Goal: Task Accomplishment & Management: Use online tool/utility

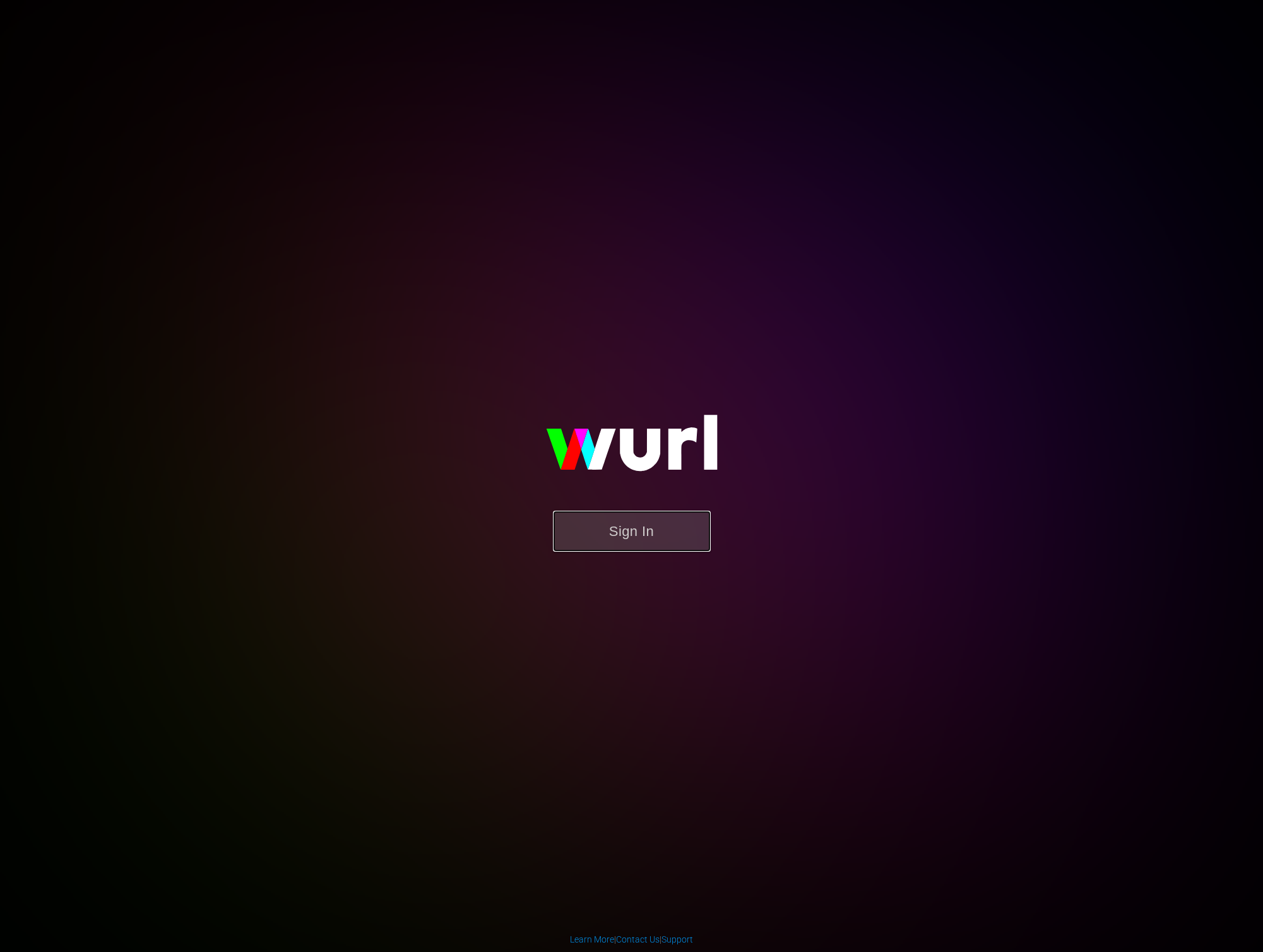
click at [626, 517] on button "Sign In" at bounding box center [632, 531] width 158 height 41
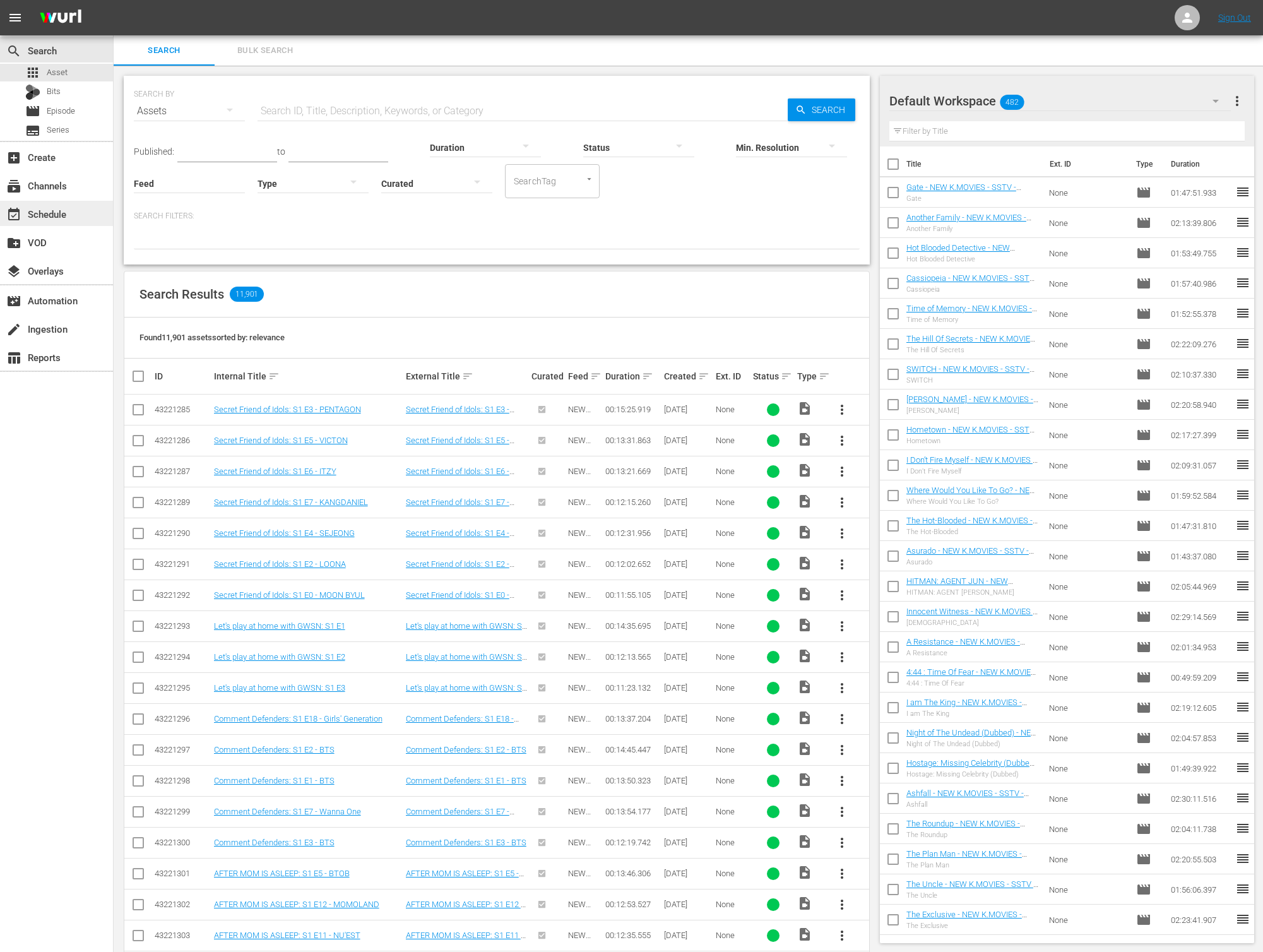
click at [39, 218] on div "event_available Schedule" at bounding box center [35, 212] width 71 height 11
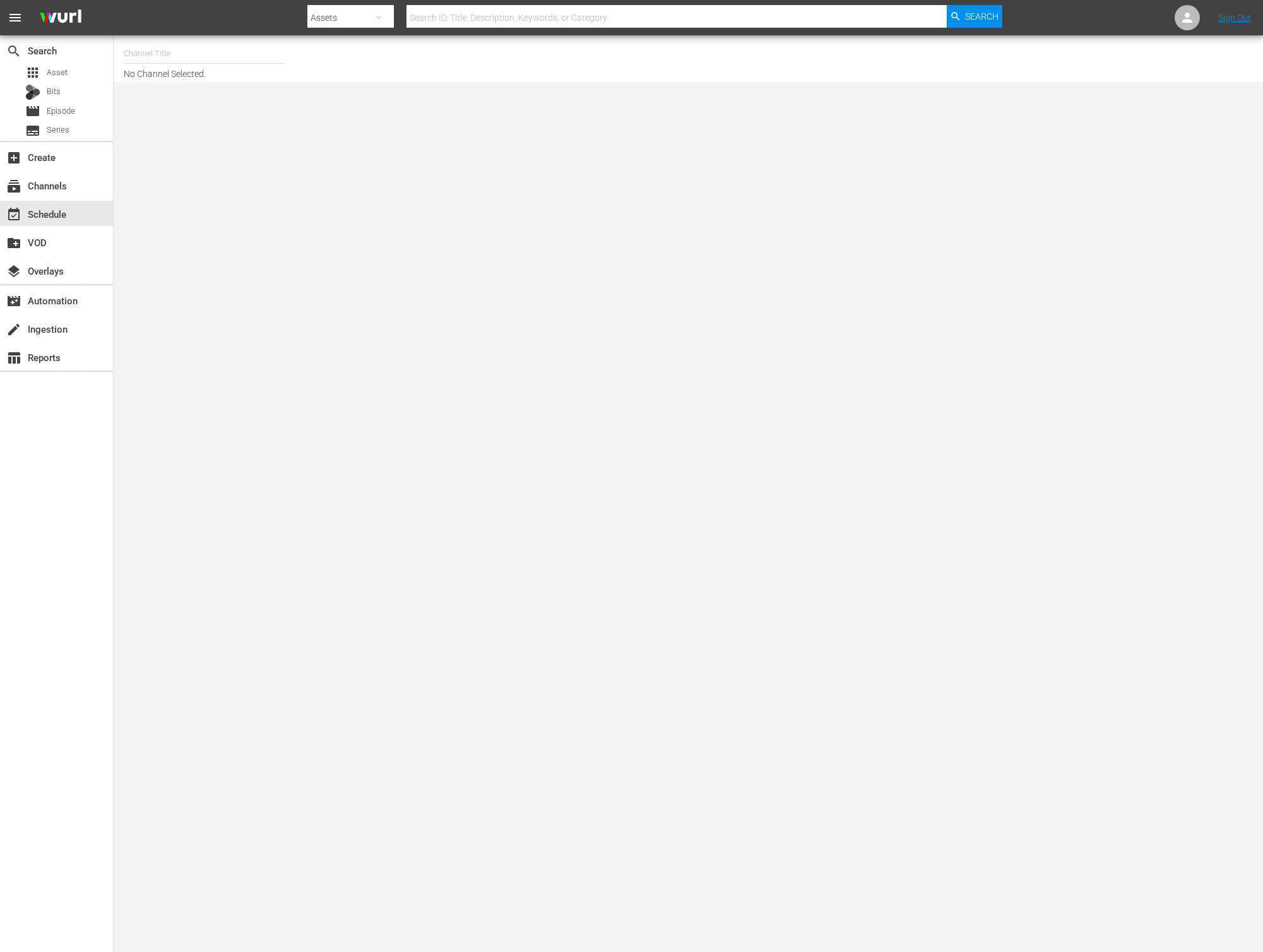
click at [186, 55] on input "text" at bounding box center [204, 54] width 162 height 30
type input "new kmo"
click at [66, 74] on span "Asset" at bounding box center [57, 72] width 20 height 13
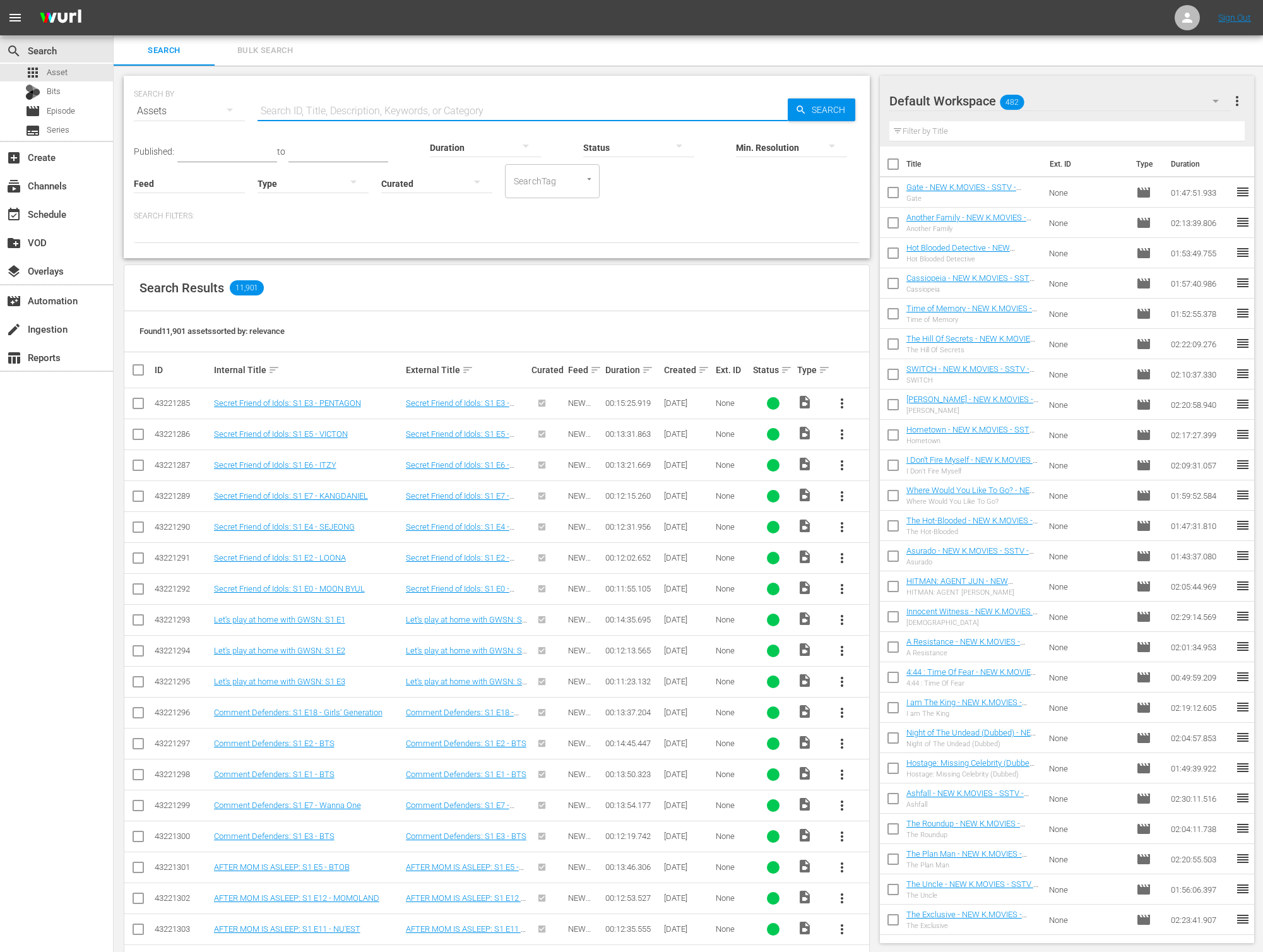
click at [387, 117] on input "text" at bounding box center [522, 111] width 530 height 30
type input "secret visitor"
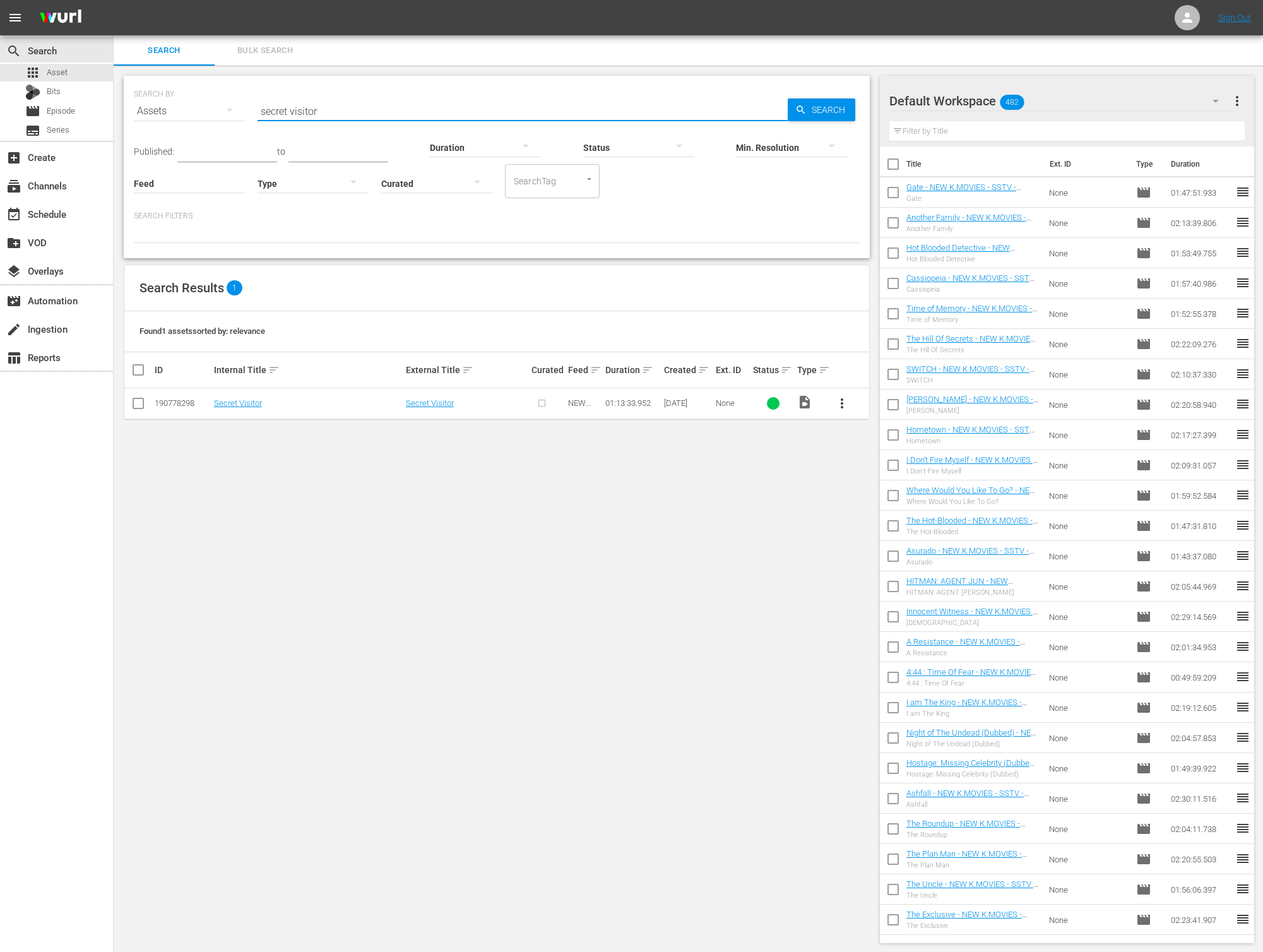
click at [836, 400] on span "more_vert" at bounding box center [842, 404] width 15 height 15
click at [874, 496] on div "Episode" at bounding box center [910, 499] width 86 height 30
click at [834, 397] on span "more_vert" at bounding box center [842, 404] width 15 height 15
click at [894, 497] on div "Episode" at bounding box center [910, 499] width 86 height 30
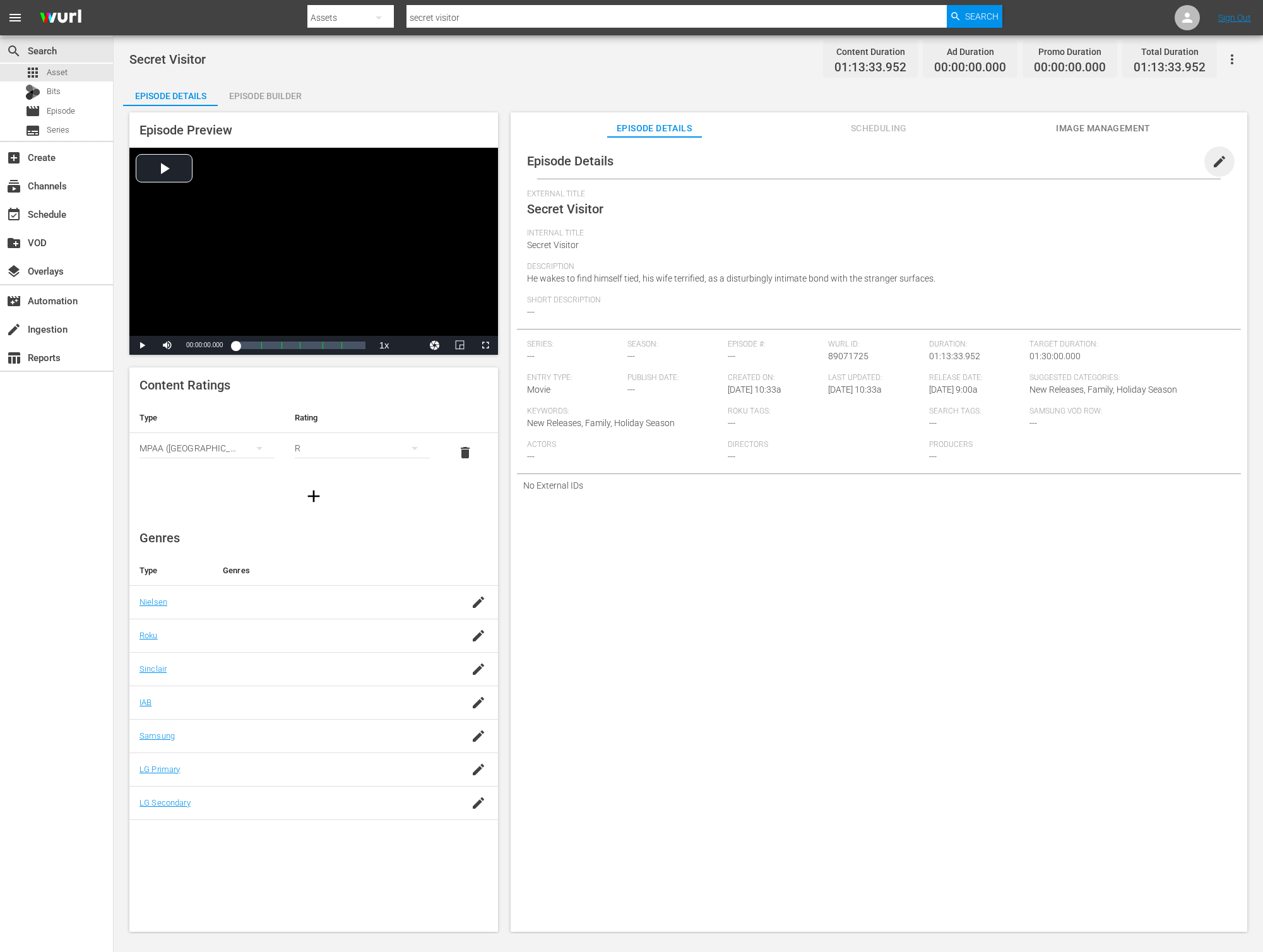
click at [1216, 159] on span "edit" at bounding box center [1220, 162] width 15 height 15
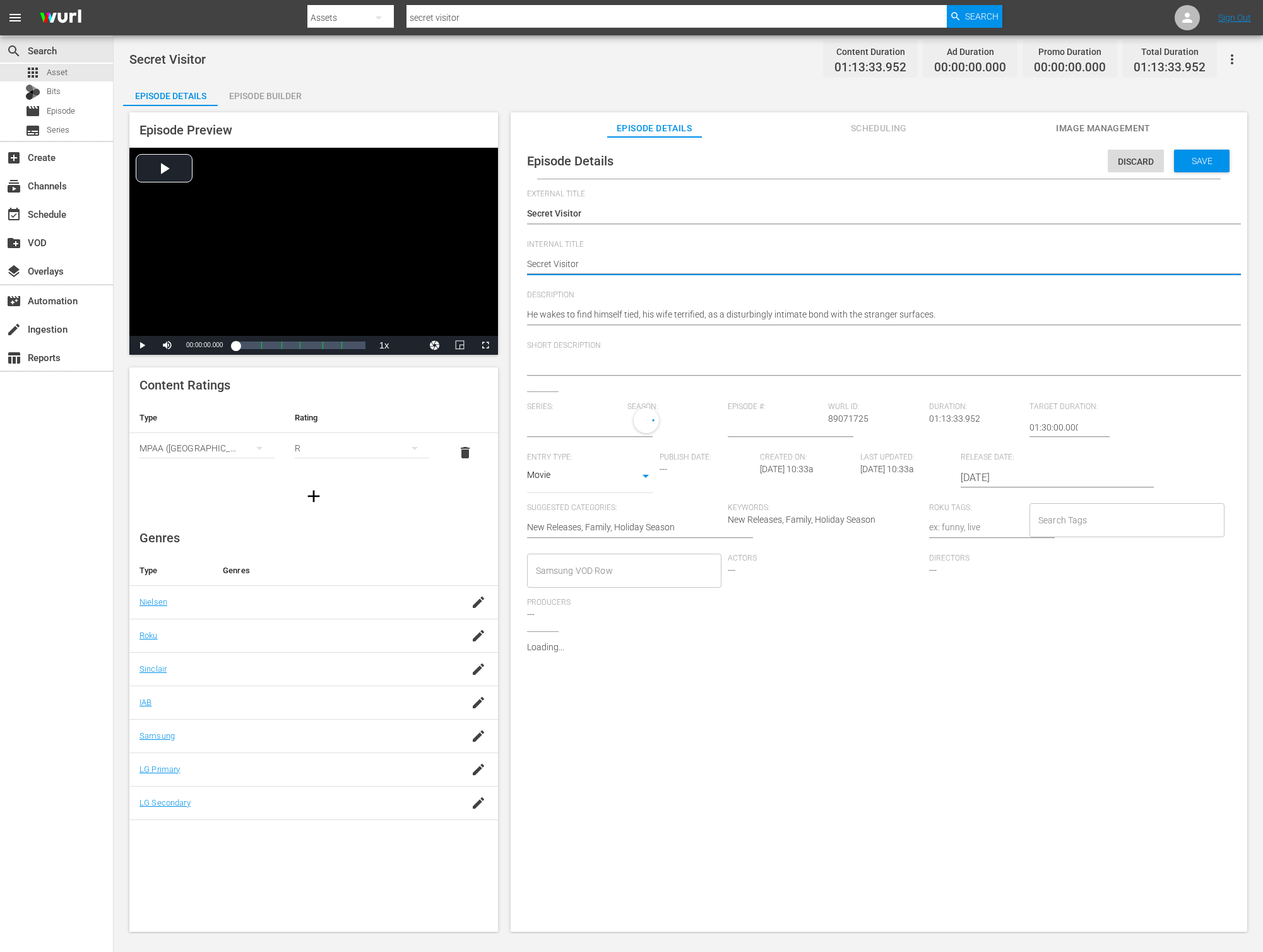
type textarea "Secret Visitor"
type textarea "Secret Visitor -"
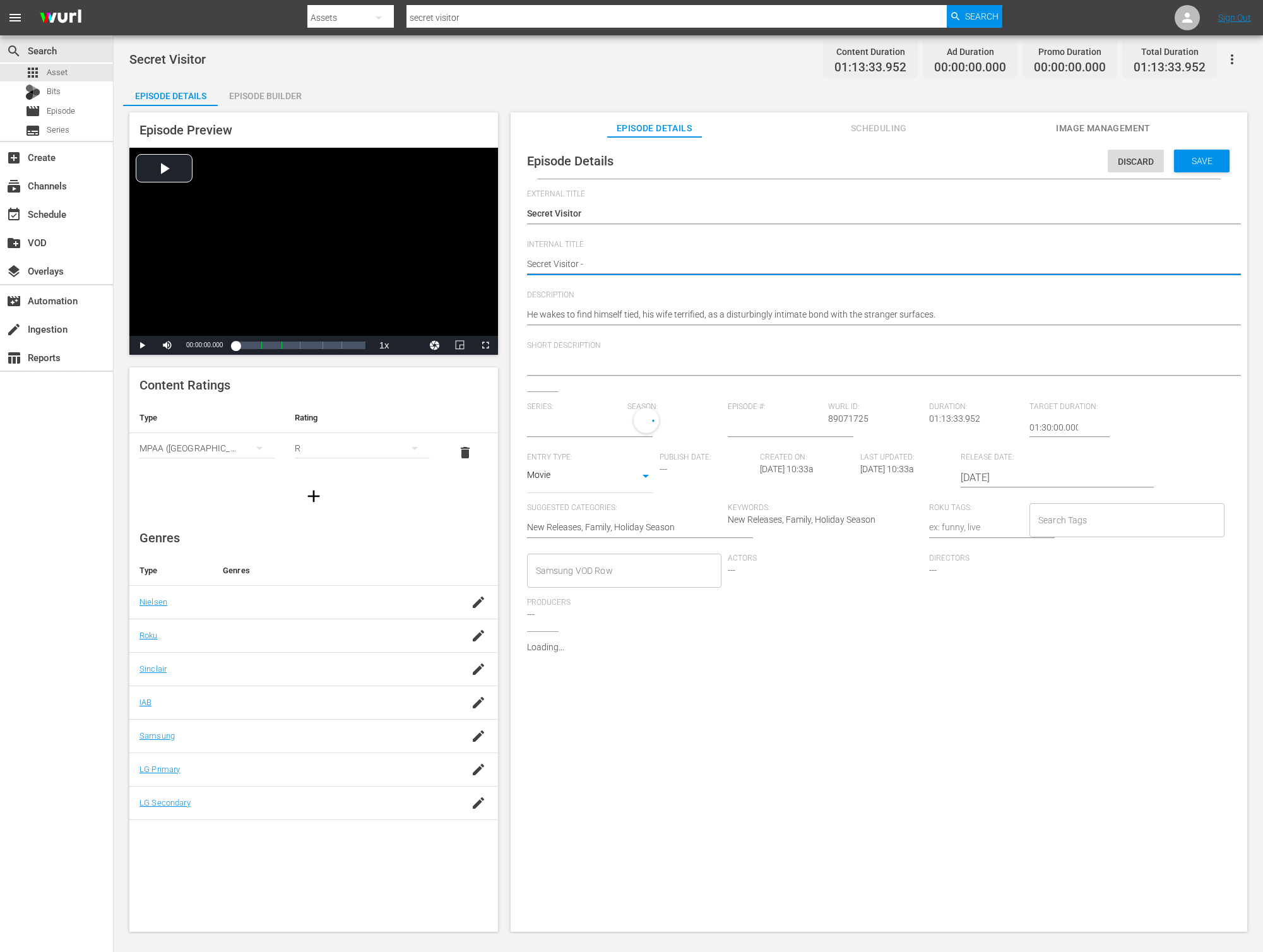
type textarea "Secret Visitor -"
type textarea "Secret Visitor - N"
type textarea "Secret Visitor - [GEOGRAPHIC_DATA]"
type textarea "Secret Visitor - NEW"
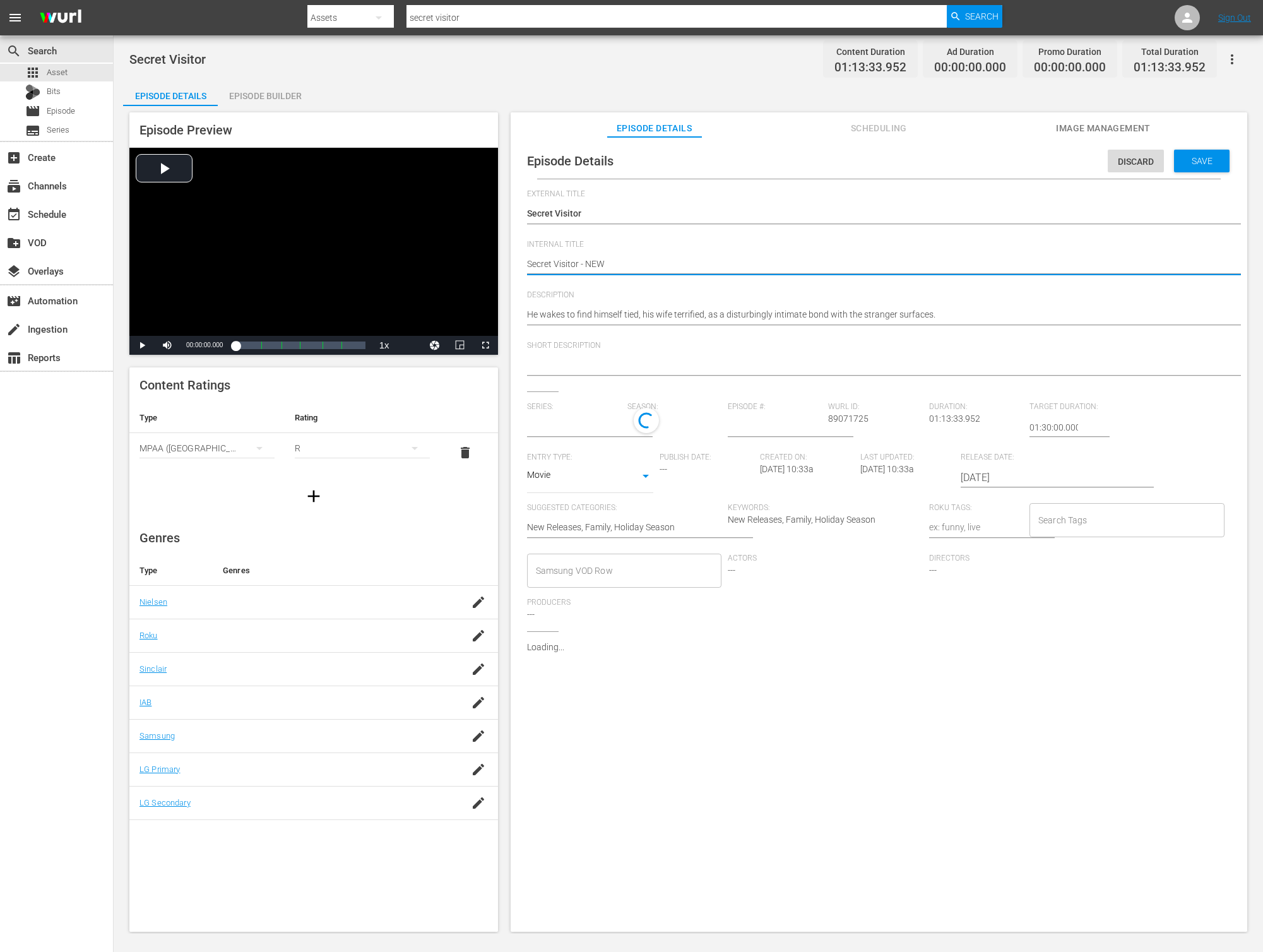
type textarea "Secret Visitor - NEW"
type textarea "Secret Visitor - NEW K"
type textarea "Secret Visitor - NEW K."
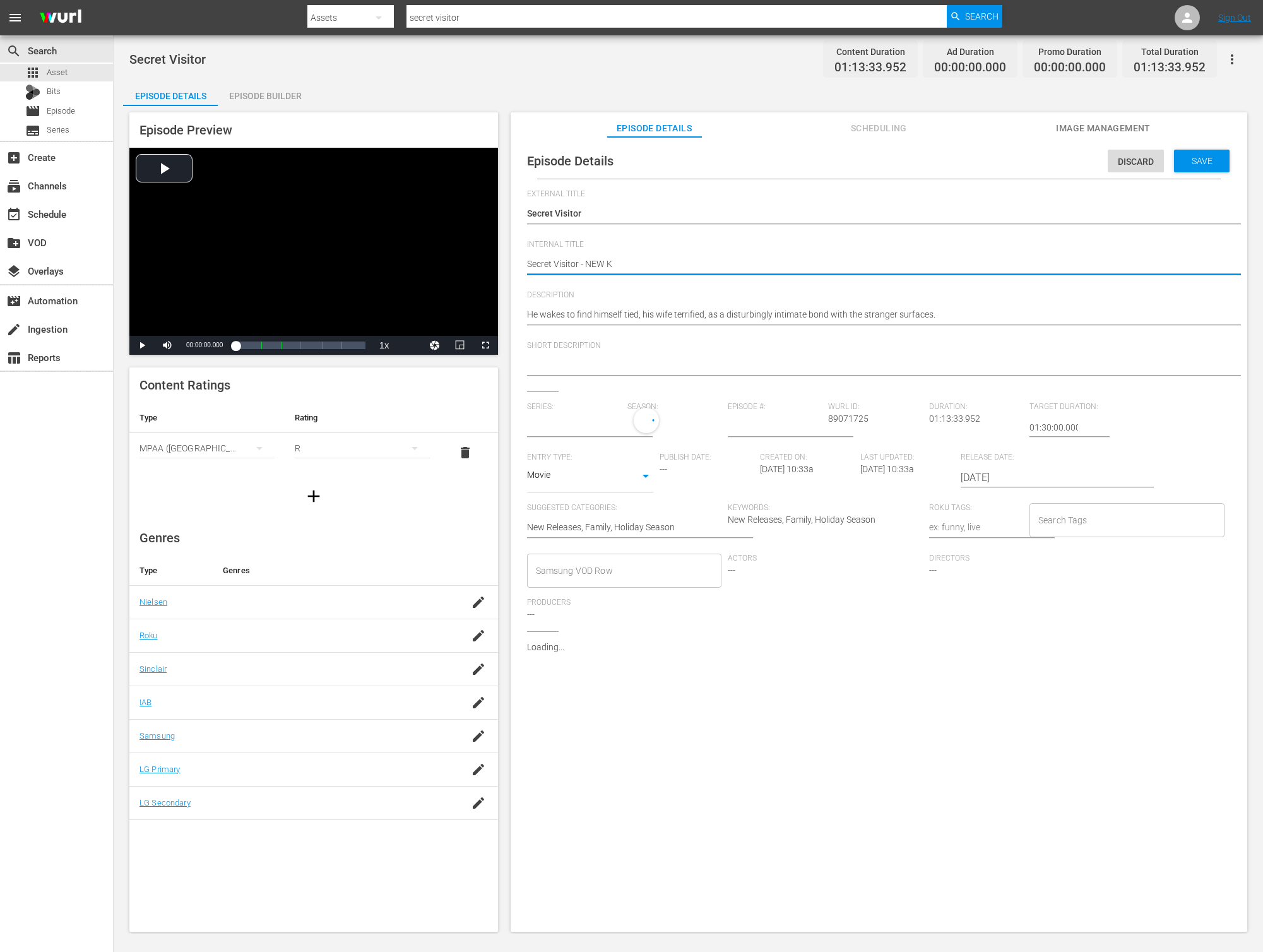
type textarea "Secret Visitor - NEW K."
type textarea "Secret Visitor - NEW K.M"
type textarea "Secret Visitor - NEW [DOMAIN_NAME]"
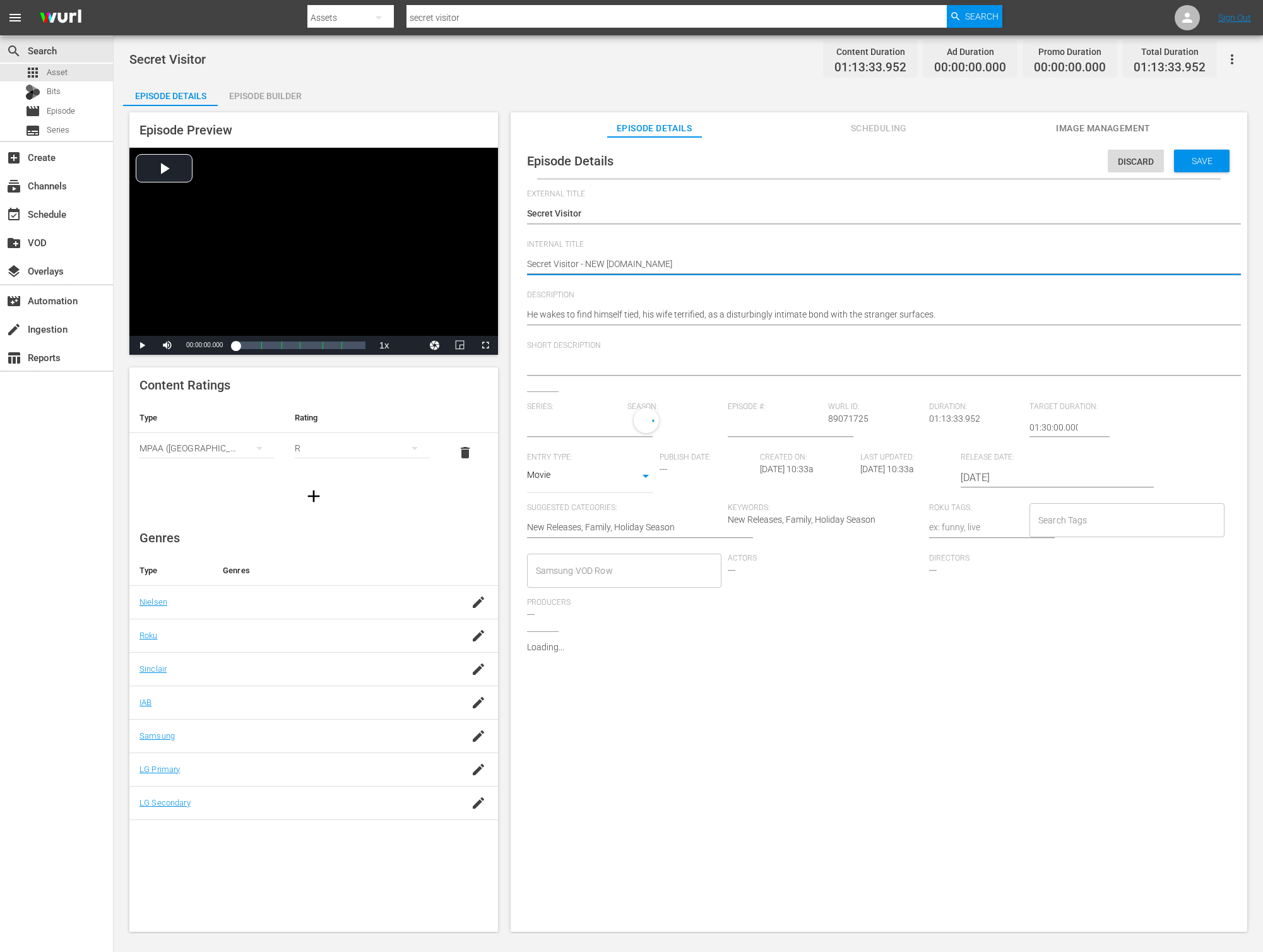
type textarea "Secret Visitor - NEW K.MOV"
type textarea "Secret Visitor - NEW K.MOVI"
type textarea "Secret Visitor - NEW [DOMAIN_NAME]"
type textarea "Secret Visitor - NEW K.MOVIES"
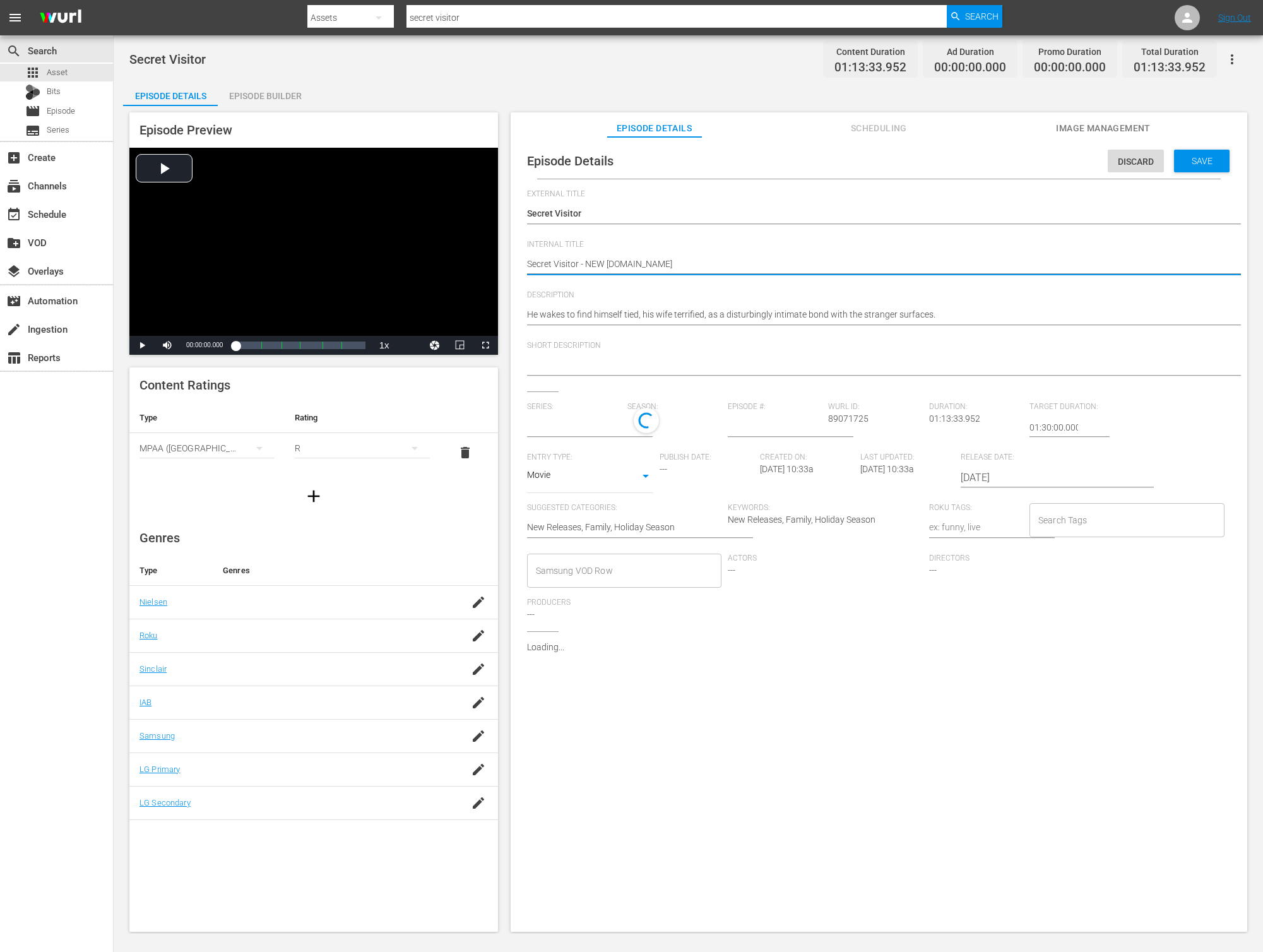
type textarea "Secret Visitor - NEW K.MOVIES"
type textarea "Secret Visitor - NEW K.MOVIES -"
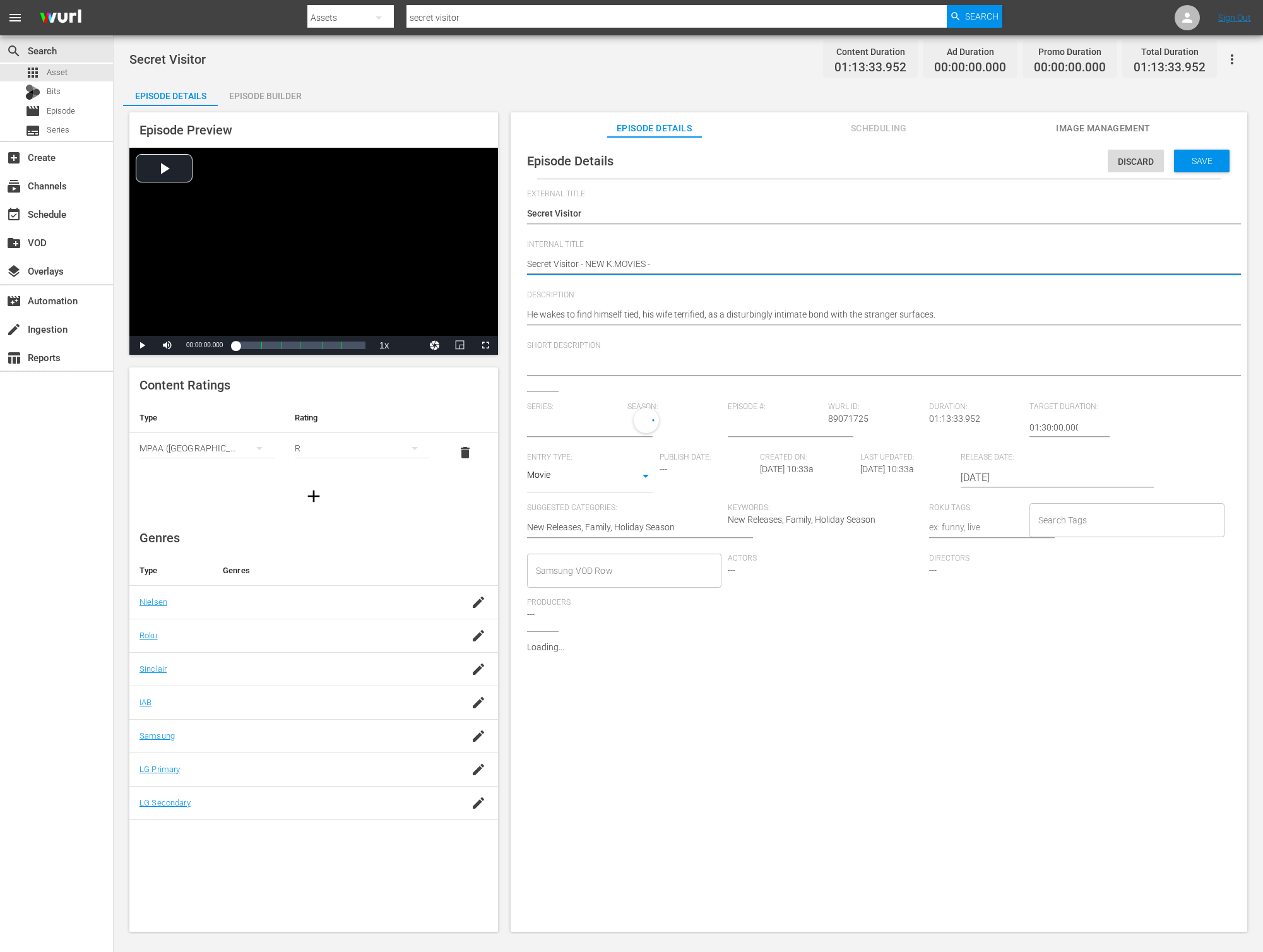
type textarea "Secret Visitor - NEW K.MOVIES - S"
type input "No Series"
type textarea "Secret Visitor - NEW K.MOVIES - SS"
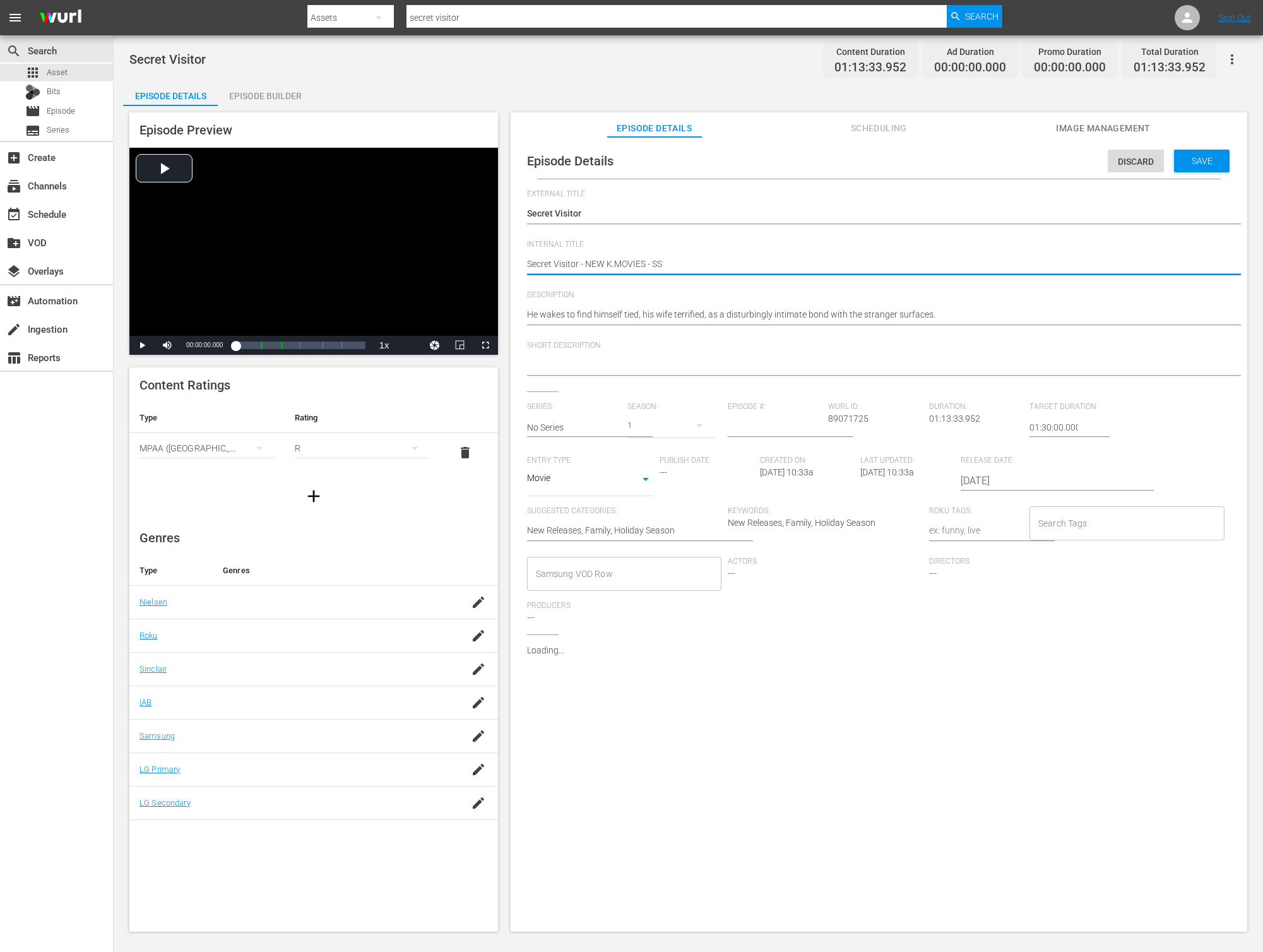
type textarea "Secret Visitor - NEW K.MOVIES - SST"
type textarea "Secret Visitor - NEW K.MOVIES - SSTV"
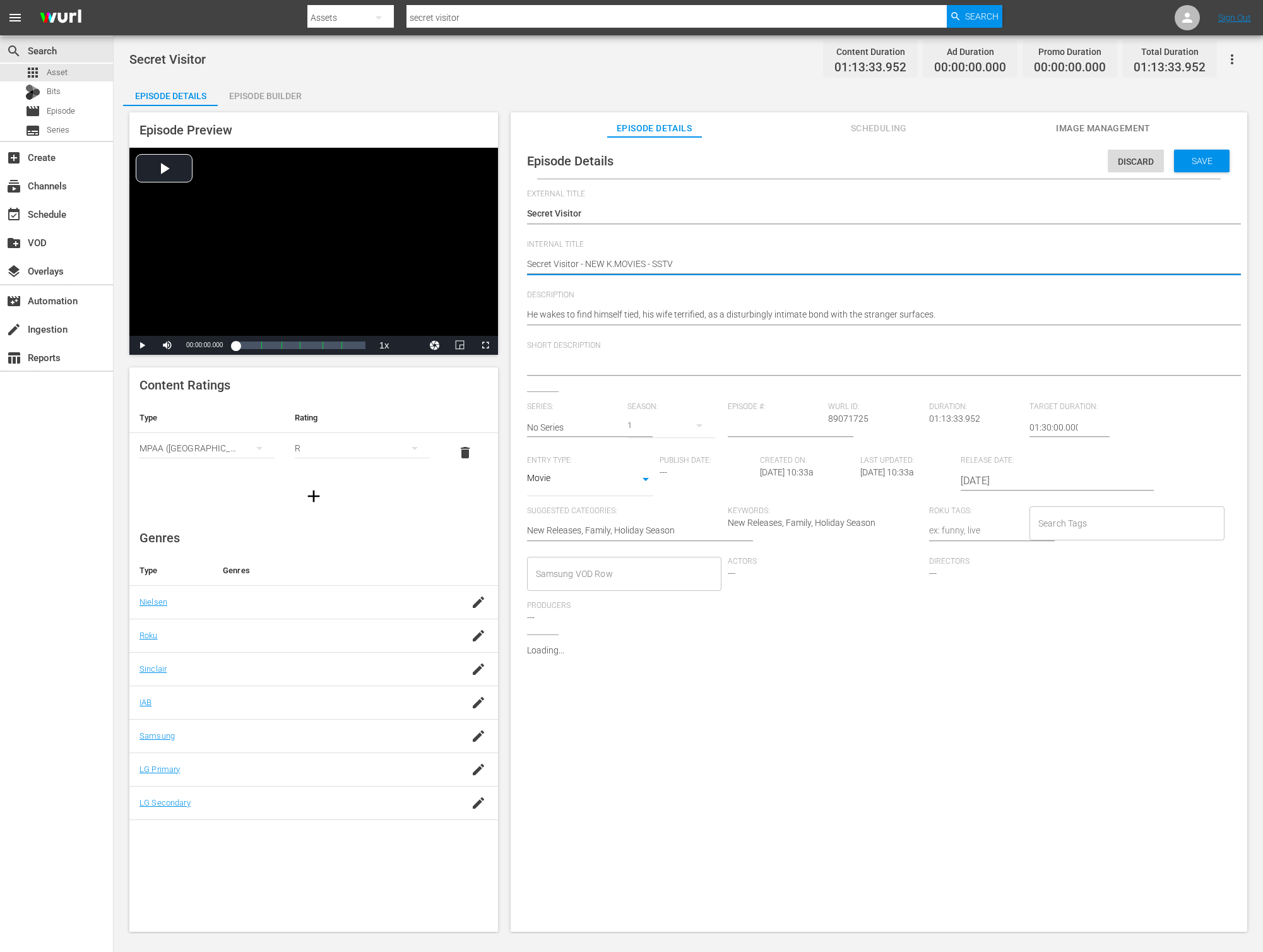
type textarea "Secret Visitor - NEW K.MOVIES - SSTV"
type textarea "Secret Visitor - NEW K.MOVIES - SSTV -"
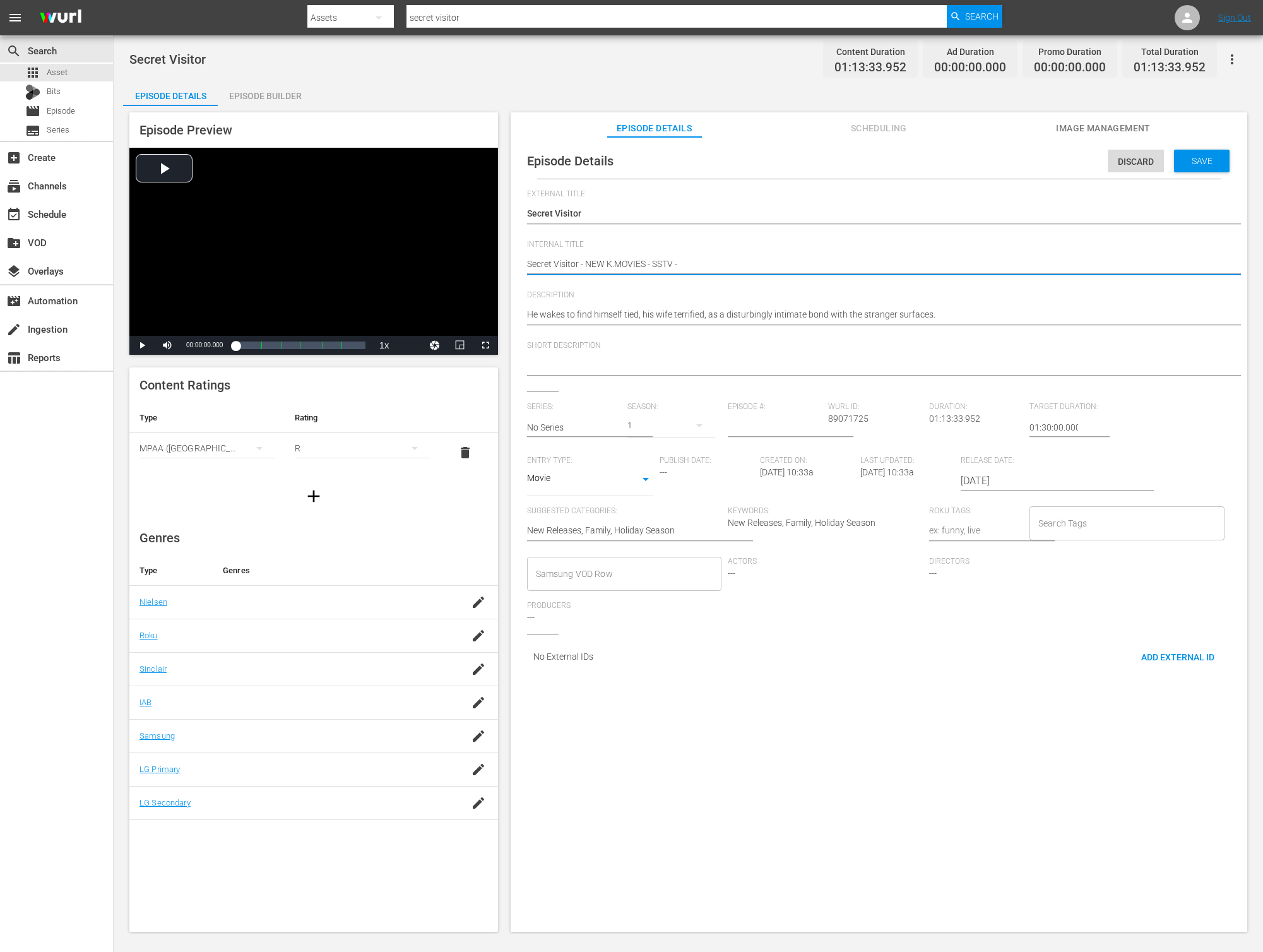
type textarea "Secret Visitor - NEW K.MOVIES - SSTV - 2"
type textarea "Secret Visitor - NEW K.MOVIES - SSTV - 20"
type textarea "Secret Visitor - NEW K.MOVIES - SSTV - 202"
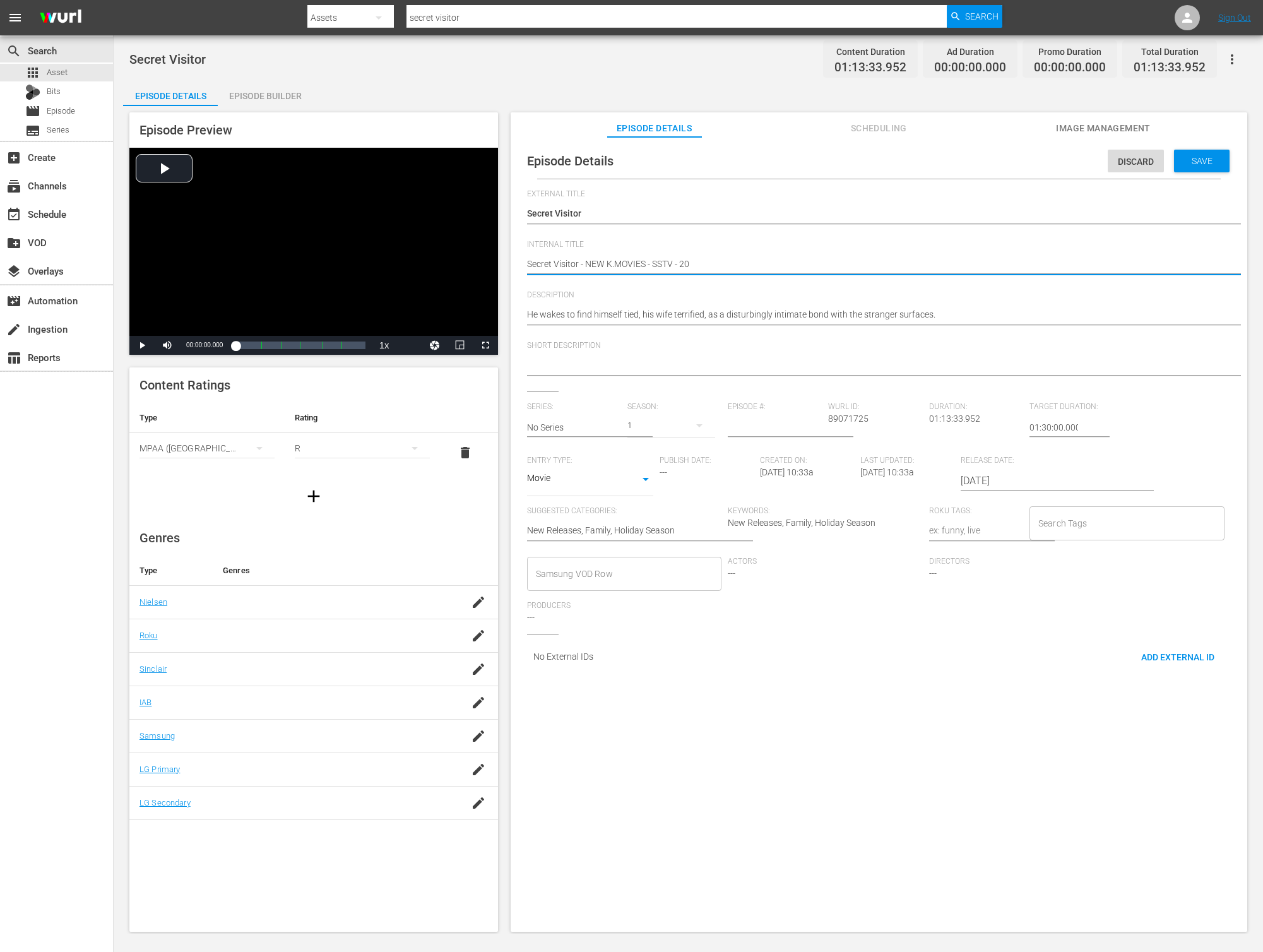
type textarea "Secret Visitor - NEW K.MOVIES - SSTV - 202"
type textarea "Secret Visitor - NEW K.MOVIES - SSTV - 2025"
type textarea "Secret Visitor - NEW K.MOVIES - SSTV - 20250"
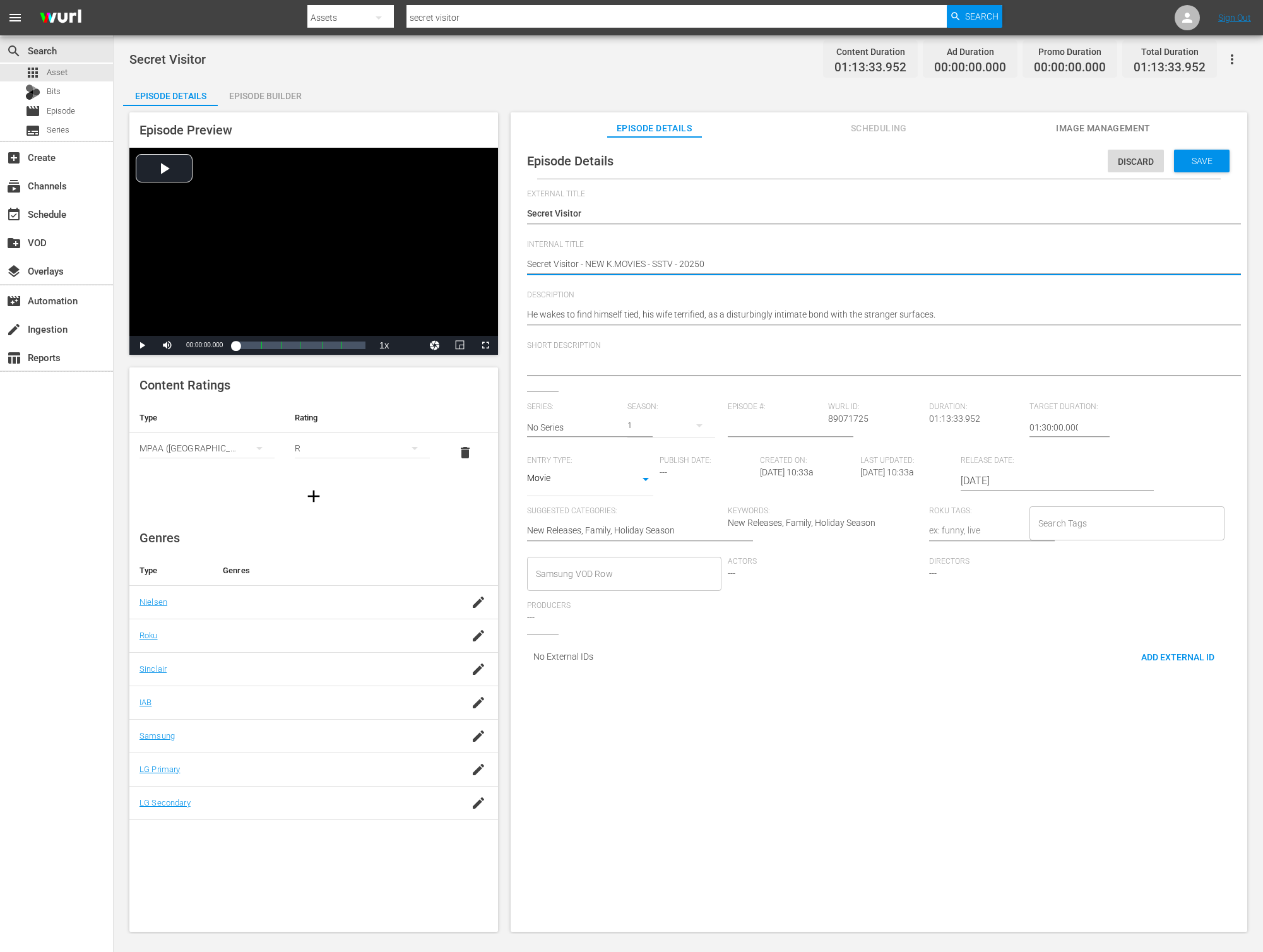
type textarea "Secret Visitor - NEW K.MOVIES - SSTV - 202508"
type textarea "Secret Visitor - NEW K.MOVIES - SSTV - 20250"
type textarea "Secret Visitor - NEW K.MOVIES - SSTV - 202509"
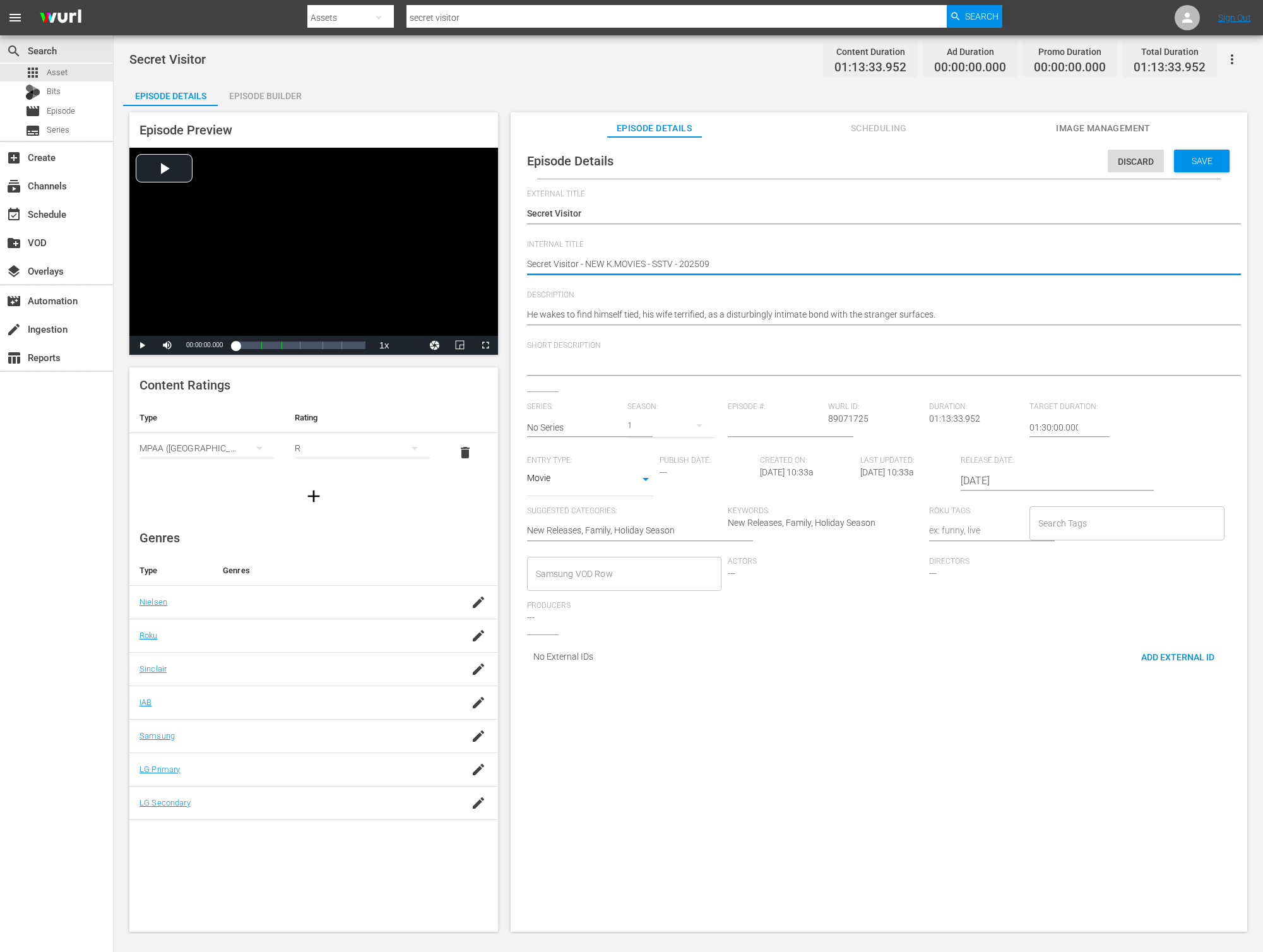
type textarea "Secret Visitor - NEW K.MOVIES - SSTV - 202509"
click at [709, 314] on textarea "He wakes to find himself tied, his wife terrified, as a disturbingly intimate b…" at bounding box center [875, 316] width 697 height 15
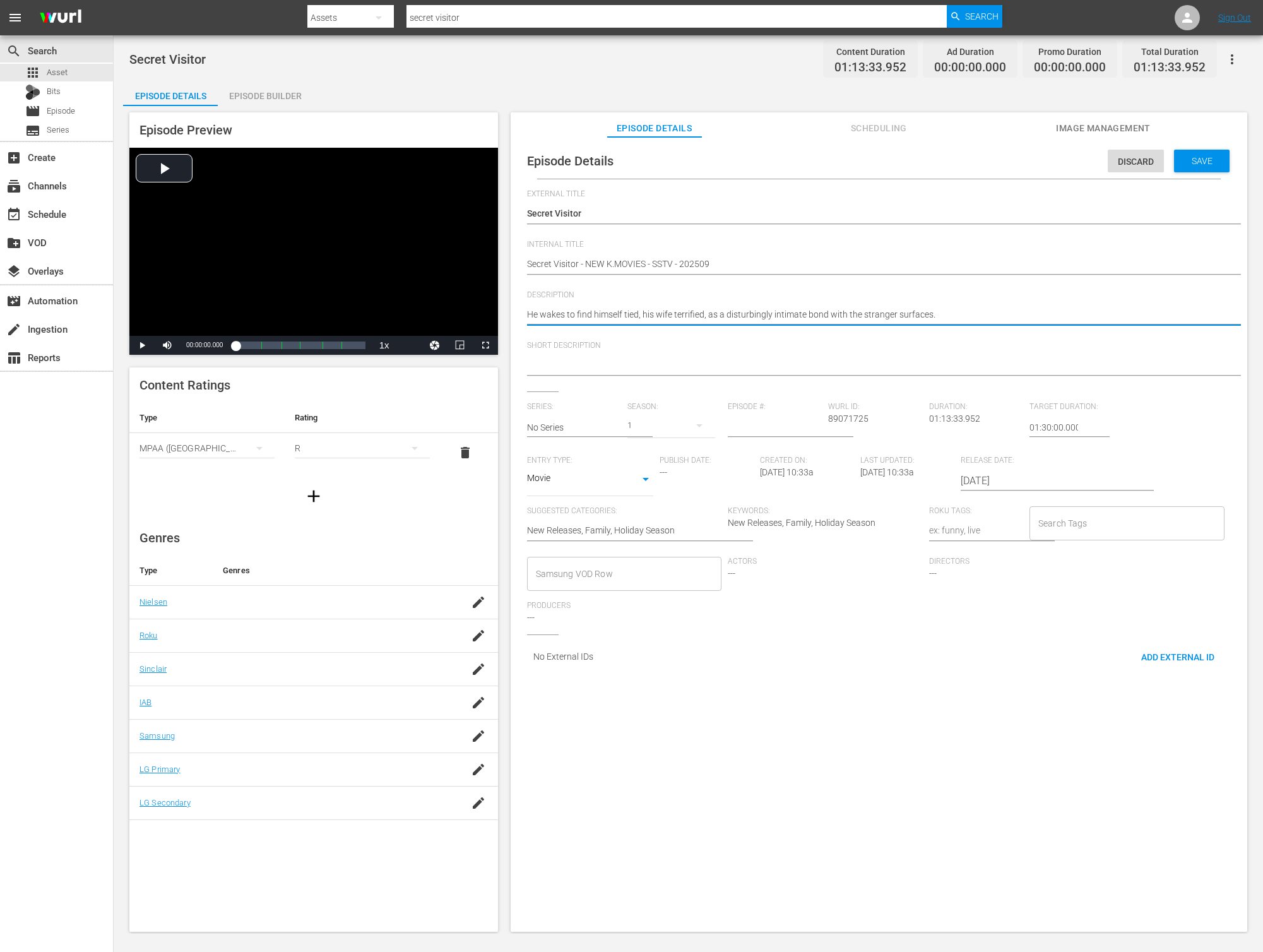
click at [709, 314] on textarea "He wakes to find himself tied, his wife terrified, as a disturbingly intimate b…" at bounding box center [875, 316] width 697 height 15
click at [698, 350] on span "Short Description" at bounding box center [875, 345] width 697 height 10
click at [699, 355] on div at bounding box center [875, 366] width 697 height 30
click at [702, 363] on textarea at bounding box center [875, 366] width 697 height 15
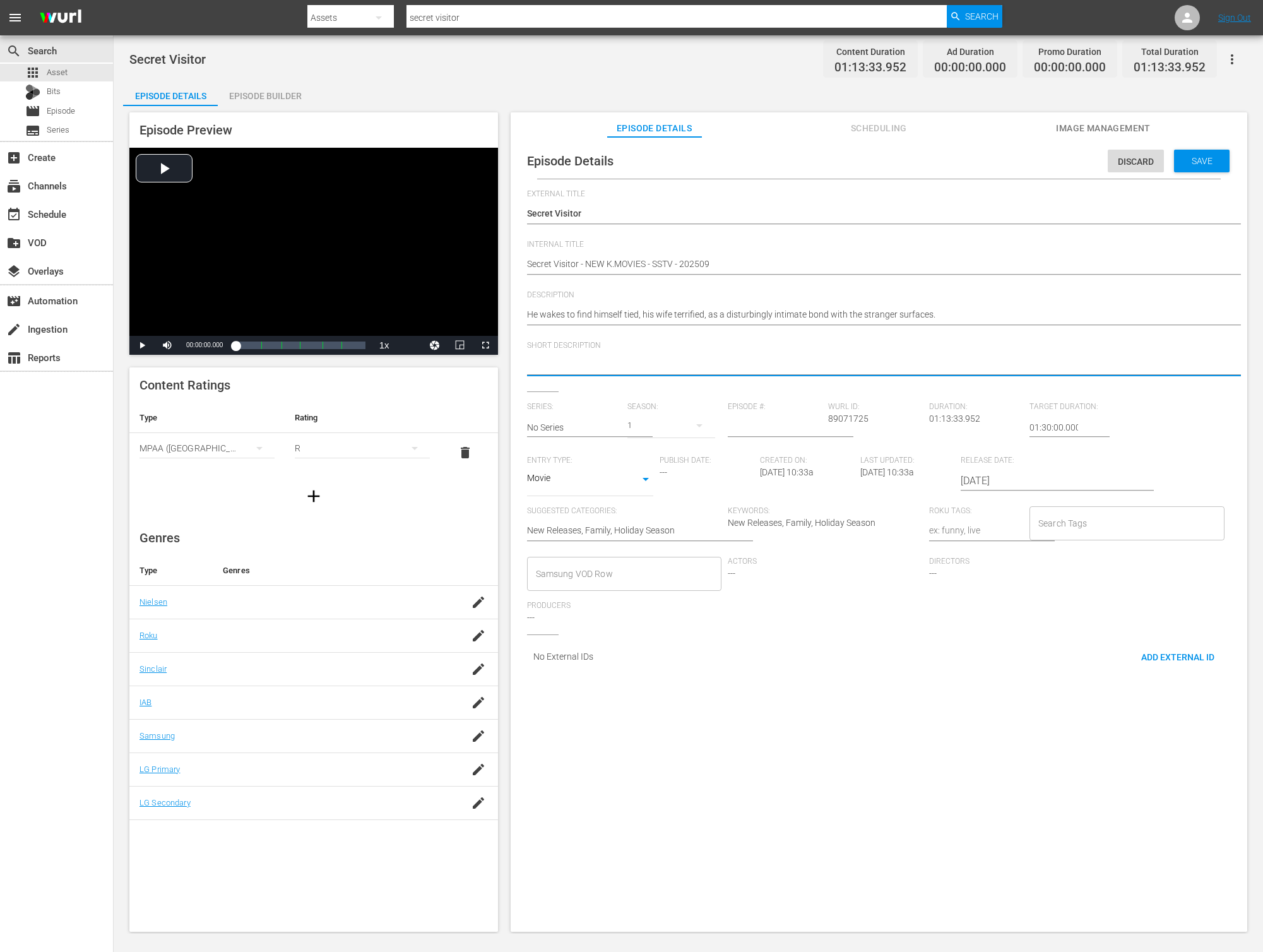
paste textarea "He wakes to find himself tied, his wife terrified, as a disturbingly intimate b…"
type textarea "He wakes to find himself tied, his wife terrified, as a disturbingly intimate b…"
click at [1012, 483] on input "[DATE]" at bounding box center [1041, 481] width 162 height 30
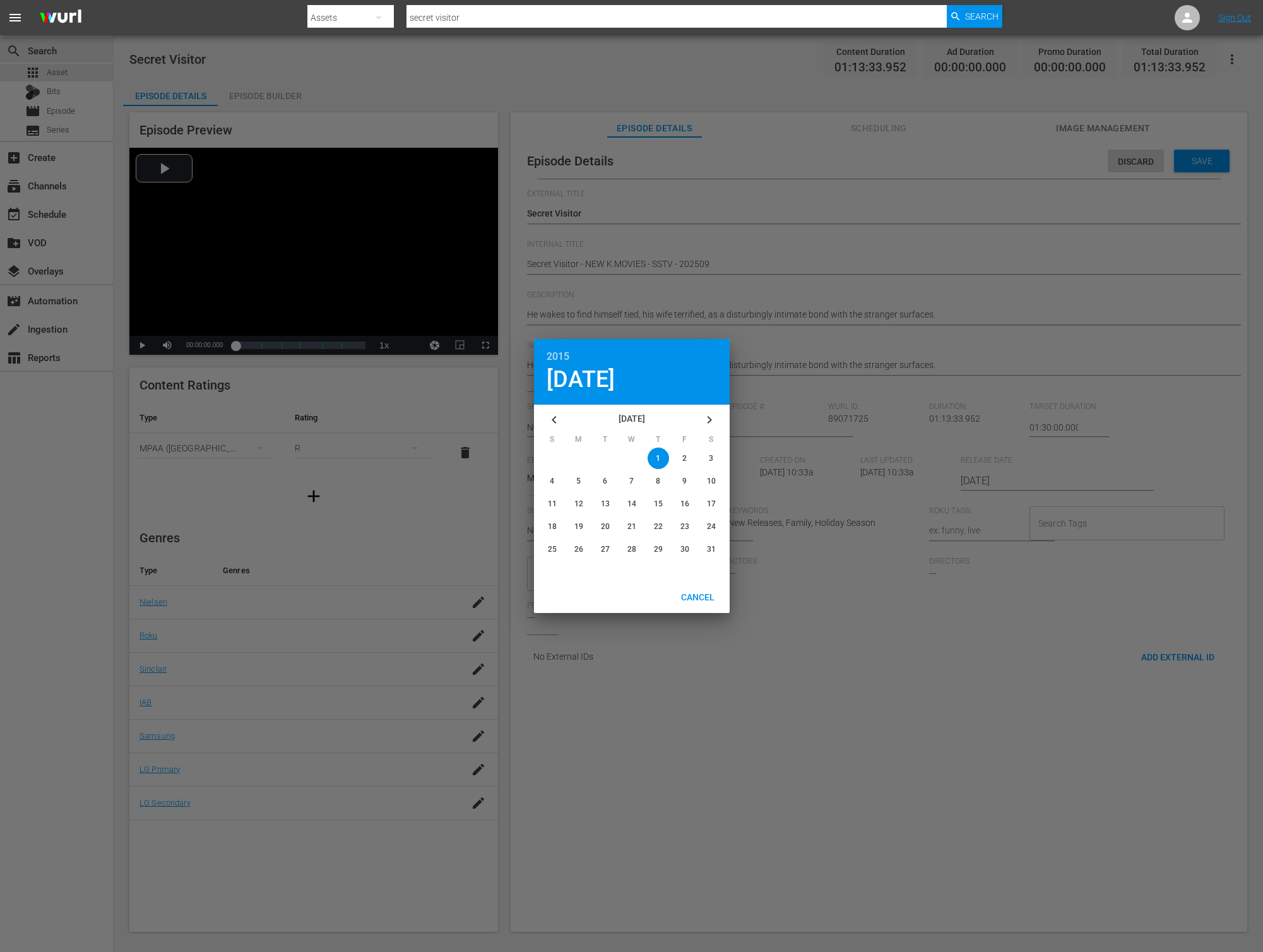
click at [720, 423] on button "button" at bounding box center [709, 419] width 30 height 30
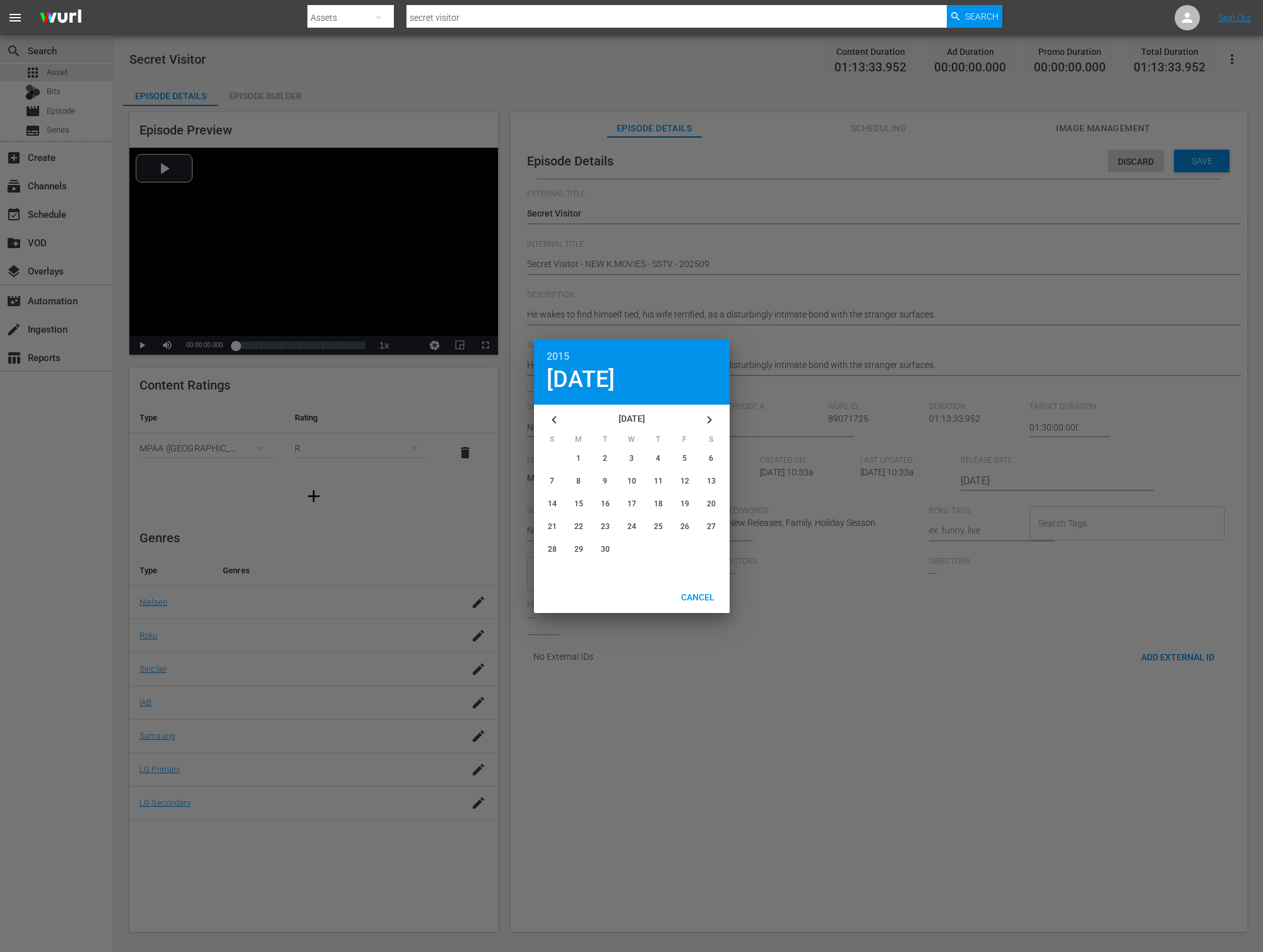
click at [720, 423] on button "button" at bounding box center [709, 419] width 30 height 30
click at [641, 501] on button "16" at bounding box center [631, 504] width 27 height 21
type input "[DATE]"
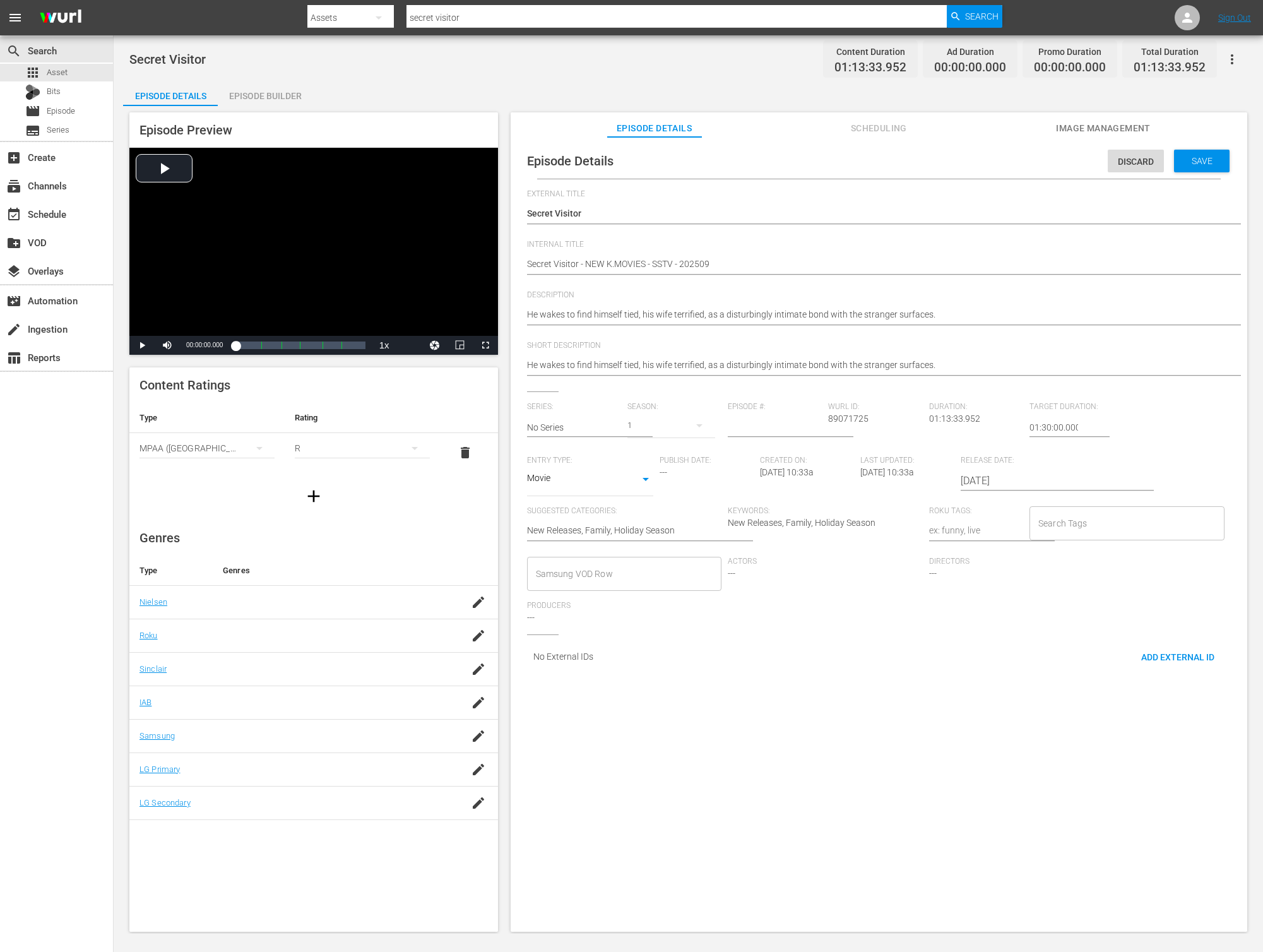
click at [1111, 529] on body "menu Search By Assets Search ID, Title, Description, Keywords, or Category secr…" at bounding box center [631, 476] width 1263 height 952
click at [1118, 524] on input "Search Tags" at bounding box center [1117, 523] width 165 height 23
type input "film"
click at [1111, 573] on li "Film - NA" at bounding box center [1116, 578] width 191 height 20
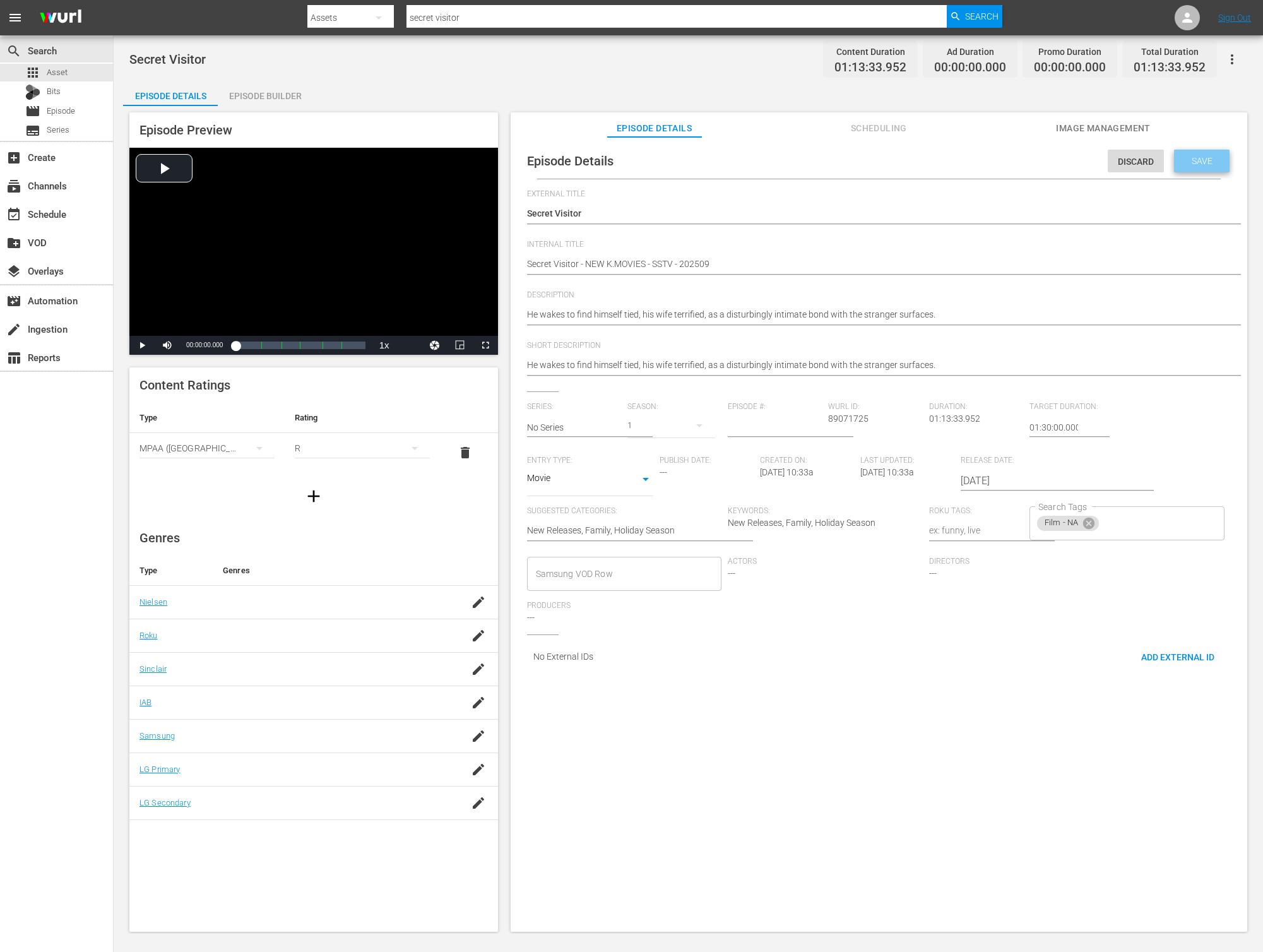
click at [1188, 156] on span "Save" at bounding box center [1202, 161] width 41 height 10
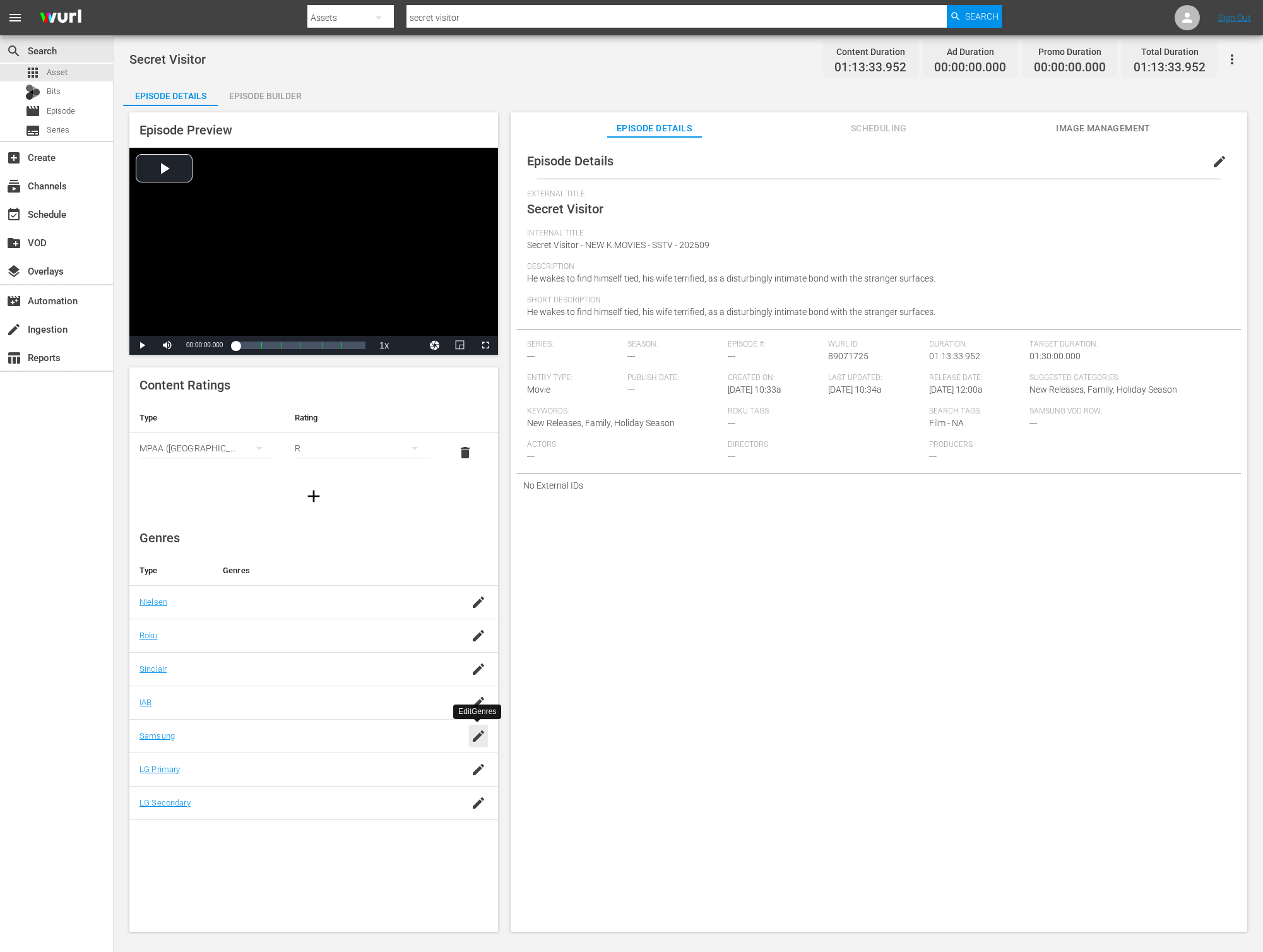
click at [476, 739] on icon "button" at bounding box center [478, 736] width 11 height 11
click at [317, 746] on input "enter" at bounding box center [328, 743] width 215 height 30
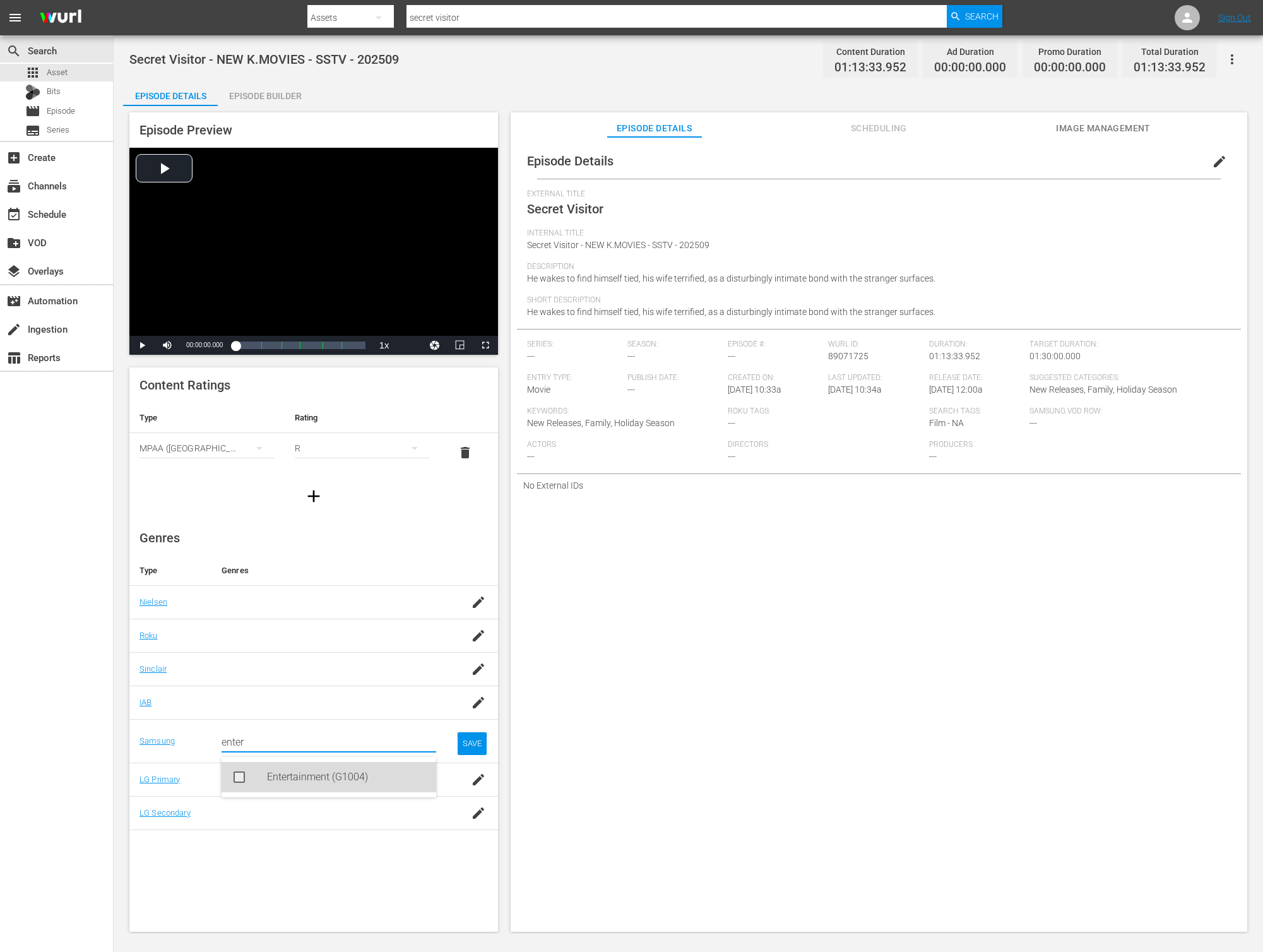
click at [317, 774] on div "Entertainment (G1004)" at bounding box center [347, 777] width 159 height 30
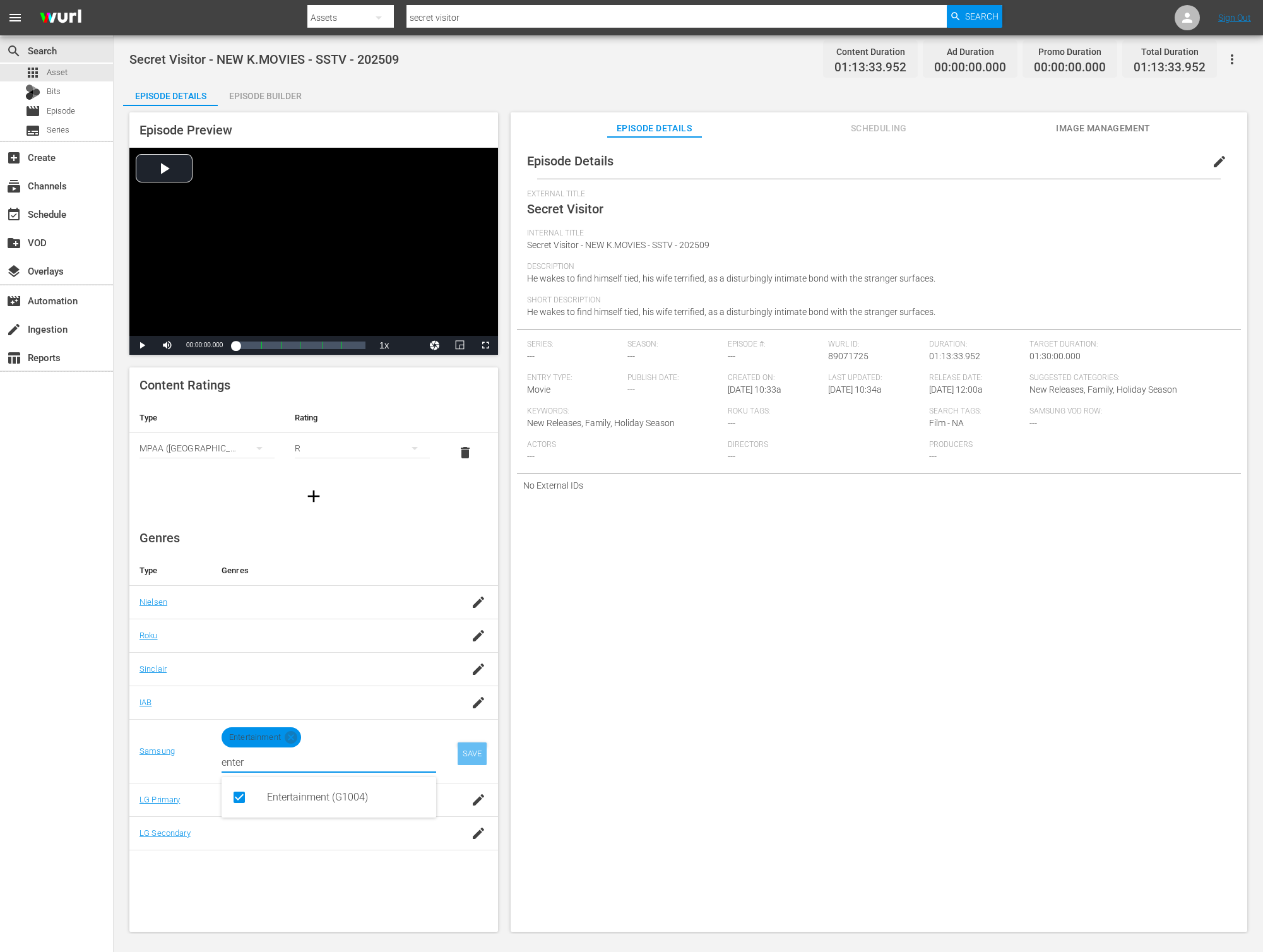
type input "enter"
click at [471, 750] on div "SAVE" at bounding box center [472, 754] width 29 height 23
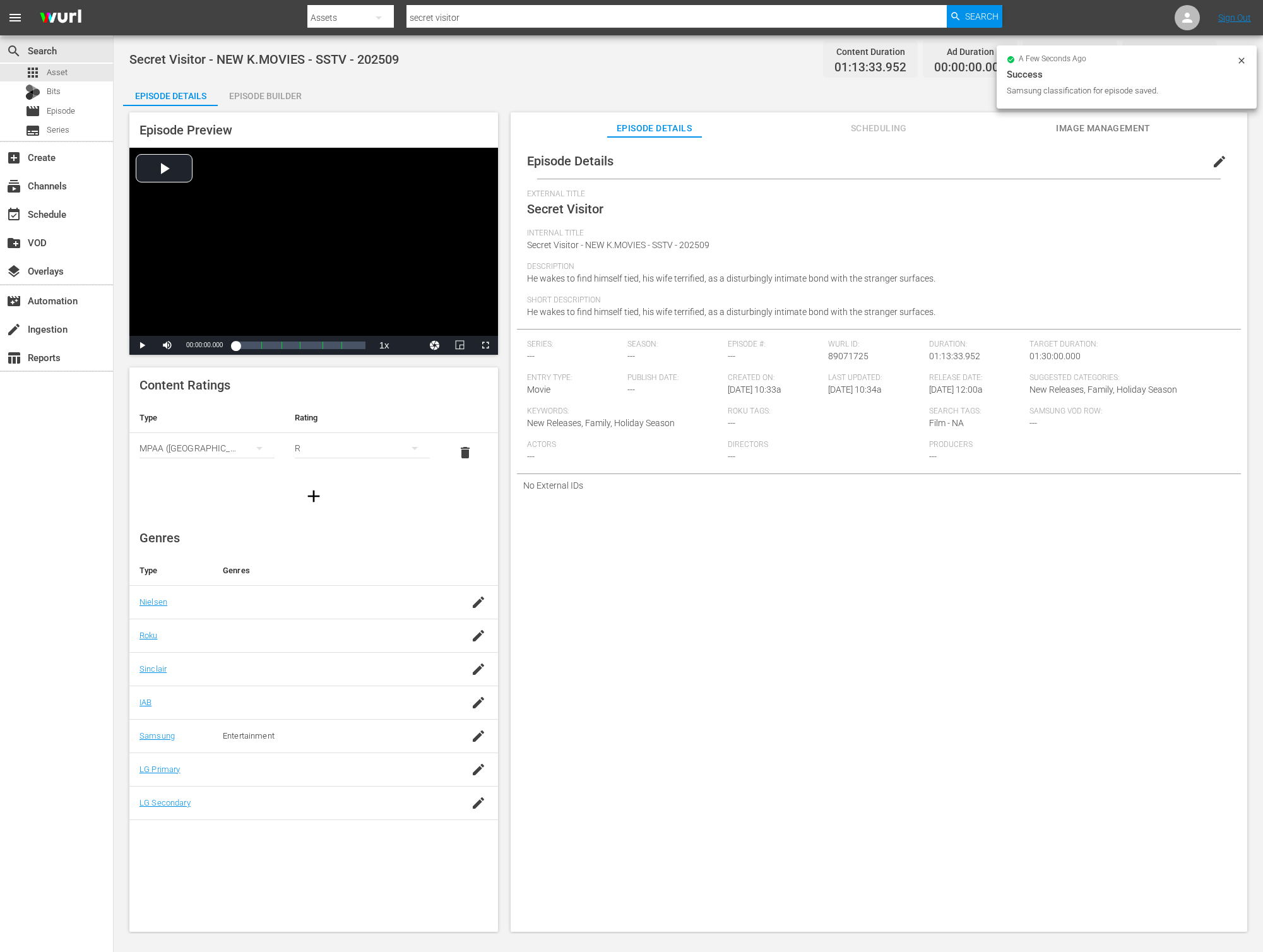
click at [970, 641] on div "Episode Details edit External Title Secret Visitor Internal Title Secret Visito…" at bounding box center [878, 540] width 737 height 806
click at [289, 96] on div "Episode Builder" at bounding box center [265, 96] width 95 height 30
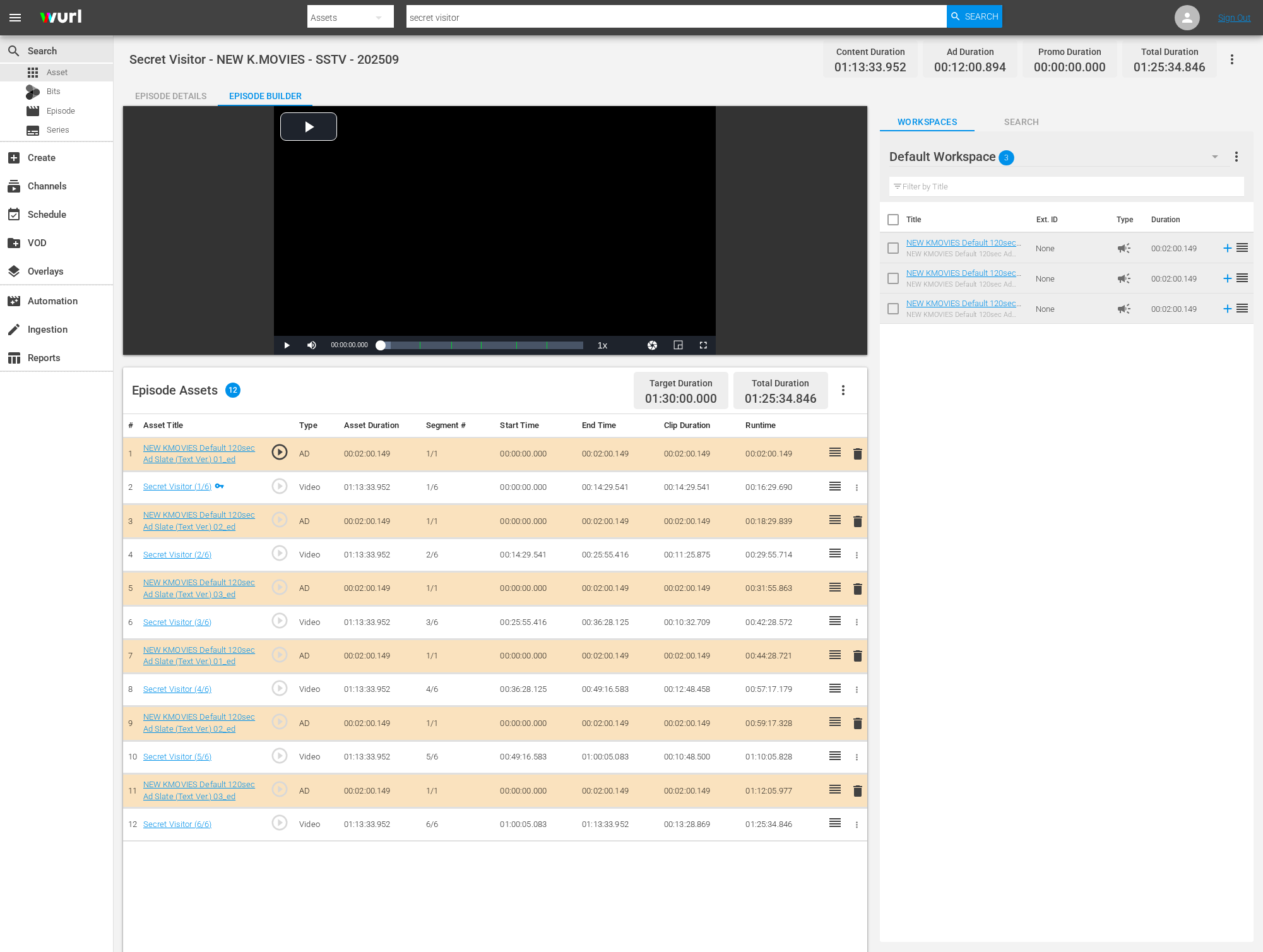
click at [1238, 62] on icon "button" at bounding box center [1232, 59] width 15 height 15
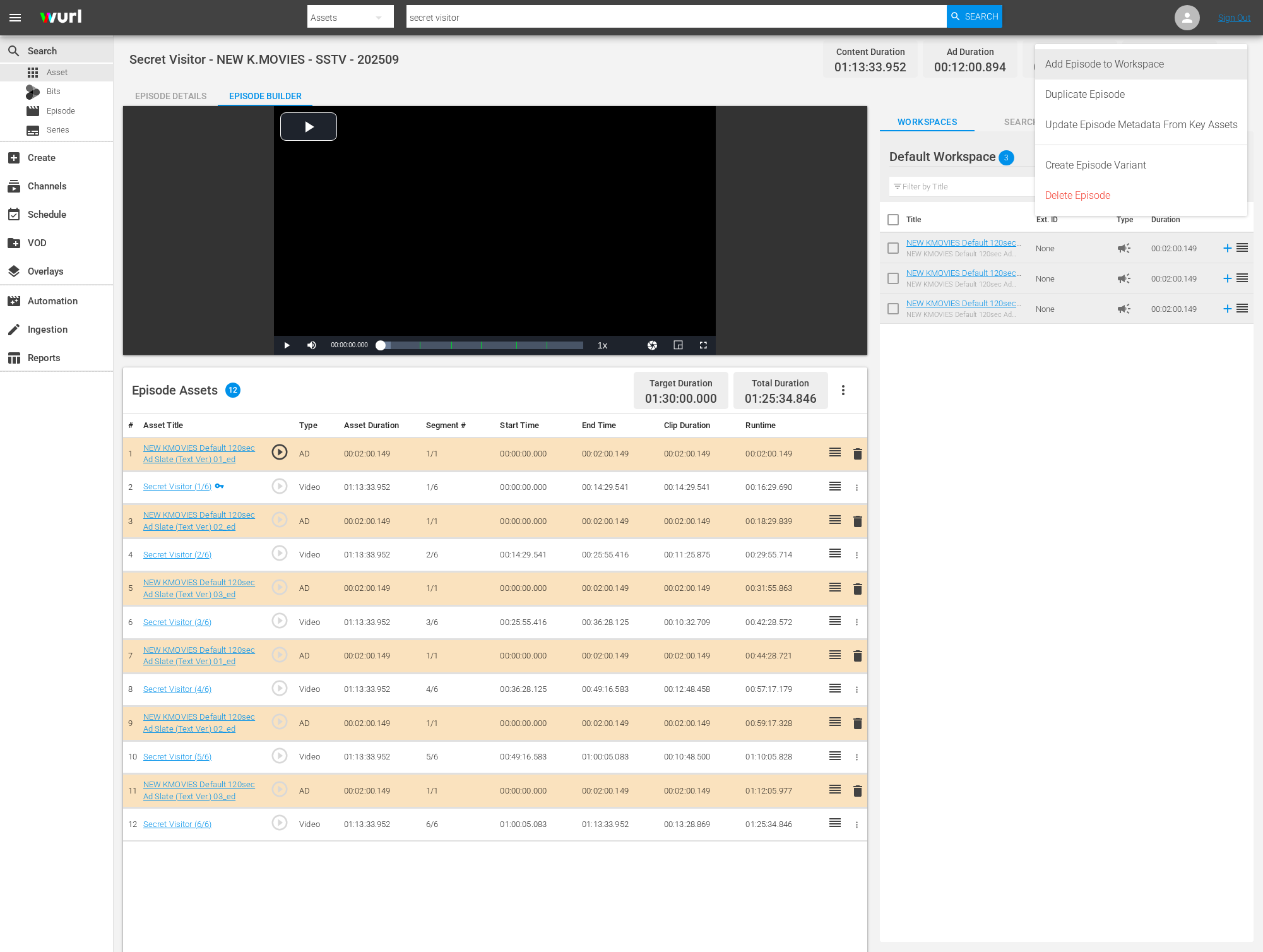
click at [1186, 65] on div "Add Episode to Workspace" at bounding box center [1142, 64] width 193 height 30
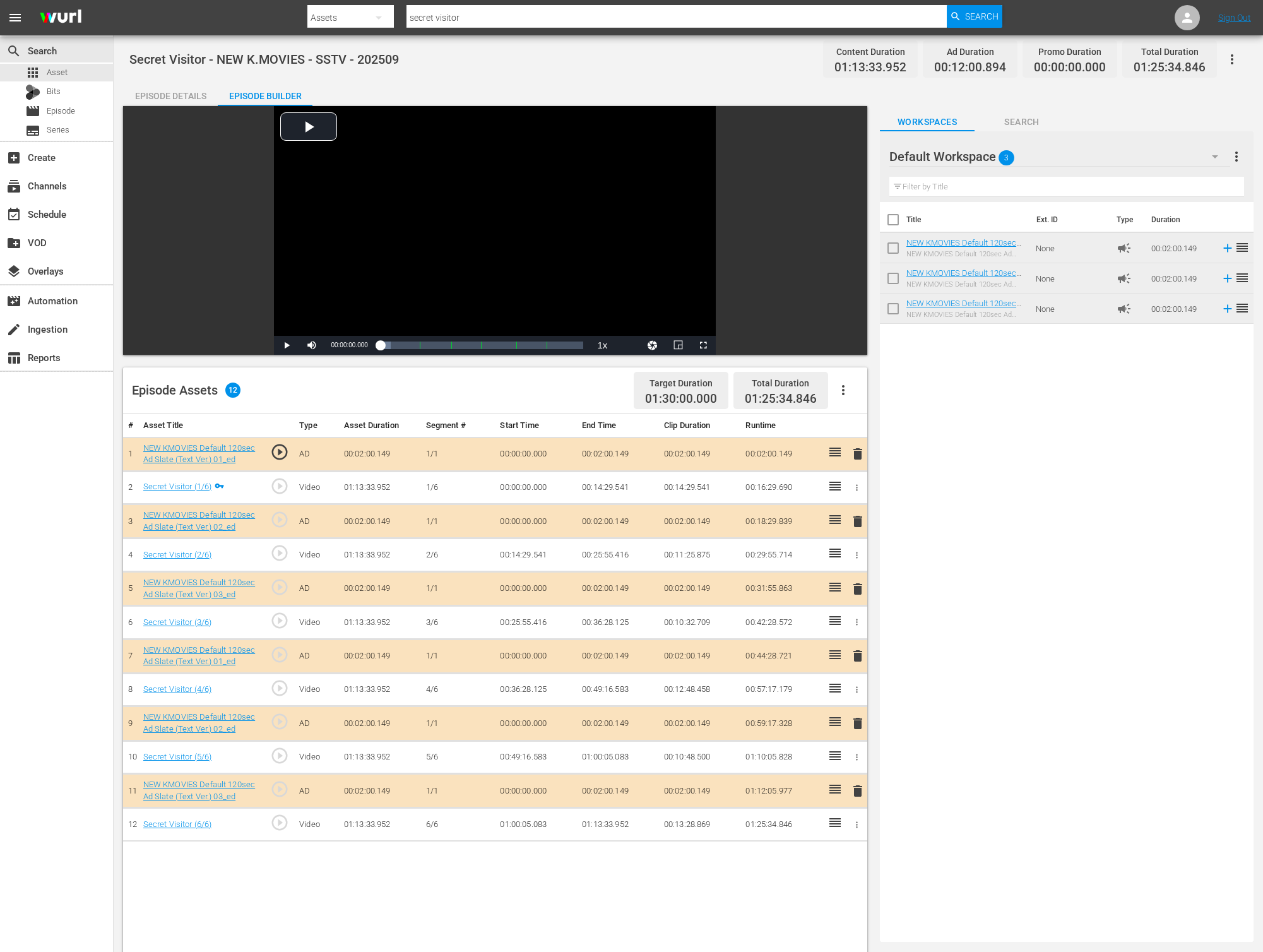
click at [492, 17] on input "secret visitor" at bounding box center [677, 17] width 540 height 30
type input "."
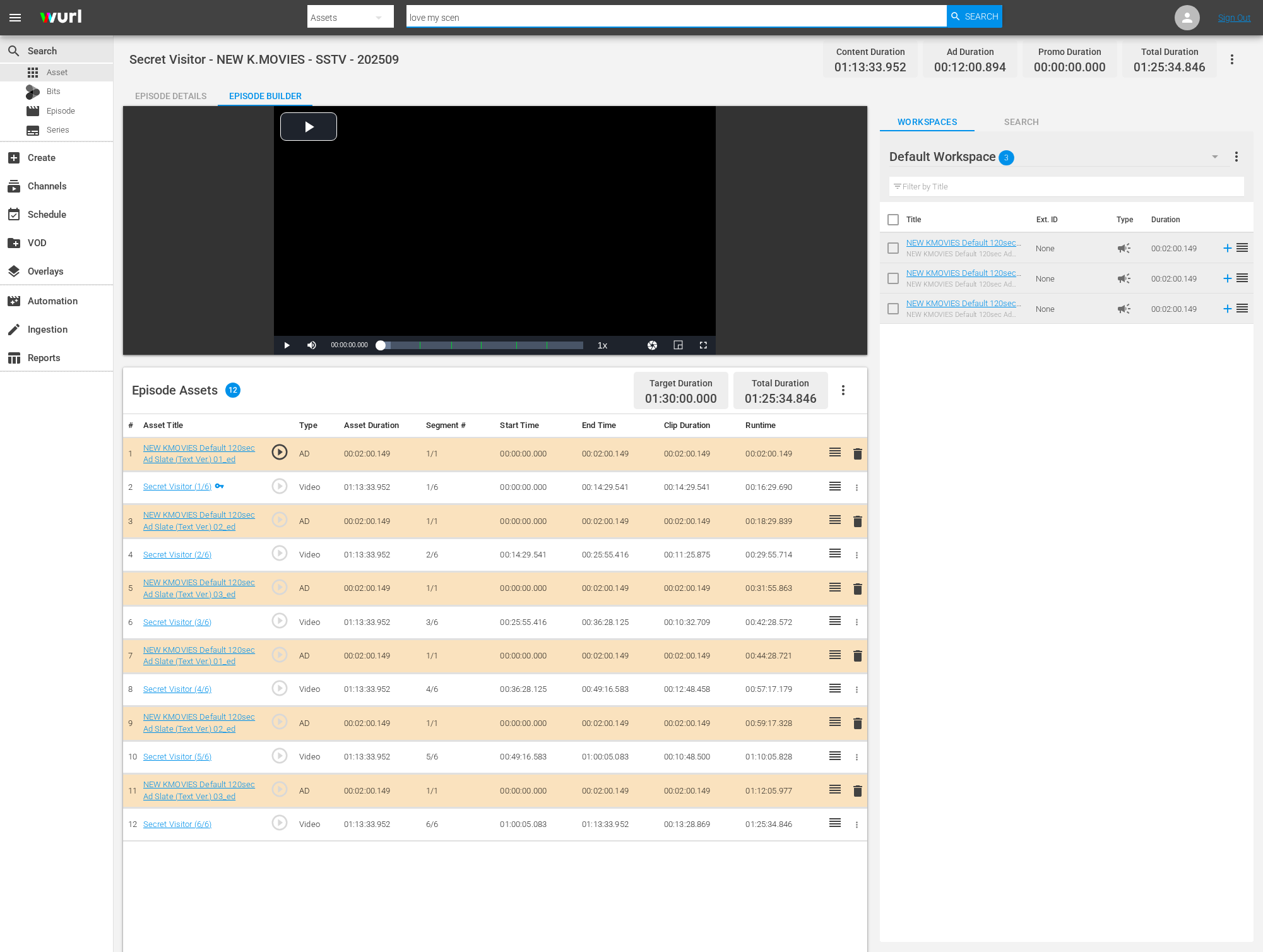
type input "love my scent"
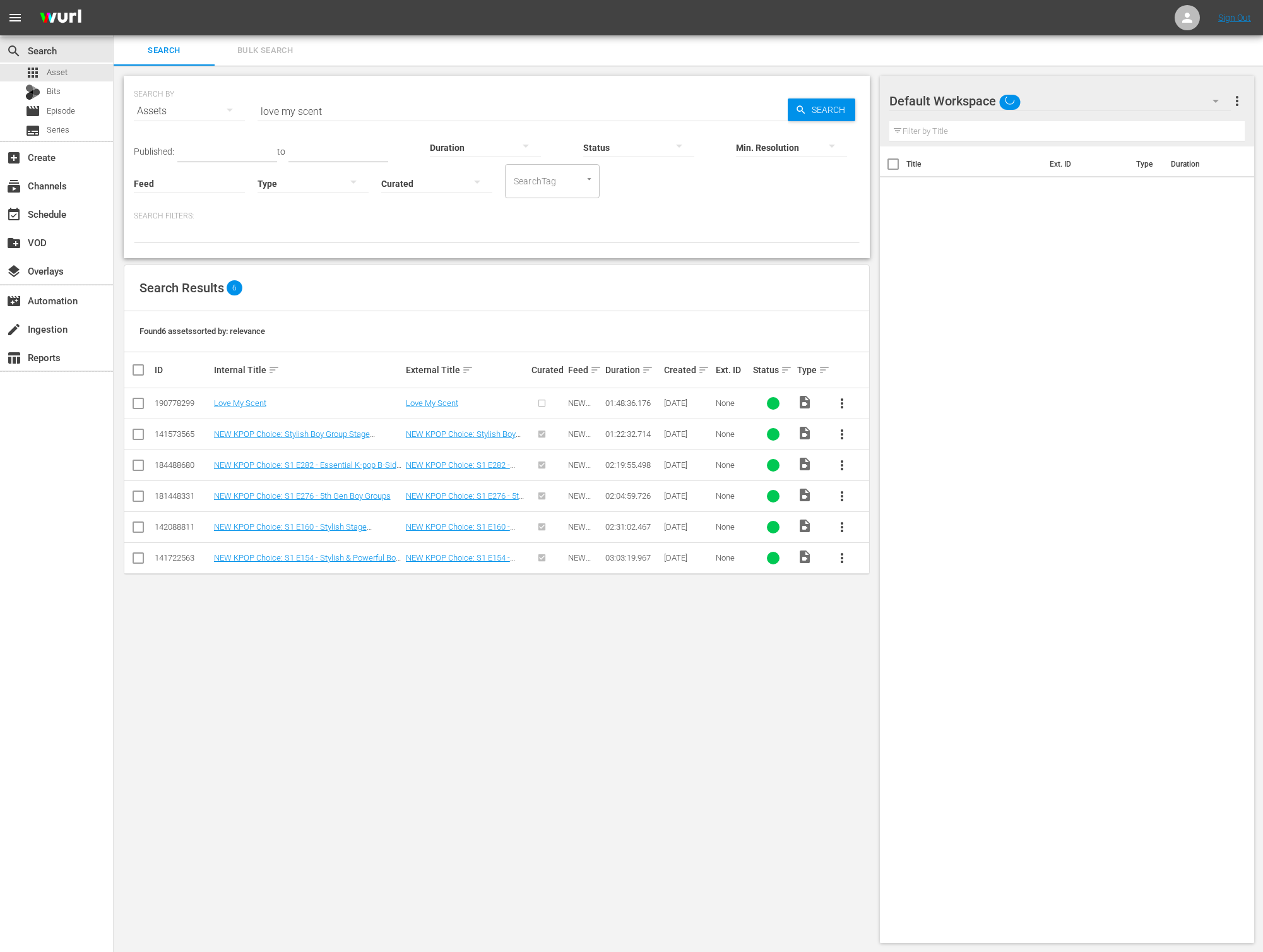
click at [642, 336] on div "Found 6 assets sorted by: relevance" at bounding box center [497, 331] width 745 height 41
click at [840, 402] on span "more_vert" at bounding box center [842, 404] width 15 height 15
click at [882, 507] on div "Episode" at bounding box center [910, 498] width 86 height 30
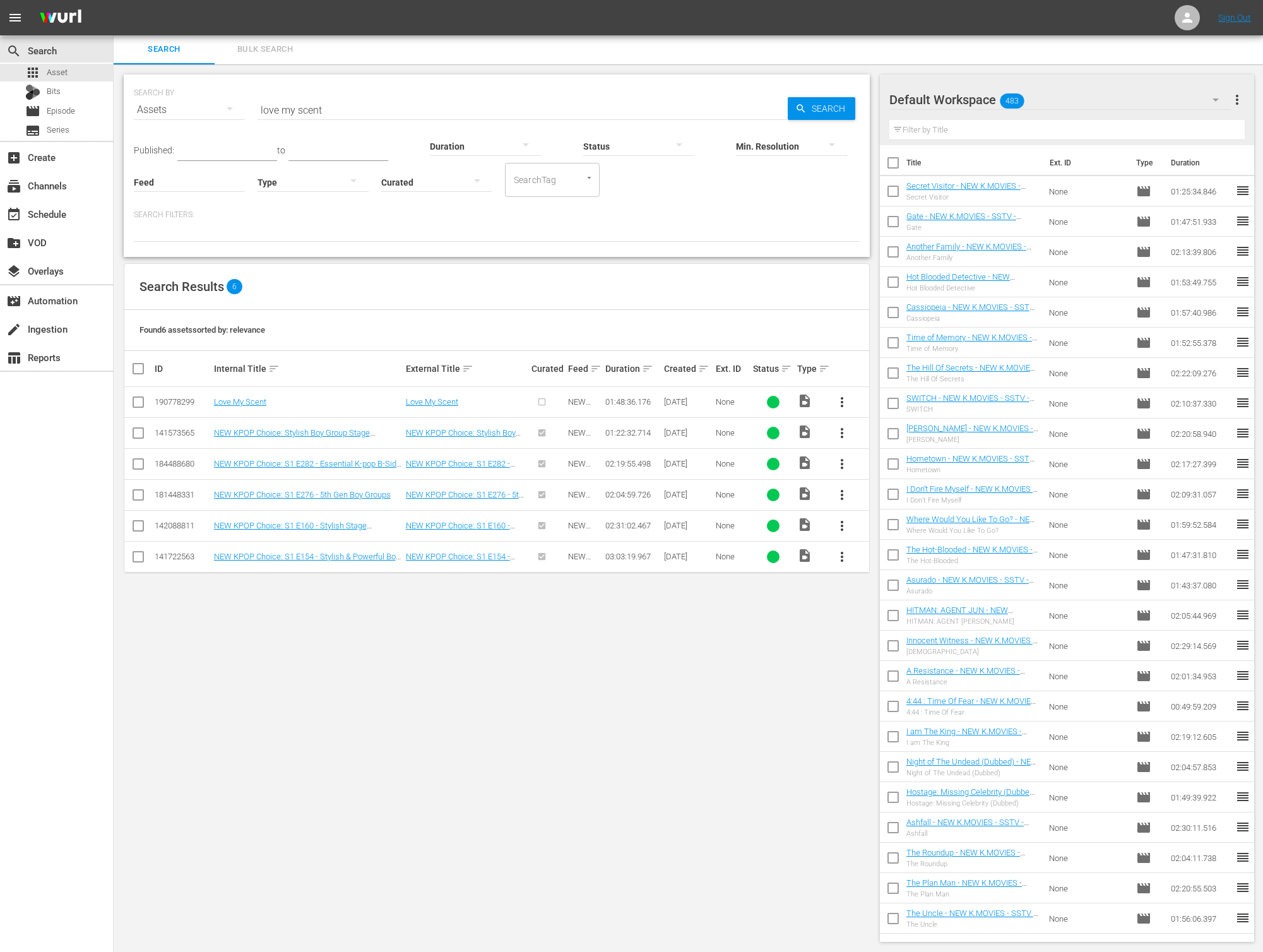
click at [834, 405] on span "more_vert" at bounding box center [842, 402] width 15 height 15
click at [925, 502] on div "Episode" at bounding box center [910, 498] width 86 height 30
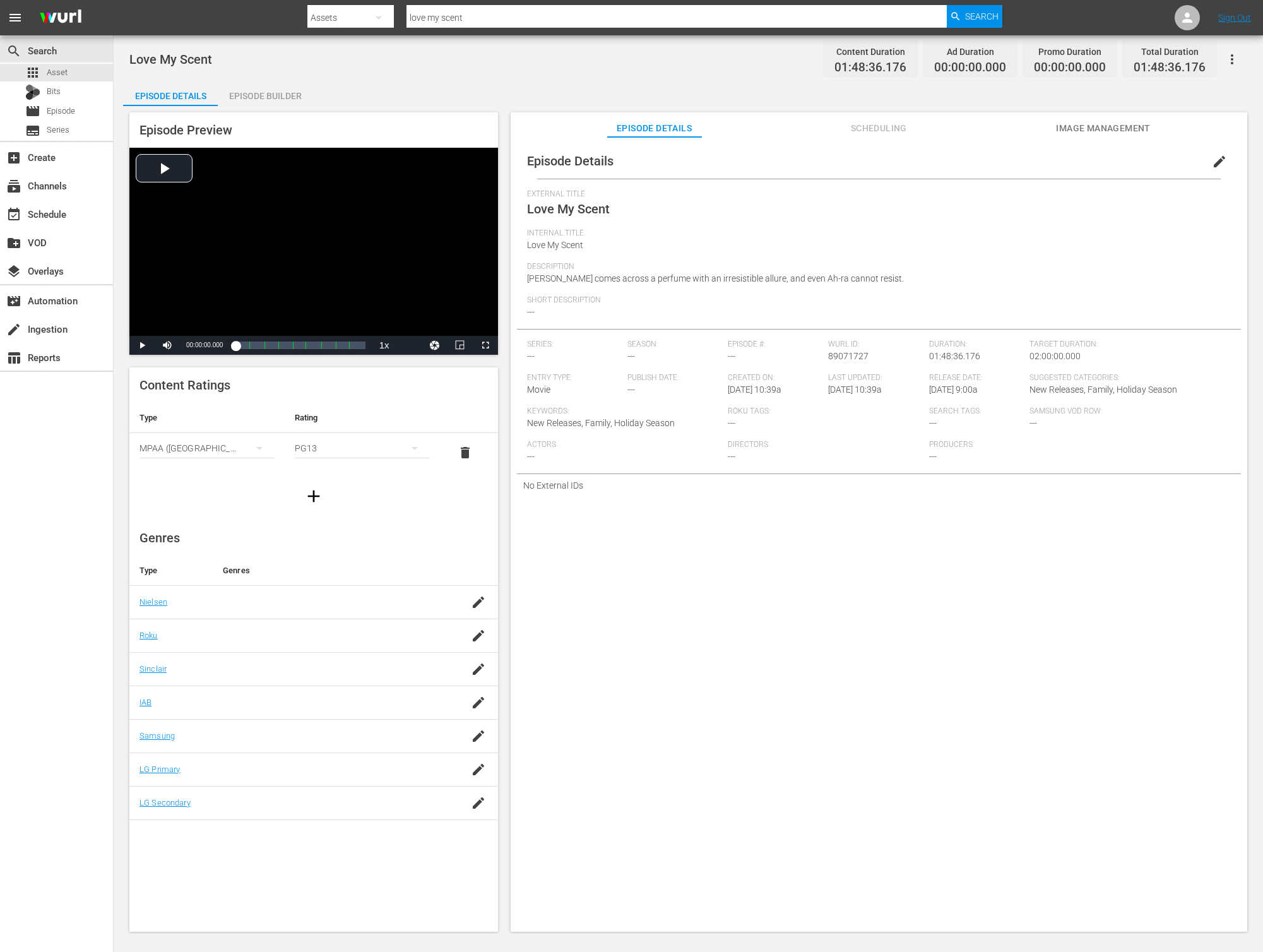
click at [1217, 162] on span "edit" at bounding box center [1220, 162] width 15 height 15
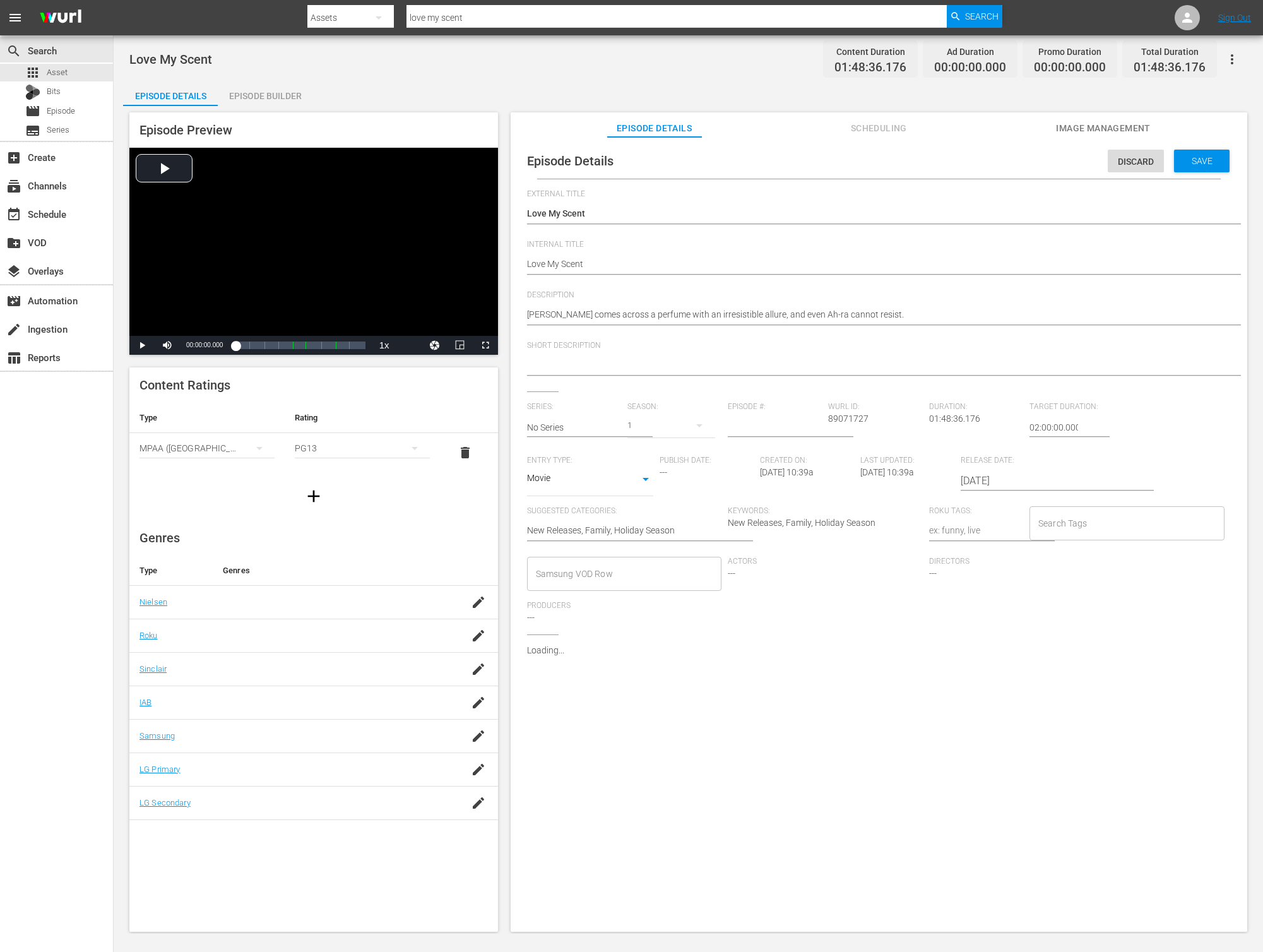
click at [637, 257] on div "Love My Scent Love My Scent" at bounding box center [875, 265] width 697 height 30
type textarea "Love My Scent"
type textarea "Love My Scent -"
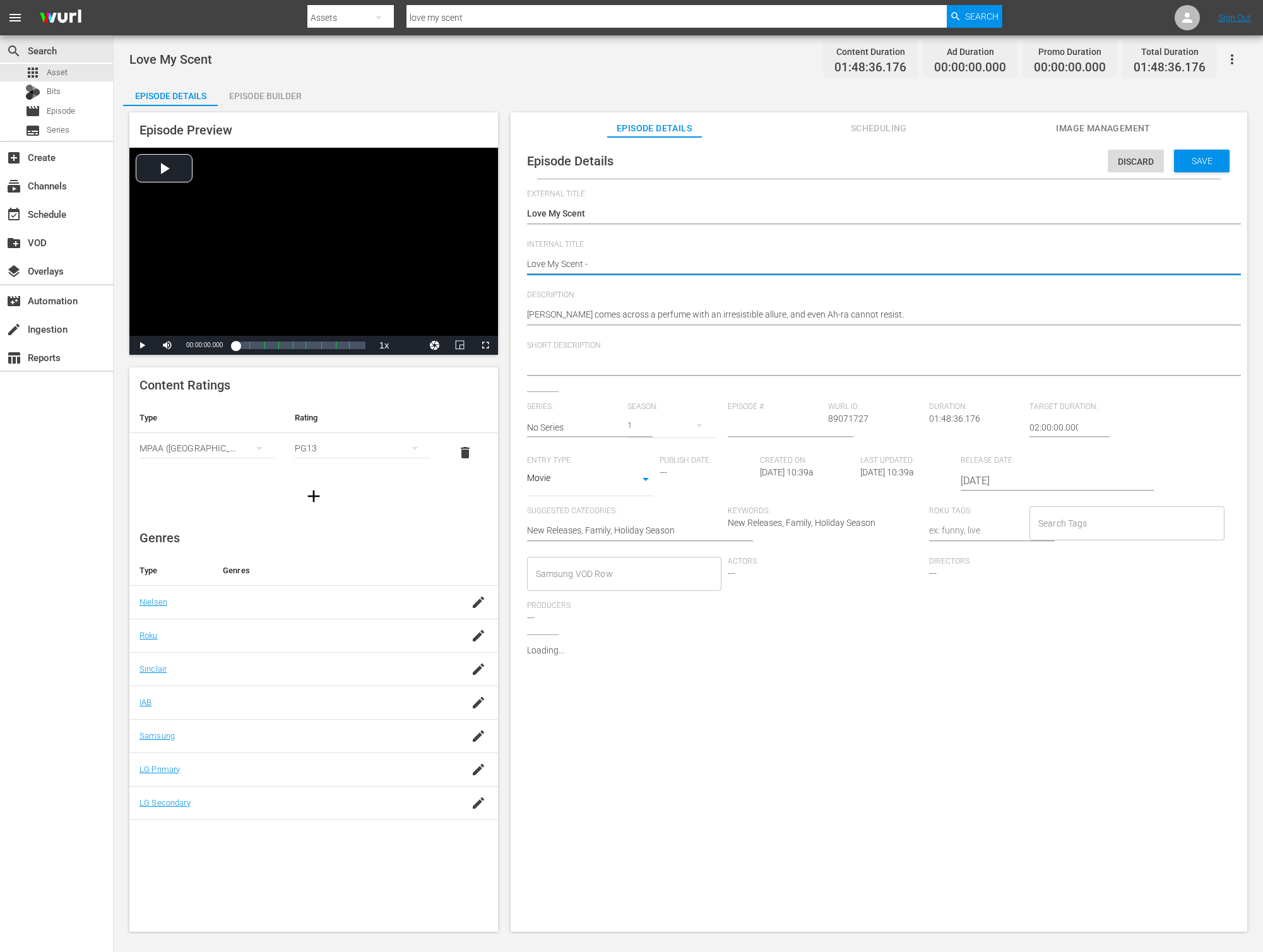
type textarea "Love My Scent -"
type textarea "Love My Scent - N"
type textarea "Love My Scent - NE"
type textarea "Love My Scent - NEW"
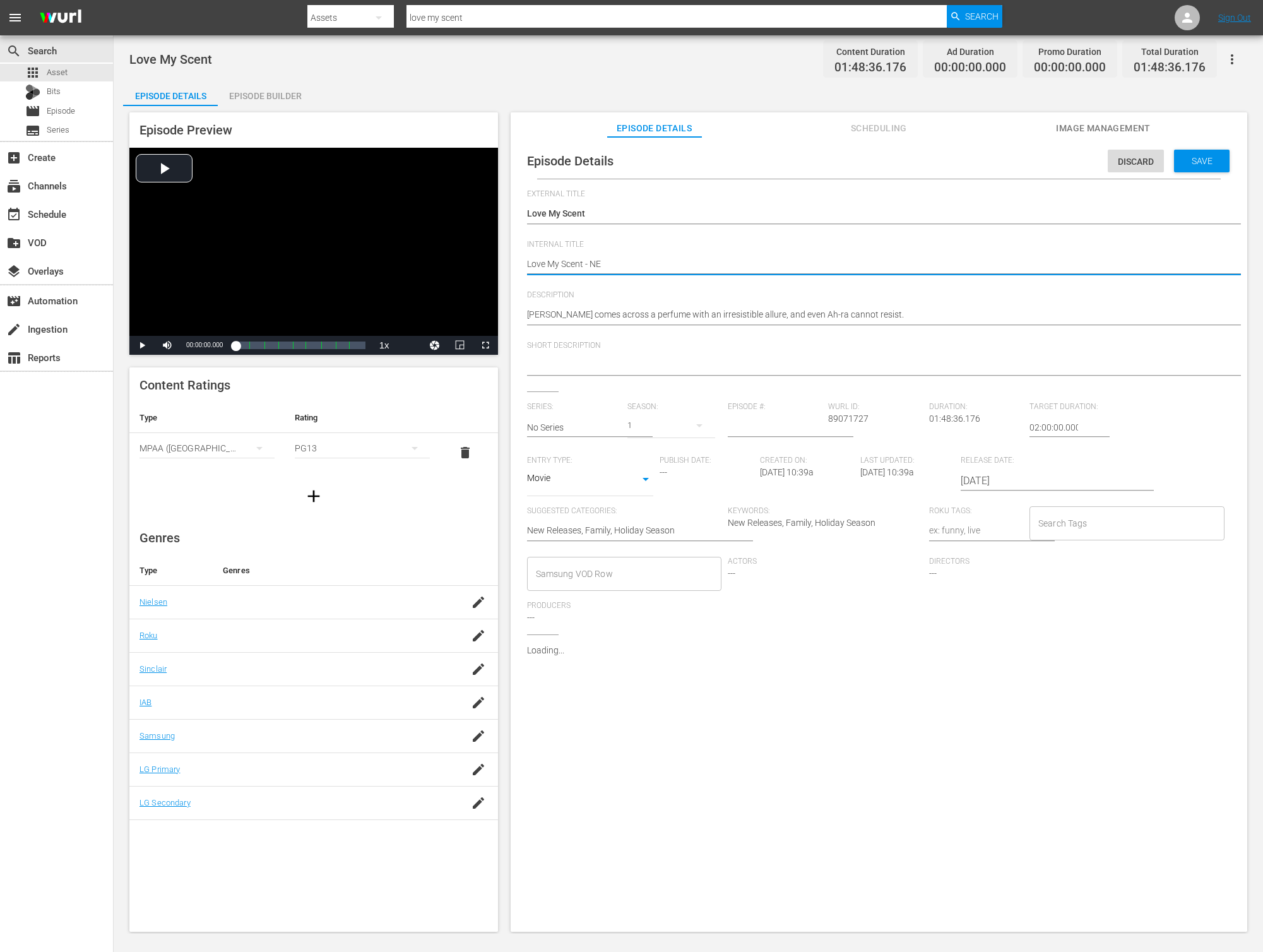
type textarea "Love My Scent - NEW"
type textarea "Love My Scent - NEW K"
type textarea "Love My Scent - NEW K."
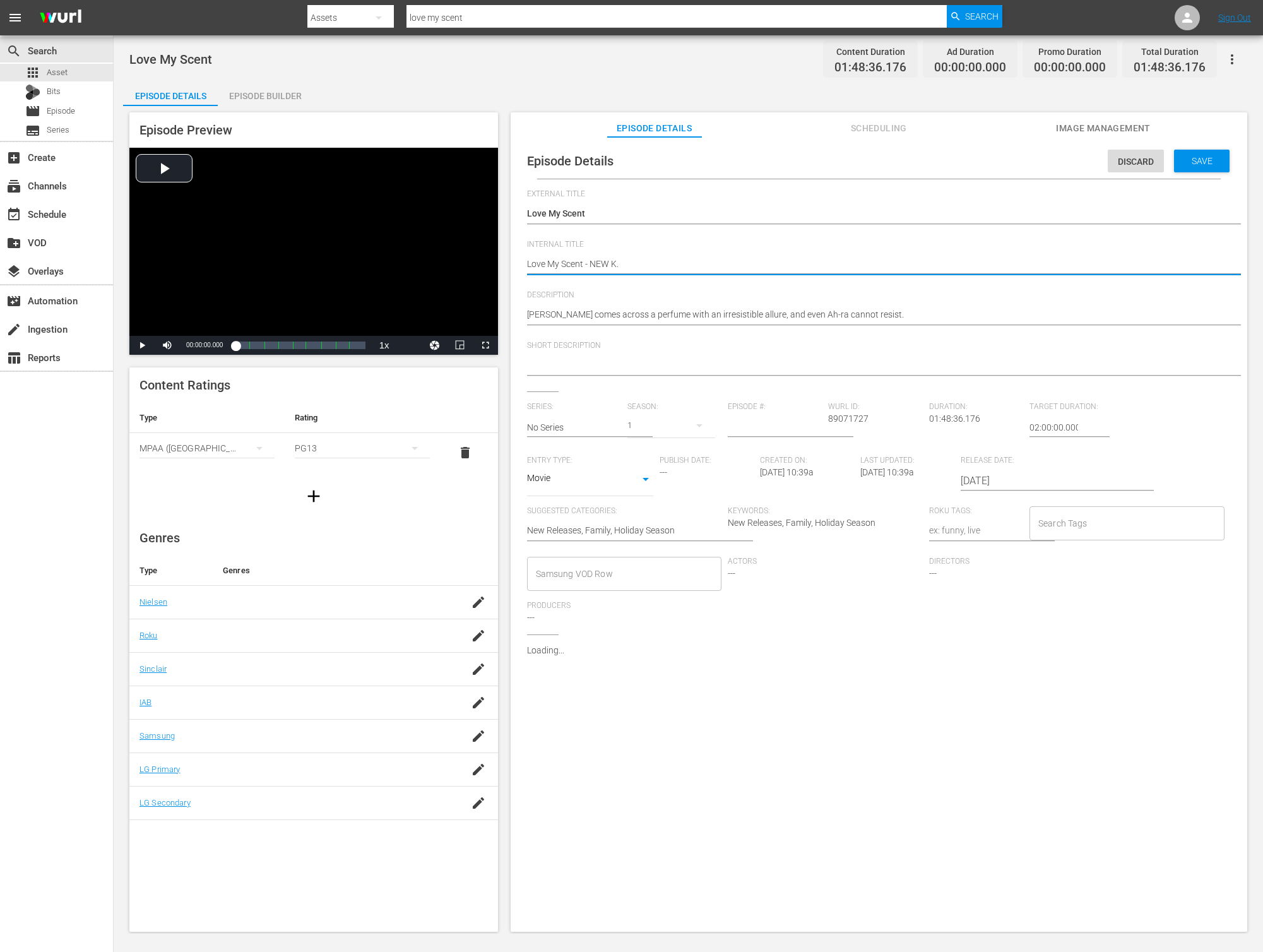
type textarea "Love My Scent - NEW K.M"
type textarea "Love My Scent - NEW [DOMAIN_NAME]"
type textarea "Love My Scent - NEW K.MOV"
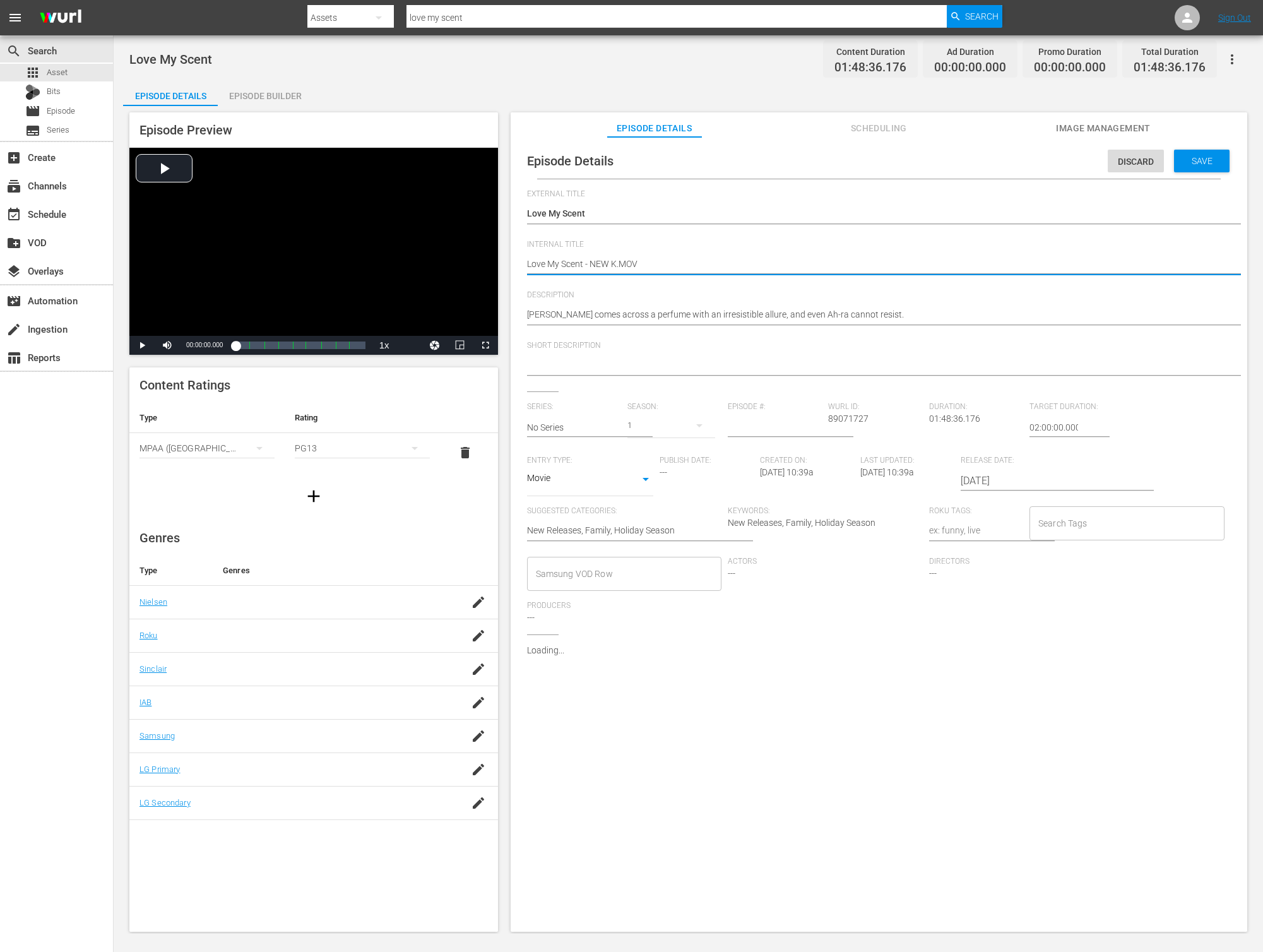
type textarea "Love My Scent - NEW K.MOVI"
type textarea "Love My Scent - NEW [DOMAIN_NAME]"
type textarea "Love My Scent - NEW K.MOVIES"
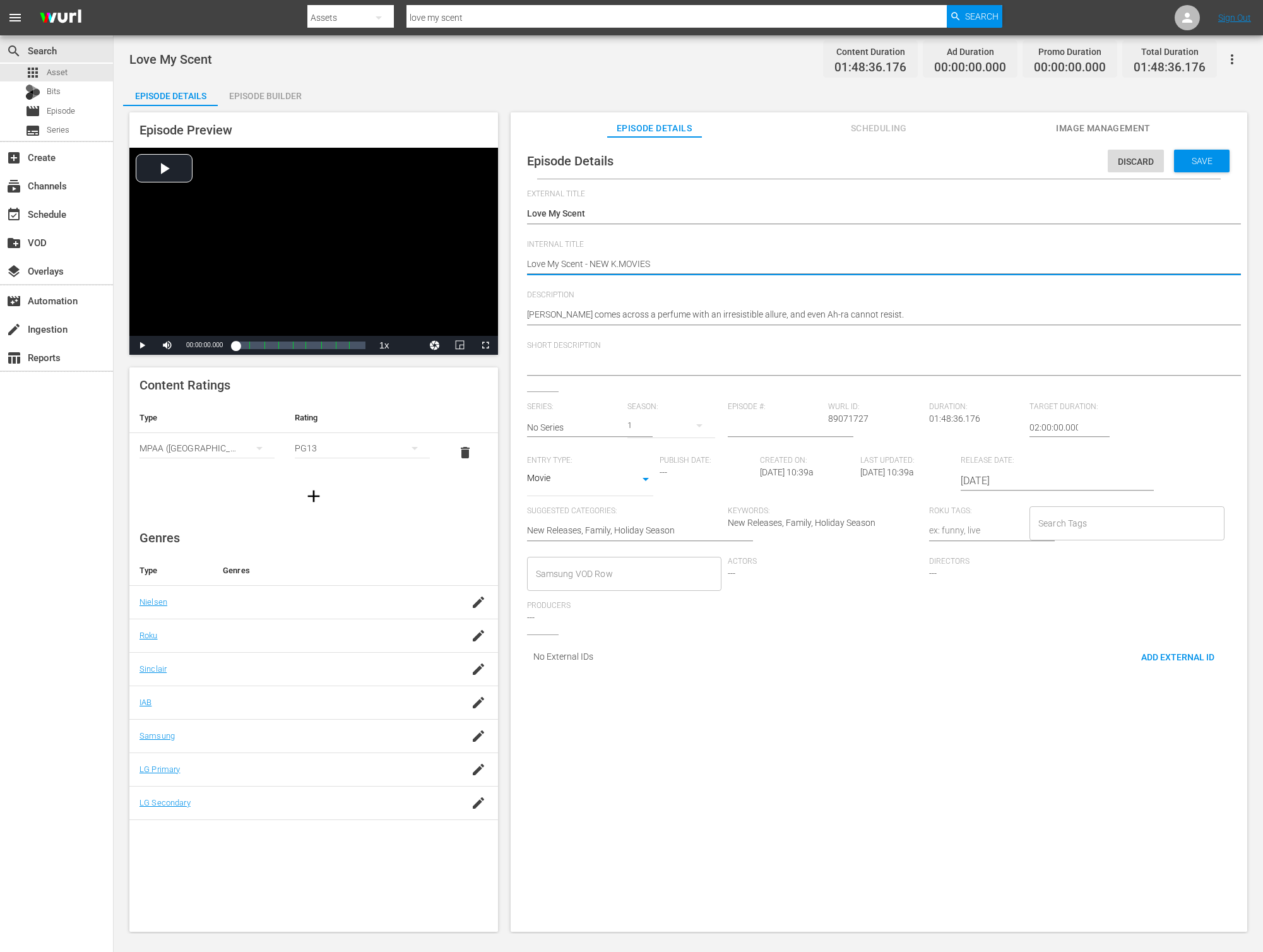
type textarea "Love My Scent - NEW K.MOVIES"
type textarea "Love My Scent - NEW K.MOVIES -"
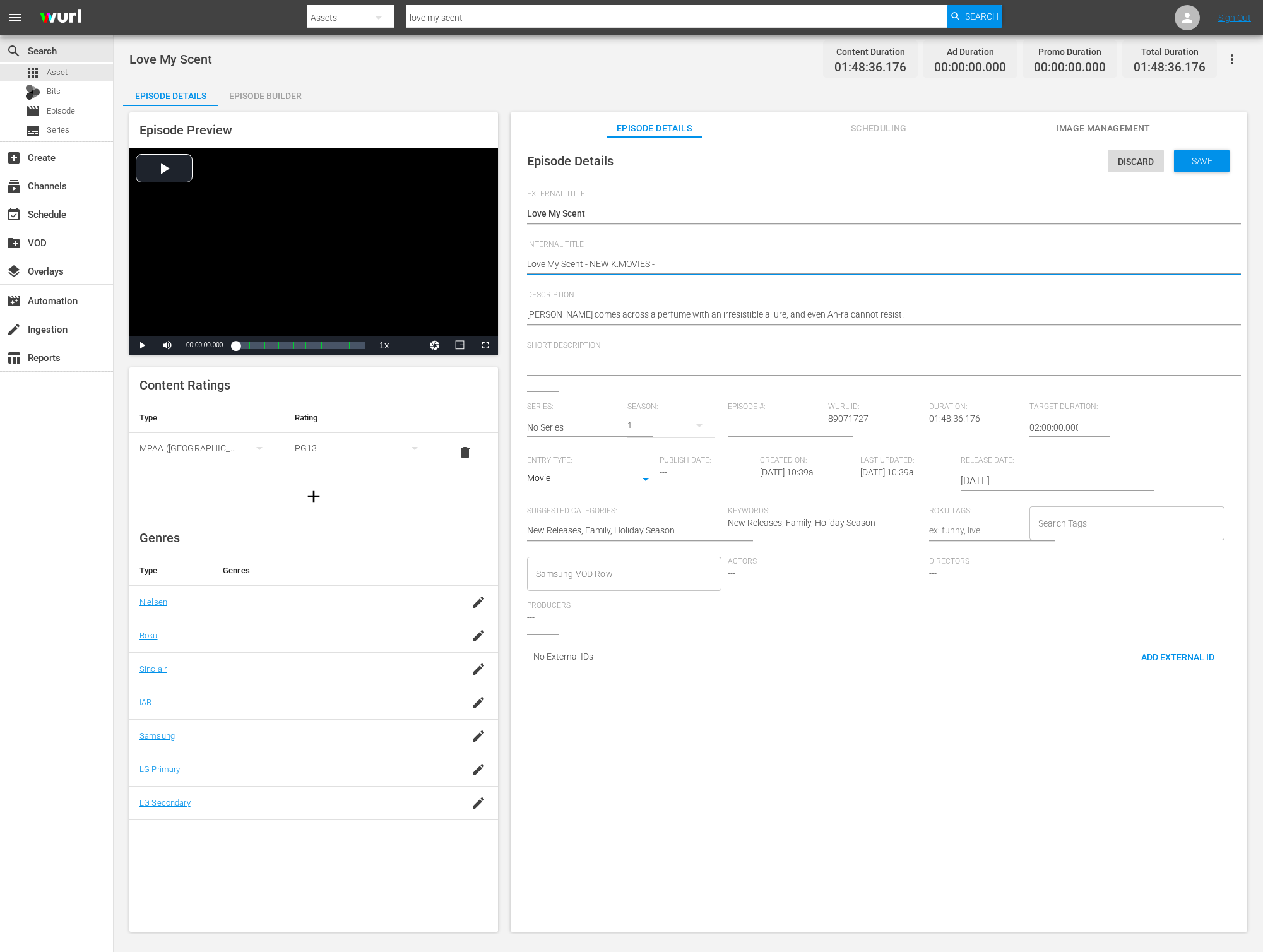
type textarea "Love My Scent - NEW K.MOVIES - S"
type textarea "Love My Scent - NEW K.MOVIES - SS"
type textarea "Love My Scent - NEW K.MOVIES - SST"
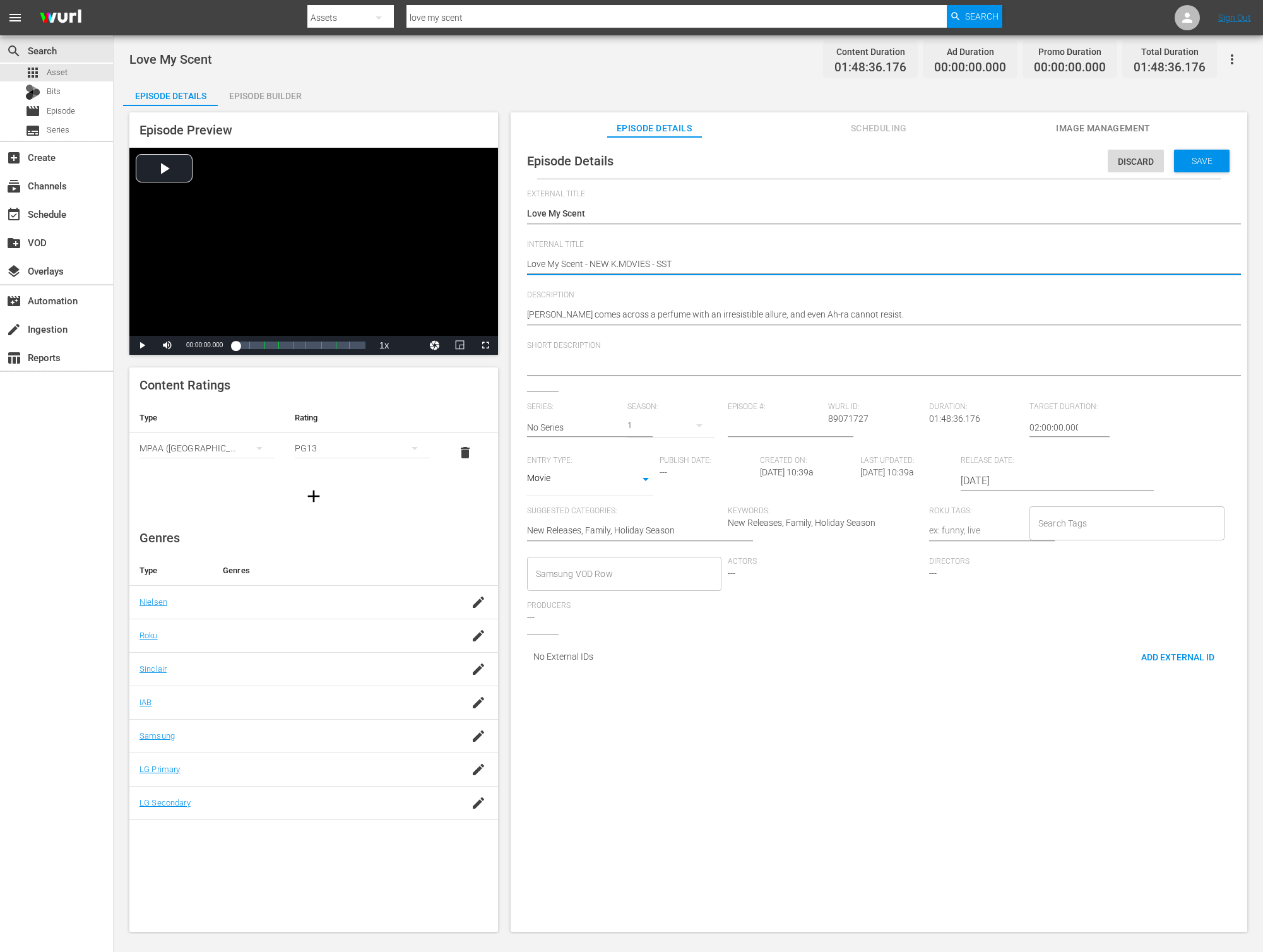
type textarea "Love My Scent - NEW K.MOVIES - SSTV"
type textarea "Love My Scent - NEW K.MOVIES - SSTV -"
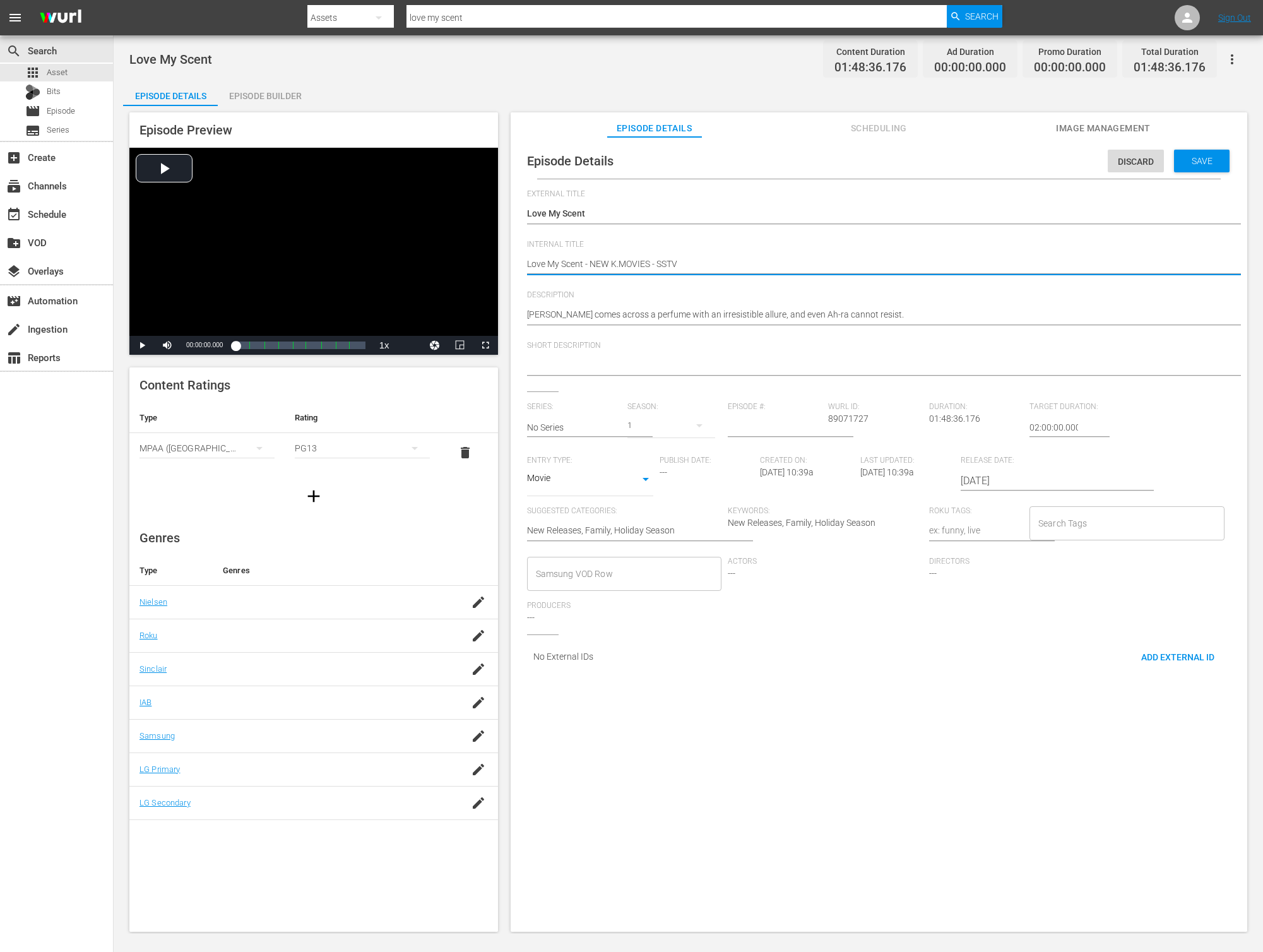
type textarea "Love My Scent - NEW K.MOVIES - SSTV -"
type textarea "Love My Scent - NEW K.MOVIES - SSTV - 2"
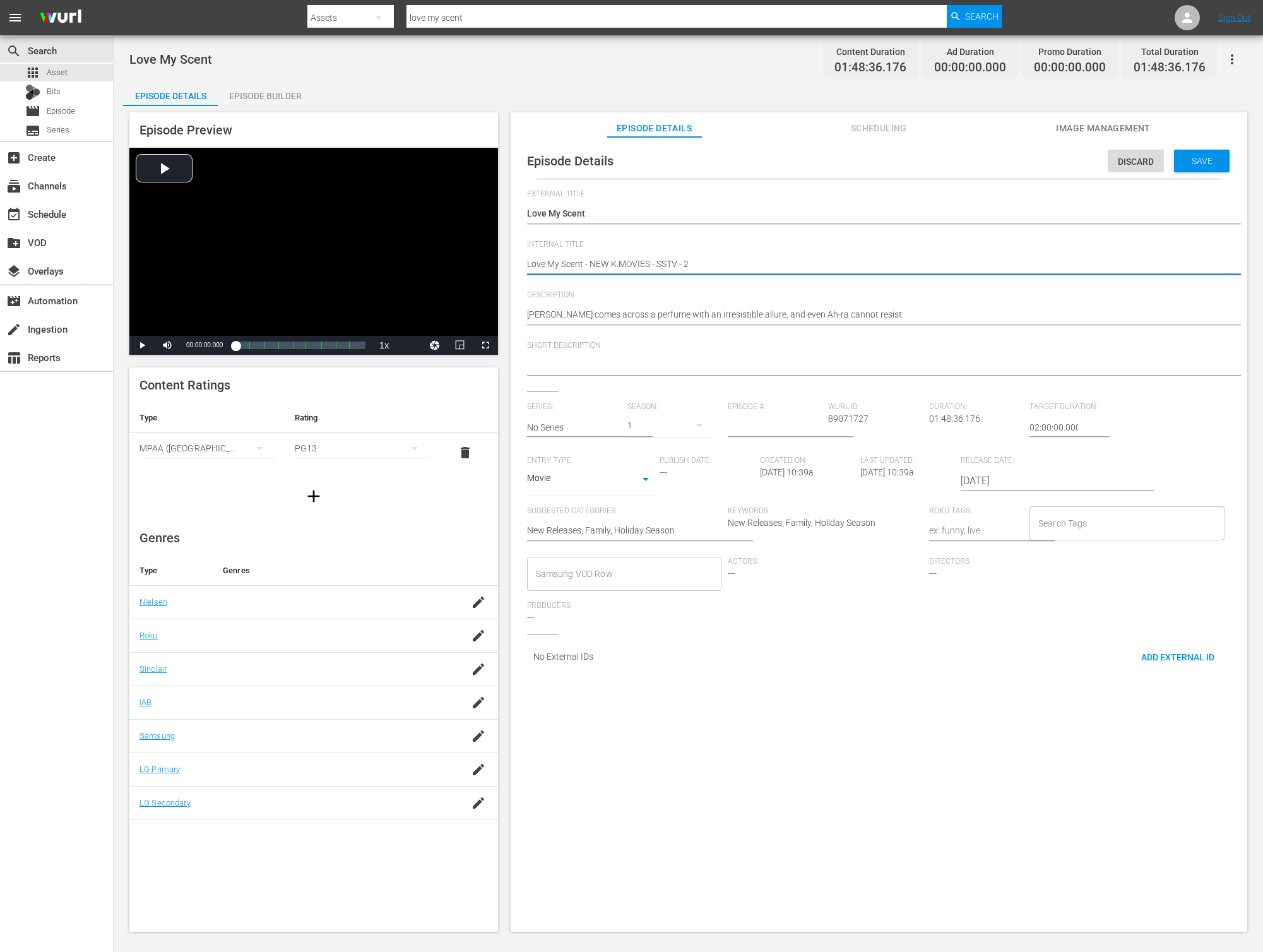
type textarea "Love My Scent - NEW K.MOVIES - SSTV - 20"
type textarea "Love My Scent - NEW K.MOVIES - SSTV - 202"
type textarea "Love My Scent - NEW K.MOVIES - SSTV - 2025"
type textarea "Love My Scent - NEW K.MOVIES - SSTV - 20250"
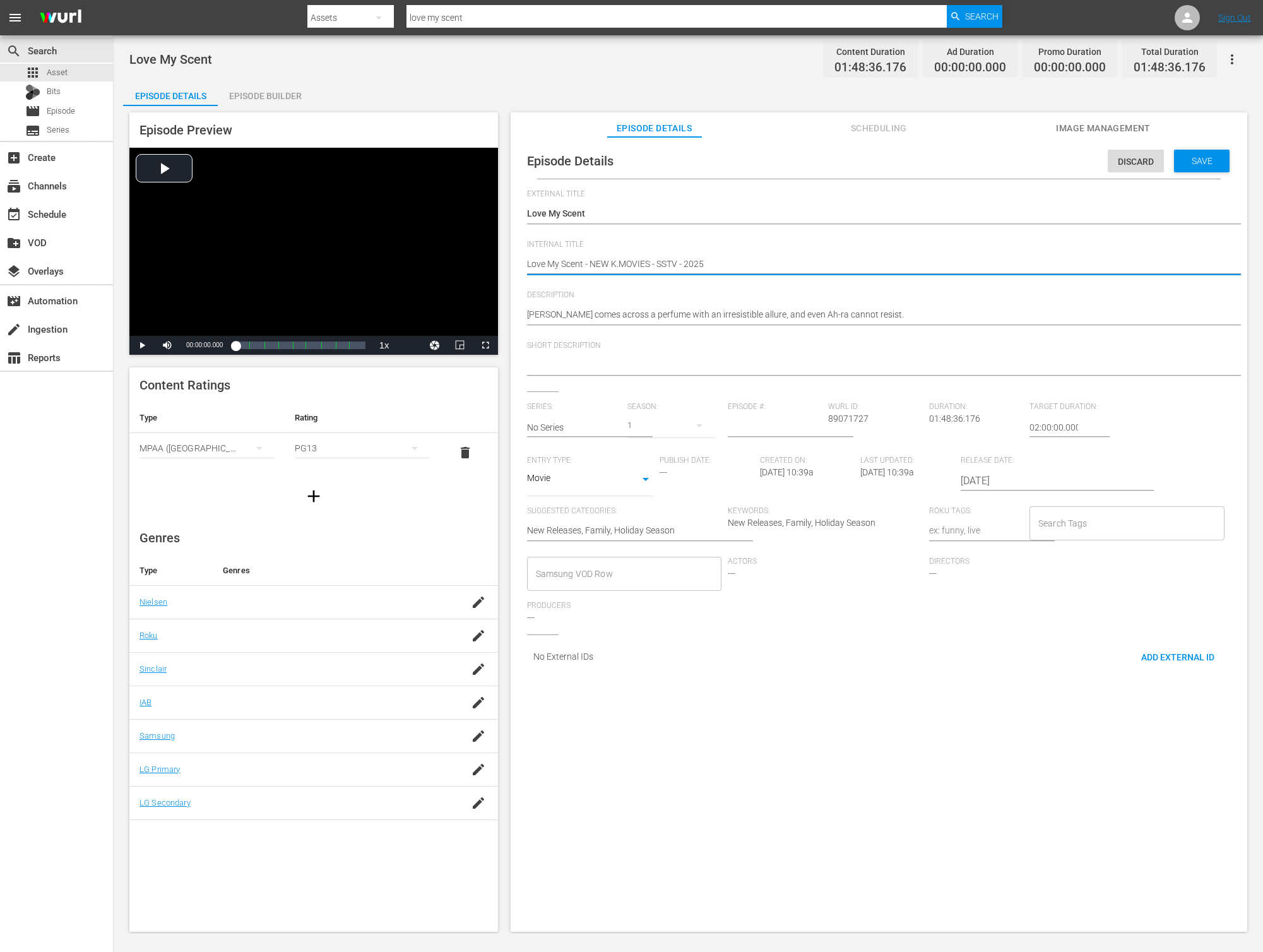
type textarea "Love My Scent - NEW K.MOVIES - SSTV - 20250"
type textarea "Love My Scent - NEW K.MOVIES - SSTV - 202508"
click at [607, 301] on div "[PERSON_NAME] comes across a perfume with an irresistible allure, and even Ah-r…" at bounding box center [875, 316] width 697 height 30
click at [607, 306] on div "[PERSON_NAME] comes across a perfume with an irresistible allure, and even Ah-r…" at bounding box center [875, 316] width 697 height 30
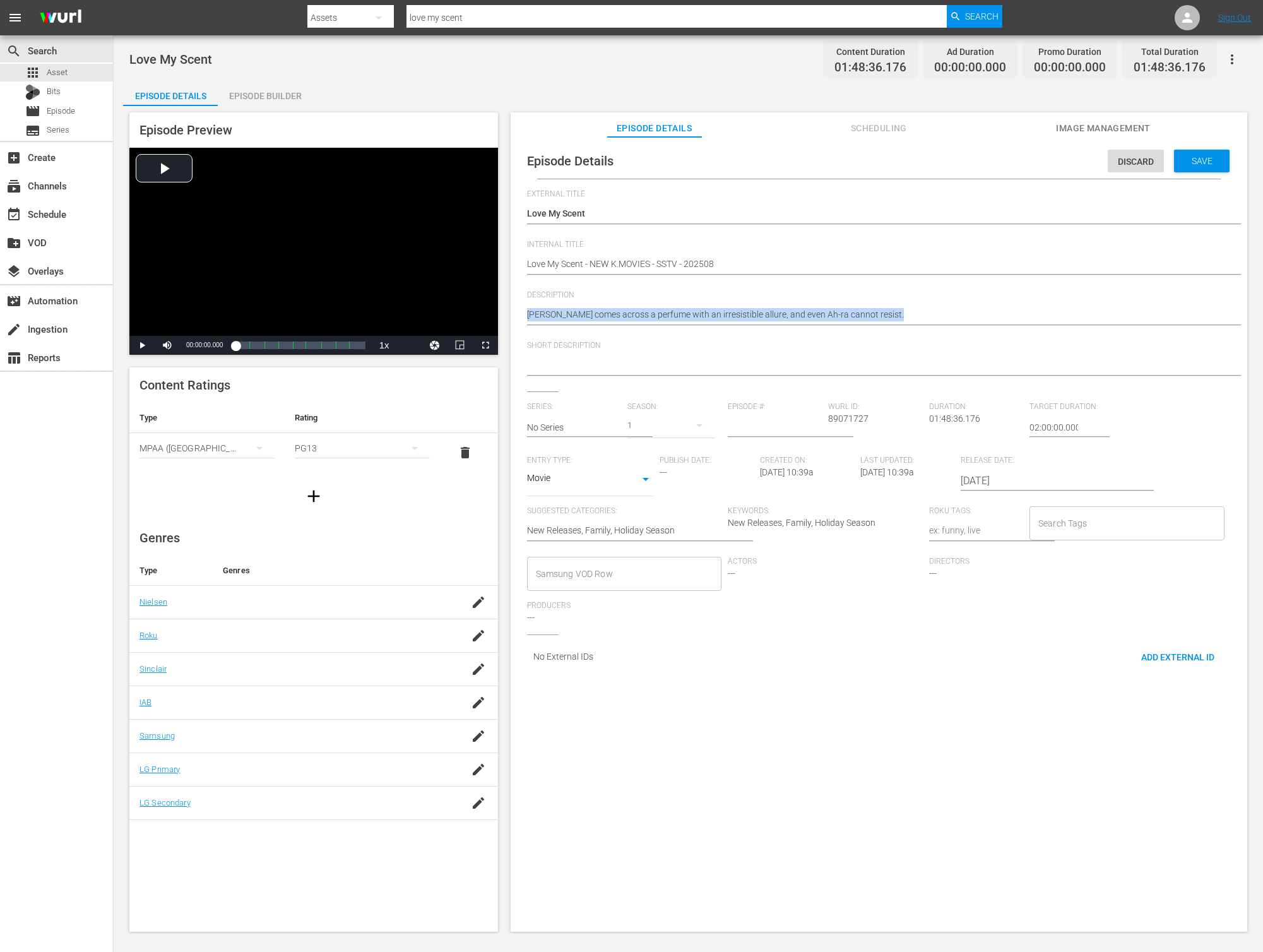
click at [607, 306] on div "[PERSON_NAME] comes across a perfume with an irresistible allure, and even Ah-r…" at bounding box center [875, 316] width 697 height 30
click at [608, 309] on textarea "[PERSON_NAME] comes across a perfume with an irresistible allure, and even Ah-r…" at bounding box center [875, 316] width 697 height 15
click at [620, 359] on textarea at bounding box center [875, 366] width 697 height 15
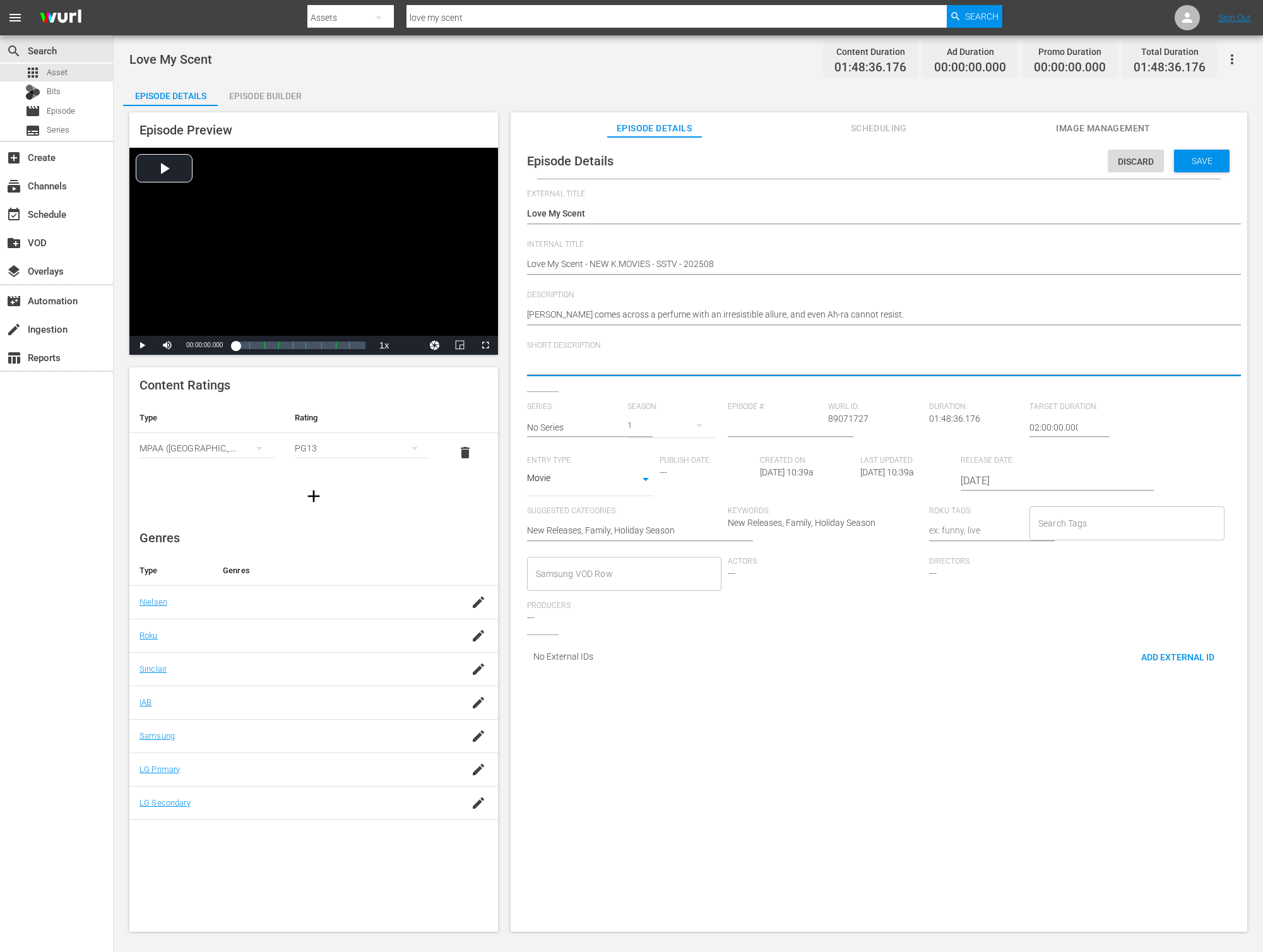
paste textarea "[PERSON_NAME] comes across a perfume with an irresistible allure, and even Ah-r…"
type textarea "[PERSON_NAME] comes across a perfume with an irresistible allure, and even Ah-r…"
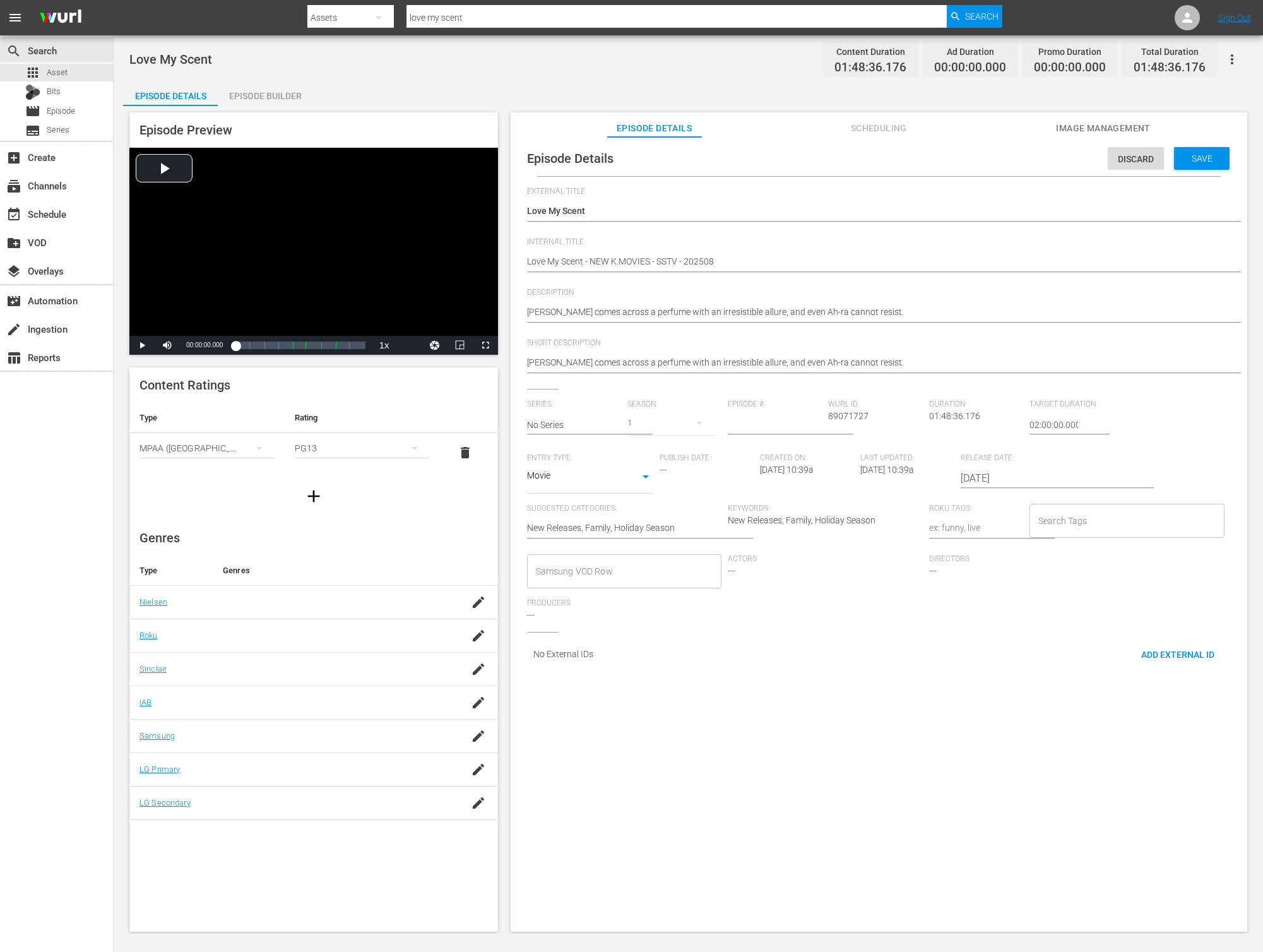
click at [990, 485] on input "[DATE]" at bounding box center [1041, 479] width 162 height 30
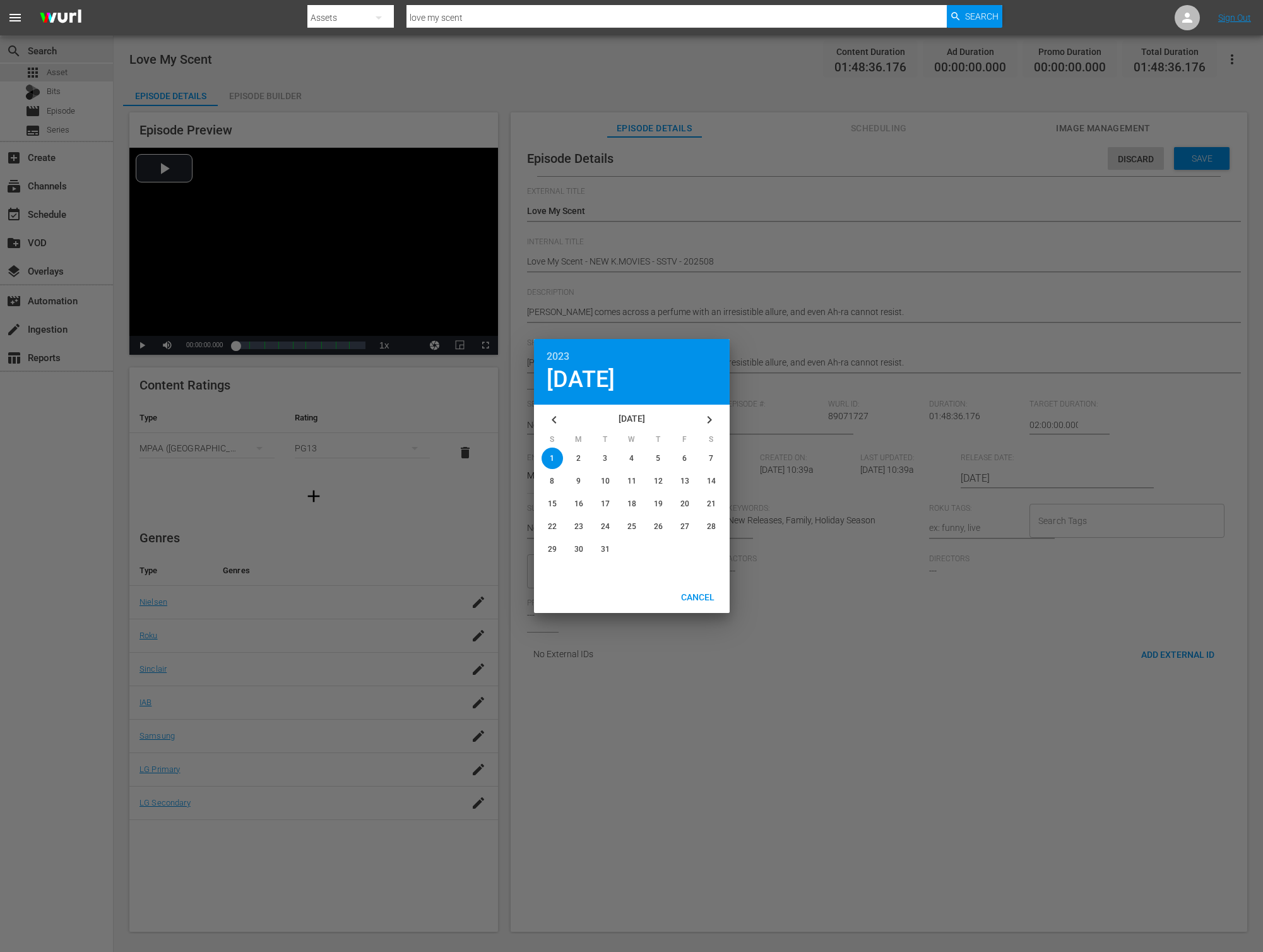
click at [703, 419] on icon "button" at bounding box center [709, 419] width 15 height 15
click at [630, 476] on div "button" at bounding box center [632, 481] width 21 height 21
type input "[DATE]"
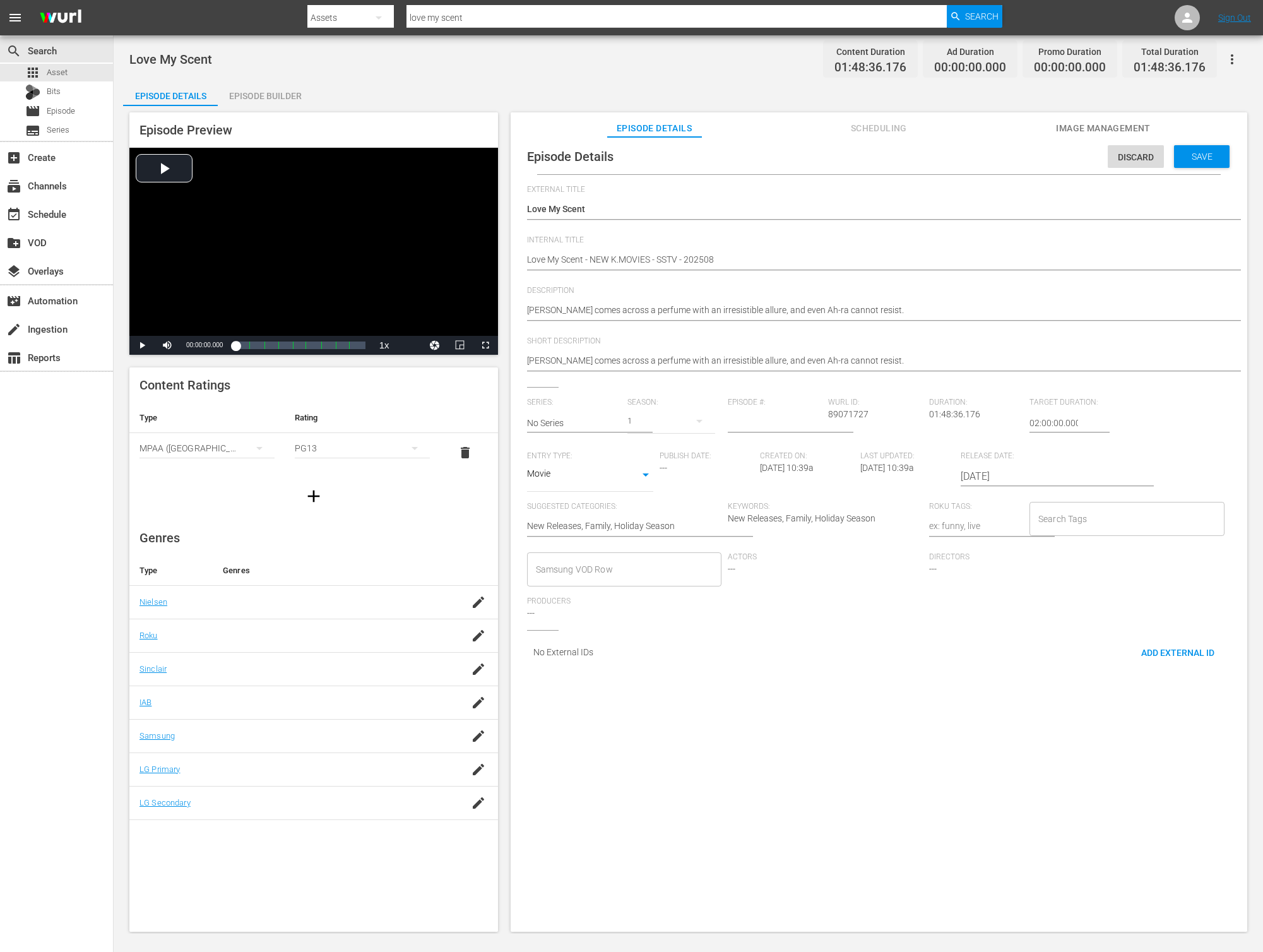
scroll to position [0, 0]
click at [1095, 528] on input "Search Tags" at bounding box center [1117, 523] width 165 height 23
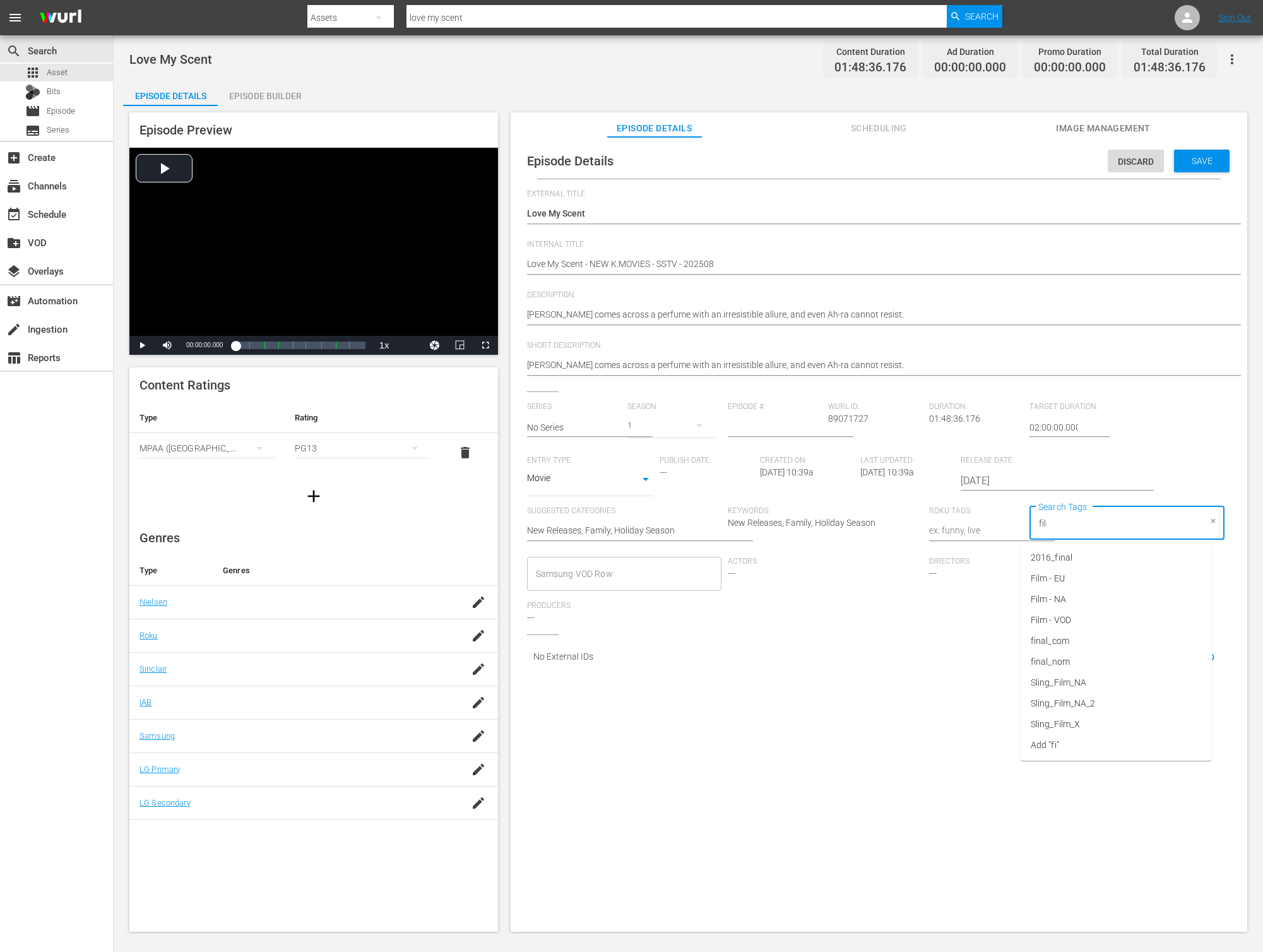
type input "film"
click at [1068, 573] on li "Film - NA" at bounding box center [1116, 578] width 191 height 20
click at [1183, 167] on div "Save" at bounding box center [1202, 161] width 55 height 23
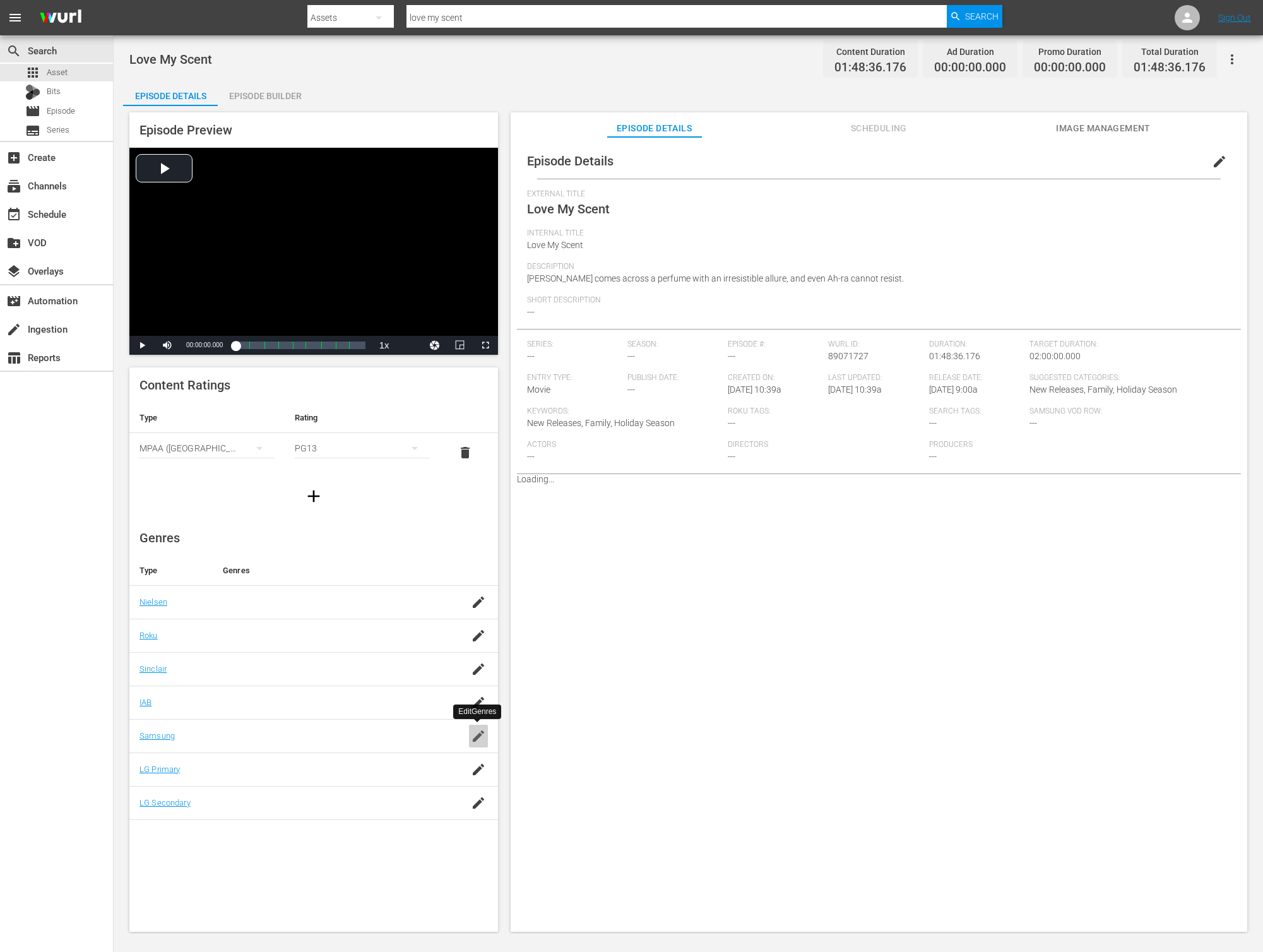
click at [482, 737] on icon "button" at bounding box center [479, 736] width 15 height 15
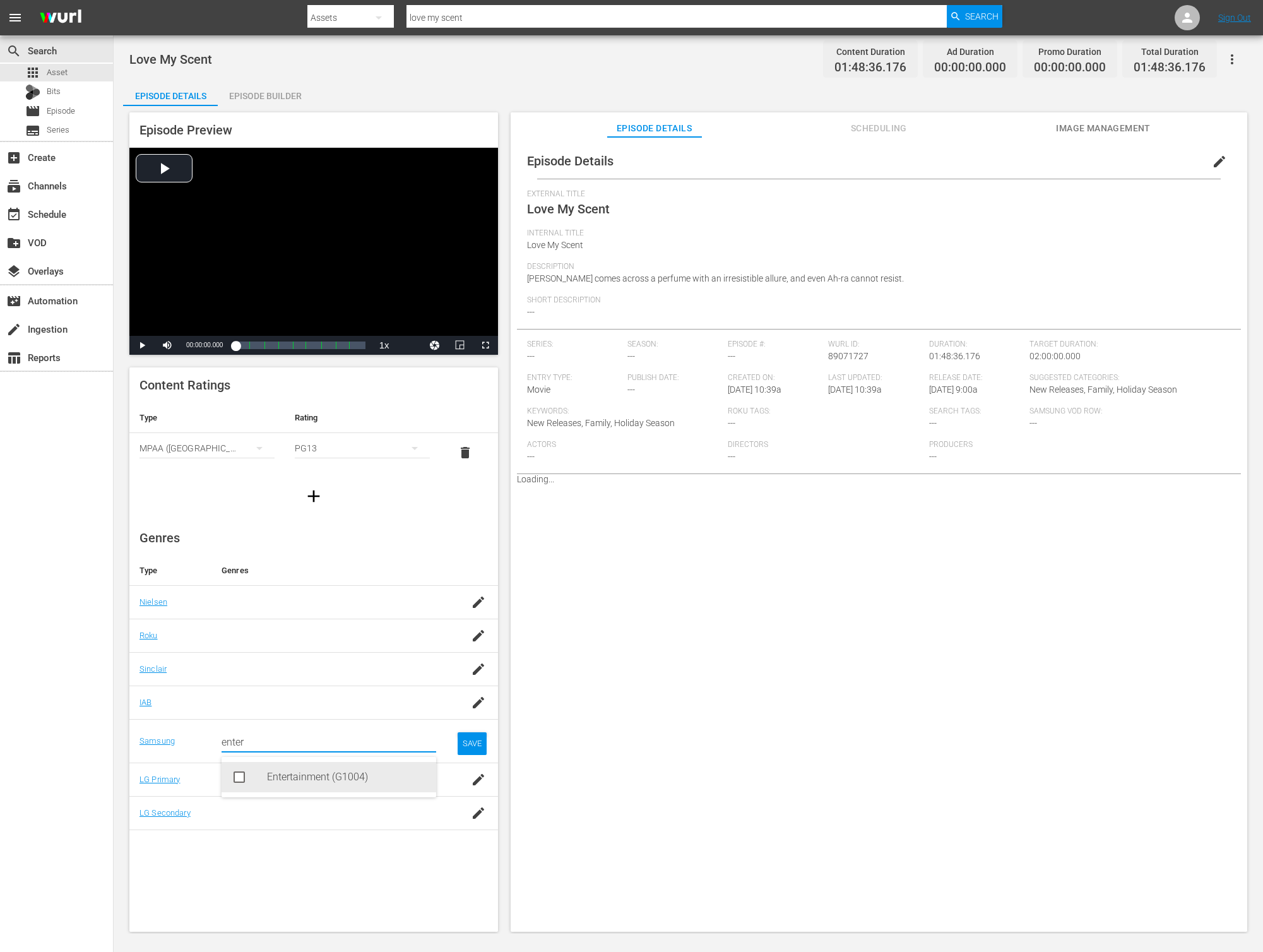
click at [337, 768] on div "Entertainment (G1004)" at bounding box center [347, 777] width 159 height 30
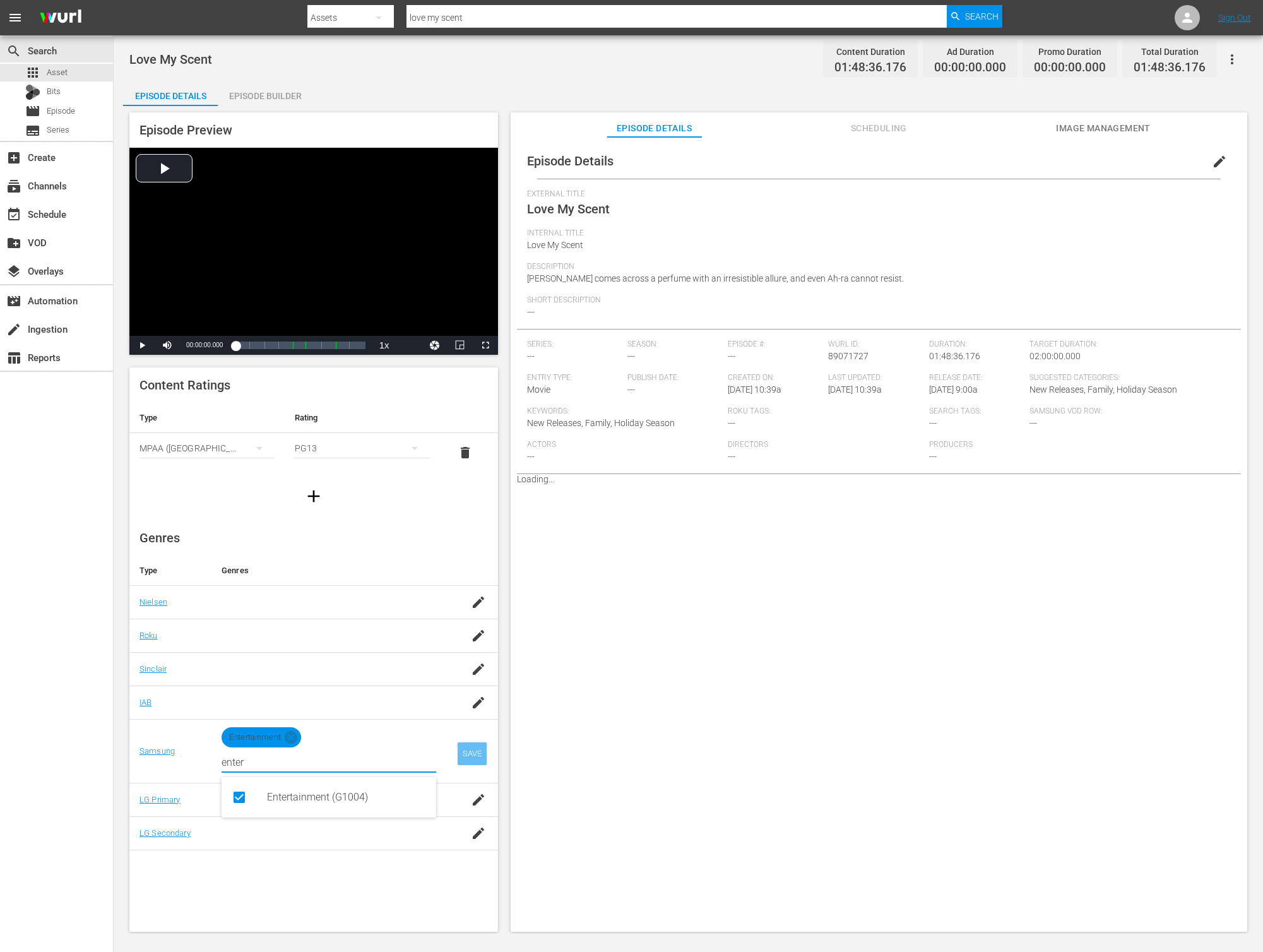
type input "enter"
click at [470, 752] on div "SAVE" at bounding box center [472, 754] width 29 height 23
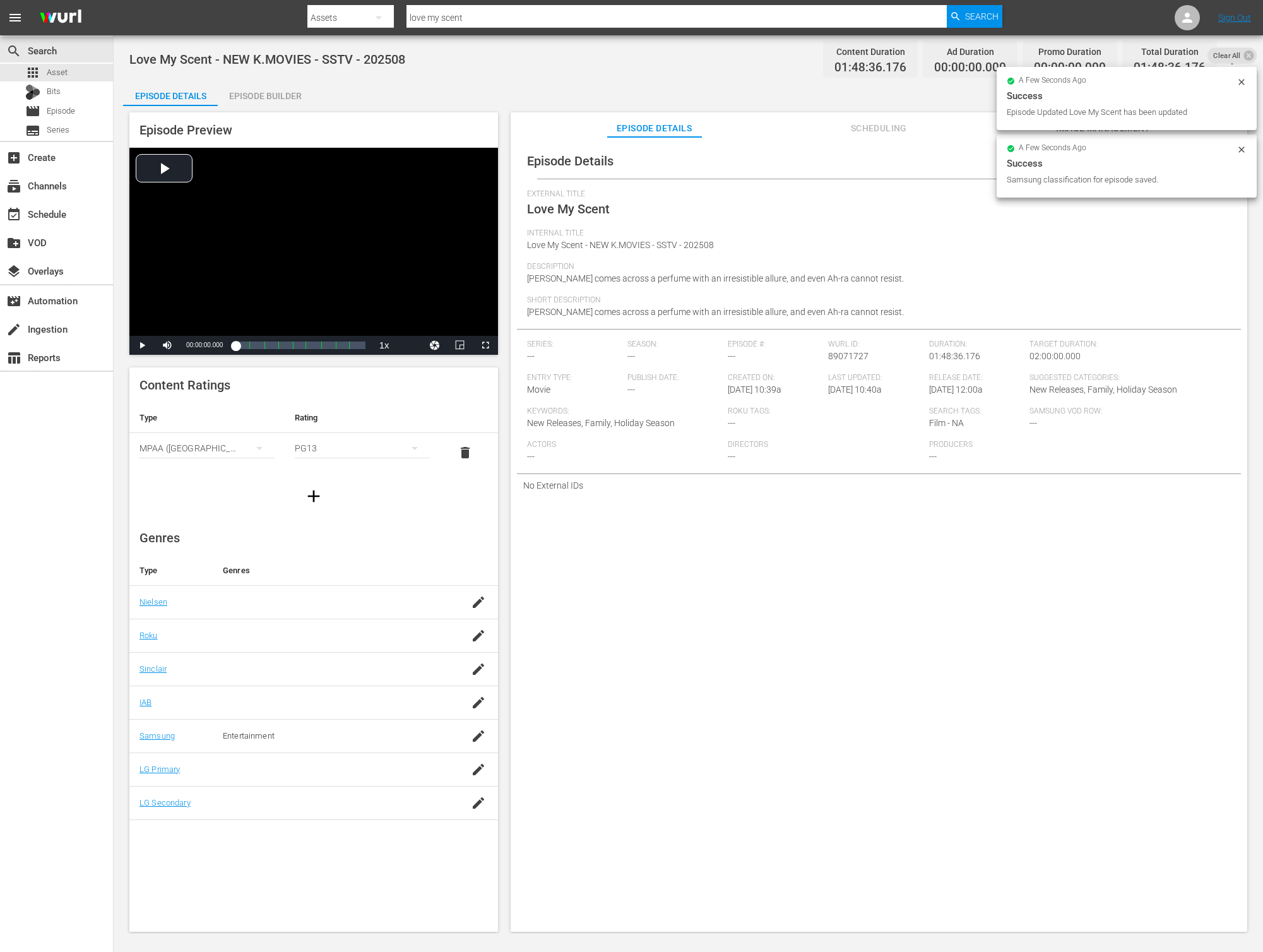
click at [1128, 586] on div "Episode Details edit External Title Love My Scent Internal Title Love My Scent …" at bounding box center [878, 540] width 737 height 806
click at [1245, 81] on icon at bounding box center [1241, 82] width 10 height 10
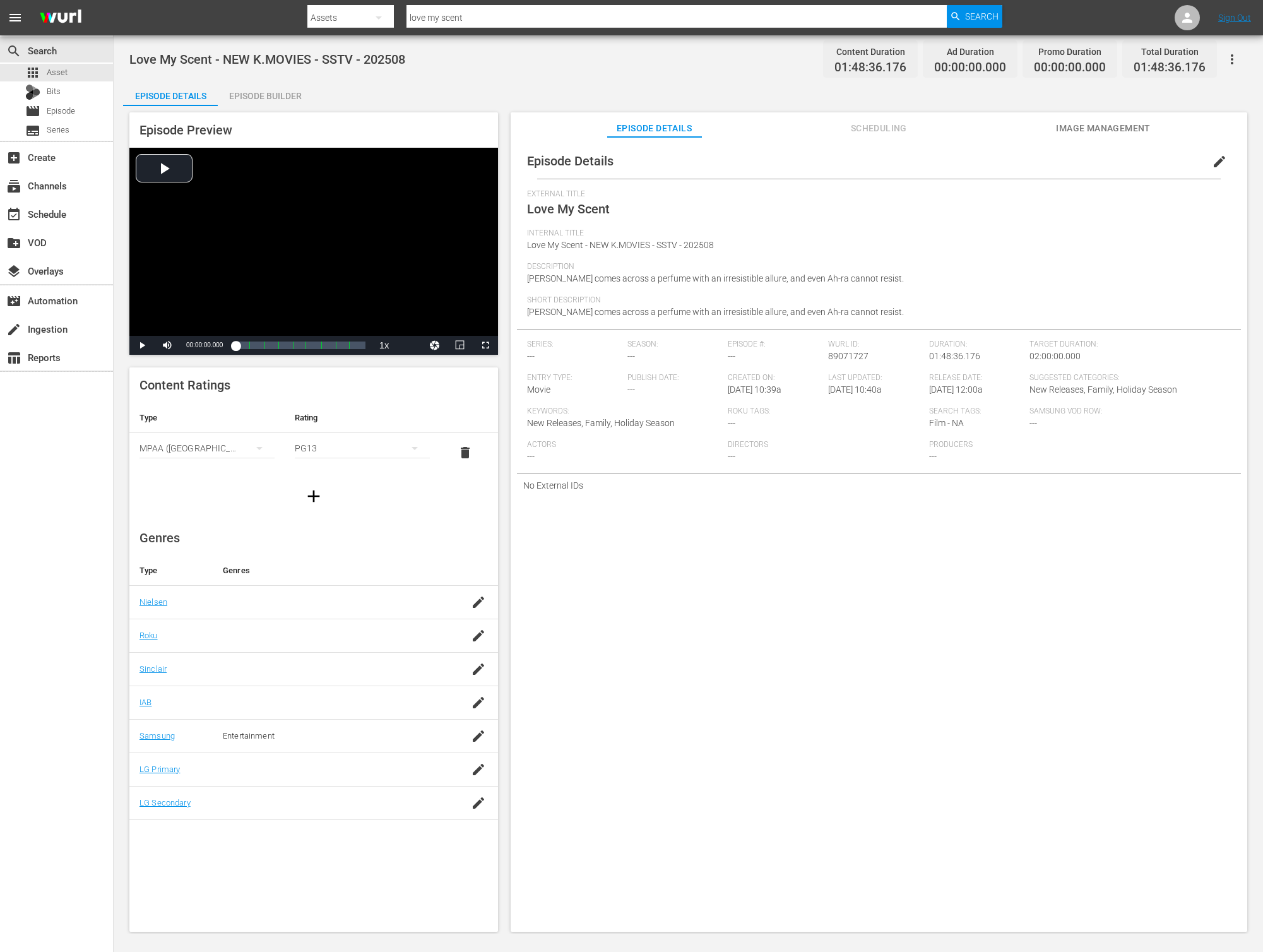
click at [1243, 64] on button "button" at bounding box center [1232, 59] width 30 height 30
click at [822, 257] on div "Internal Title Love My Scent - NEW K.MOVIES - SSTV - 202508" at bounding box center [879, 245] width 704 height 33
click at [286, 92] on div "Episode Builder" at bounding box center [265, 96] width 95 height 30
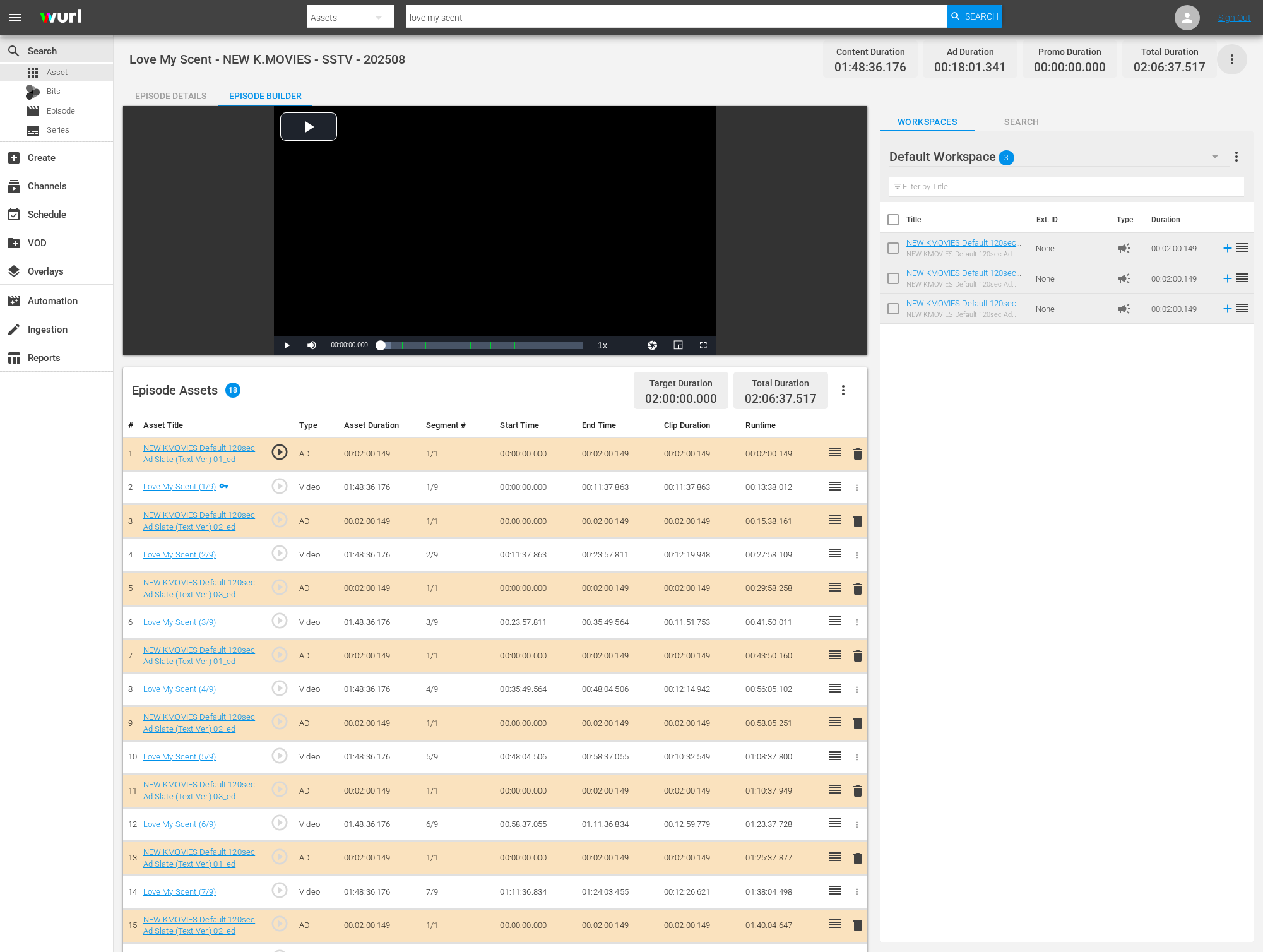
click at [1230, 61] on icon "button" at bounding box center [1232, 59] width 15 height 15
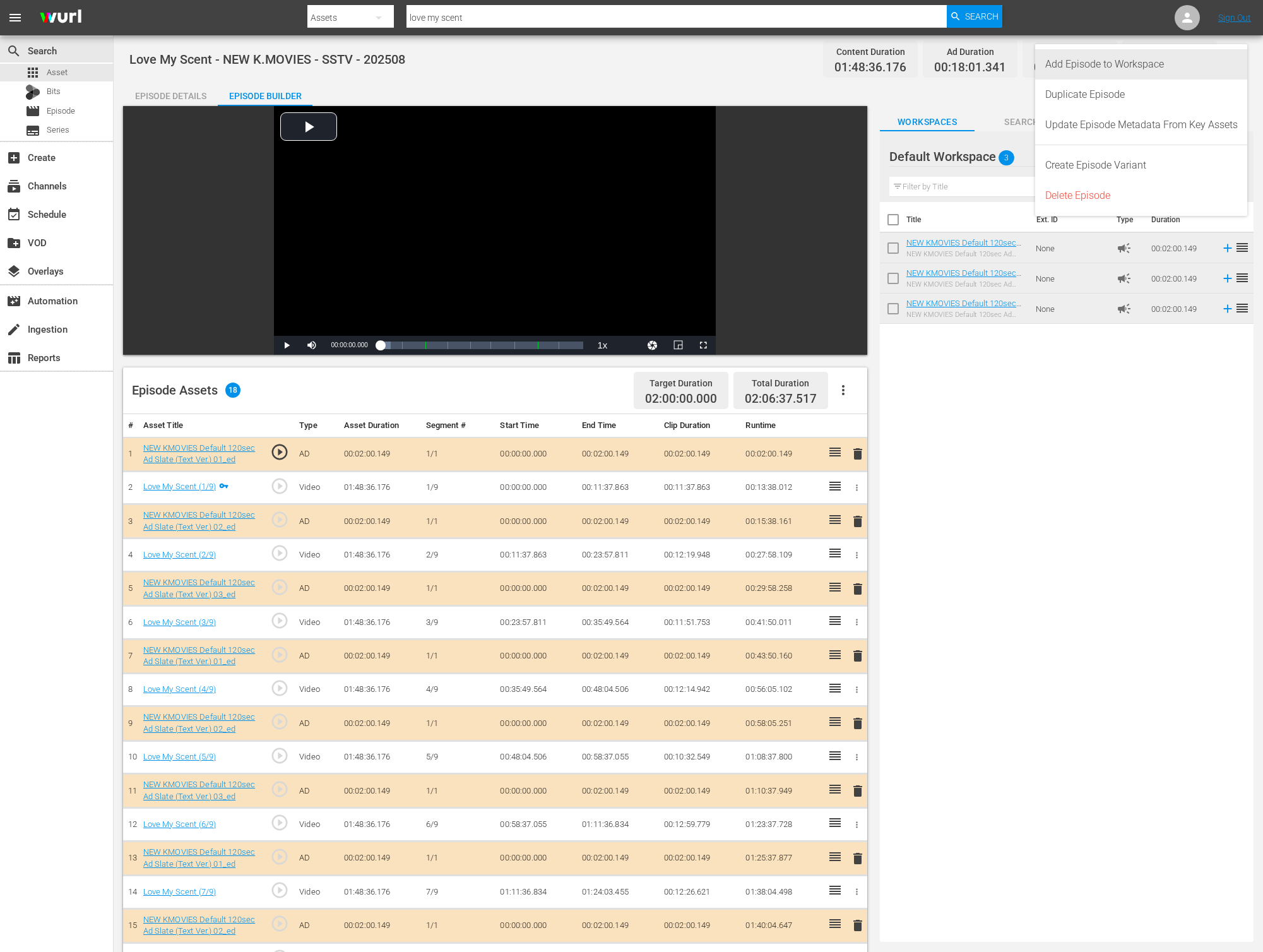
click at [1199, 68] on div "Add Episode to Workspace" at bounding box center [1142, 64] width 193 height 30
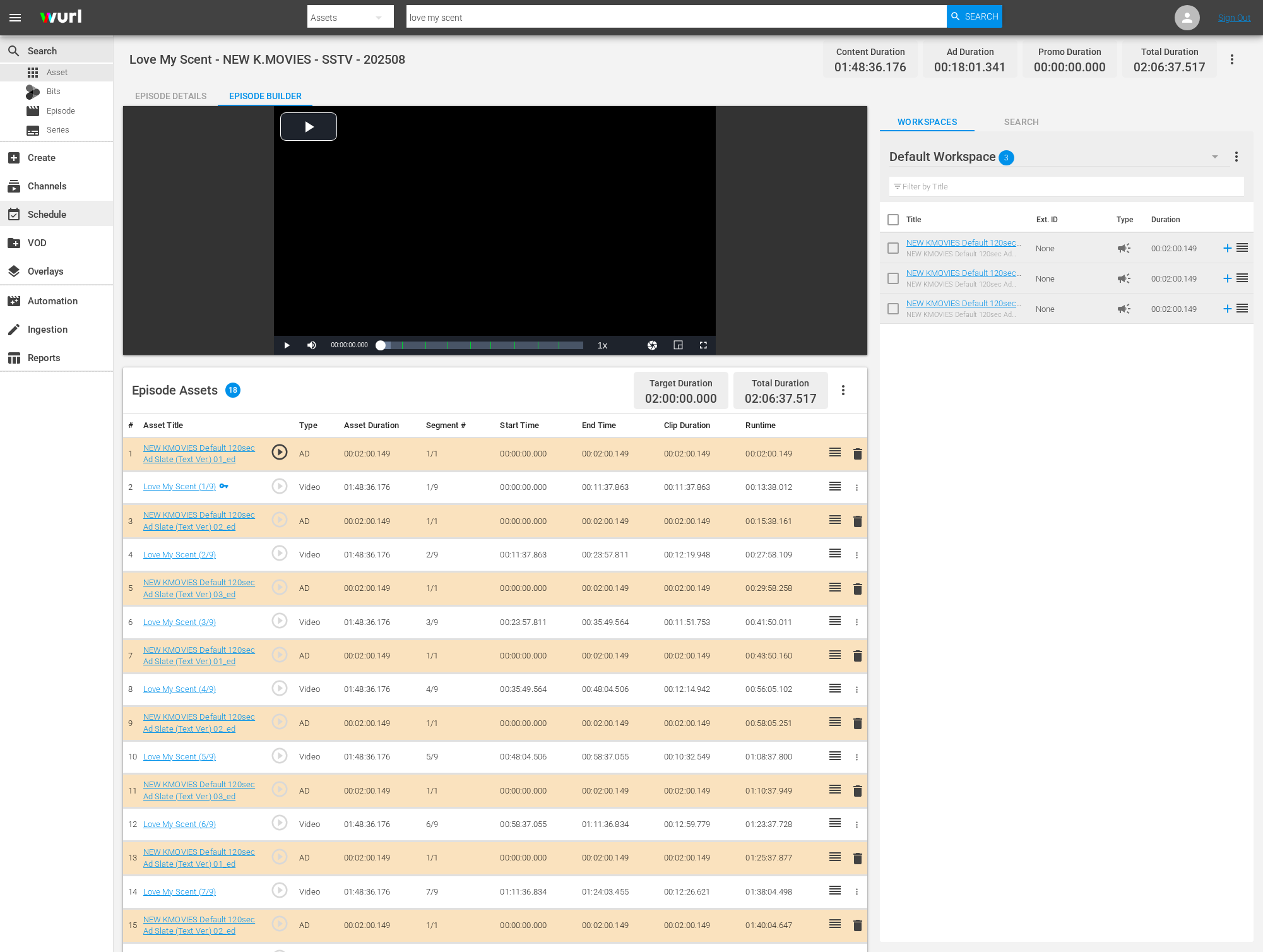
click at [27, 213] on div "event_available Schedule" at bounding box center [35, 212] width 71 height 11
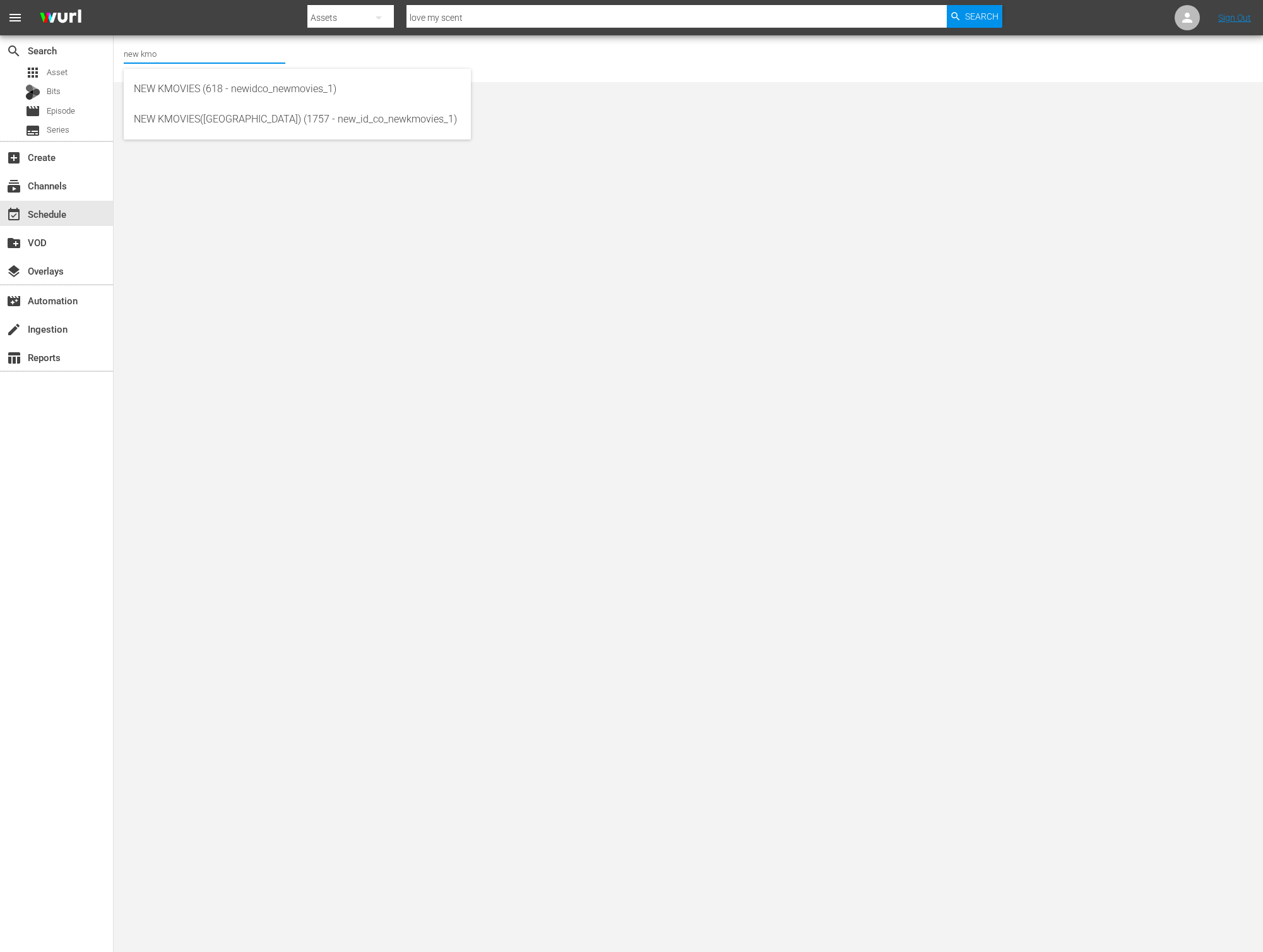
click at [160, 56] on input "new kmo" at bounding box center [204, 54] width 162 height 30
click at [184, 89] on div "NEW KMOVIES (618 - newidco_newmovies_1)" at bounding box center [297, 89] width 327 height 30
type input "NEW KMOVIES (618 - newidco_newmovies_1)"
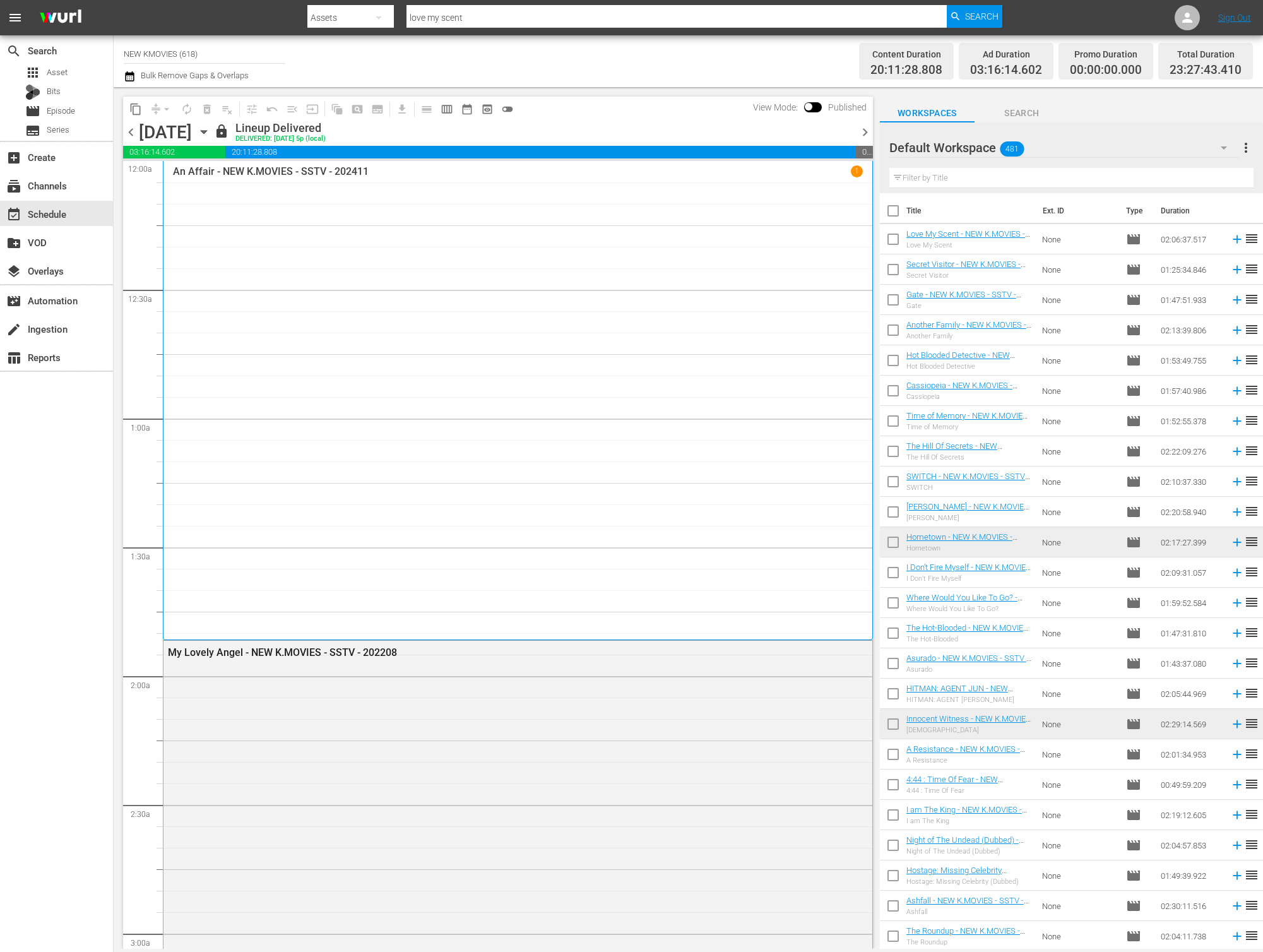
click at [859, 129] on span "chevron_right" at bounding box center [865, 132] width 16 height 16
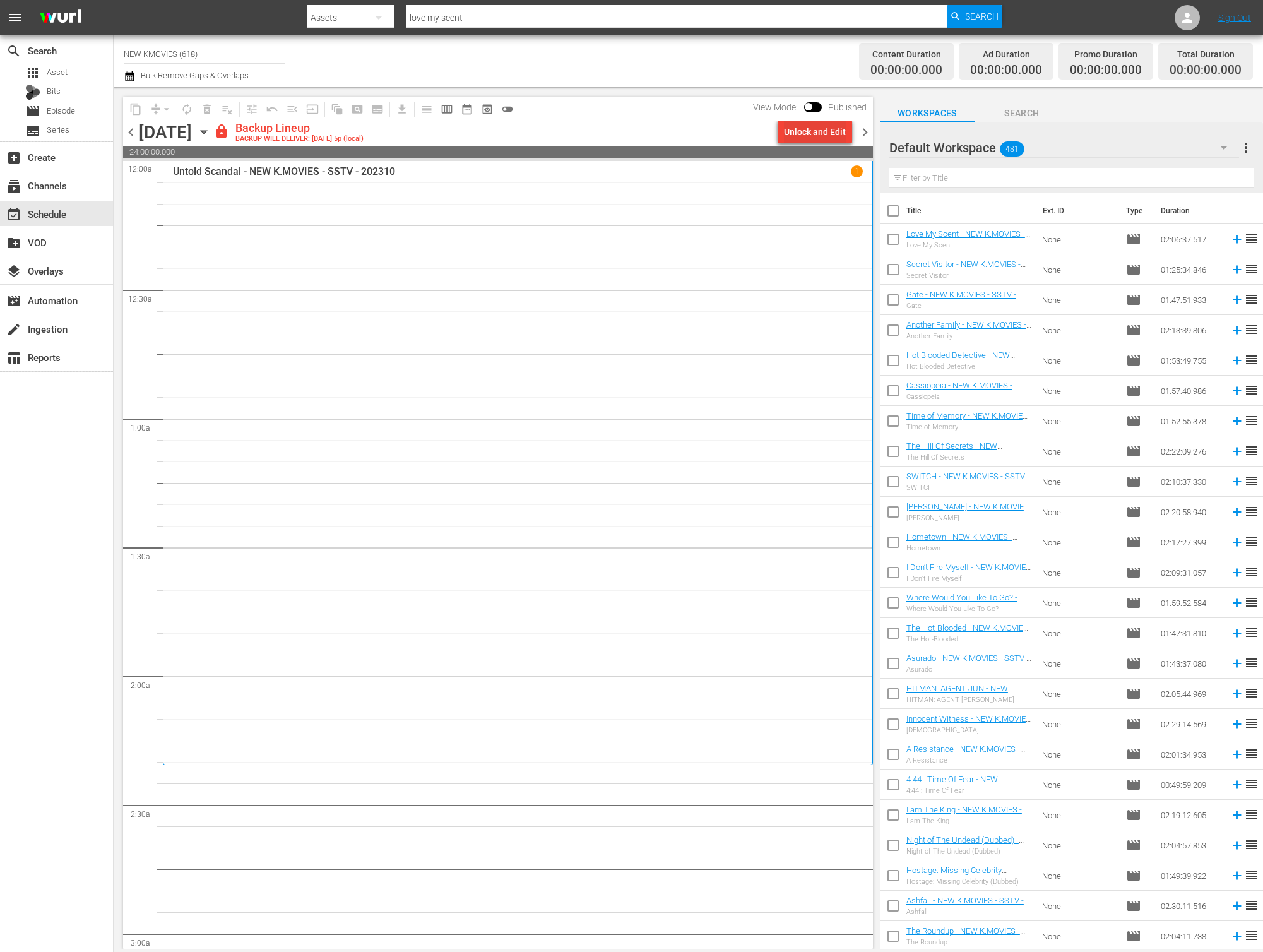
click at [830, 130] on div "Unlock and Edit" at bounding box center [815, 132] width 62 height 23
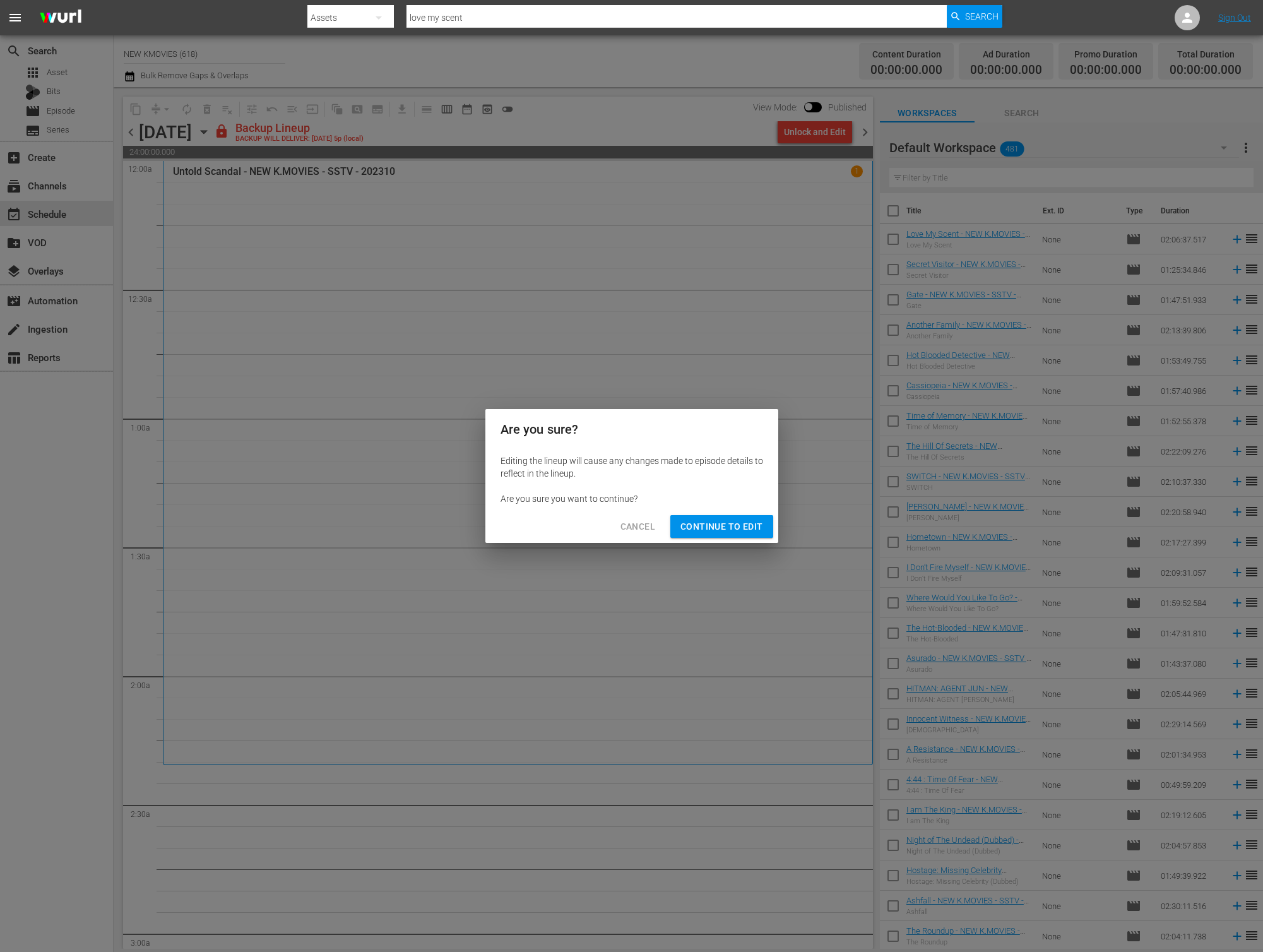
click at [739, 530] on span "Continue to Edit" at bounding box center [721, 526] width 82 height 16
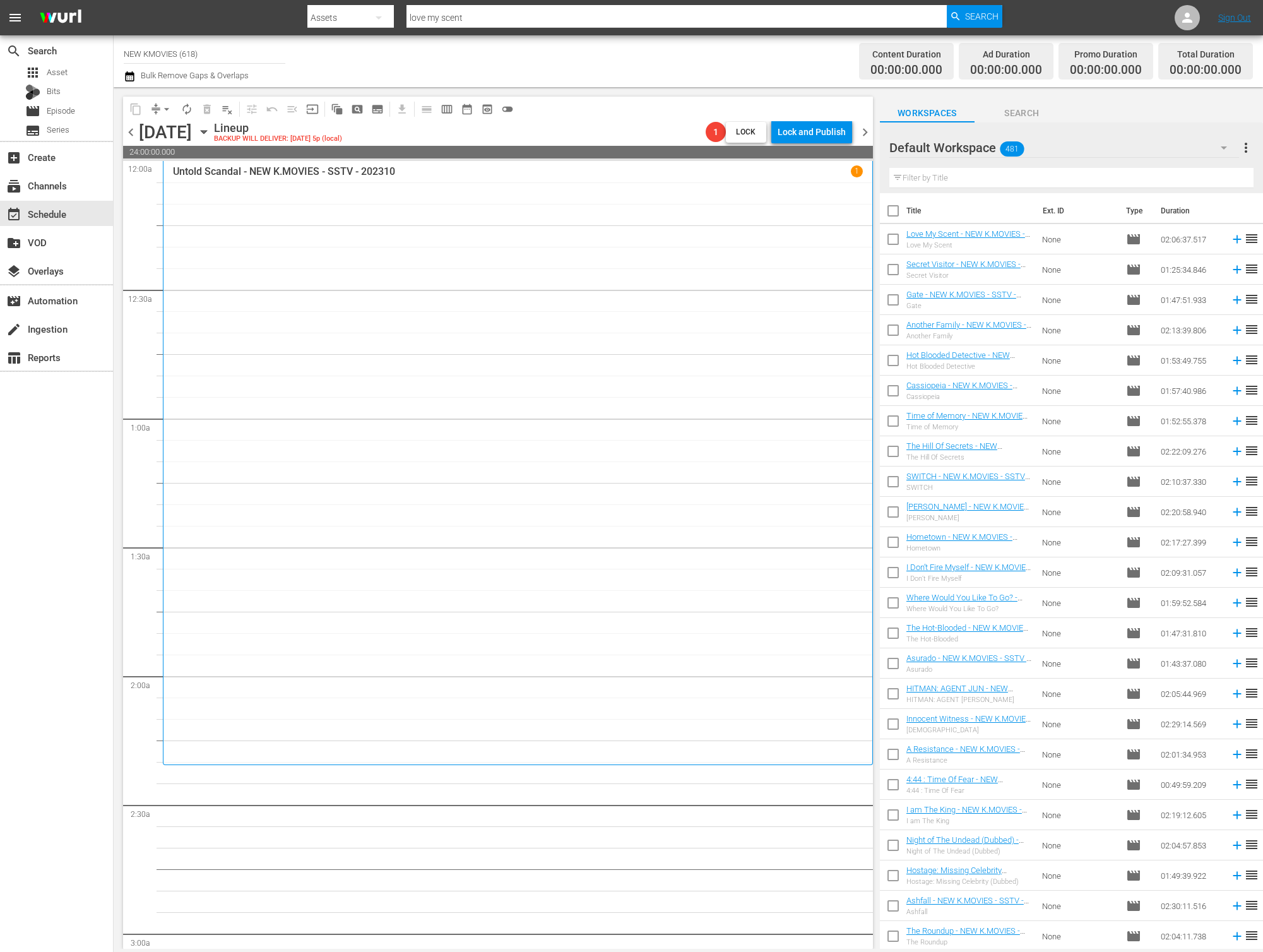
click at [950, 183] on input "text" at bounding box center [1071, 178] width 364 height 20
click at [1116, 148] on div "Default Workspace 481" at bounding box center [1063, 147] width 350 height 36
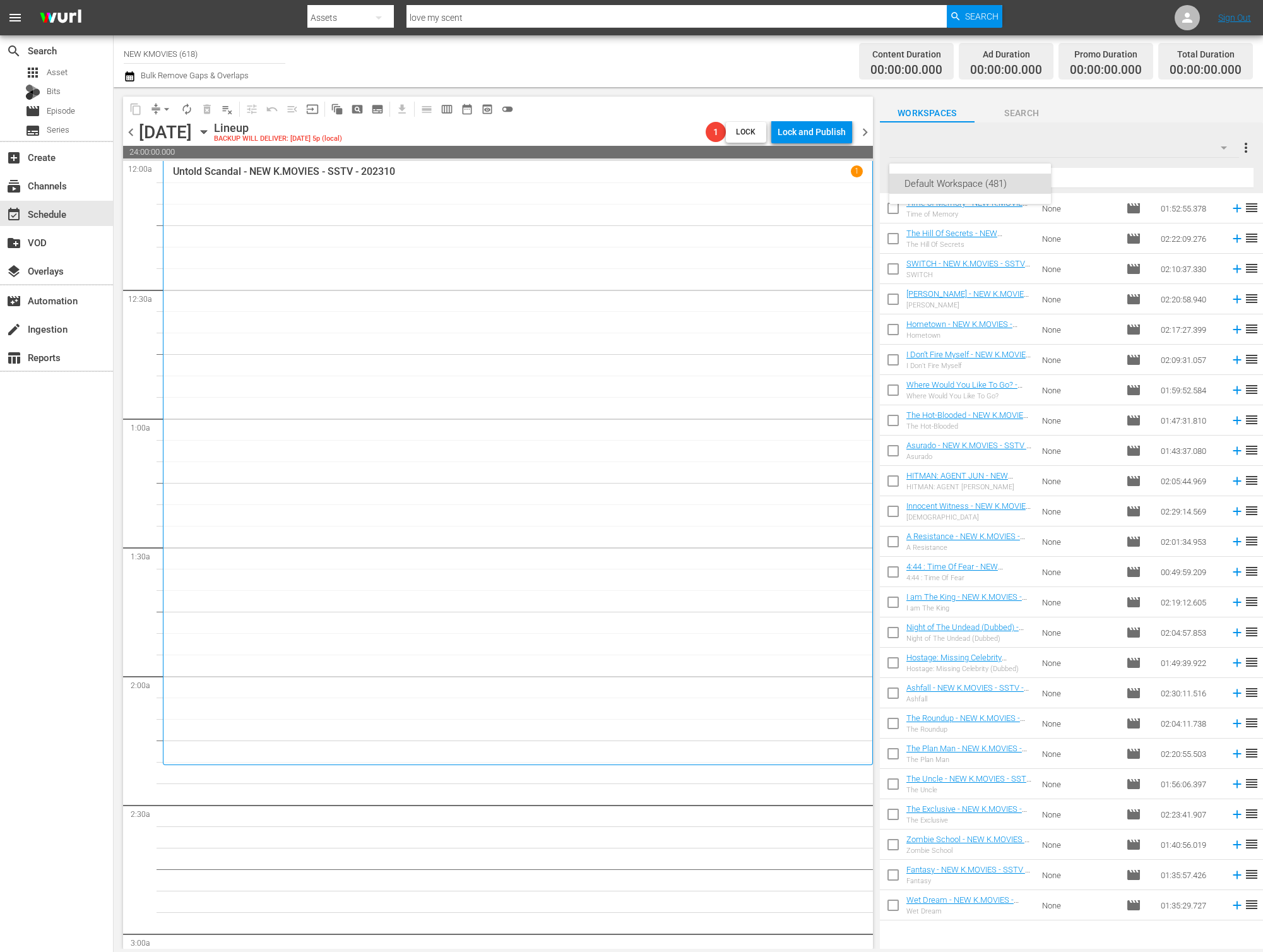
click at [755, 258] on div "Default Workspace (481)" at bounding box center [631, 476] width 1263 height 952
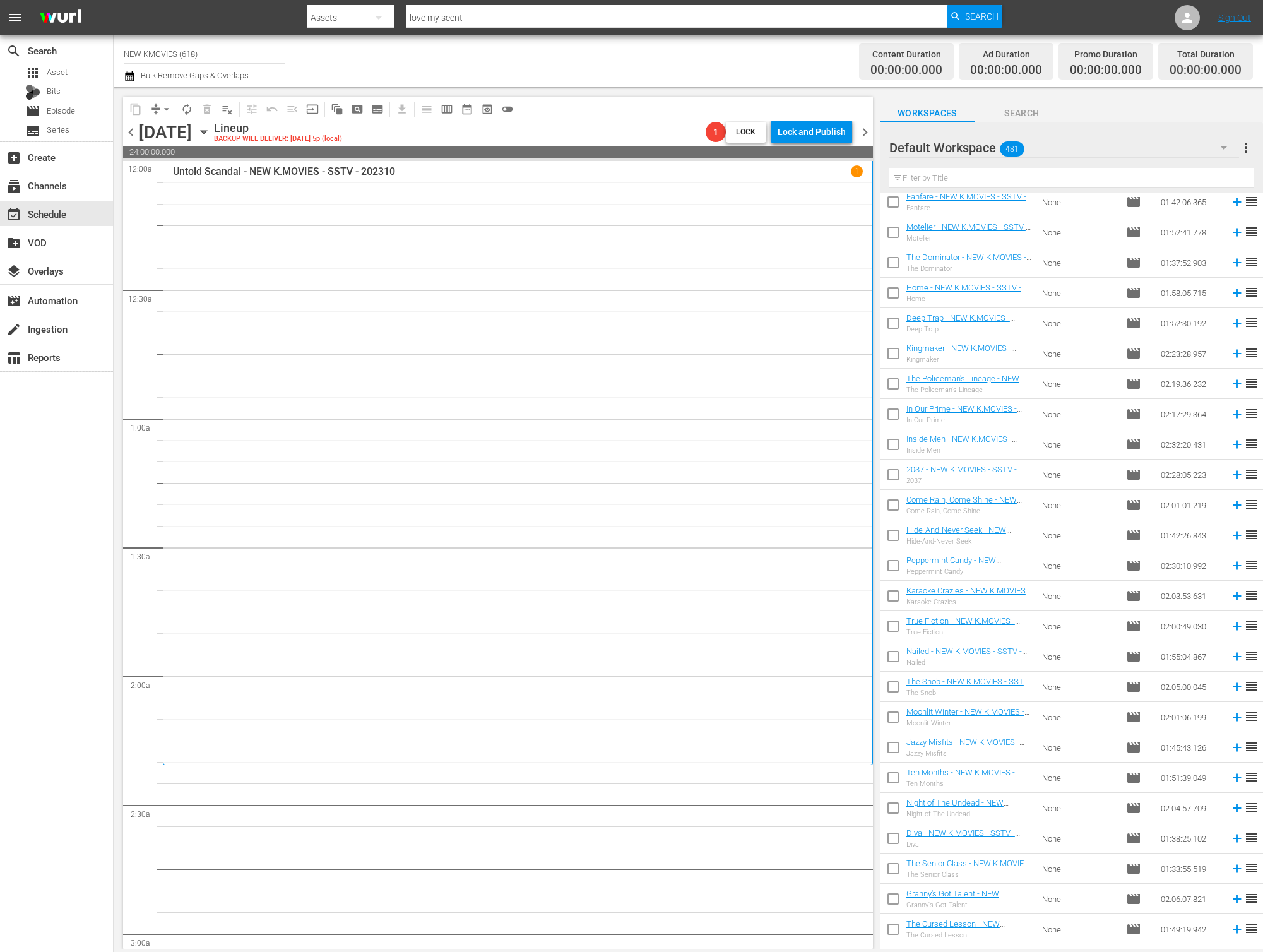
scroll to position [5709, 0]
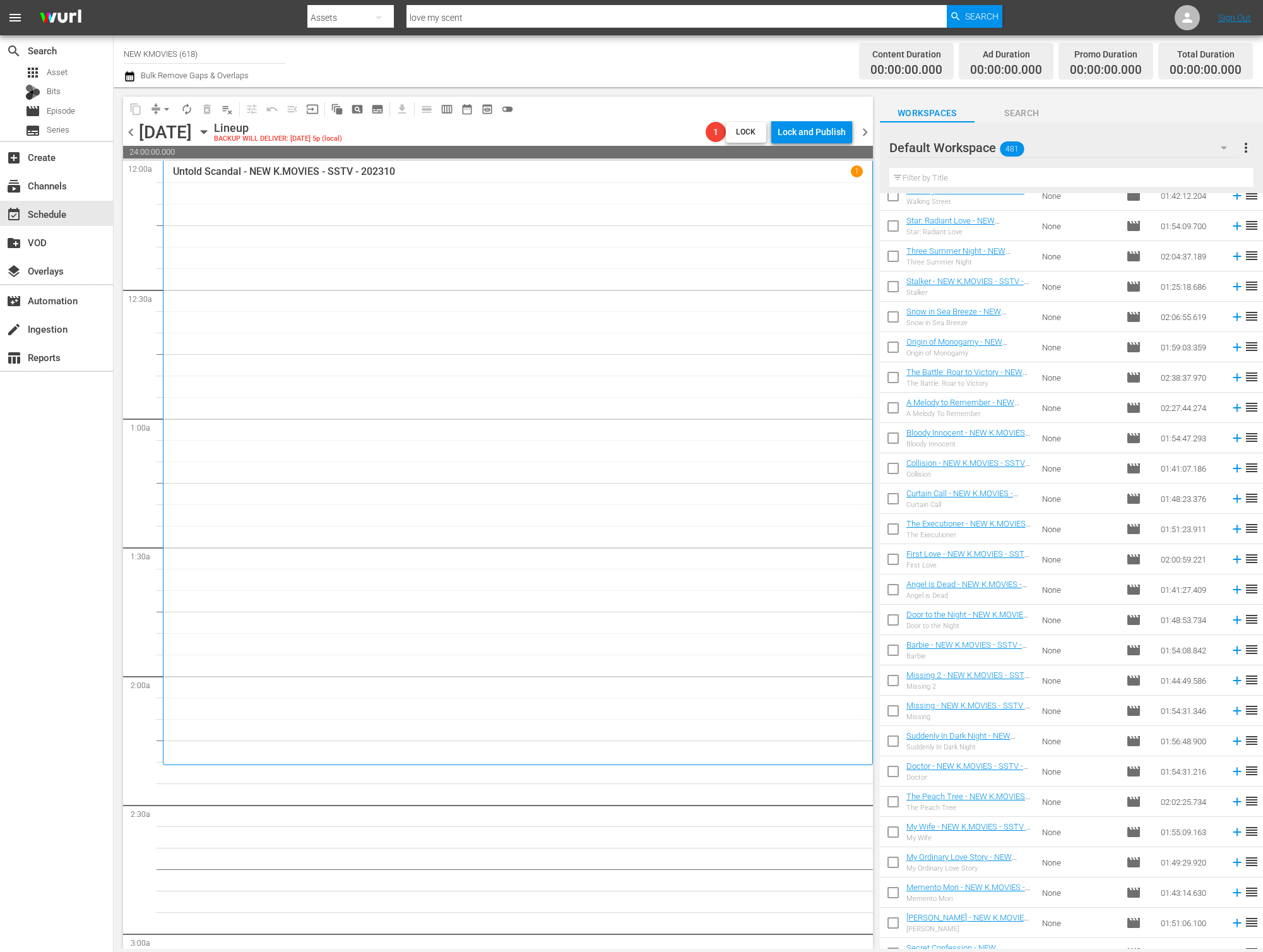
click at [1046, 181] on input "text" at bounding box center [1071, 178] width 364 height 20
paste input "Possessed"
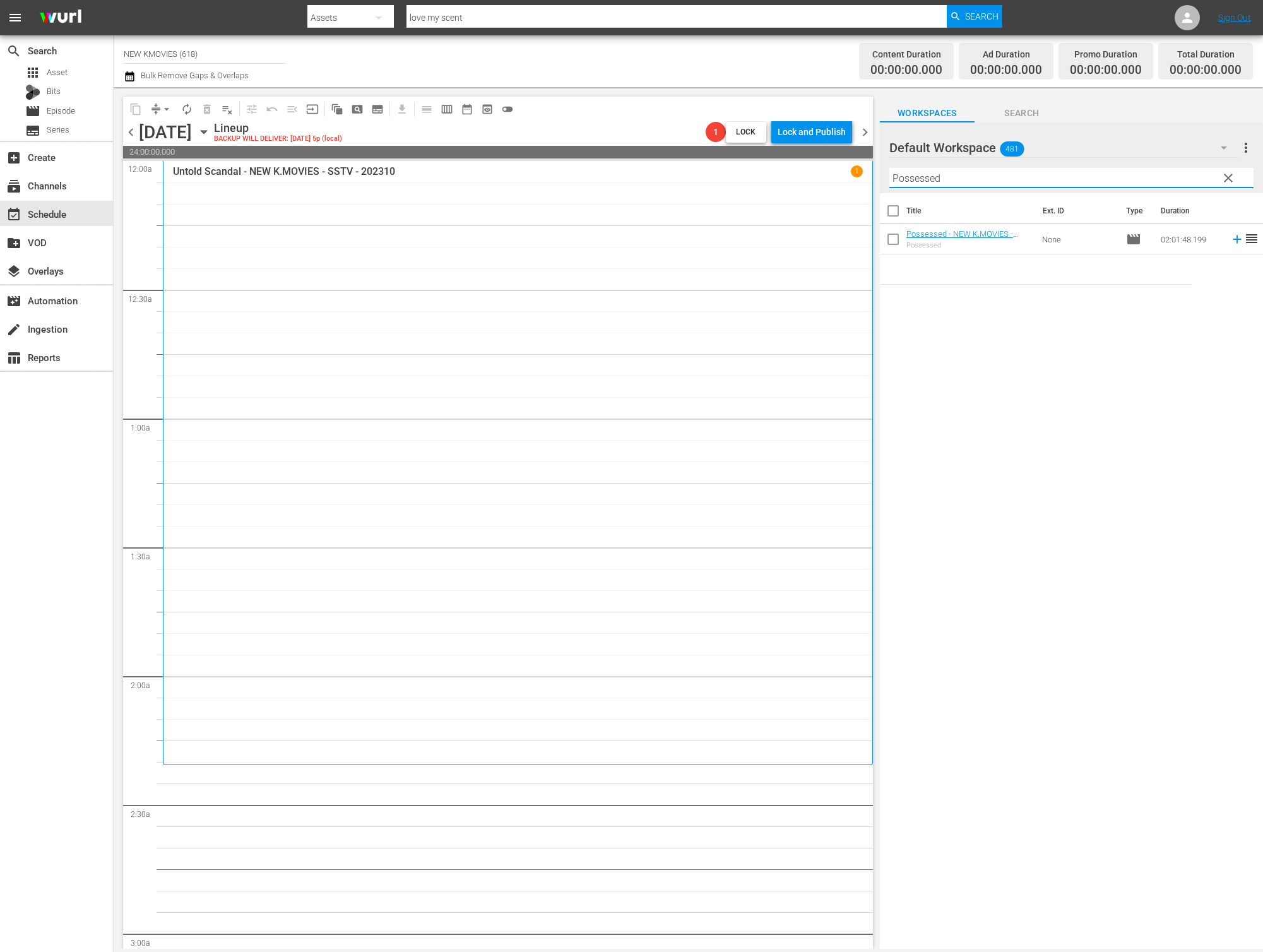
scroll to position [0, 0]
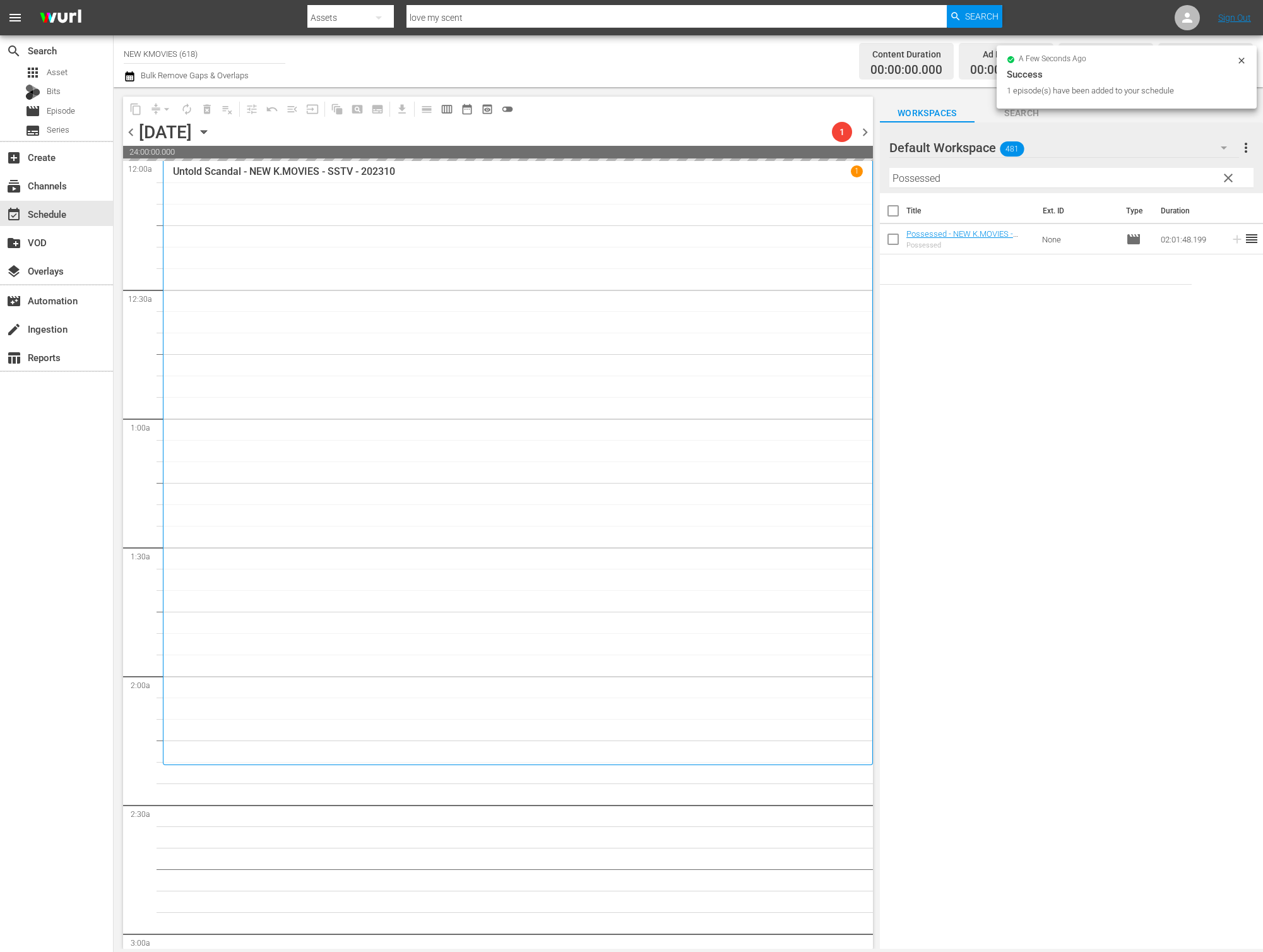
click at [942, 174] on input "Possessed" at bounding box center [1071, 178] width 364 height 20
paste input "Chasing"
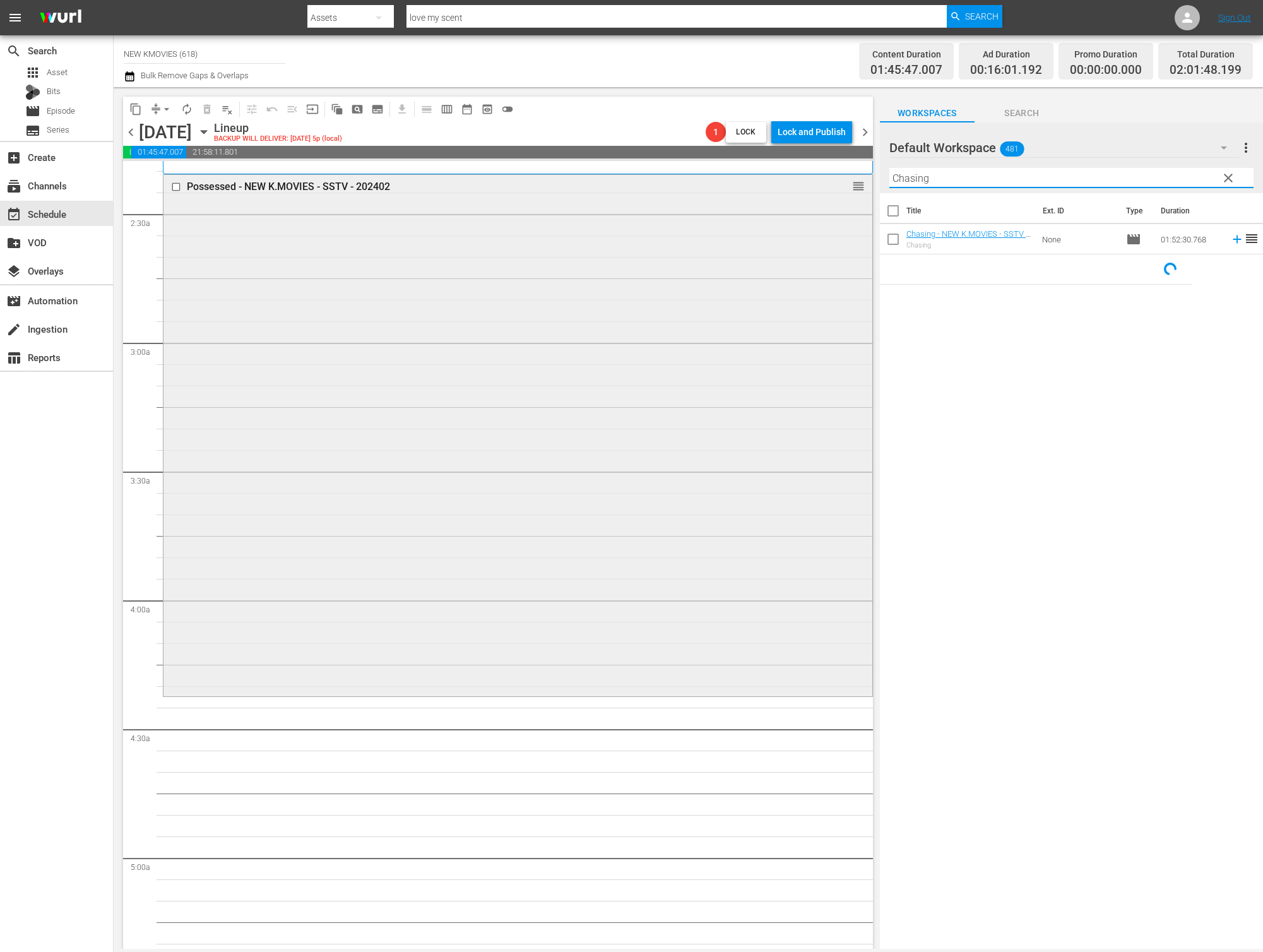
scroll to position [607, 0]
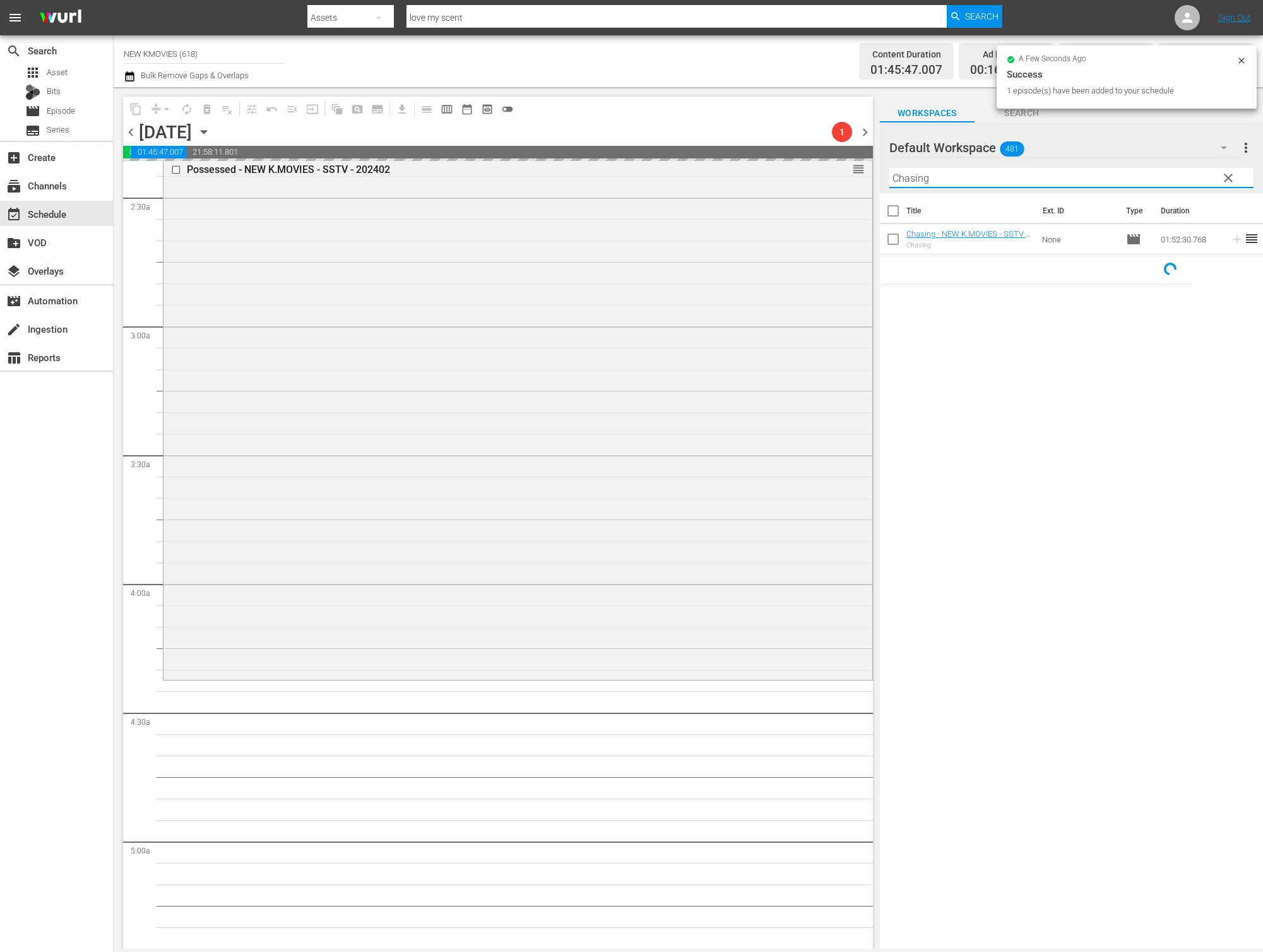
click at [961, 182] on input "Chasing" at bounding box center [1071, 178] width 364 height 20
paste input "Love So Divine"
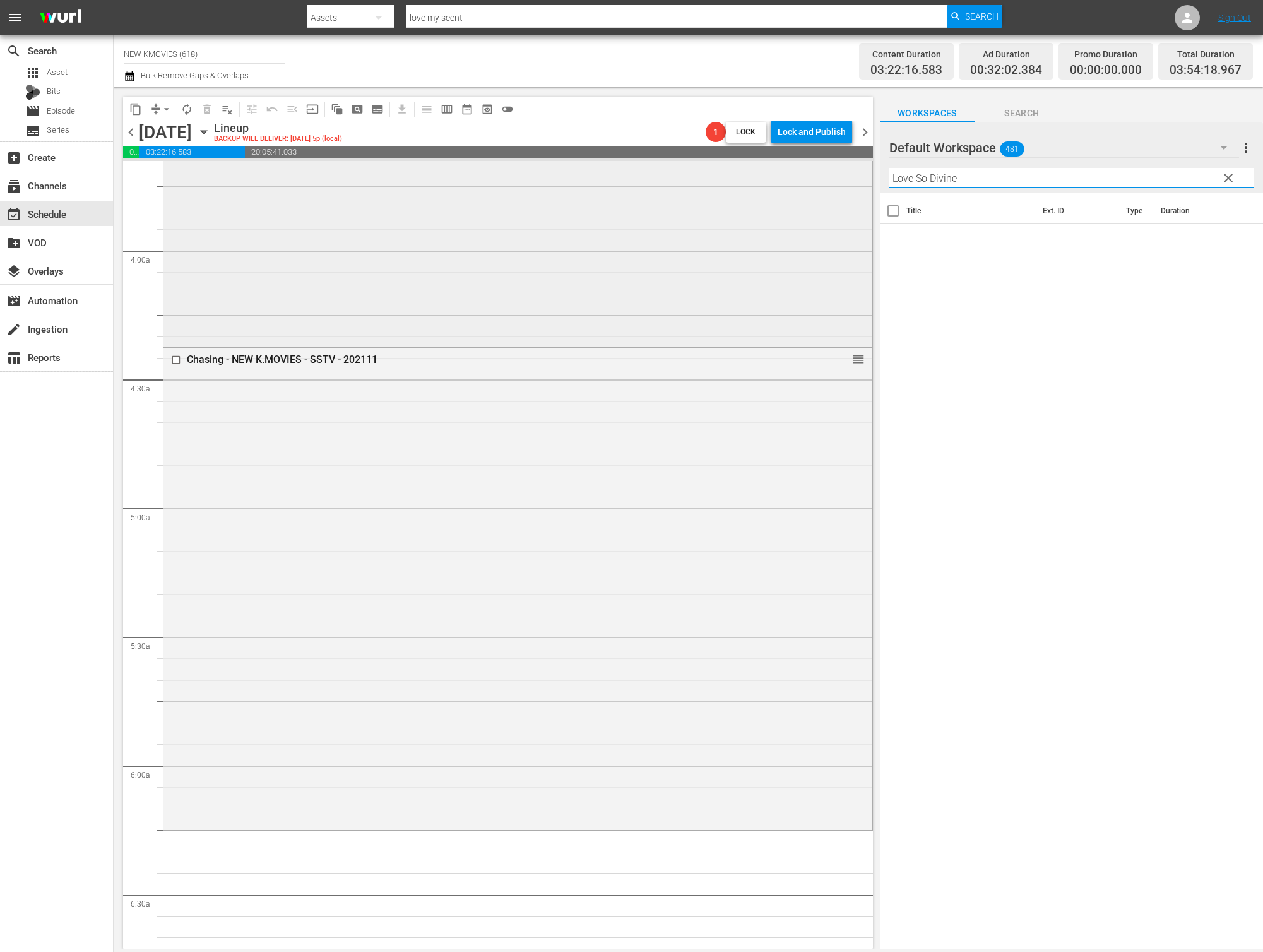
scroll to position [1050, 0]
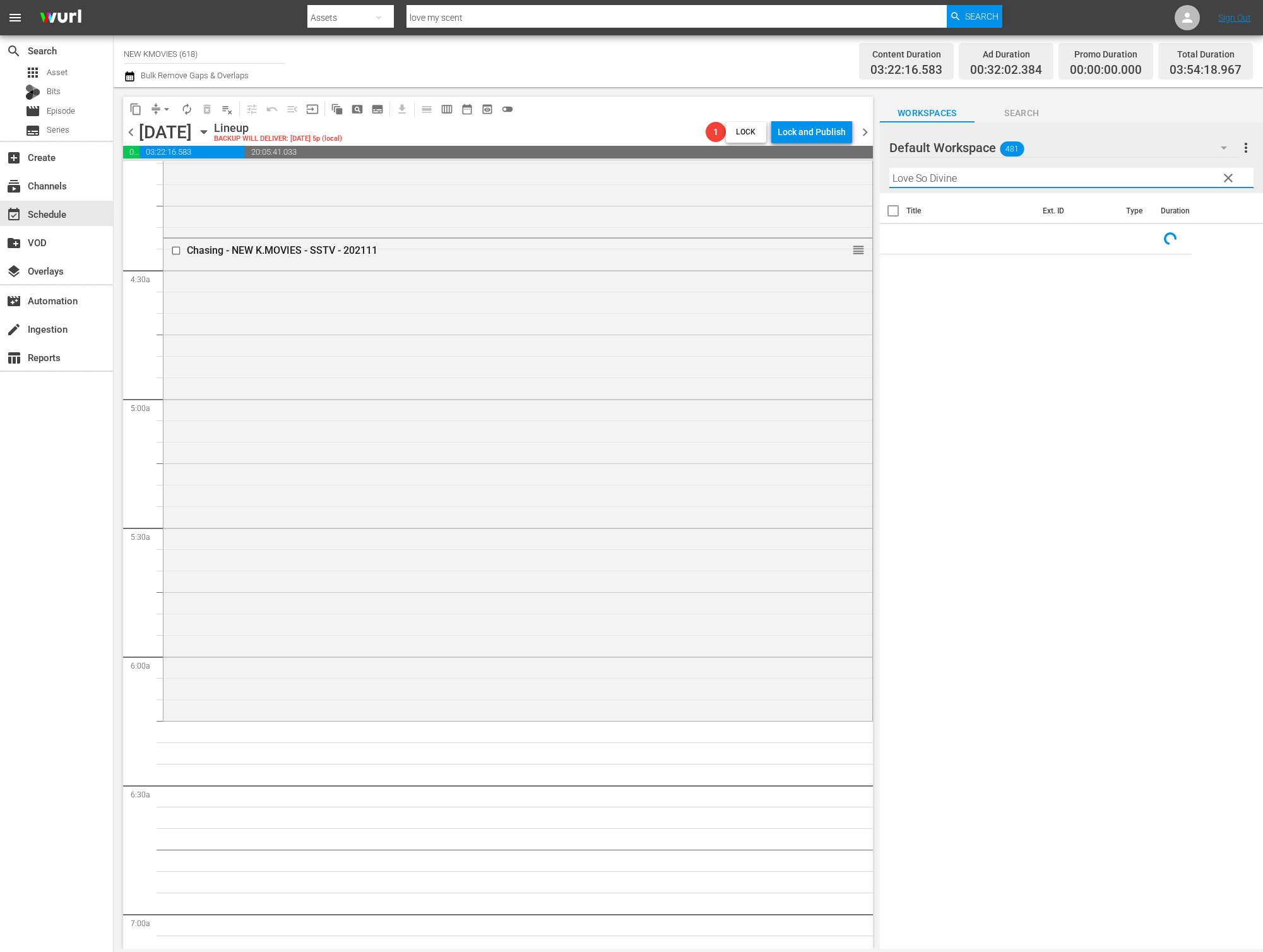
click at [910, 176] on input "Love So Divine" at bounding box center [1071, 178] width 364 height 20
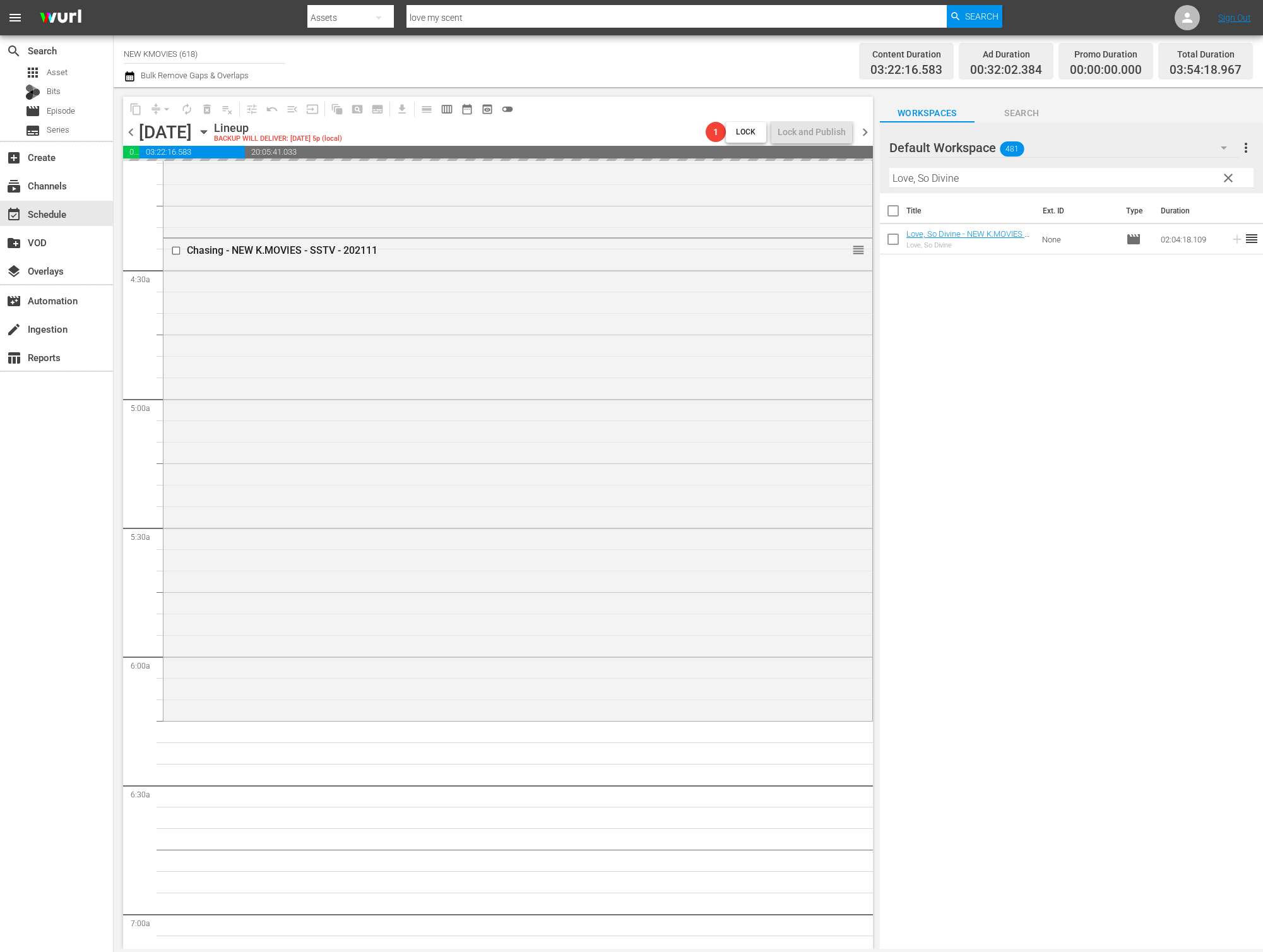
click at [962, 178] on input "Love, So Divine" at bounding box center [1071, 178] width 364 height 20
click at [961, 178] on input "Love, So Divine" at bounding box center [1071, 178] width 364 height 20
paste input "The Face Reader"
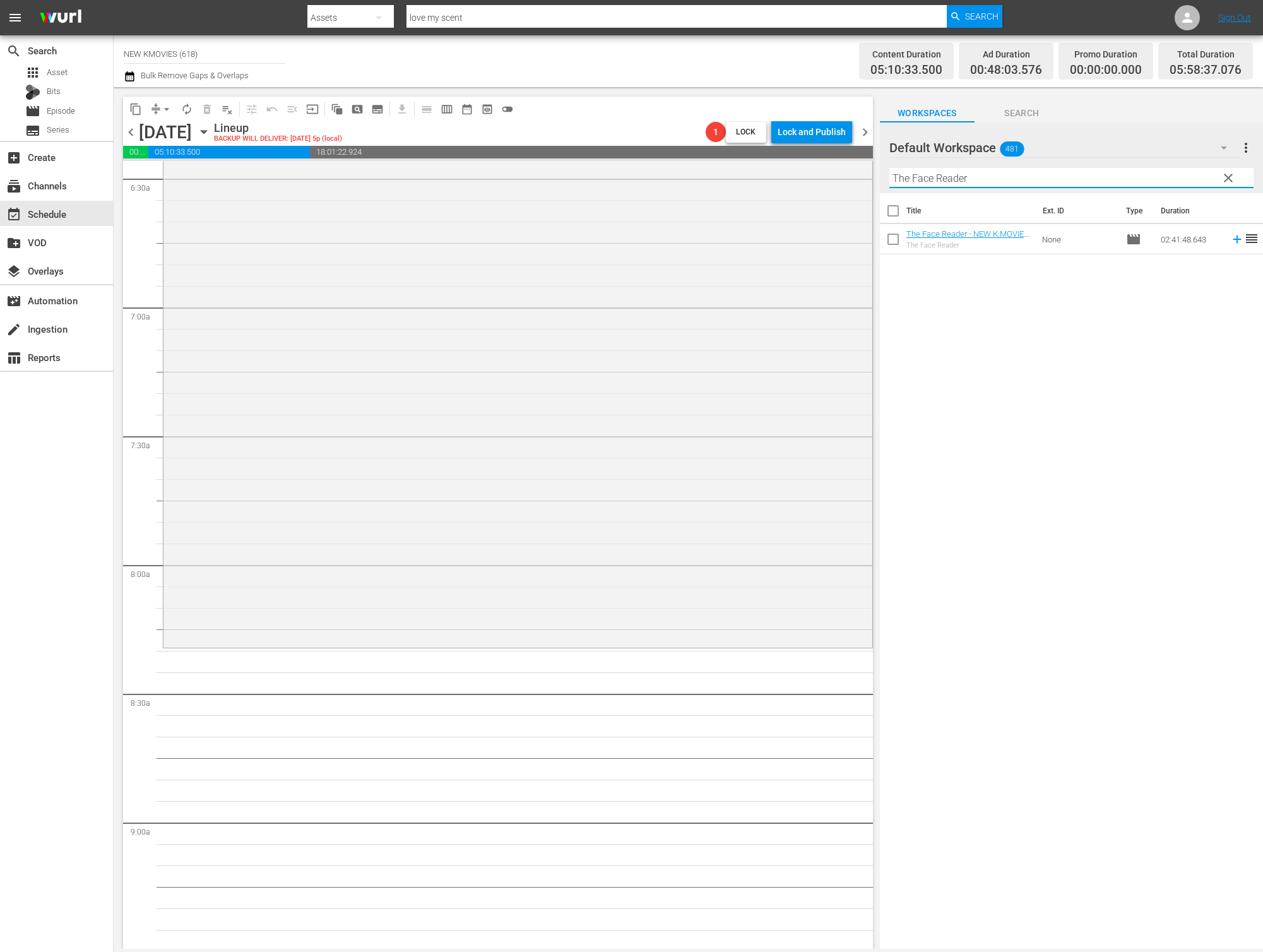
scroll to position [1675, 0]
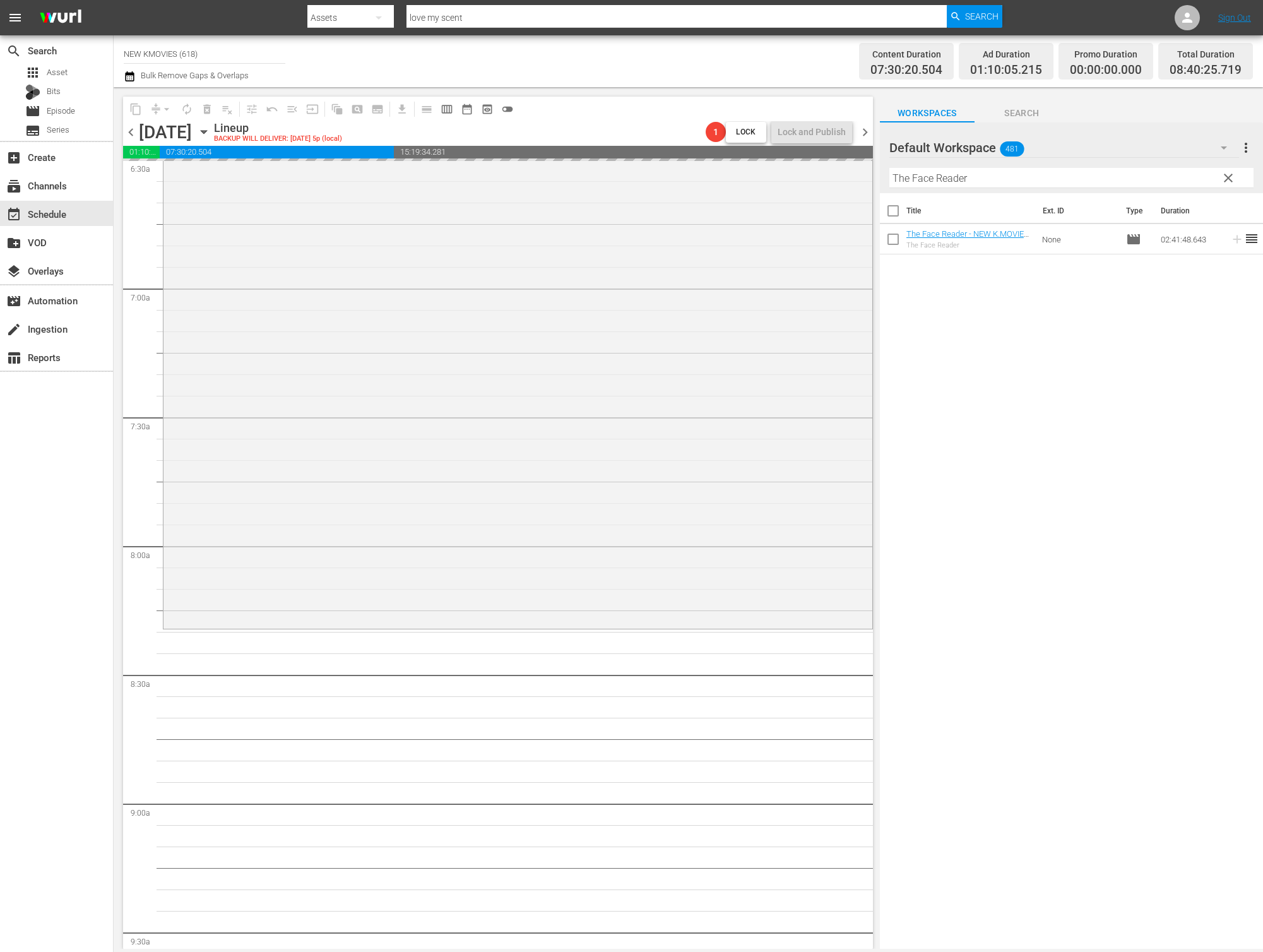
click at [1038, 175] on input "The Face Reader" at bounding box center [1071, 178] width 364 height 20
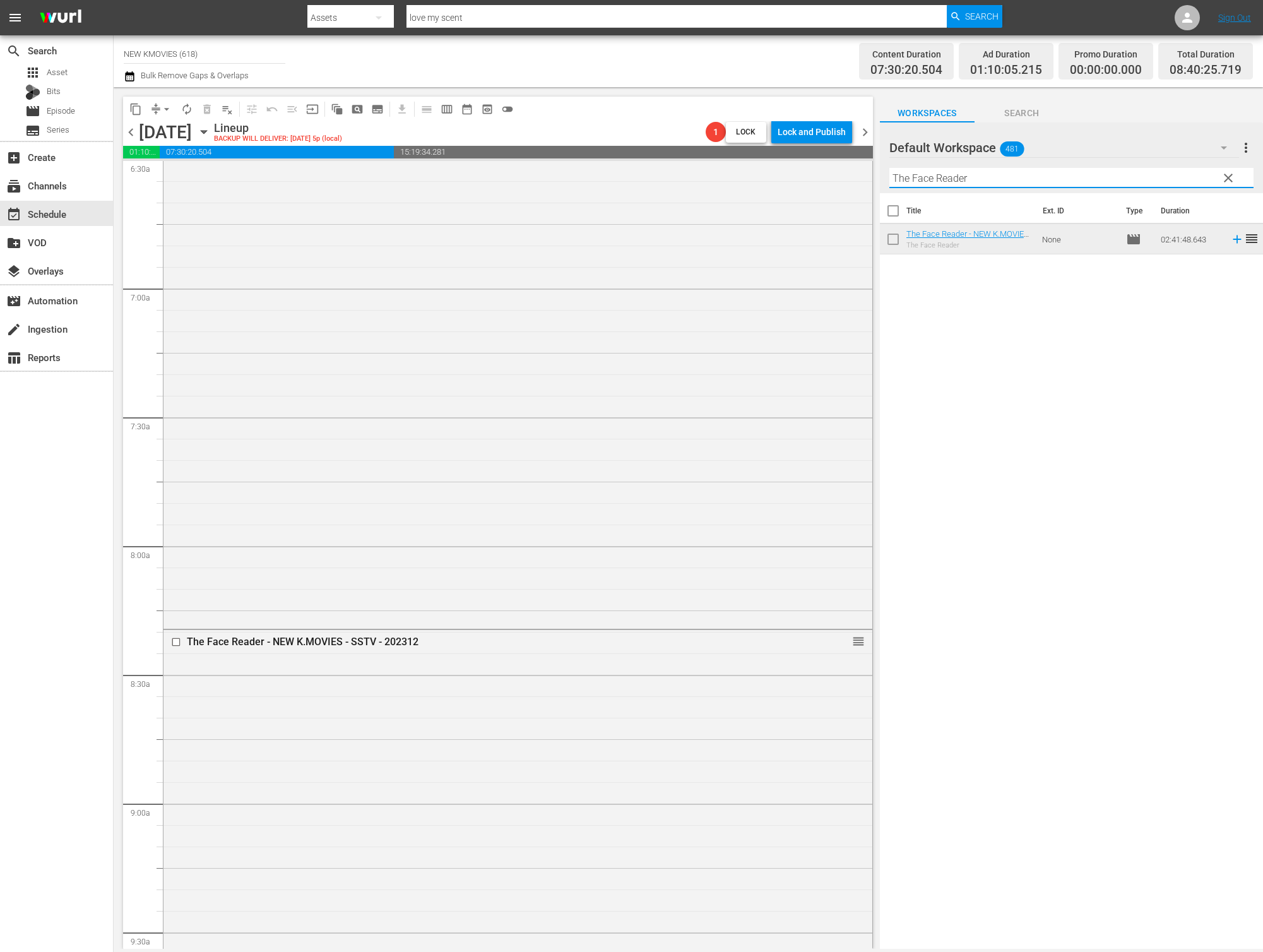
paste input "Following"
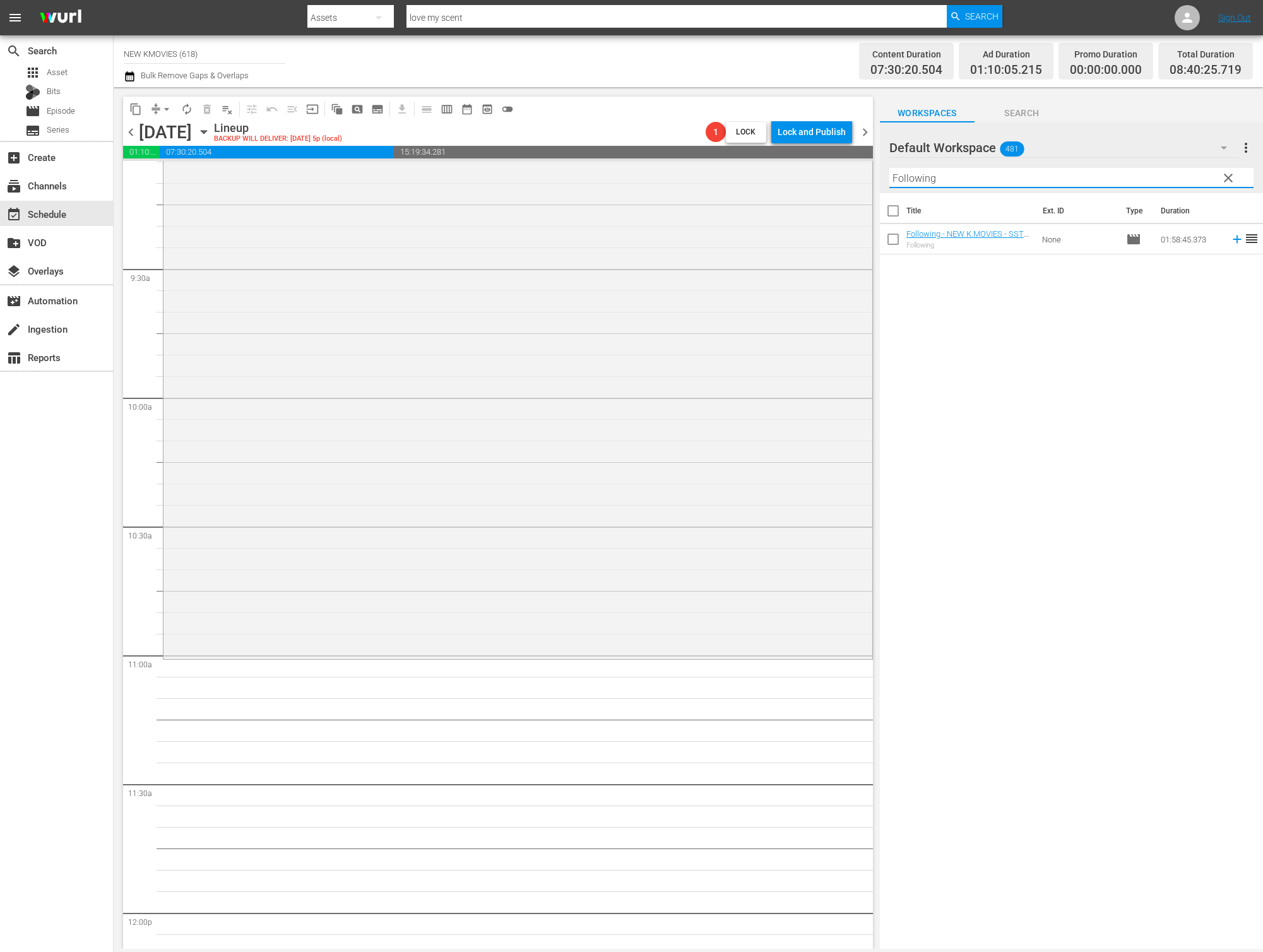
scroll to position [2518, 0]
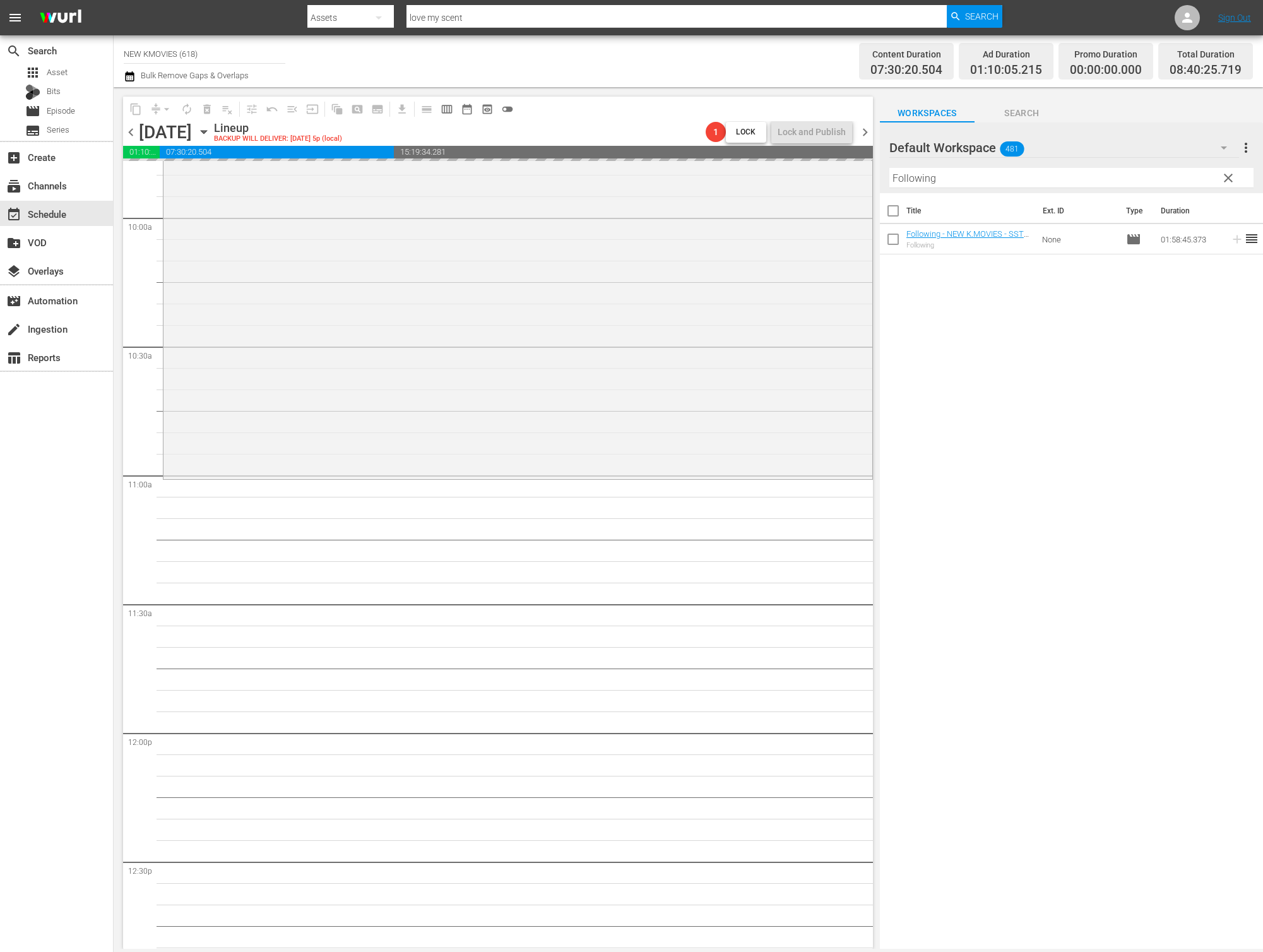
click at [1020, 186] on input "Following" at bounding box center [1071, 178] width 364 height 20
paste input "Mission Possible"
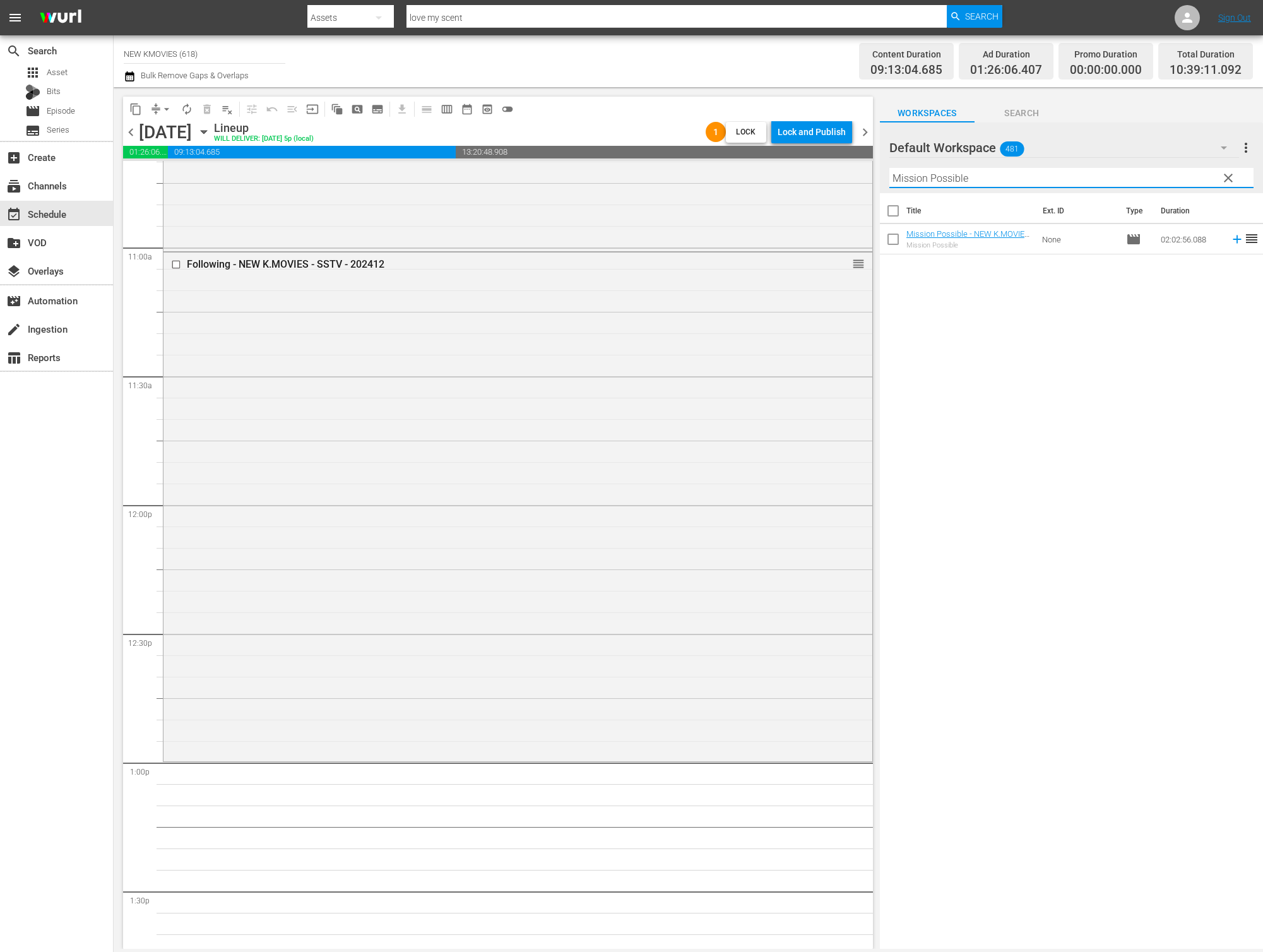
scroll to position [3203, 0]
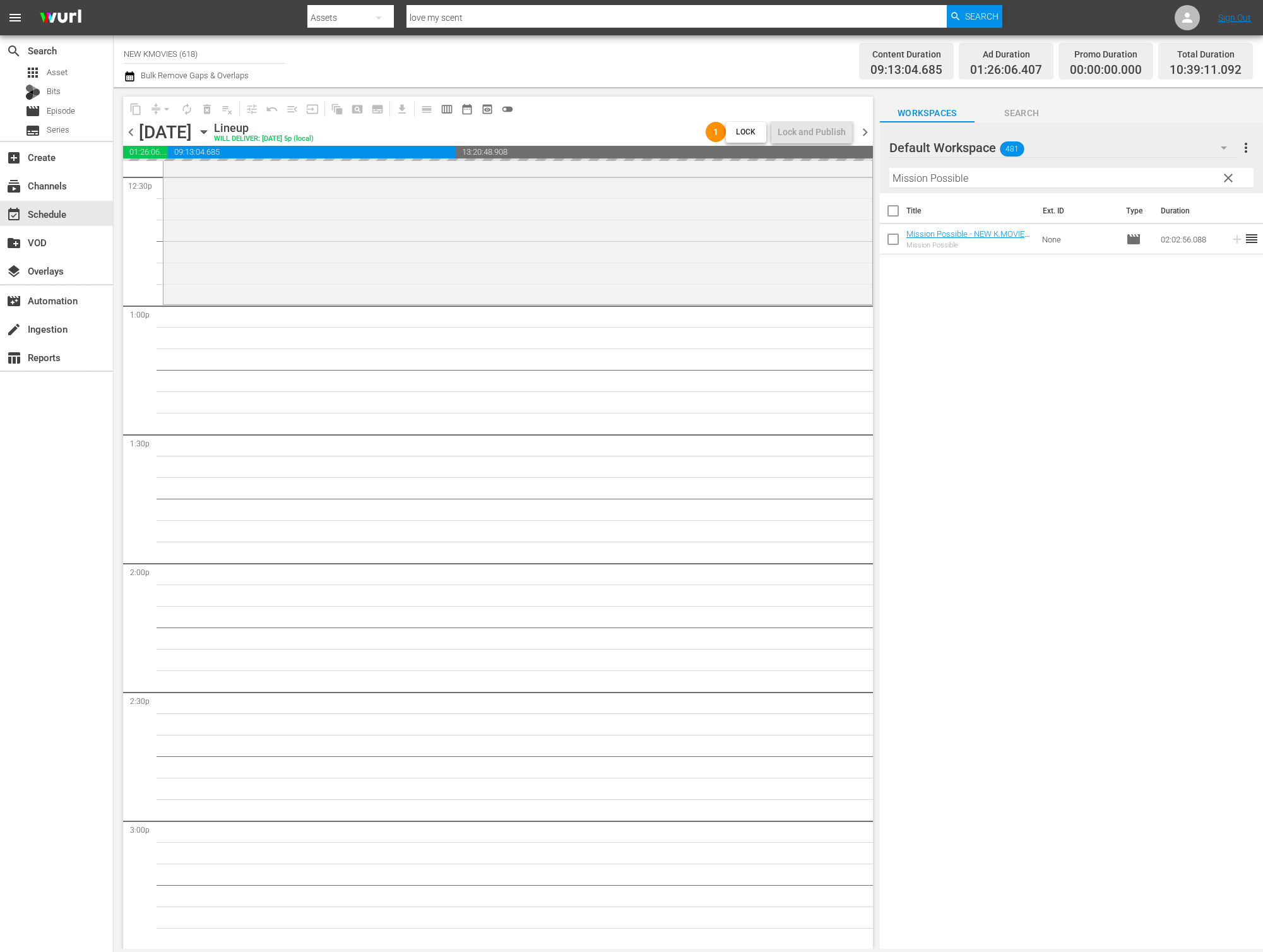
click at [1066, 178] on input "Mission Possible" at bounding box center [1071, 178] width 364 height 20
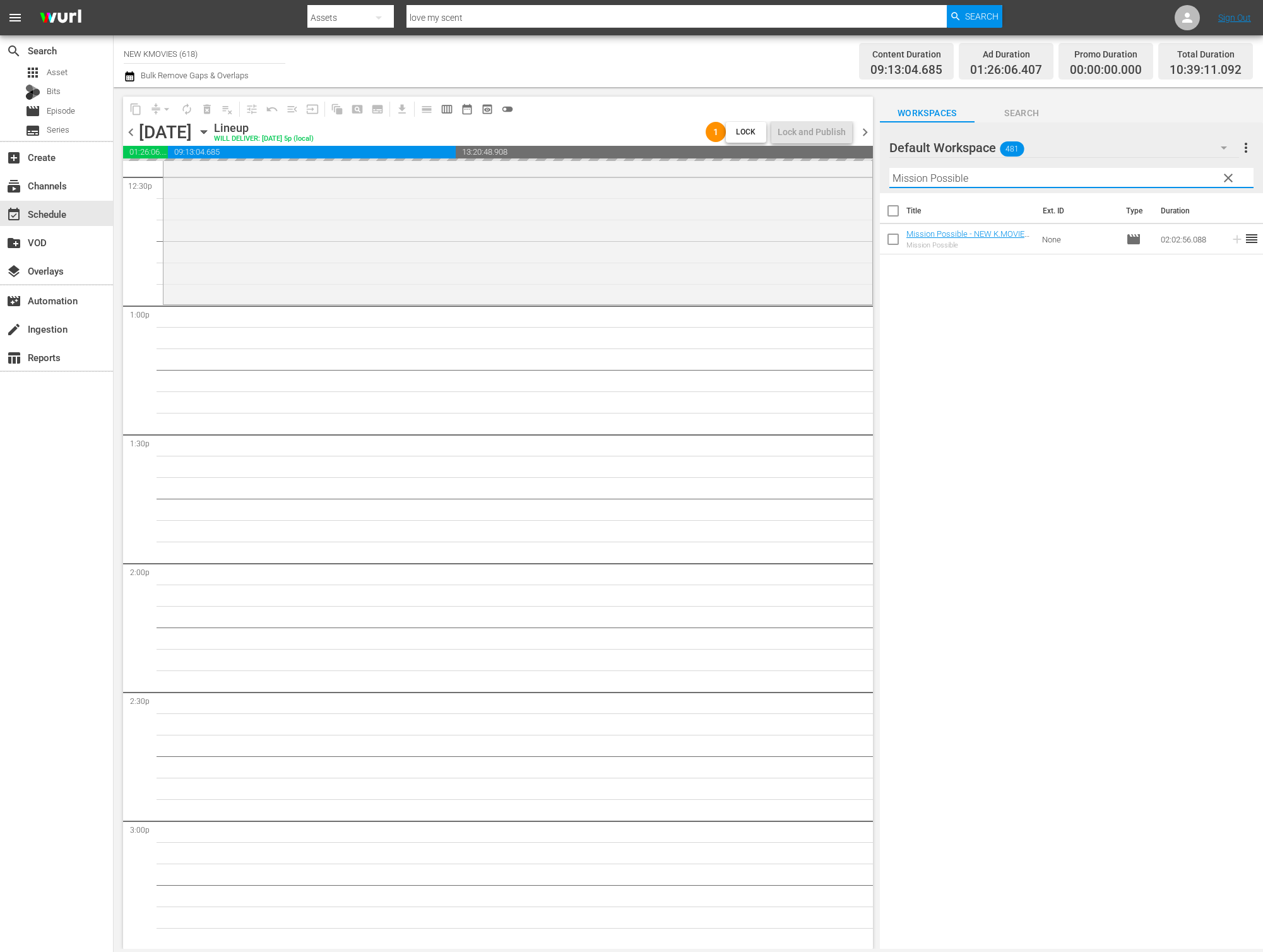
click at [1066, 178] on input "Mission Possible" at bounding box center [1071, 178] width 364 height 20
paste input "The Last Princess"
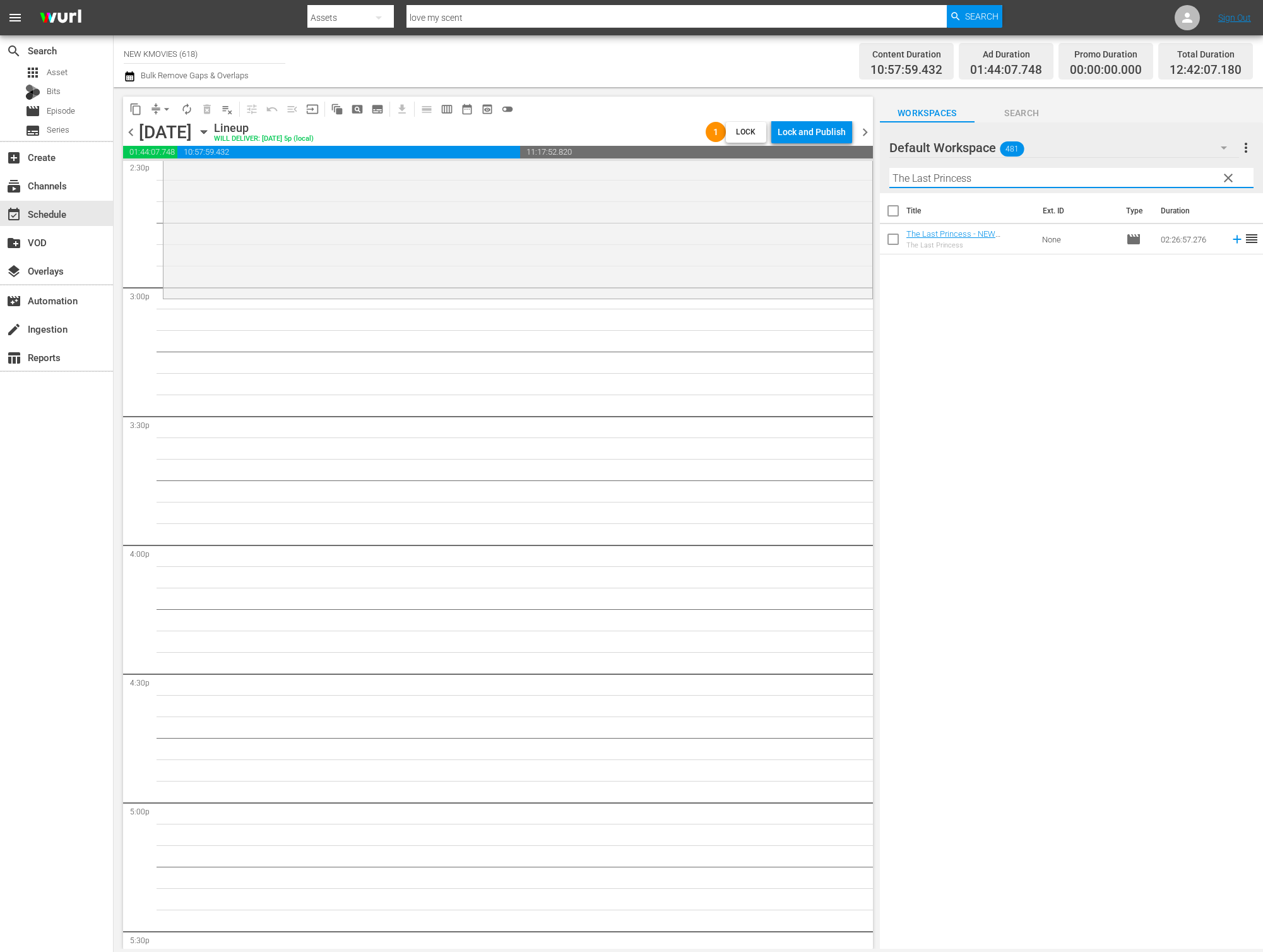
scroll to position [3769, 0]
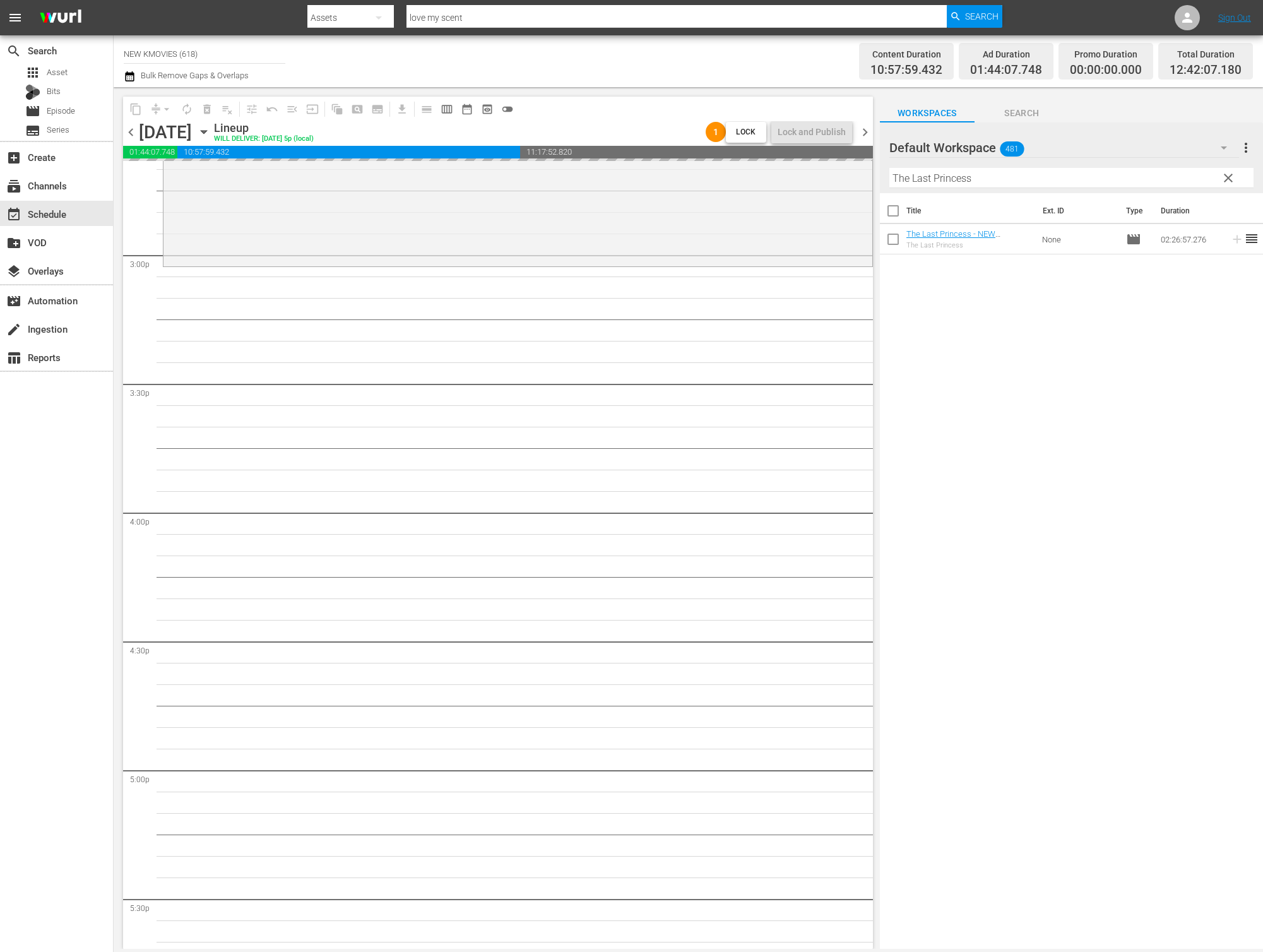
click at [1007, 180] on input "The Last Princess" at bounding box center [1071, 178] width 364 height 20
paste input "Love My Scent"
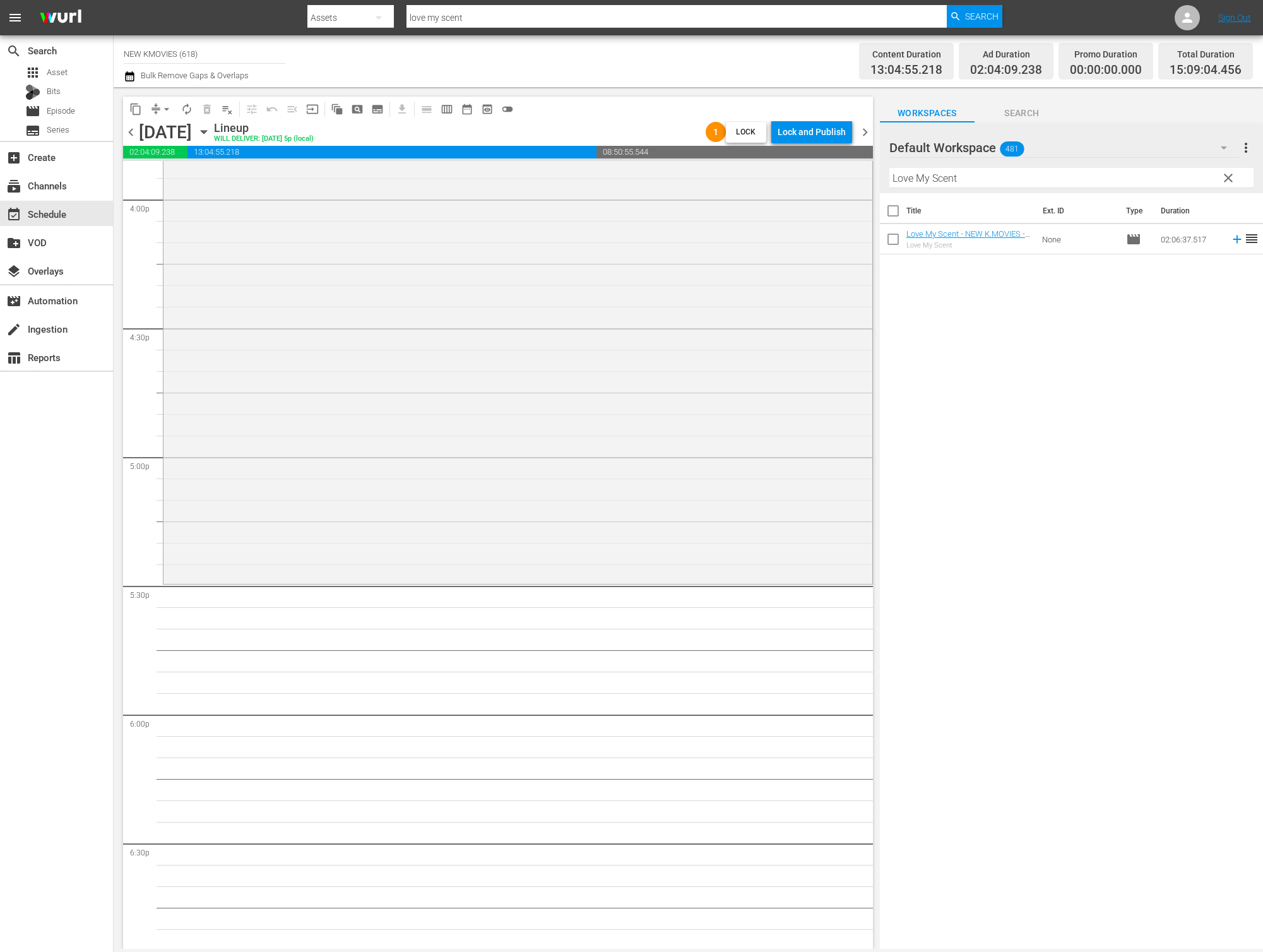
scroll to position [4117, 0]
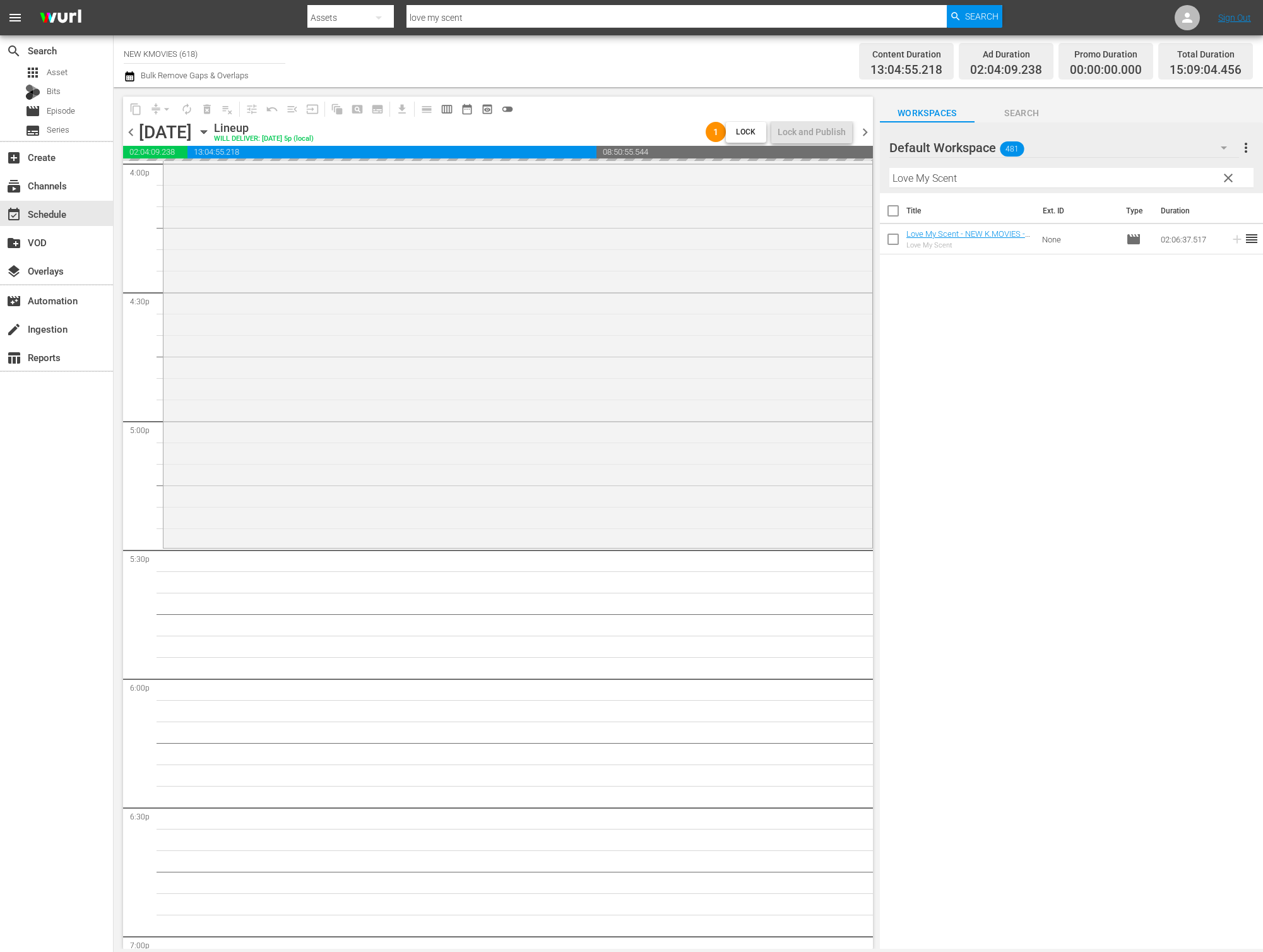
click at [1020, 179] on input "Love My Scent" at bounding box center [1071, 178] width 364 height 20
paste input "Innocent Thing"
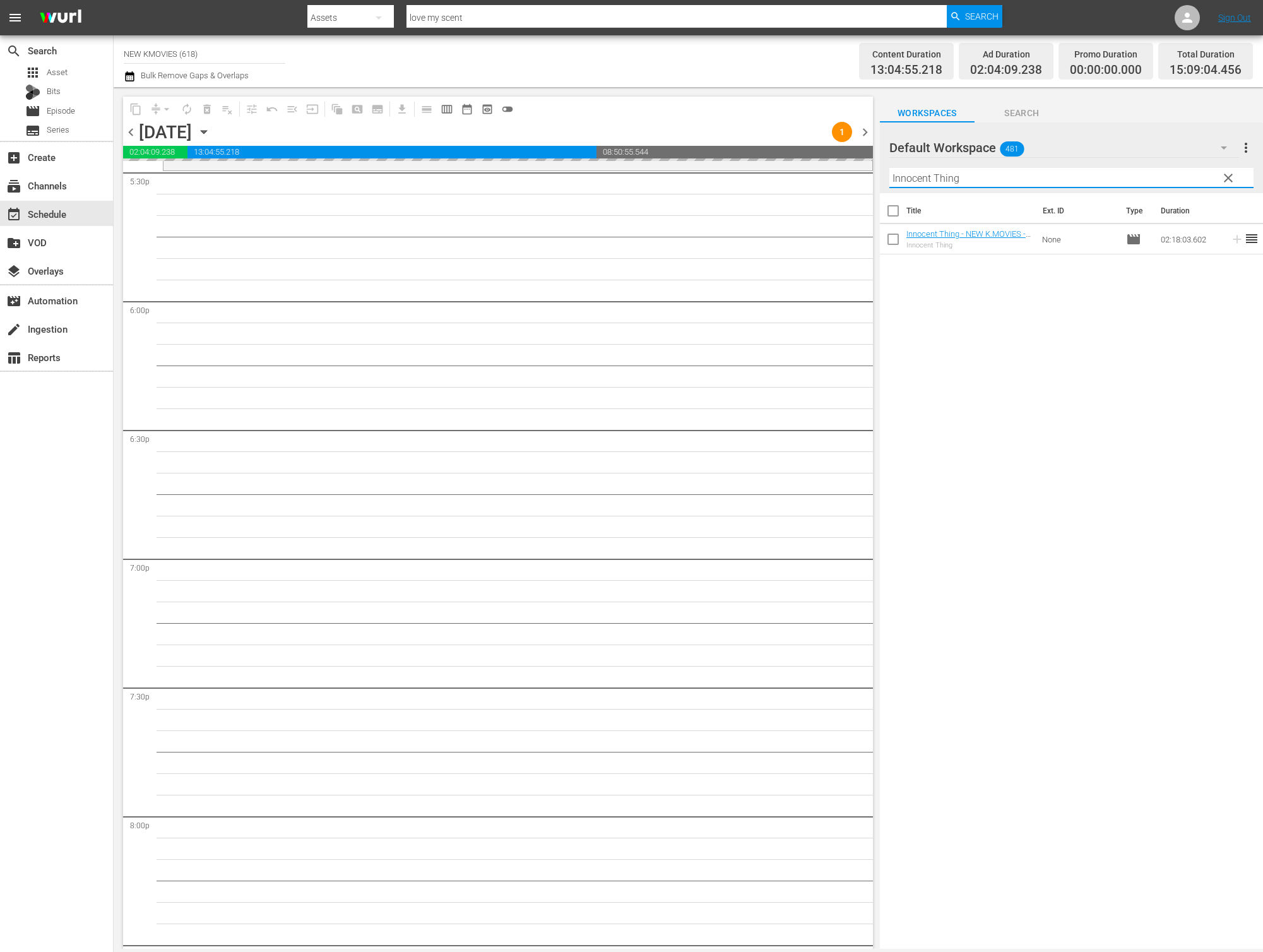
scroll to position [4500, 0]
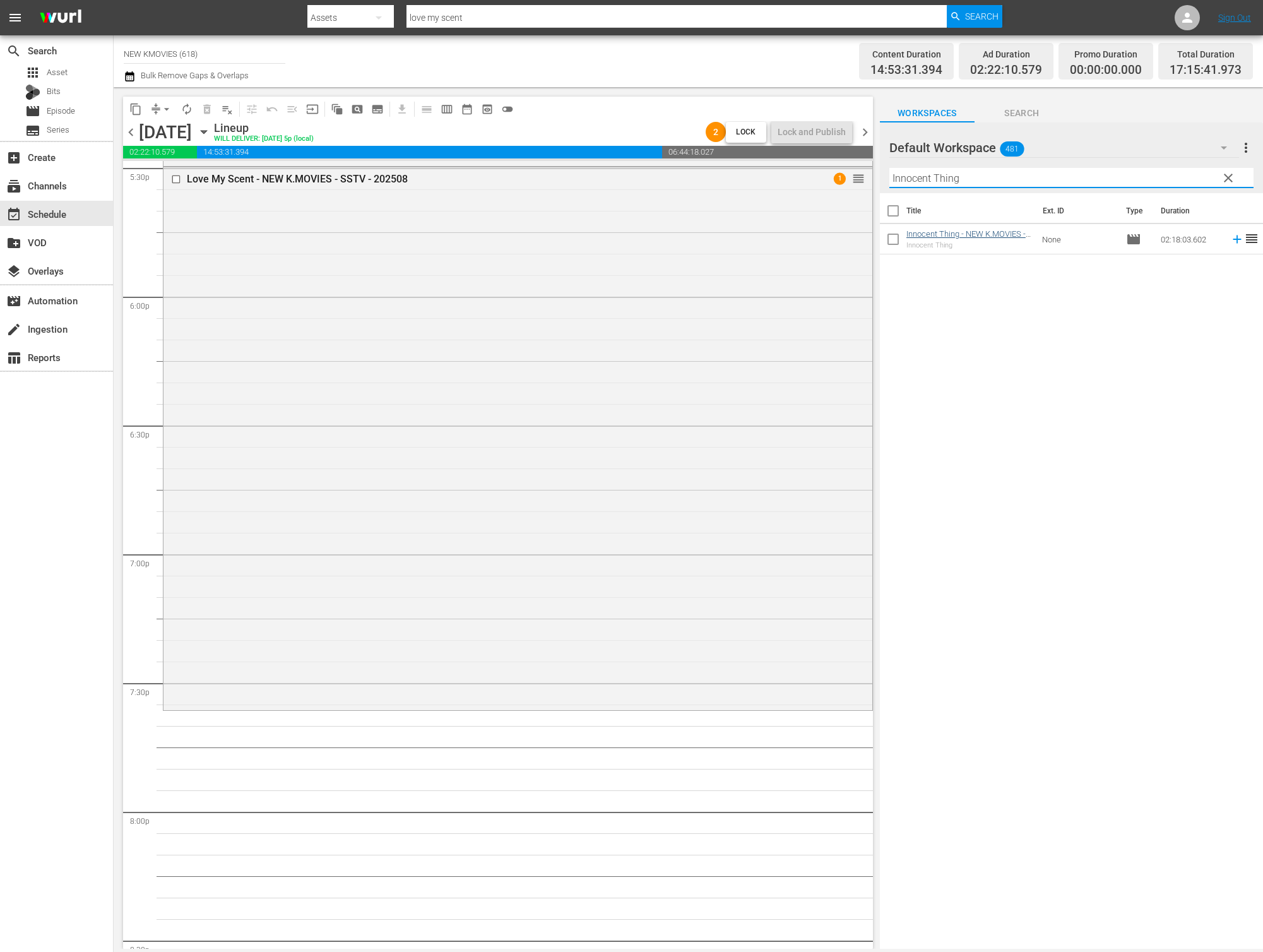
type input "Innocent Thing"
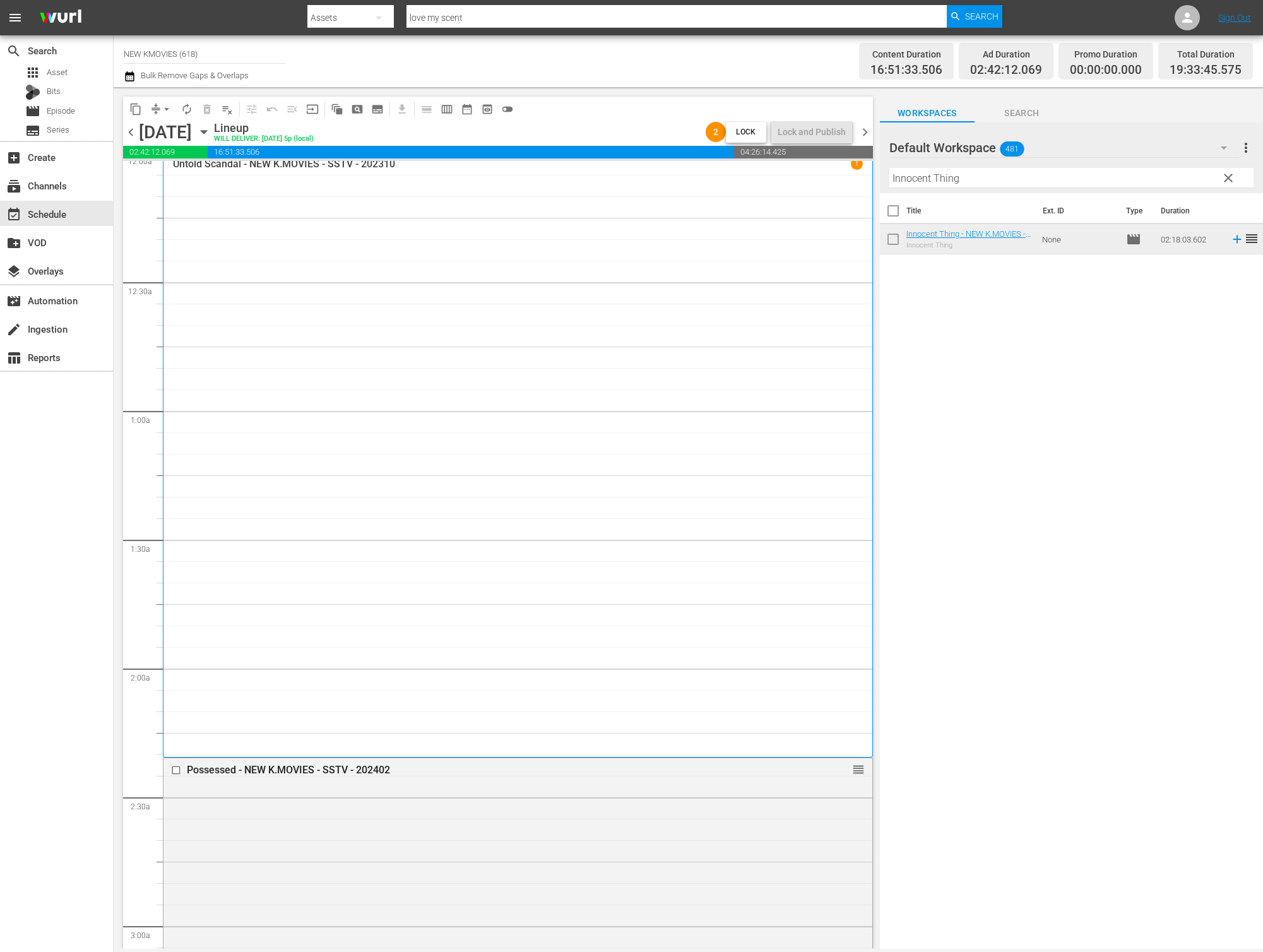
scroll to position [0, 0]
click at [985, 171] on input "Innocent Thing" at bounding box center [1071, 178] width 364 height 20
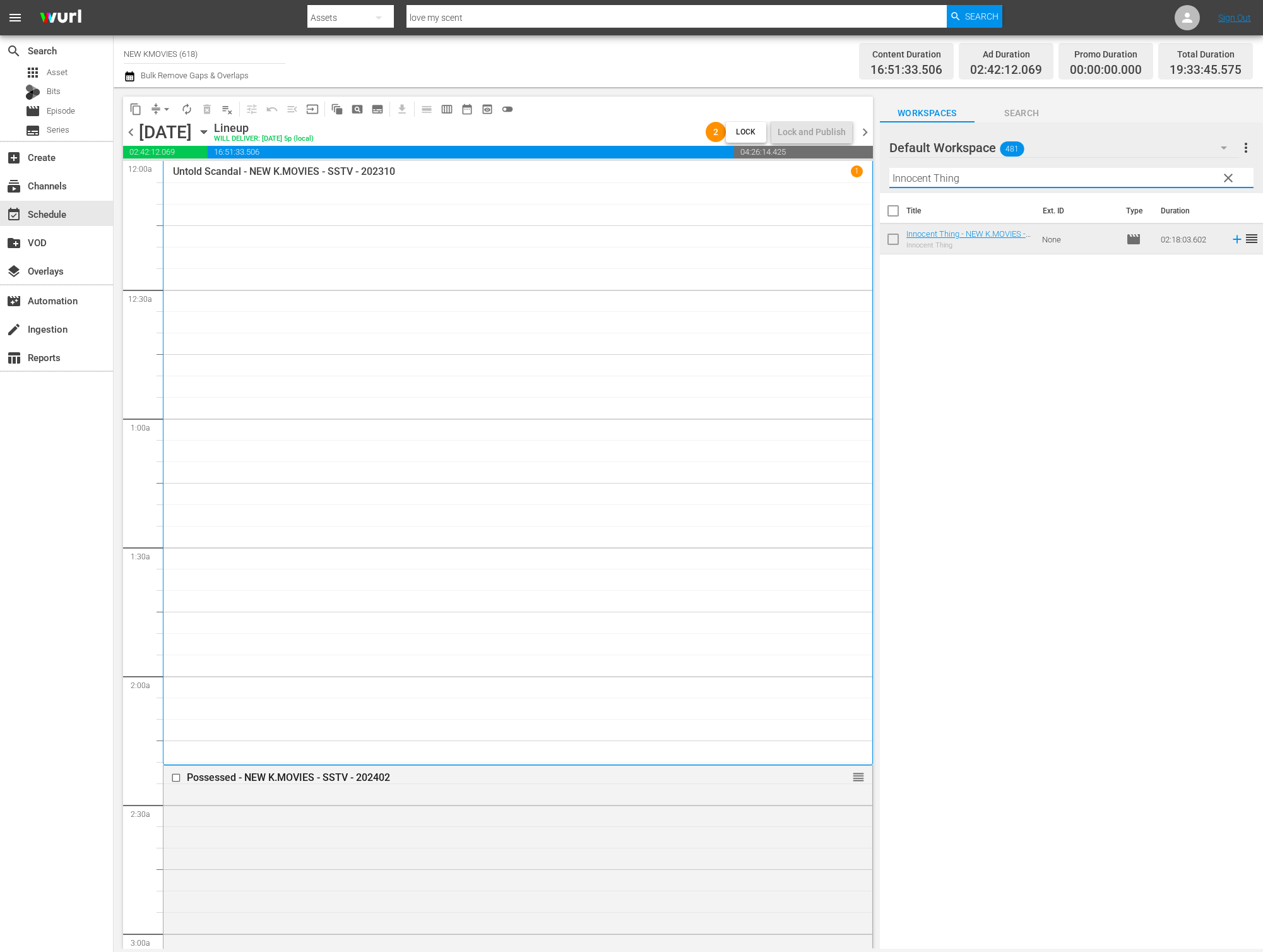
click at [985, 171] on input "Innocent Thing" at bounding box center [1071, 178] width 364 height 20
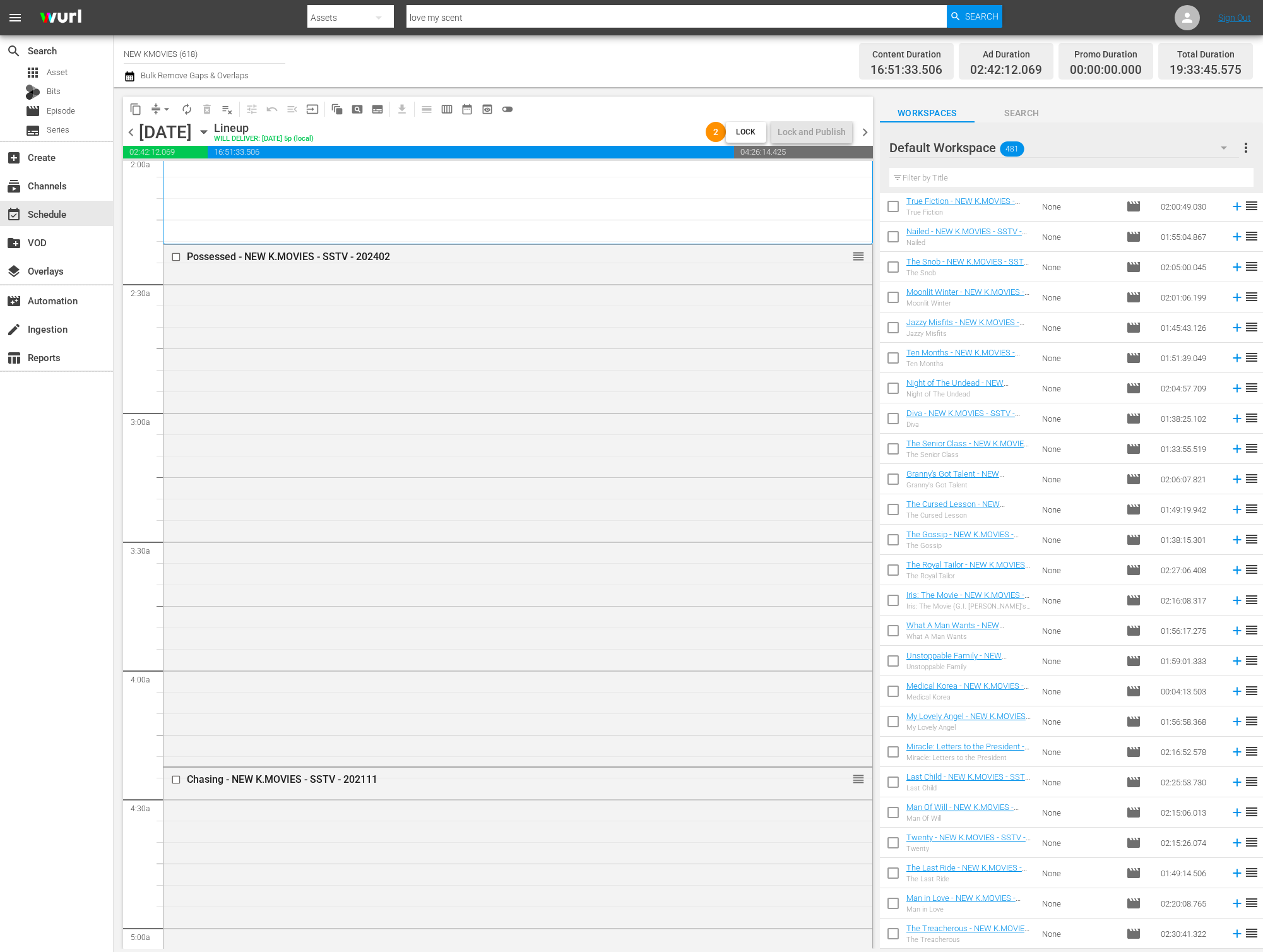
scroll to position [7021, 0]
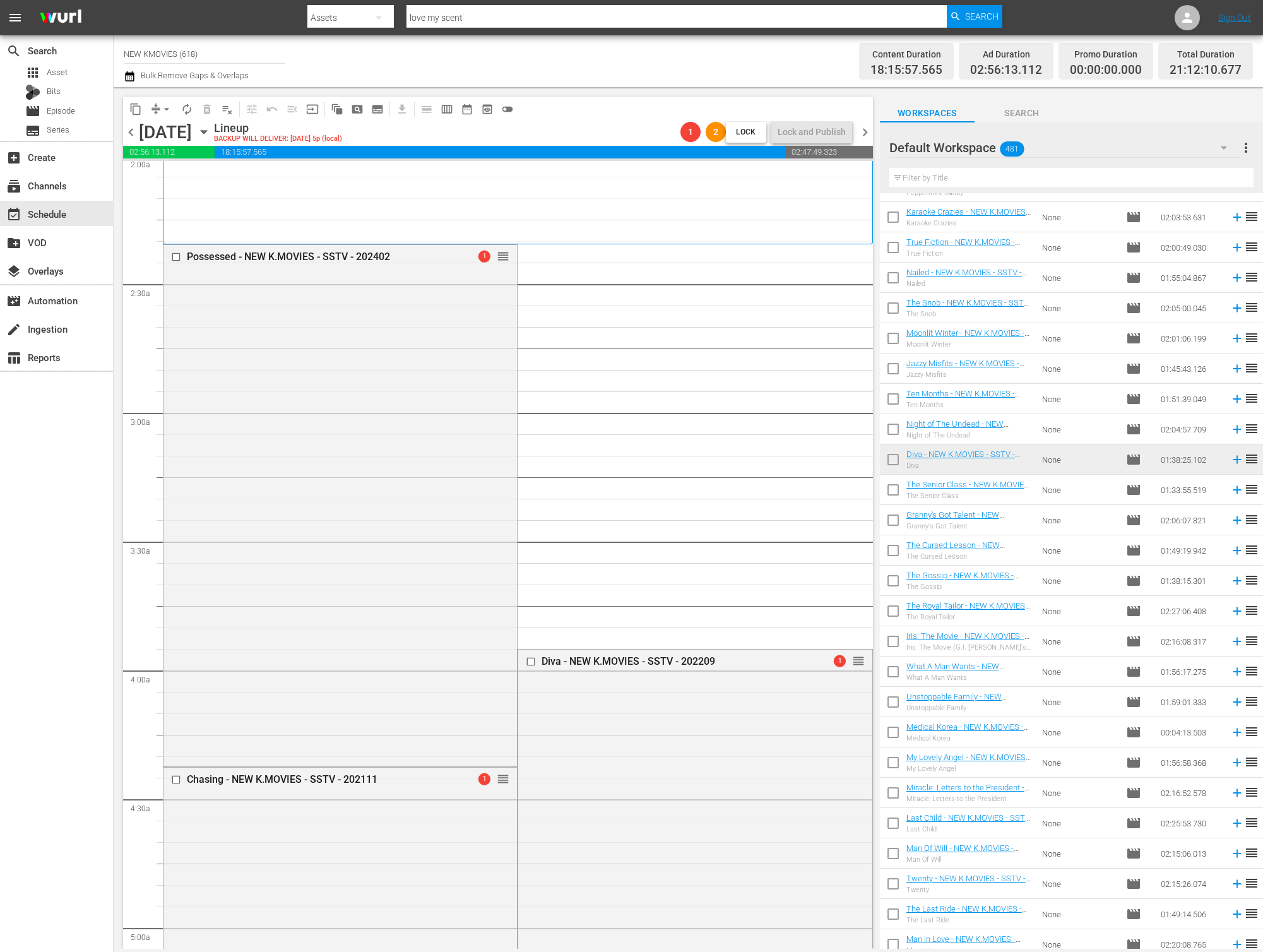
click at [167, 111] on span "arrow_drop_down" at bounding box center [166, 109] width 13 height 13
click at [167, 172] on li "Align to End of Previous Day" at bounding box center [167, 176] width 133 height 20
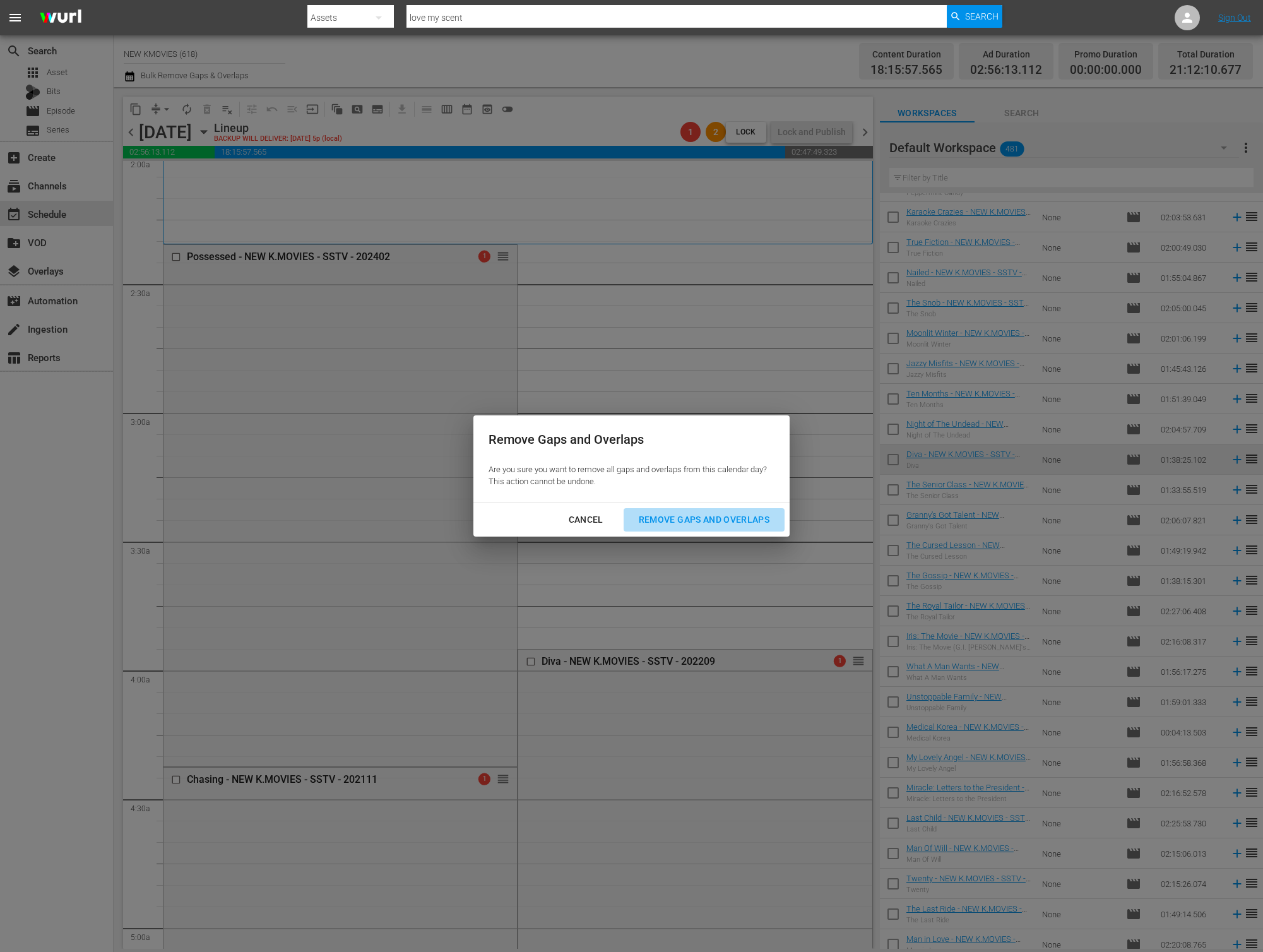
click at [704, 518] on div "Remove Gaps and Overlaps" at bounding box center [704, 520] width 151 height 16
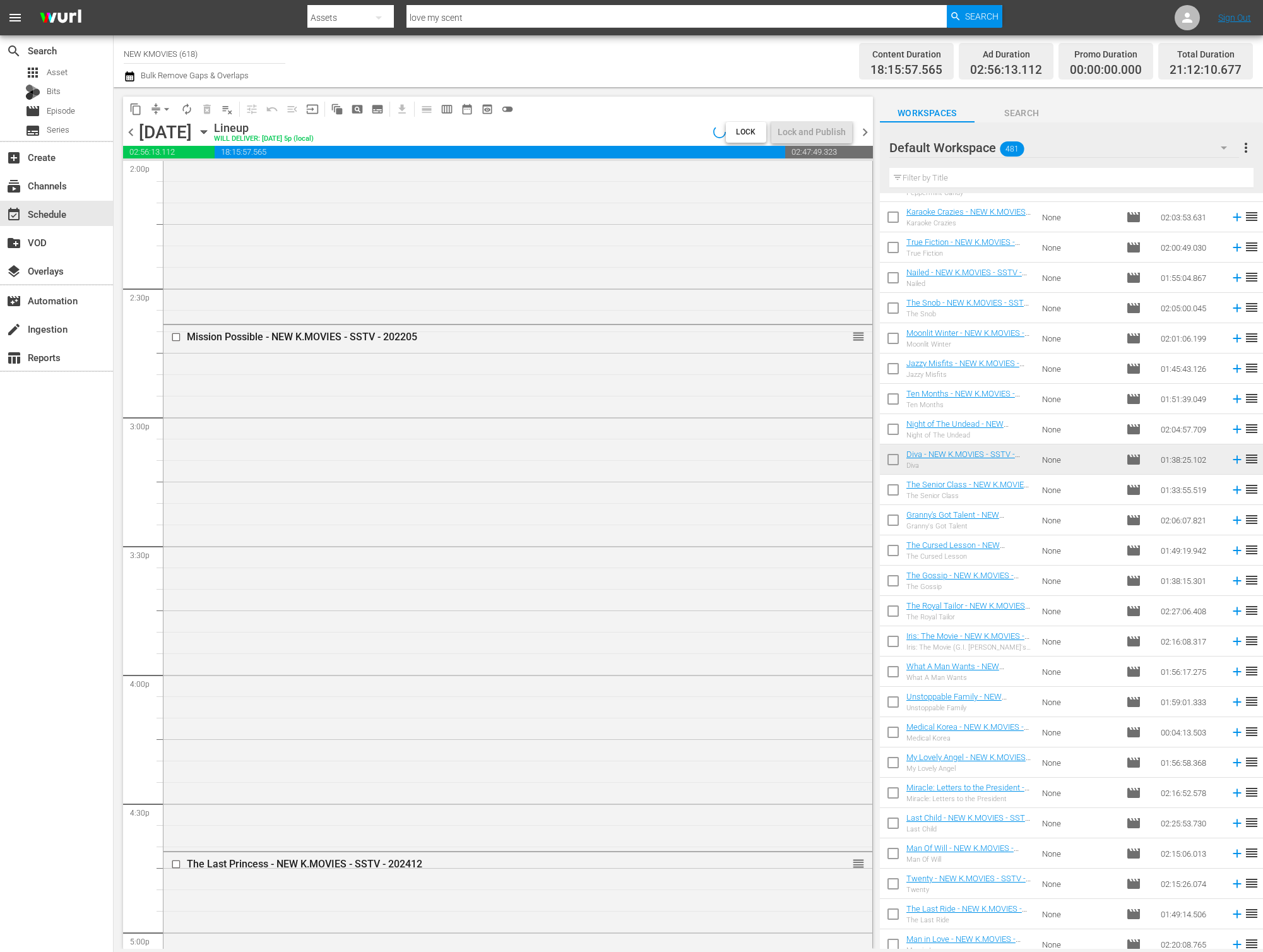
scroll to position [5393, 0]
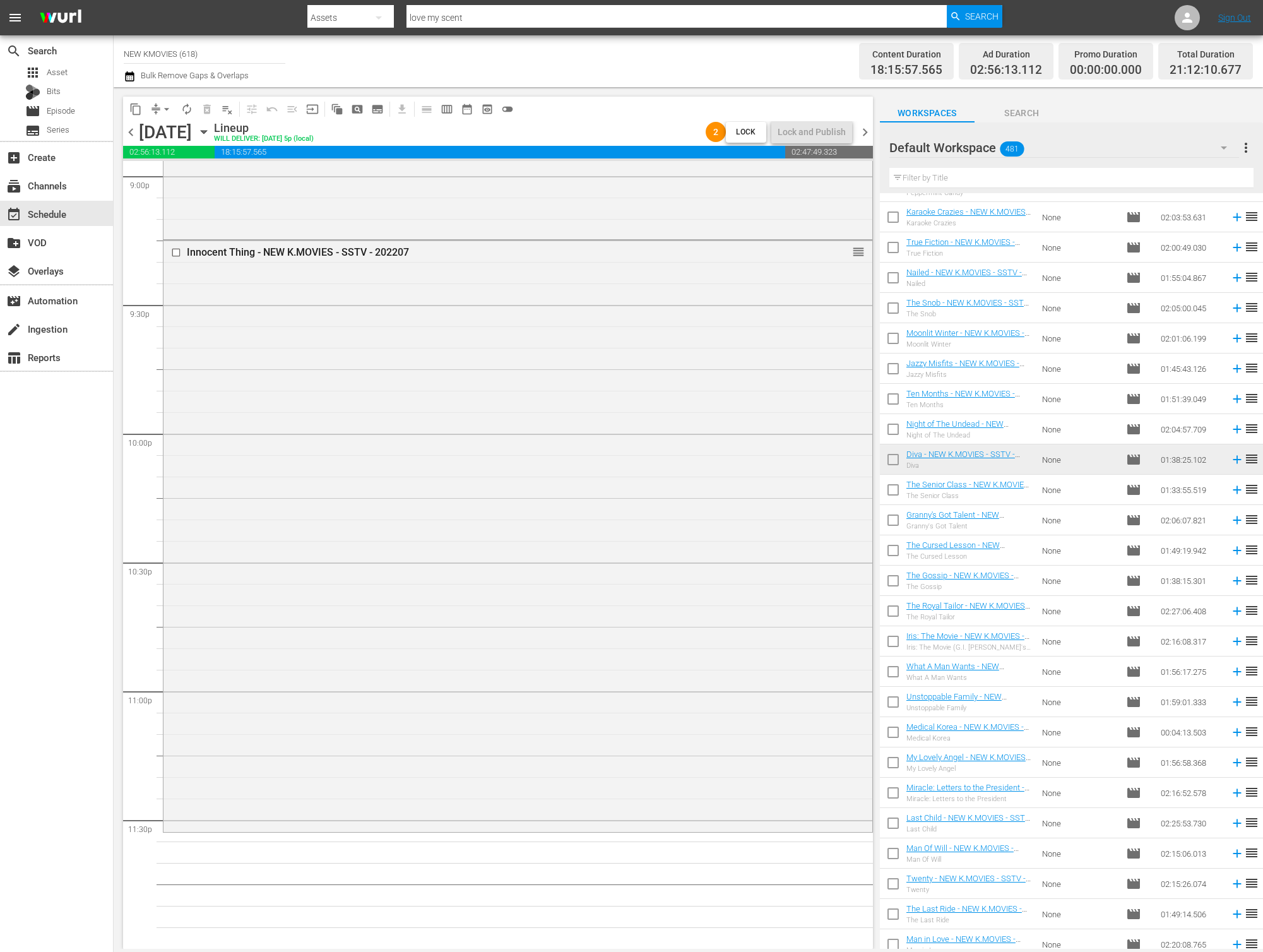
click at [967, 174] on input "text" at bounding box center [1071, 178] width 364 height 20
paste input "Lost Flower: [PERSON_NAME]"
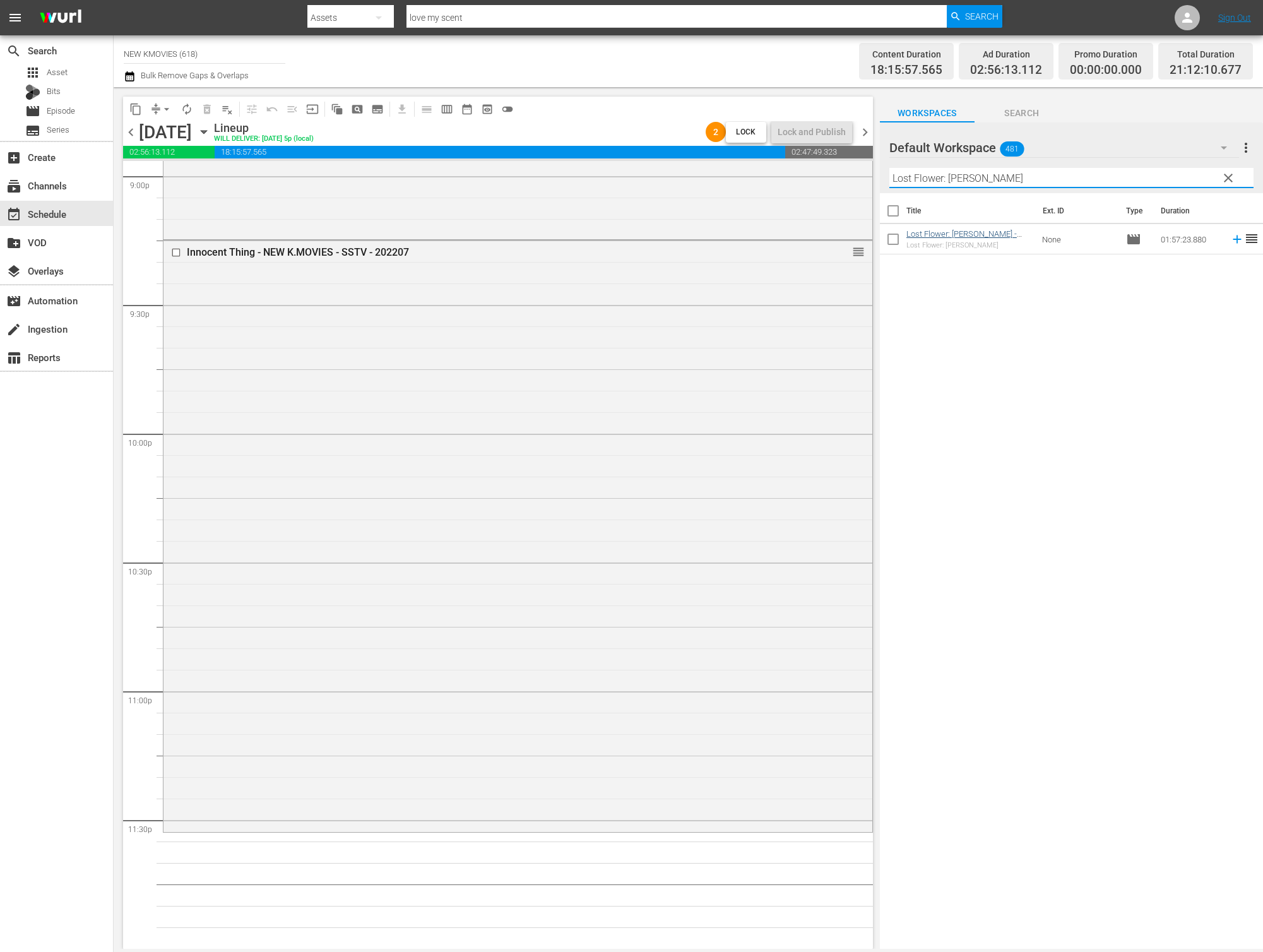
scroll to position [0, 0]
type input "Lost Flower: [PERSON_NAME]"
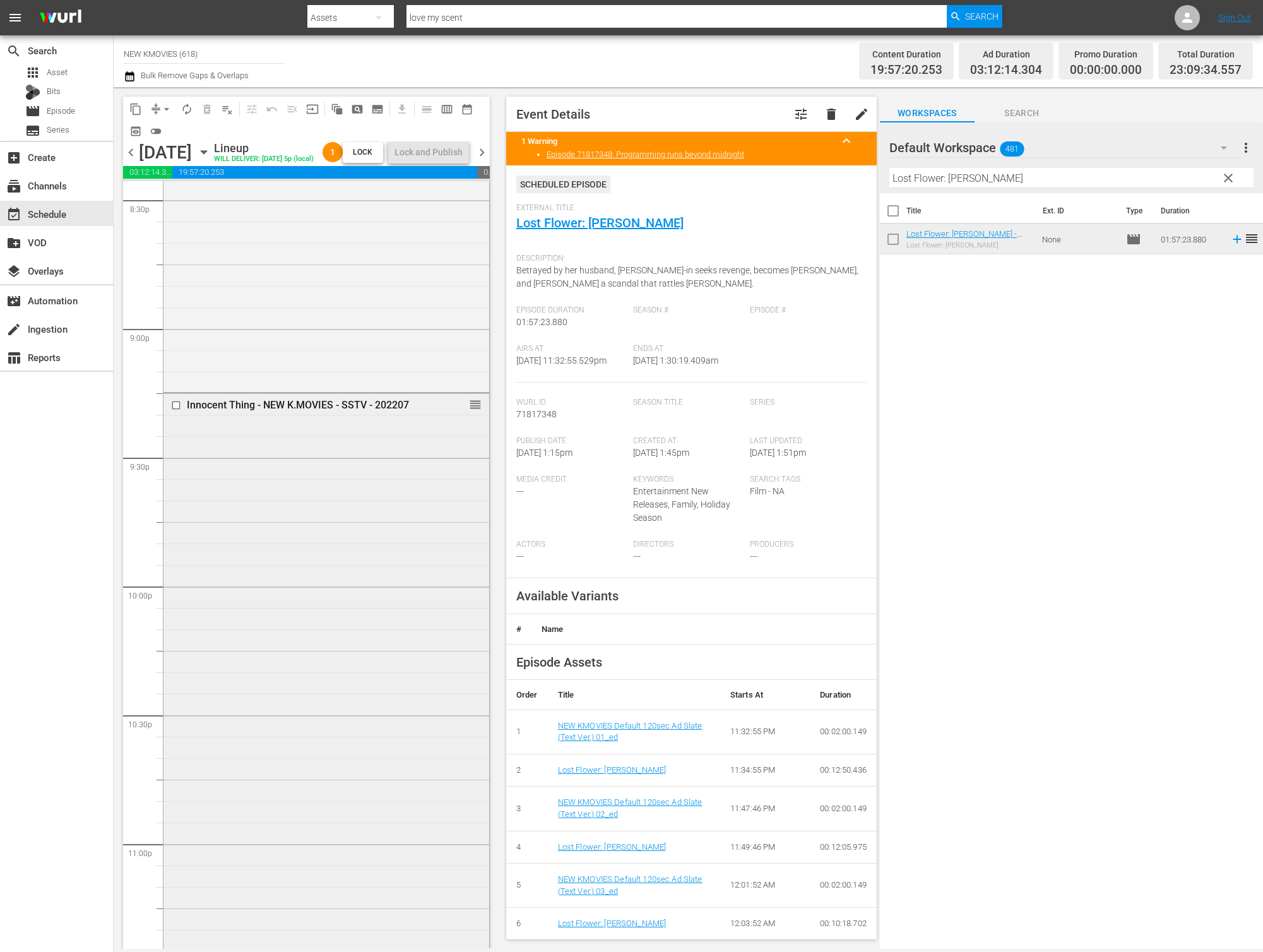
scroll to position [5305, 0]
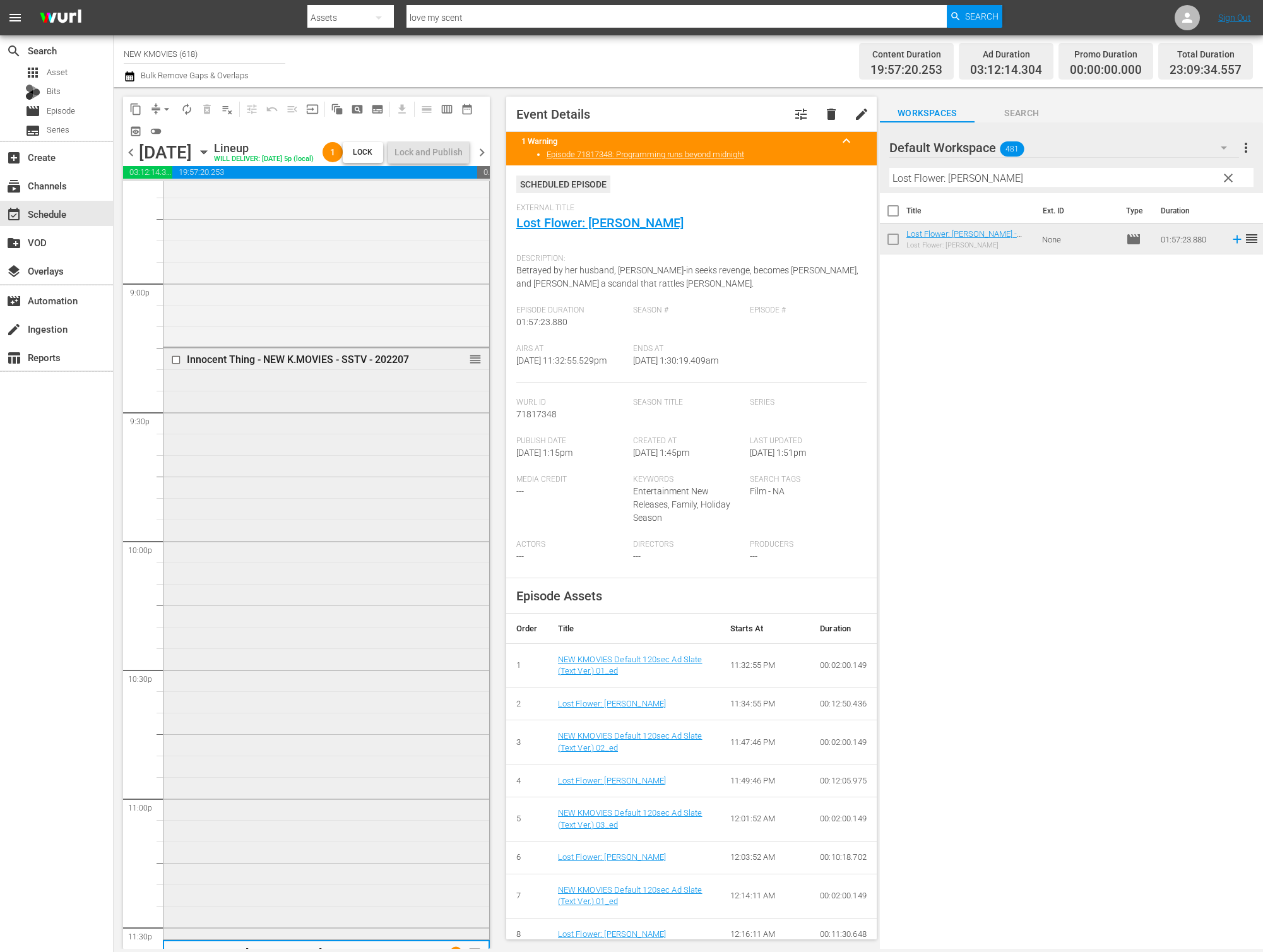
click at [316, 434] on div "Innocent Thing - NEW K.MOVIES - SSTV - 202207 reorder" at bounding box center [326, 642] width 325 height 589
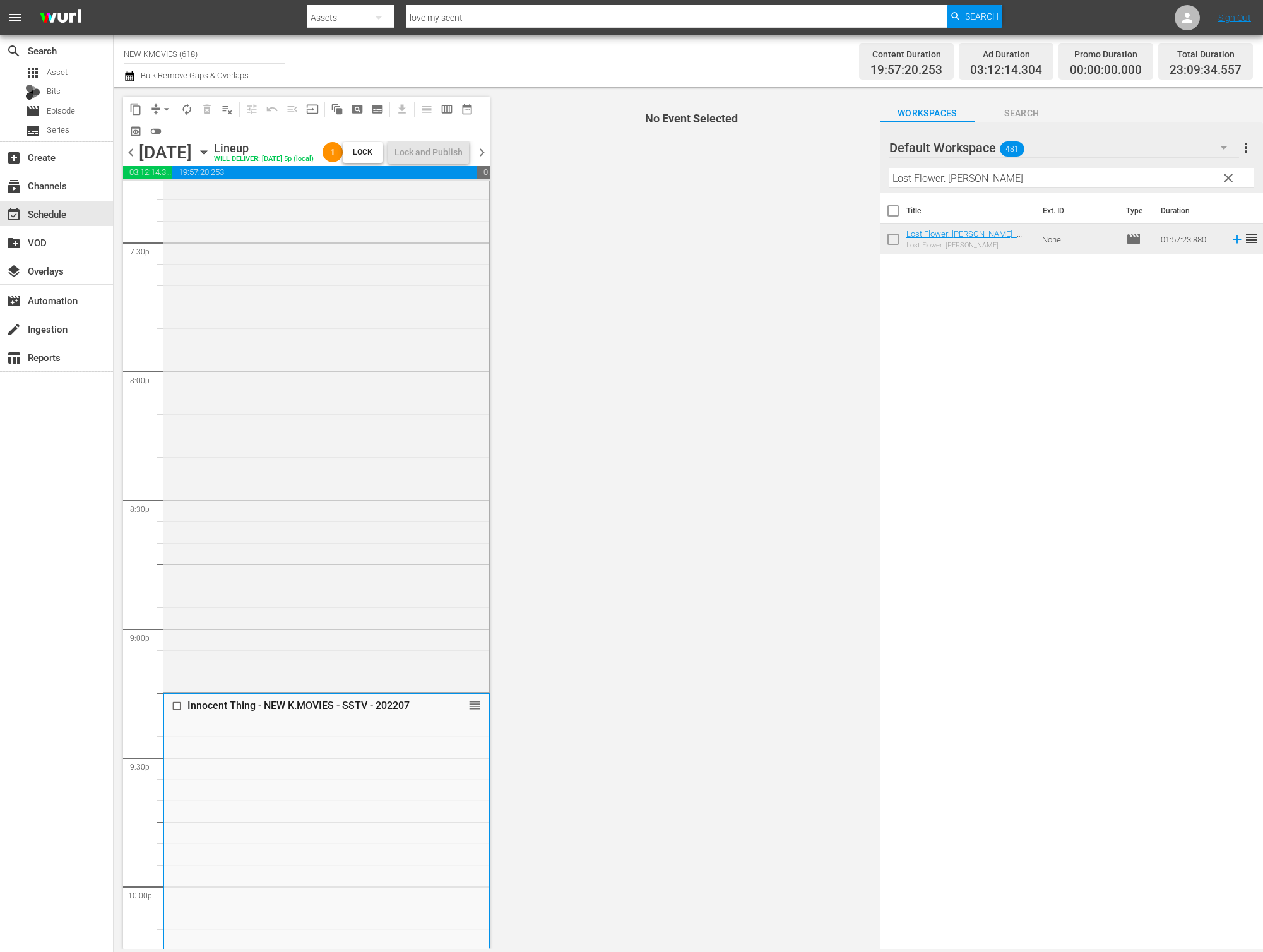
scroll to position [4858, 0]
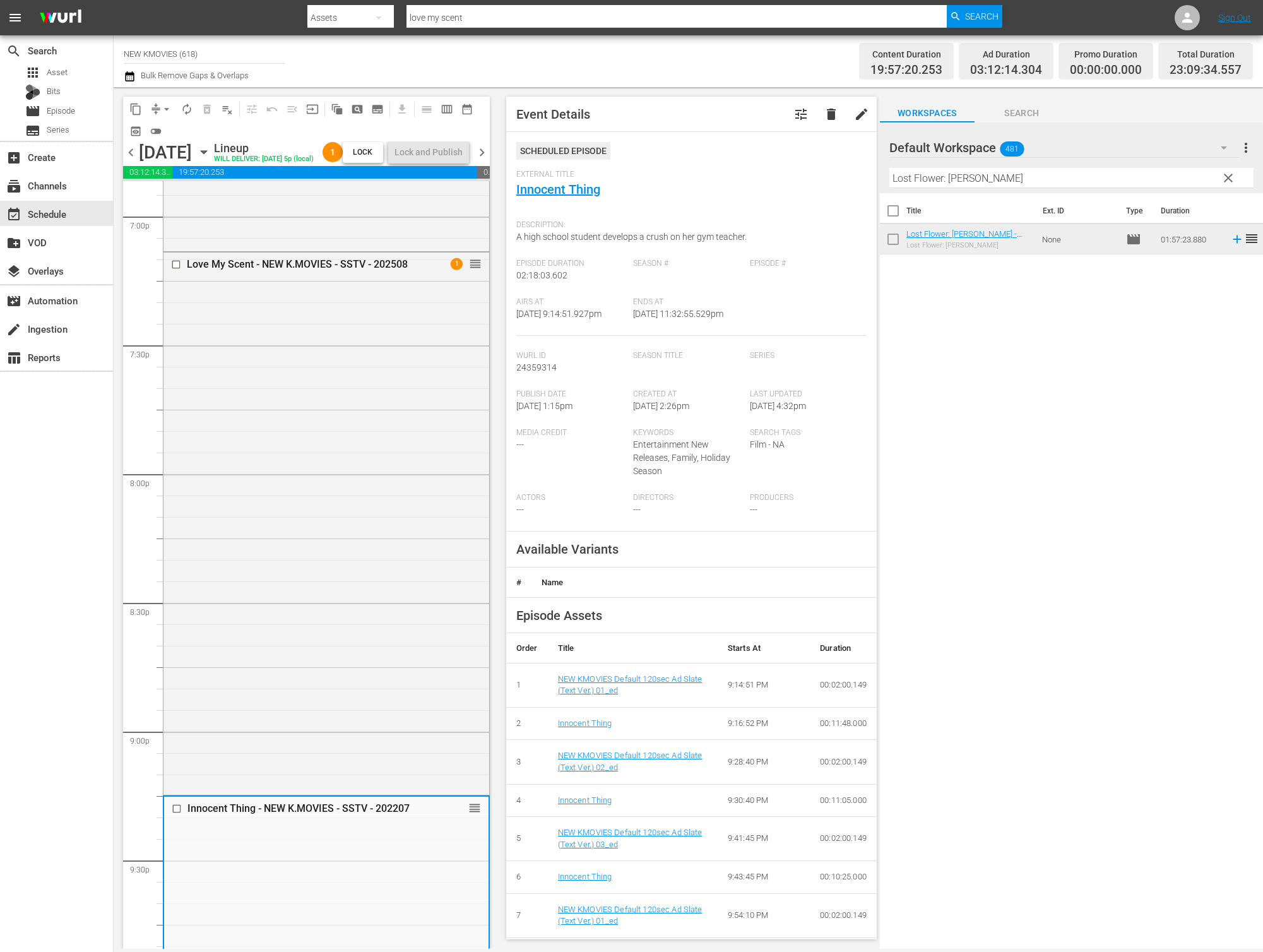
click at [316, 434] on div "Love My Scent - NEW K.MOVIES - SSTV - 202508 1 reorder" at bounding box center [326, 522] width 325 height 539
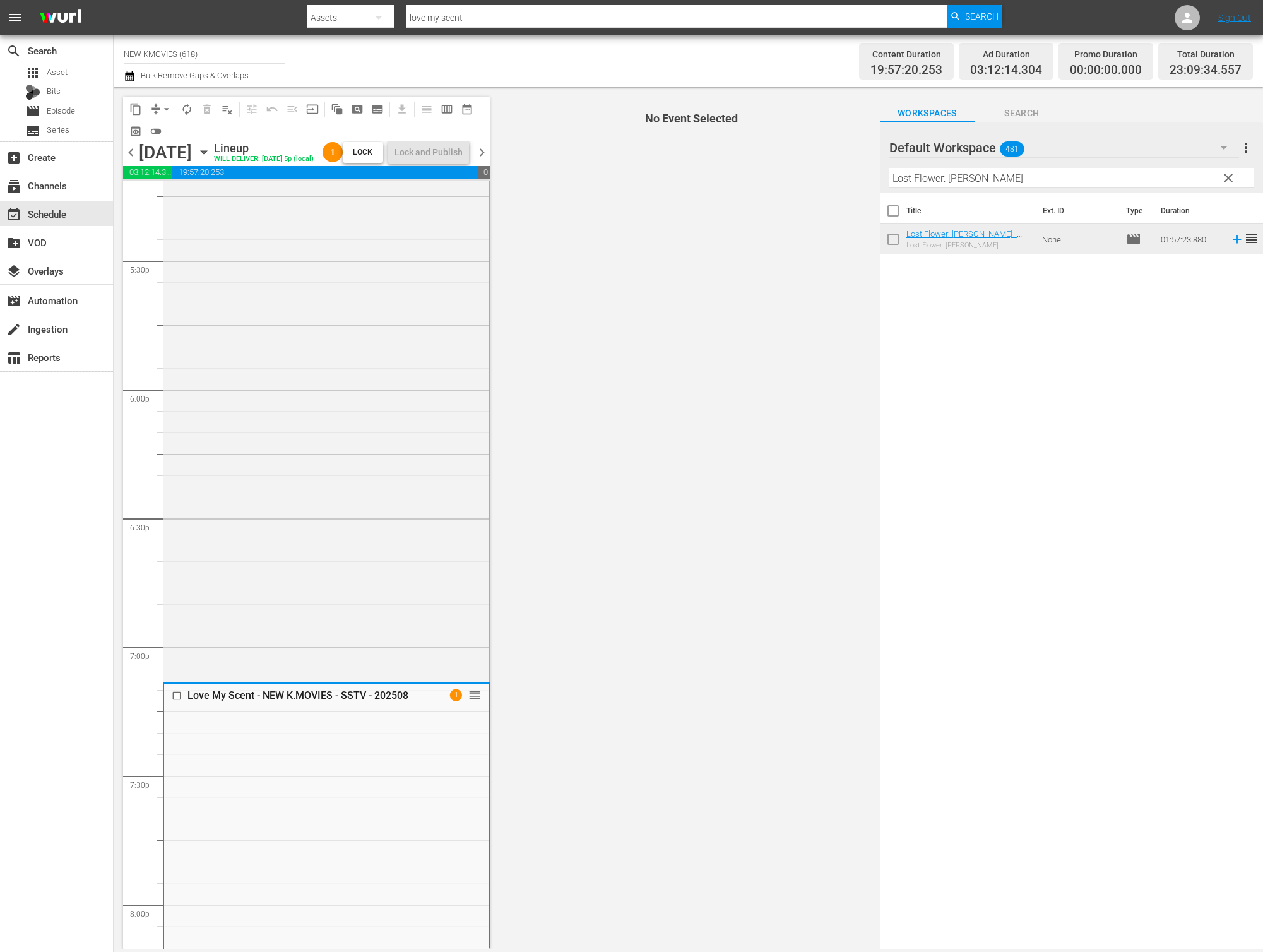
scroll to position [4296, 0]
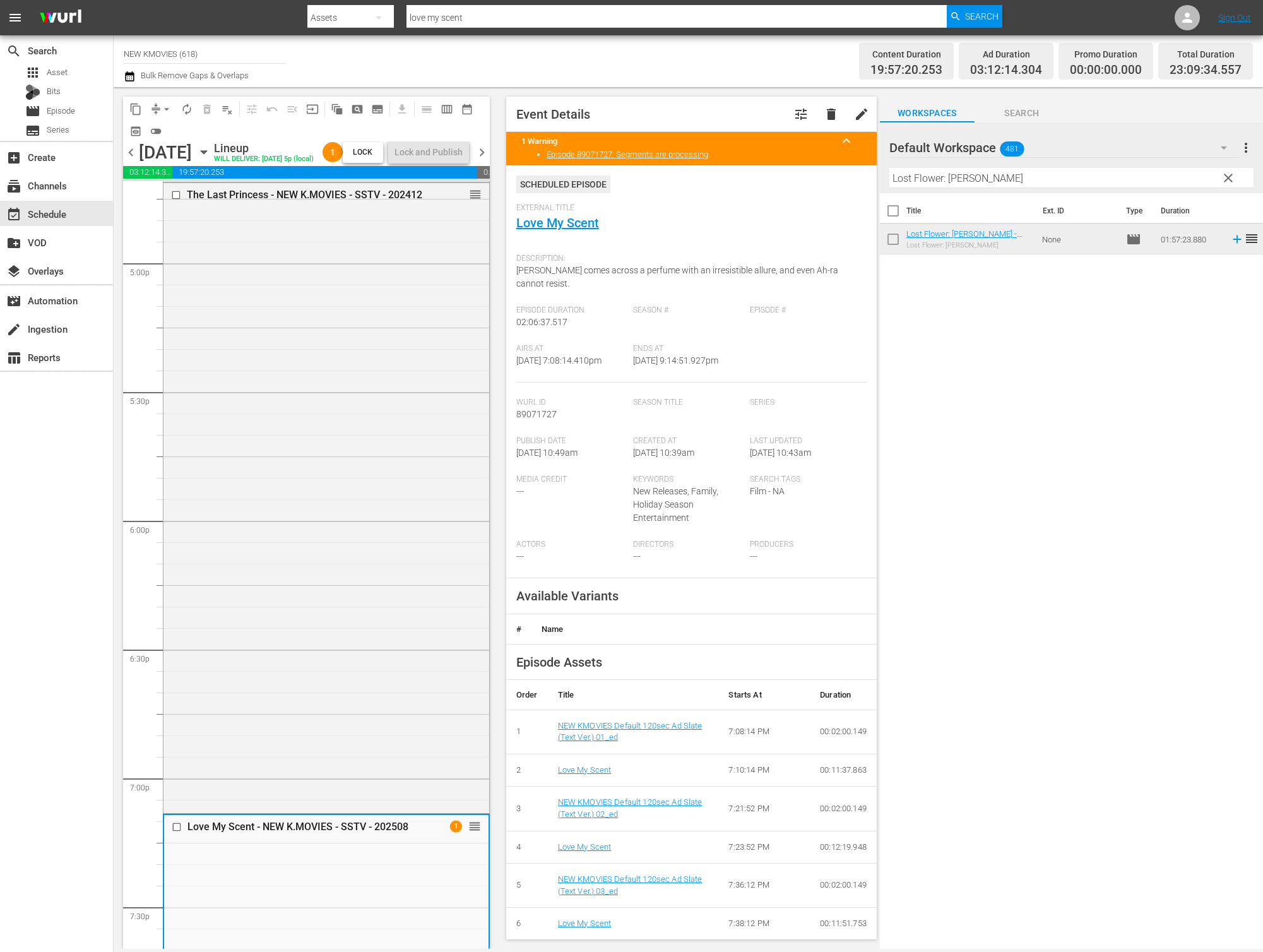
click at [320, 429] on div "The Last Princess - NEW K.MOVIES - SSTV - 202412 reorder" at bounding box center [326, 496] width 325 height 627
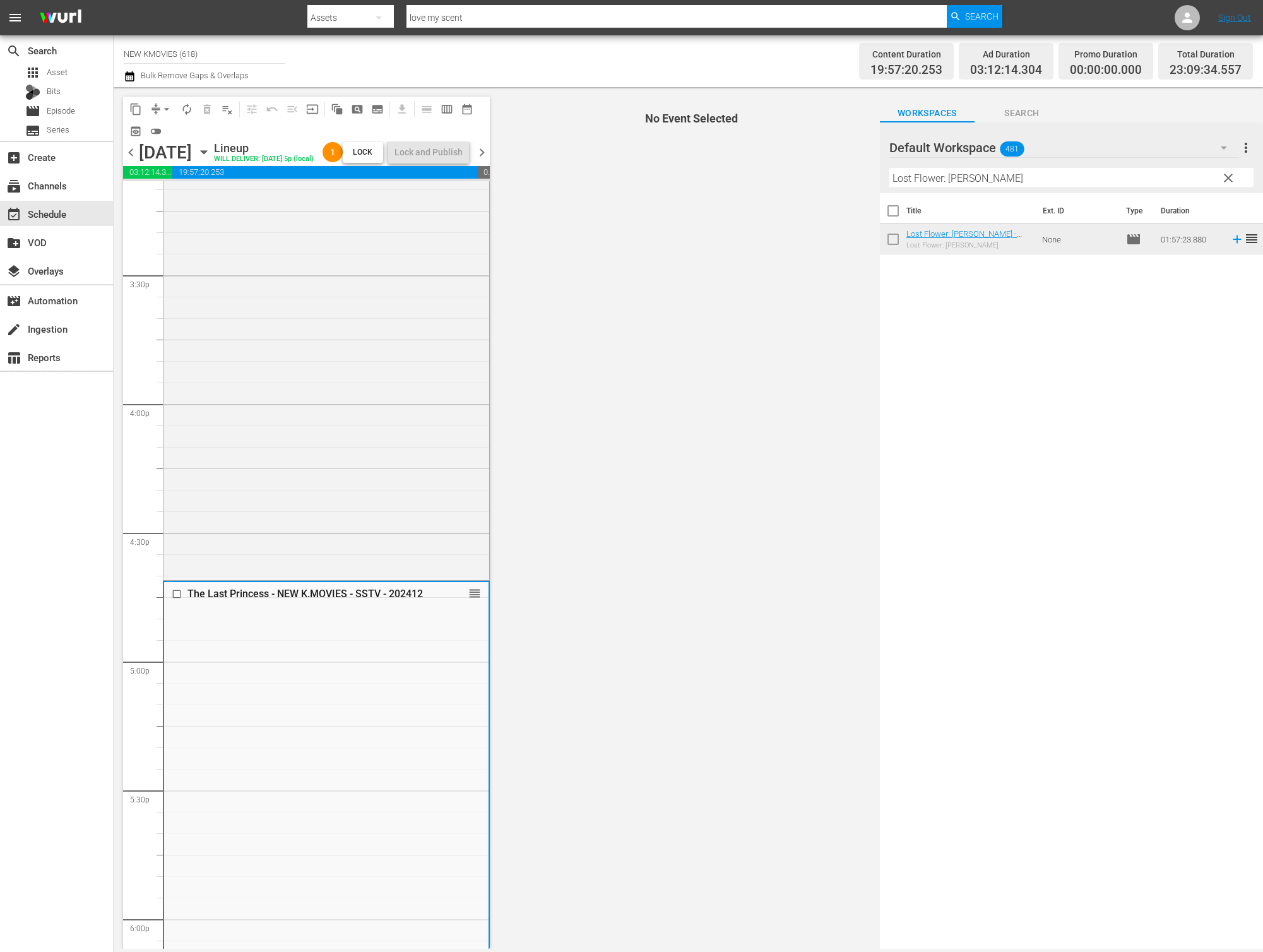
scroll to position [3749, 0]
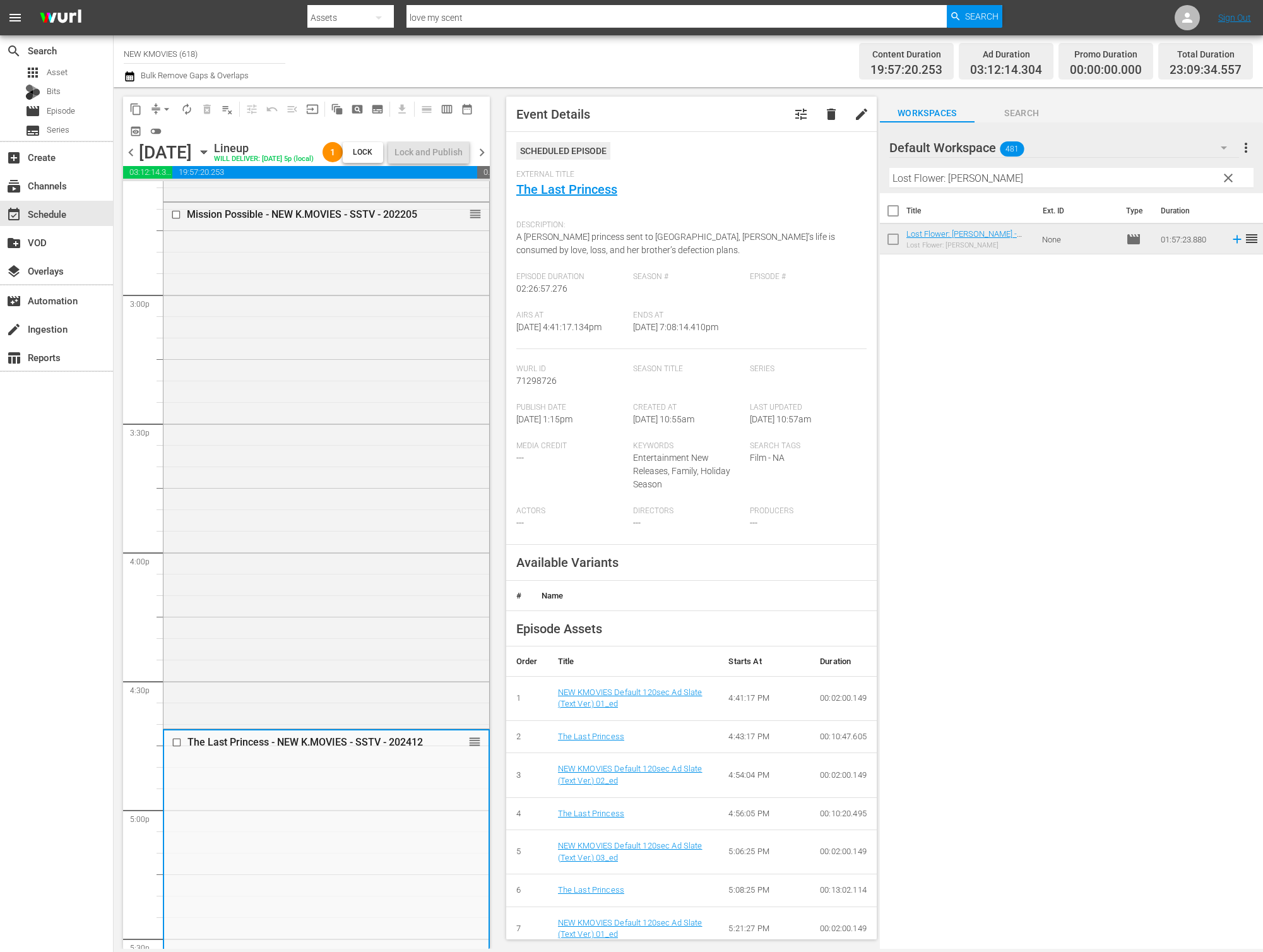
click at [320, 429] on div "Mission Possible - NEW K.MOVIES - SSTV - 202205 reorder" at bounding box center [326, 464] width 325 height 524
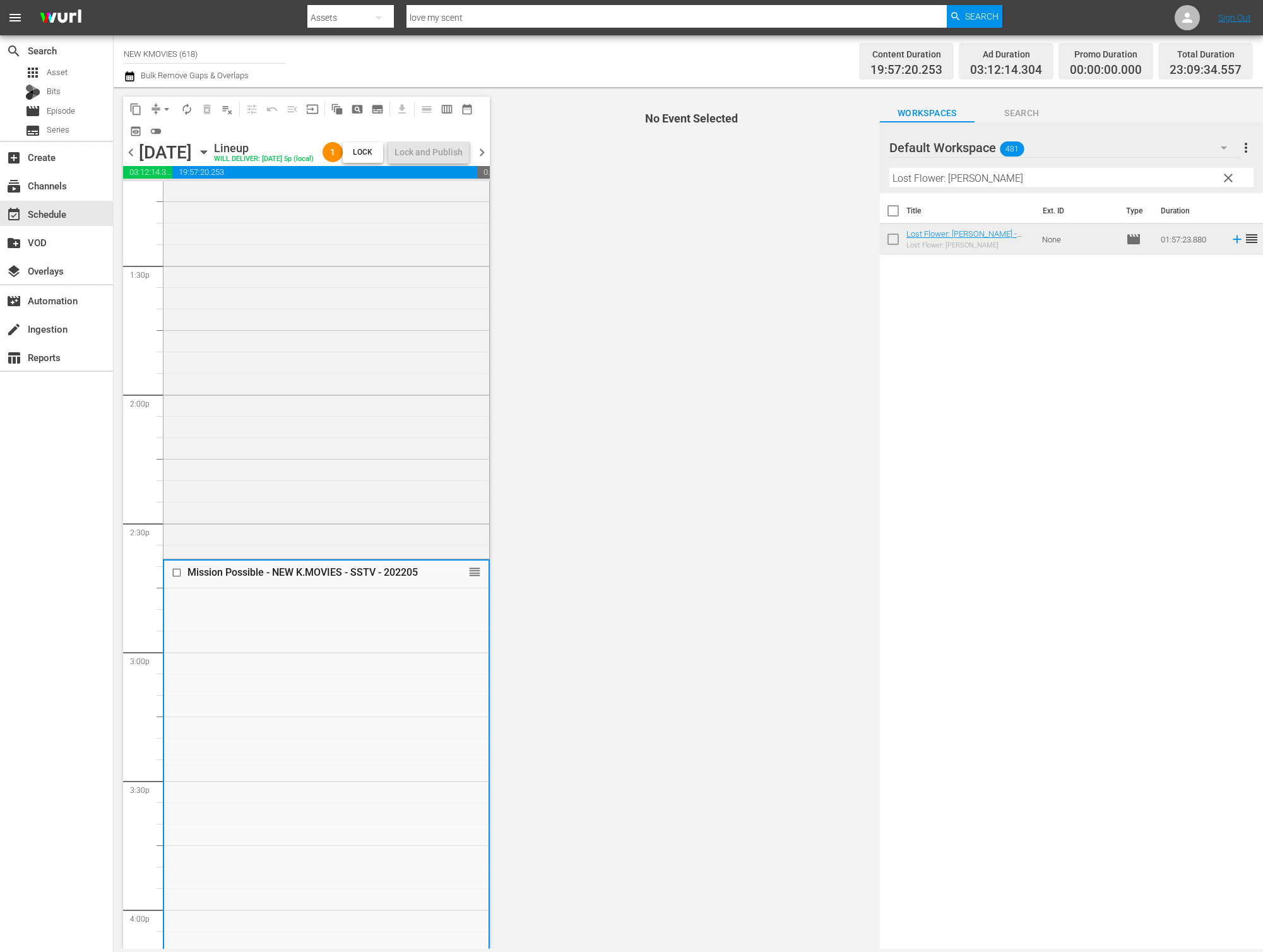
scroll to position [3275, 0]
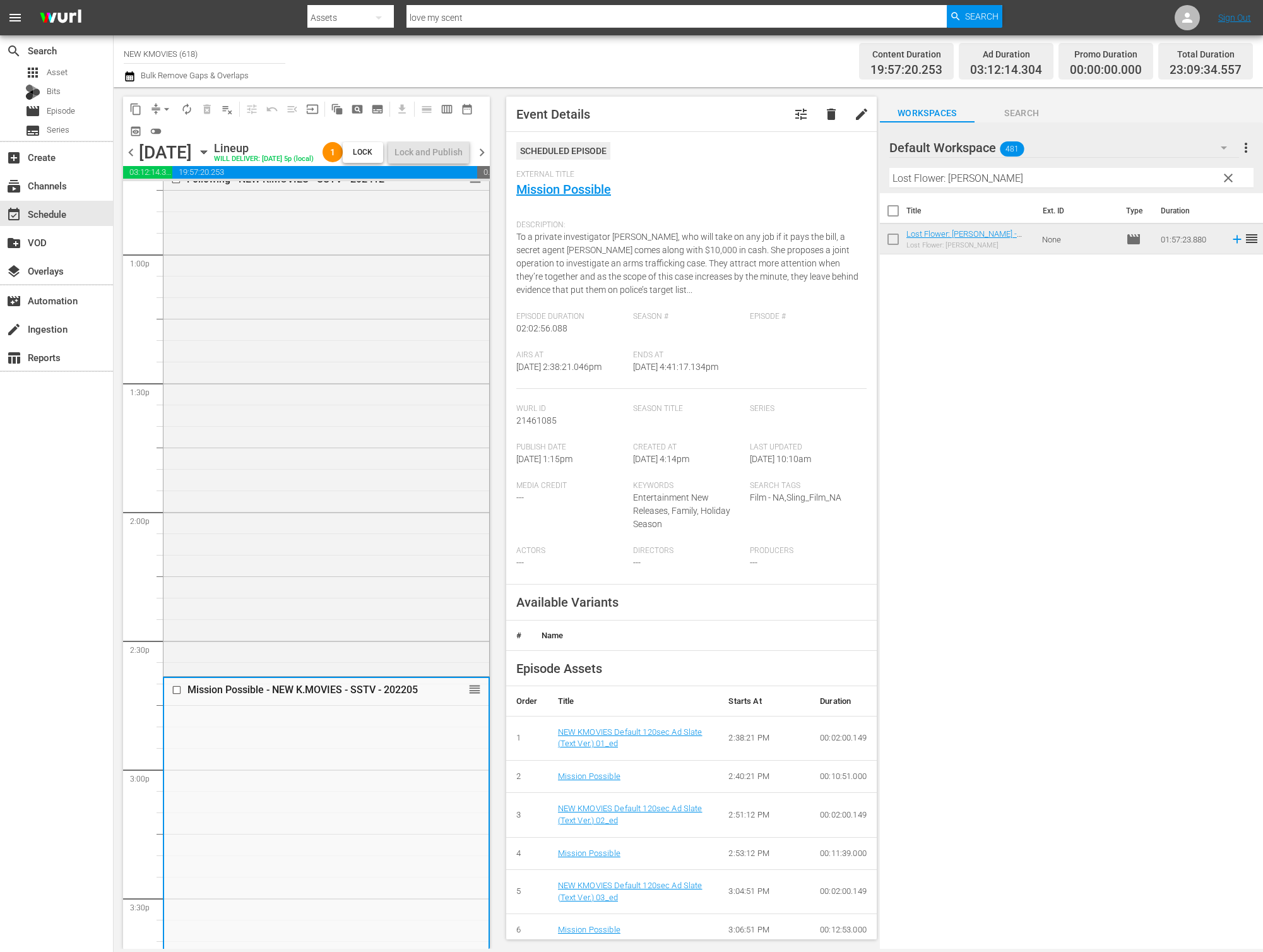
click at [320, 429] on div "Following - NEW K.MOVIES - SSTV - 202412 reorder" at bounding box center [326, 419] width 325 height 506
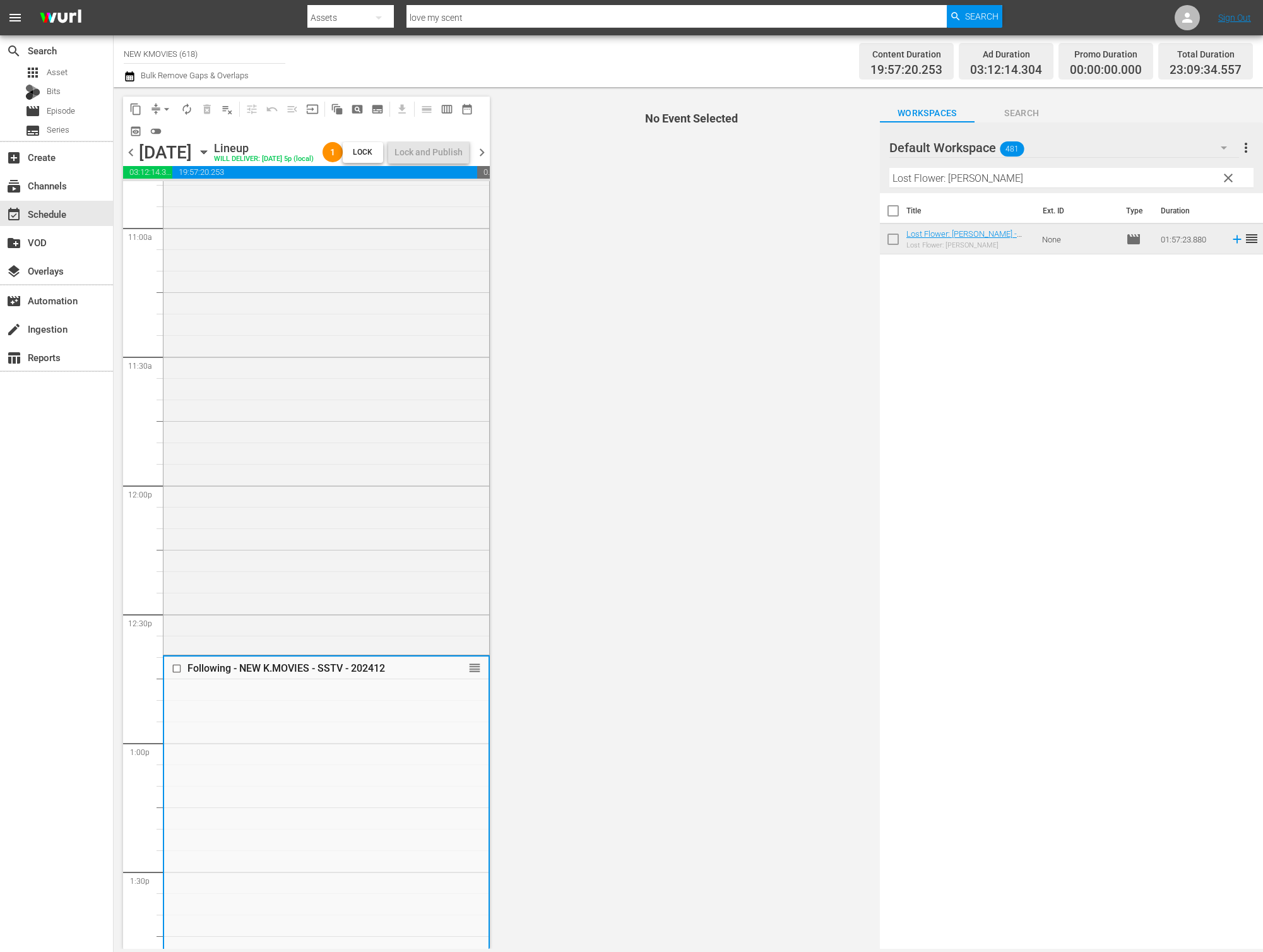
scroll to position [2737, 0]
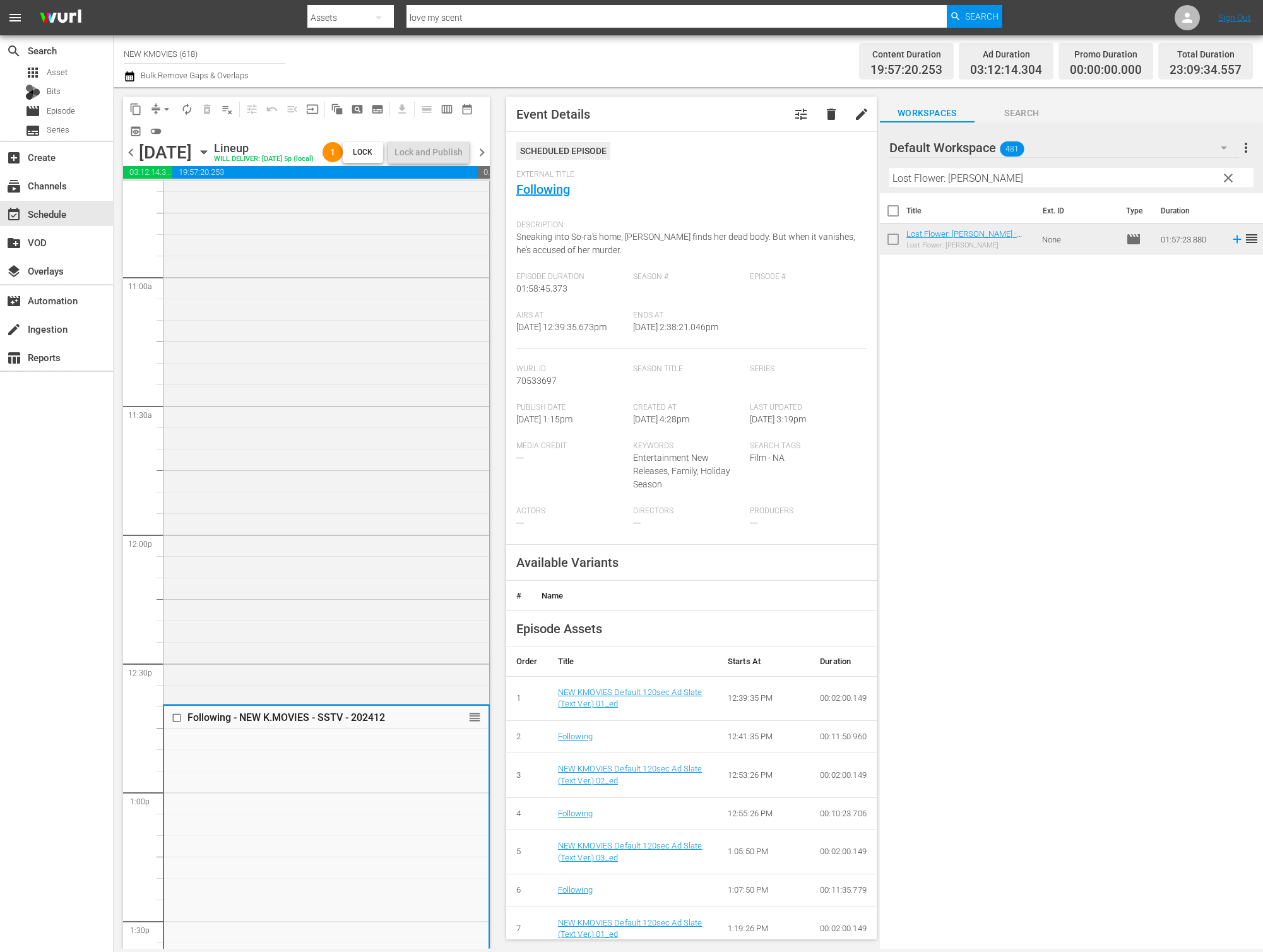
click at [320, 429] on div "The Face Reader - NEW K.MOVIES - SSTV - 202312 reorder" at bounding box center [326, 355] width 325 height 690
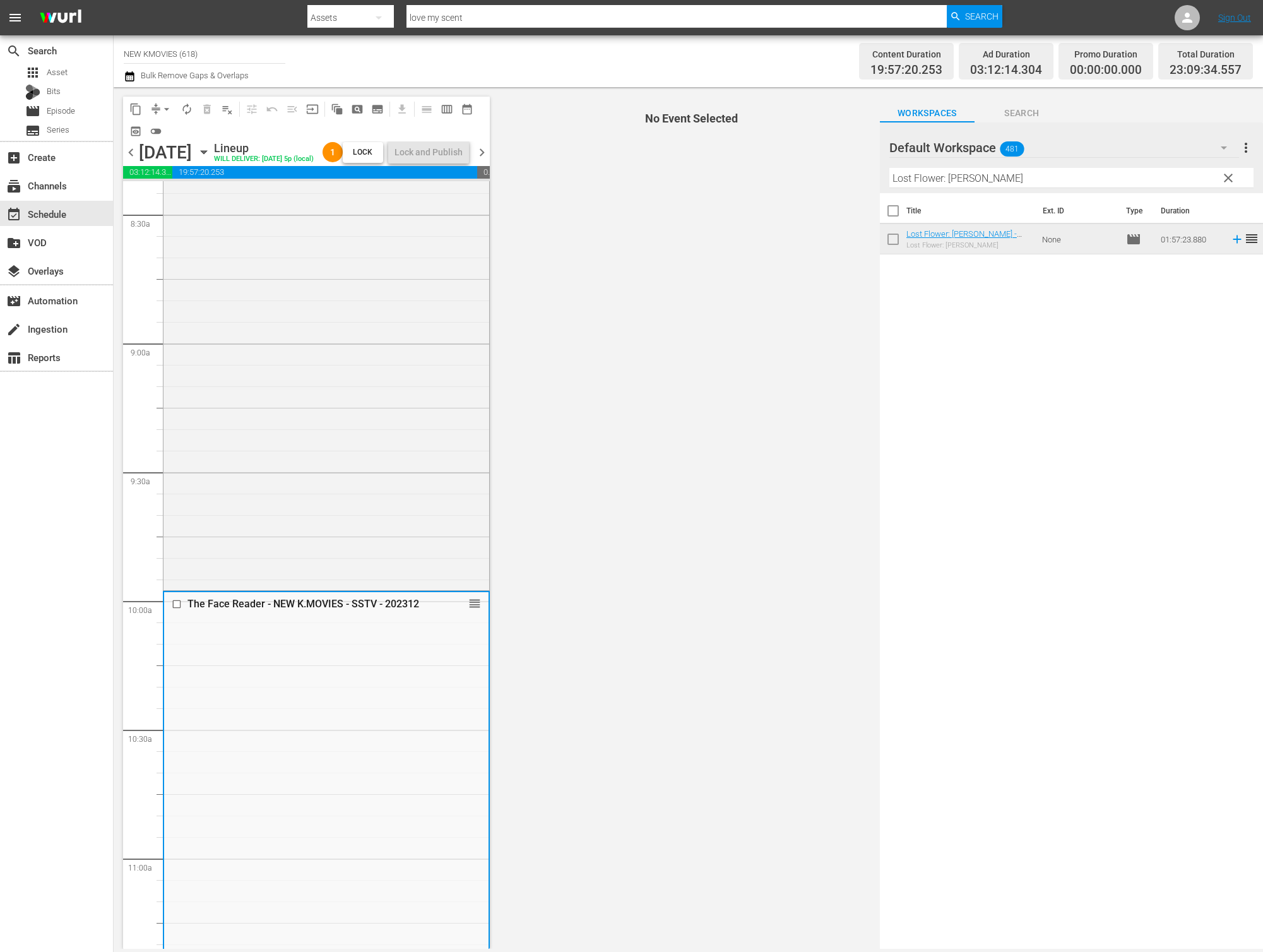
scroll to position [2126, 0]
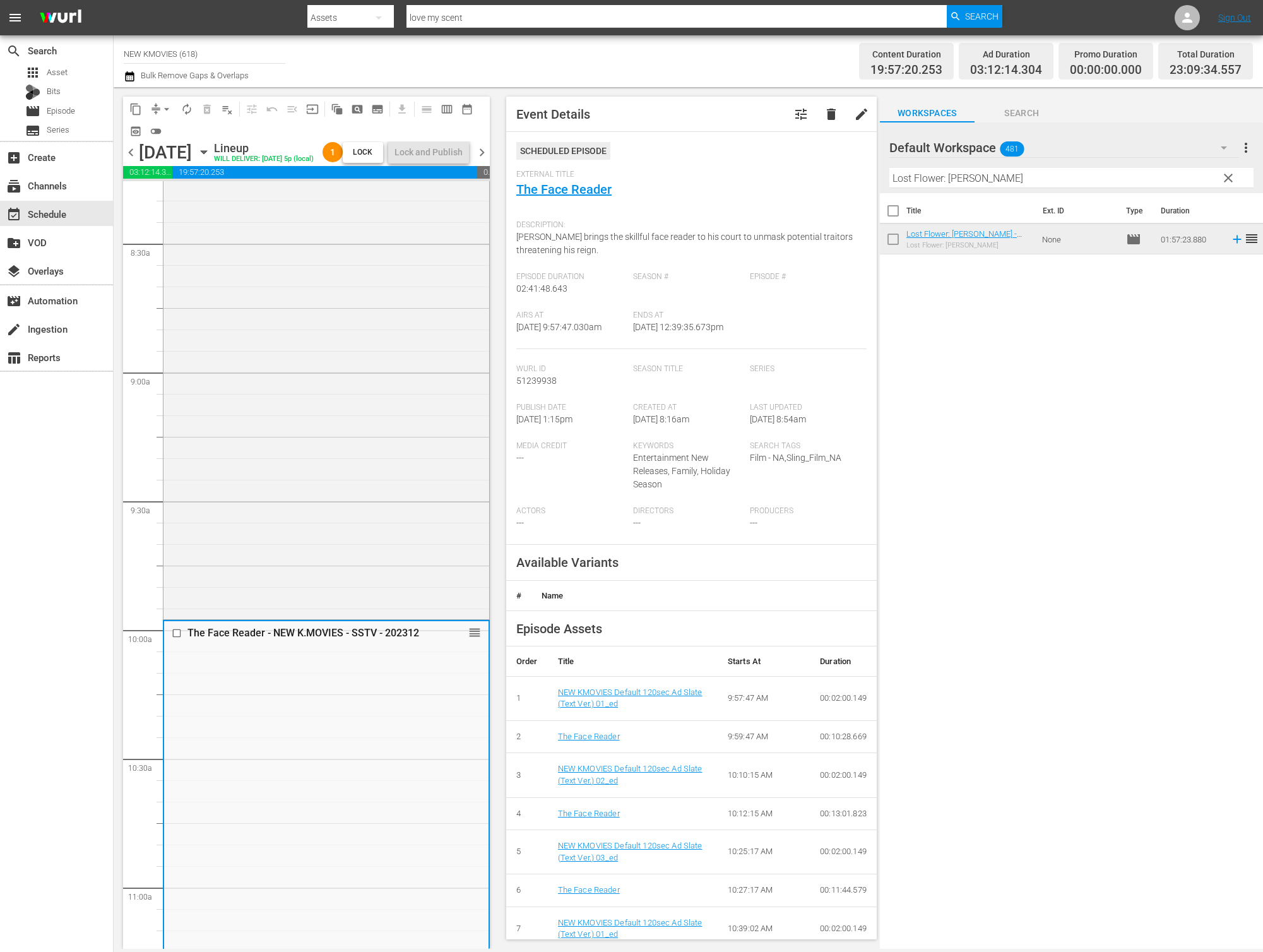
click at [320, 429] on div "Love, So Divine - NEW K.MOVIES - SSTV - 202405 reorder" at bounding box center [326, 352] width 325 height 529
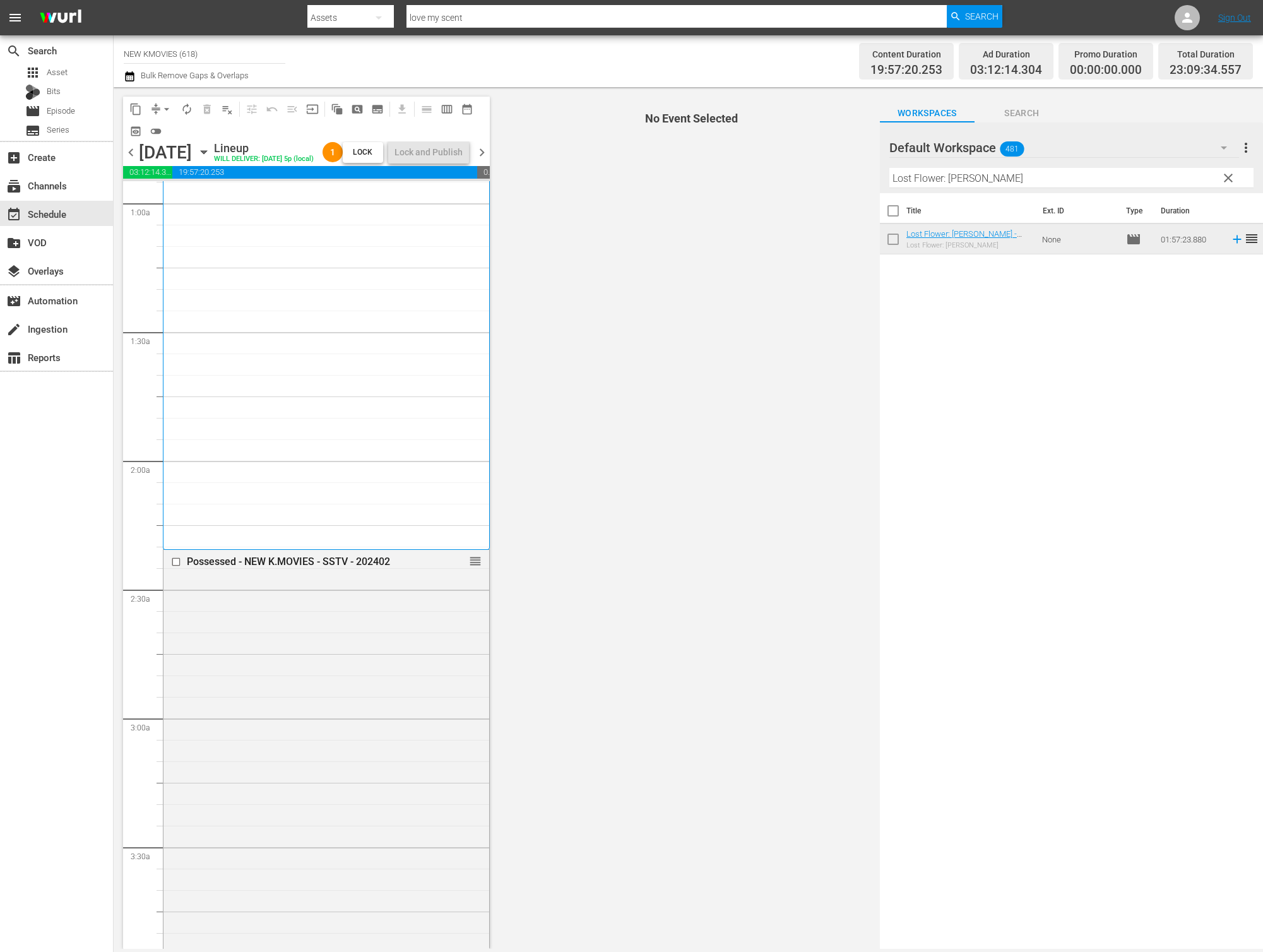
scroll to position [0, 0]
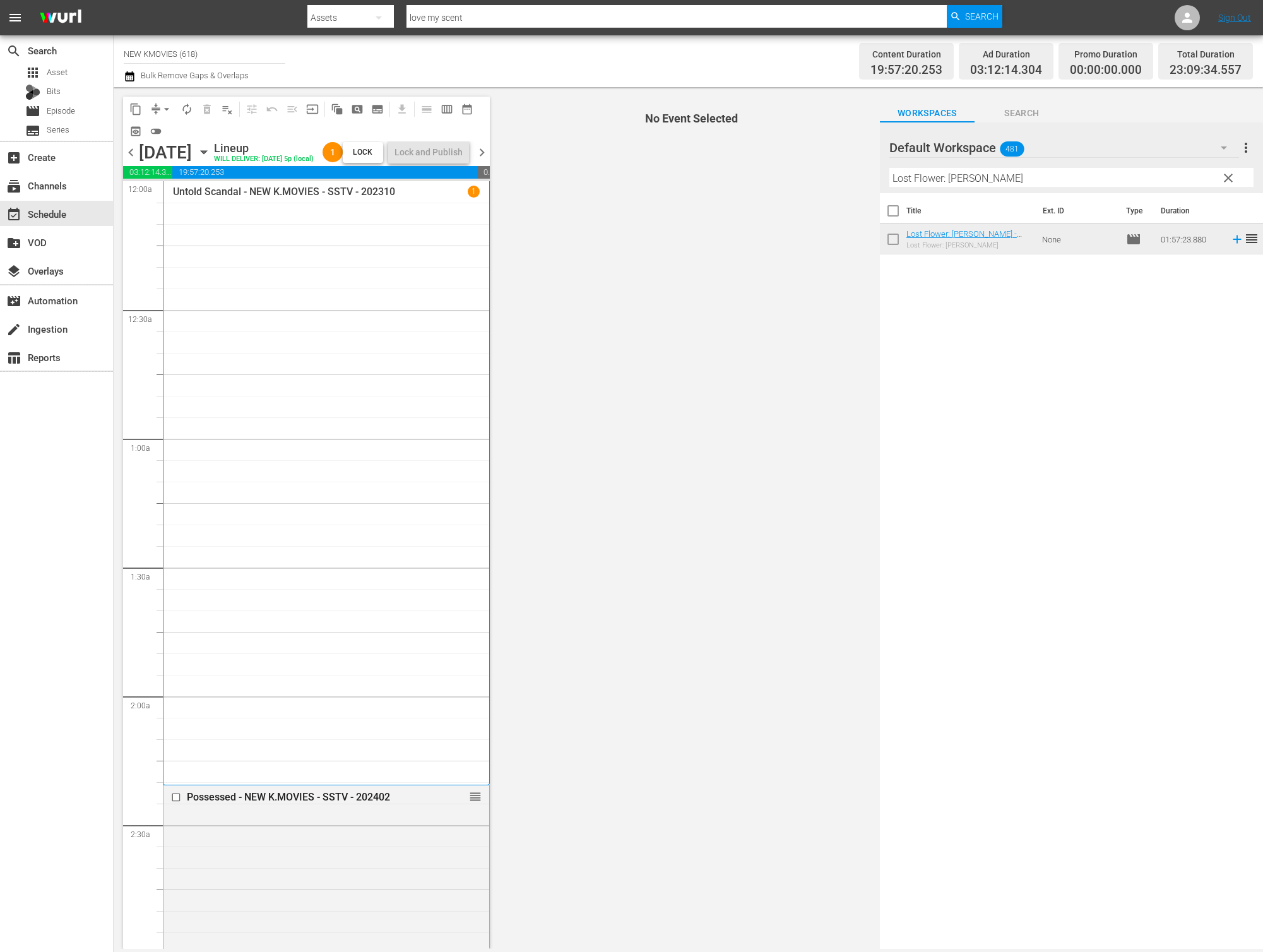
click at [477, 160] on span "chevron_right" at bounding box center [482, 152] width 16 height 16
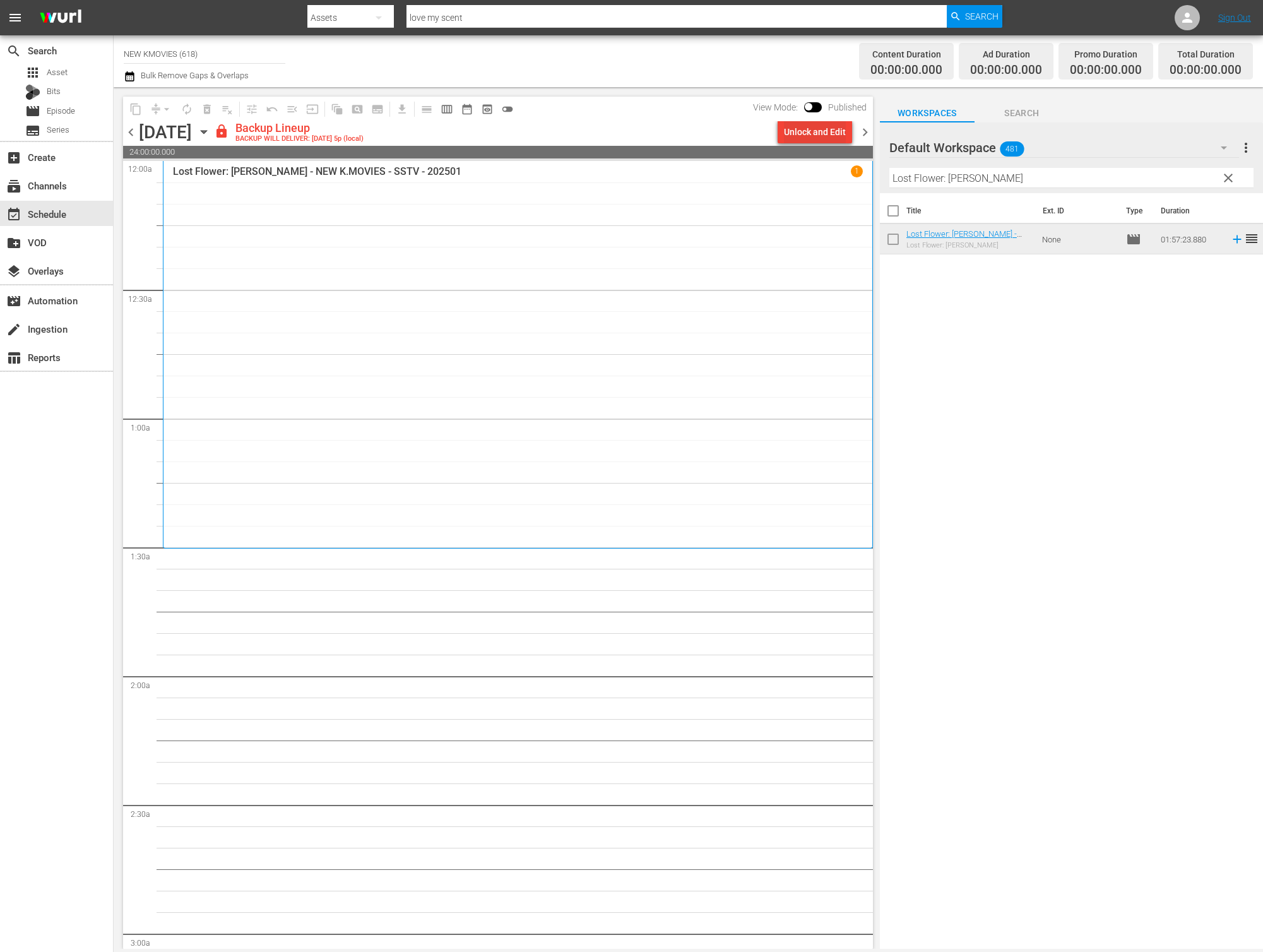
click at [812, 127] on div "Unlock and Edit" at bounding box center [815, 132] width 62 height 23
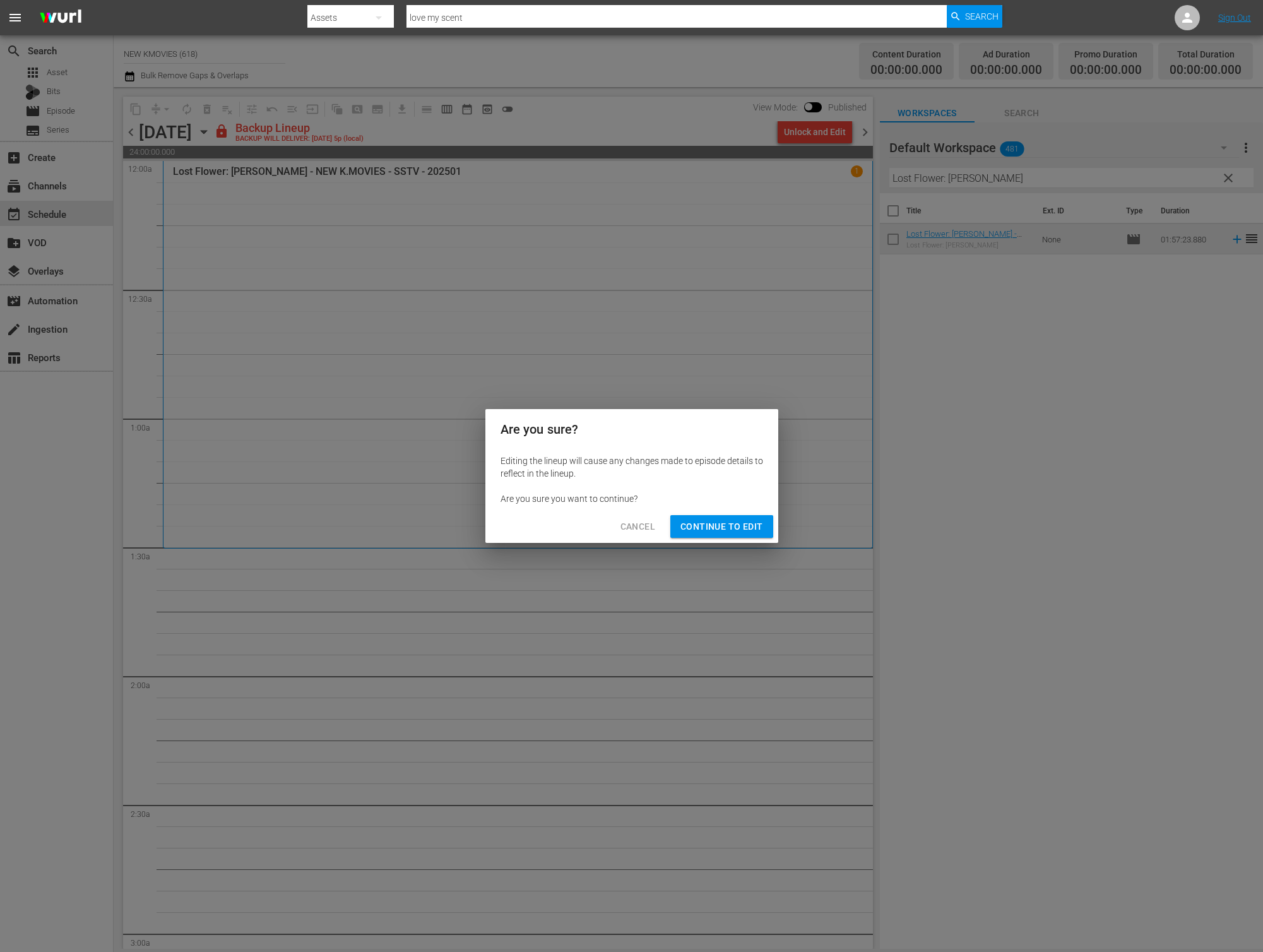
click at [690, 517] on button "Continue to Edit" at bounding box center [721, 526] width 102 height 24
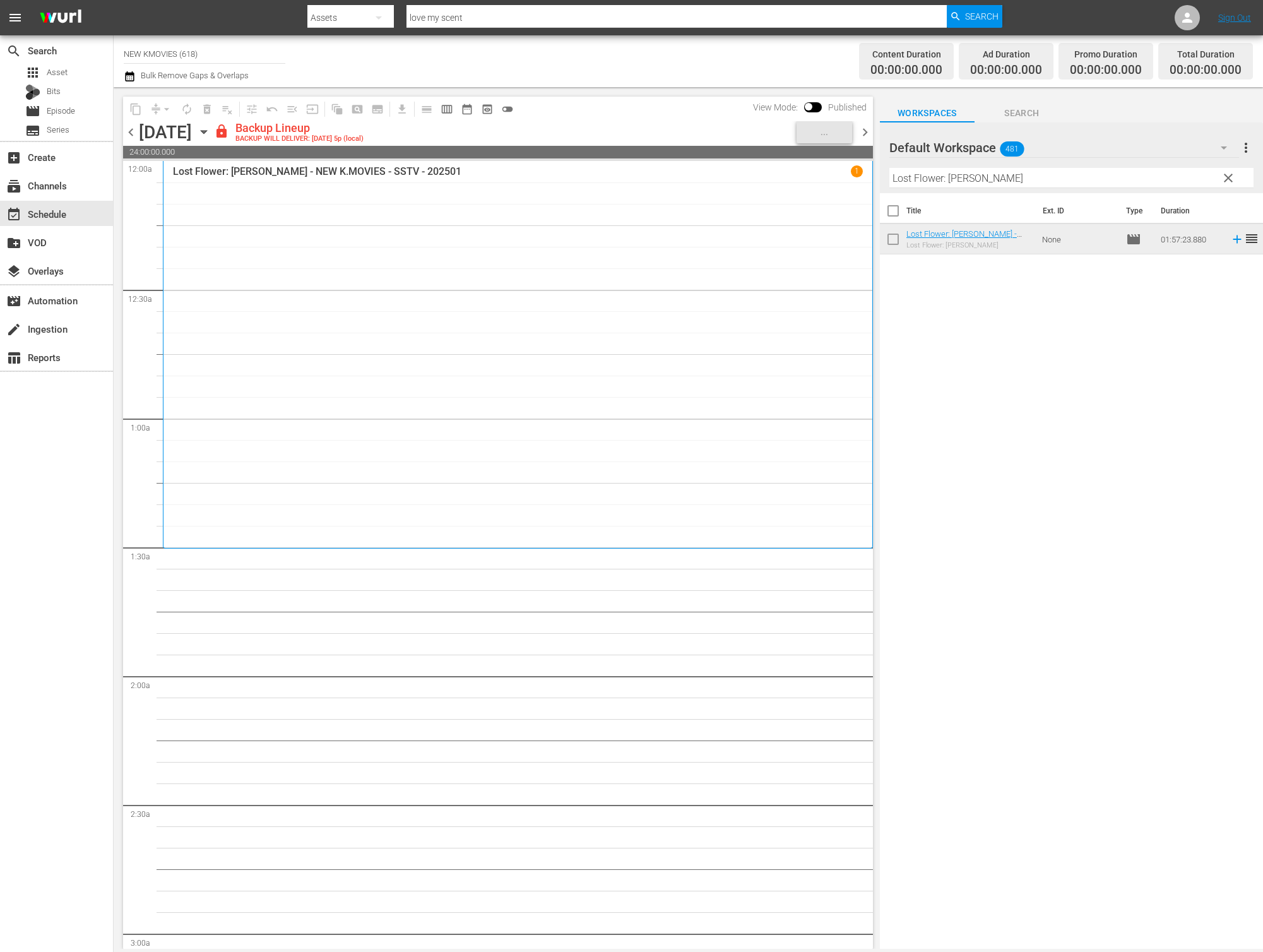
click at [1077, 179] on input "Lost Flower: [PERSON_NAME]" at bounding box center [1071, 178] width 364 height 20
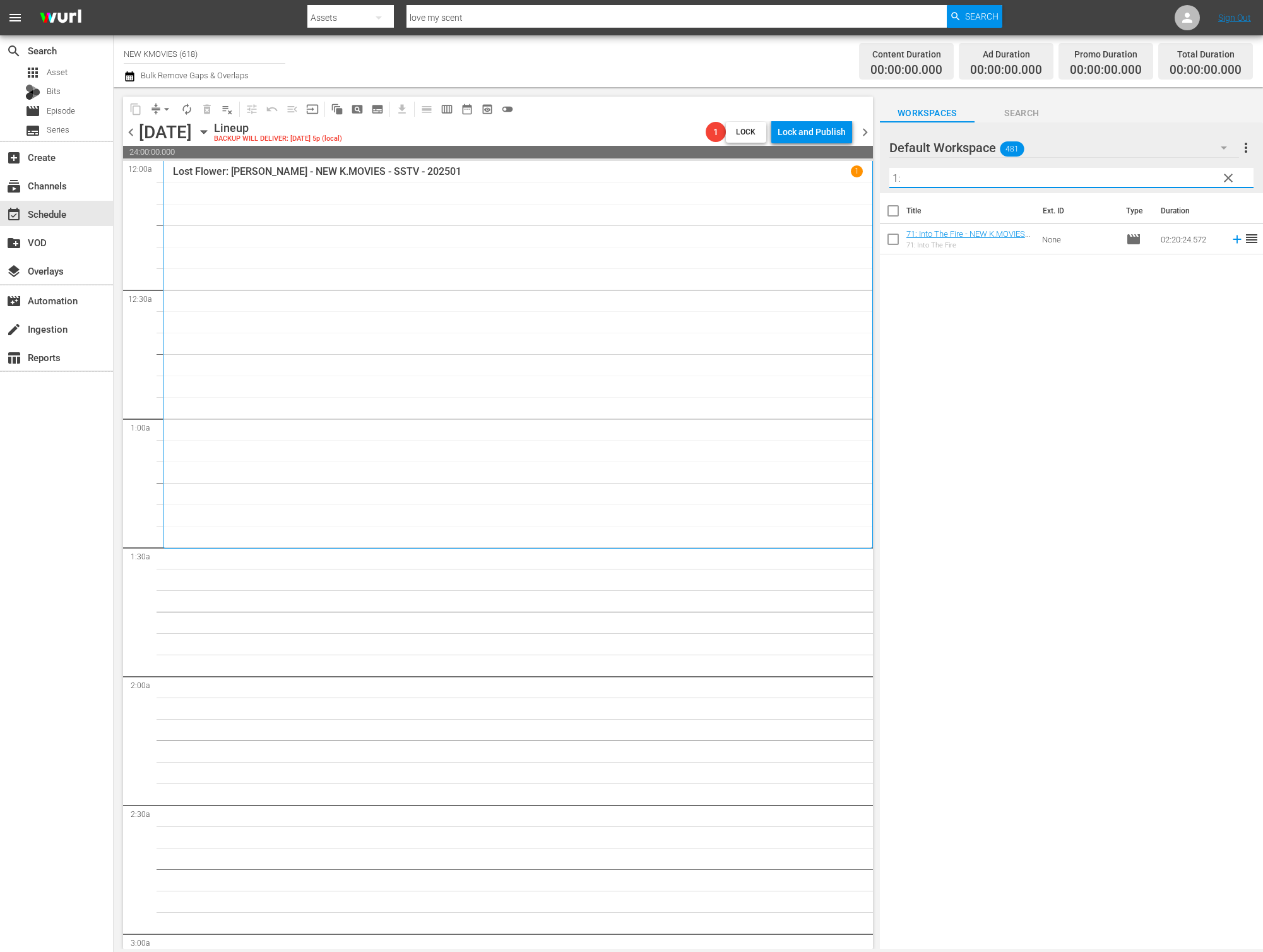
type input "1"
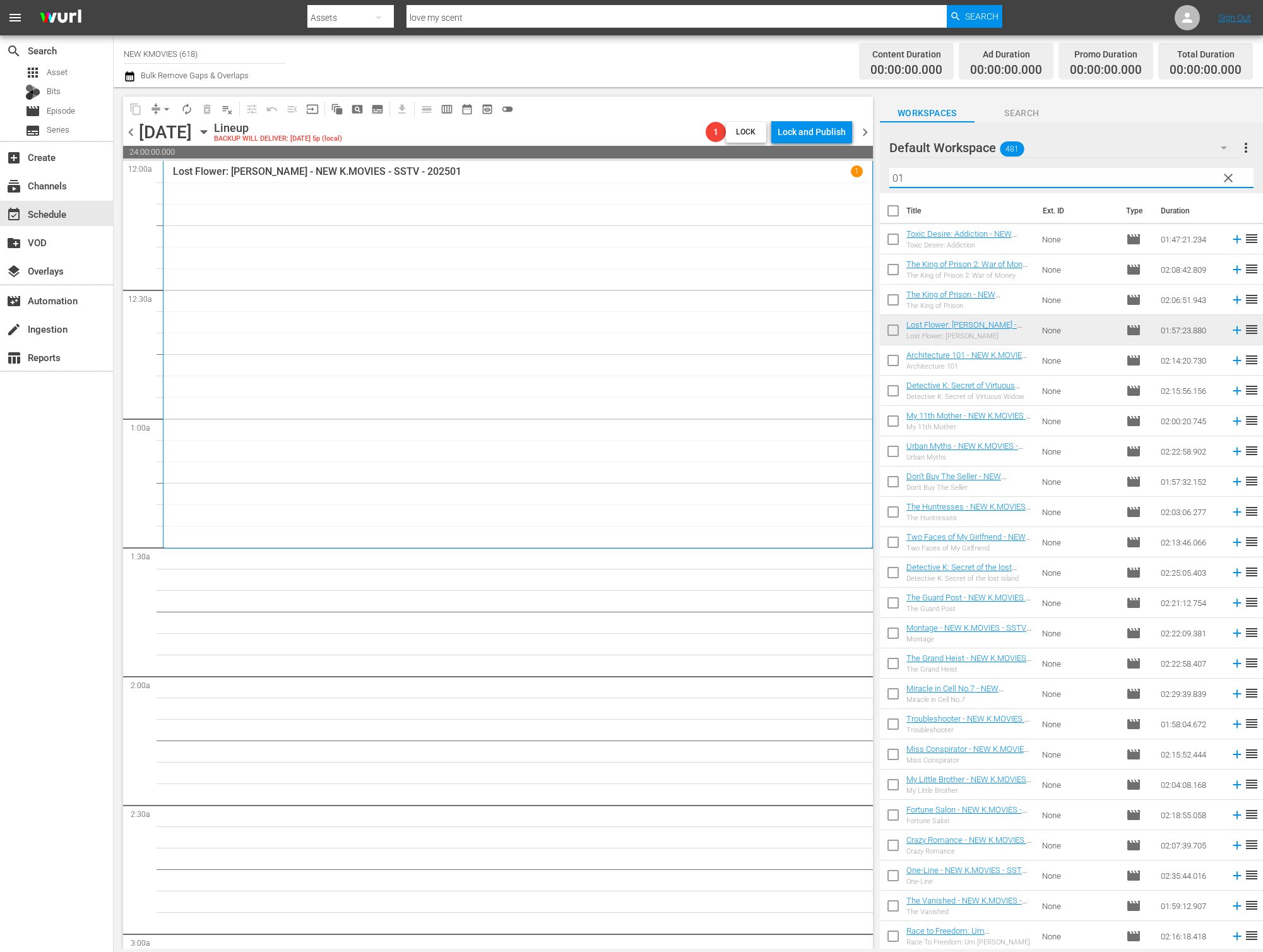
type input "0"
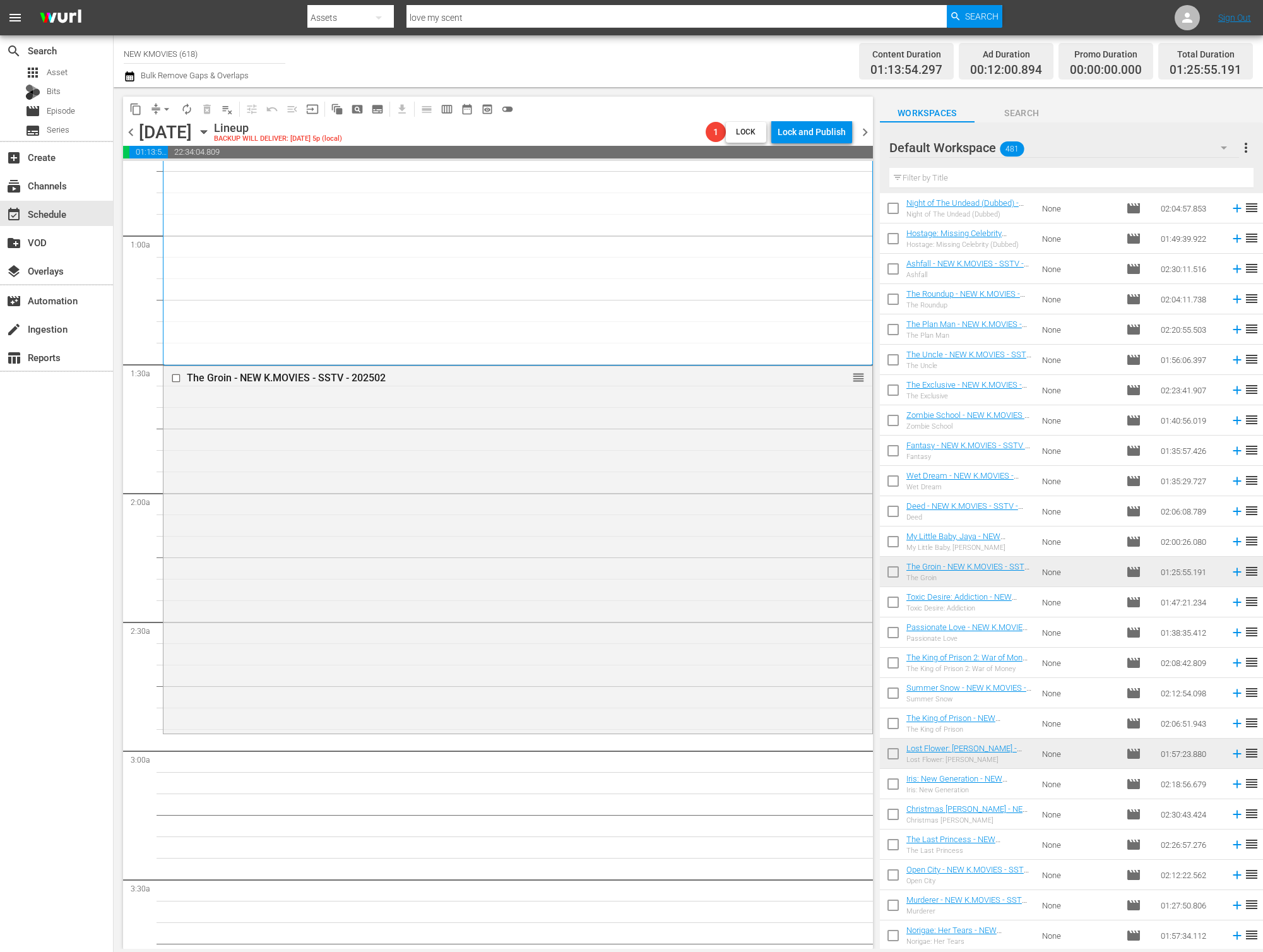
scroll to position [191, 0]
click at [1045, 180] on input "text" at bounding box center [1071, 178] width 364 height 20
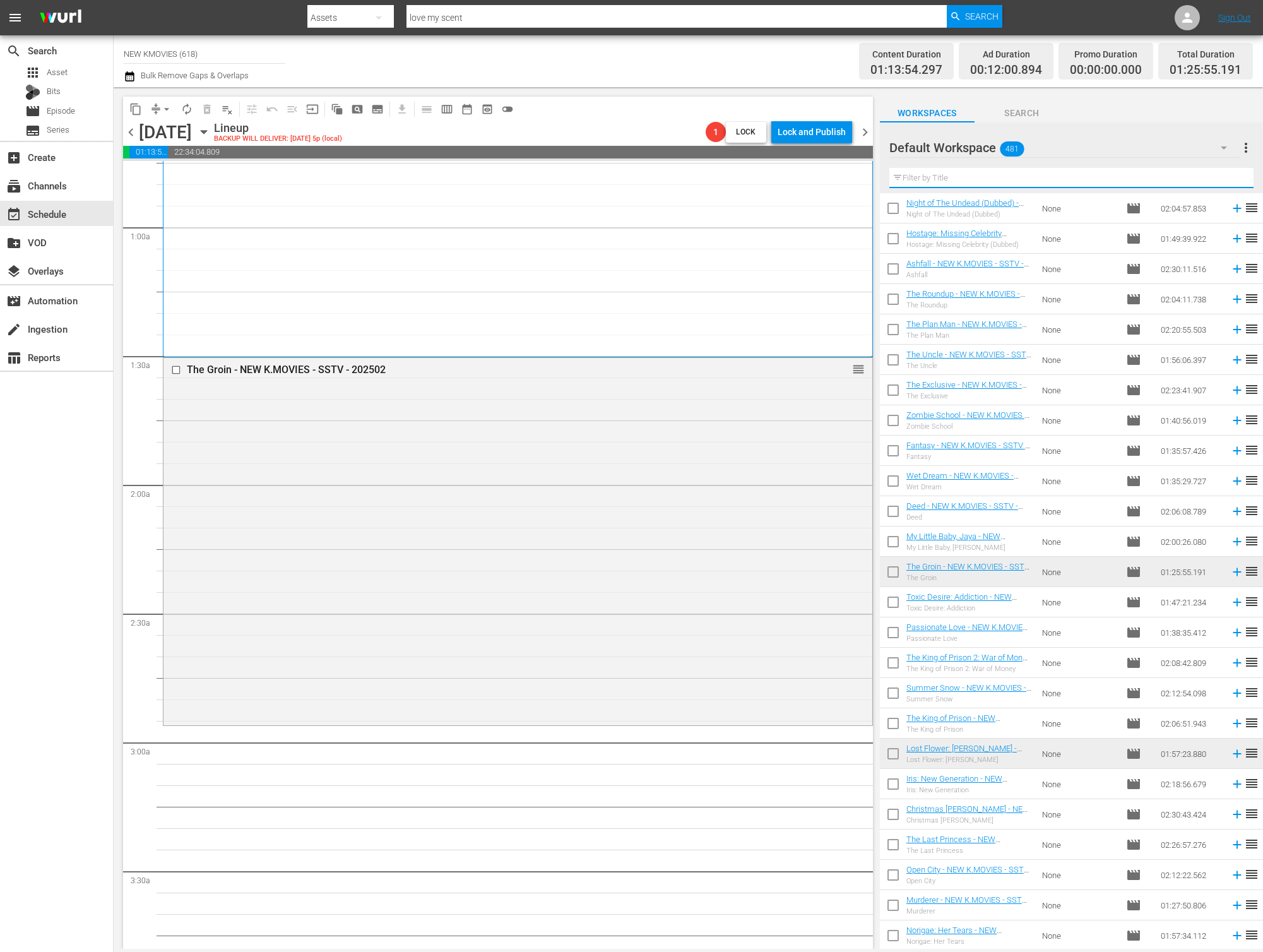
paste input "Another Child"
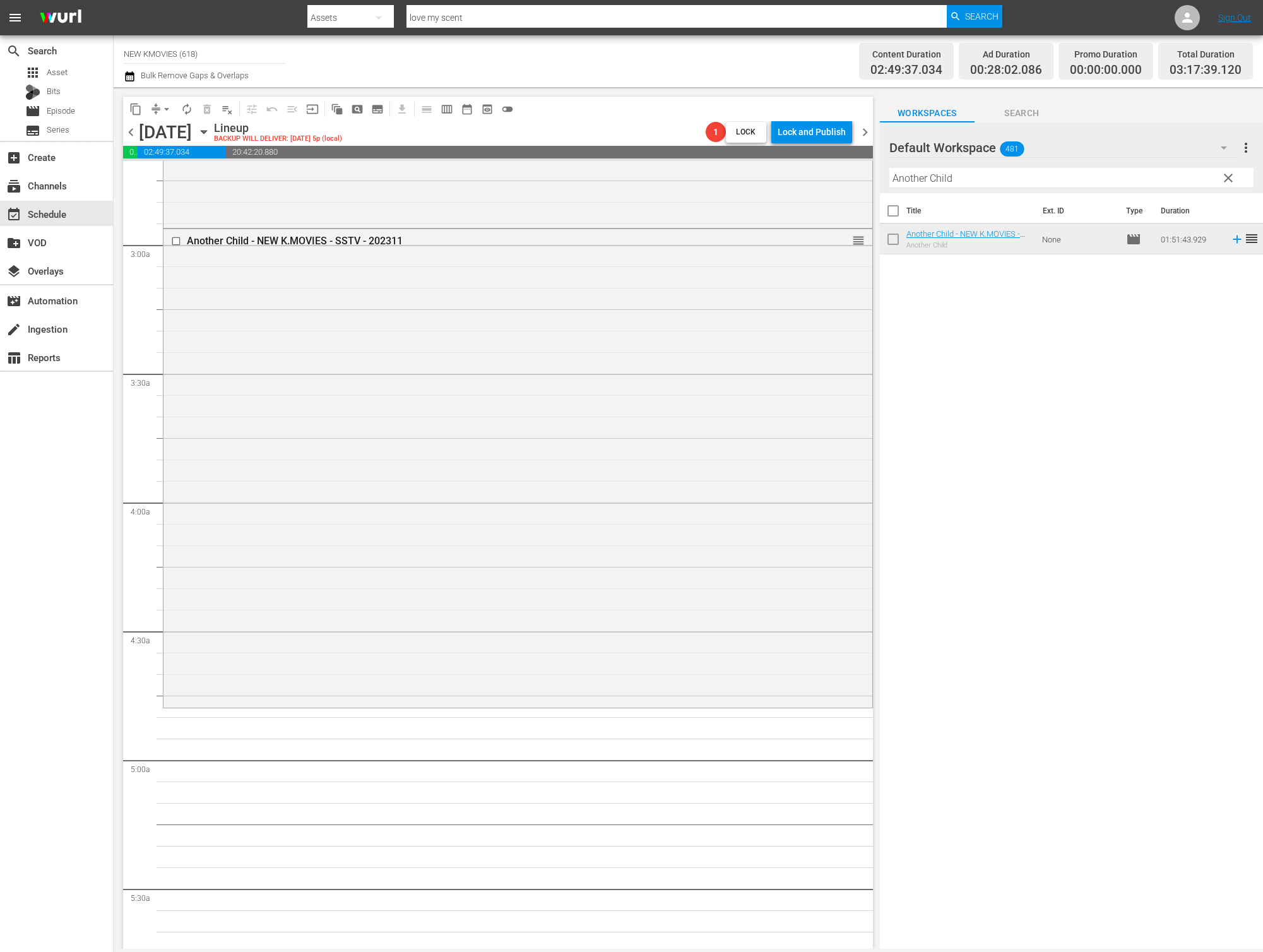
scroll to position [764, 0]
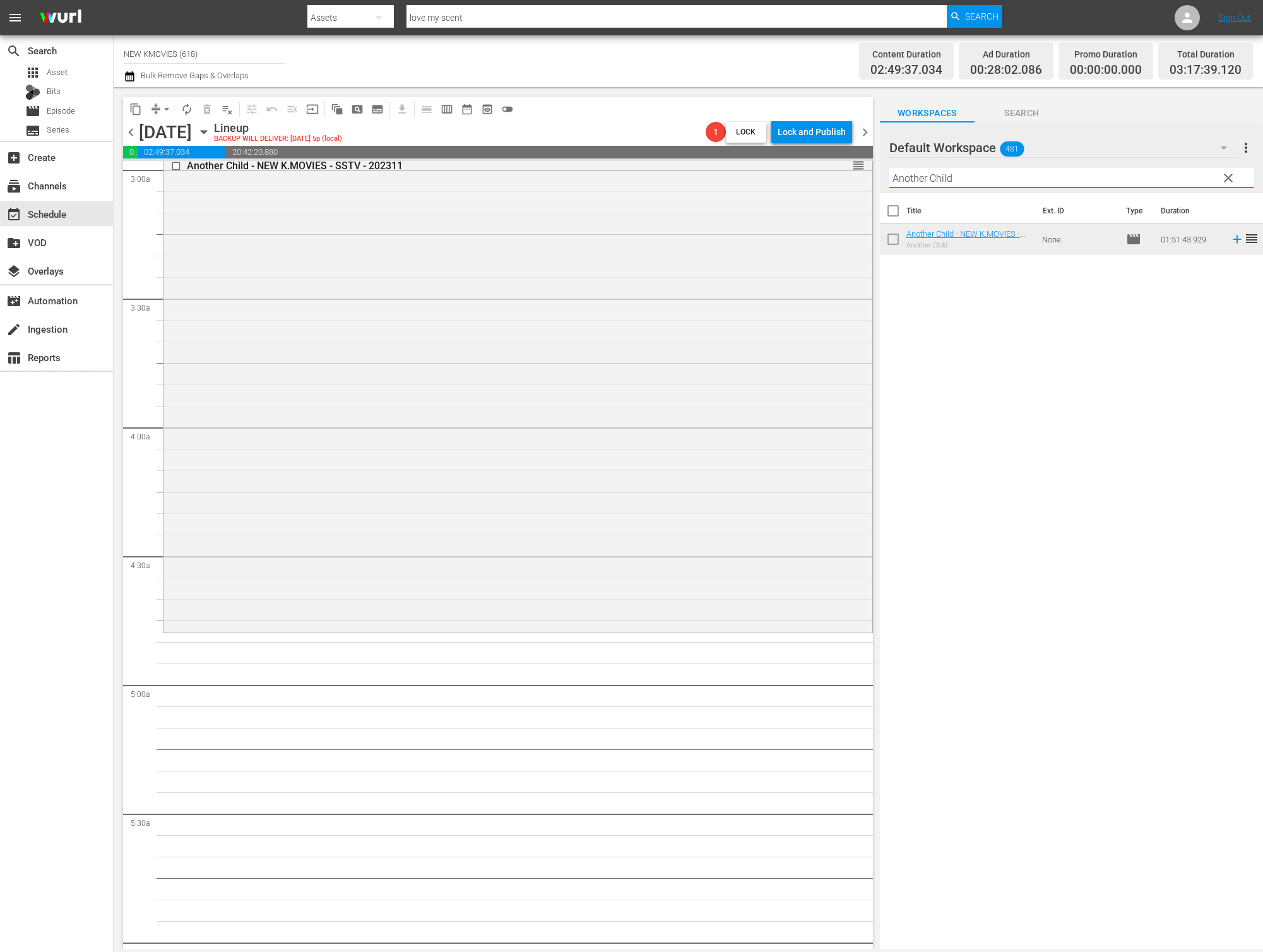
click at [1009, 176] on input "Another Child" at bounding box center [1071, 178] width 364 height 20
paste input "Don't Buy The Seller"
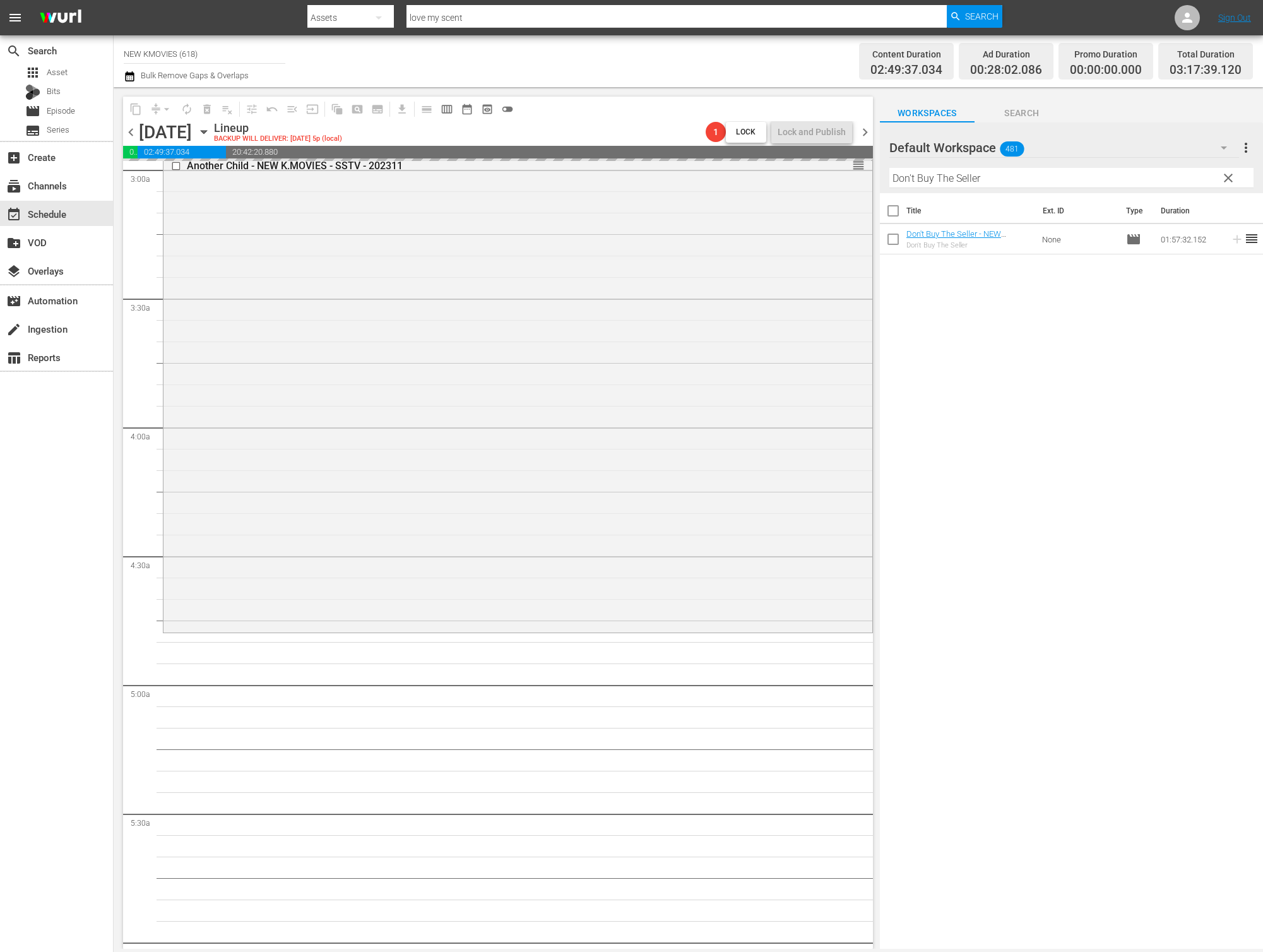
click at [1056, 178] on input "Don't Buy The Seller" at bounding box center [1071, 178] width 364 height 20
paste input "[PERSON_NAME]"
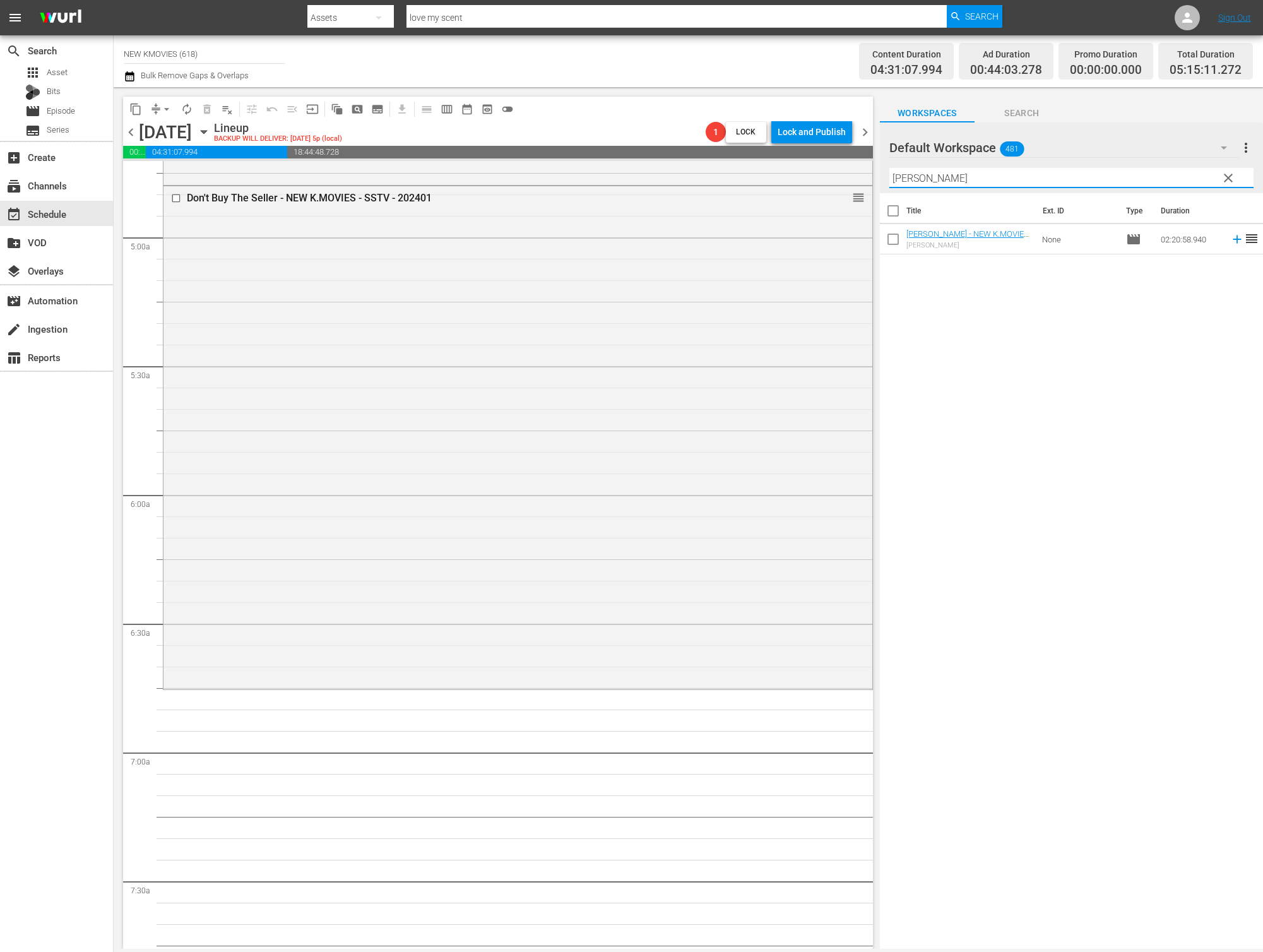
scroll to position [1296, 0]
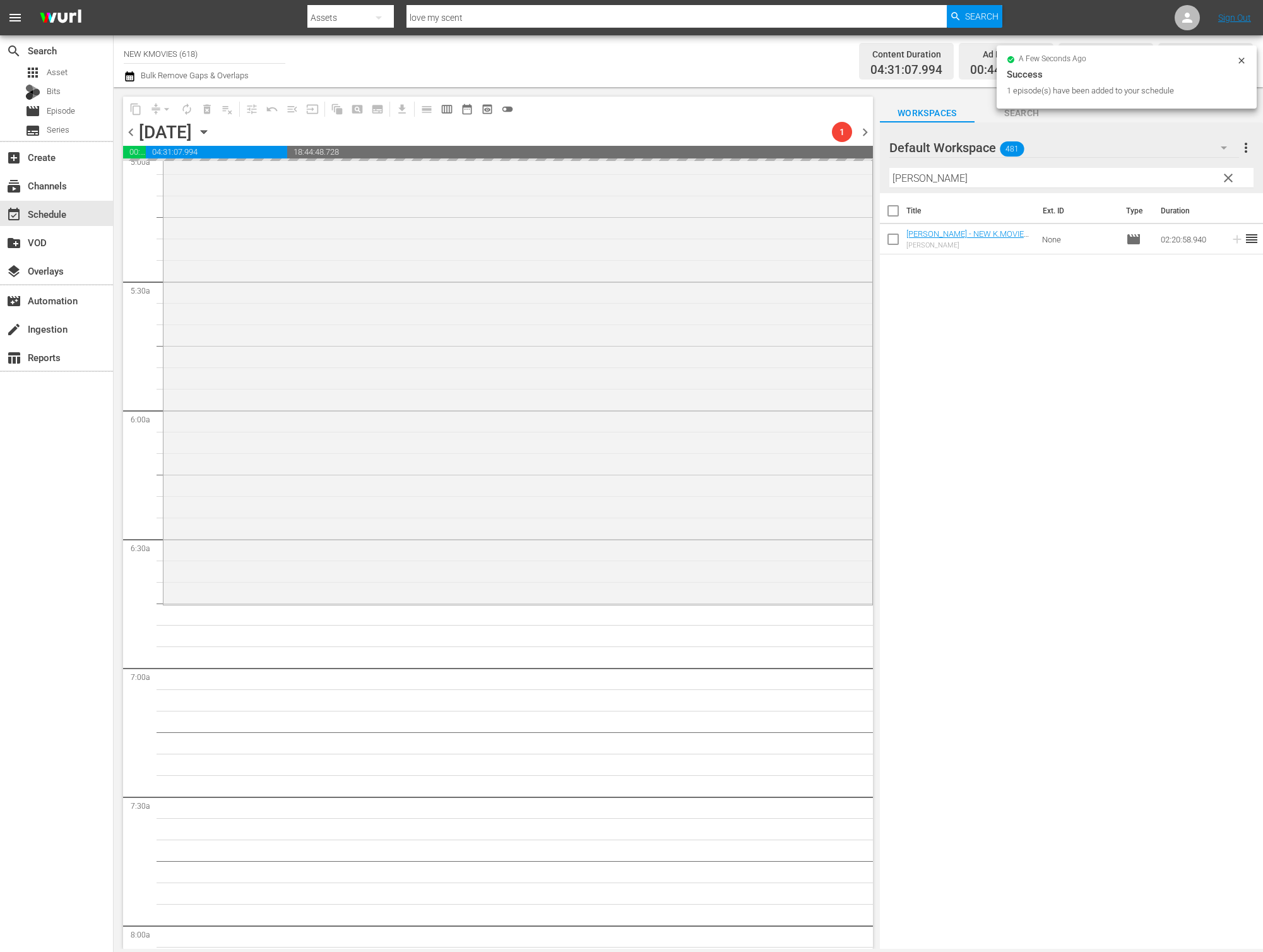
click at [1016, 182] on input "[PERSON_NAME]" at bounding box center [1071, 178] width 364 height 20
paste input "Love 911"
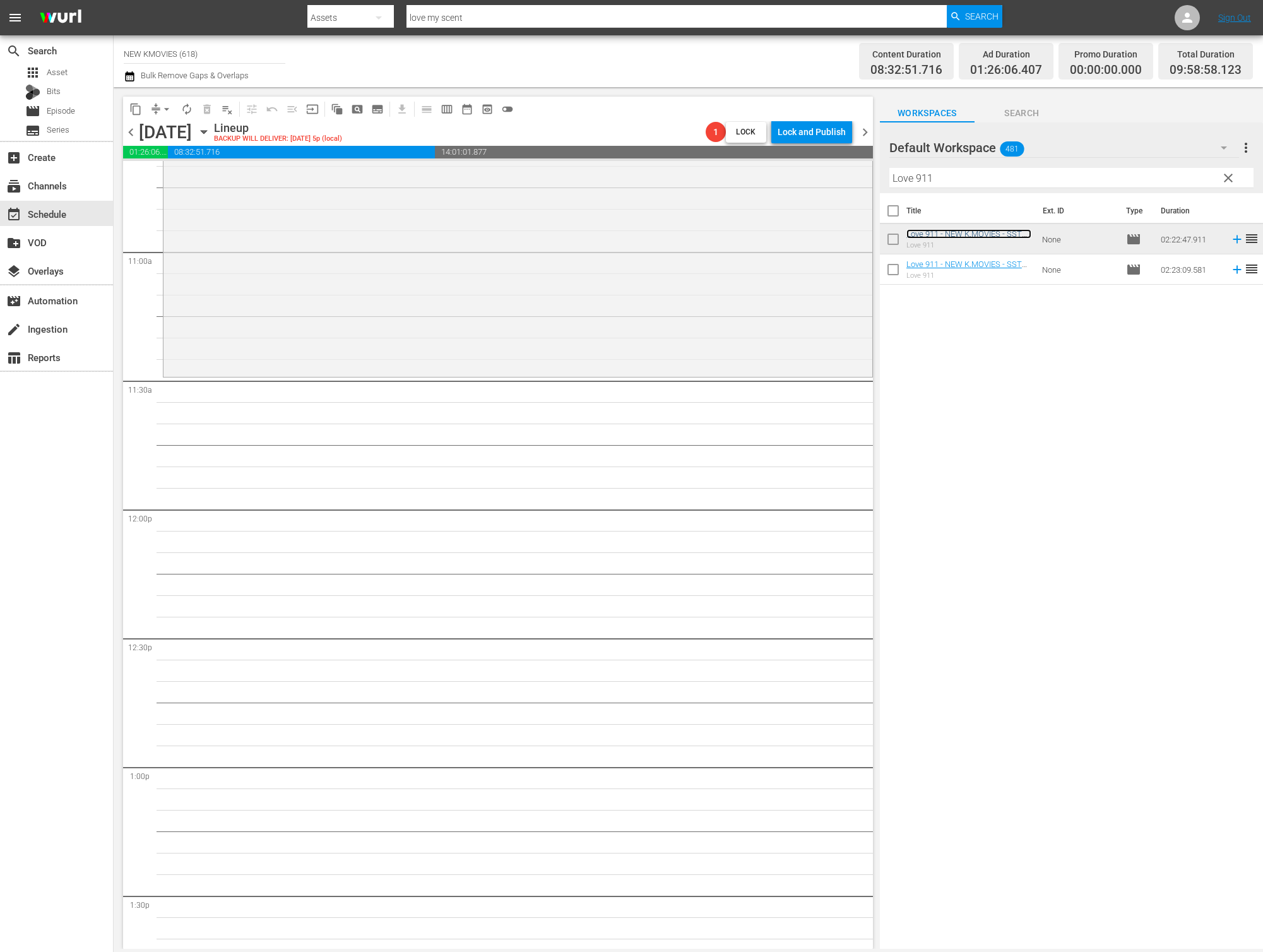
scroll to position [2763, 0]
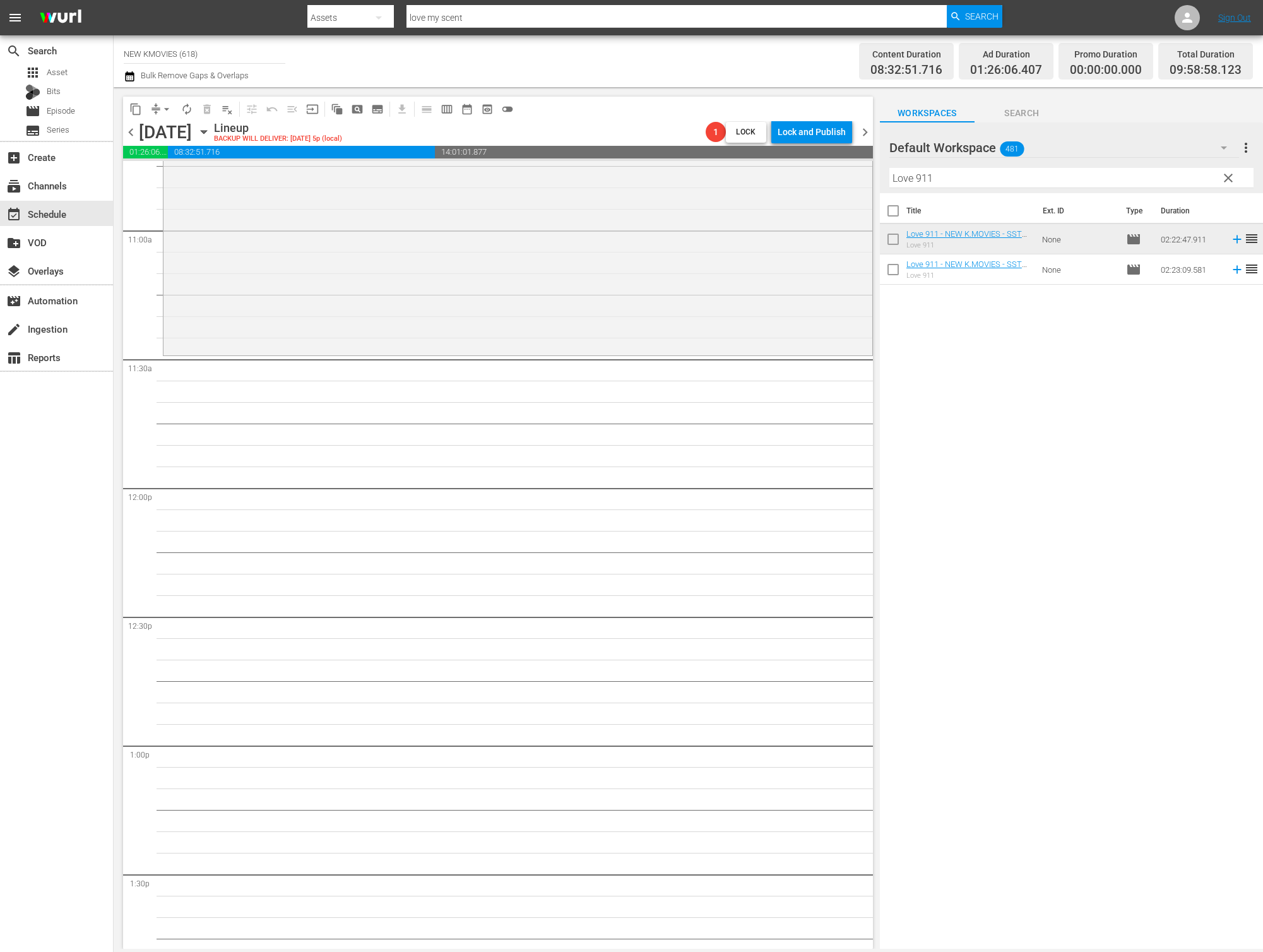
click at [966, 175] on input "Love 911" at bounding box center [1071, 178] width 364 height 20
paste input "ife Is Beautiful"
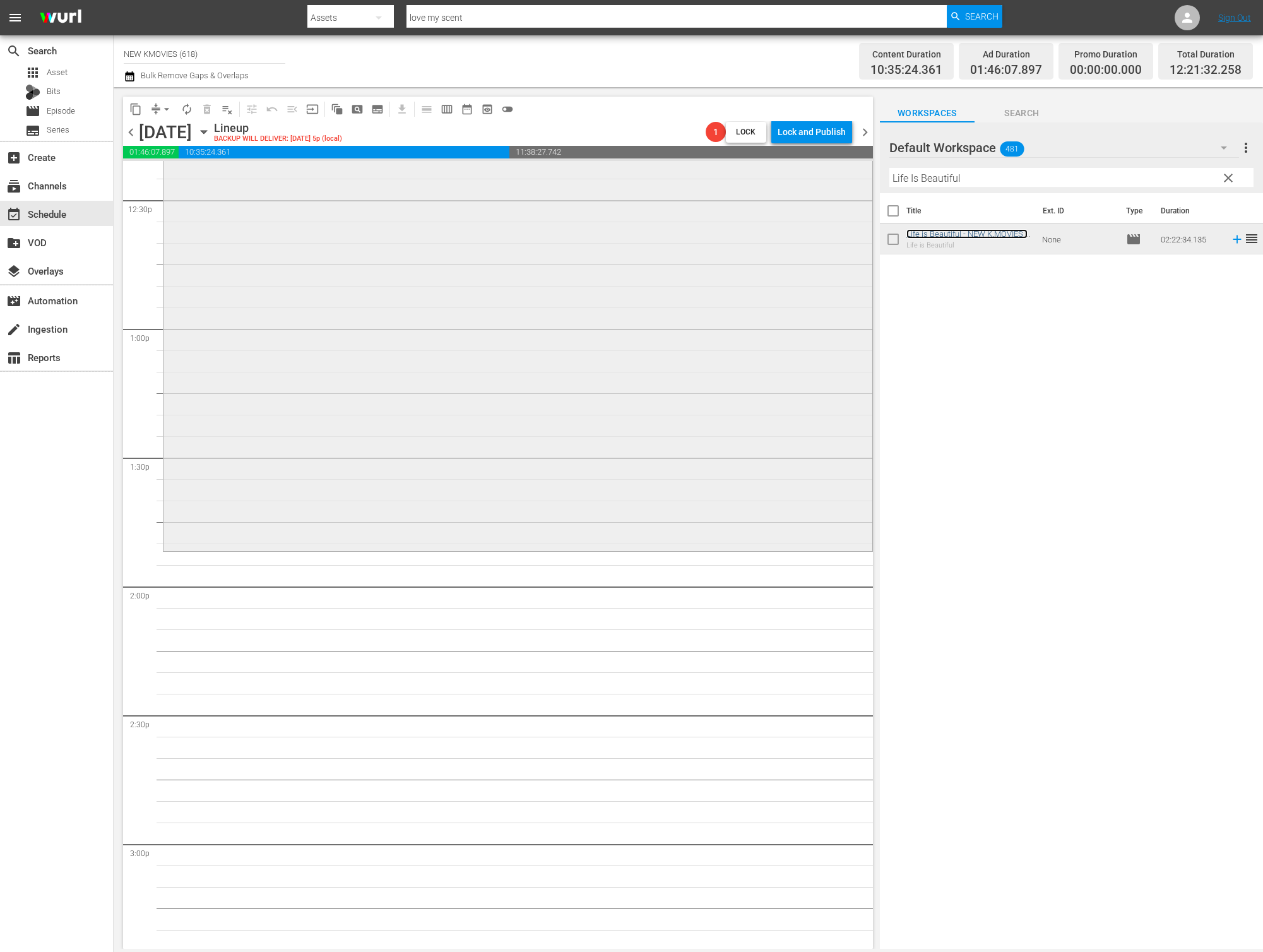
scroll to position [3185, 0]
click at [992, 178] on input "Life Is Beautiful" at bounding box center [1071, 178] width 364 height 20
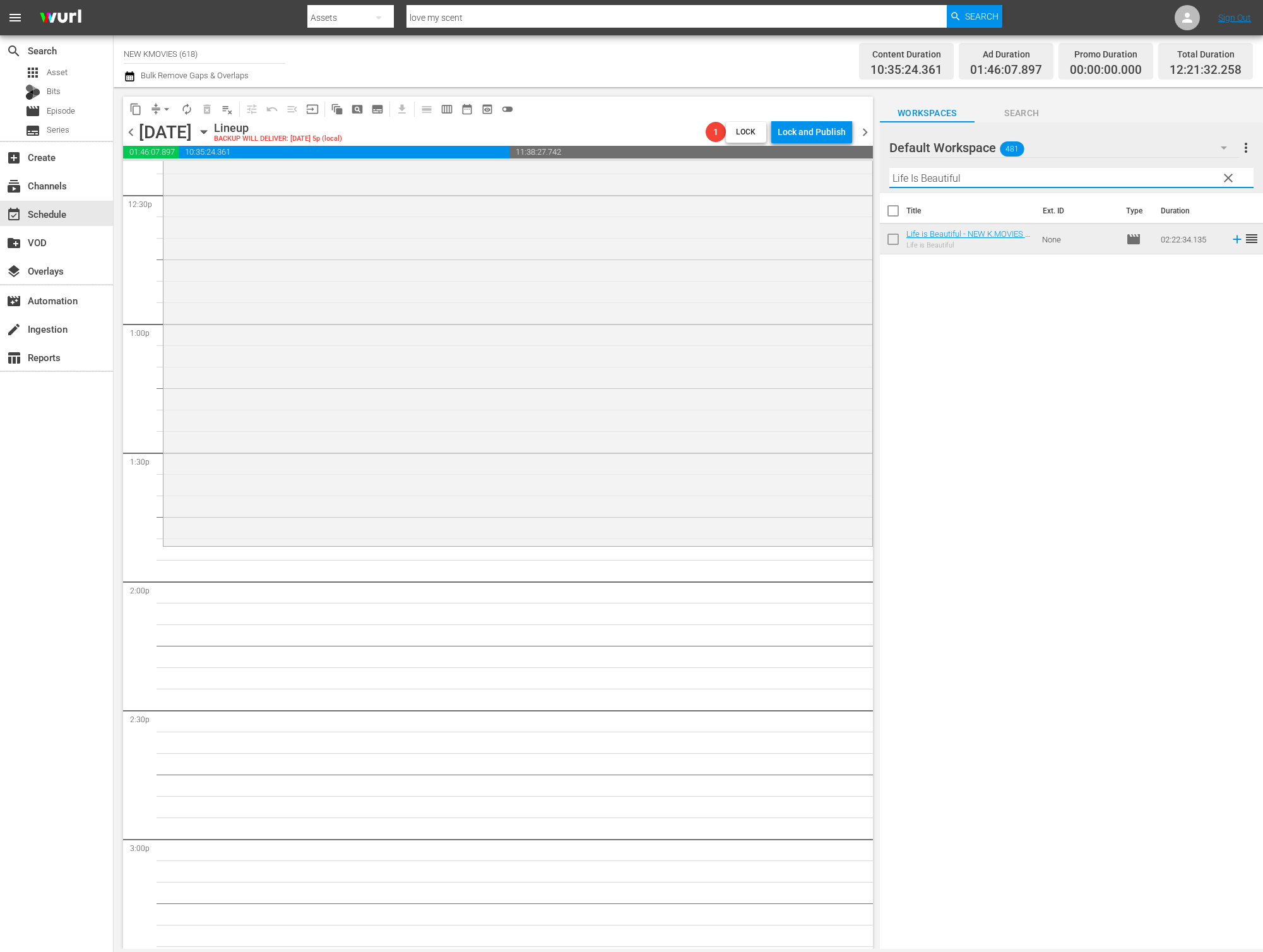
paste input "Gate"
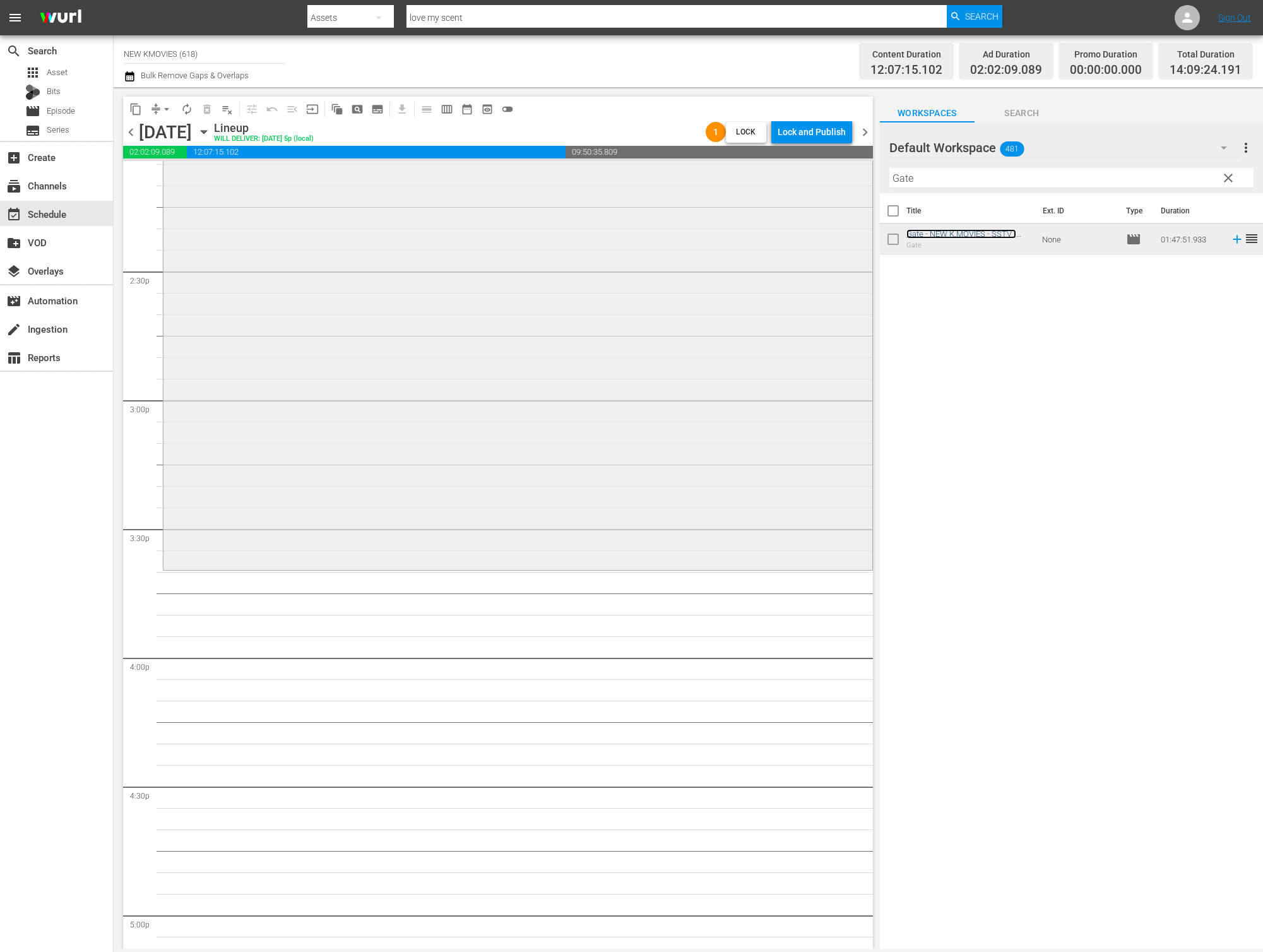
scroll to position [3625, 0]
click at [997, 178] on input "Gate" at bounding box center [1071, 178] width 364 height 20
paste input "Secret Reunion"
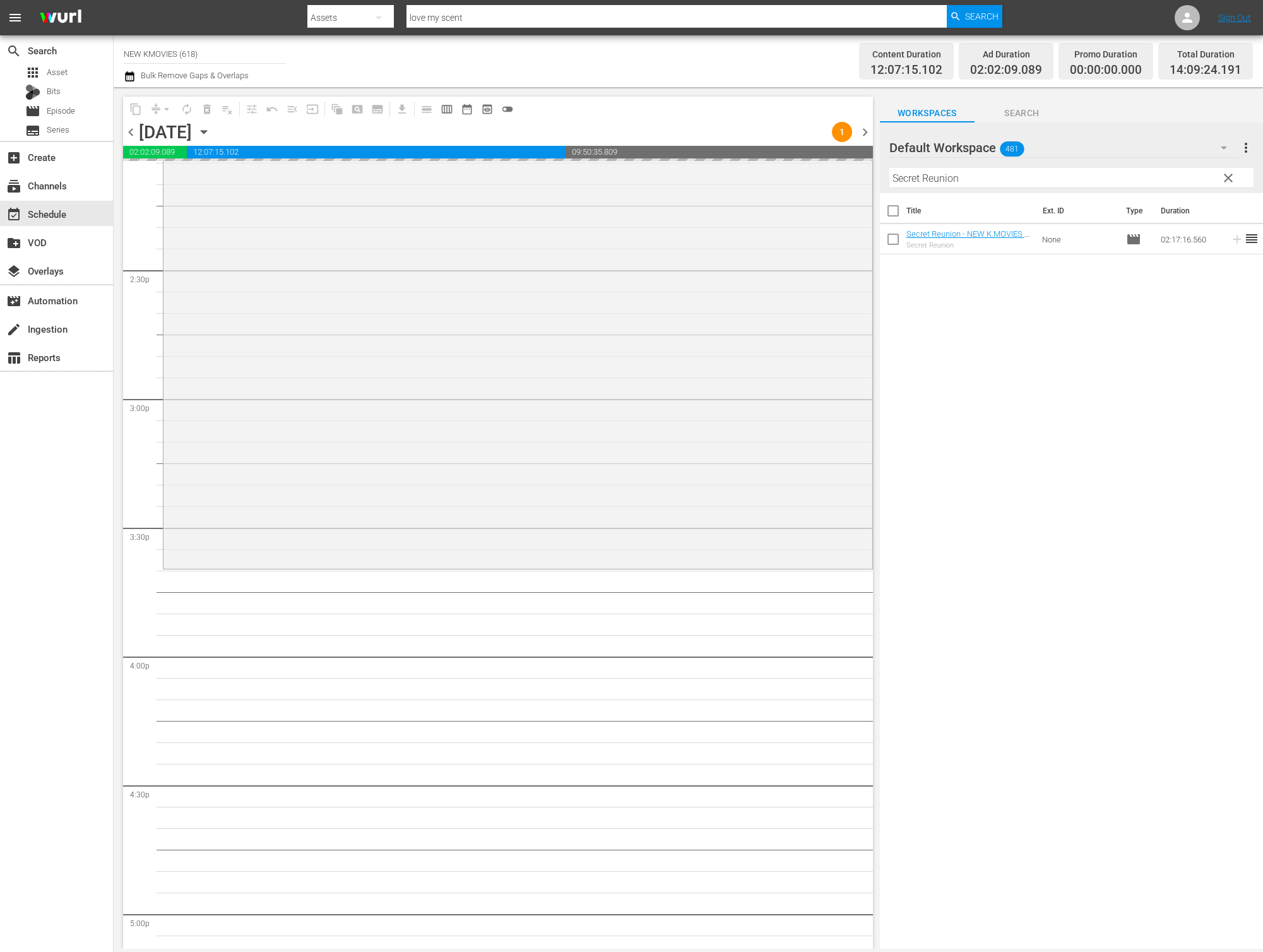
click at [998, 179] on input "Secret Reunion" at bounding box center [1071, 178] width 364 height 20
paste input "Ghost Sweepers"
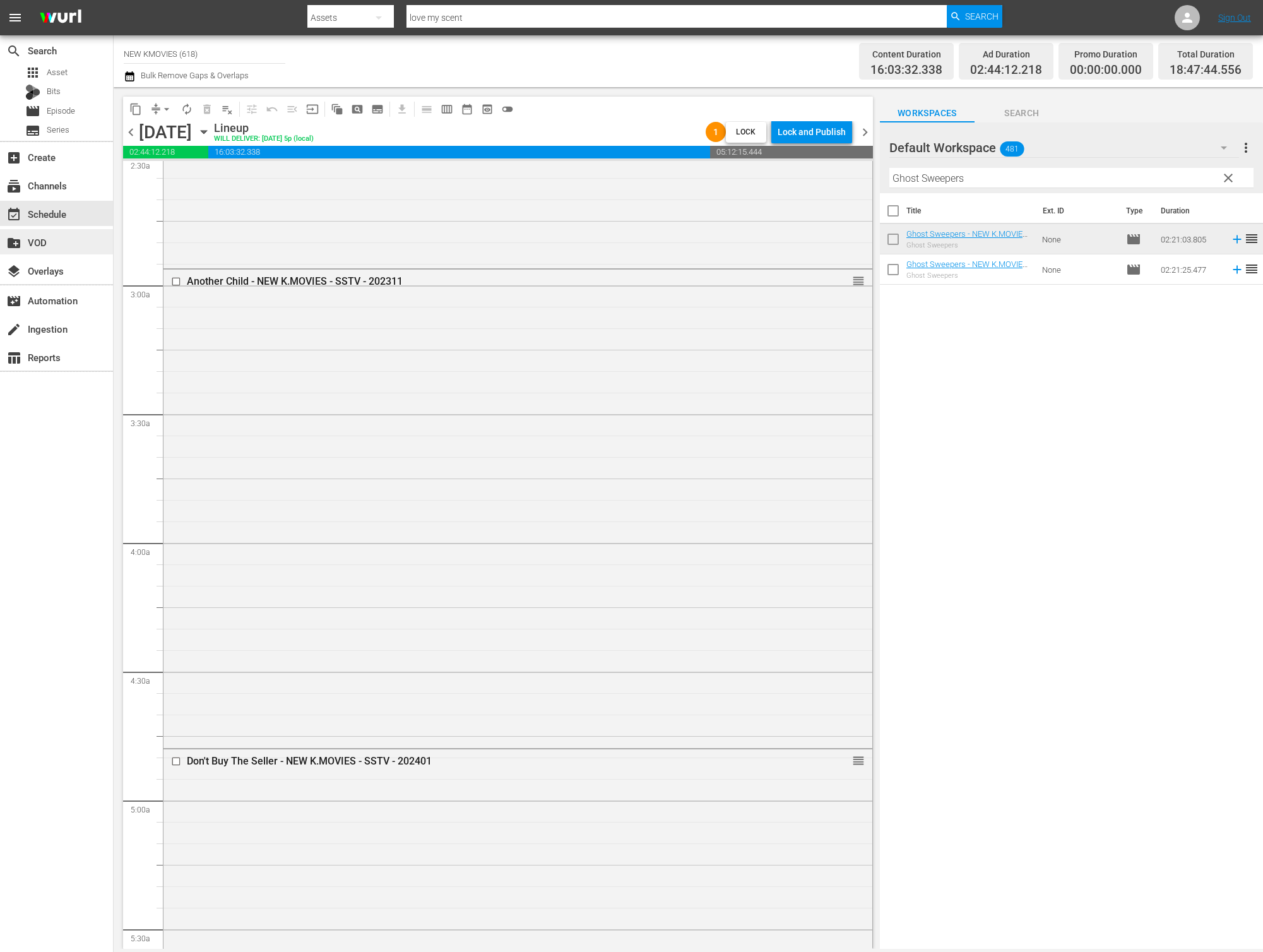
scroll to position [0, 0]
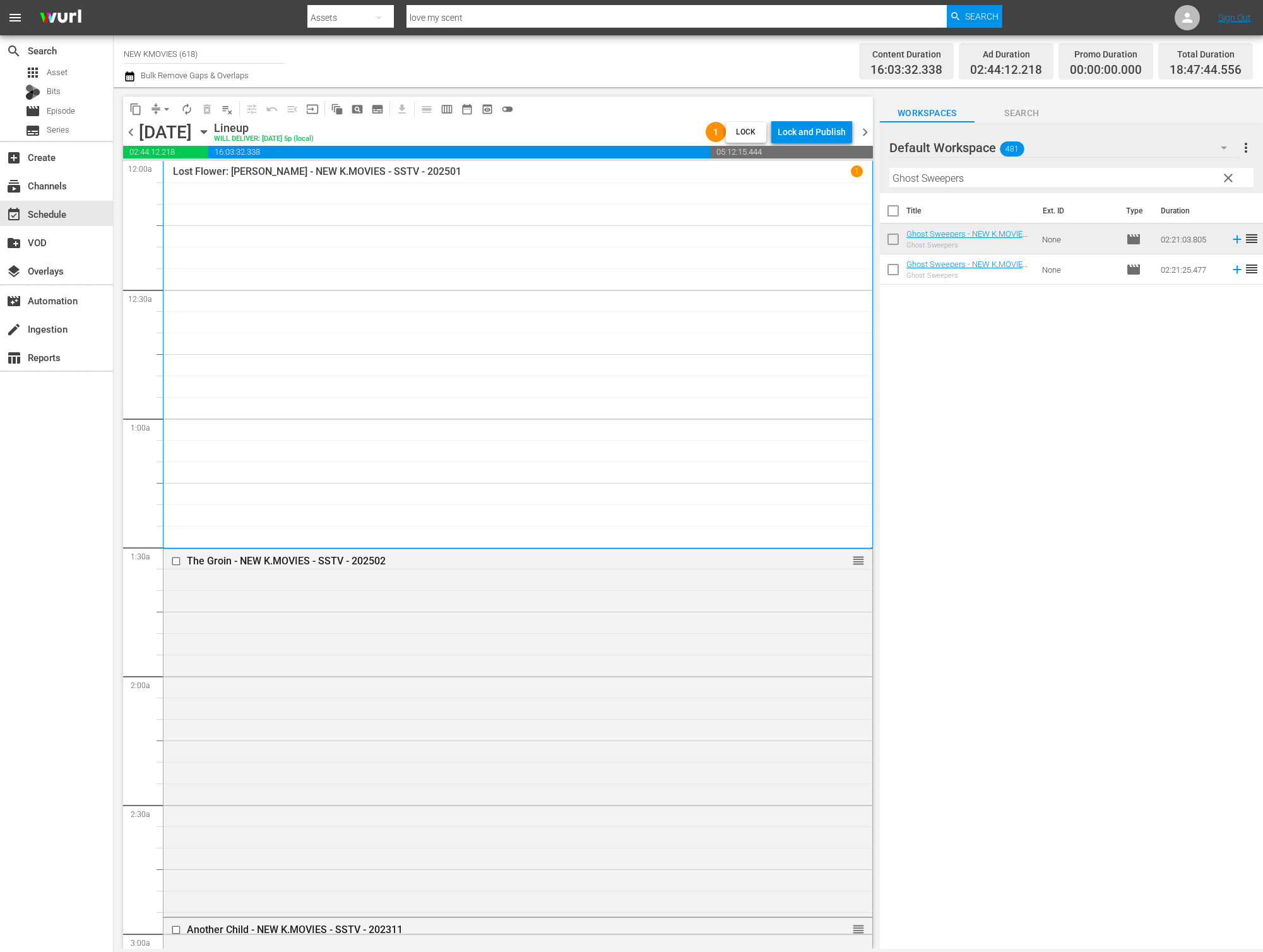
click at [1045, 182] on input "Ghost Sweepers" at bounding box center [1071, 178] width 364 height 20
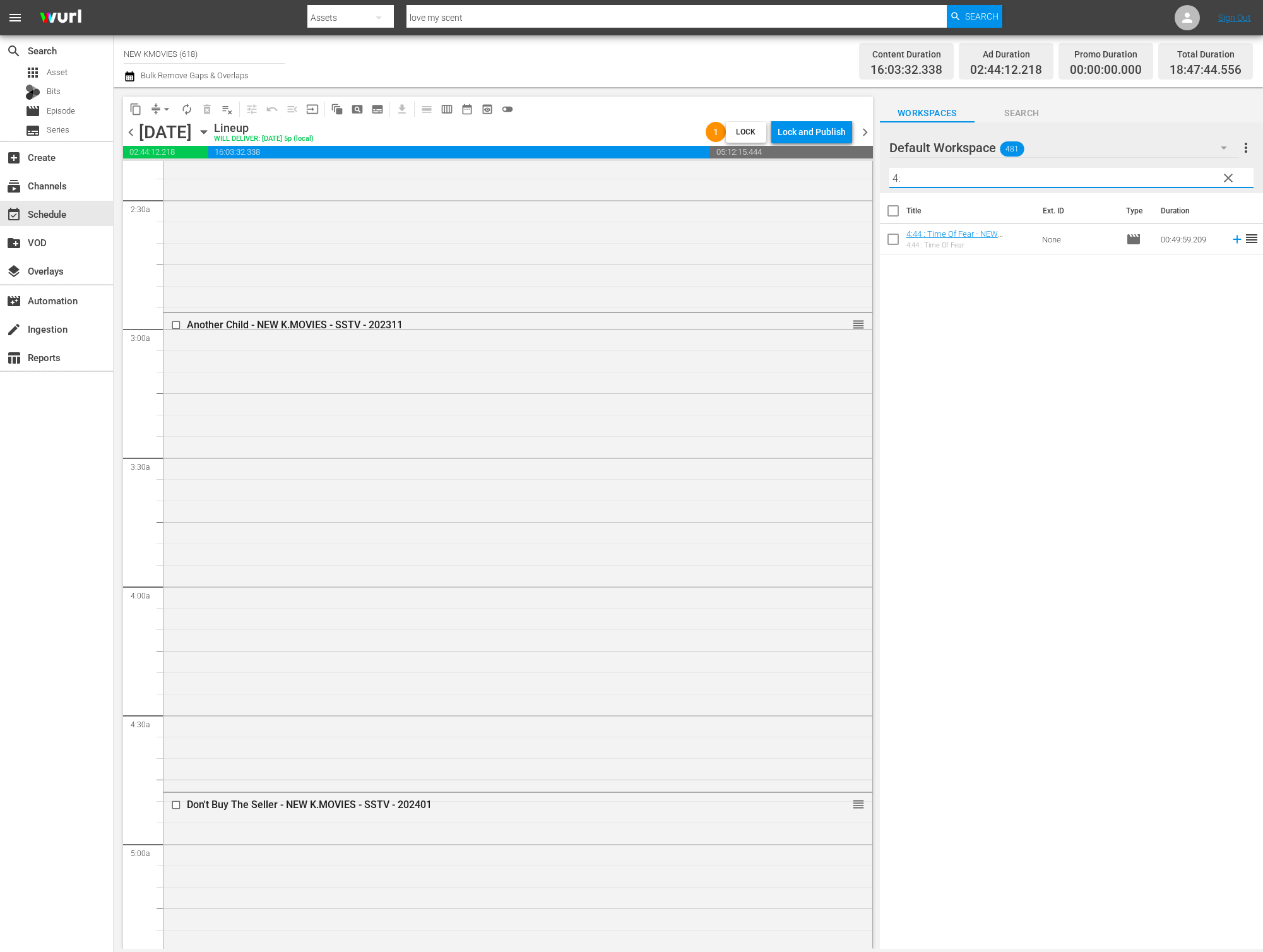
scroll to position [633, 0]
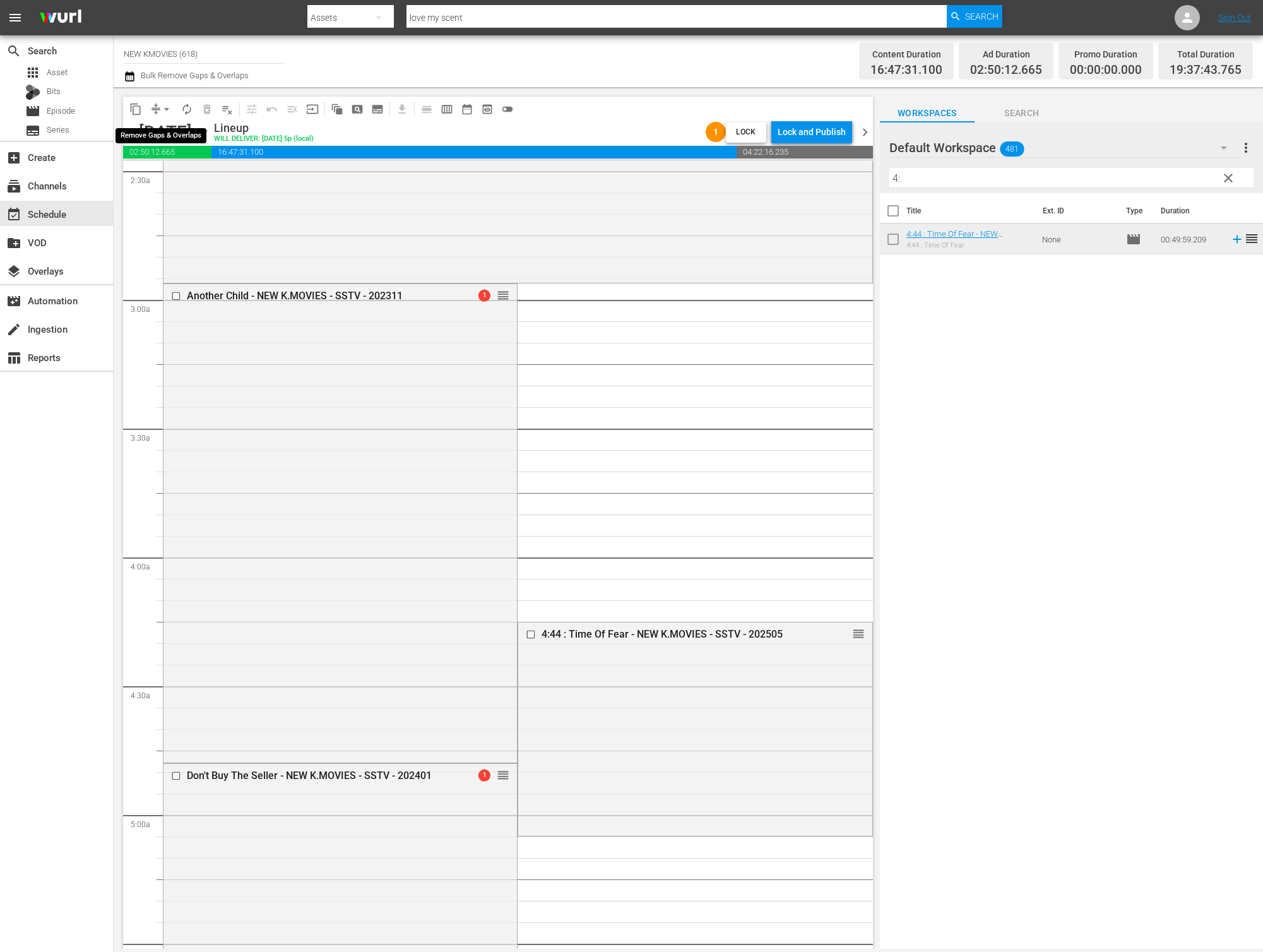
click at [162, 110] on span "arrow_drop_down" at bounding box center [166, 109] width 13 height 13
click at [163, 182] on li "Align to End of Previous Day" at bounding box center [167, 176] width 133 height 20
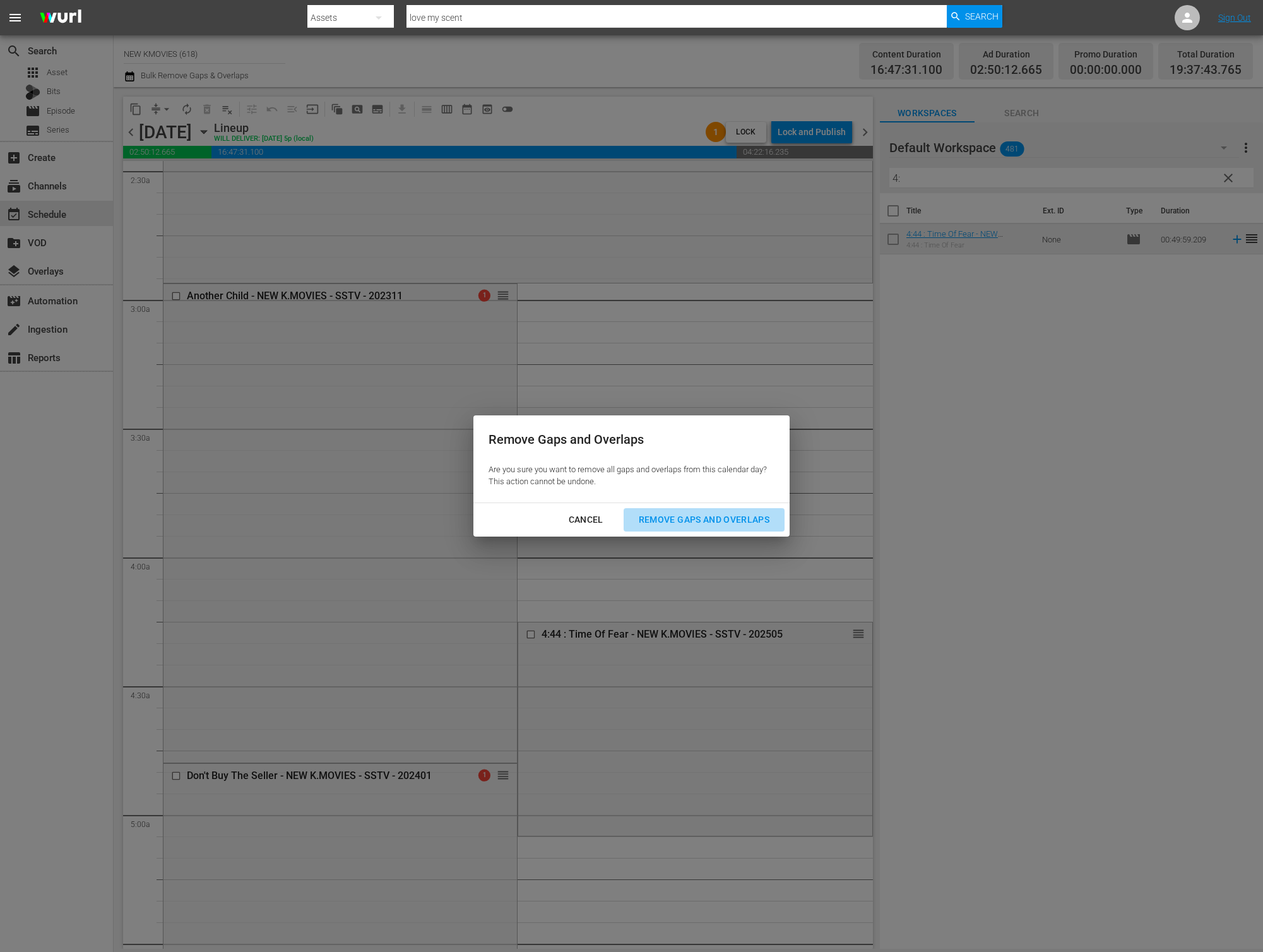
click at [690, 517] on div "Remove Gaps and Overlaps" at bounding box center [704, 520] width 151 height 16
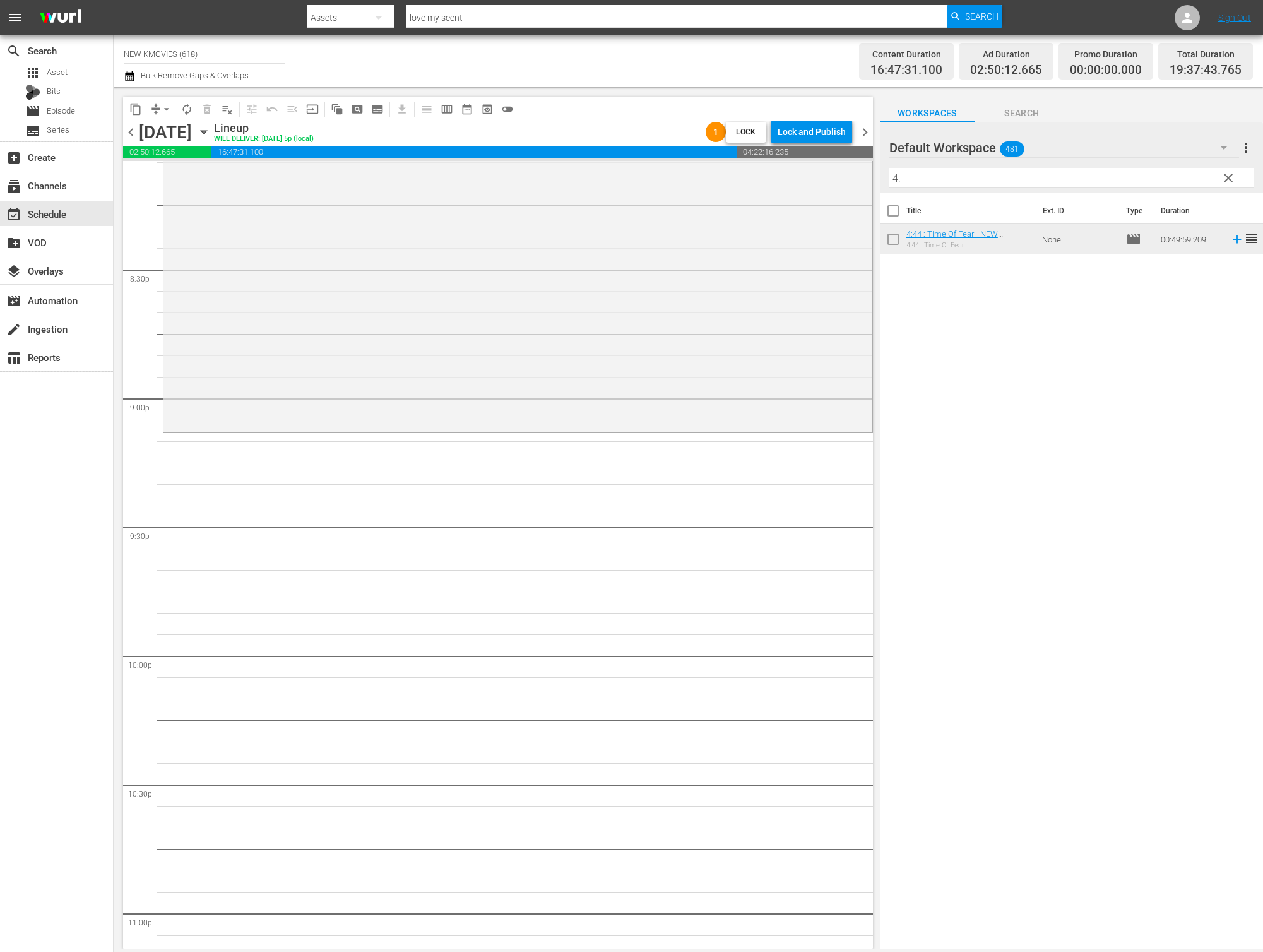
scroll to position [5172, 0]
click at [976, 184] on input "4:" at bounding box center [1071, 178] width 364 height 20
paste input "FRIEND: THE GREAT LEGACY"
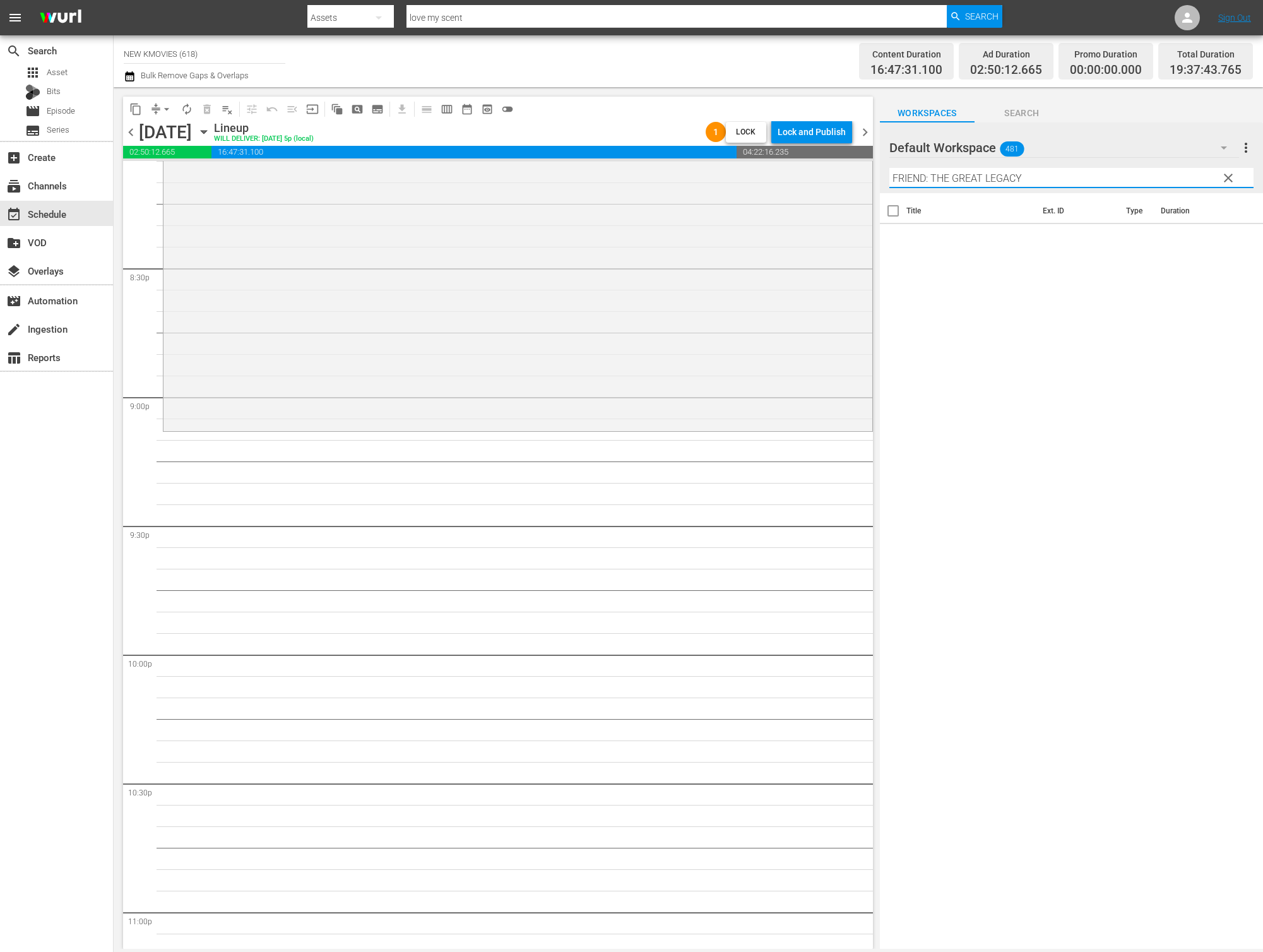
drag, startPoint x: 1106, startPoint y: 173, endPoint x: 1079, endPoint y: 174, distance: 27.0
click at [1105, 173] on input "FRIEND: THE GREAT LEGACY" at bounding box center [1071, 178] width 364 height 20
click at [925, 181] on input "FRIEND: THE GREAT LEGACY" at bounding box center [1071, 178] width 364 height 20
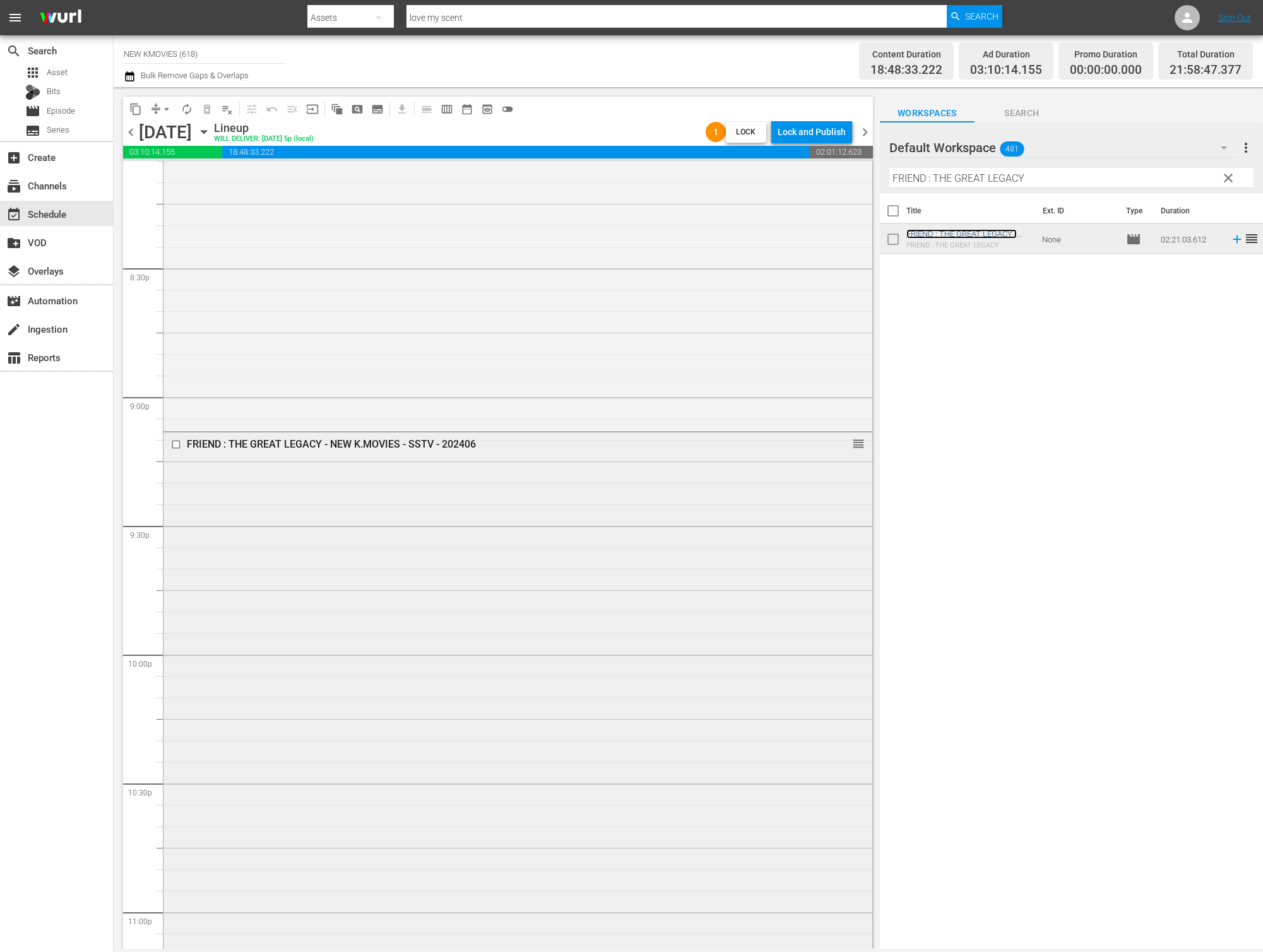
scroll to position [5393, 0]
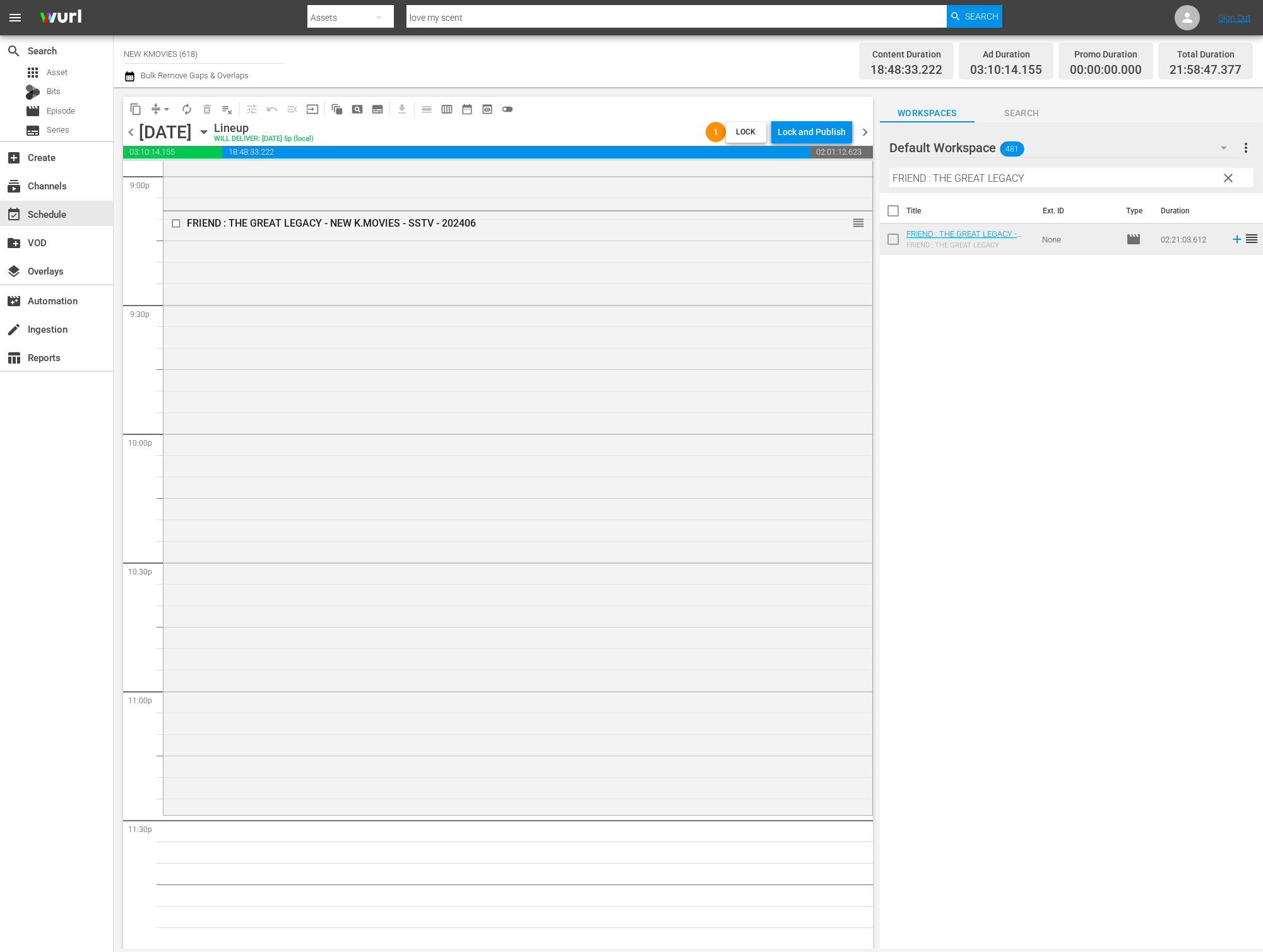
click at [957, 176] on input "FRIEND : THE GREAT LEGACY" at bounding box center [1071, 178] width 364 height 20
paste input "Wet Dream"
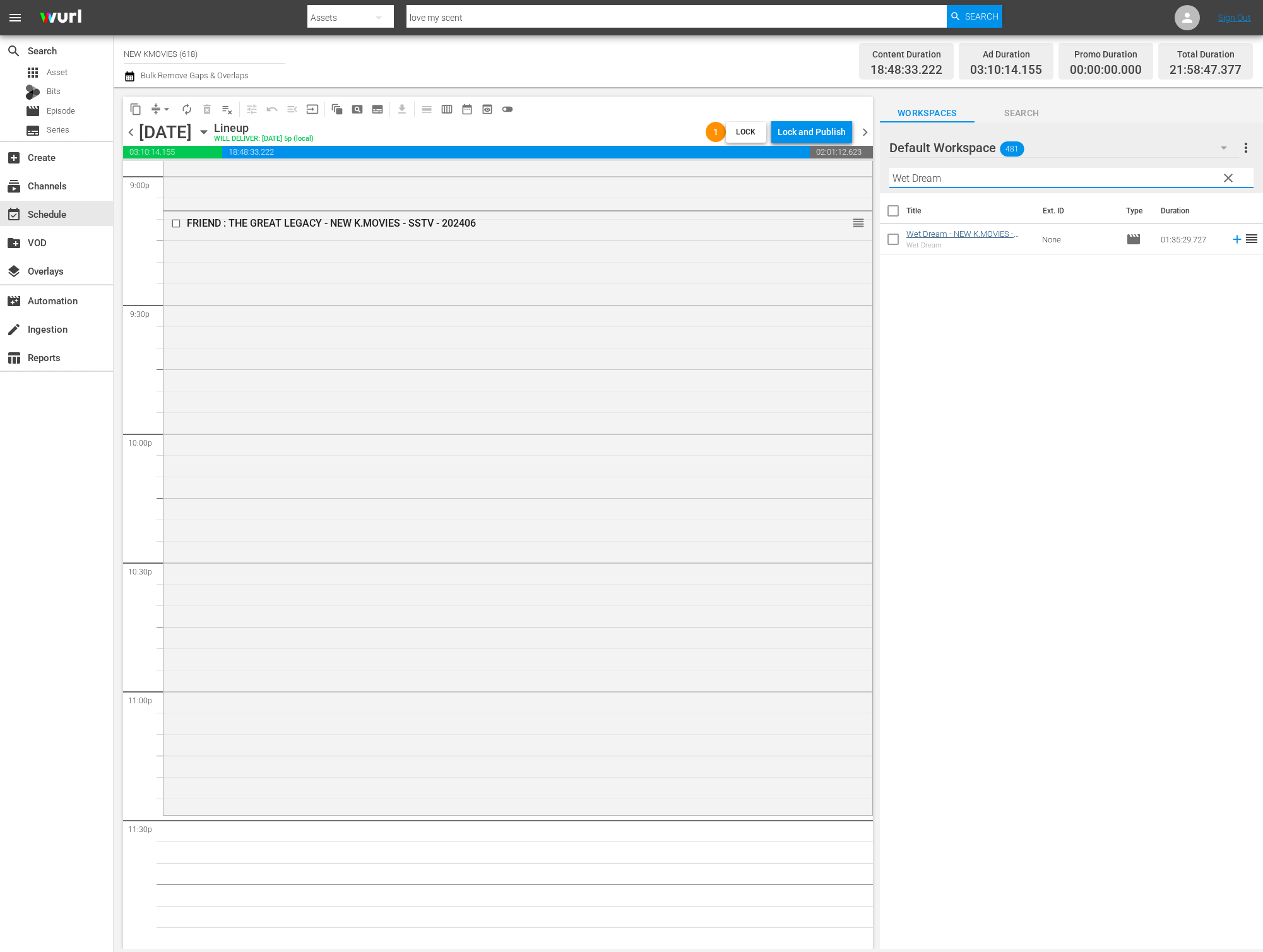
type input "Wet Dream"
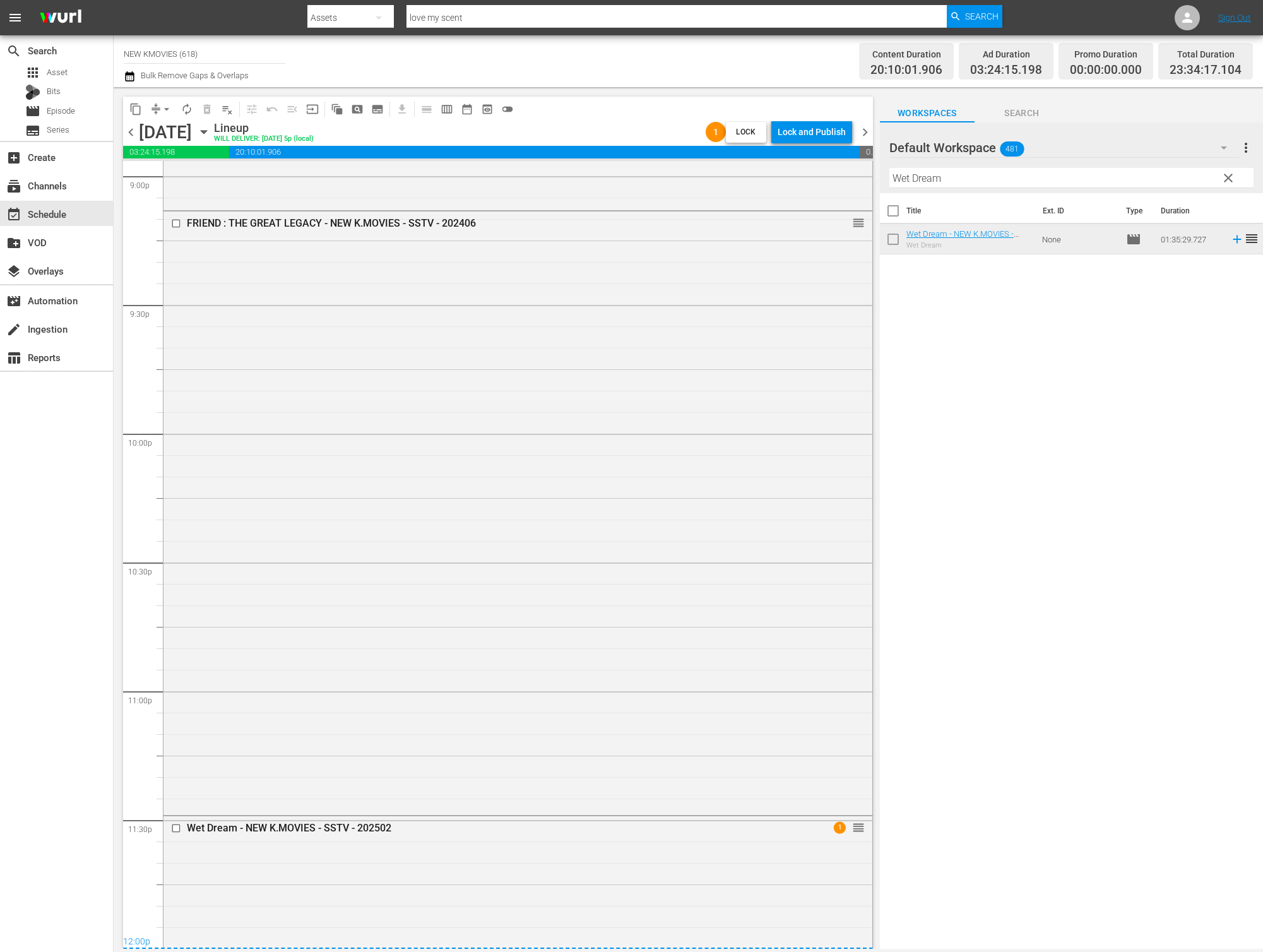
drag, startPoint x: 894, startPoint y: 152, endPoint x: 881, endPoint y: 145, distance: 14.8
click at [893, 151] on div at bounding box center [935, 149] width 91 height 32
click at [874, 137] on div "content_copy compress arrow_drop_down autorenew_outlined delete_forever_outline…" at bounding box center [495, 518] width 762 height 862
click at [870, 130] on span "chevron_right" at bounding box center [865, 132] width 16 height 16
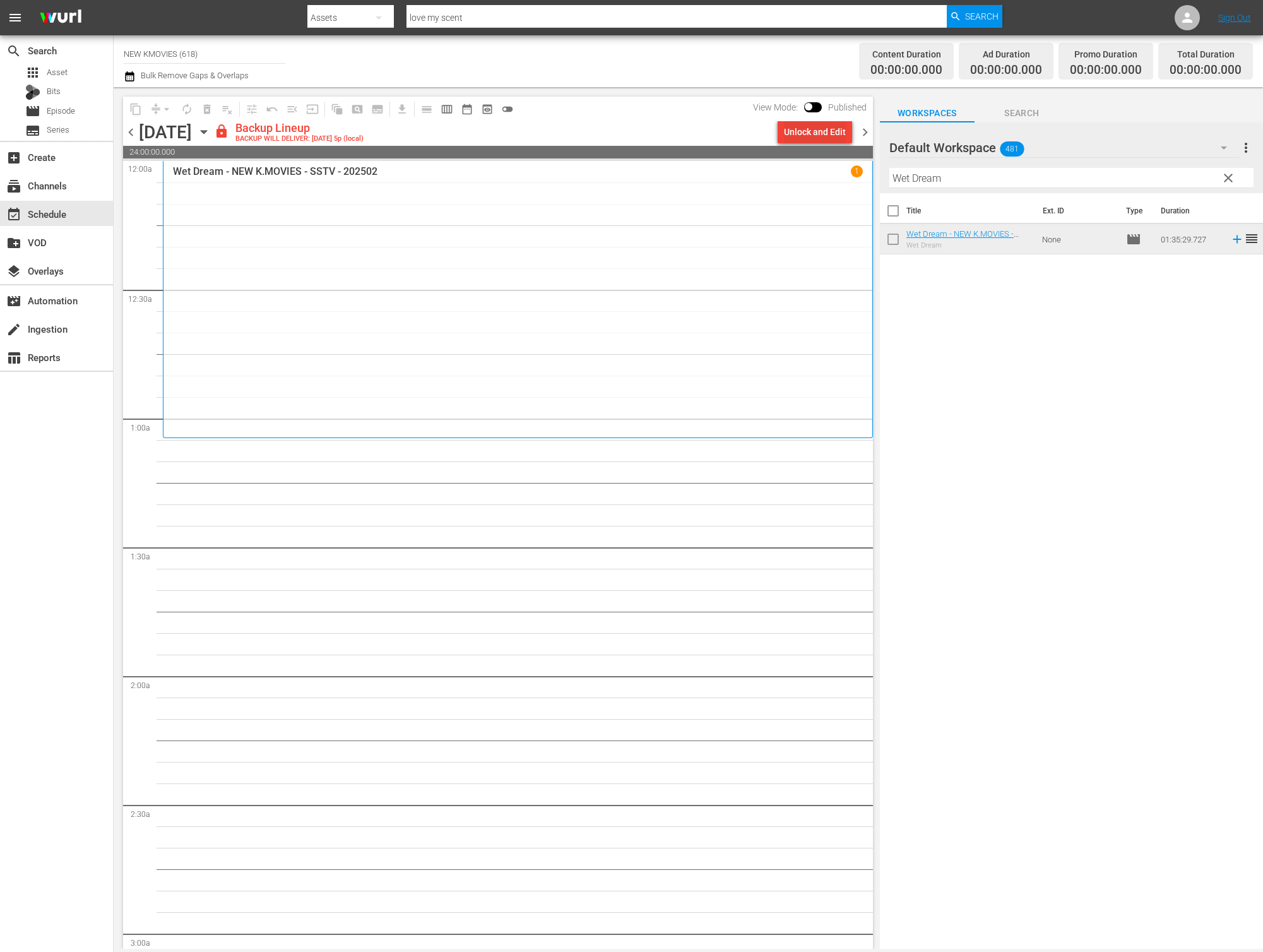
click at [810, 122] on div "Unlock and Edit" at bounding box center [815, 132] width 62 height 23
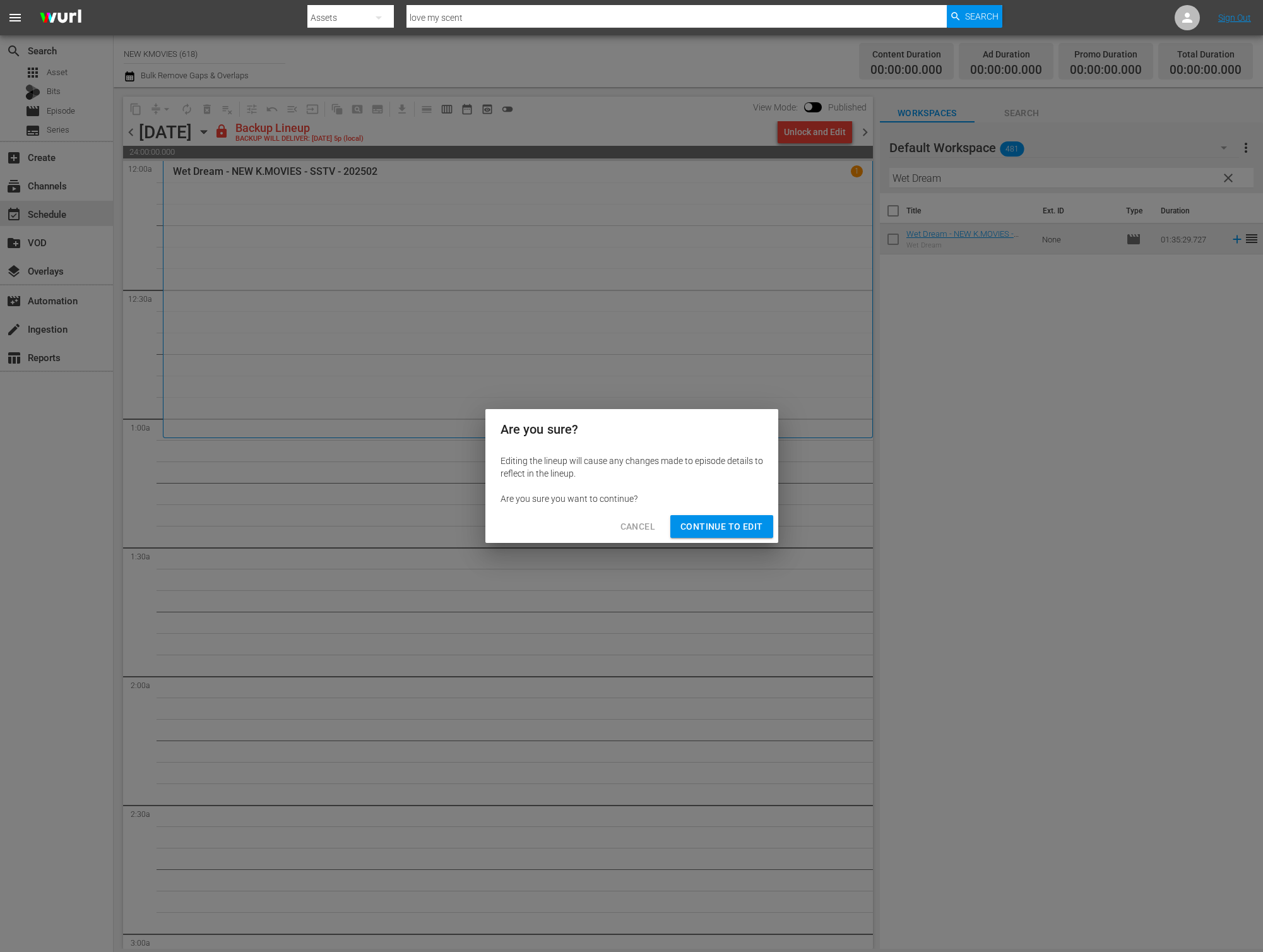
click at [712, 522] on span "Continue to Edit" at bounding box center [721, 526] width 82 height 16
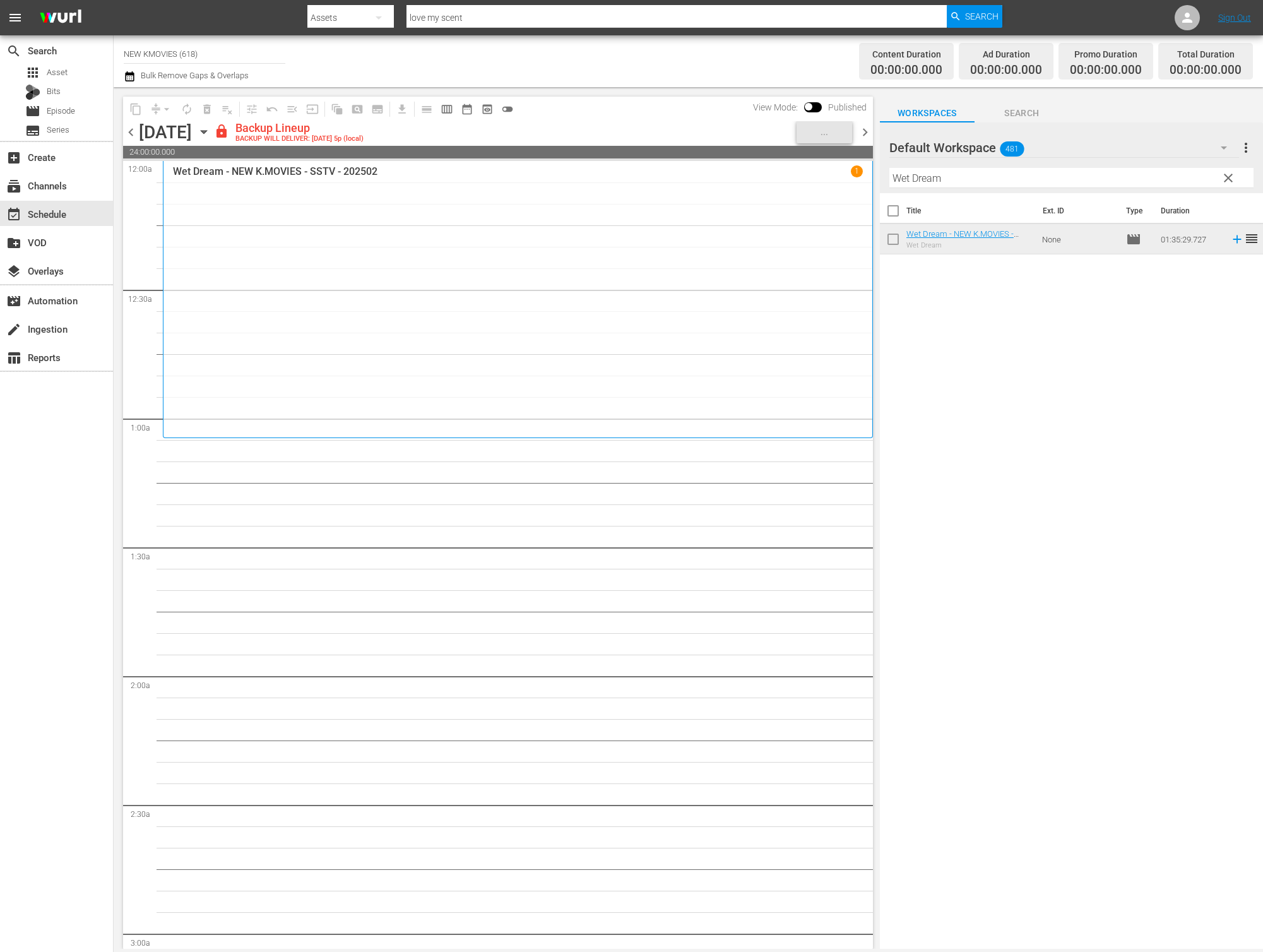
drag, startPoint x: 987, startPoint y: 189, endPoint x: 989, endPoint y: 181, distance: 8.2
click at [987, 189] on div "Filter by Title Wet Dream" at bounding box center [1071, 178] width 364 height 30
click at [989, 181] on input "Wet Dream" at bounding box center [1071, 178] width 364 height 20
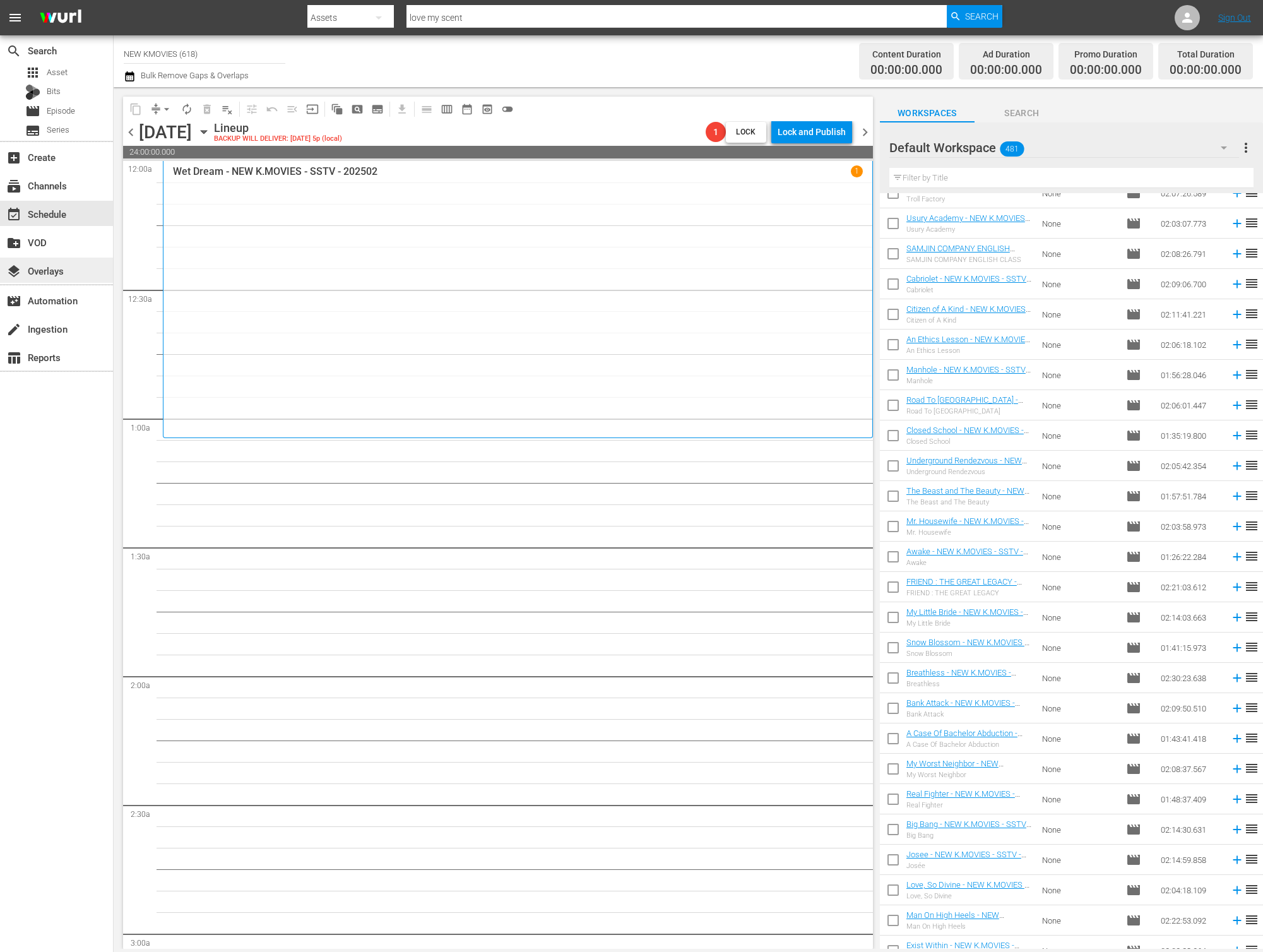
scroll to position [2047, 0]
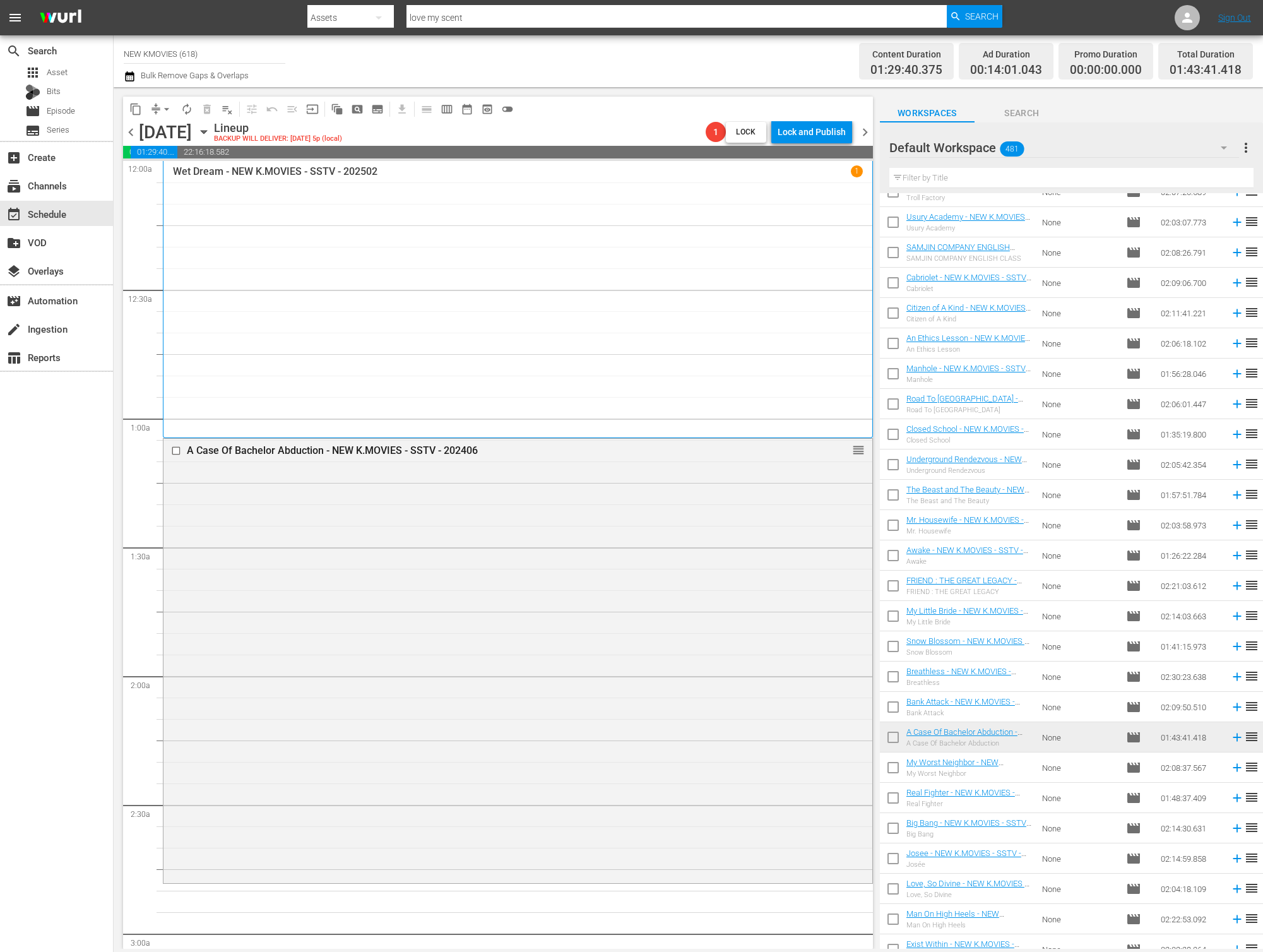
click at [320, 482] on div "A Case Of Bachelor Abduction - NEW K.MOVIES - SSTV - 202406 reorder" at bounding box center [518, 659] width 708 height 441
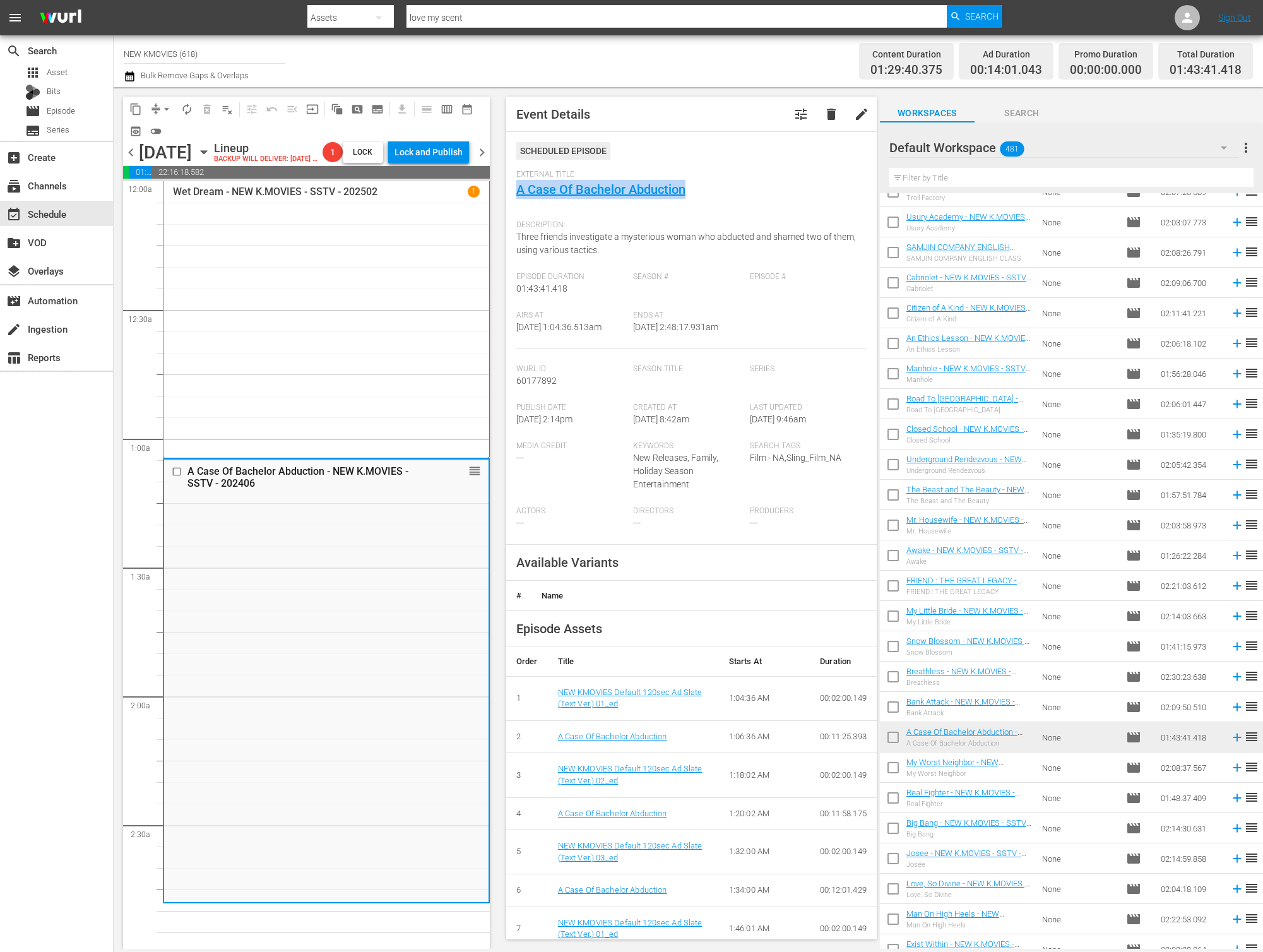
drag, startPoint x: 762, startPoint y: 186, endPoint x: 513, endPoint y: 193, distance: 249.1
click at [513, 193] on div "Event Details tune delete edit Scheduled Episode External Title A Case Of Bache…" at bounding box center [691, 517] width 370 height 843
copy link "A Case Of Bachelor Abduction"
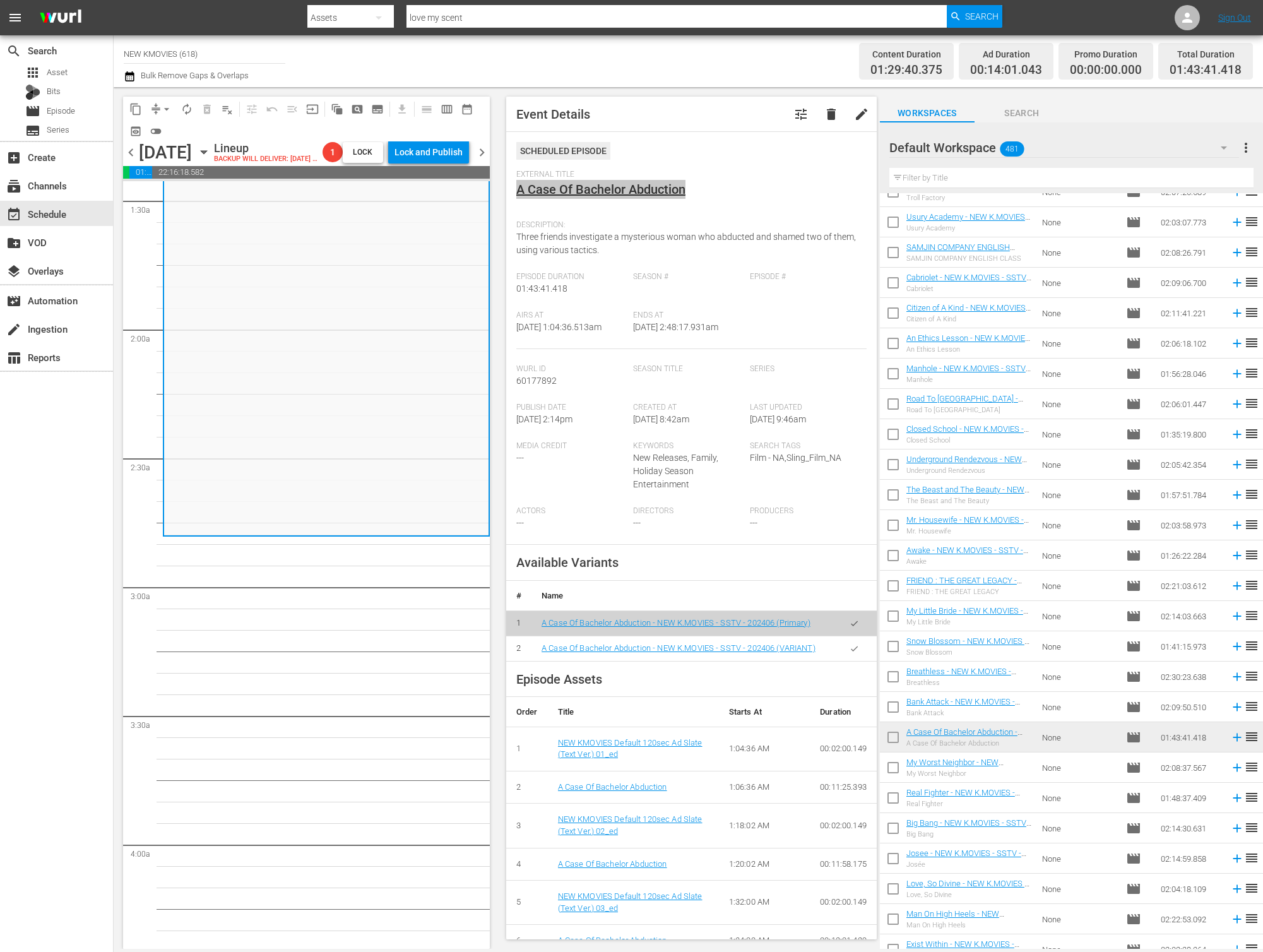
scroll to position [375, 0]
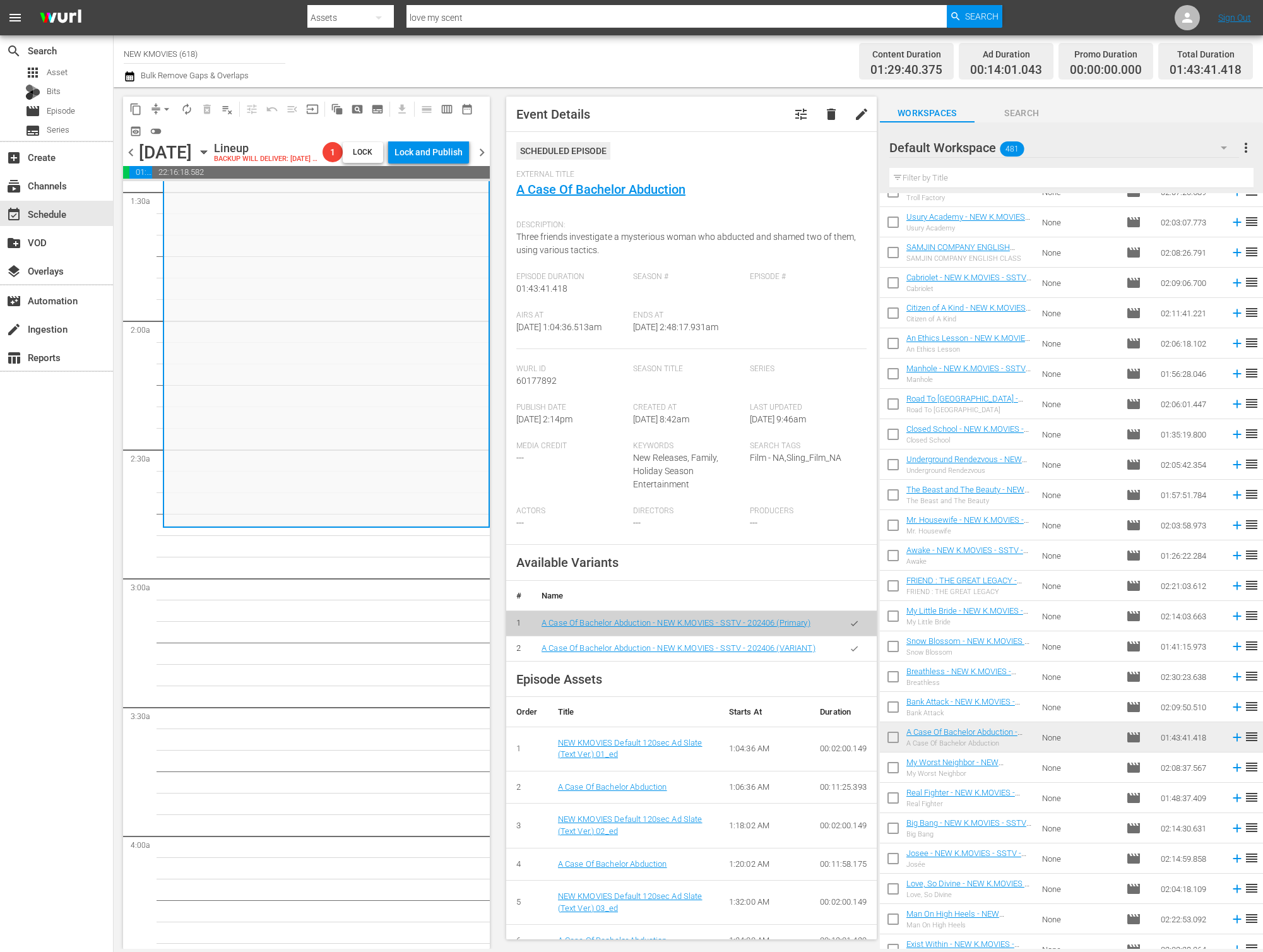
click at [996, 176] on input "text" at bounding box center [1071, 178] width 364 height 20
paste input "Crazy Romance"
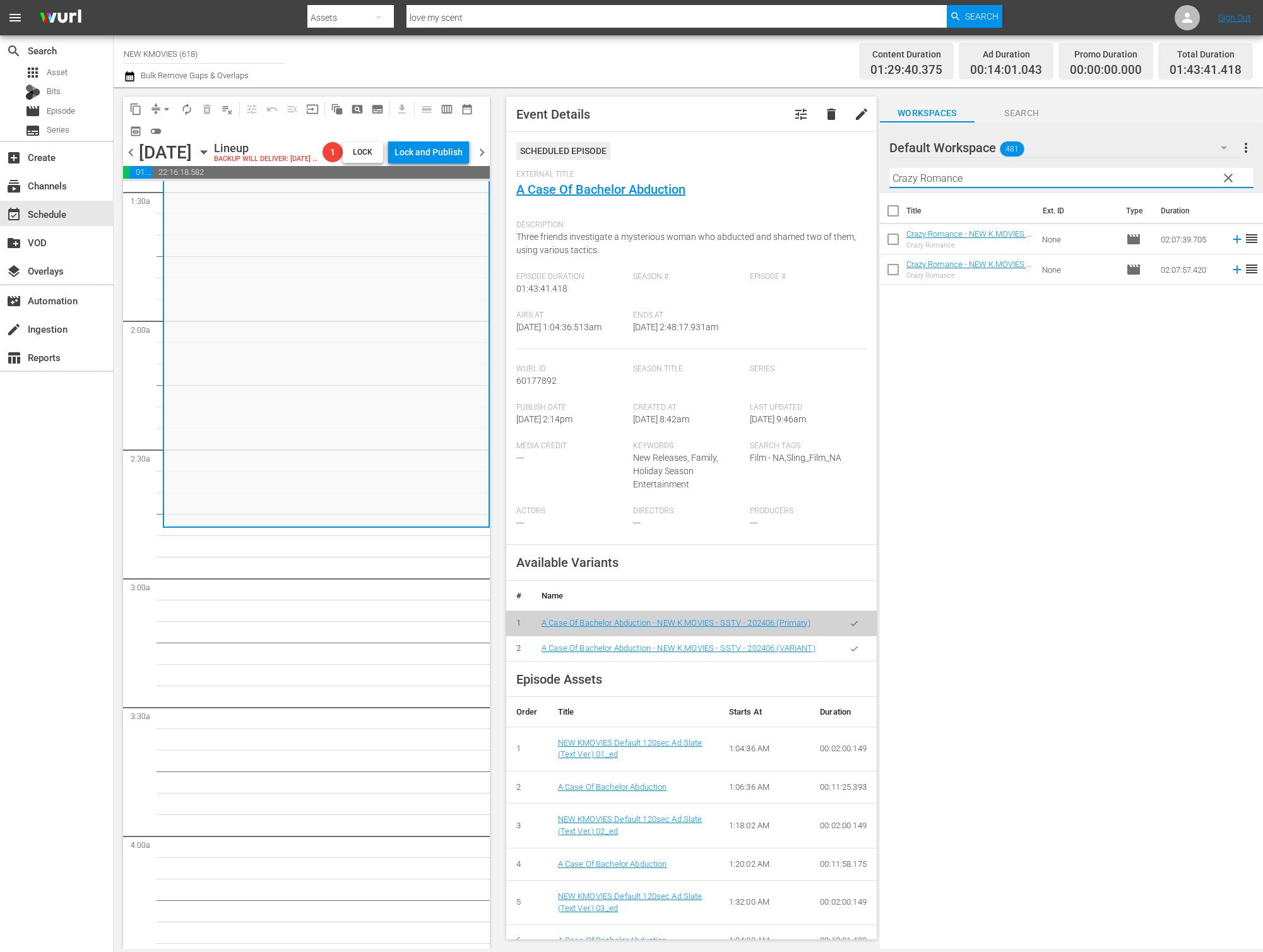
scroll to position [0, 0]
click at [1076, 178] on input "Crazy Romance" at bounding box center [1071, 178] width 364 height 20
paste input "A Barefoot Dream"
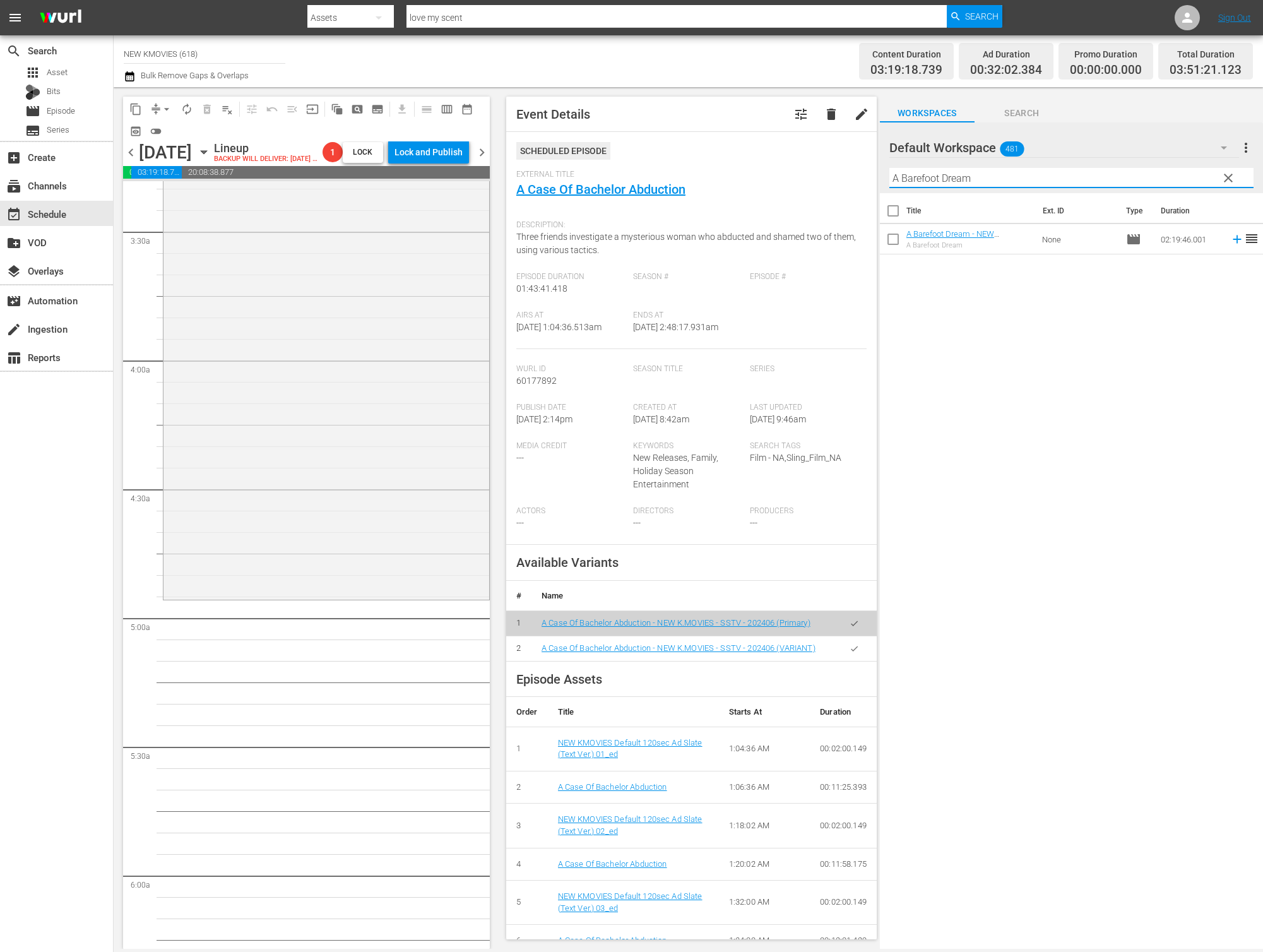
scroll to position [900, 0]
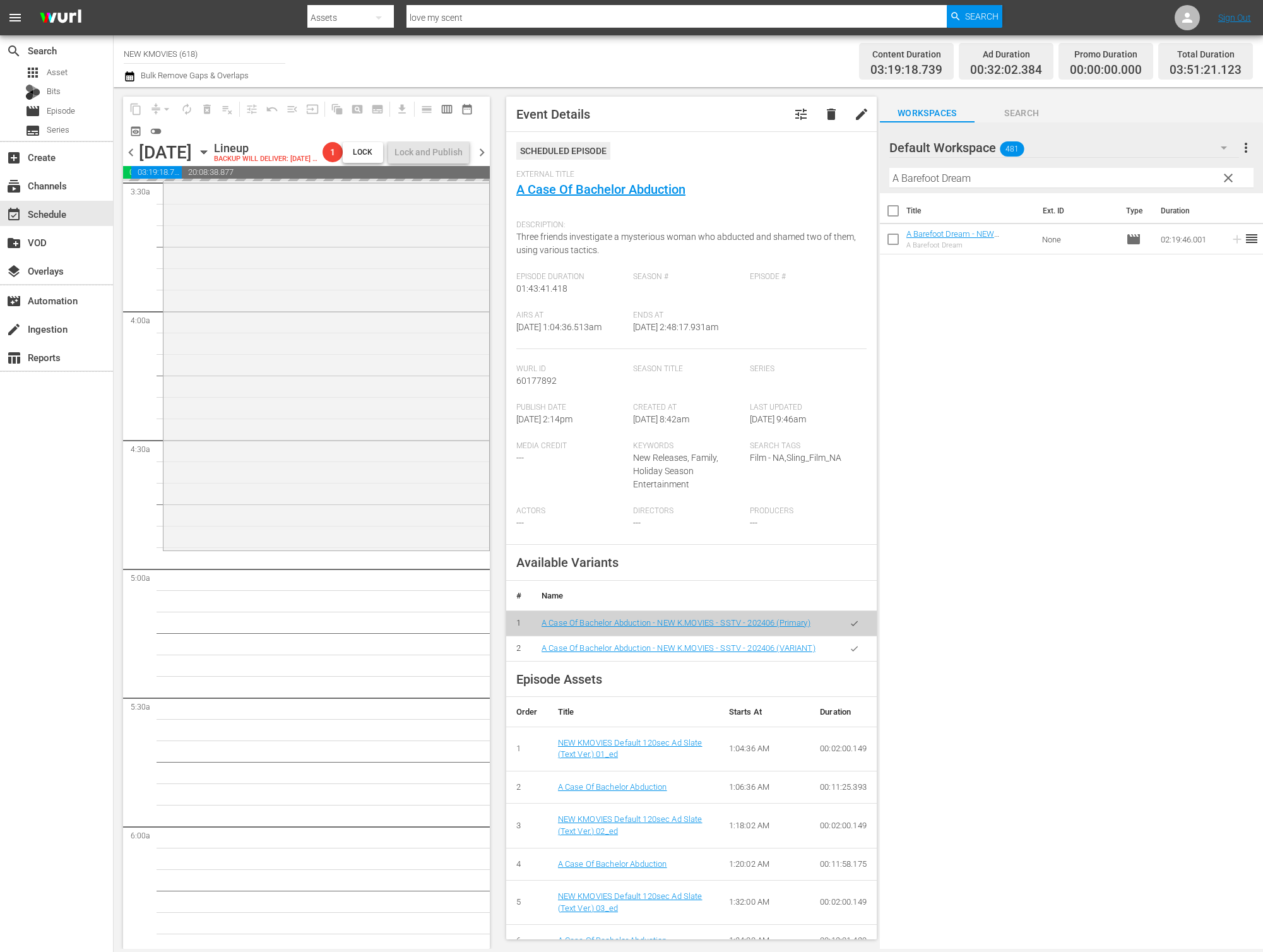
click at [979, 182] on input "A Barefoot Dream" at bounding box center [1071, 178] width 364 height 20
paste input "71: Into The Fire"
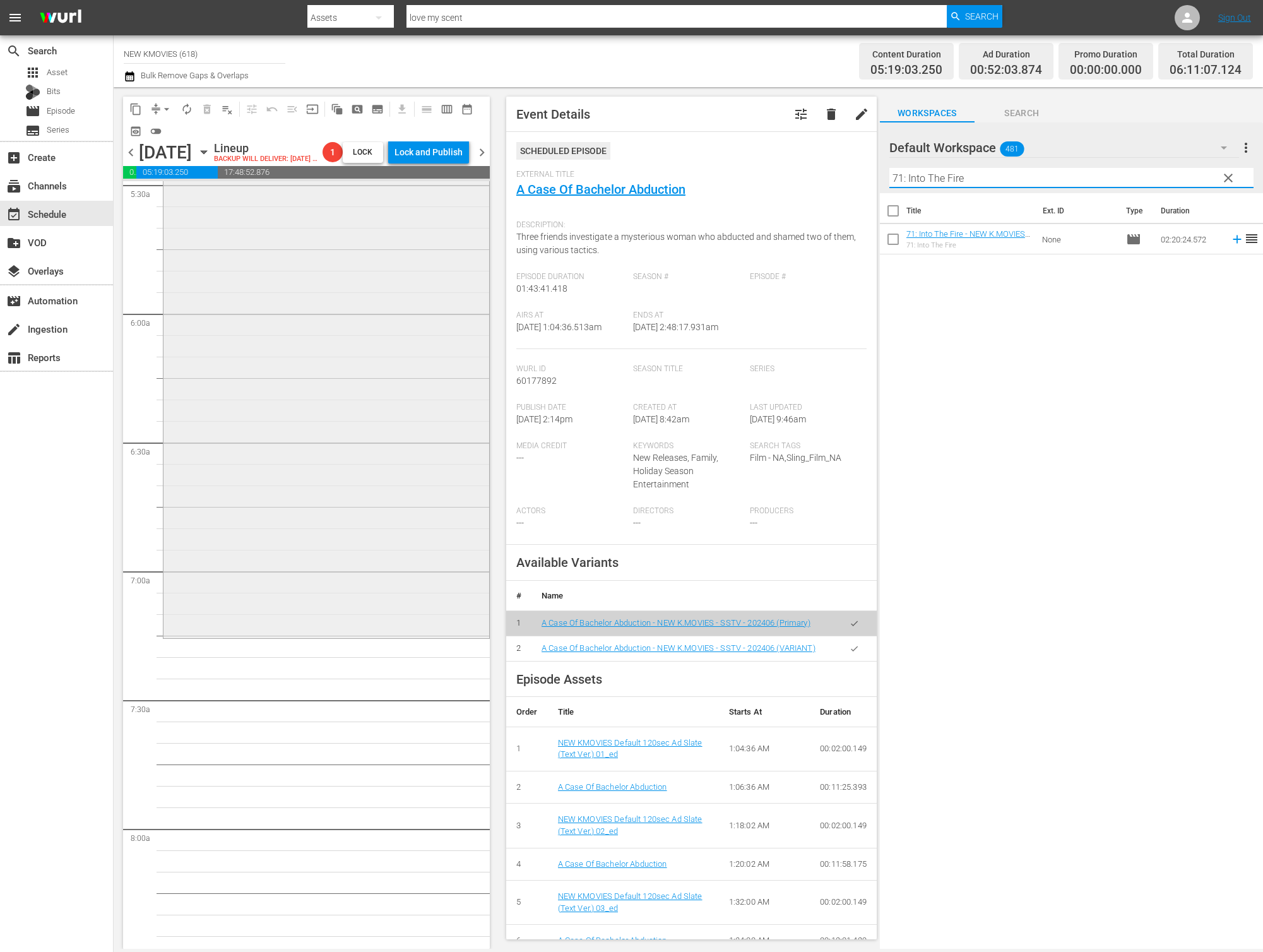
scroll to position [1456, 0]
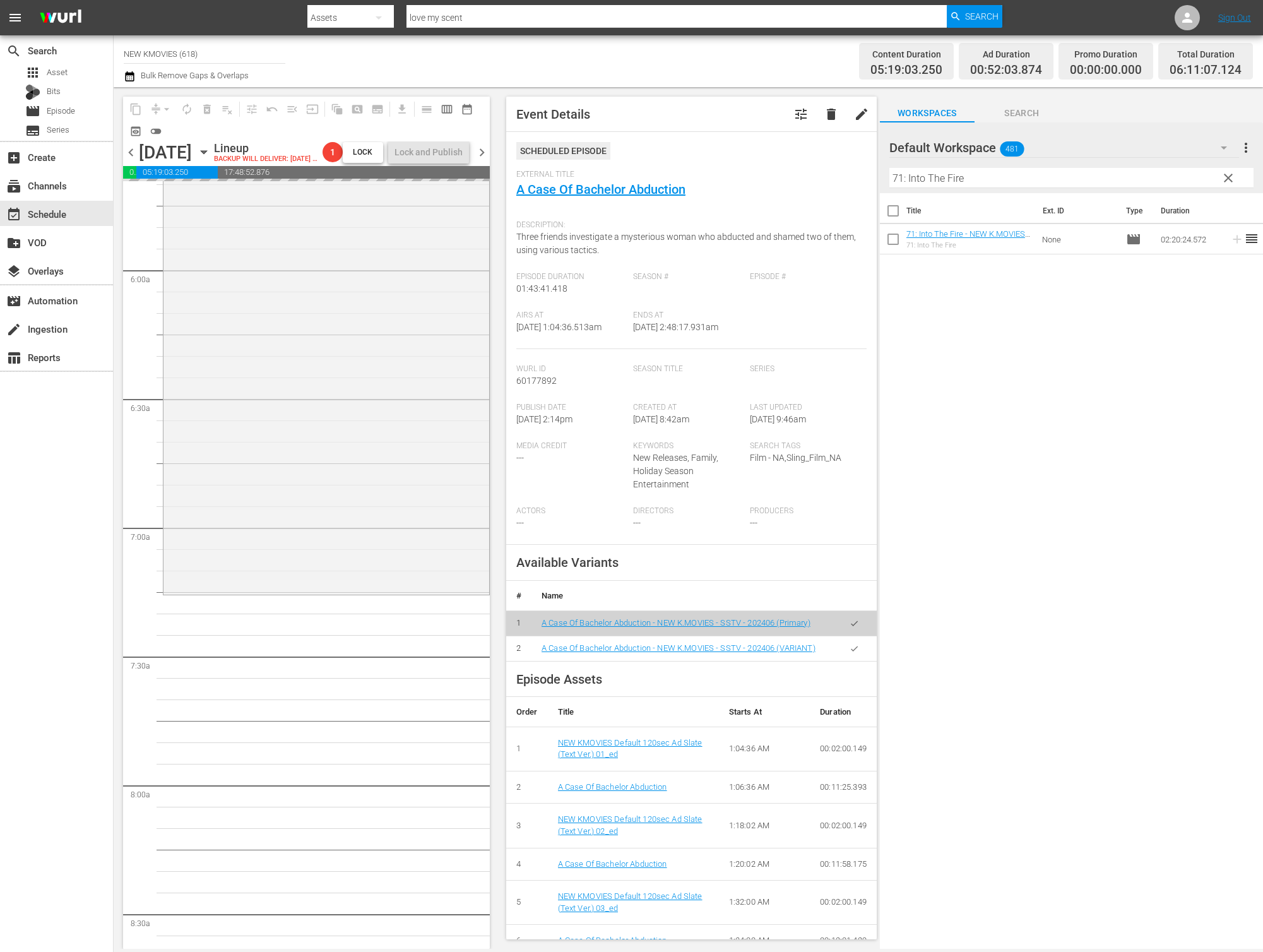
click at [1059, 174] on input "71: Into The Fire" at bounding box center [1071, 178] width 364 height 20
paste input "Hometown"
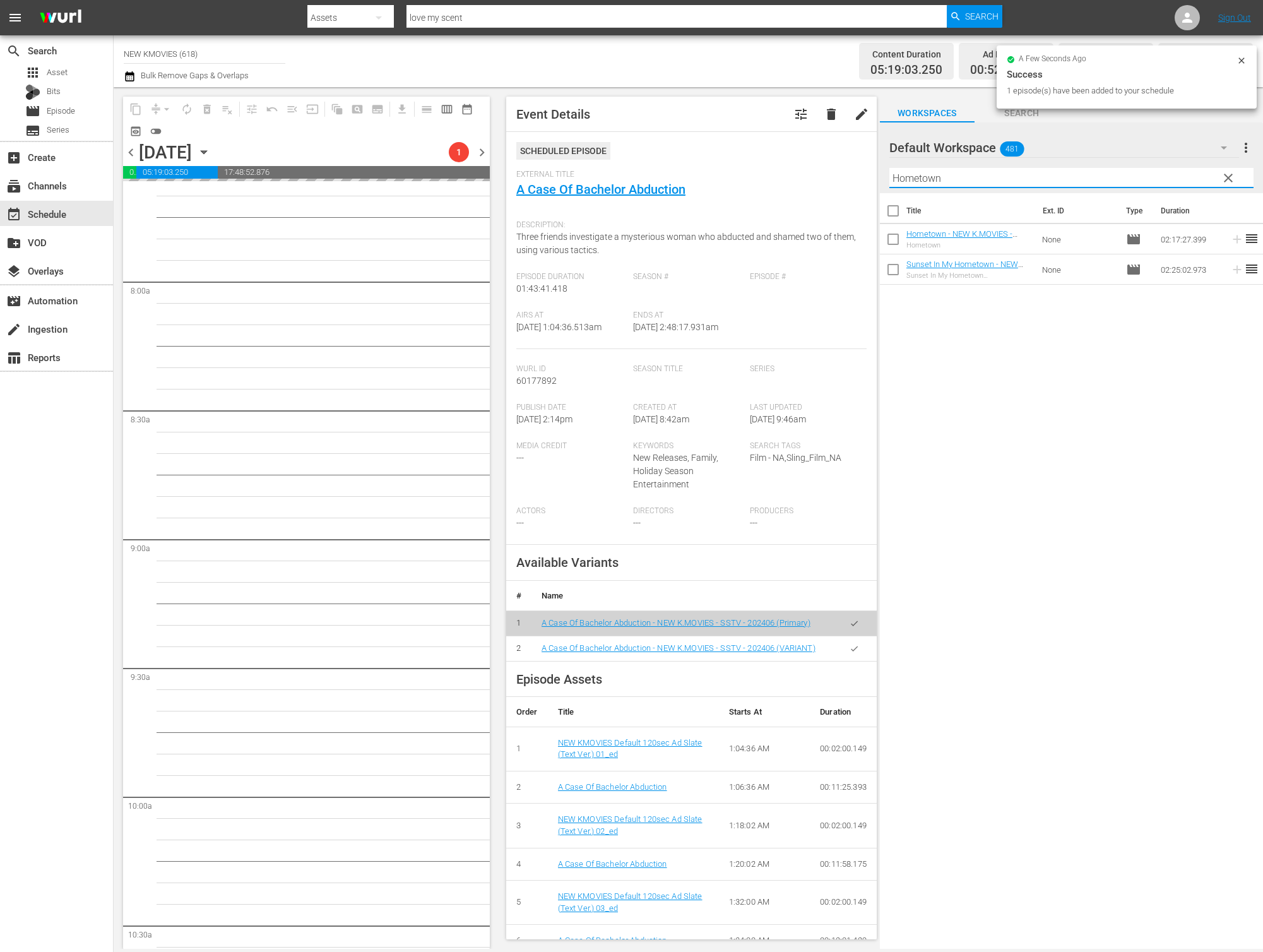
scroll to position [2099, 0]
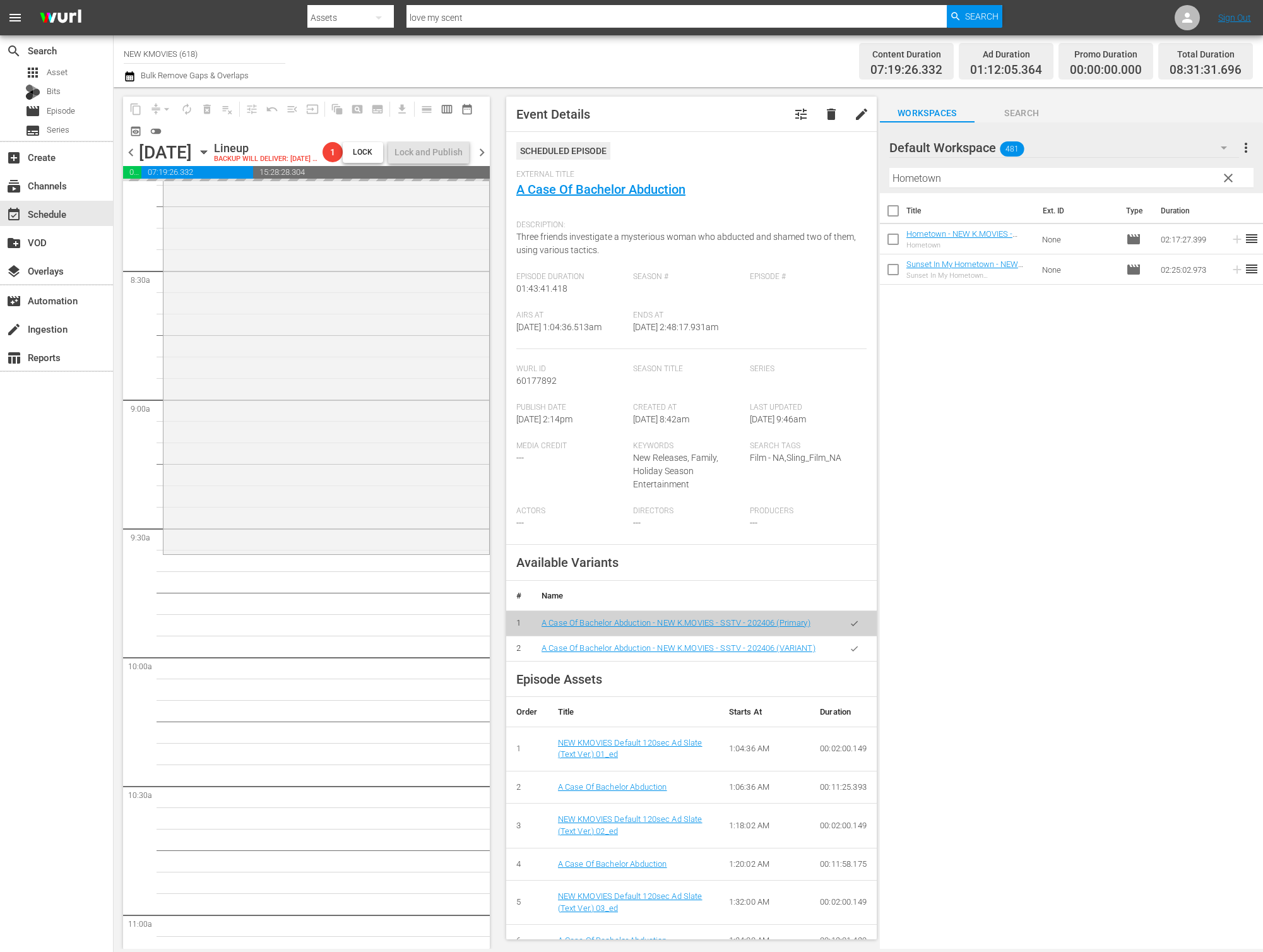
click at [1073, 186] on input "Hometown" at bounding box center [1071, 178] width 364 height 20
paste input "Man in Love"
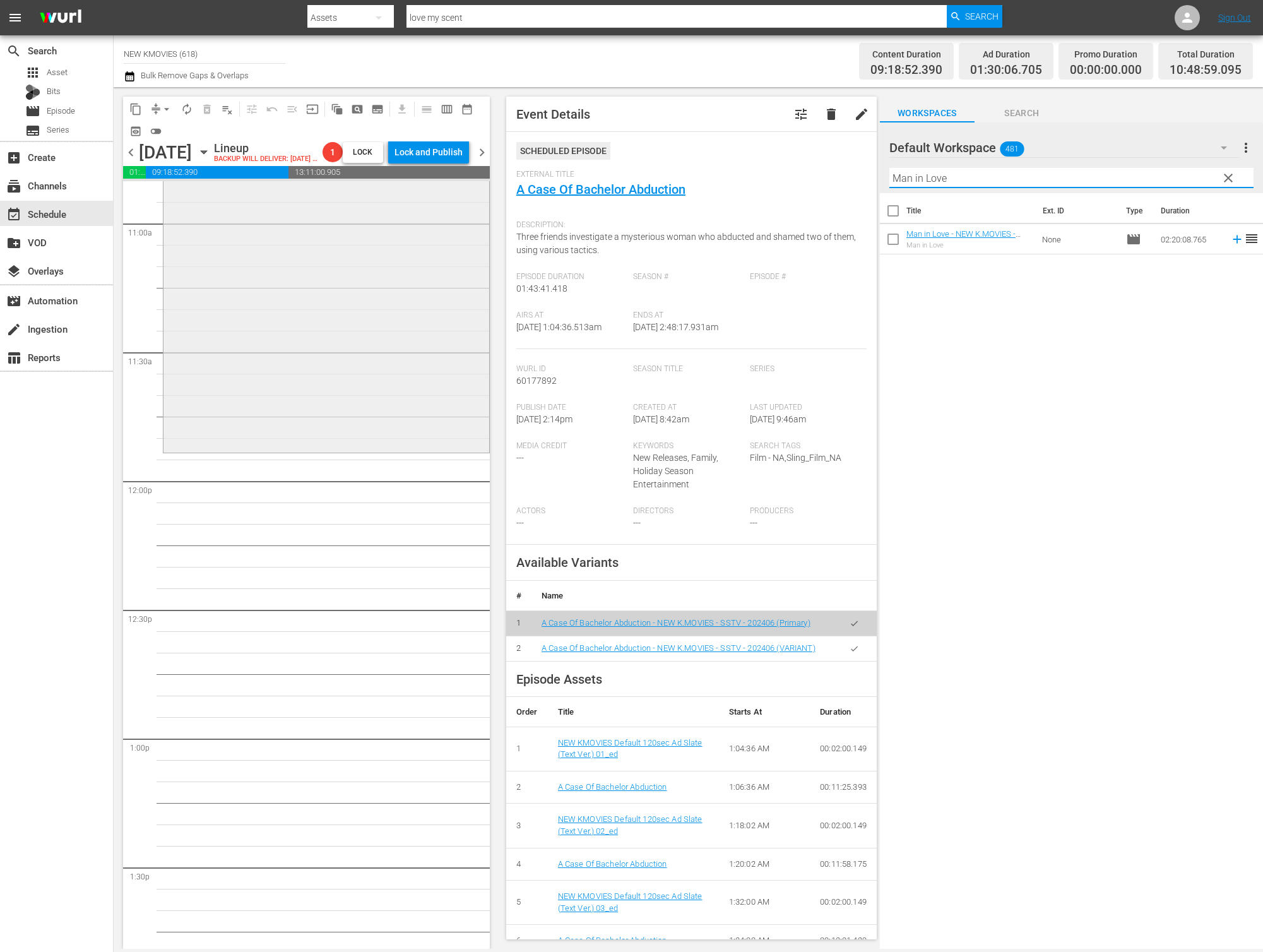
scroll to position [2791, 0]
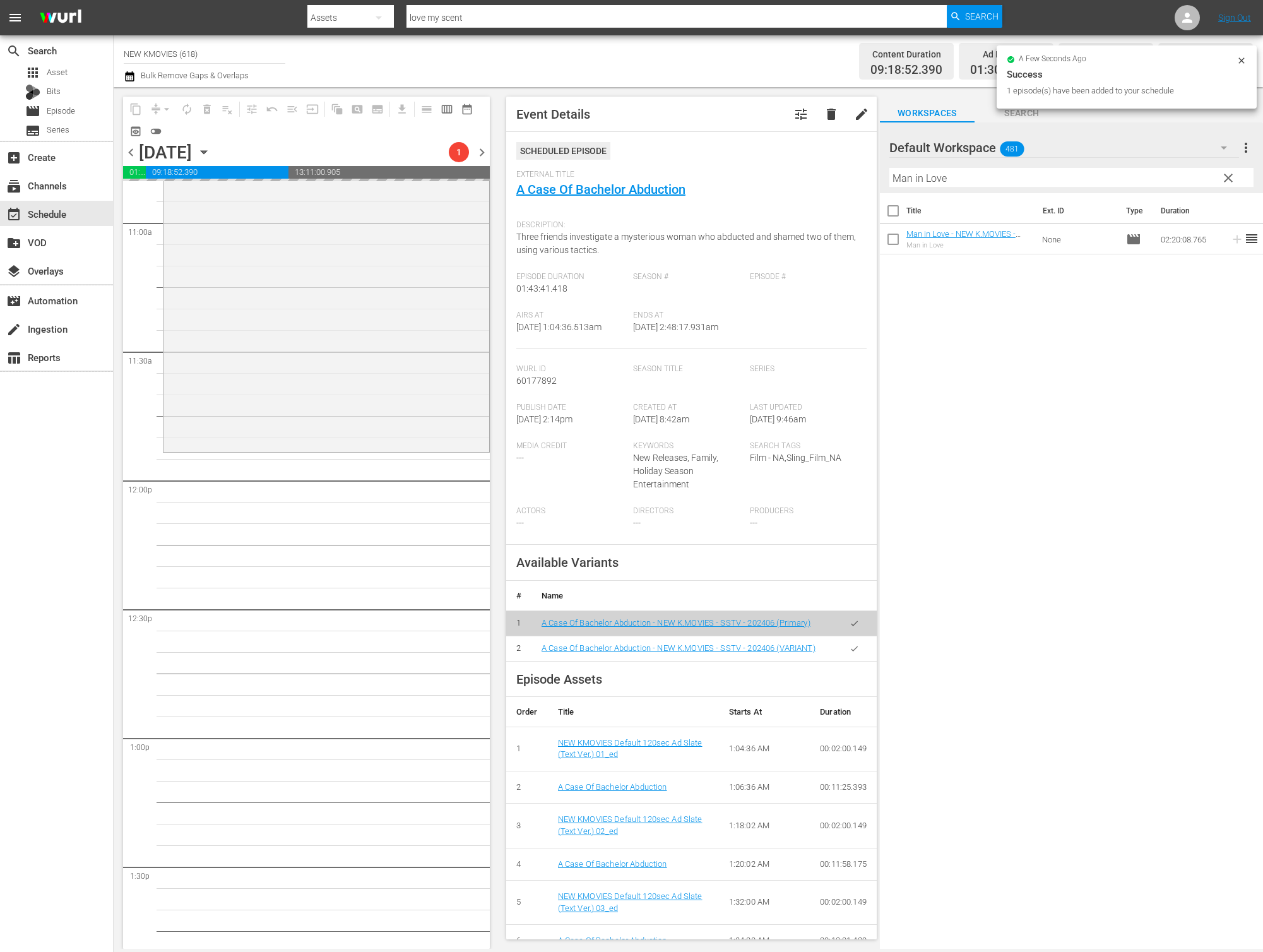
click at [1058, 180] on input "Man in Love" at bounding box center [1071, 178] width 364 height 20
paste input "Another Family"
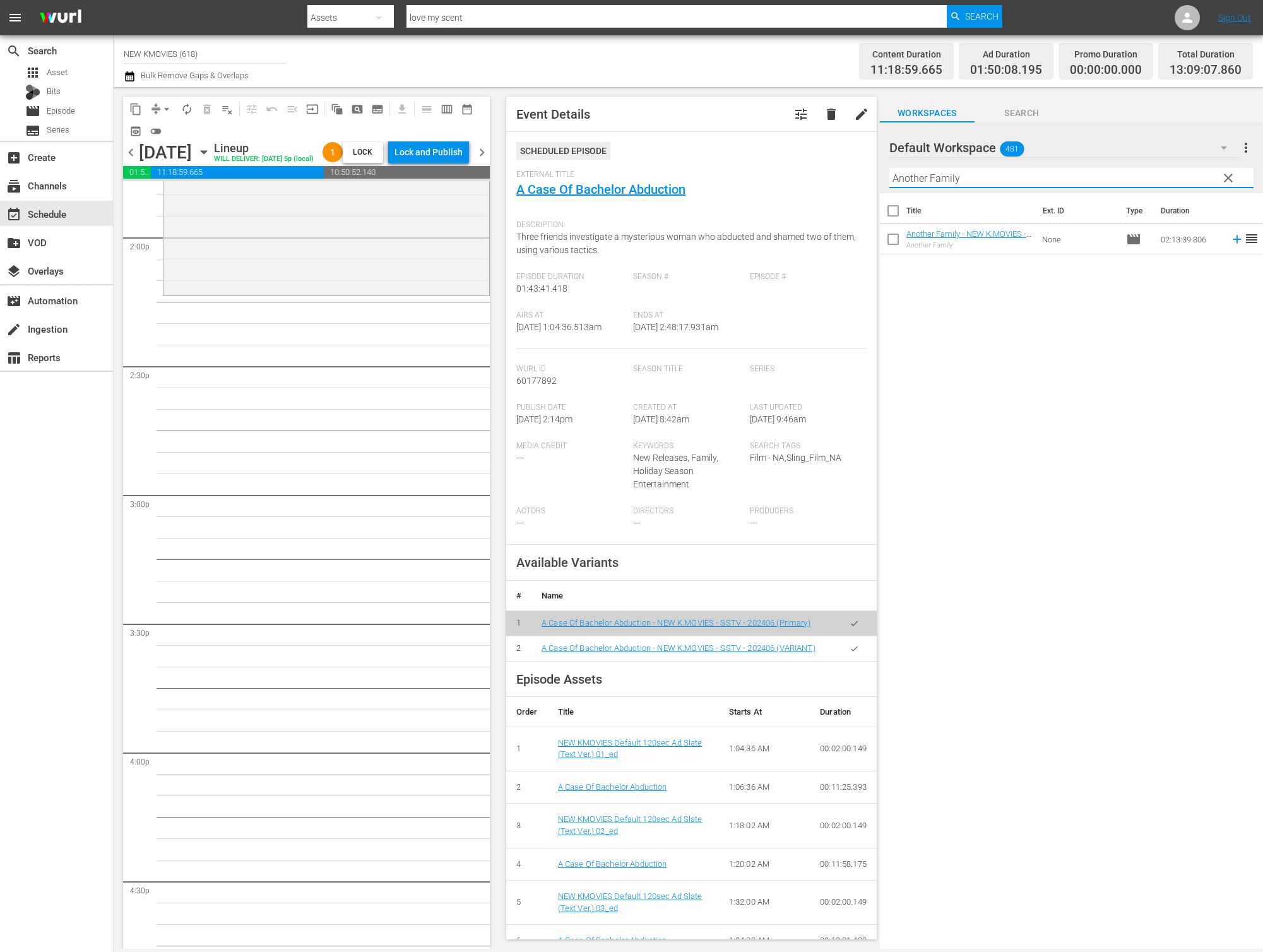
scroll to position [3550, 0]
click at [1010, 182] on input "Another Family" at bounding box center [1071, 178] width 364 height 20
paste input "HITMAN: AGENT [PERSON_NAME]"
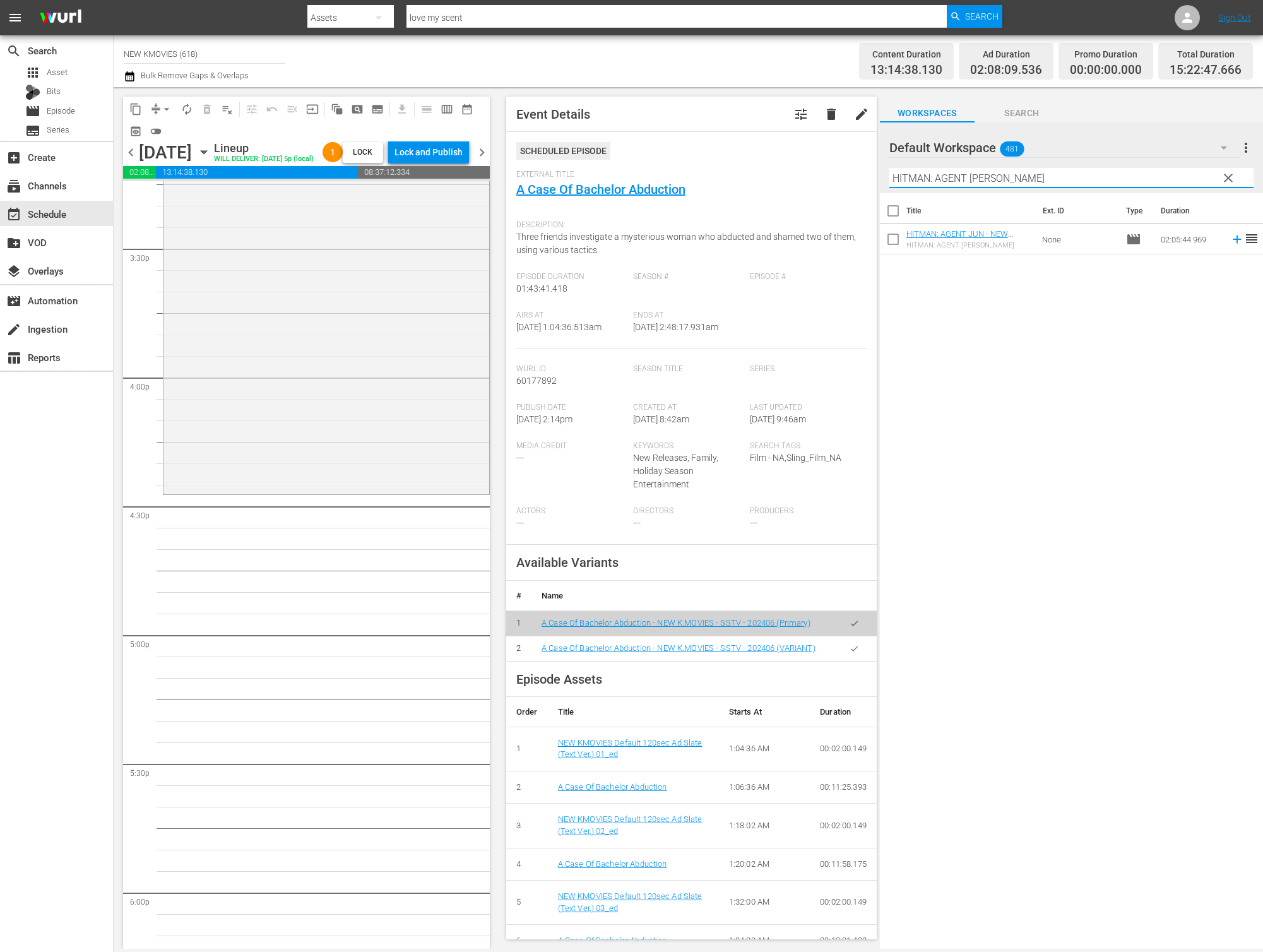
scroll to position [3956, 0]
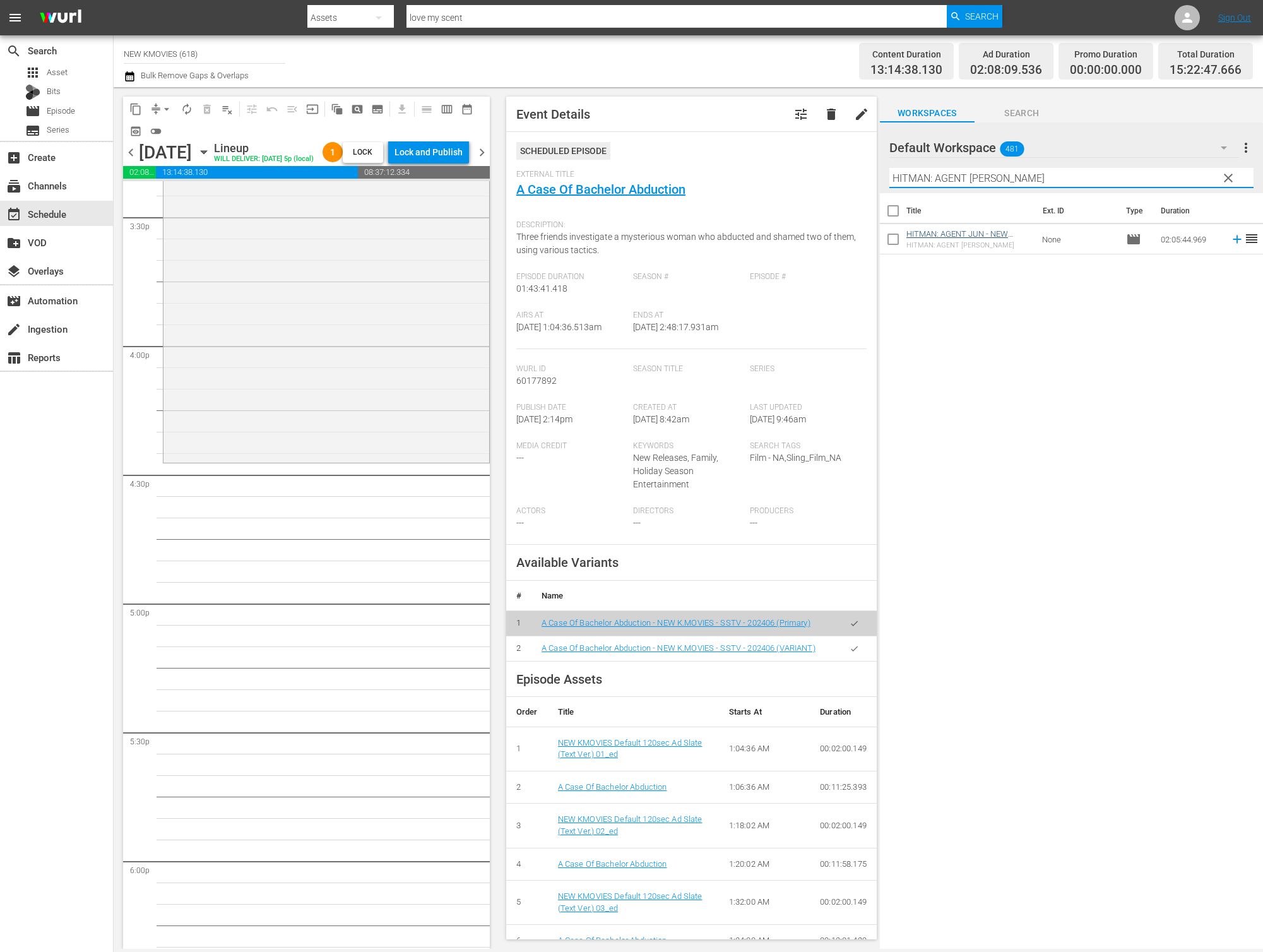
type input "HITMAN: AGENT [PERSON_NAME]"
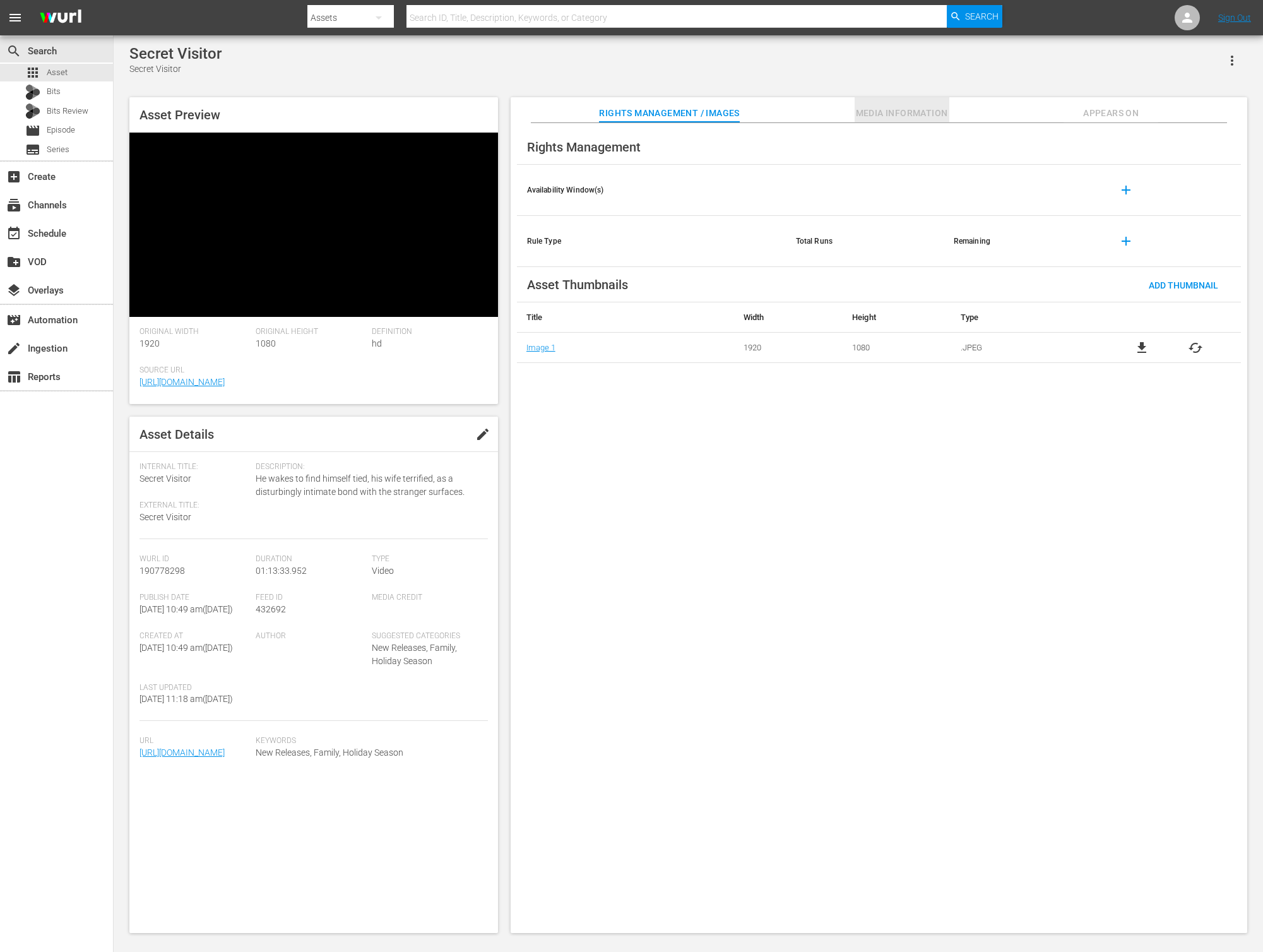
click at [919, 102] on button "Media Information" at bounding box center [902, 109] width 95 height 25
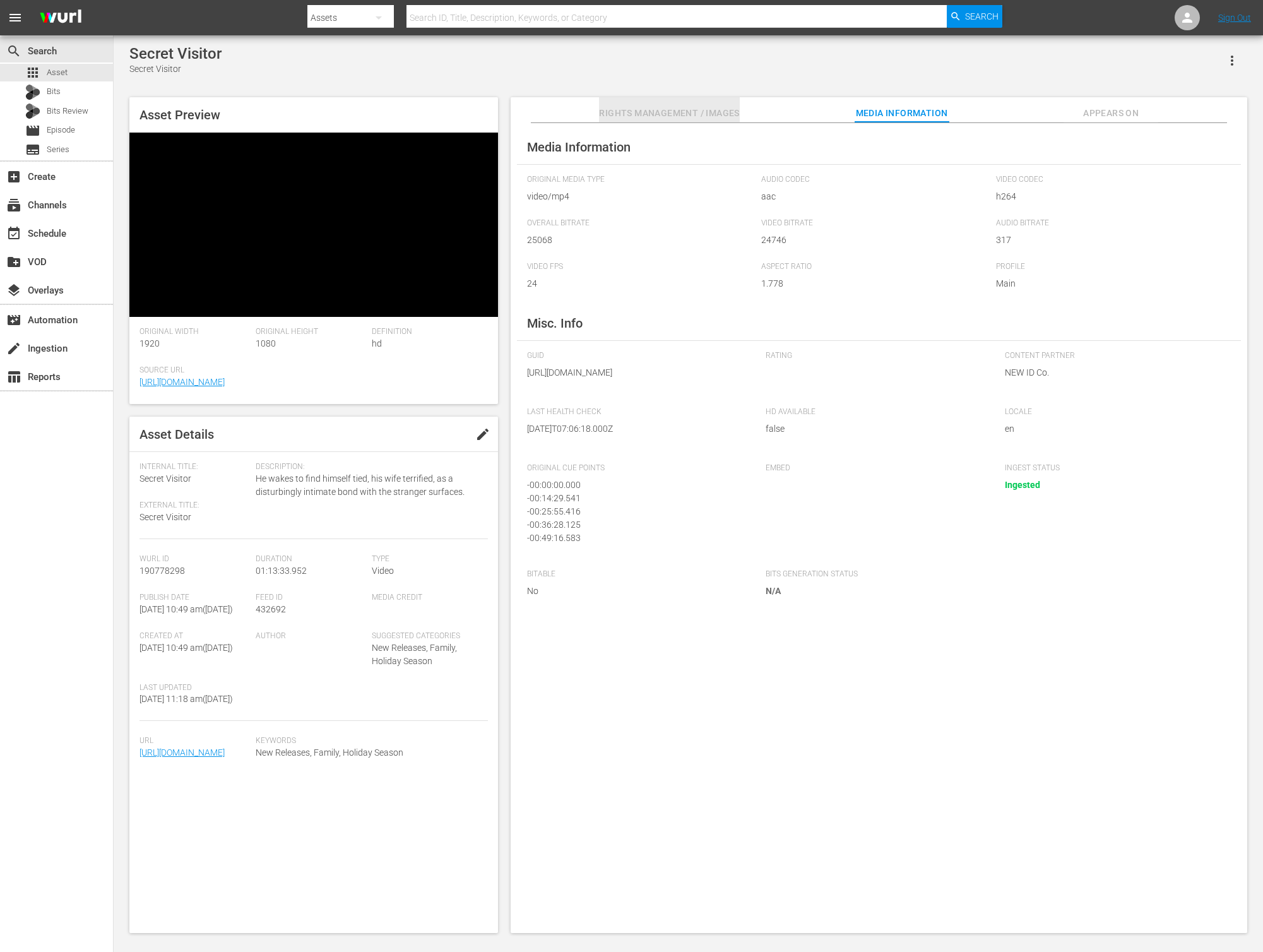
click at [708, 114] on span "Rights Management / Images" at bounding box center [669, 113] width 140 height 16
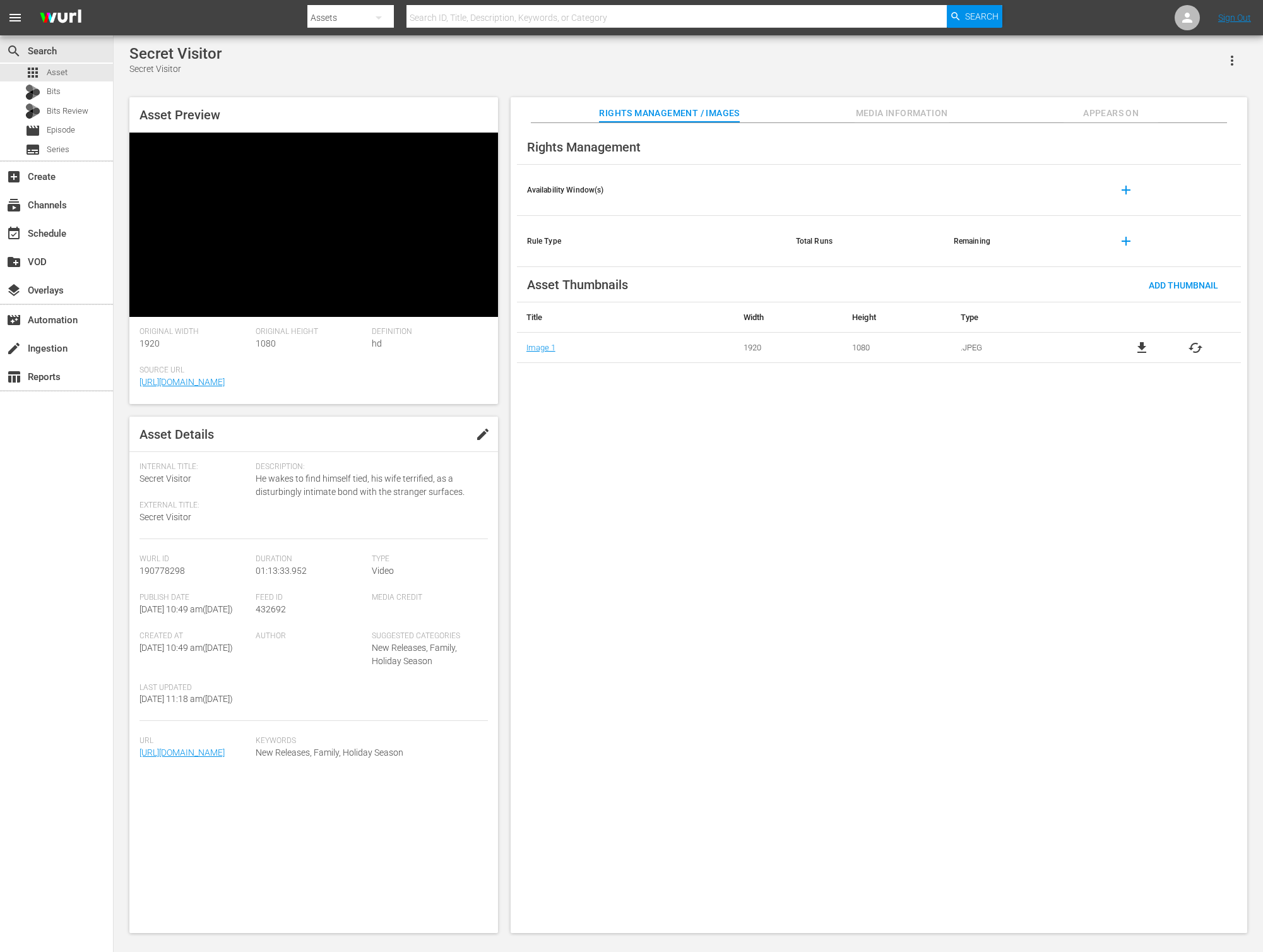
click at [1118, 115] on span "Appears On" at bounding box center [1111, 113] width 95 height 16
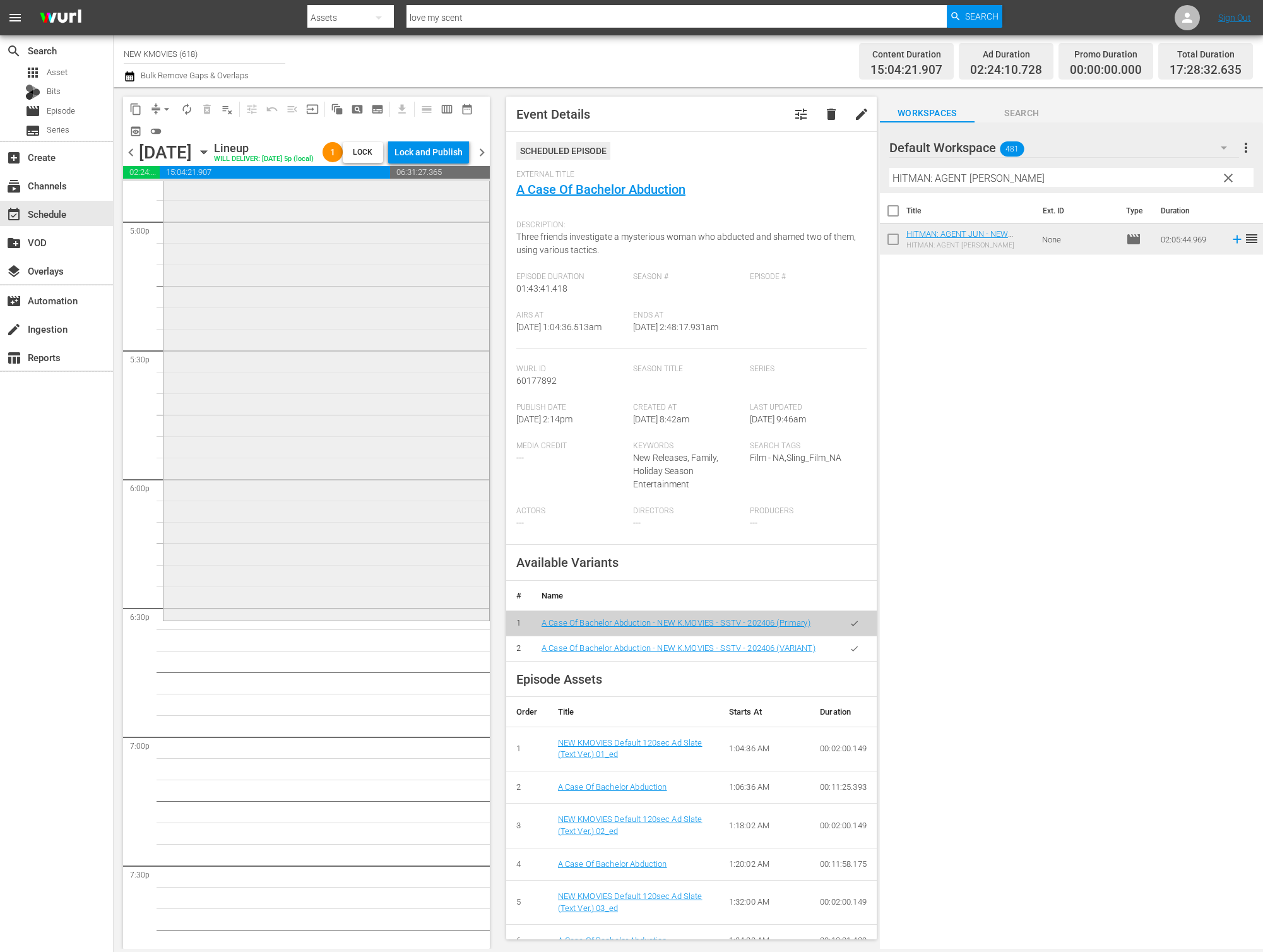
scroll to position [4338, 0]
click at [1074, 184] on input "HITMAN: AGENT [PERSON_NAME]" at bounding box center [1071, 178] width 364 height 20
paste input "Intruder"
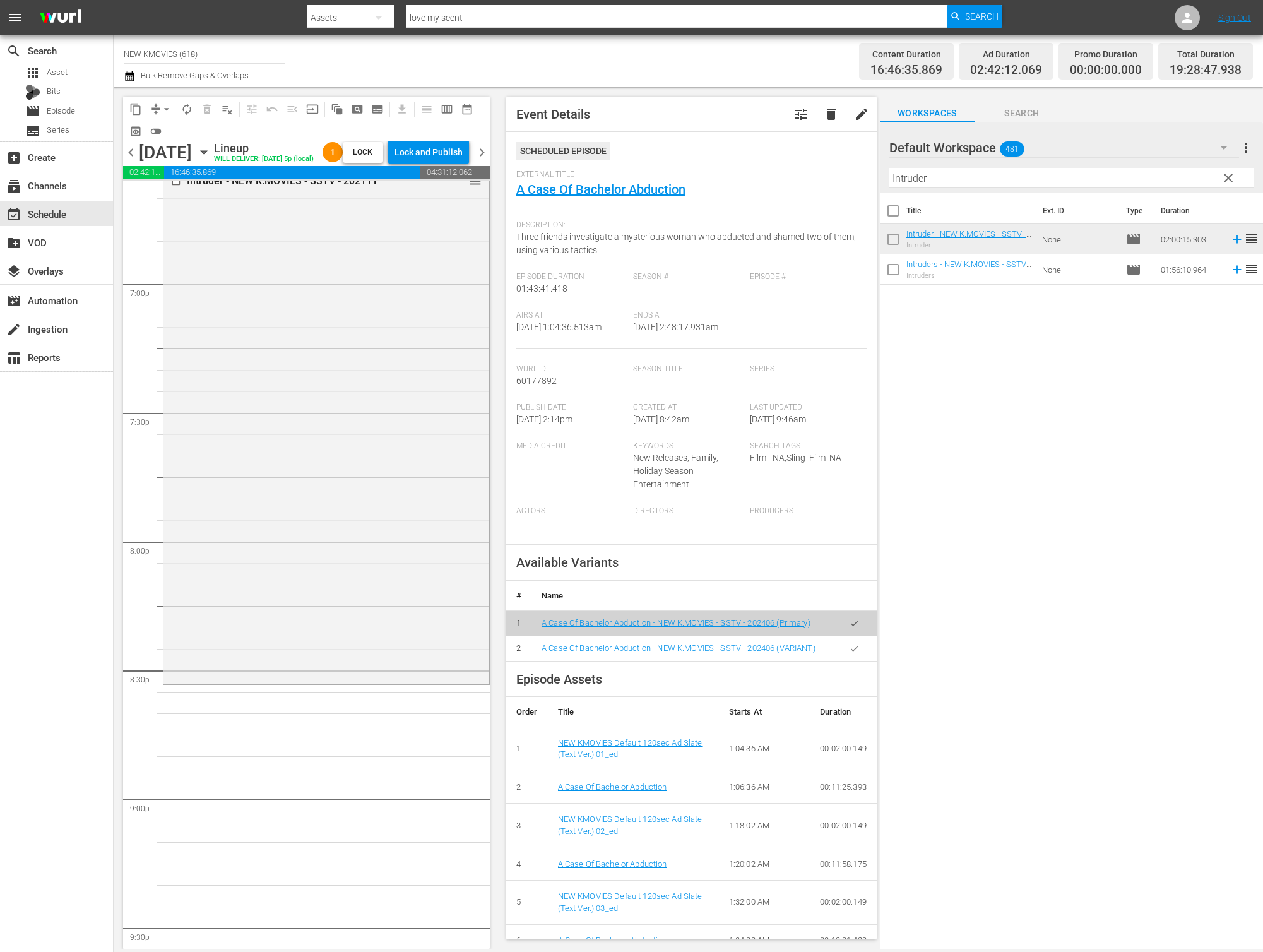
scroll to position [4790, 0]
click at [1043, 178] on input "Intruder" at bounding box center [1071, 178] width 364 height 20
paste input "The Table"
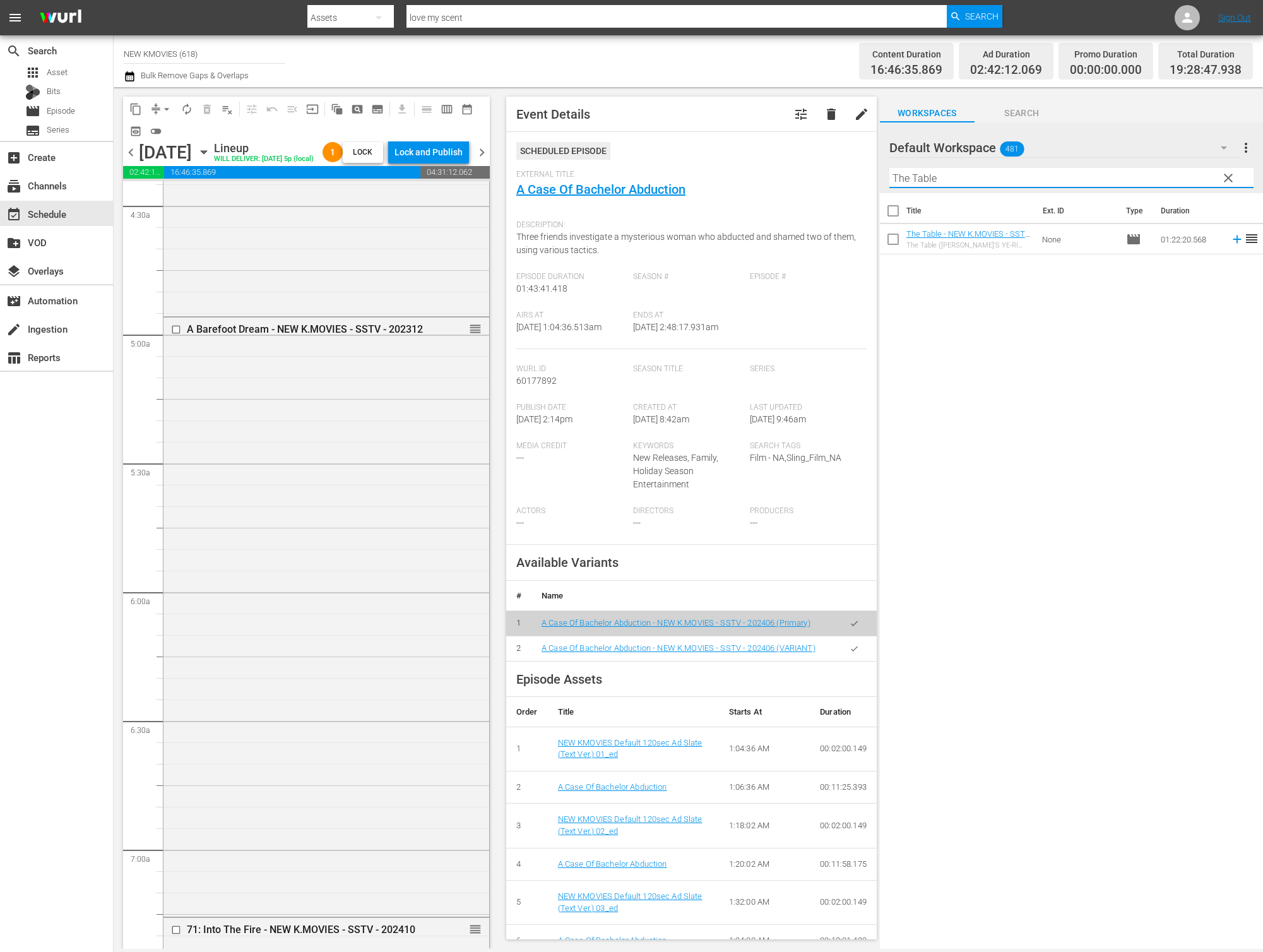
scroll to position [1193, 0]
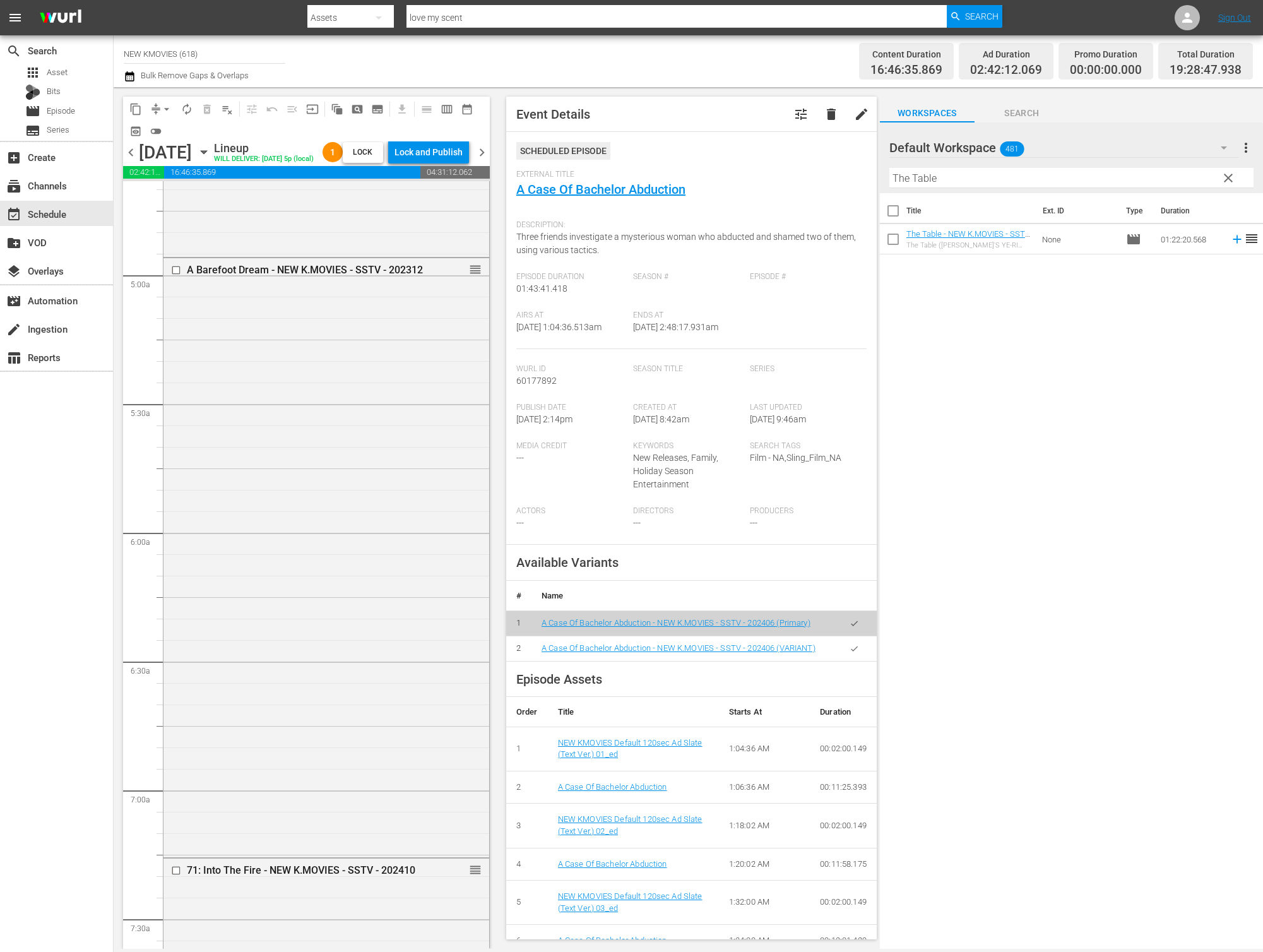
click at [1092, 331] on div "Title Ext. ID Type Duration The Table - NEW K.MOVIES - SSTV - 202111 The Table …" at bounding box center [1071, 572] width 383 height 757
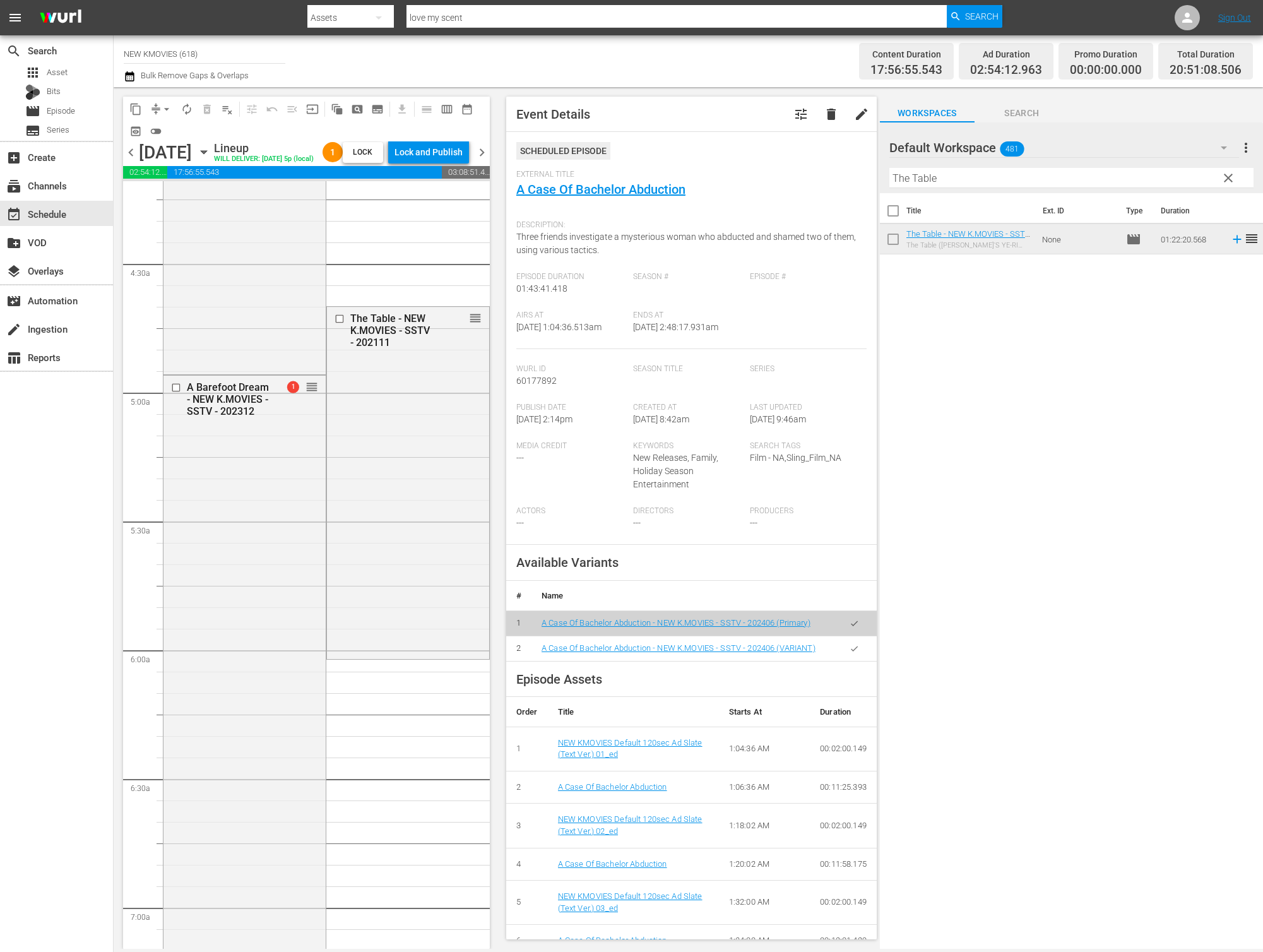
click at [157, 107] on button "arrow_drop_down" at bounding box center [166, 109] width 20 height 20
click at [176, 171] on li "Align to End of Previous Day" at bounding box center [167, 176] width 133 height 20
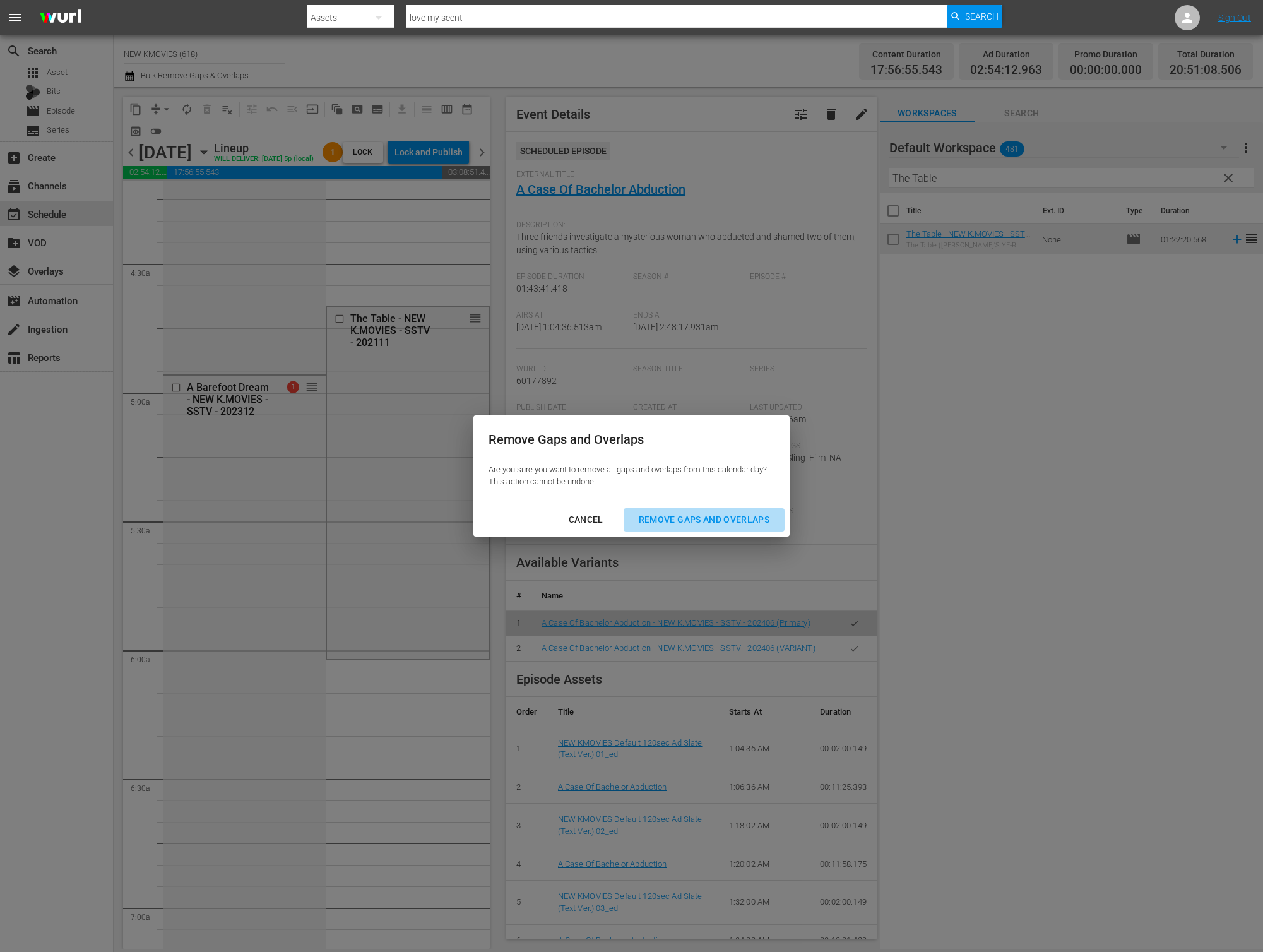
click at [683, 515] on div "Remove Gaps and Overlaps" at bounding box center [704, 520] width 151 height 16
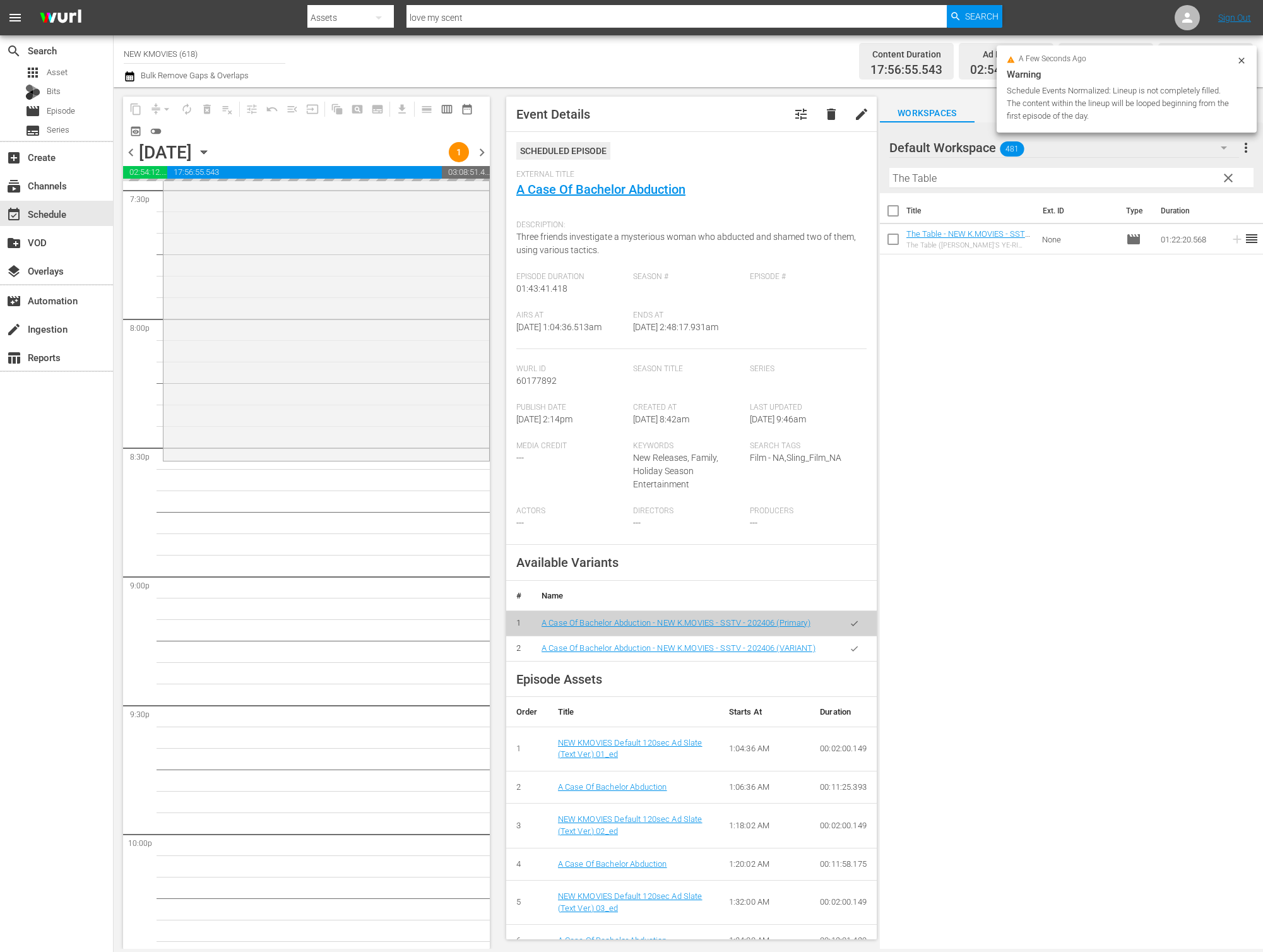
scroll to position [5412, 0]
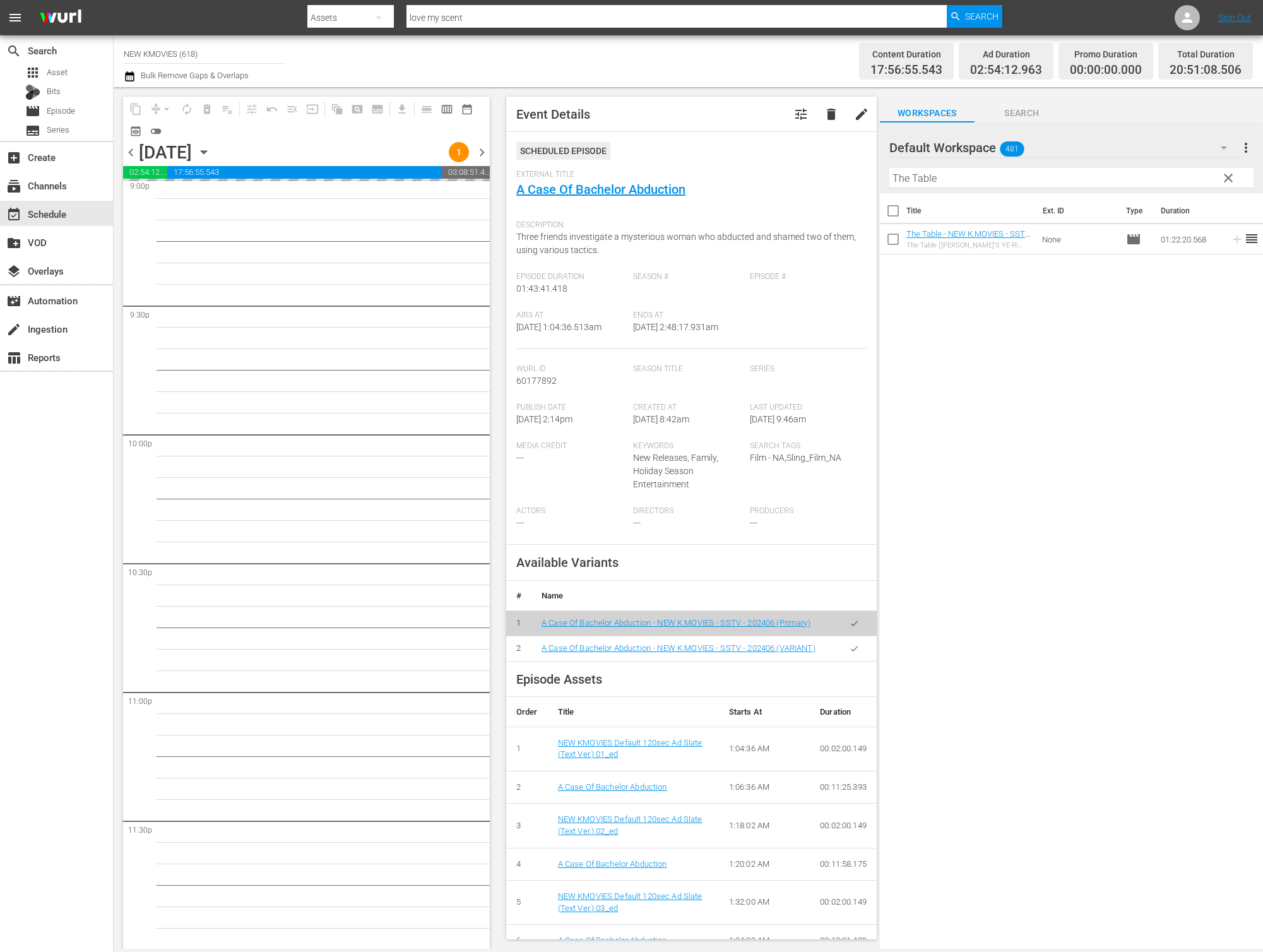
click at [1083, 167] on div "Filter by Title The Table" at bounding box center [1071, 178] width 364 height 30
click at [1075, 181] on input "The Table" at bounding box center [1071, 178] width 364 height 20
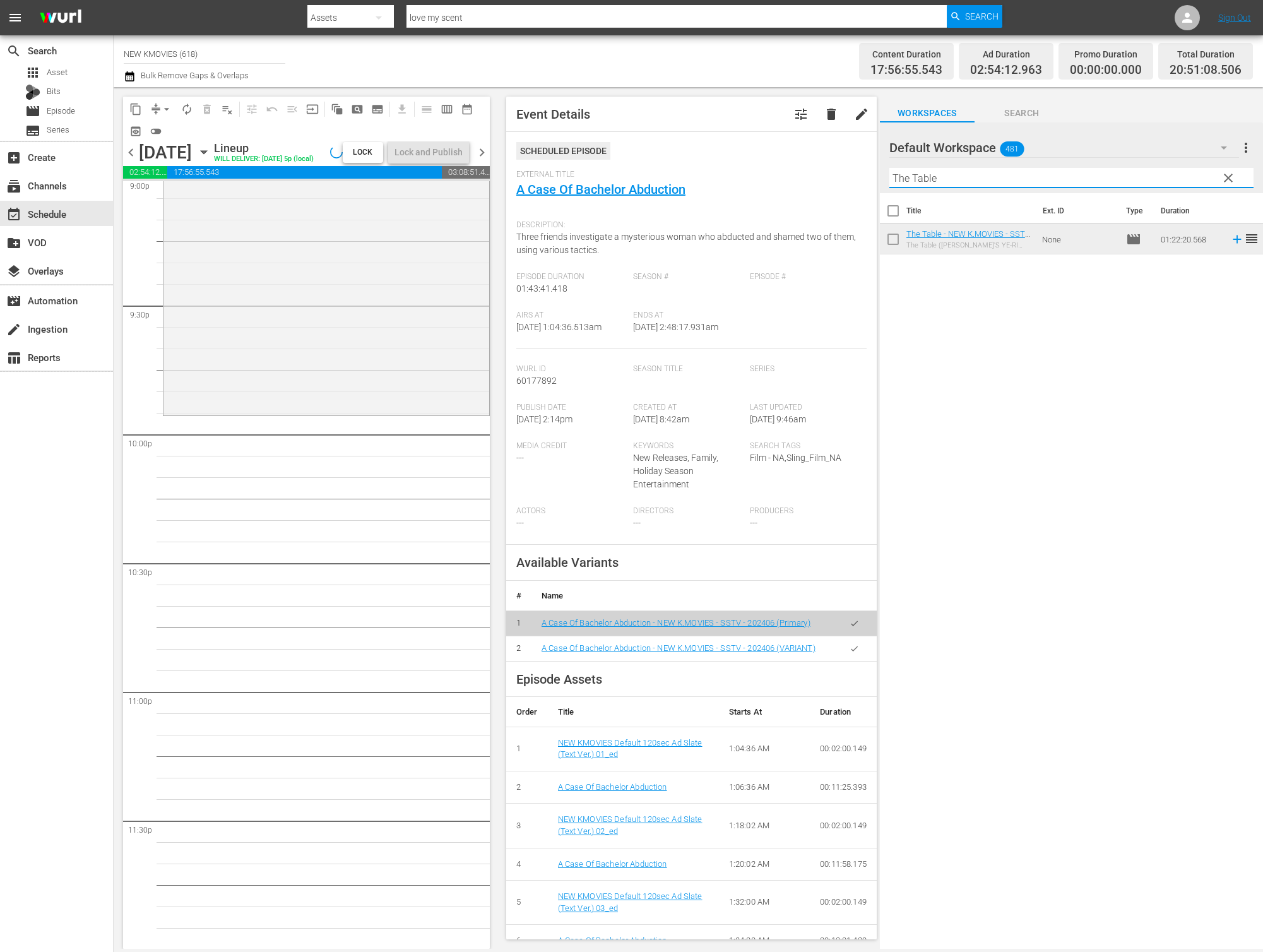
scroll to position [5433, 0]
click at [1075, 181] on input "The Table" at bounding box center [1071, 178] width 364 height 20
paste input "Doctor"
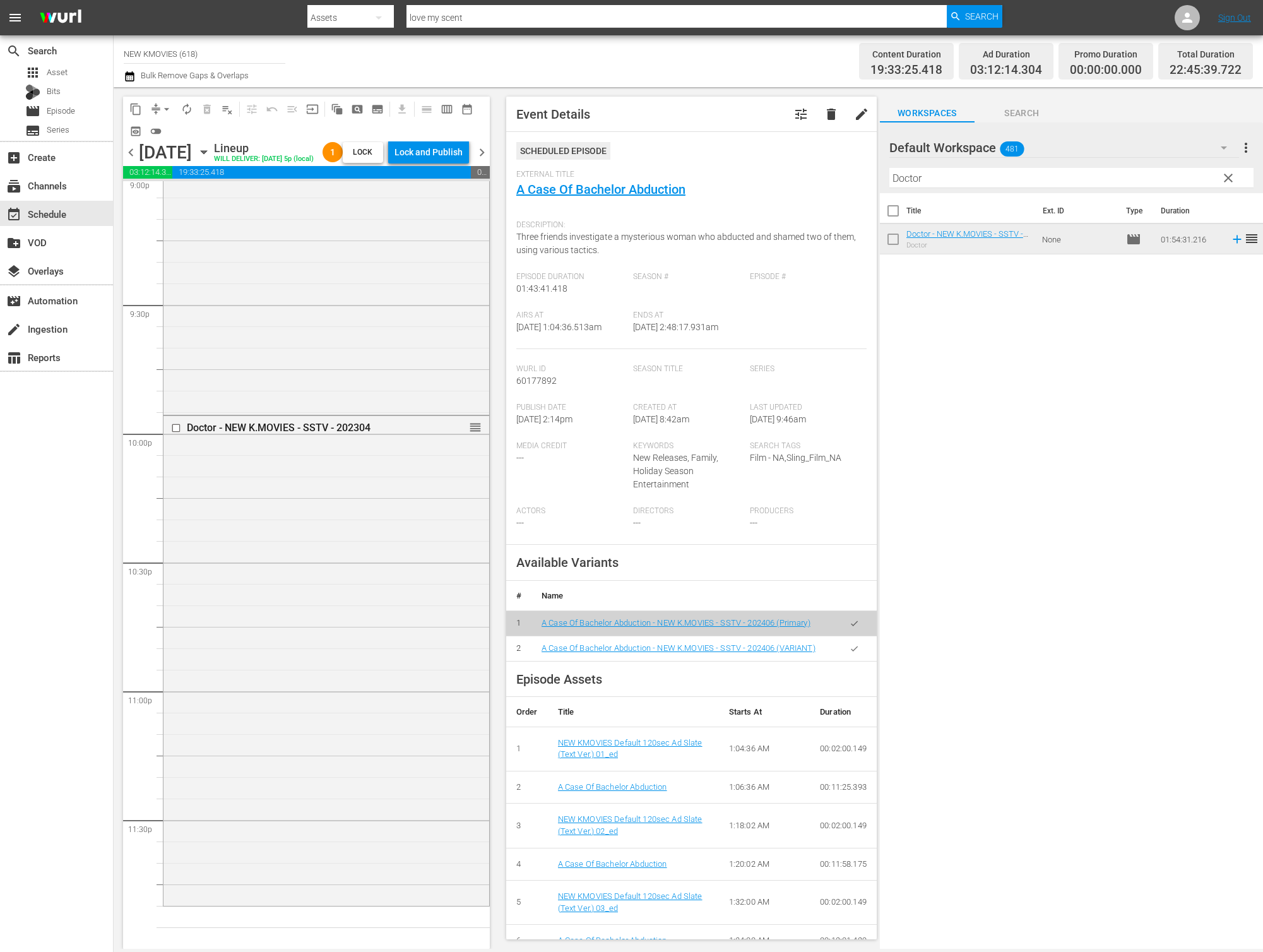
click at [997, 173] on input "Doctor" at bounding box center [1071, 178] width 364 height 20
paste input "An Affai"
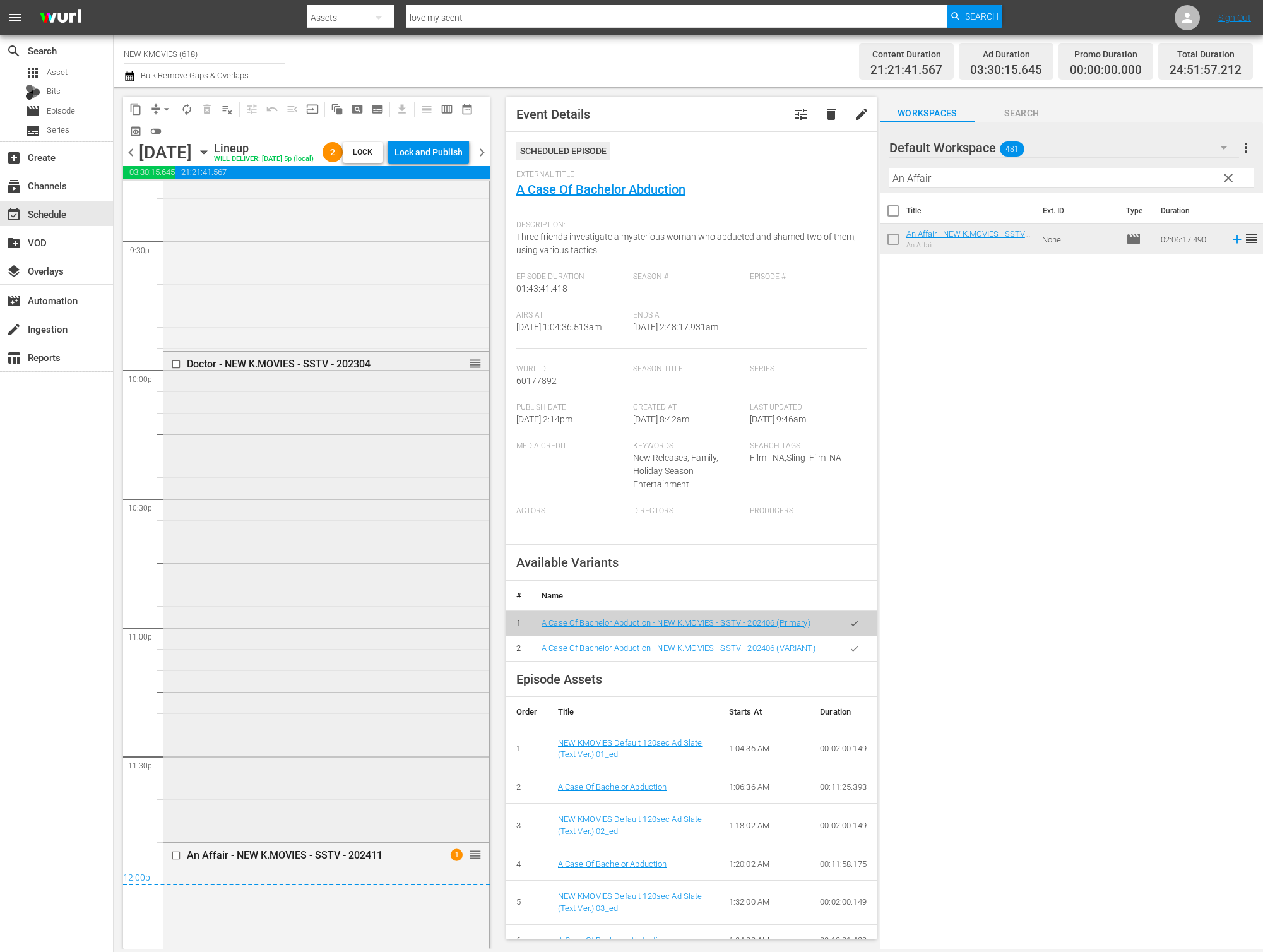
scroll to position [5933, 0]
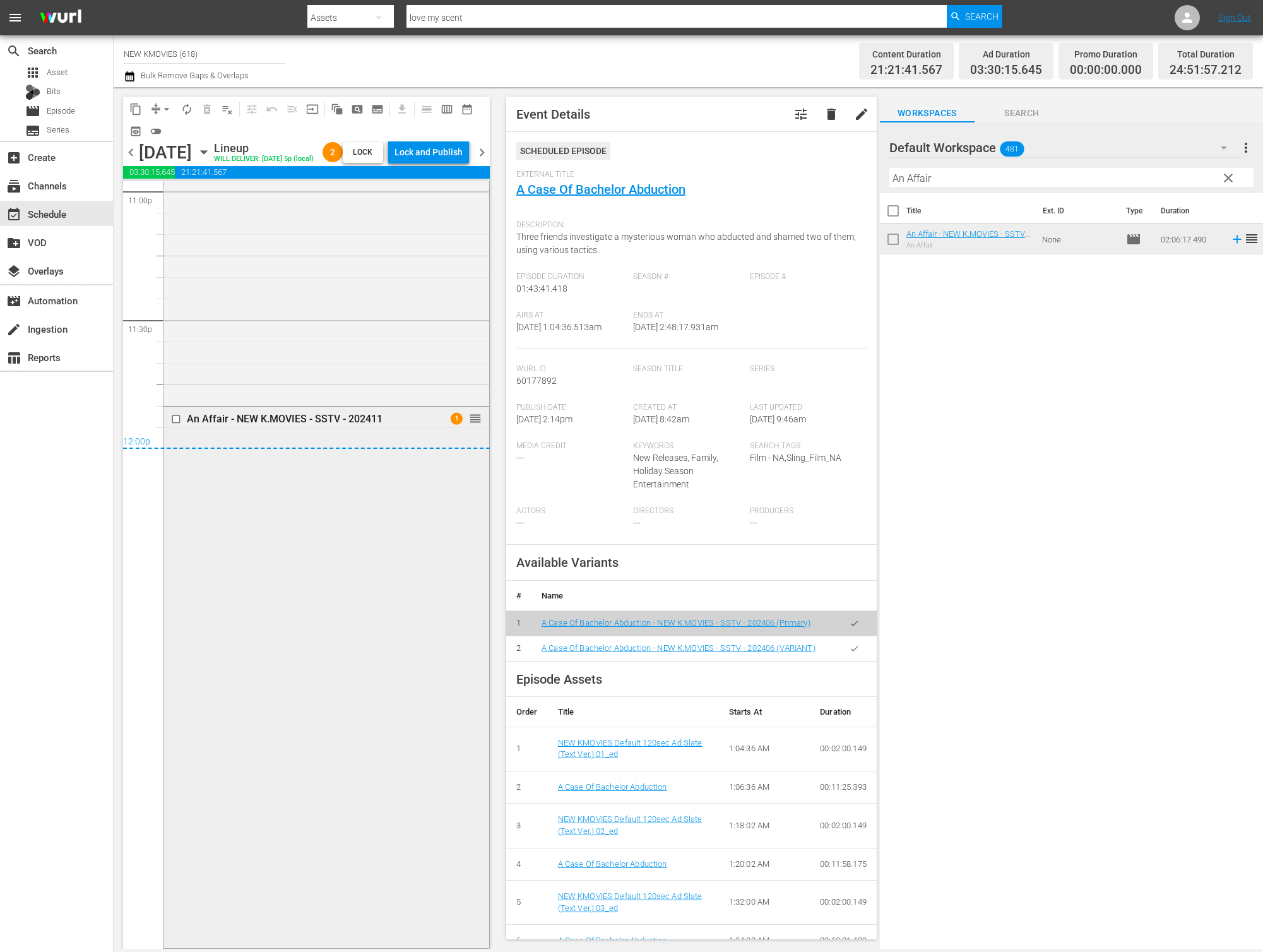
click at [347, 661] on div "An Affair - NEW K.MOVIES - SSTV - 202411 1 reorder" at bounding box center [326, 677] width 325 height 539
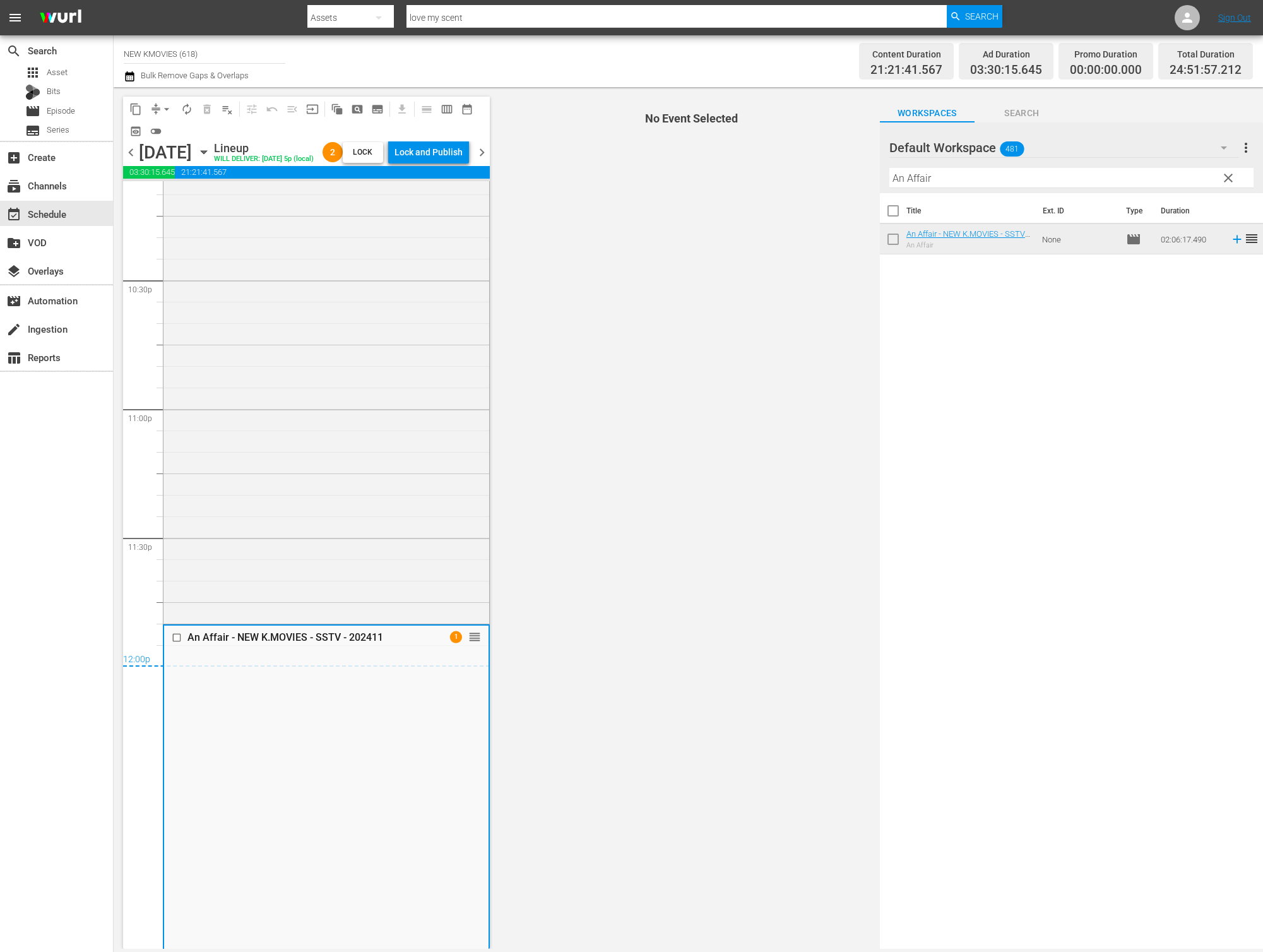
scroll to position [5468, 0]
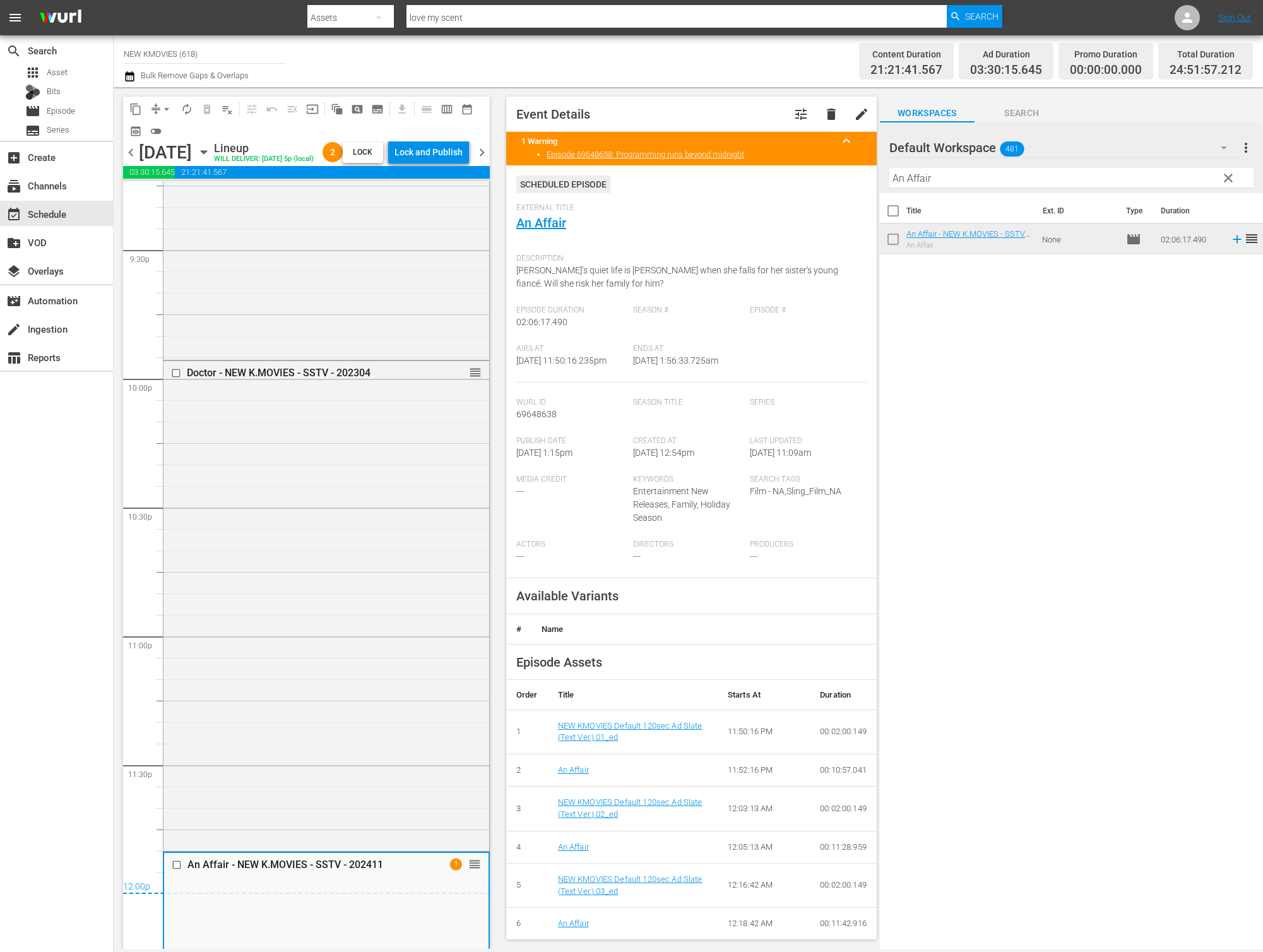
click at [347, 661] on div "Doctor - NEW K.MOVIES - SSTV - 202304 reorder" at bounding box center [326, 605] width 325 height 488
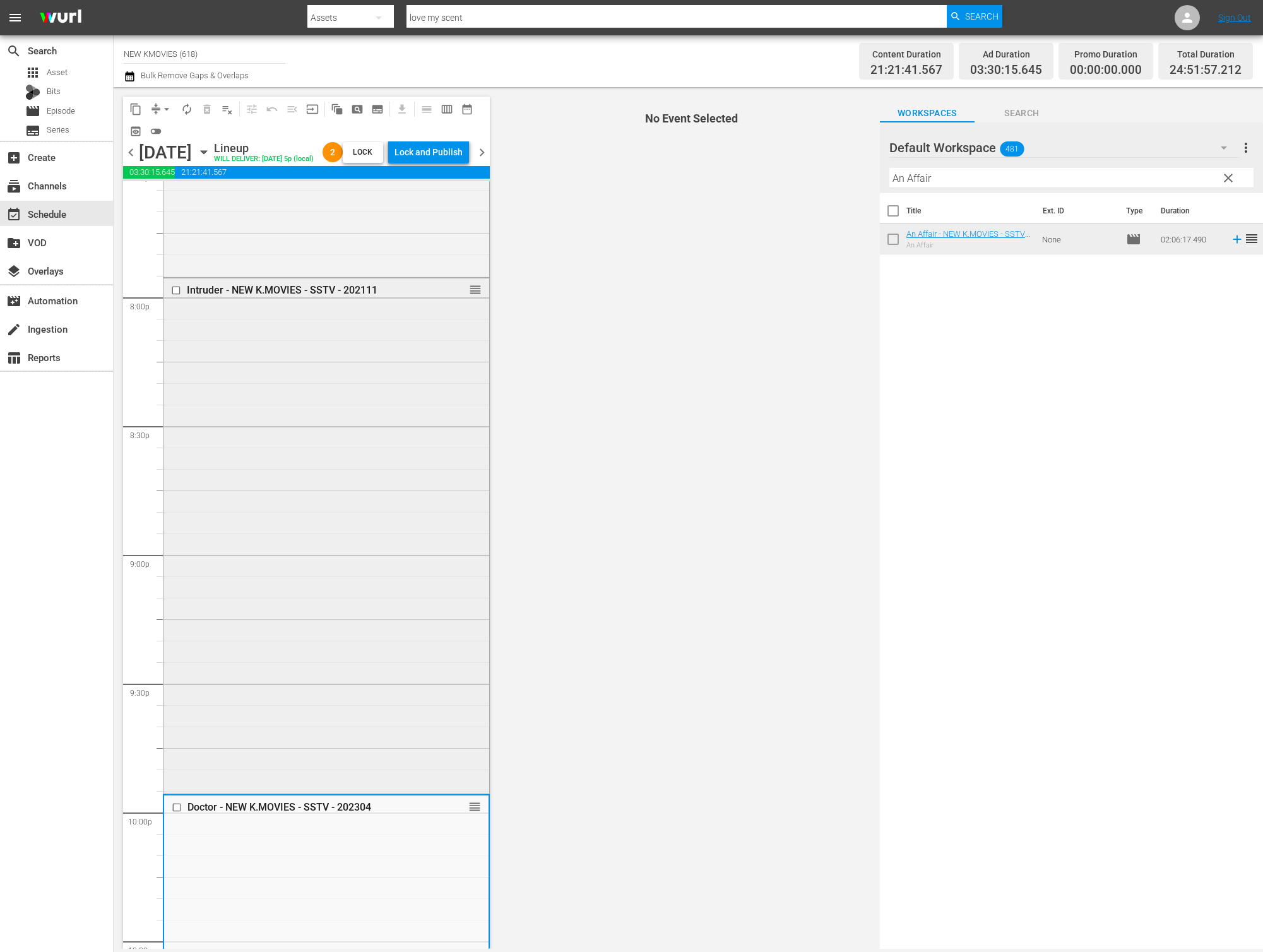
scroll to position [4899, 0]
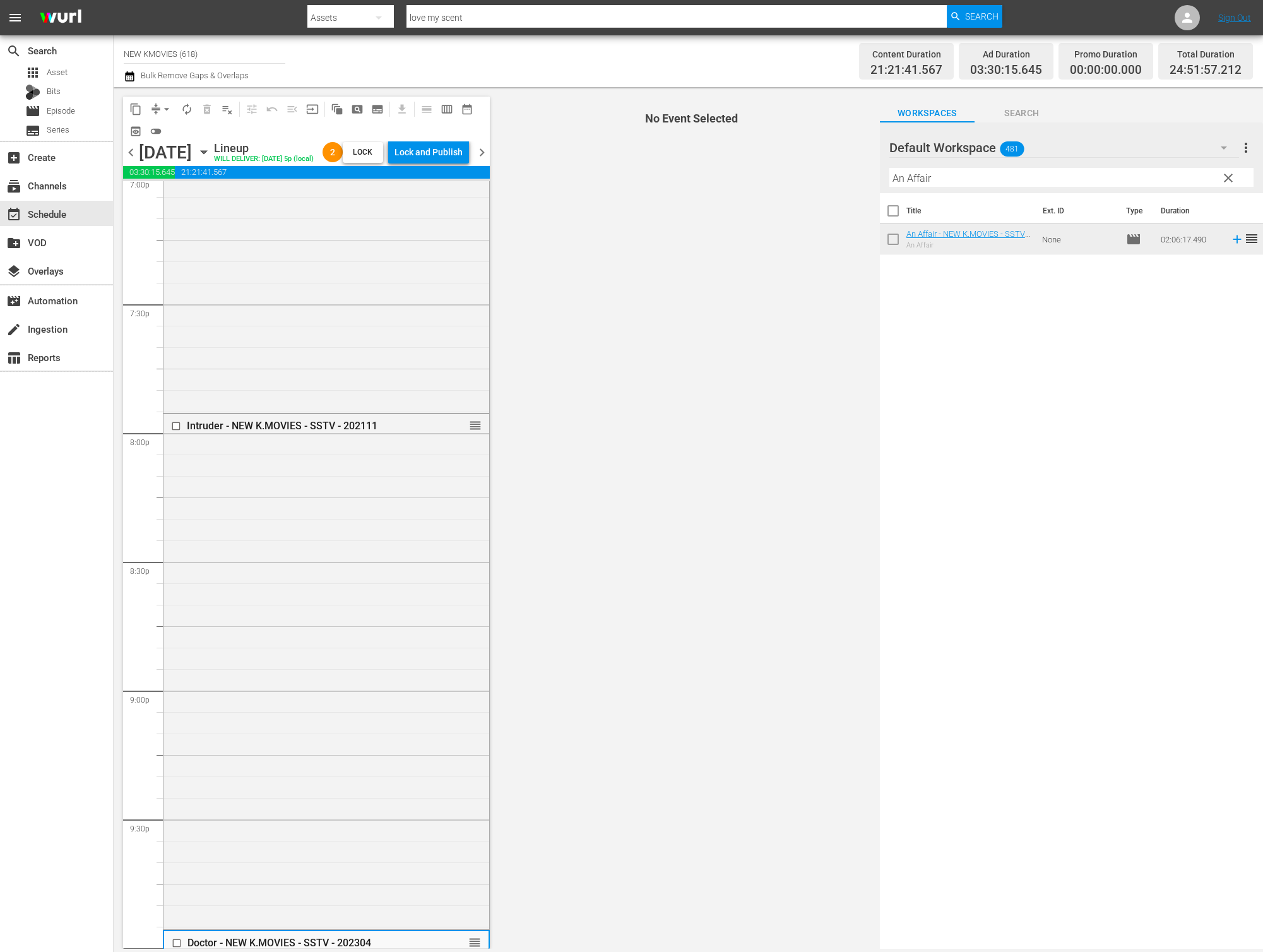
click at [489, 160] on span "chevron_right" at bounding box center [482, 152] width 16 height 16
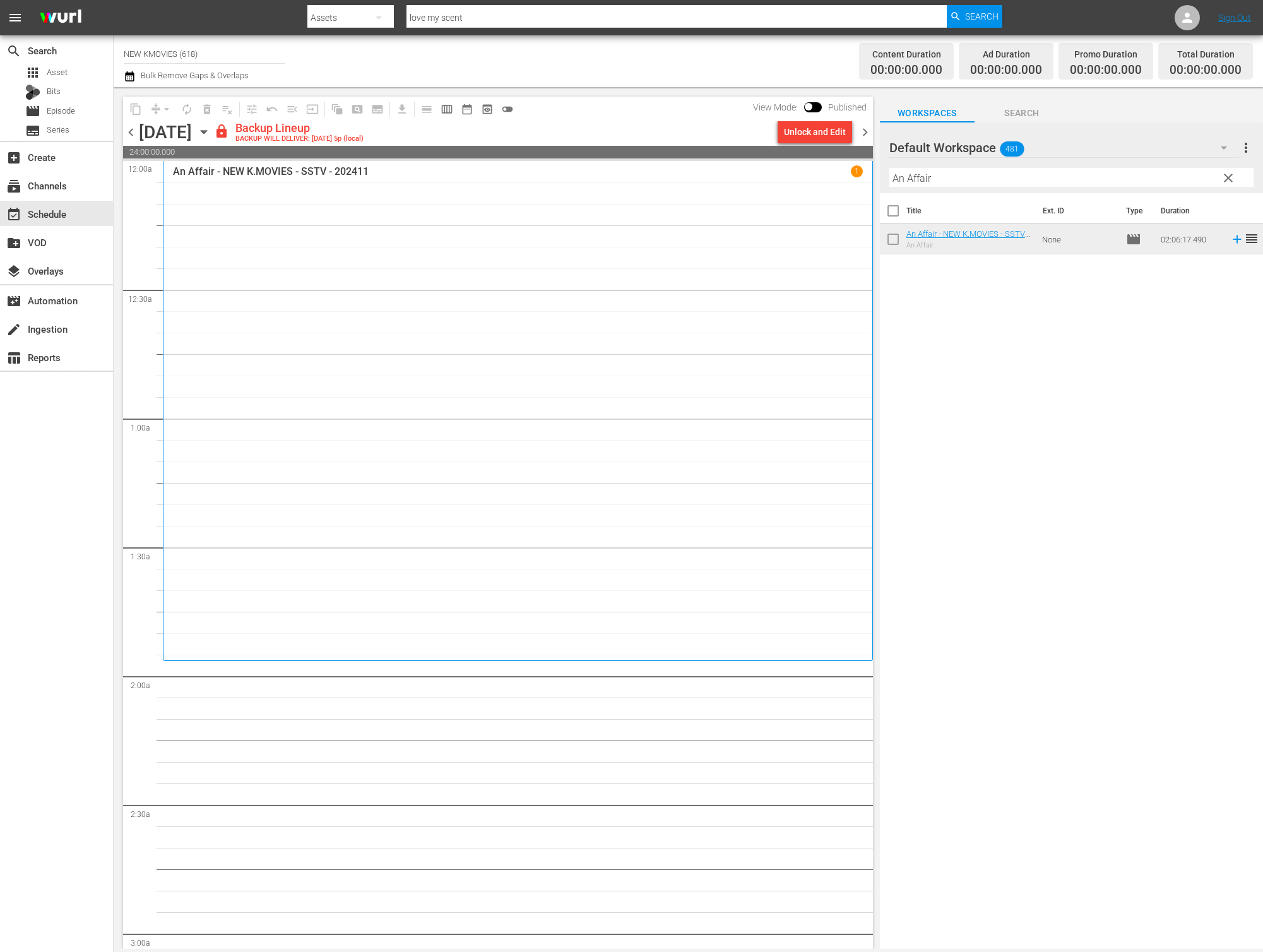
click at [809, 127] on div "Unlock and Edit" at bounding box center [815, 132] width 62 height 23
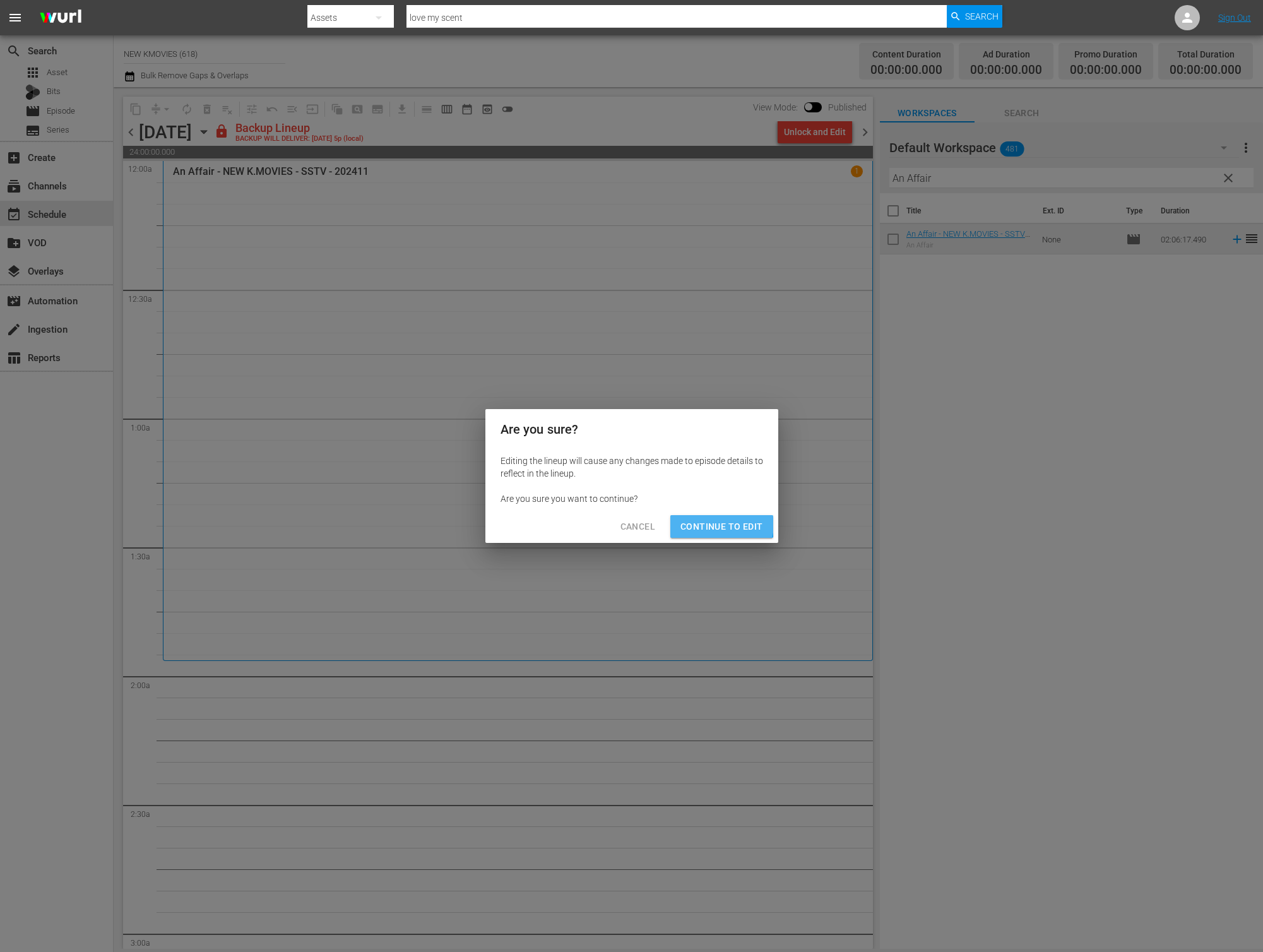
click at [711, 523] on span "Continue to Edit" at bounding box center [721, 526] width 82 height 16
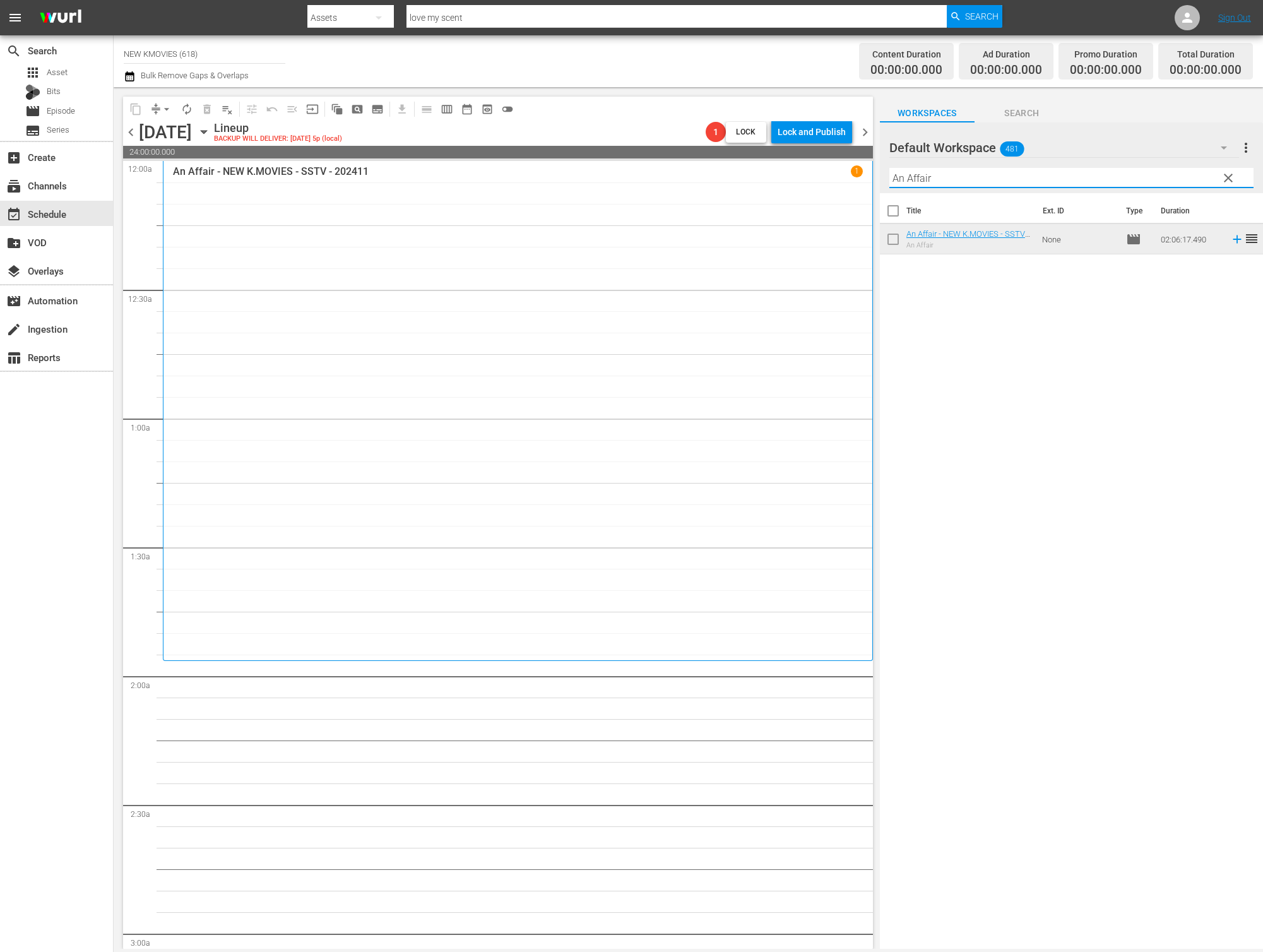
click at [986, 179] on input "An Affair" at bounding box center [1071, 178] width 364 height 20
paste input "Detective K: Secret of Virtuous Widow"
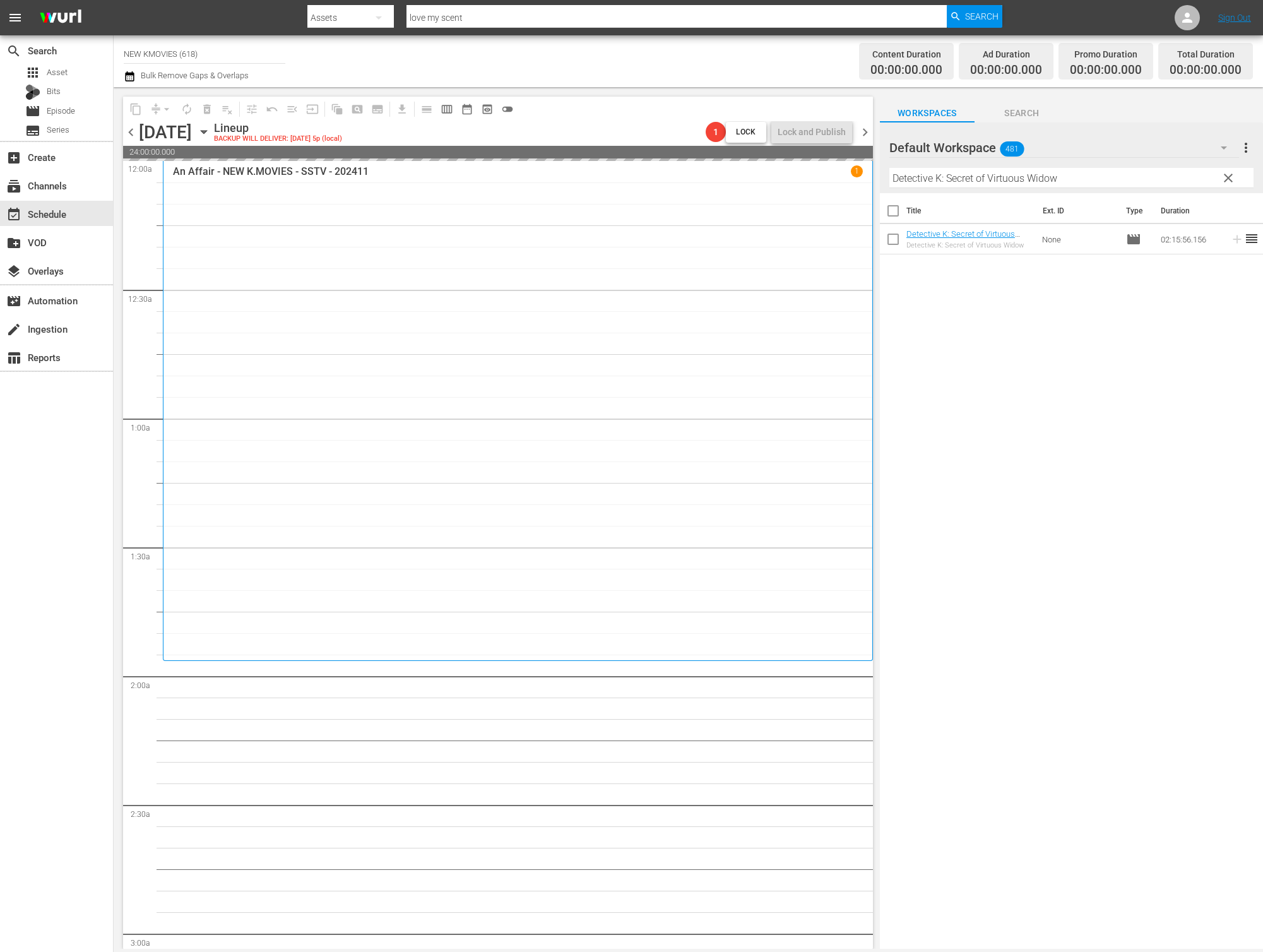
click at [1039, 175] on input "Detective K: Secret of Virtuous Widow" at bounding box center [1071, 178] width 364 height 20
paste input "Hot Young Bloods"
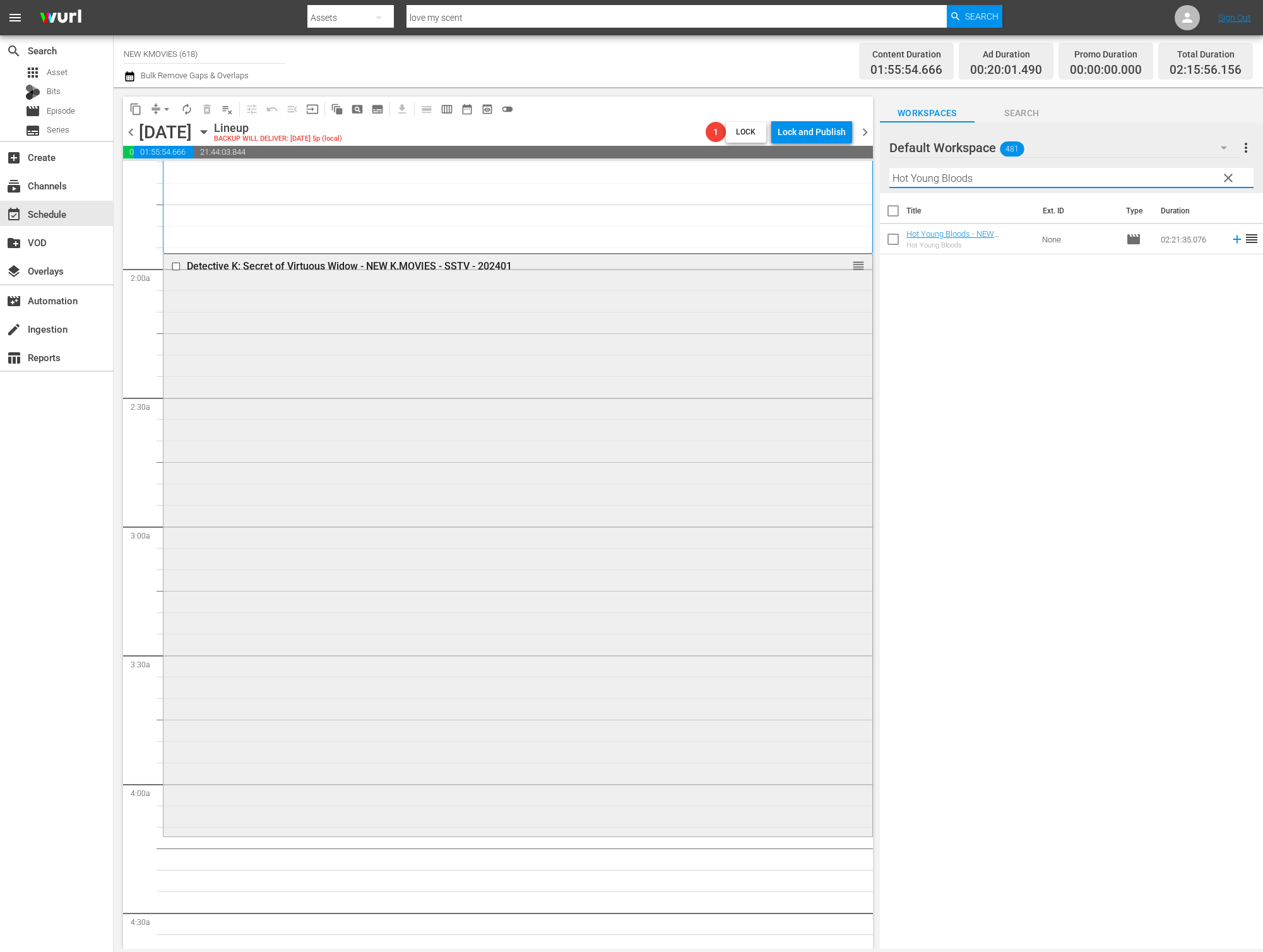
scroll to position [586, 0]
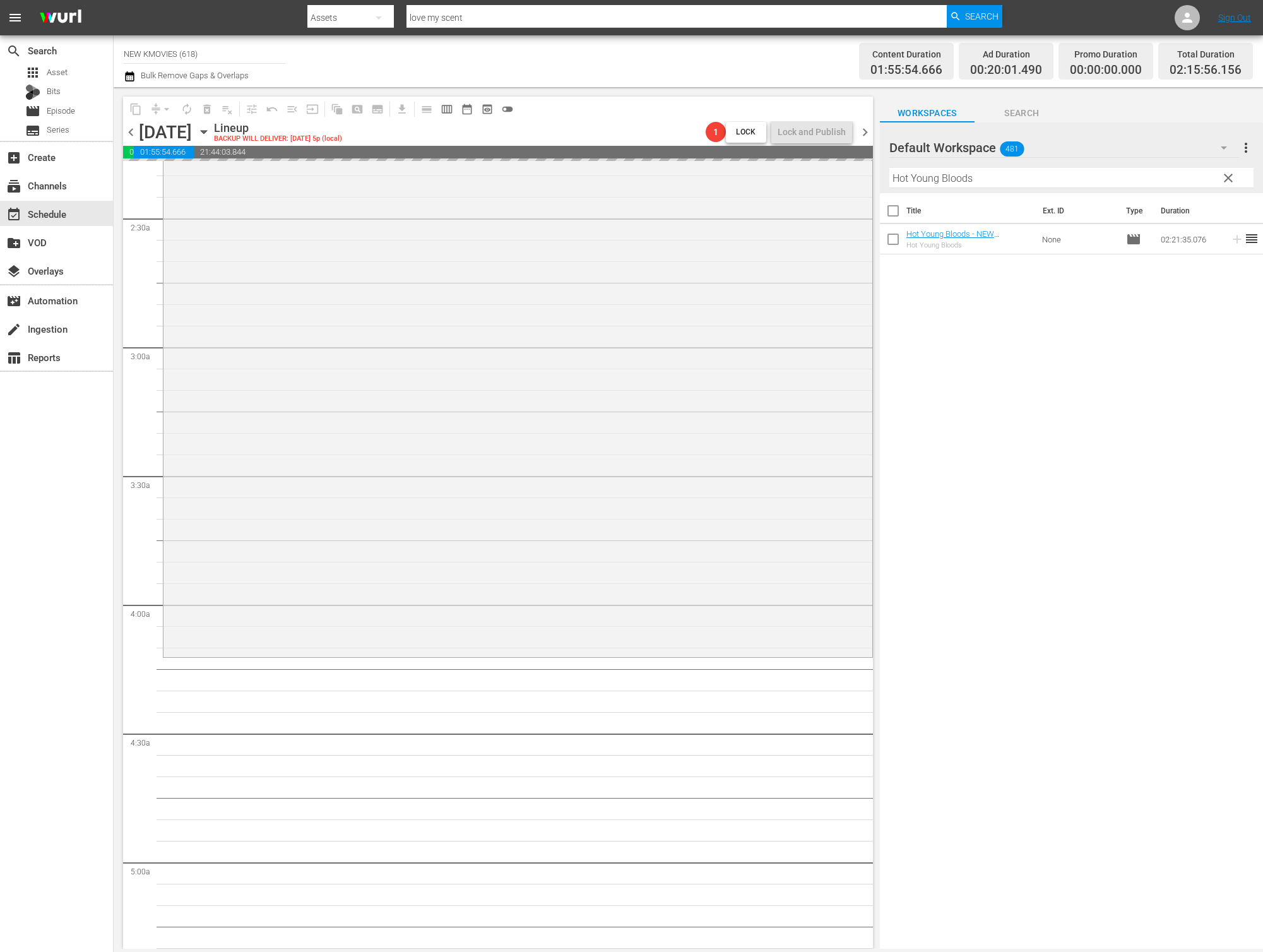
click at [1085, 180] on input "Hot Young Bloods" at bounding box center [1071, 178] width 364 height 20
paste input "The Last Princes"
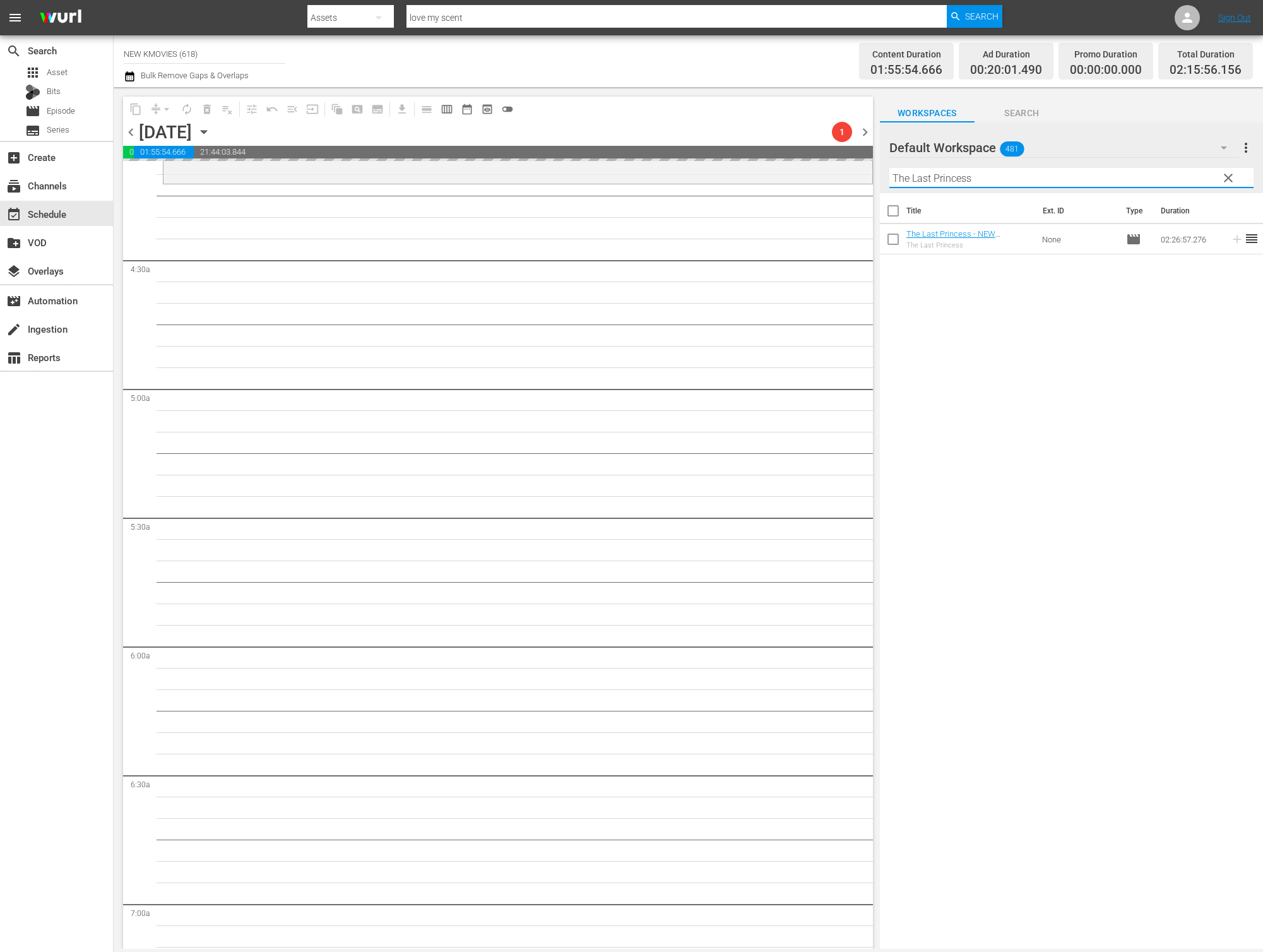
scroll to position [1061, 0]
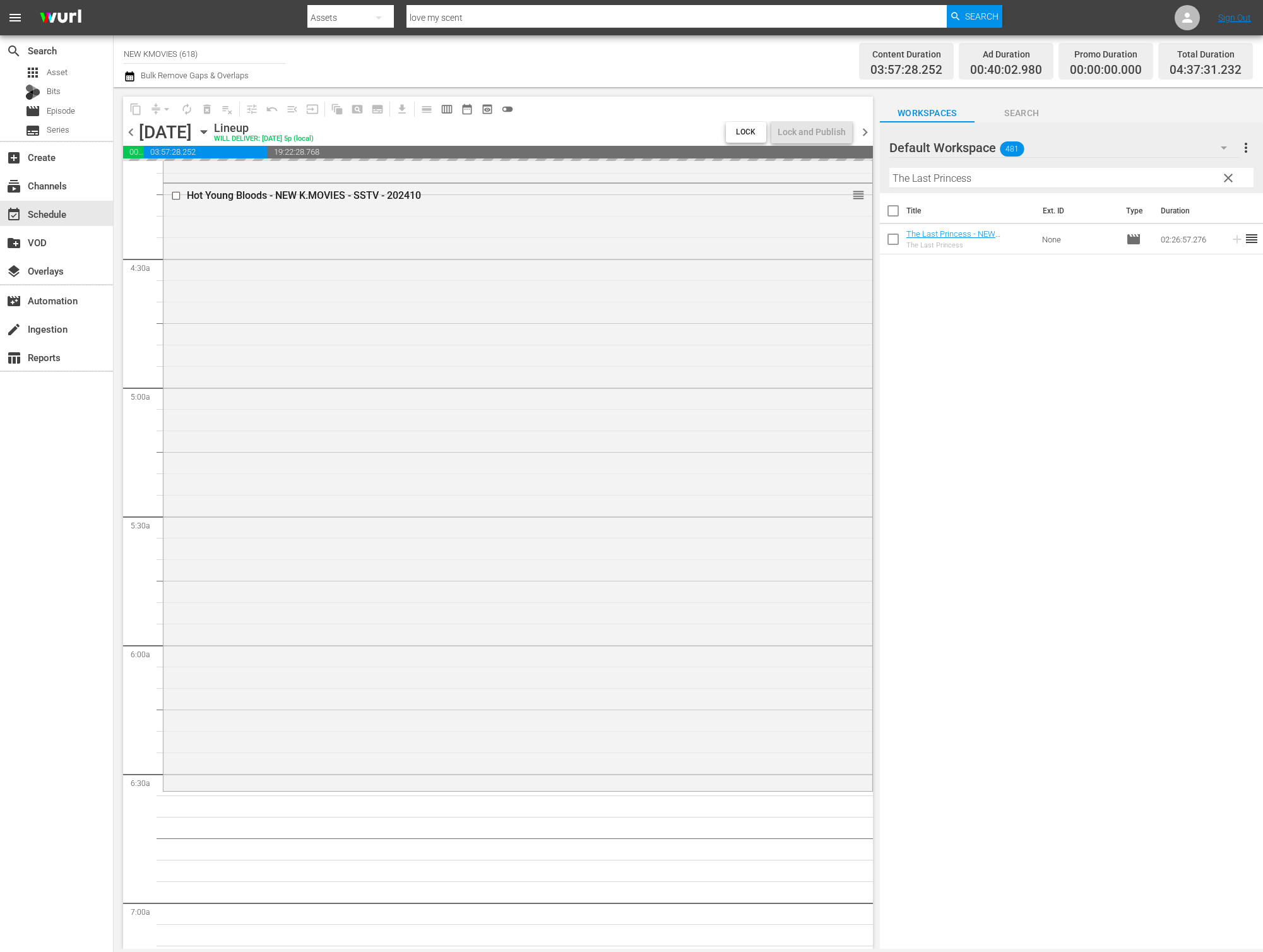
click at [945, 171] on input "The Last Princess" at bounding box center [1071, 178] width 364 height 20
paste input "Recalled"
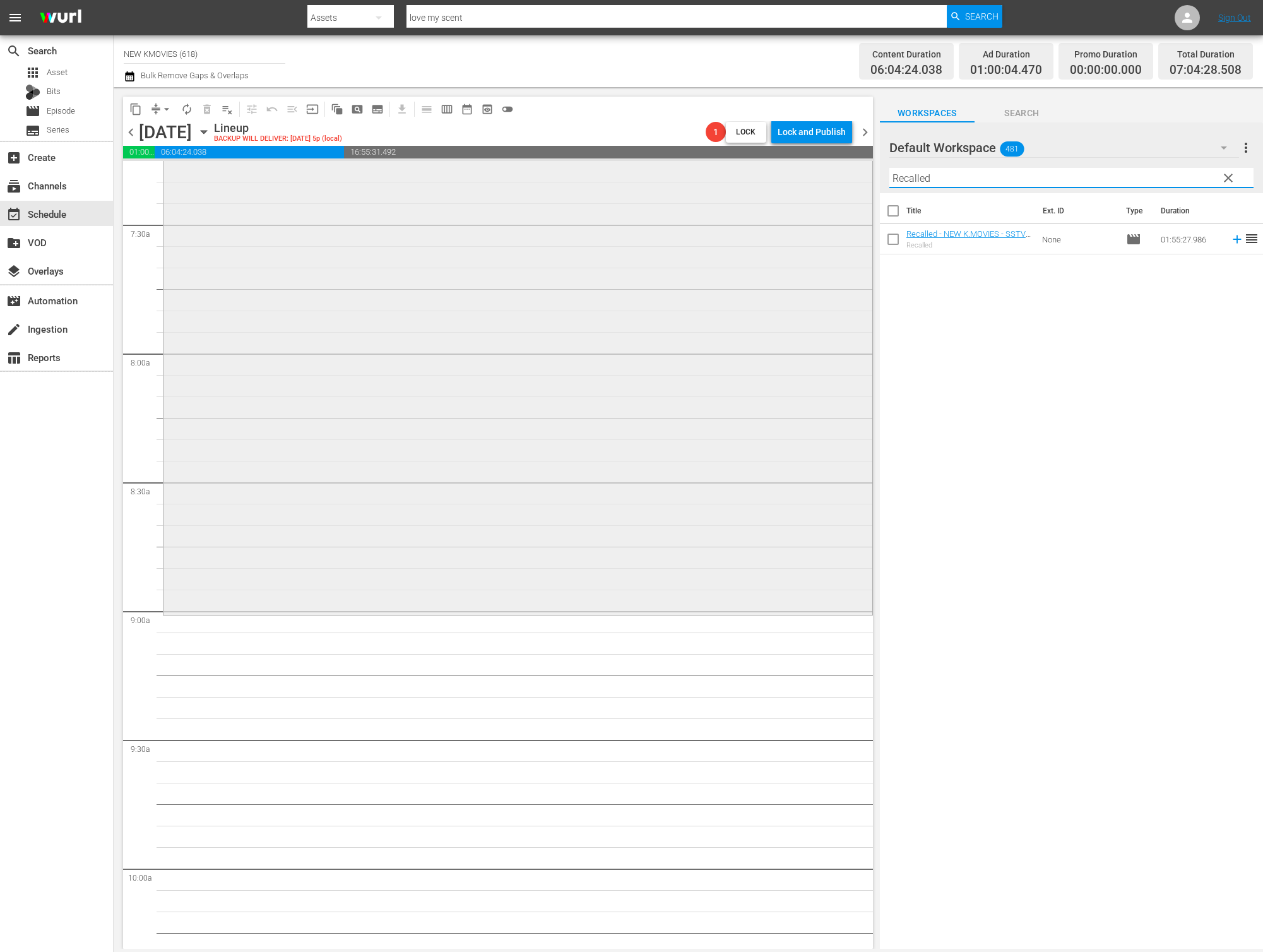
scroll to position [1940, 0]
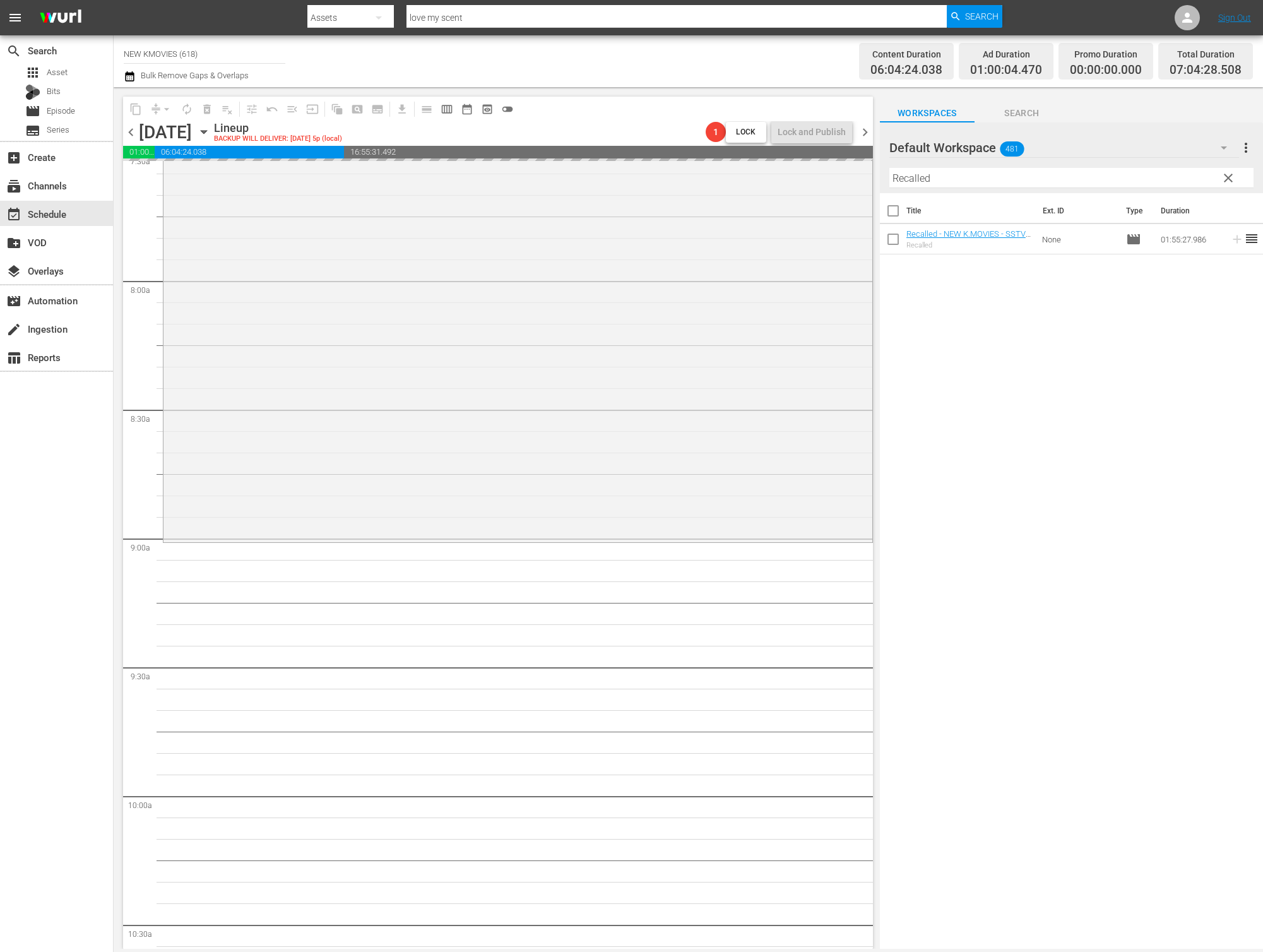
click at [979, 178] on input "Recalled" at bounding box center [1071, 178] width 364 height 20
paste input "Marrying the Mafia 2: Enemy-in-Law"
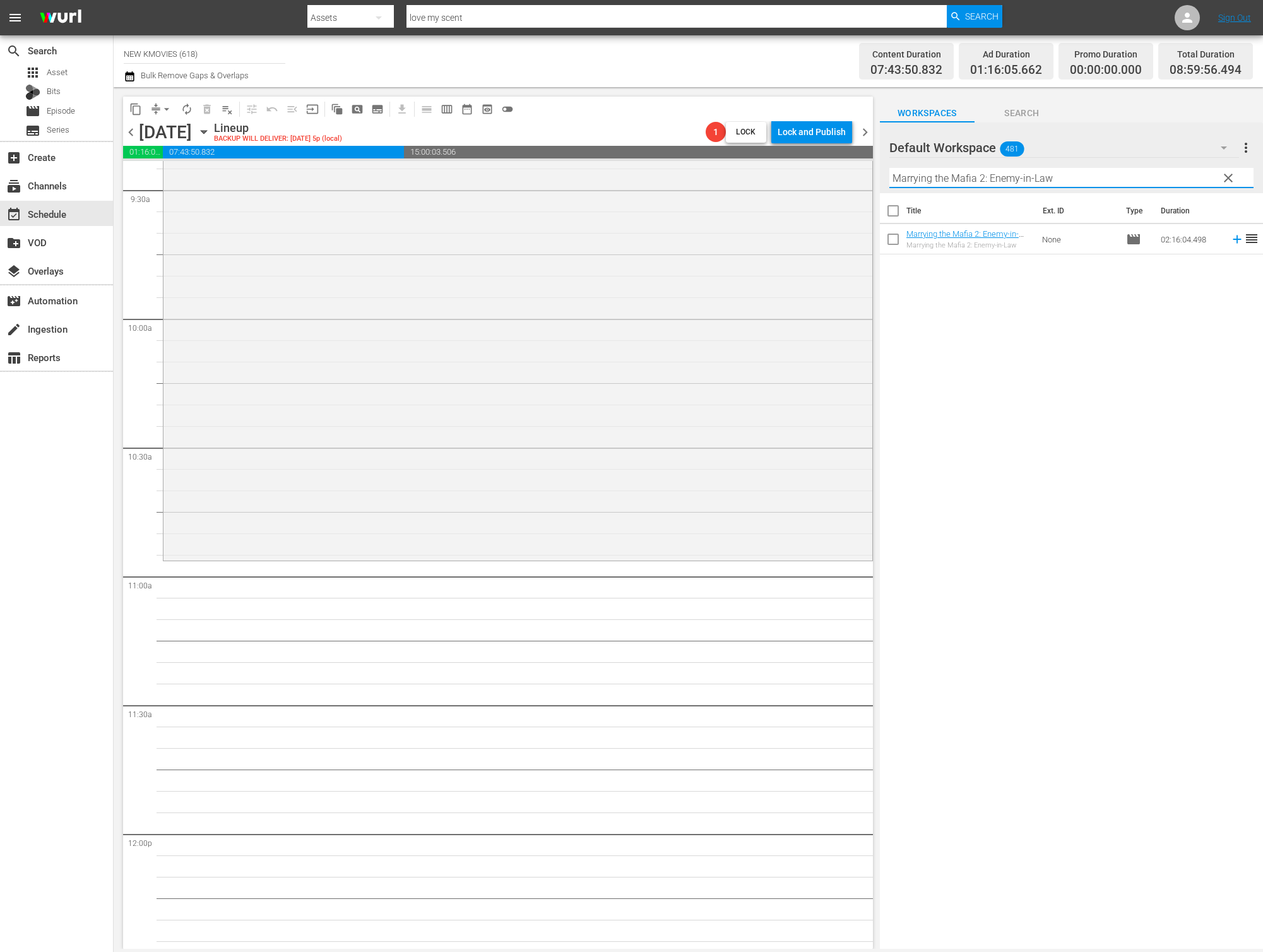
scroll to position [2418, 0]
click at [1104, 175] on input "Marrying the Mafia 2: Enemy-in-Law" at bounding box center [1071, 178] width 364 height 20
paste input "New Year Blues"
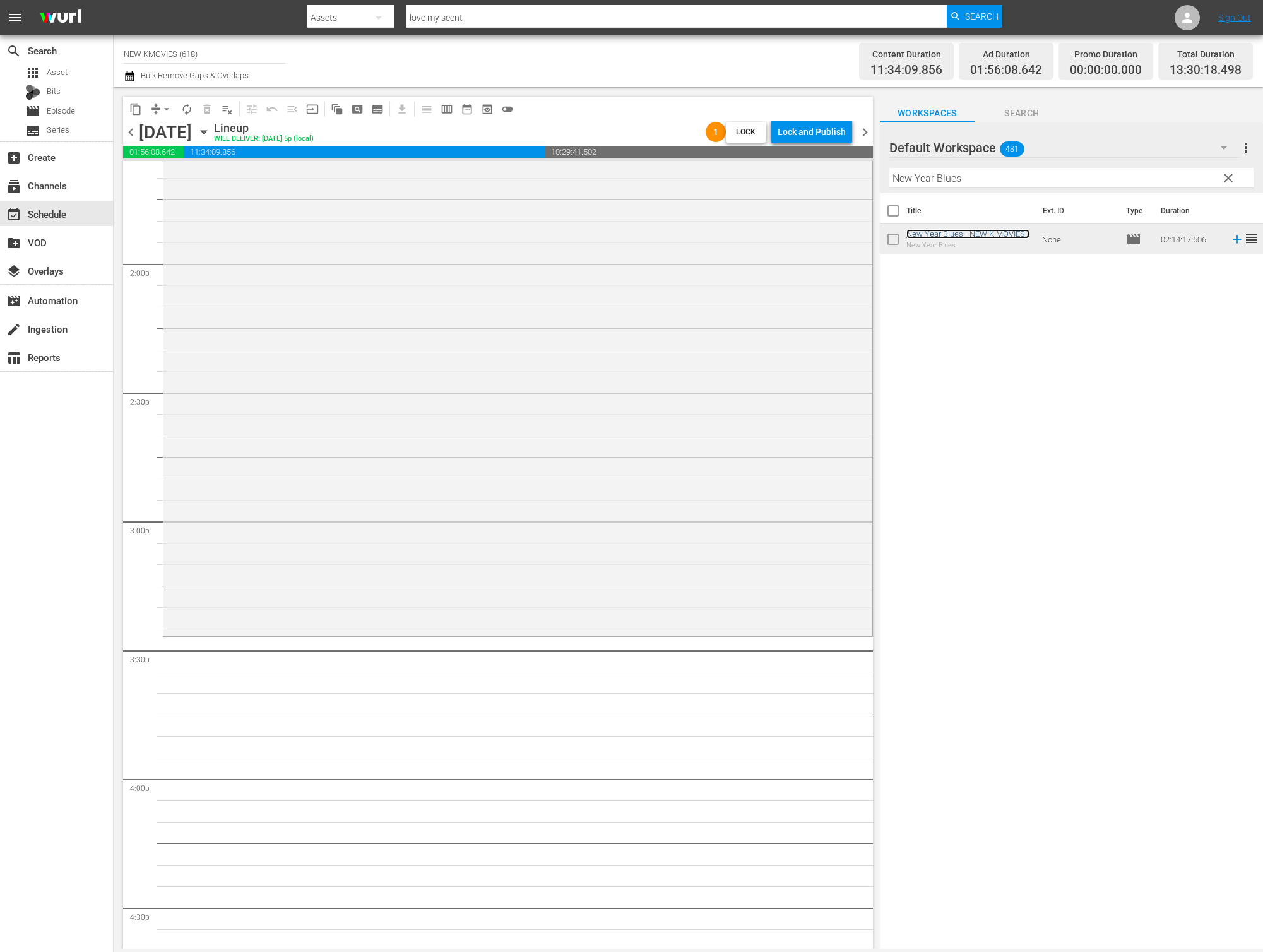
scroll to position [3508, 0]
click at [939, 171] on input "New Year Blues" at bounding box center [1071, 178] width 364 height 20
paste input "The Girl on A Bulldozer"
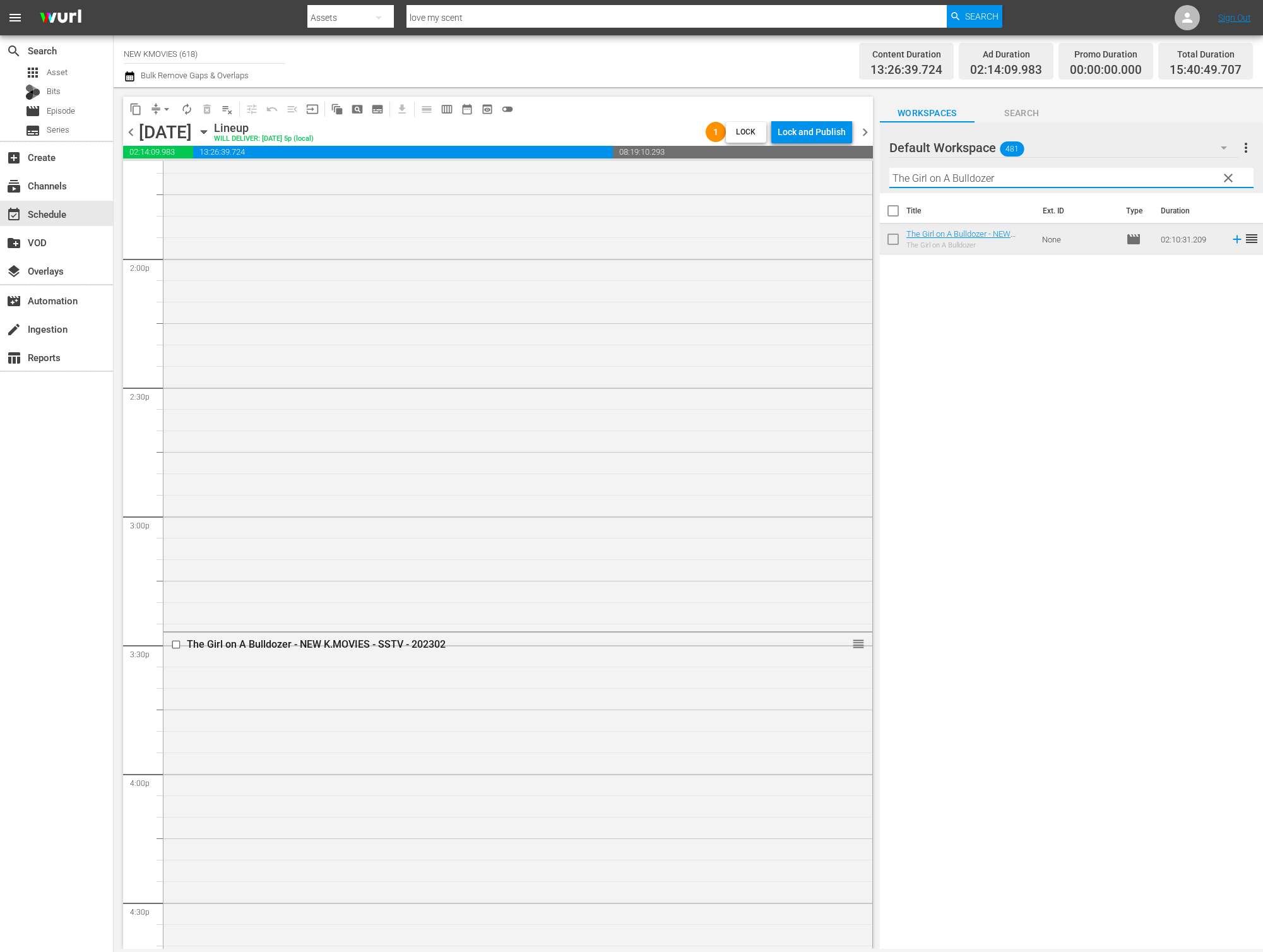
click at [1104, 178] on input "The Girl on A Bulldozer" at bounding box center [1071, 178] width 364 height 20
paste input "Road To [GEOGRAPHIC_DATA]"
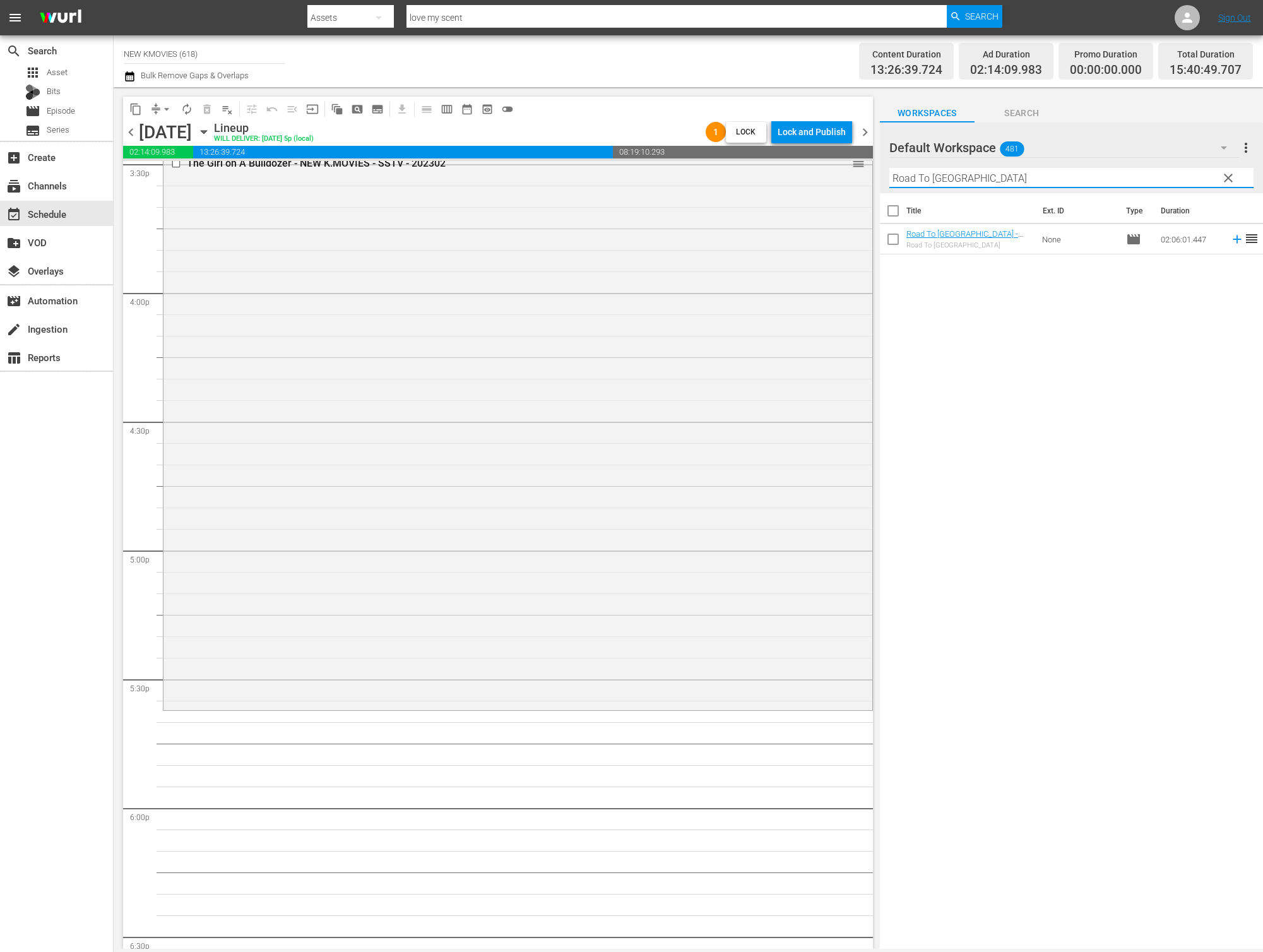
scroll to position [4177, 0]
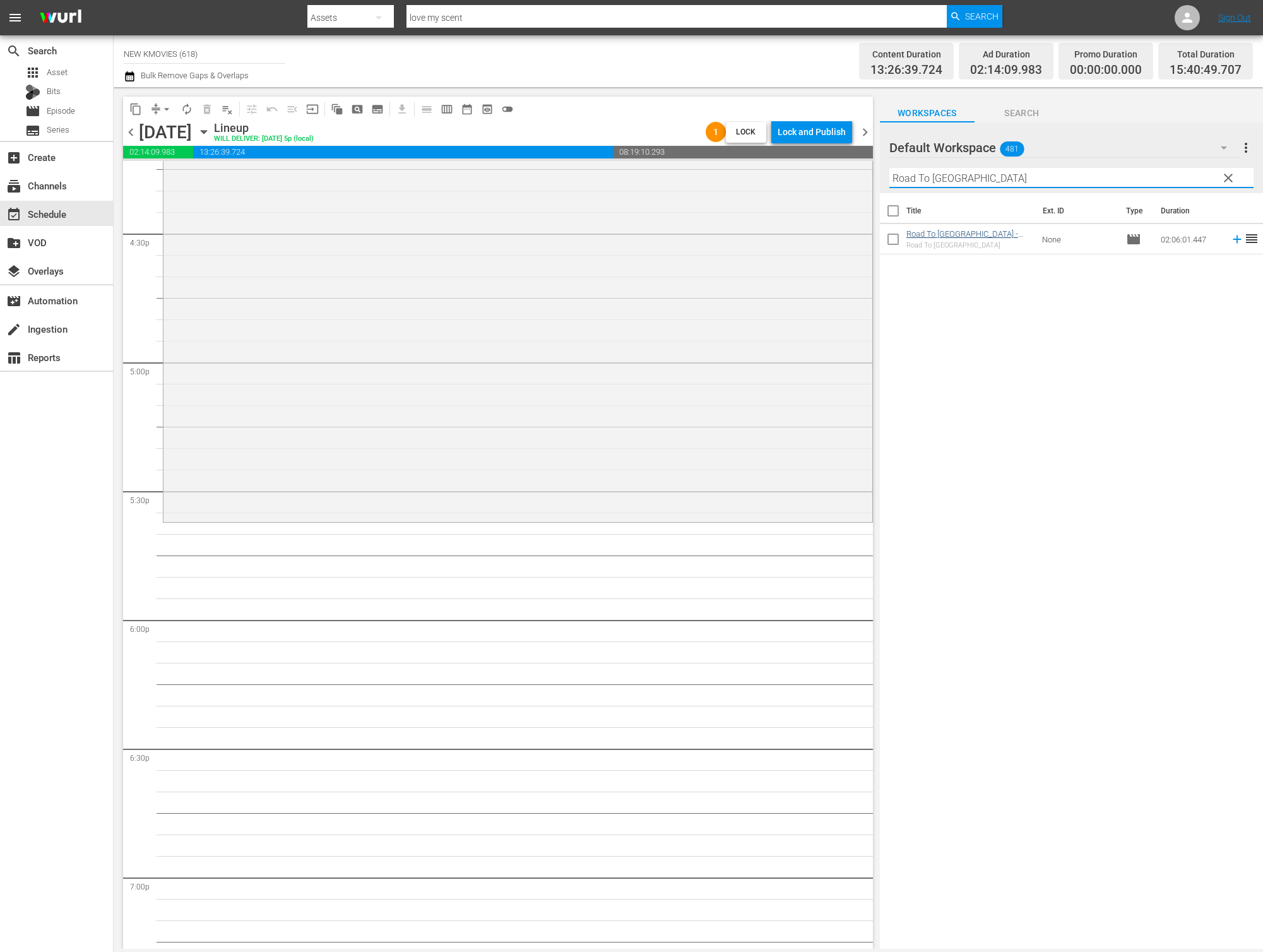
type input "Road To [GEOGRAPHIC_DATA]"
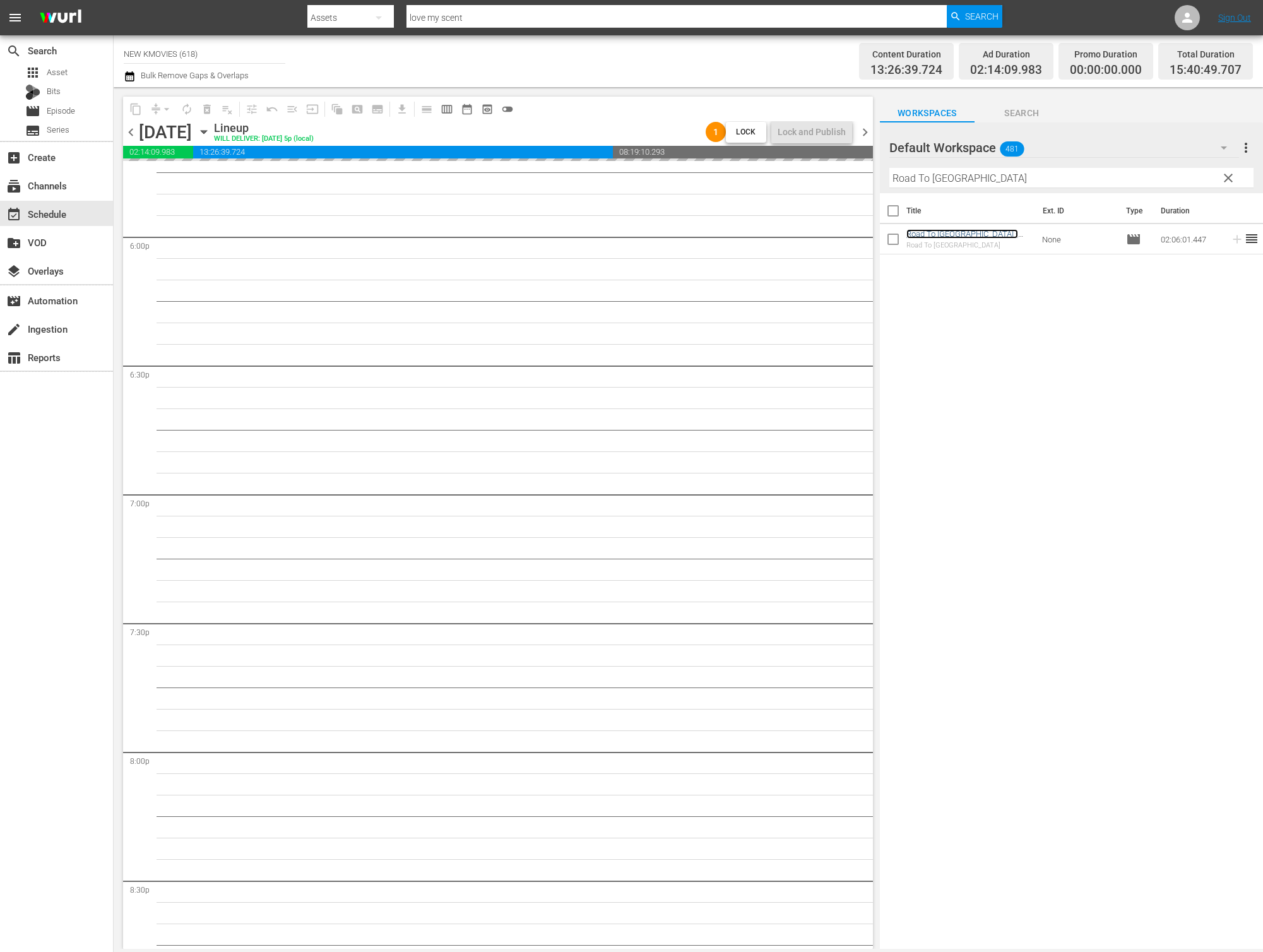
scroll to position [4561, 0]
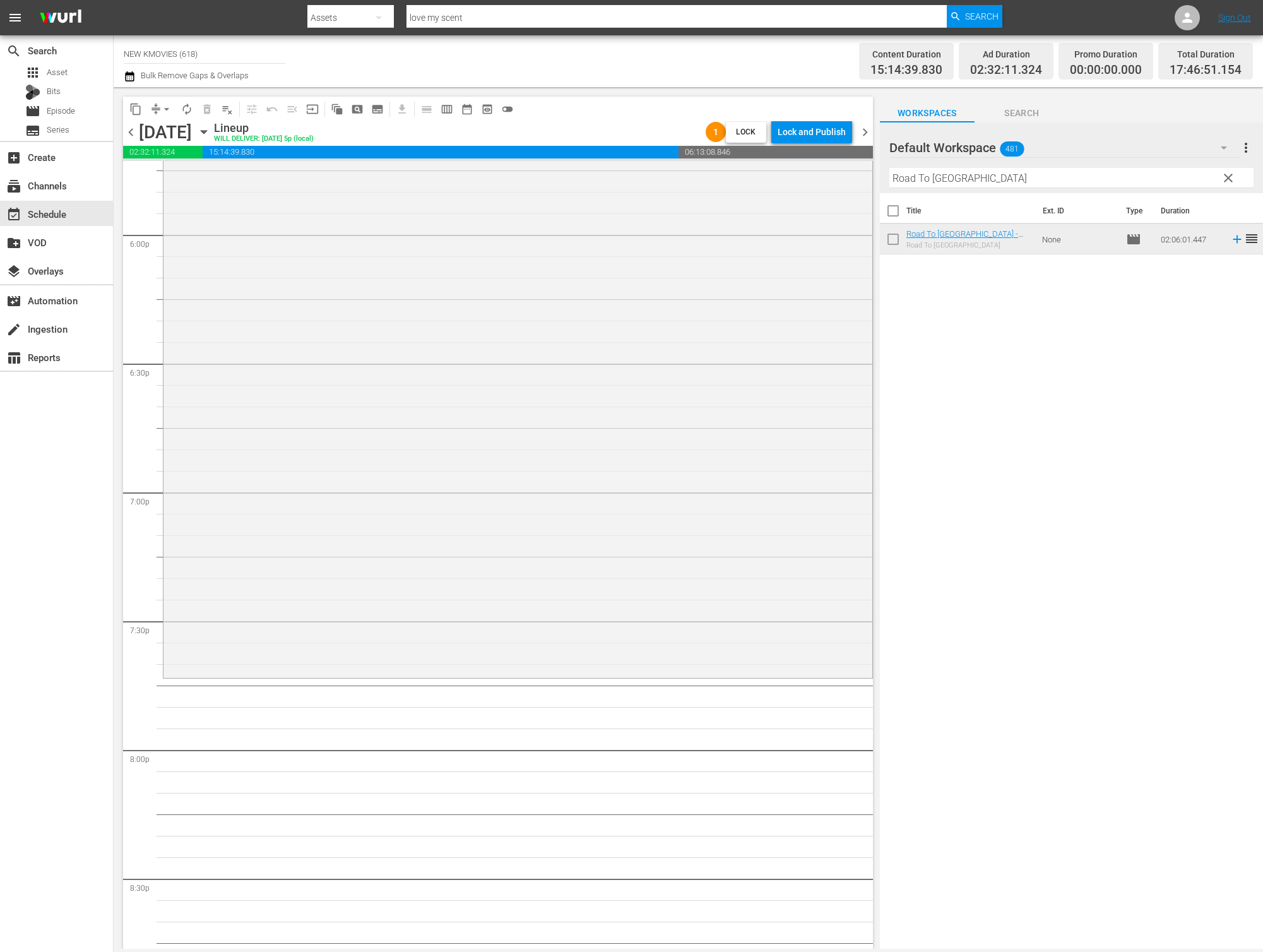
click at [999, 180] on input "Road To [GEOGRAPHIC_DATA]" at bounding box center [1071, 178] width 364 height 20
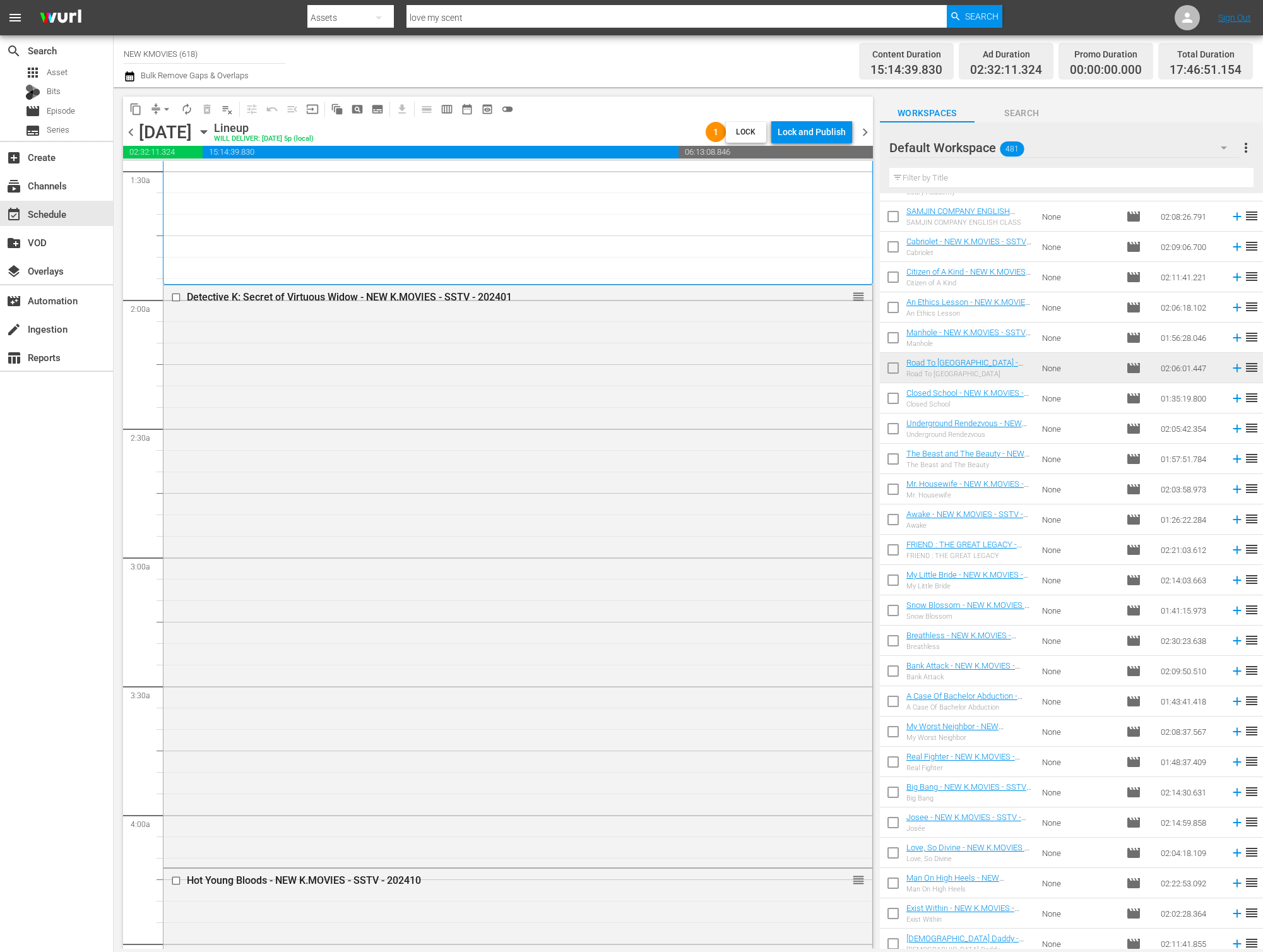
scroll to position [418, 0]
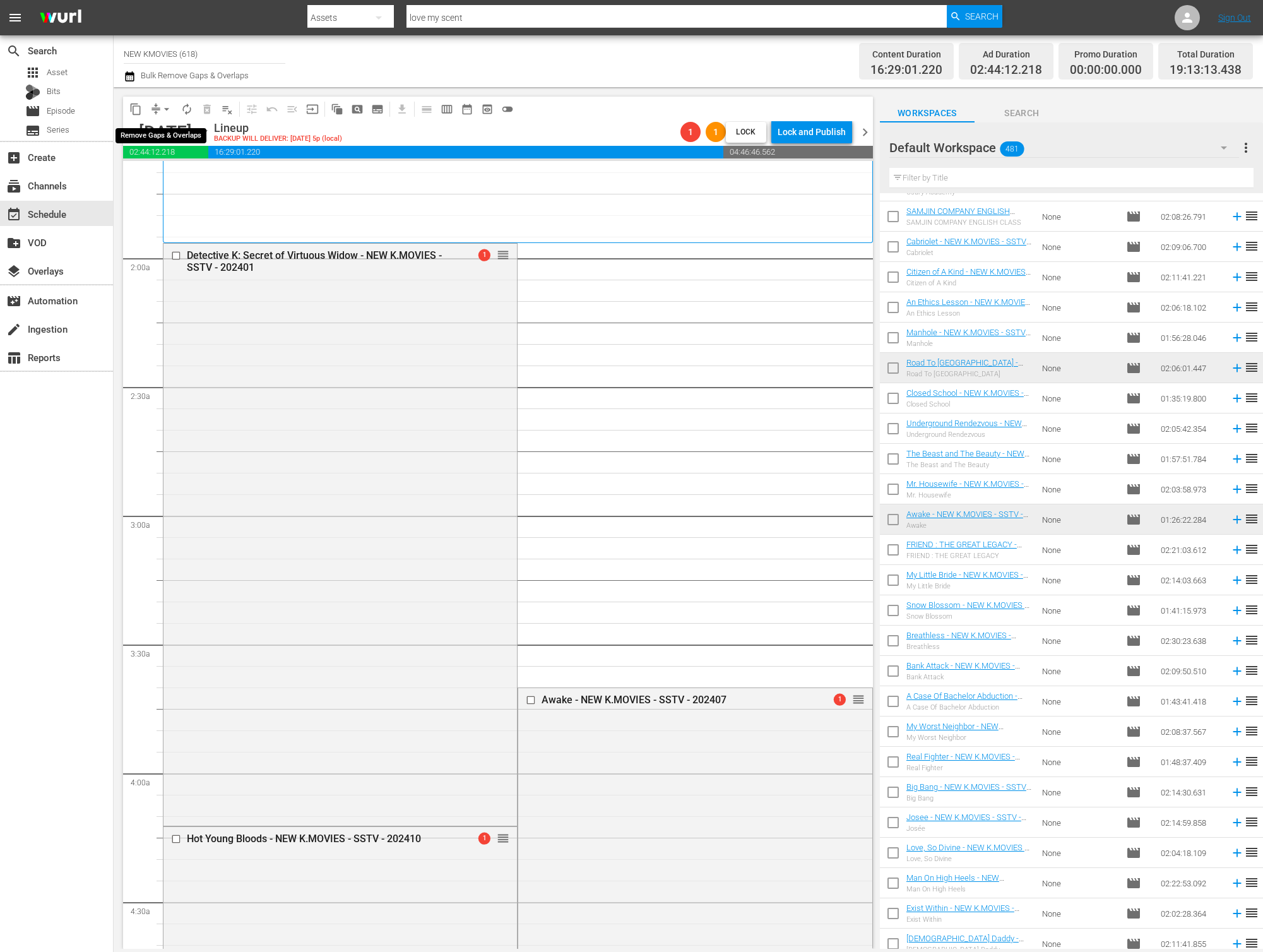
click at [159, 112] on button "arrow_drop_down" at bounding box center [166, 109] width 20 height 20
click at [178, 170] on li "Align to End of Previous Day" at bounding box center [167, 176] width 133 height 20
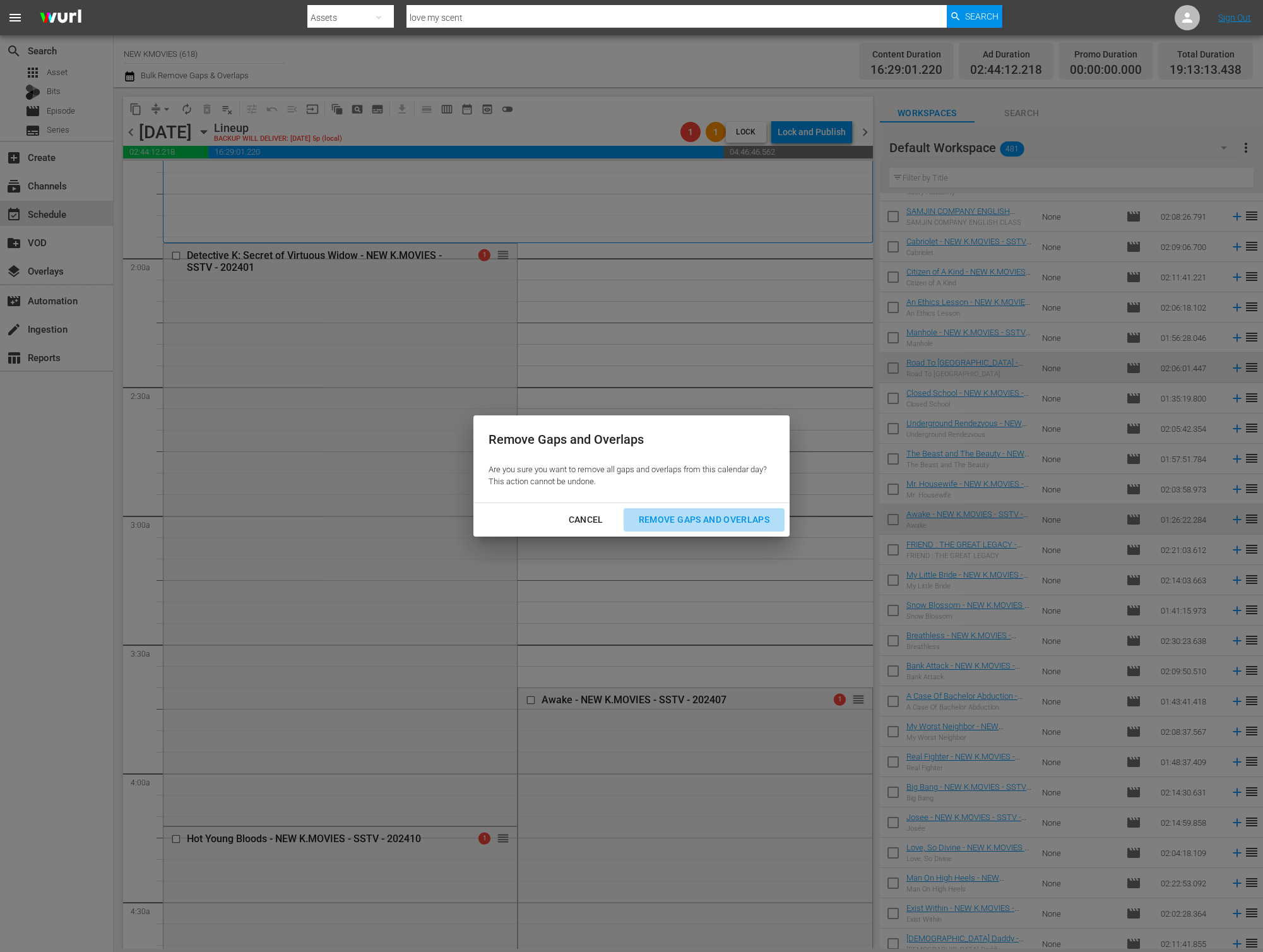
click at [673, 520] on div "Remove Gaps and Overlaps" at bounding box center [704, 520] width 151 height 16
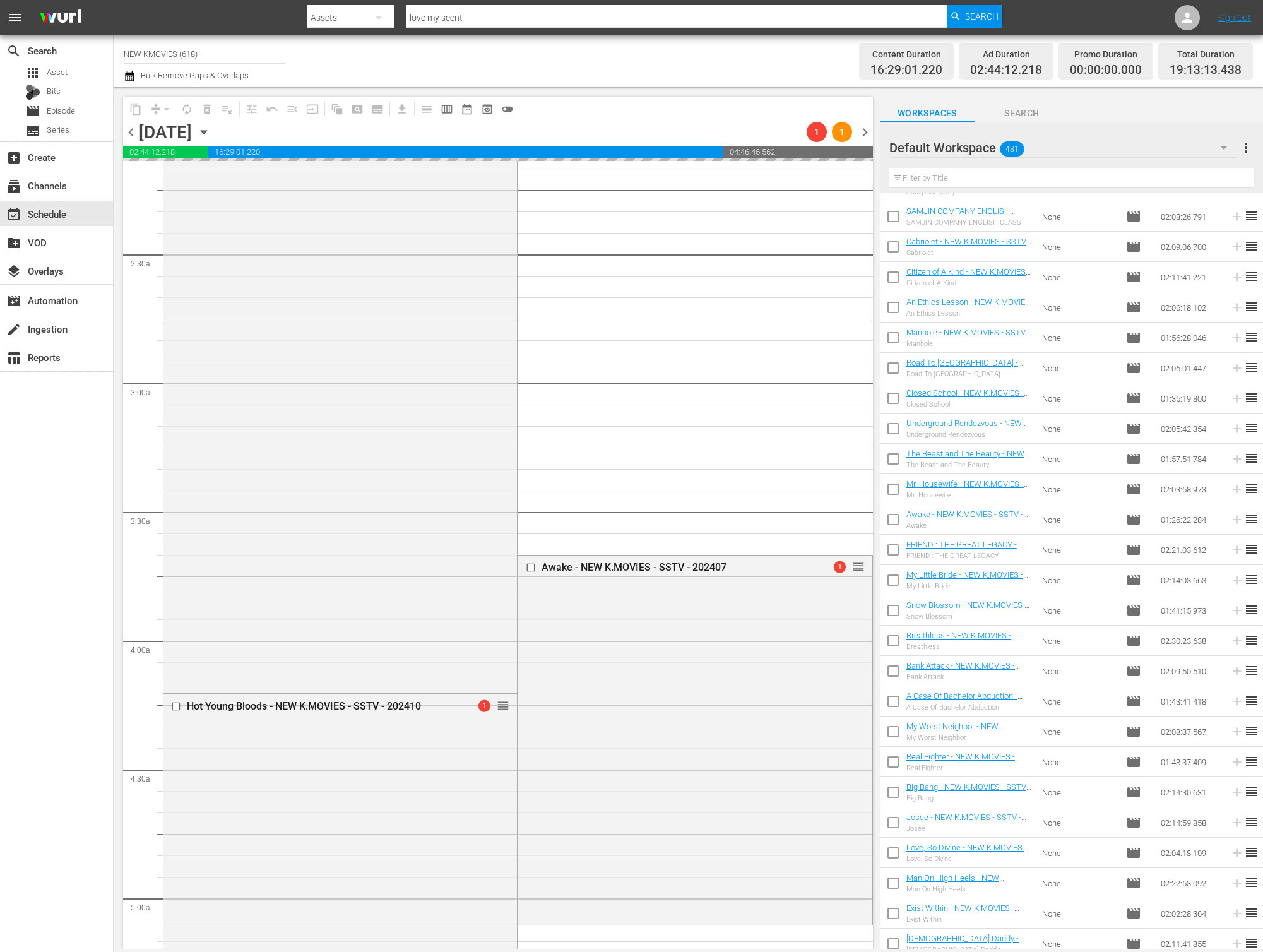
scroll to position [578, 0]
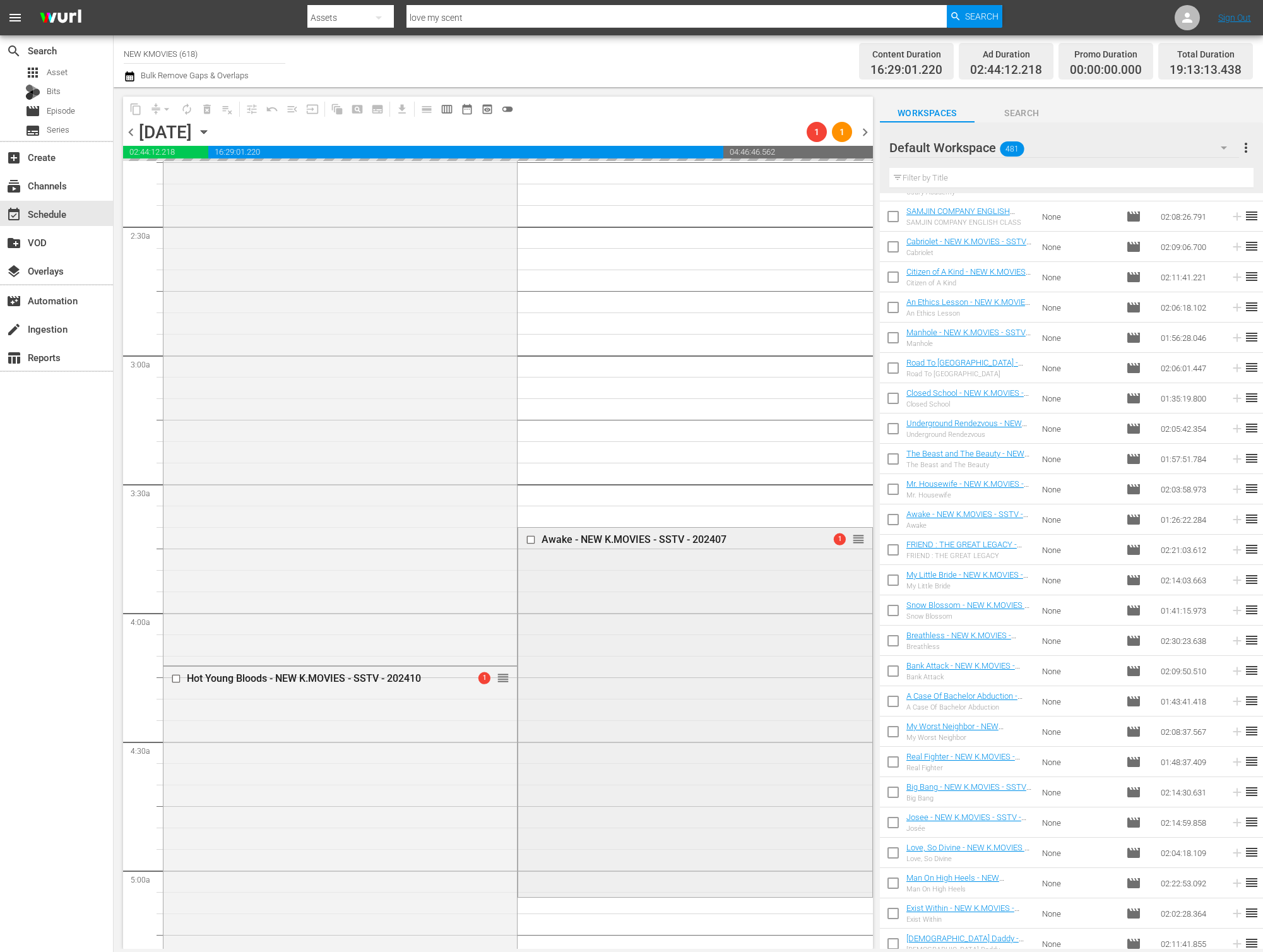
click at [665, 618] on div "Awake - NEW K.MOVIES - SSTV - 202407 1 reorder" at bounding box center [695, 711] width 353 height 366
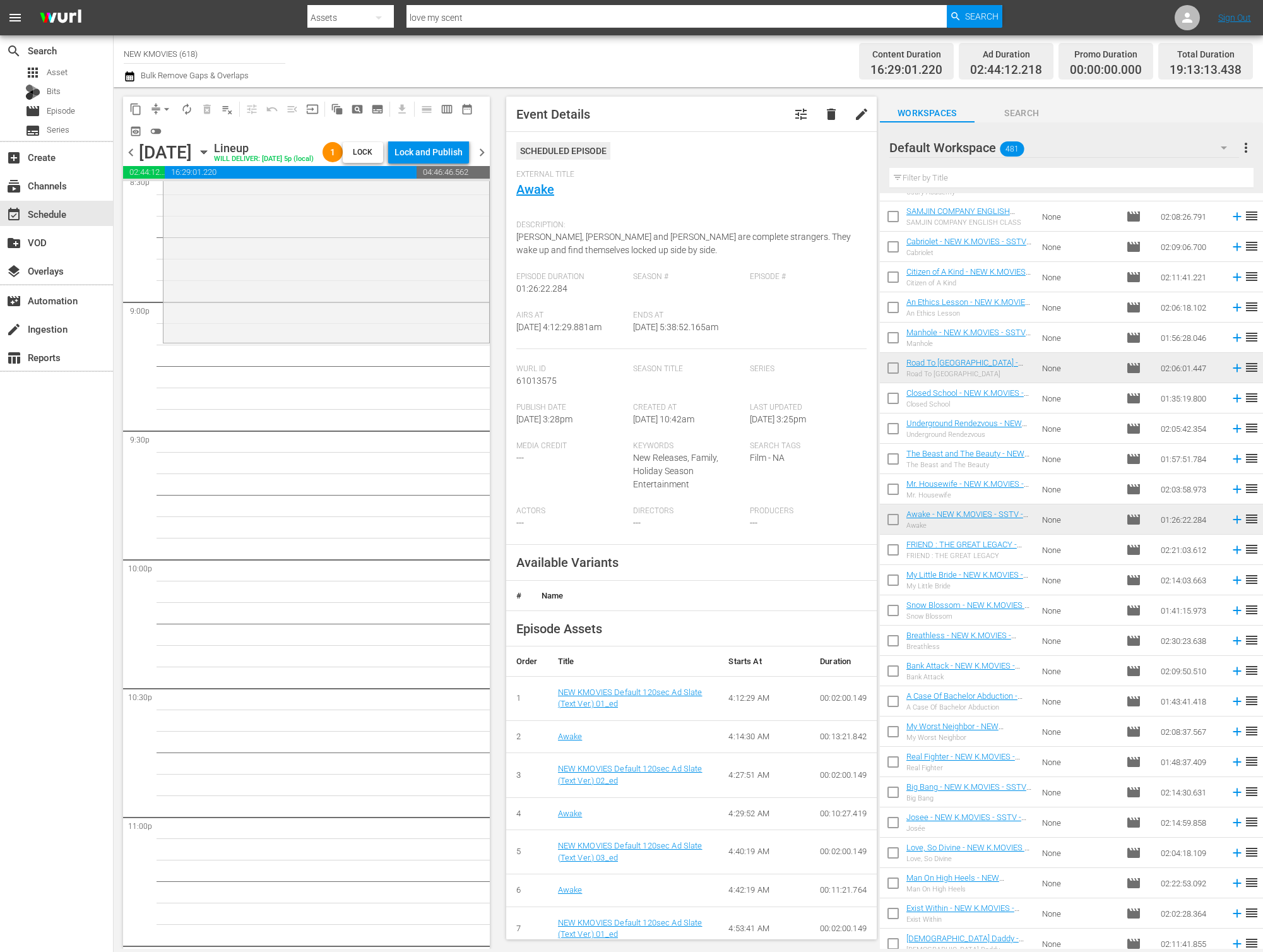
scroll to position [5073, 0]
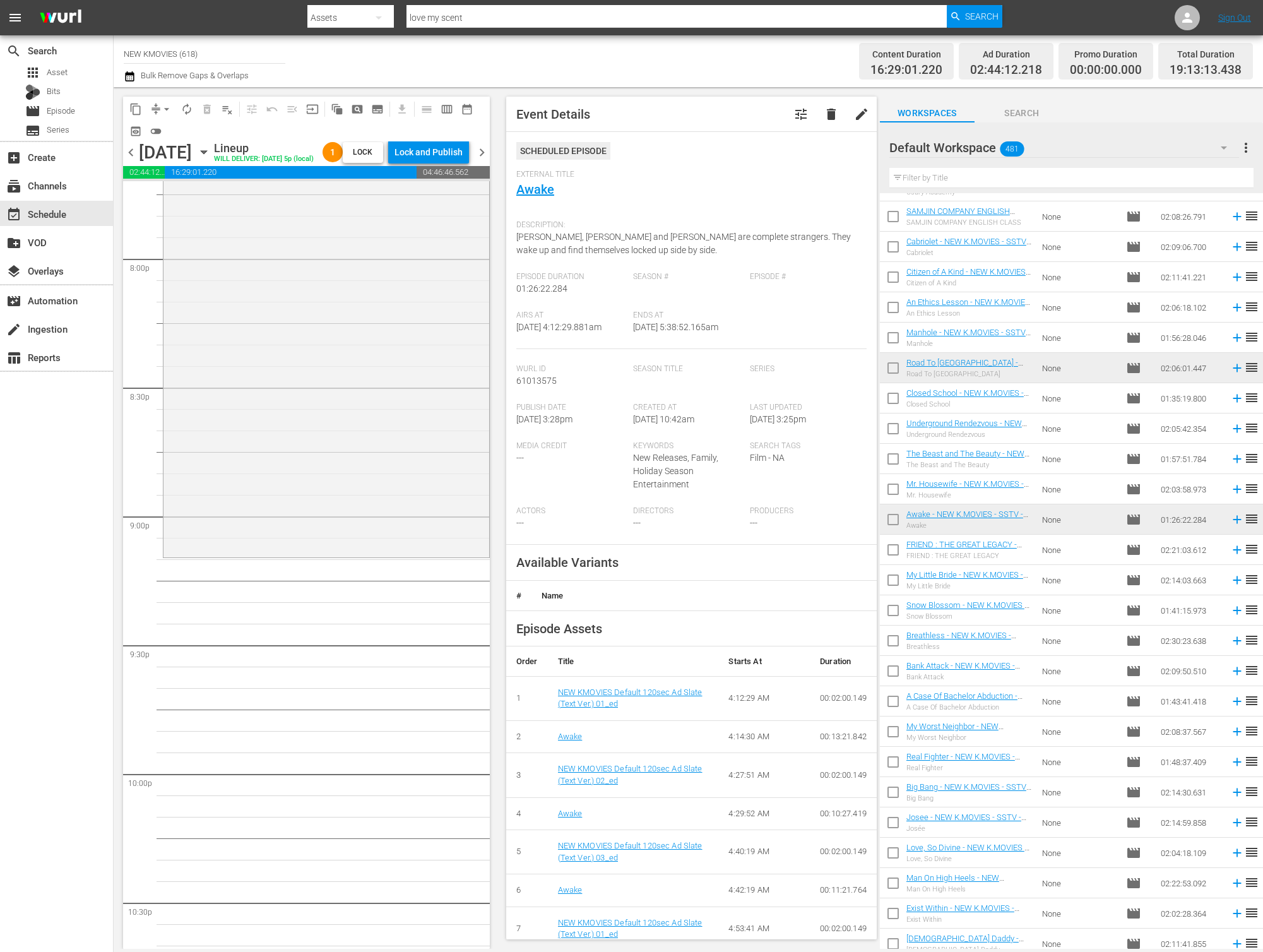
click at [1130, 171] on input "text" at bounding box center [1071, 178] width 364 height 20
click at [1104, 178] on input "text" at bounding box center [1071, 178] width 364 height 20
paste input "The Treacherous"
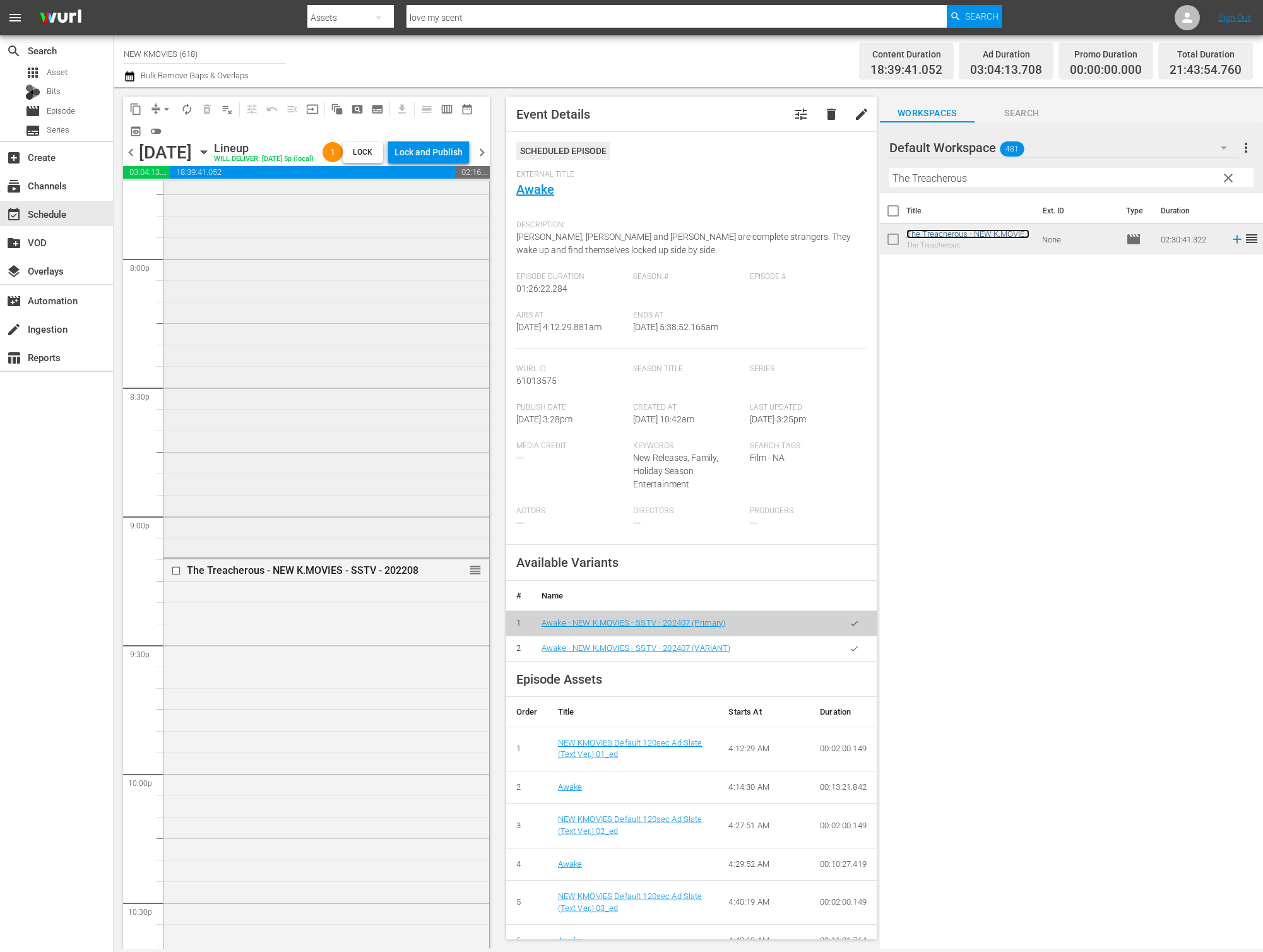
scroll to position [5433, 0]
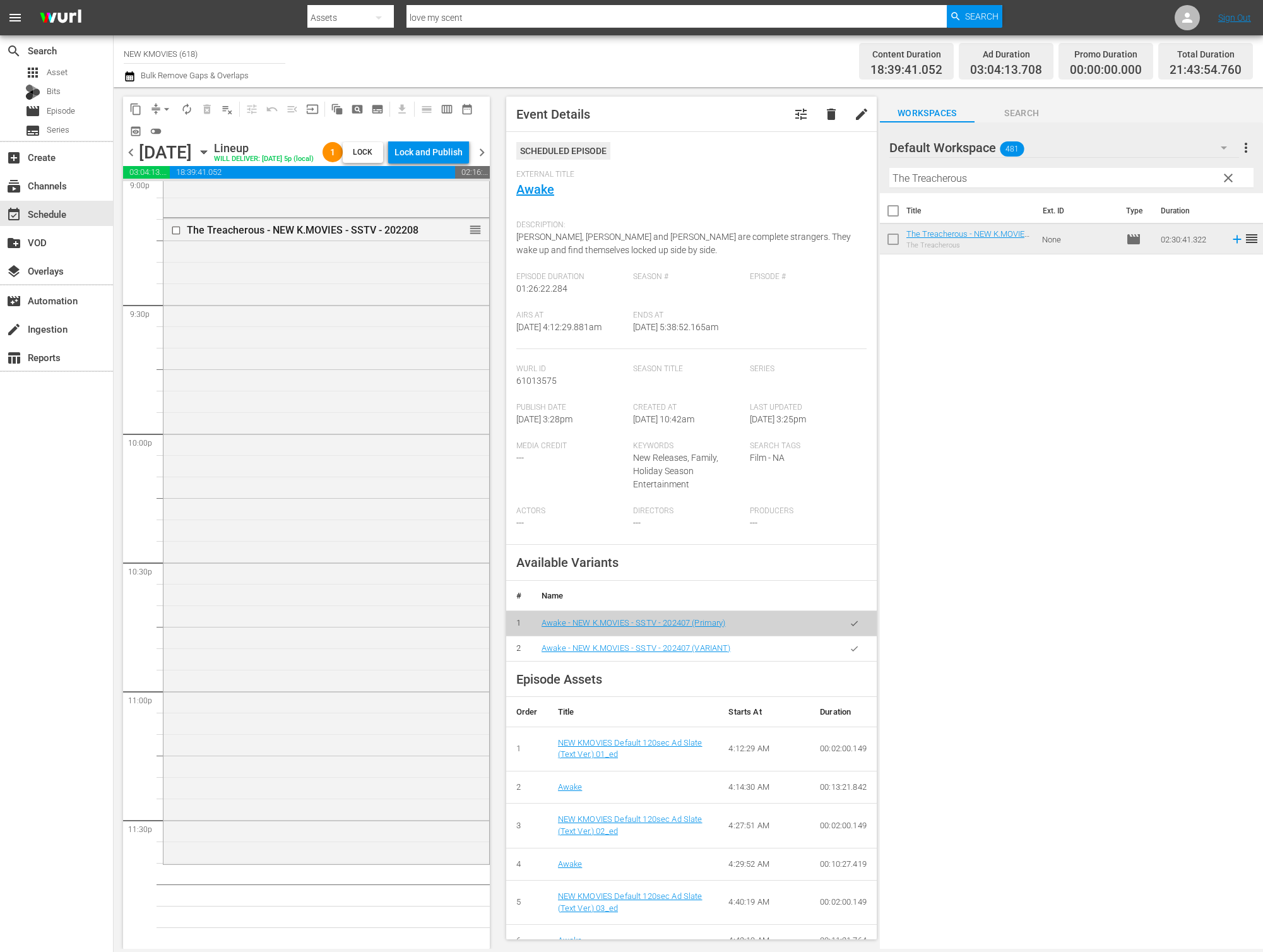
click at [1087, 164] on div "Filter by Title The Treacherous" at bounding box center [1071, 178] width 364 height 30
click at [1084, 171] on input "The Treacherous" at bounding box center [1071, 178] width 364 height 20
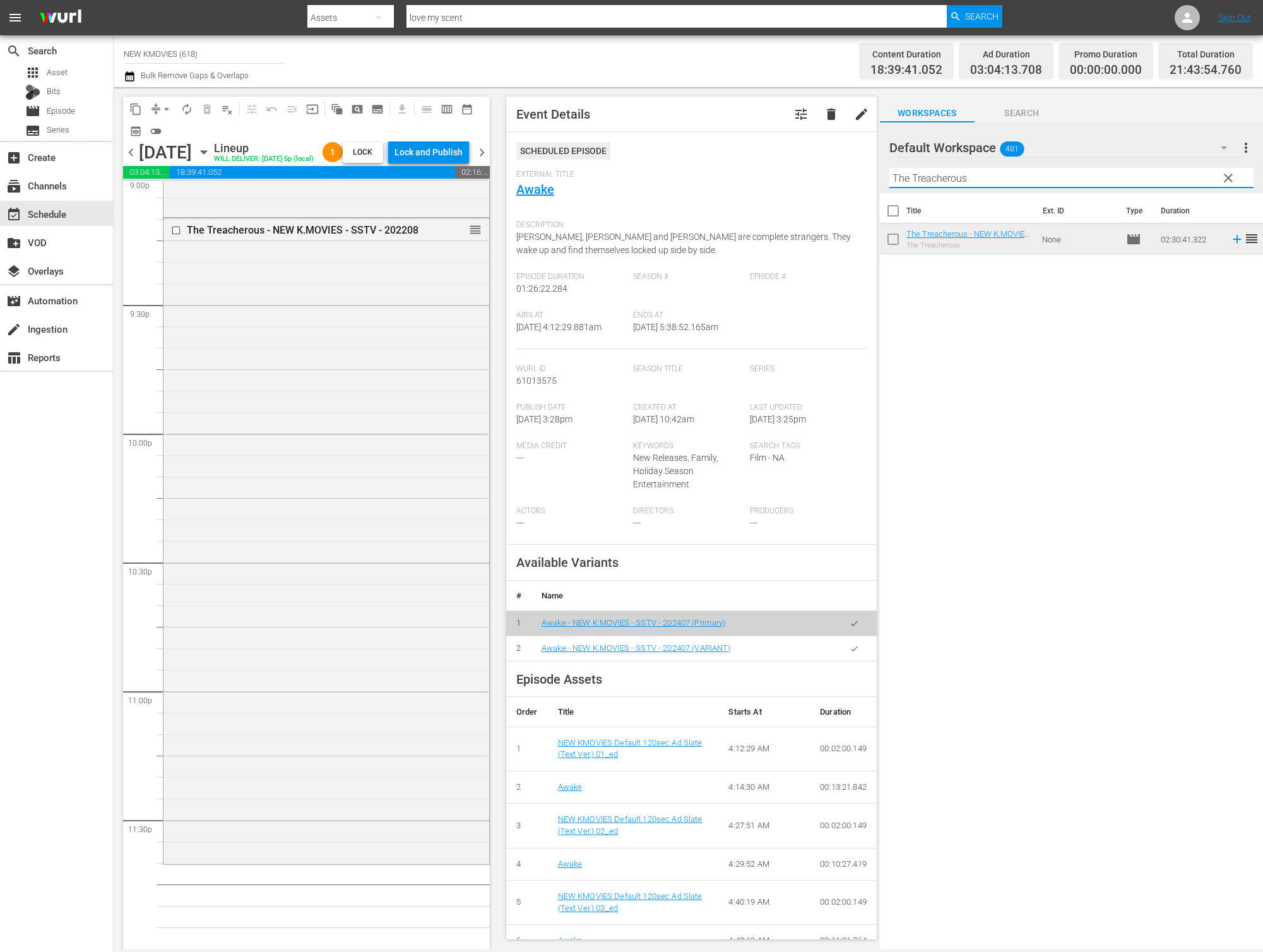
paste input "Divine Move"
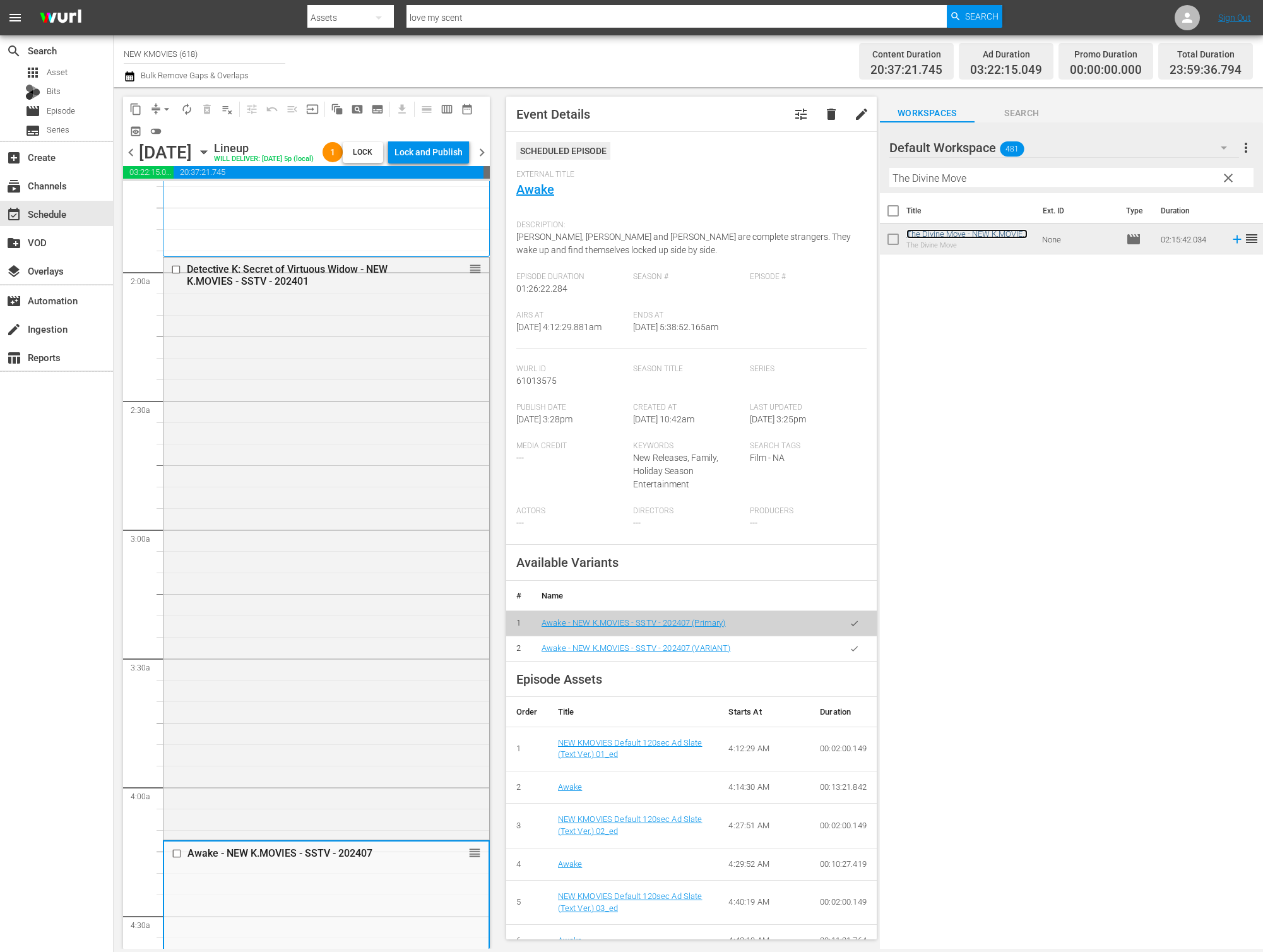
scroll to position [0, 0]
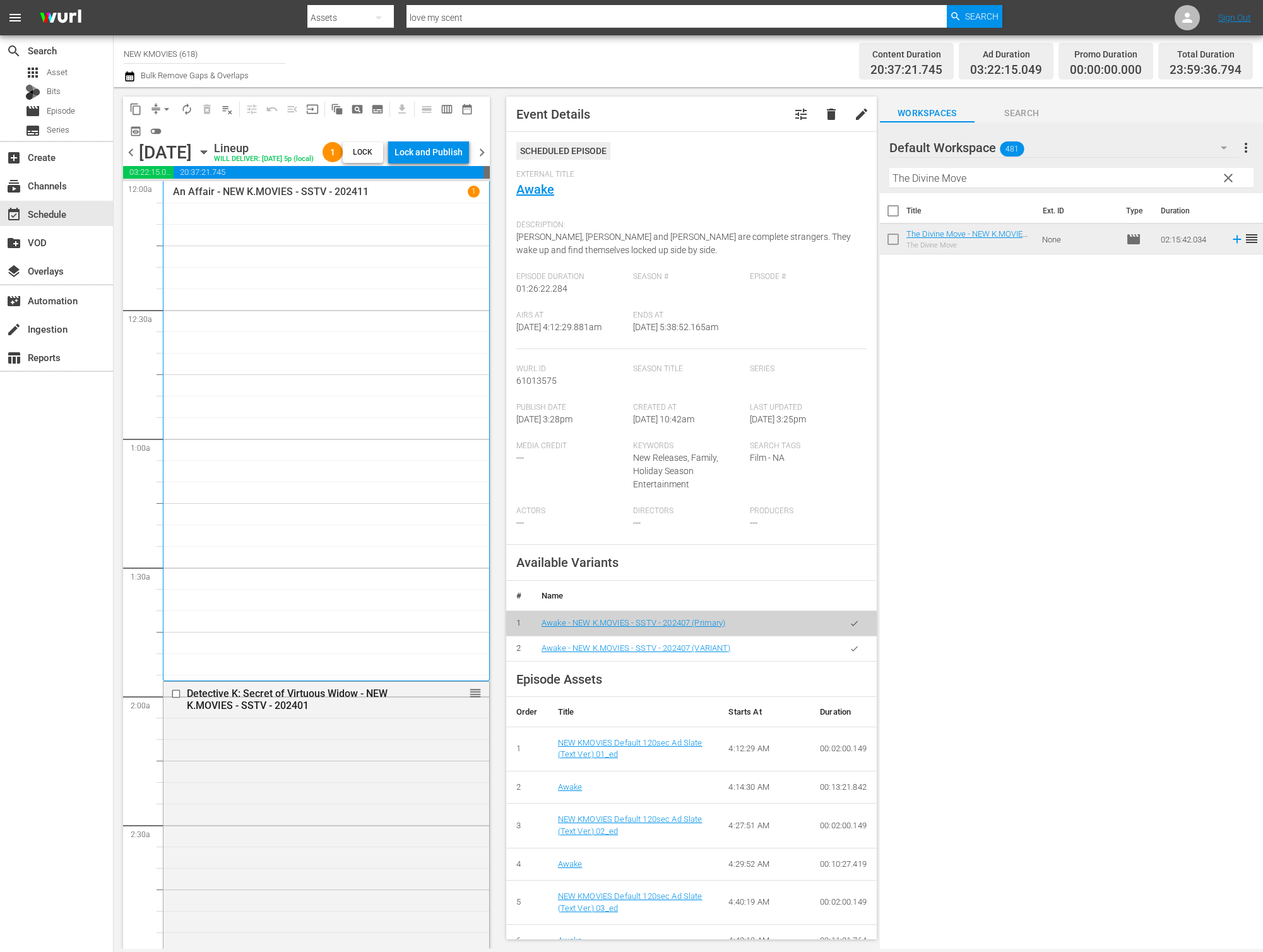
click at [490, 160] on span "chevron_right" at bounding box center [482, 152] width 16 height 16
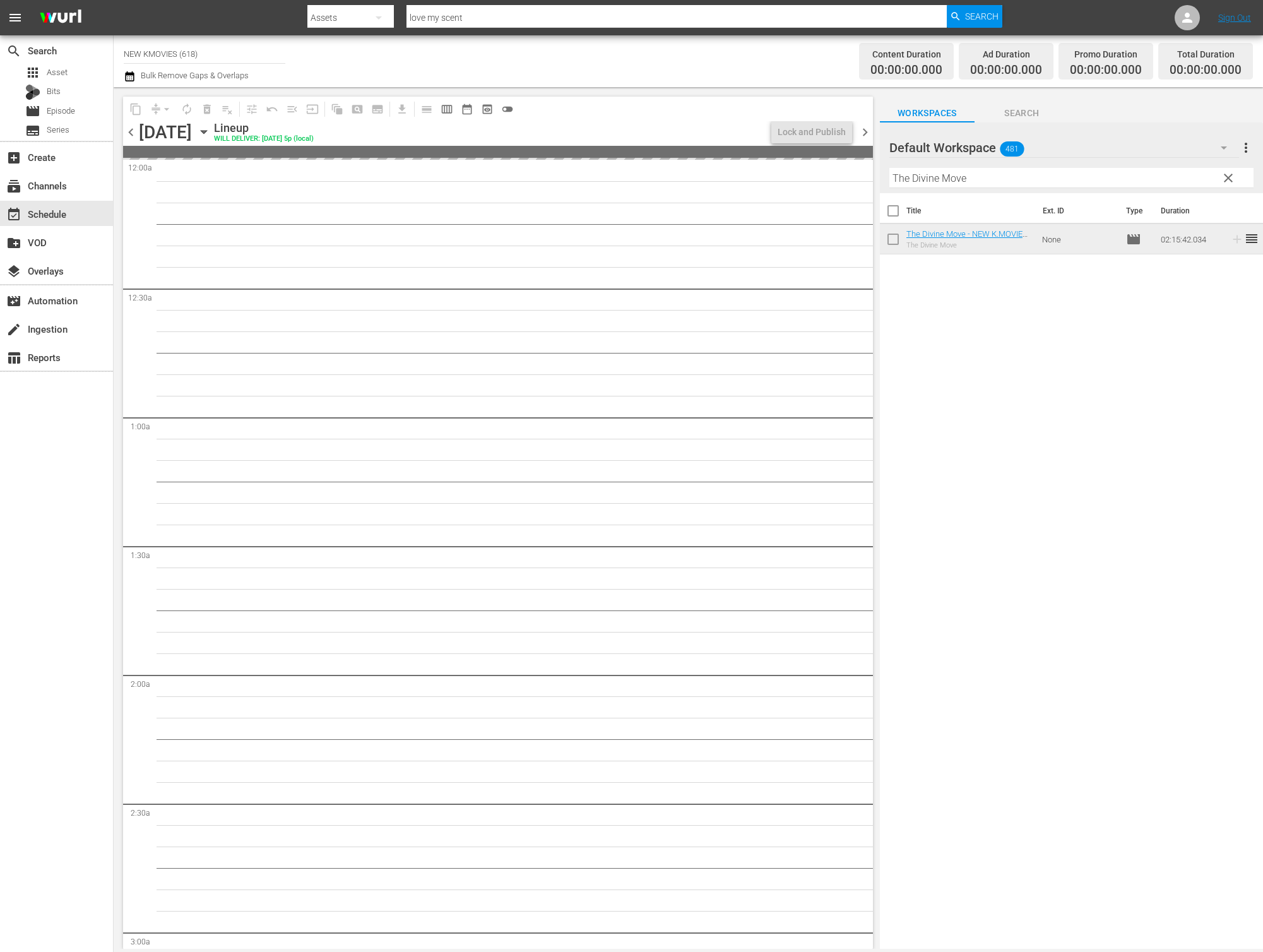
click at [133, 132] on span "chevron_left" at bounding box center [130, 132] width 16 height 16
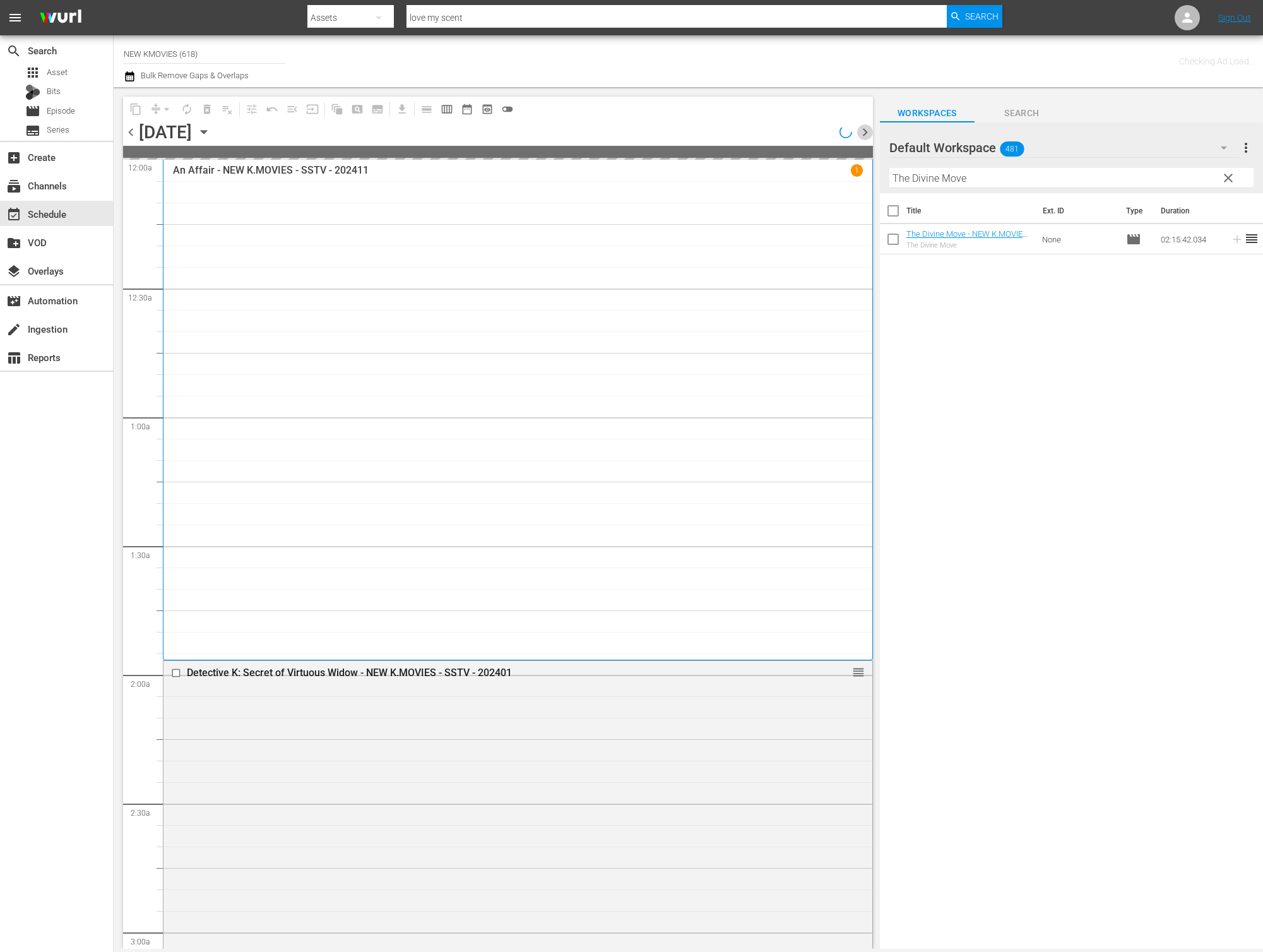
click at [865, 137] on span "chevron_right" at bounding box center [865, 132] width 16 height 16
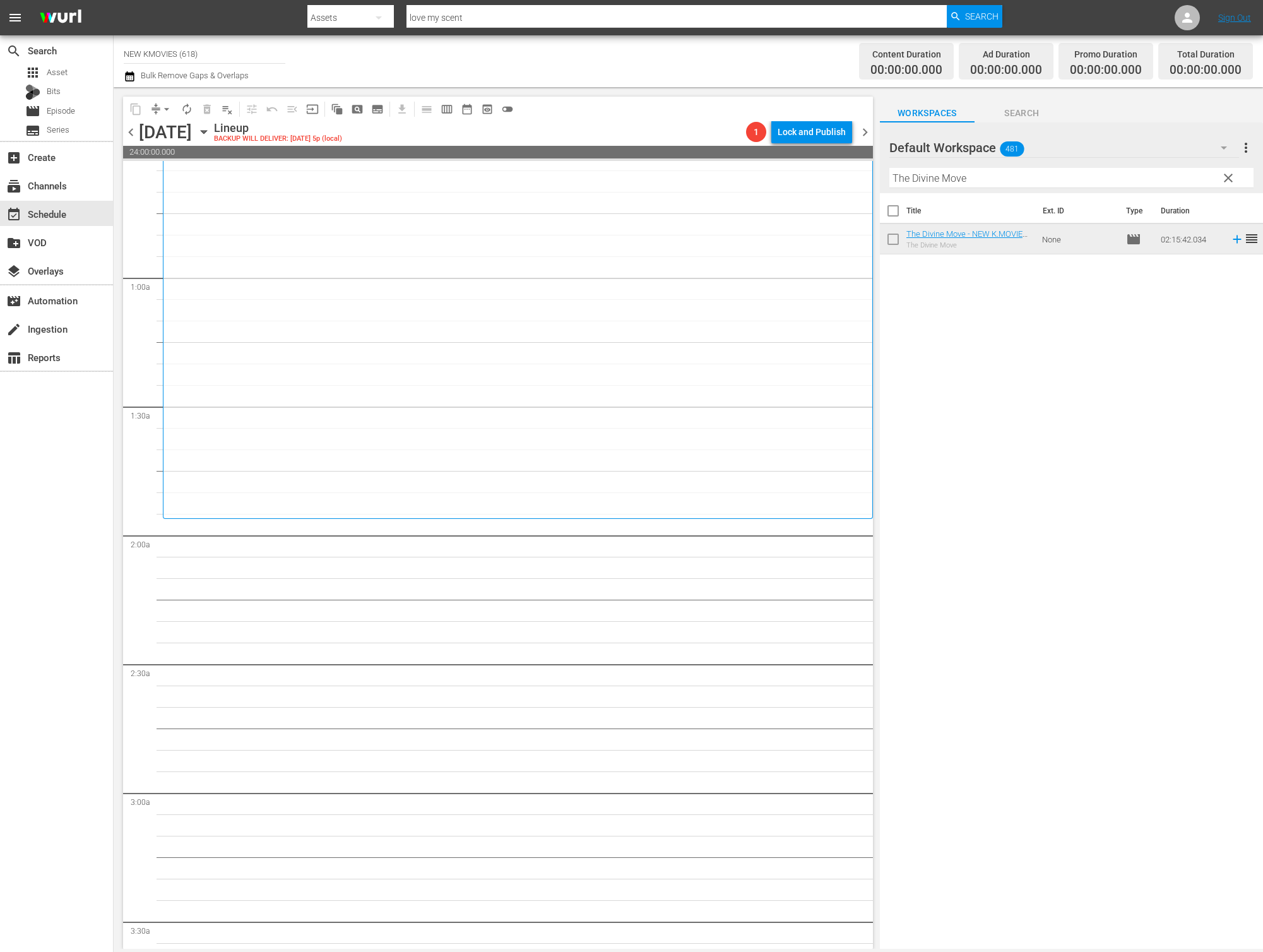
scroll to position [149, 0]
click at [1017, 179] on input "The Divine Move" at bounding box center [1071, 178] width 364 height 20
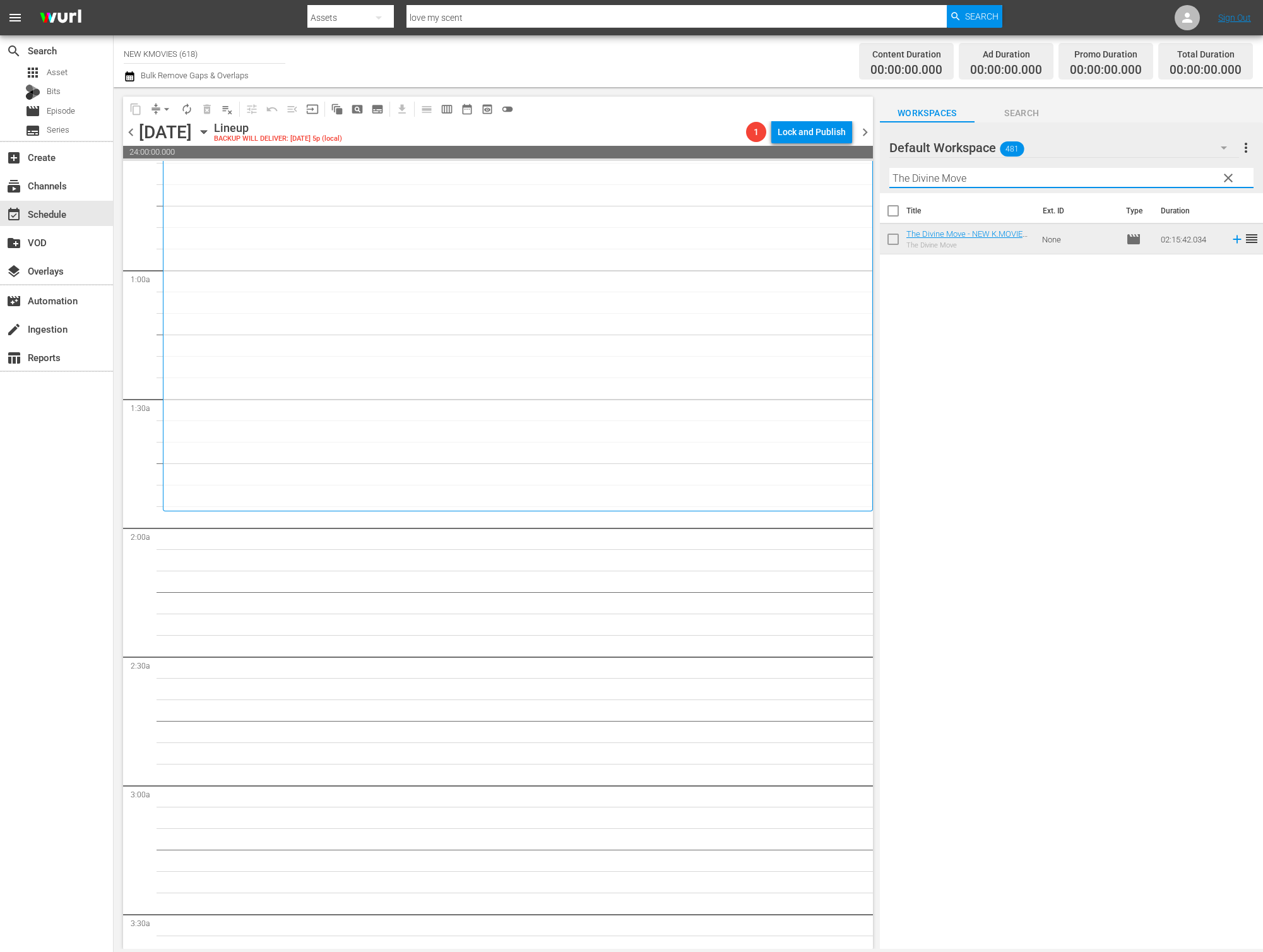
click at [1017, 179] on input "The Divine Move" at bounding box center [1071, 178] width 364 height 20
paste input "Pipelin"
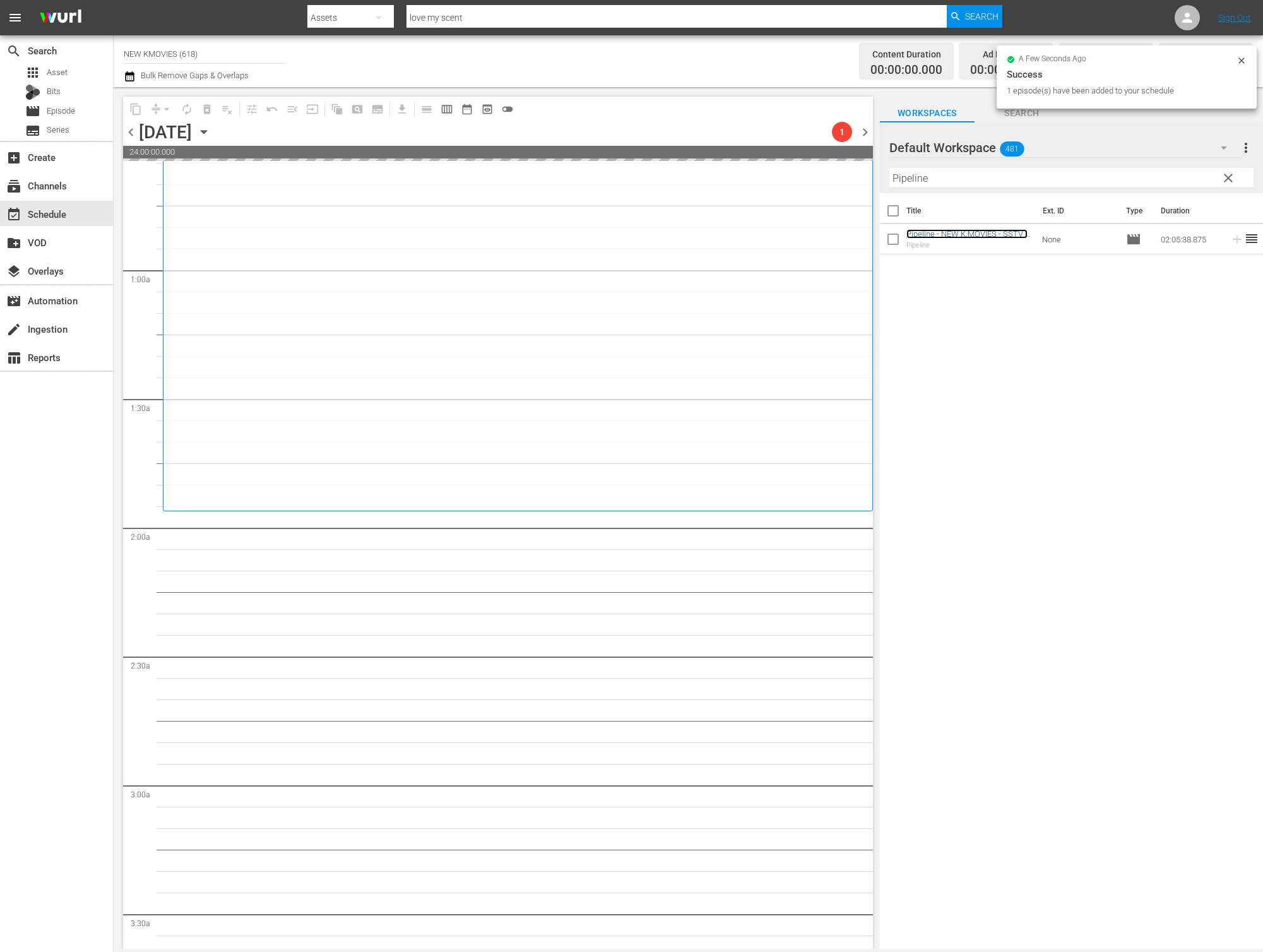
scroll to position [265, 0]
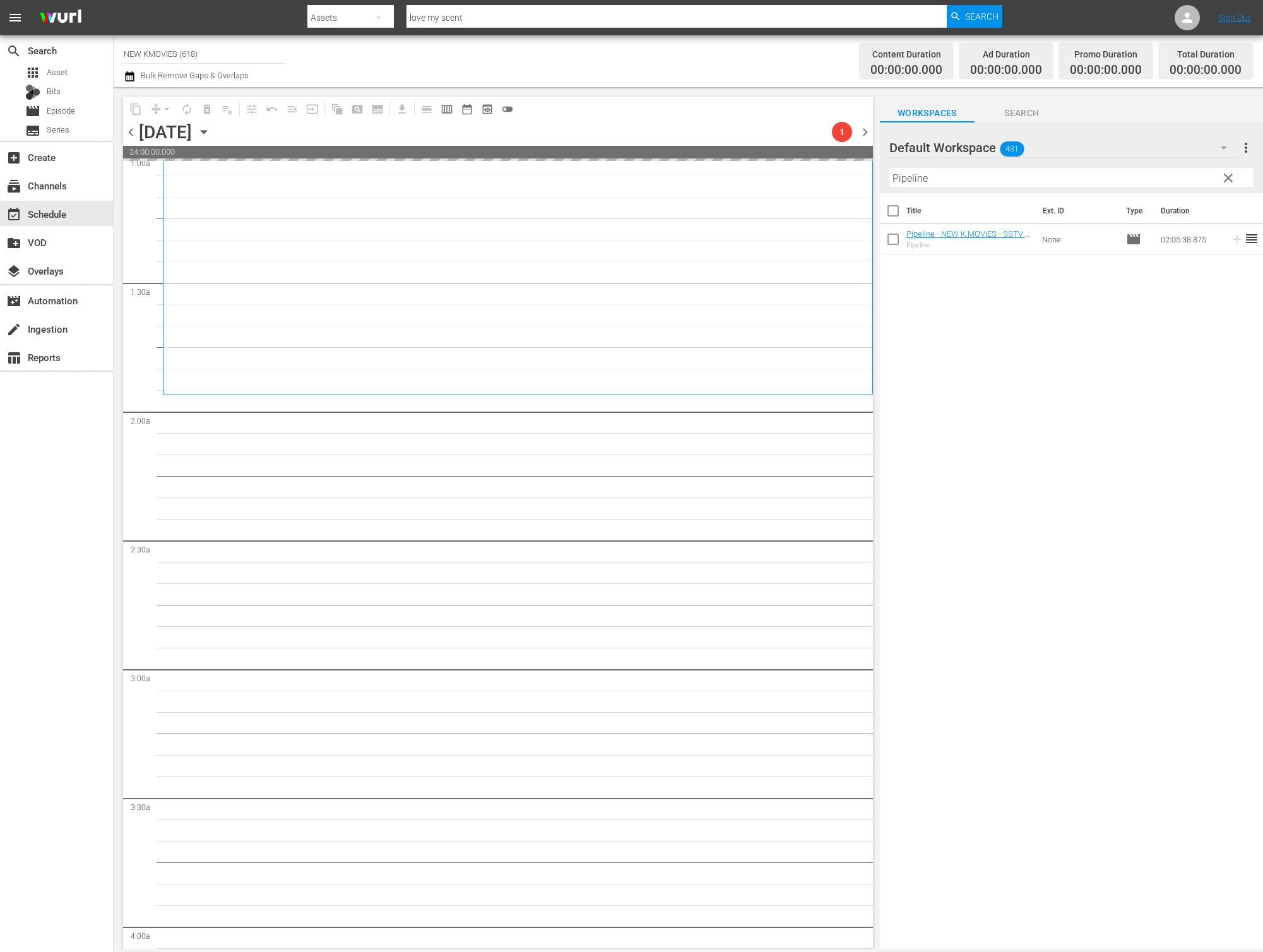
click at [1048, 168] on input "Pipeline" at bounding box center [1071, 178] width 364 height 20
click at [1048, 174] on input "Pipeline" at bounding box center [1071, 178] width 364 height 20
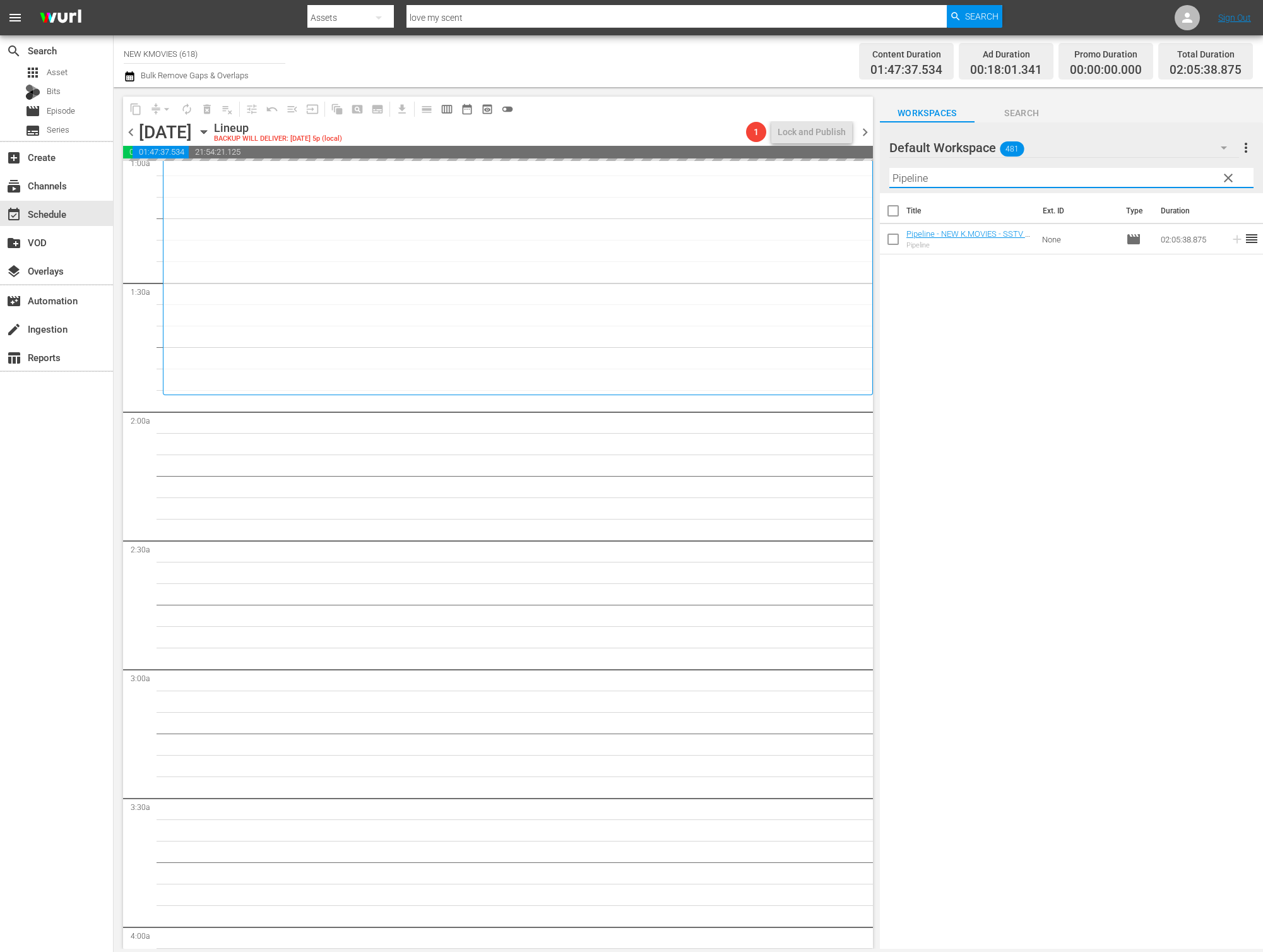
click at [1048, 174] on input "Pipeline" at bounding box center [1071, 178] width 364 height 20
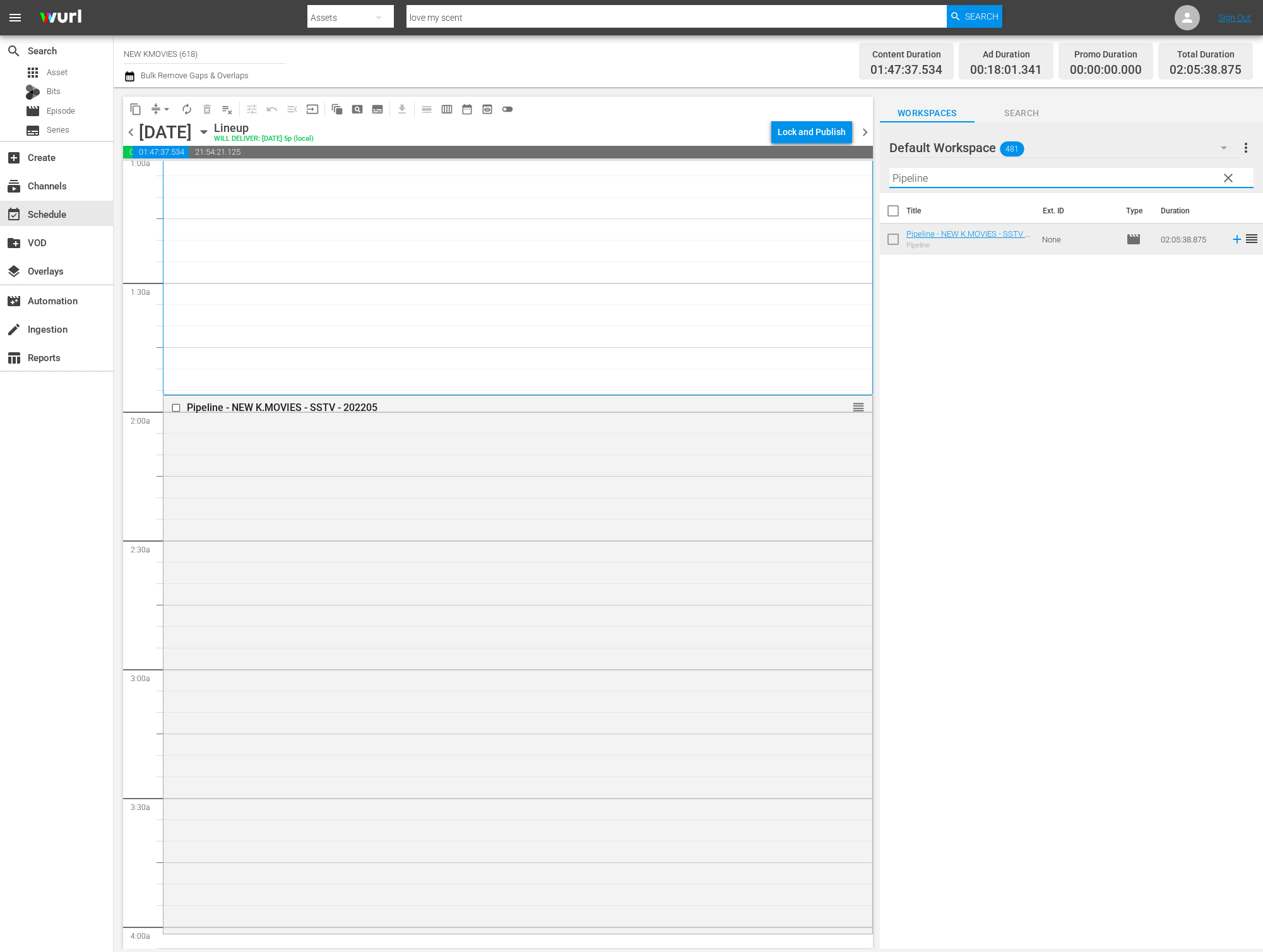
paste input "Hello Ghost"
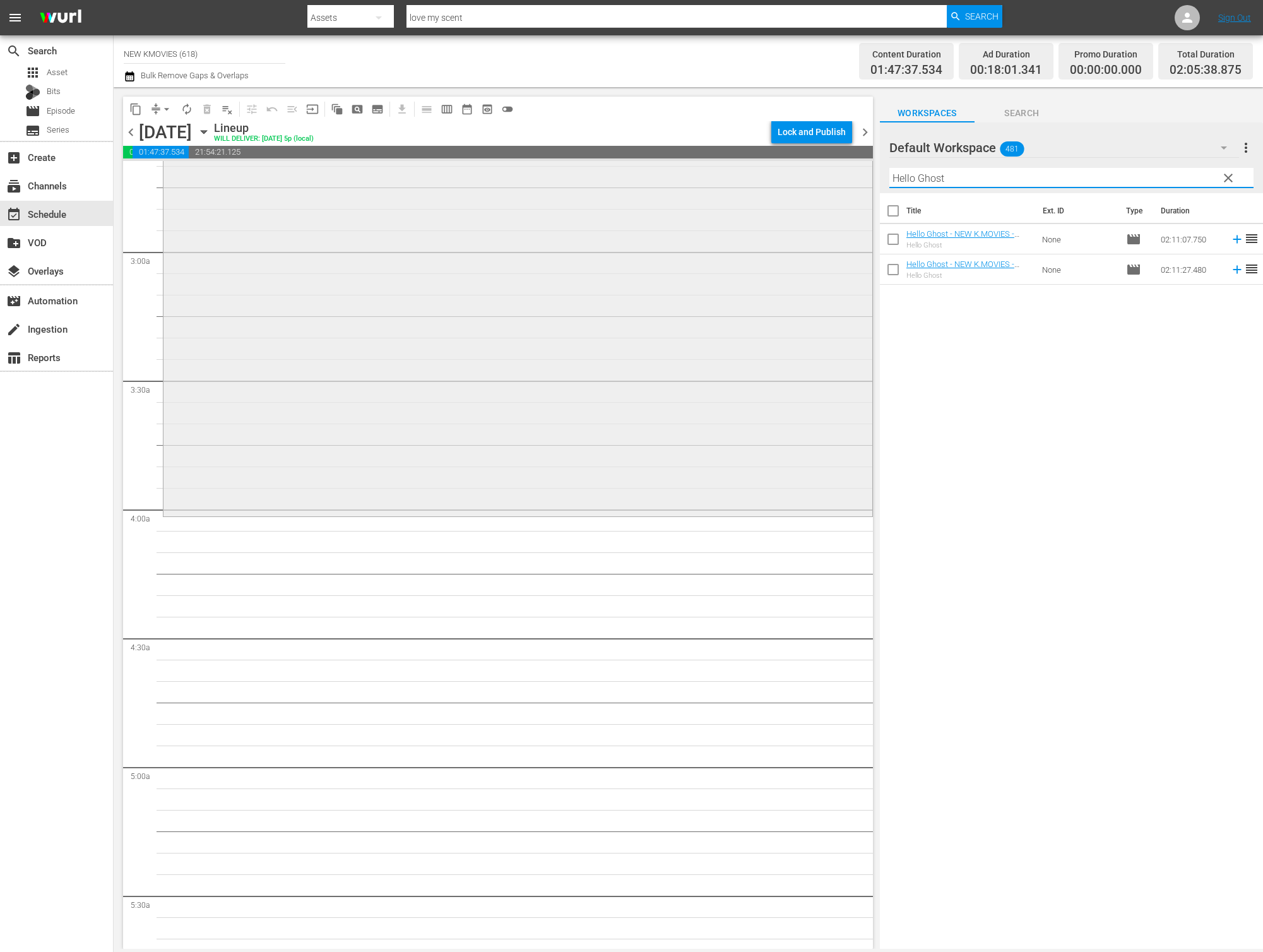
scroll to position [702, 0]
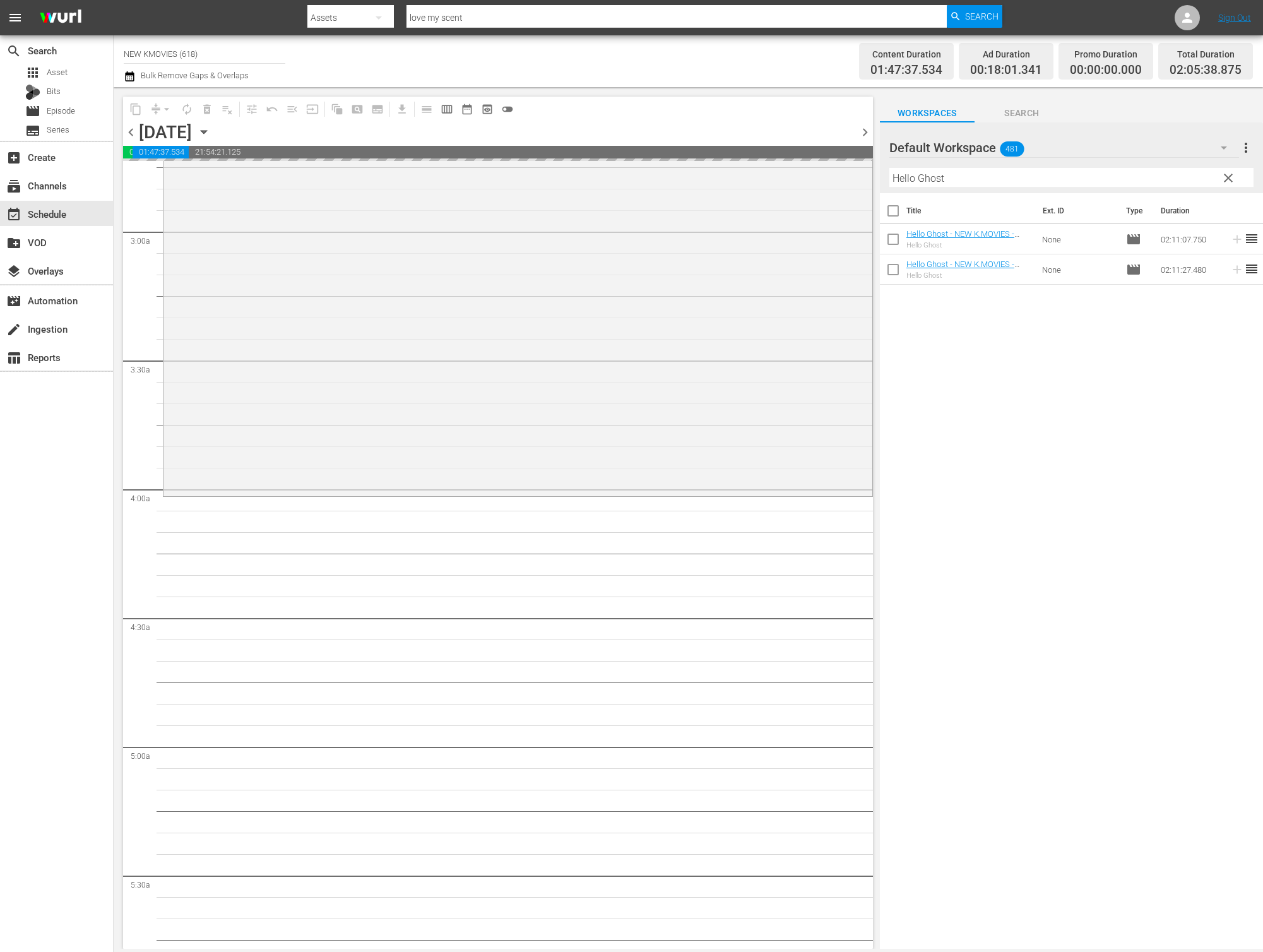
click at [942, 172] on input "Hello Ghost" at bounding box center [1071, 178] width 364 height 20
paste input "Always"
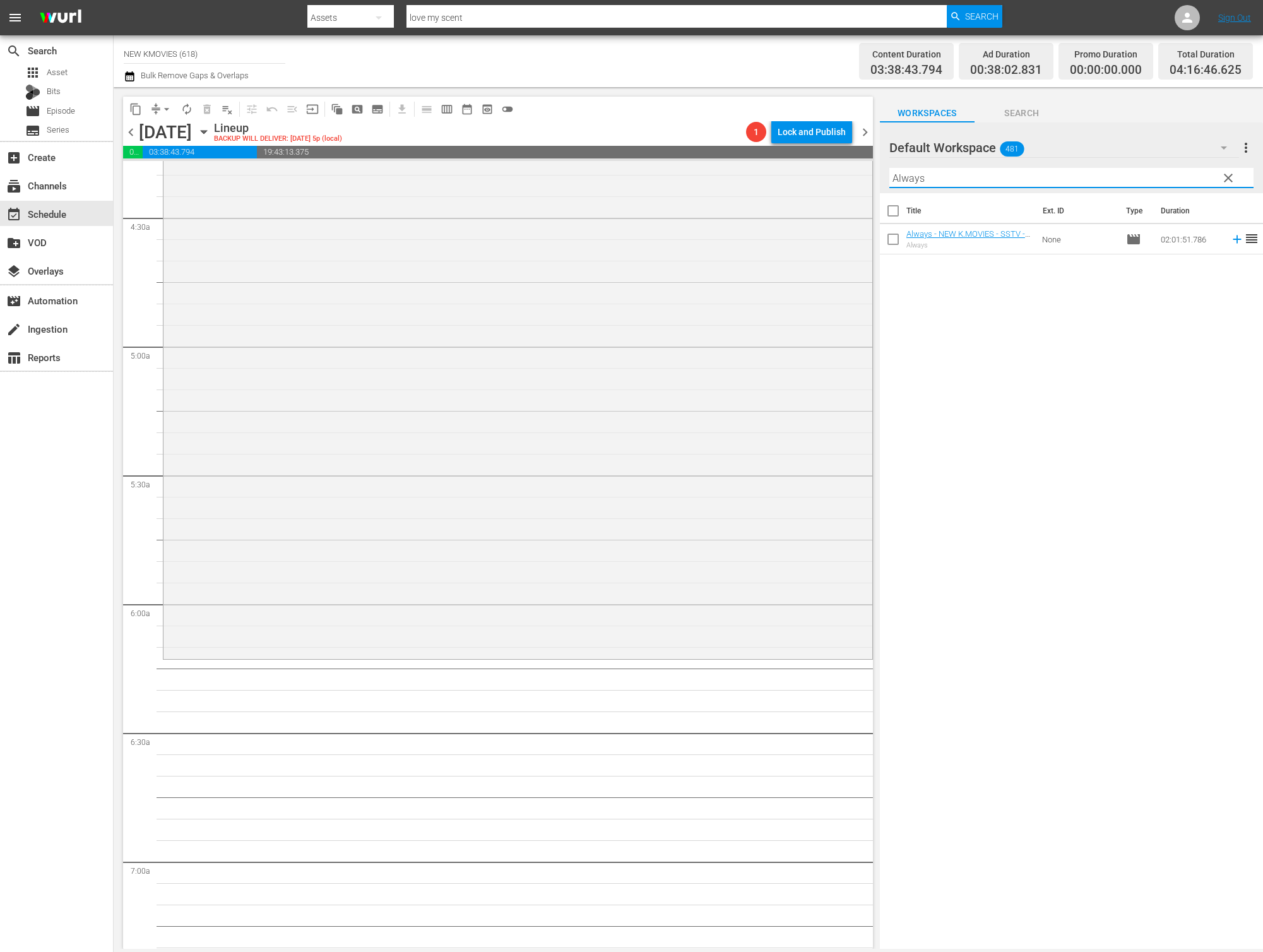
scroll to position [1214, 0]
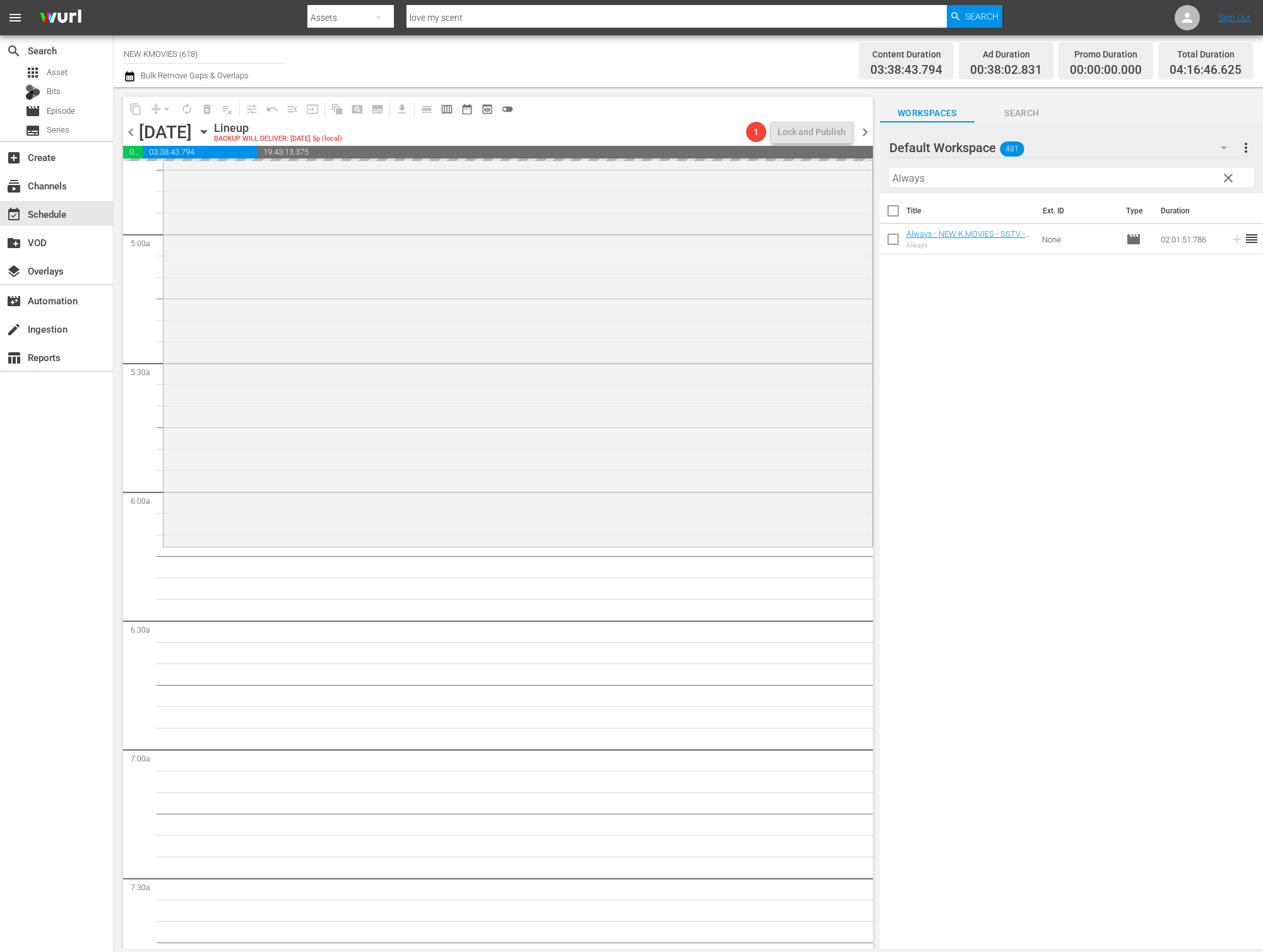
click at [934, 174] on input "Always" at bounding box center [1071, 178] width 364 height 20
paste input "Secretly Greatly"
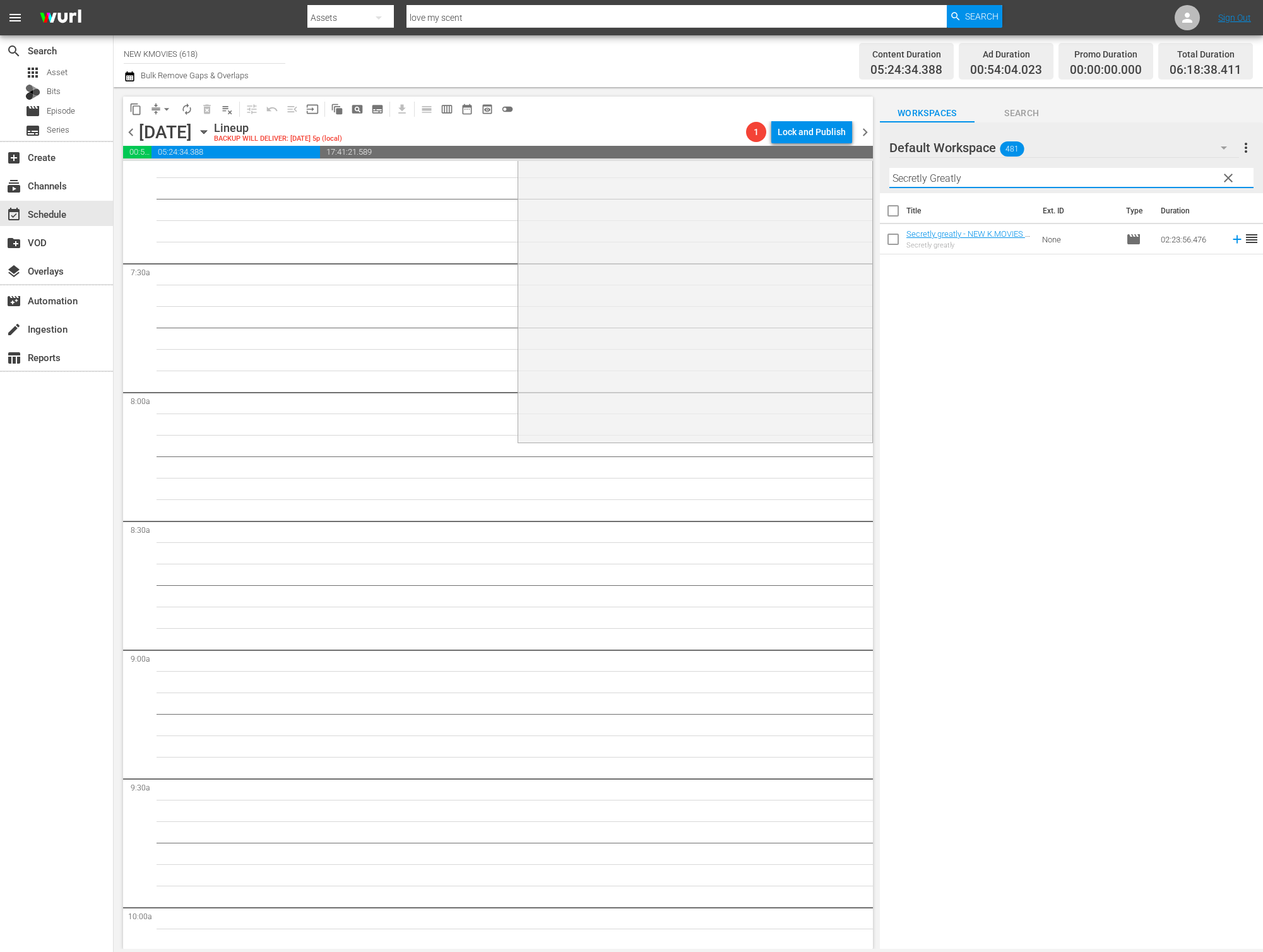
scroll to position [1831, 0]
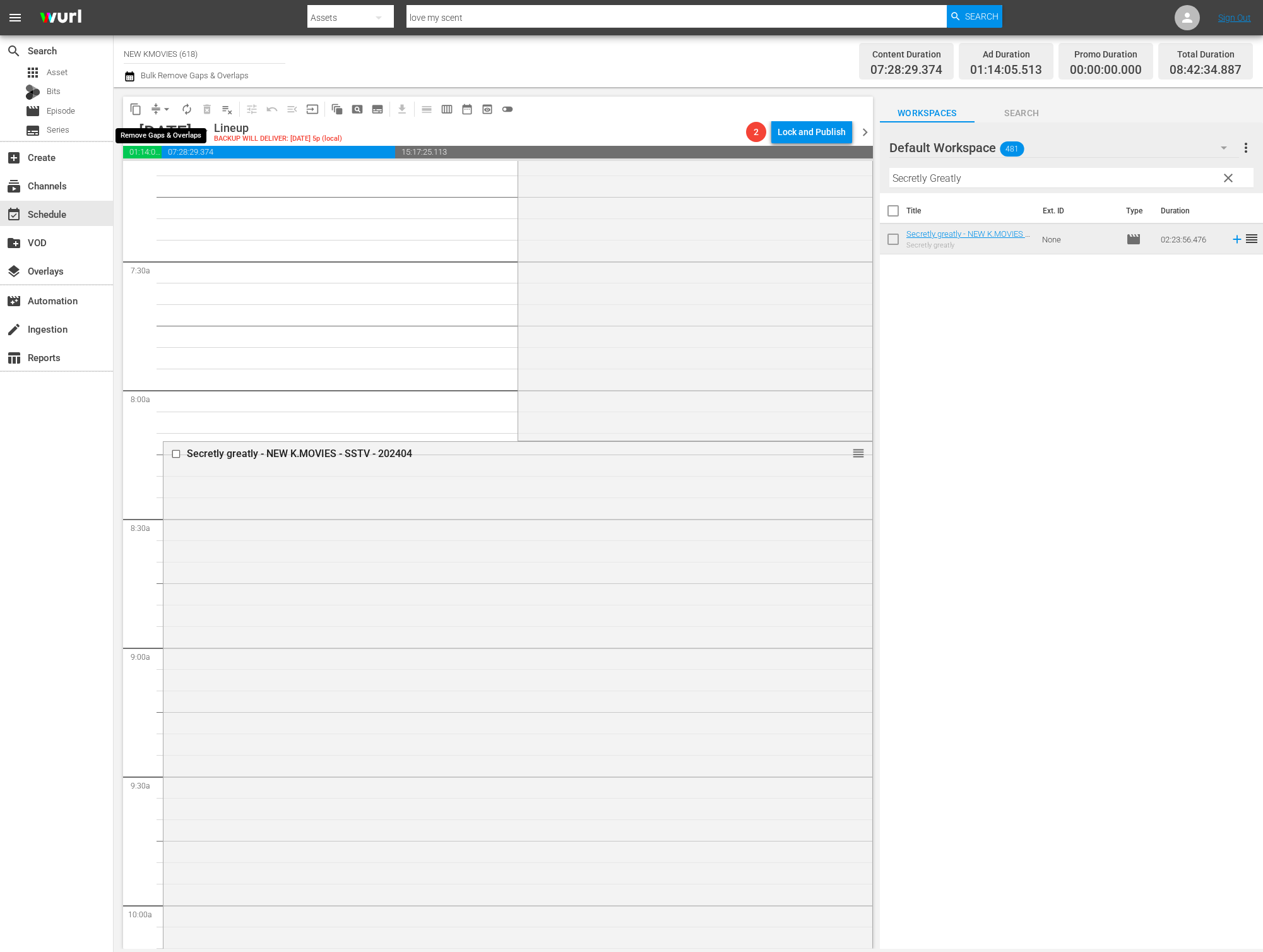
click at [165, 116] on button "arrow_drop_down" at bounding box center [166, 109] width 20 height 20
click at [170, 172] on li "Align to End of Previous Day" at bounding box center [167, 176] width 133 height 20
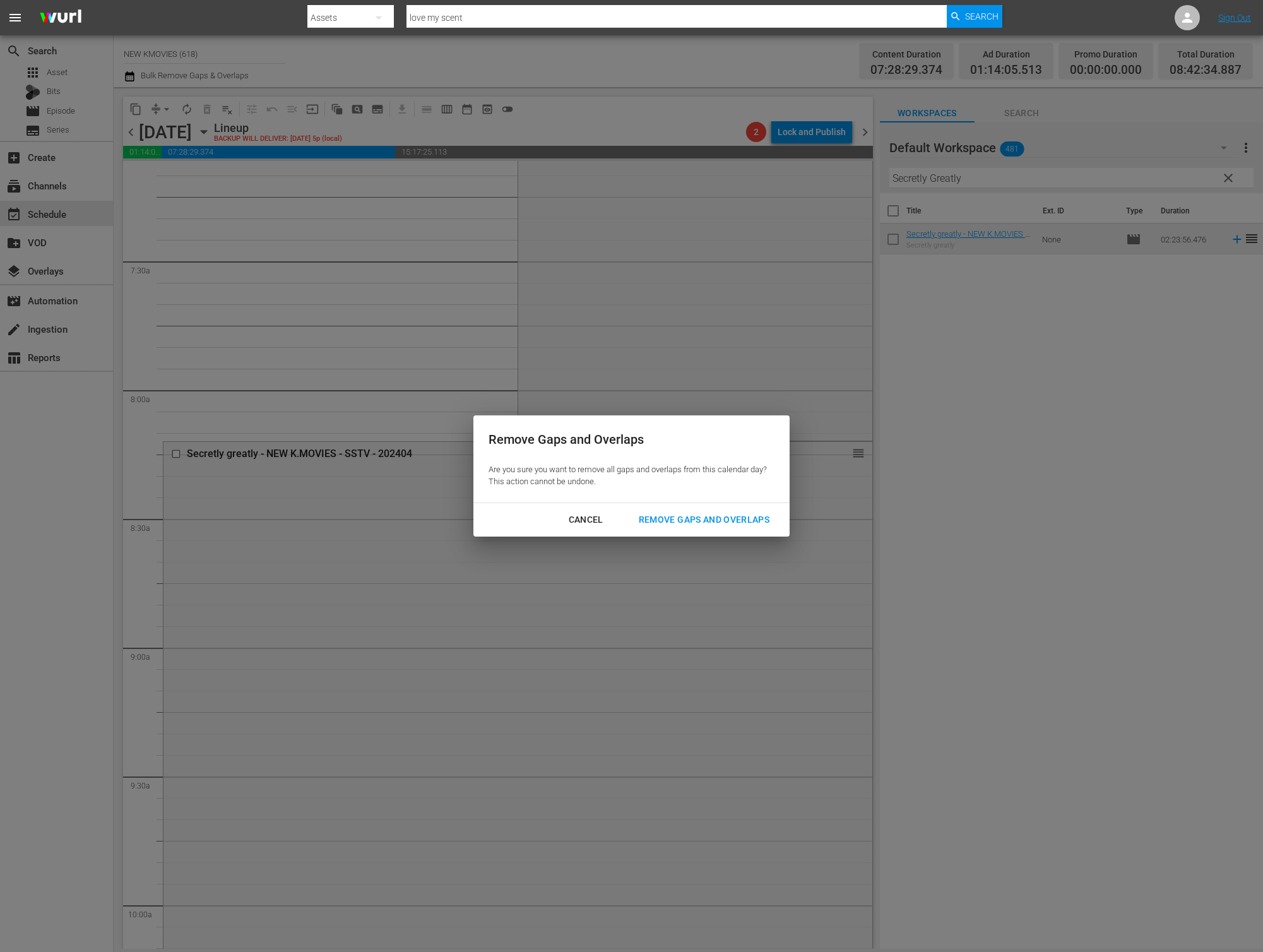
click at [668, 516] on div "Remove Gaps and Overlaps" at bounding box center [704, 520] width 151 height 16
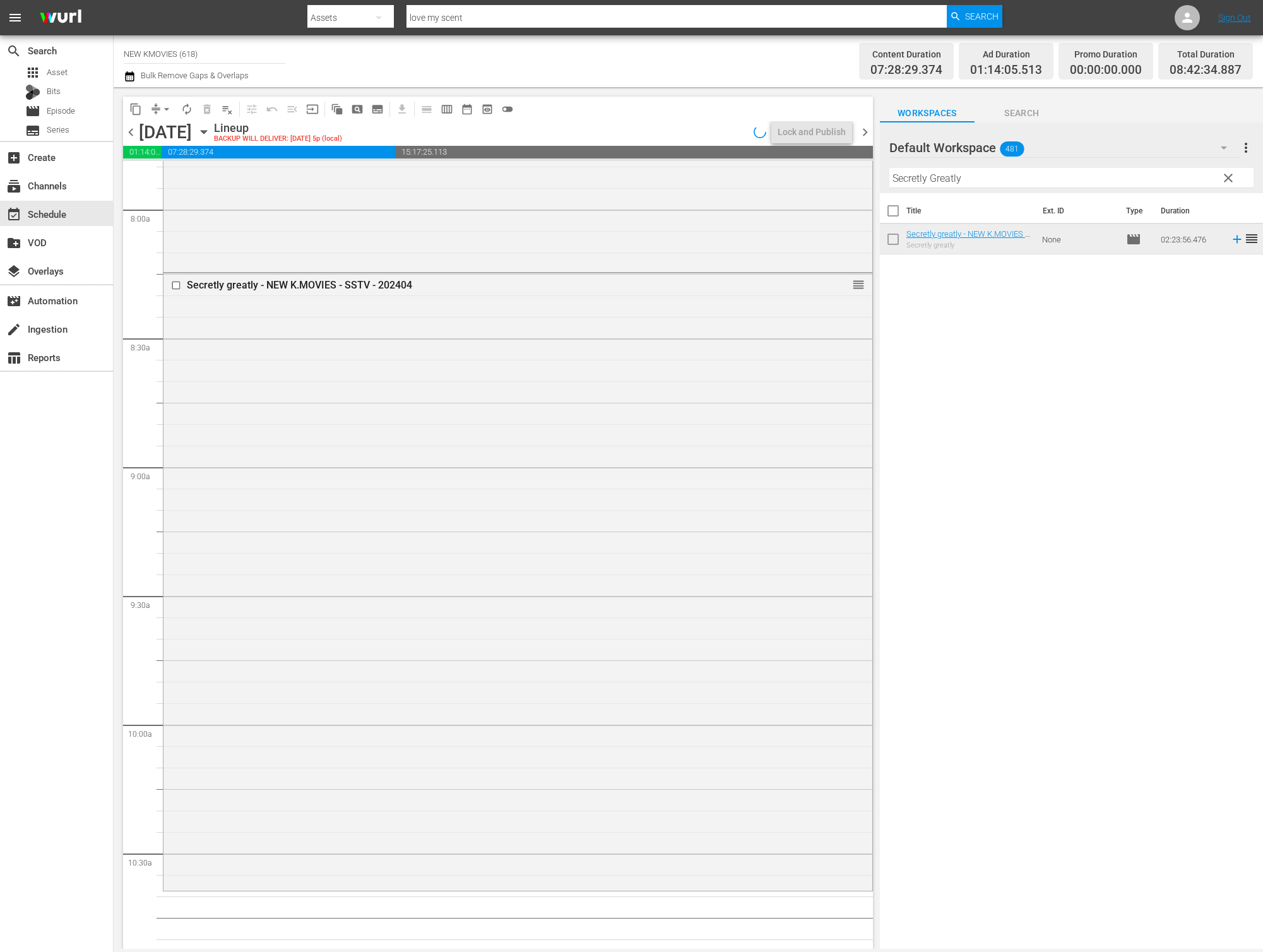
scroll to position [2012, 0]
click at [936, 171] on input "Secretly Greatly" at bounding box center [1071, 178] width 364 height 20
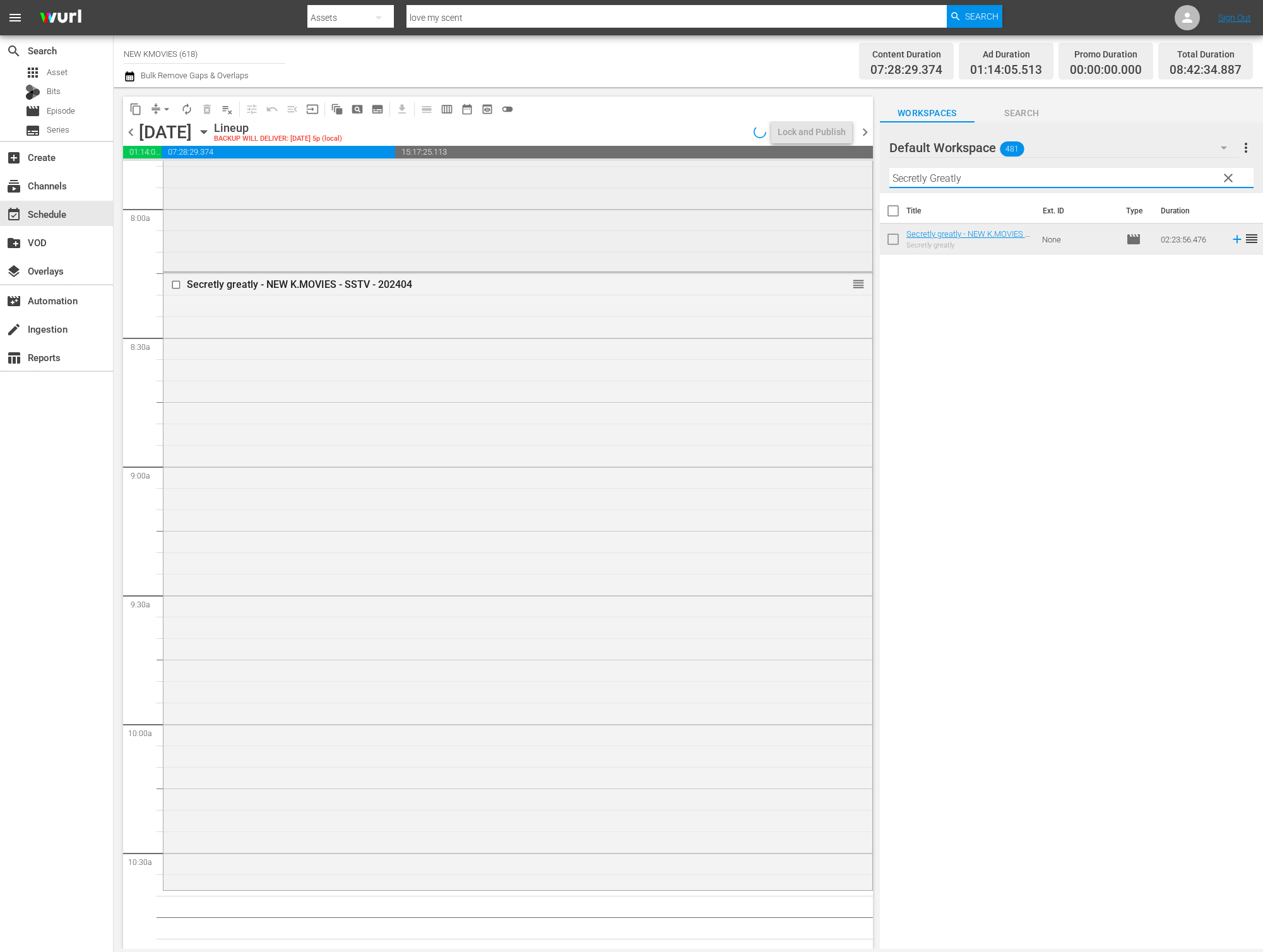
paste input "Iris: The Movie"
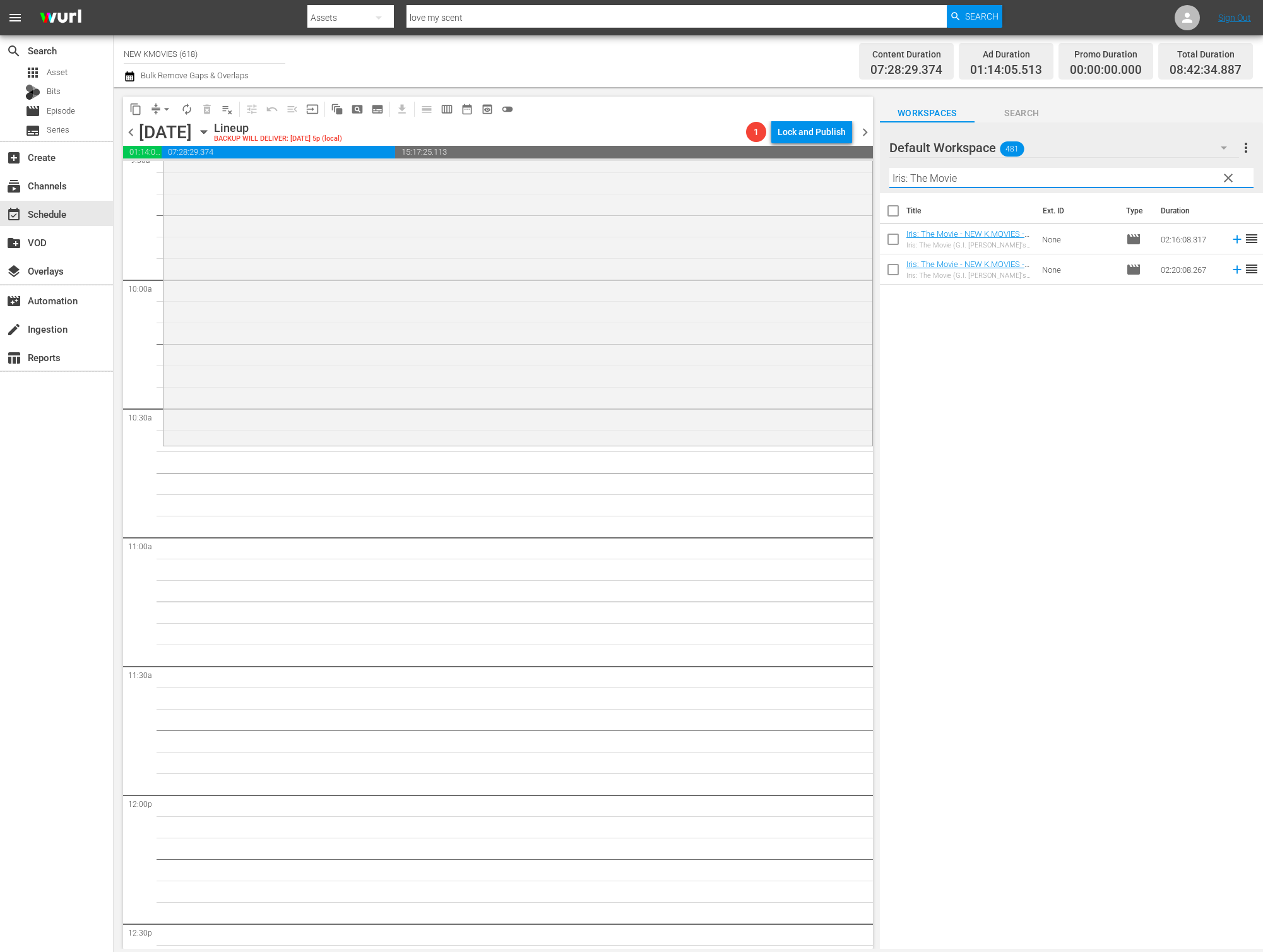
scroll to position [2506, 0]
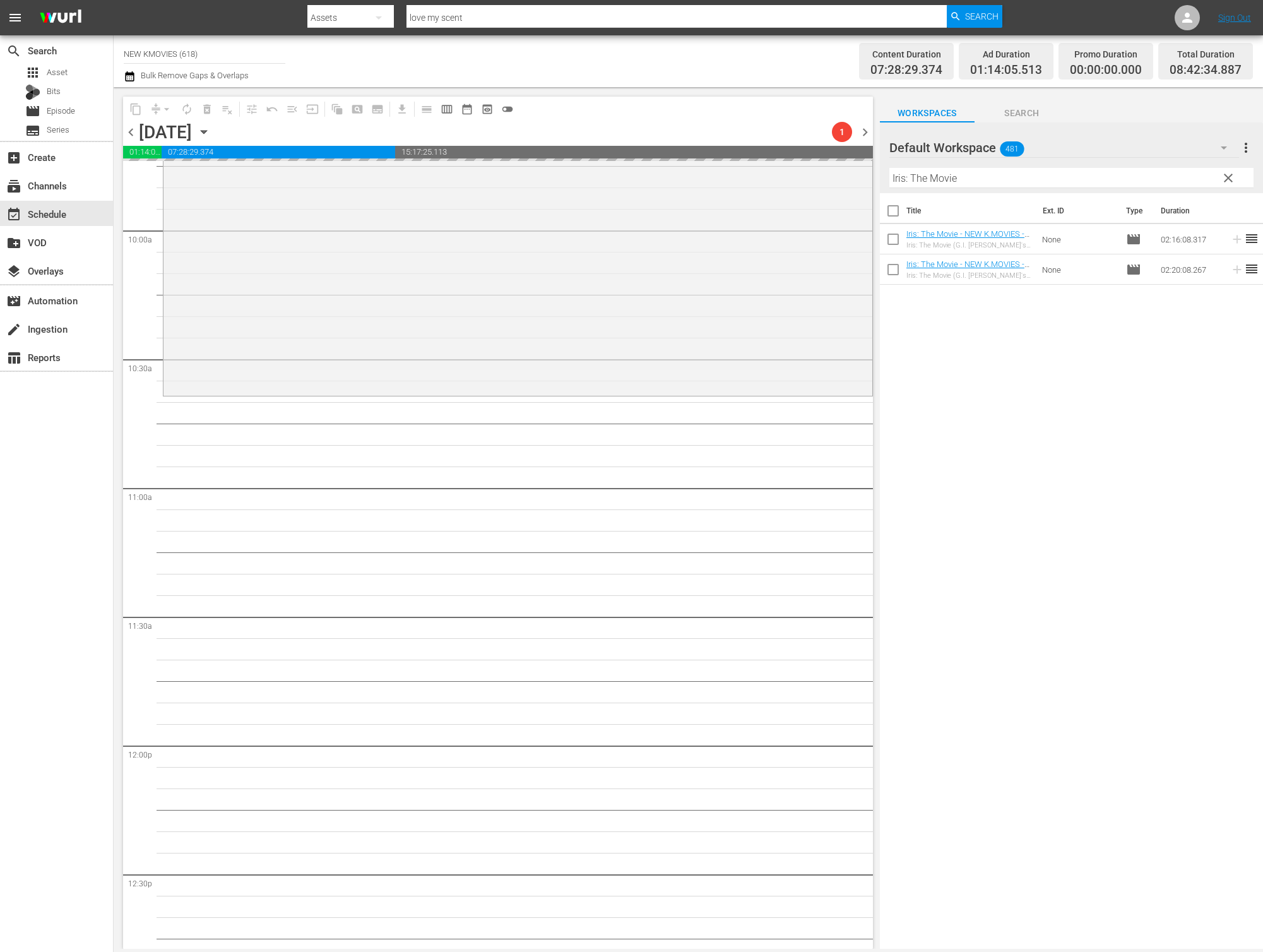
click at [961, 182] on input "Iris: The Movie" at bounding box center [1071, 178] width 364 height 20
paste input "Mission Possibl"
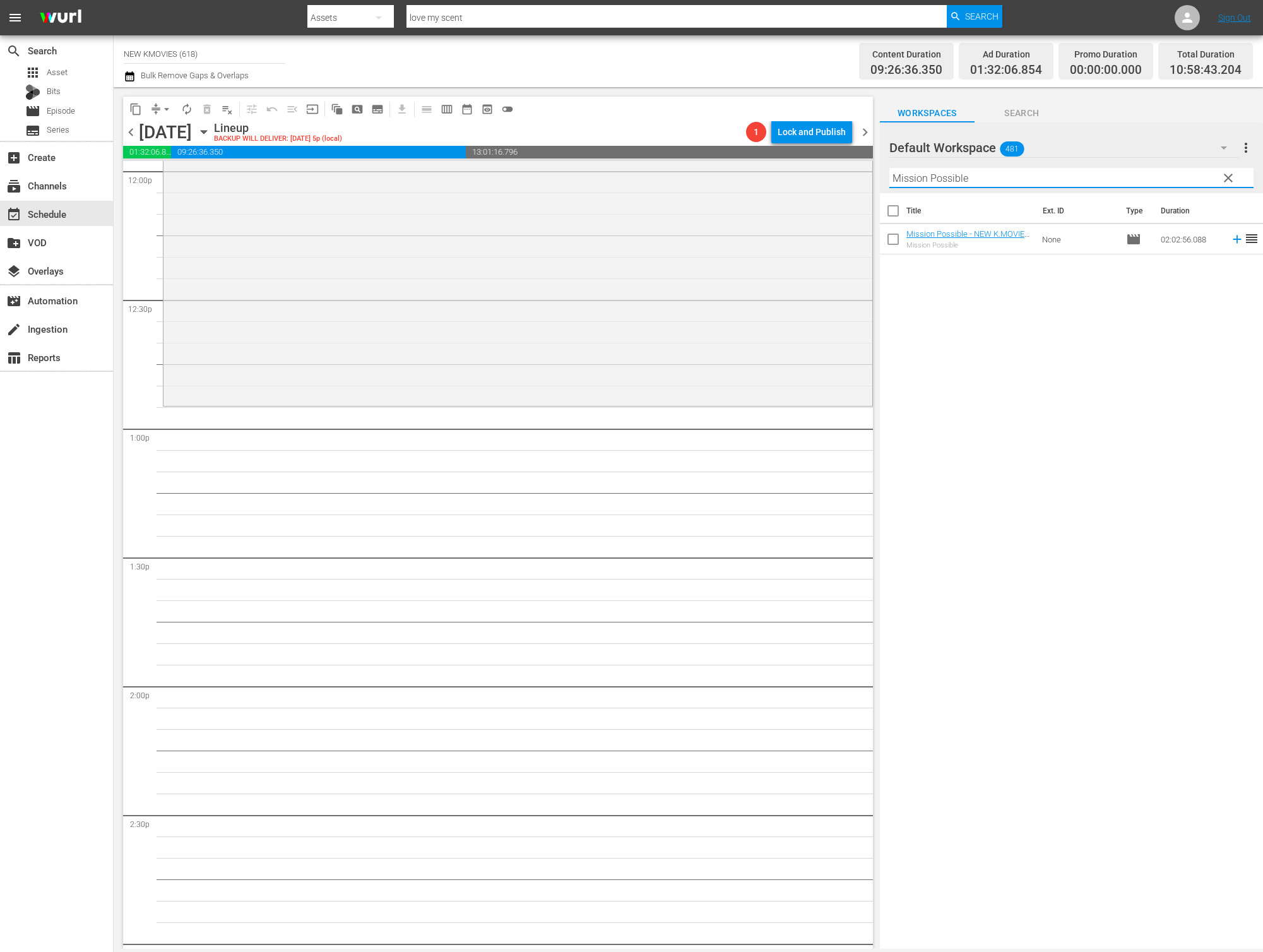
scroll to position [3156, 0]
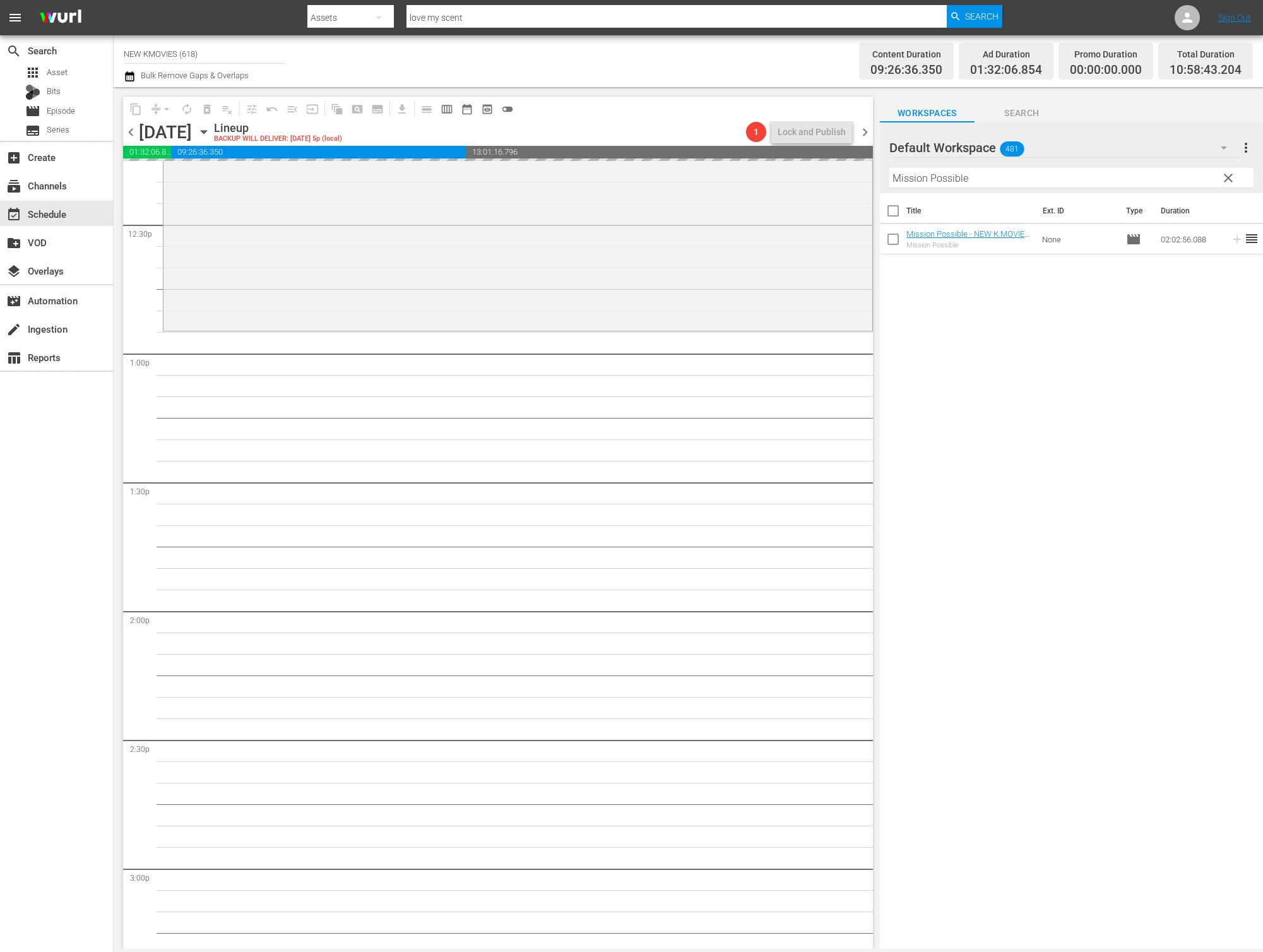
click at [1155, 183] on input "Mission Possible" at bounding box center [1071, 178] width 364 height 20
paste input "Iris: New Generation"
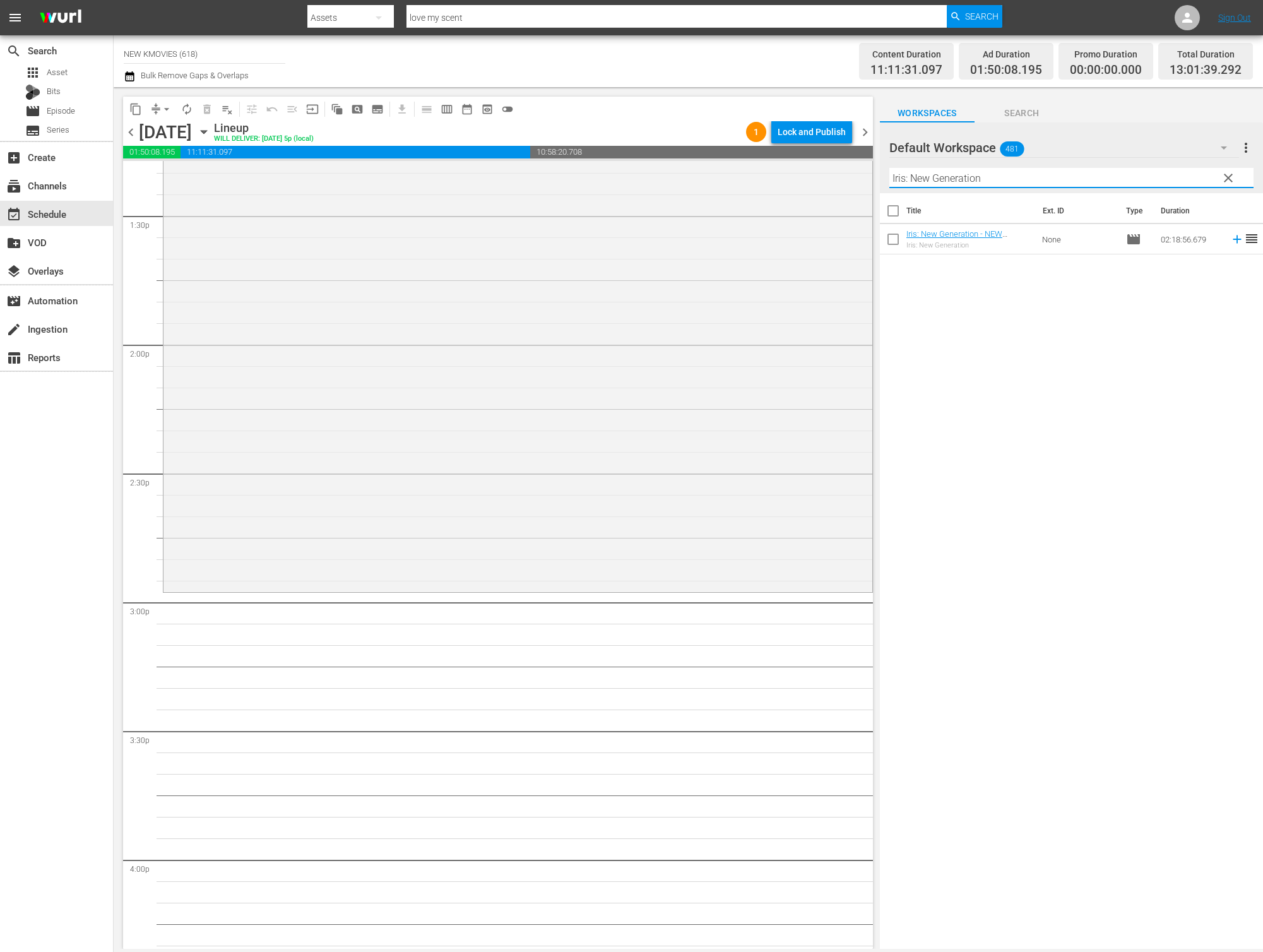
scroll to position [3474, 0]
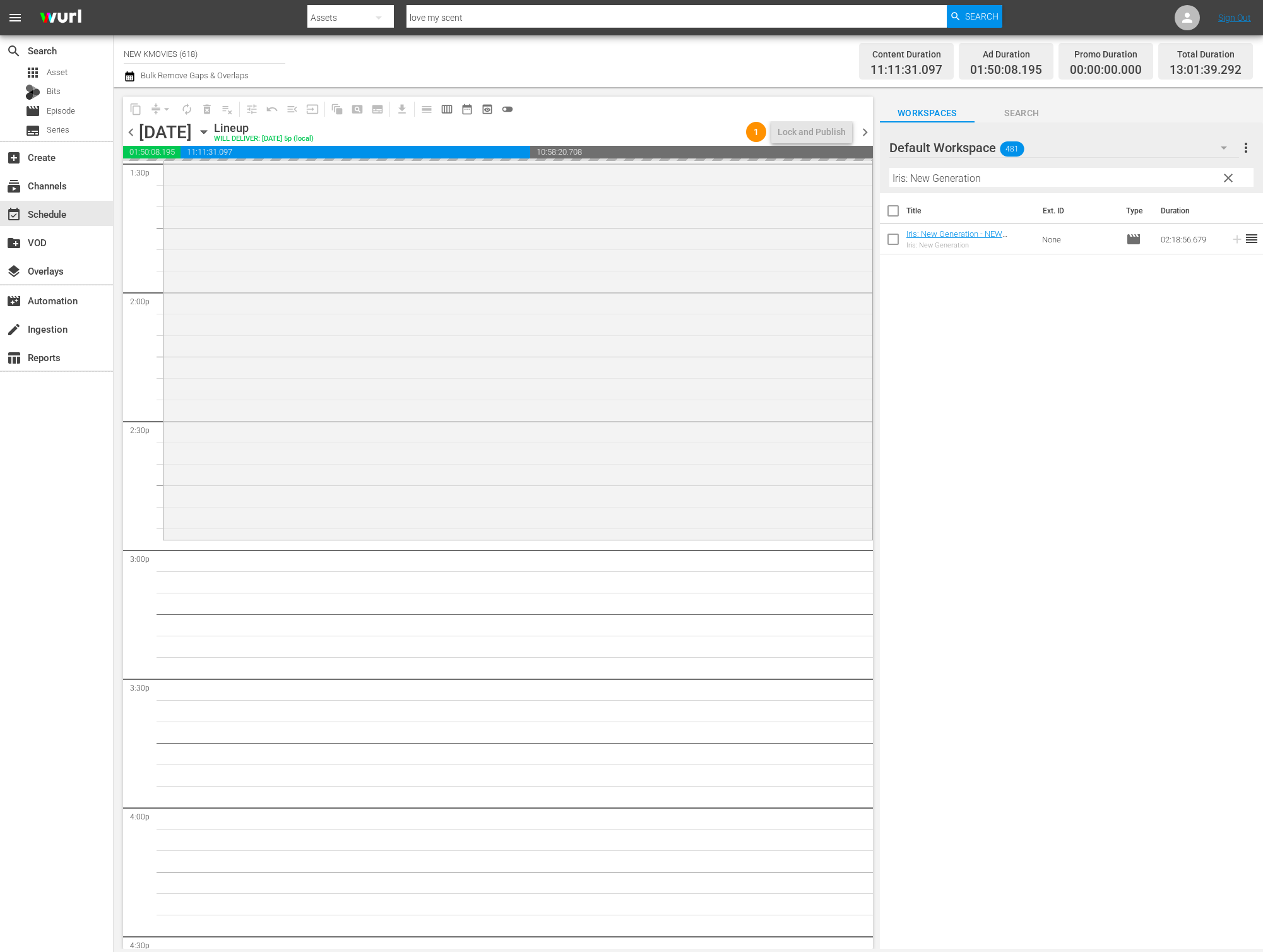
click at [945, 174] on input "Iris: New Generation" at bounding box center [1071, 178] width 364 height 20
paste input "My Worst Neighbor"
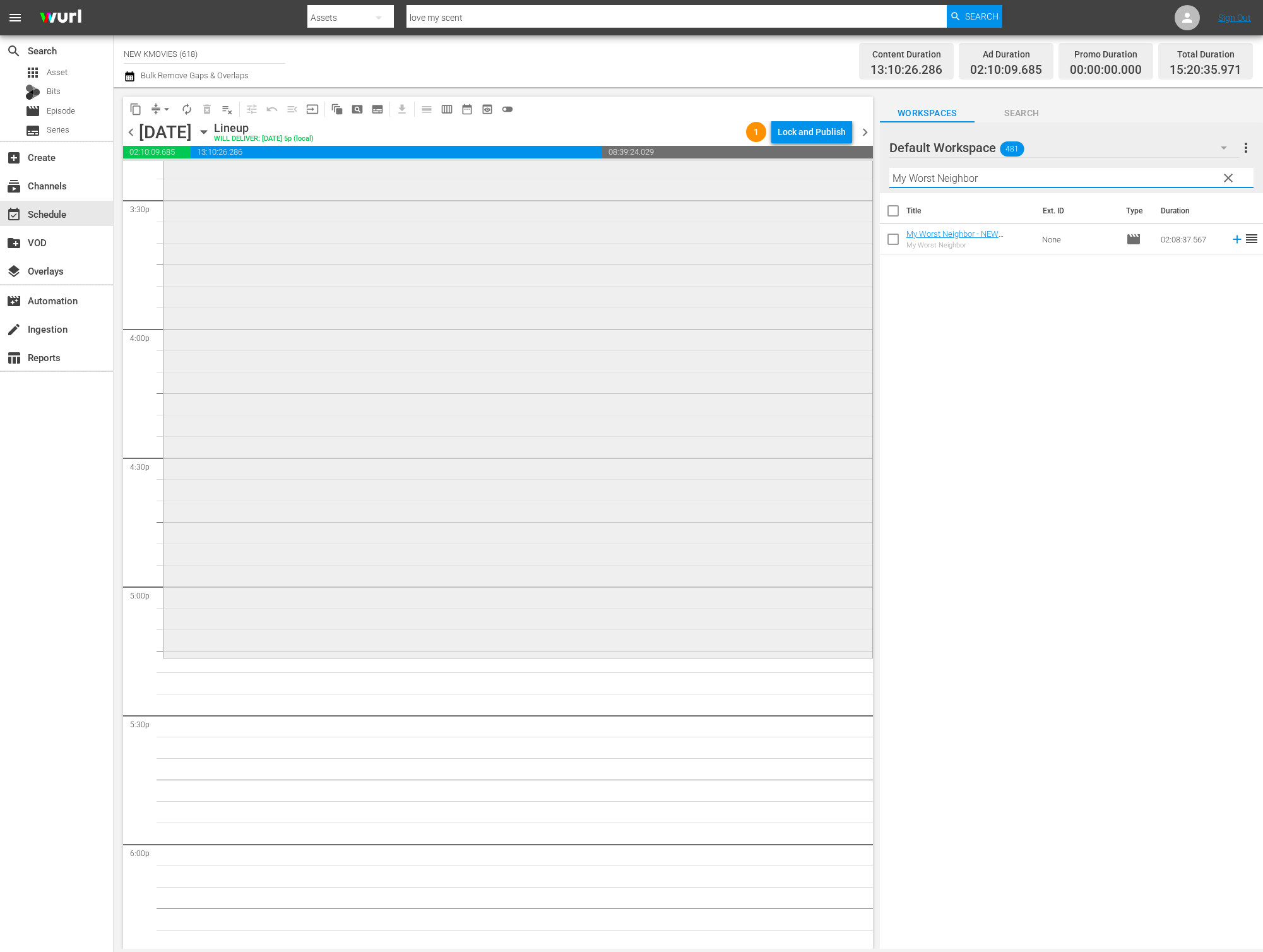
scroll to position [4048, 0]
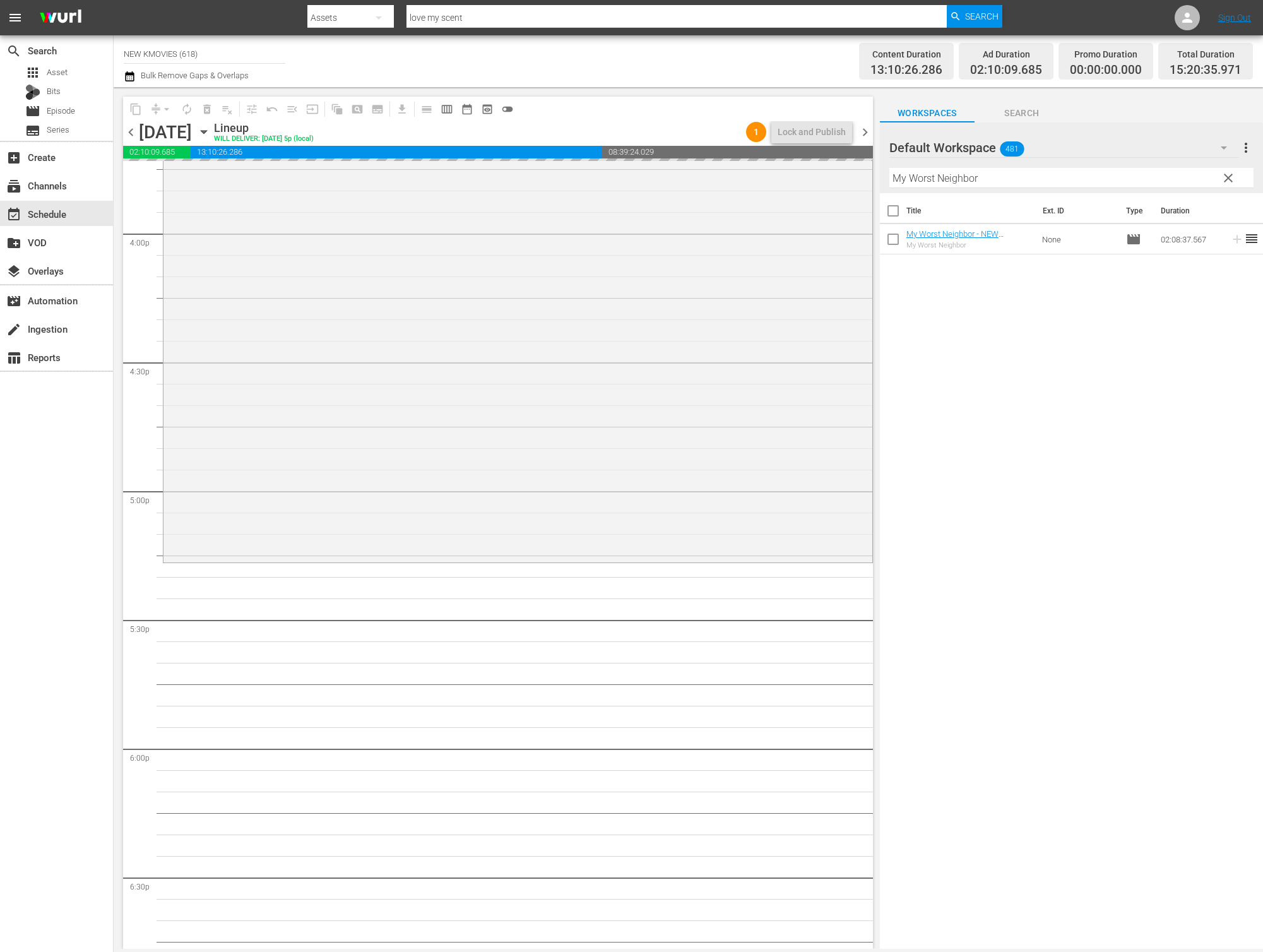
click at [987, 181] on input "My Worst Neighbor" at bounding box center [1071, 178] width 364 height 20
paste input "Angel Is Dead"
type input "Angel Is Dead"
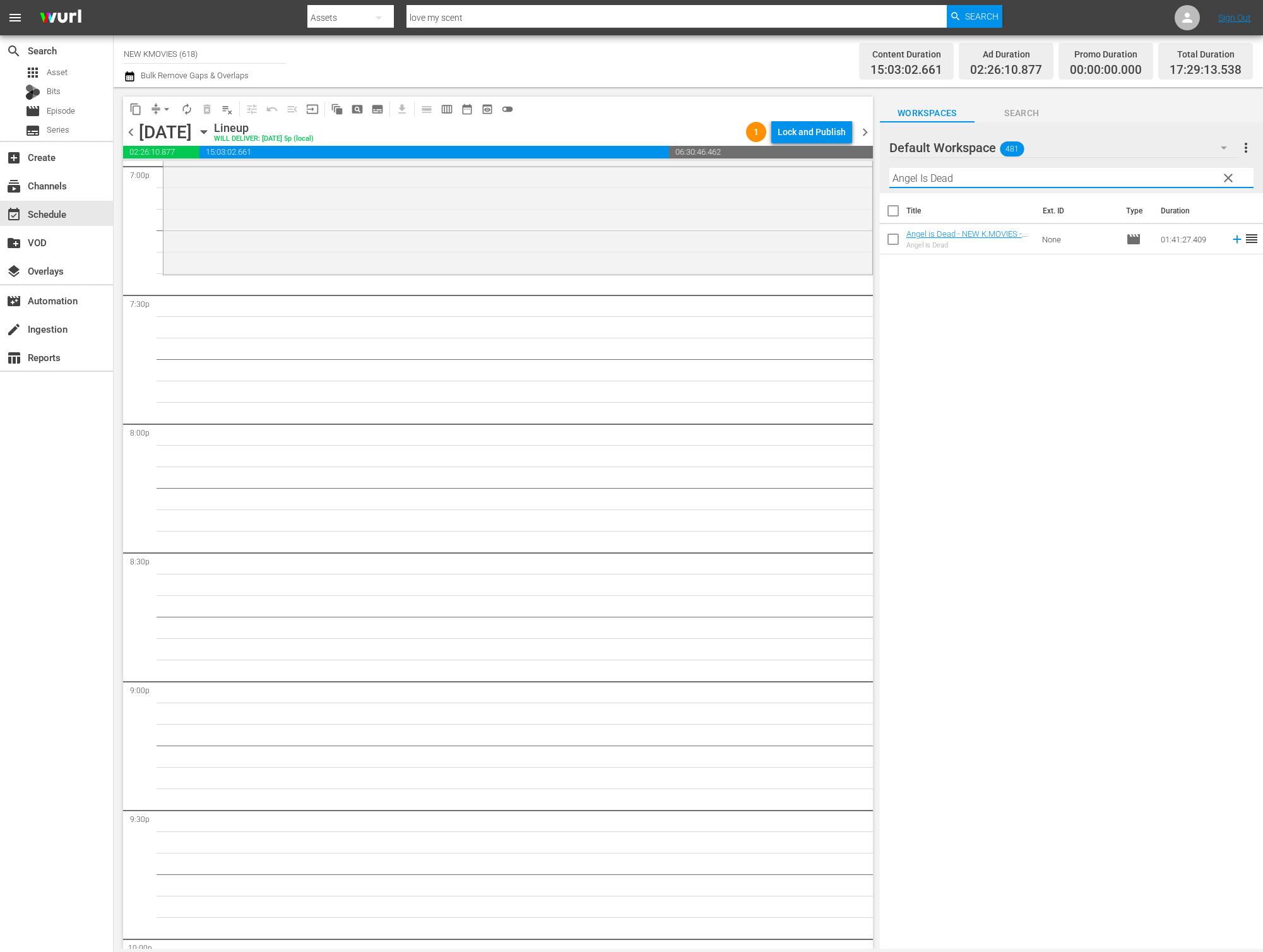
scroll to position [4909, 0]
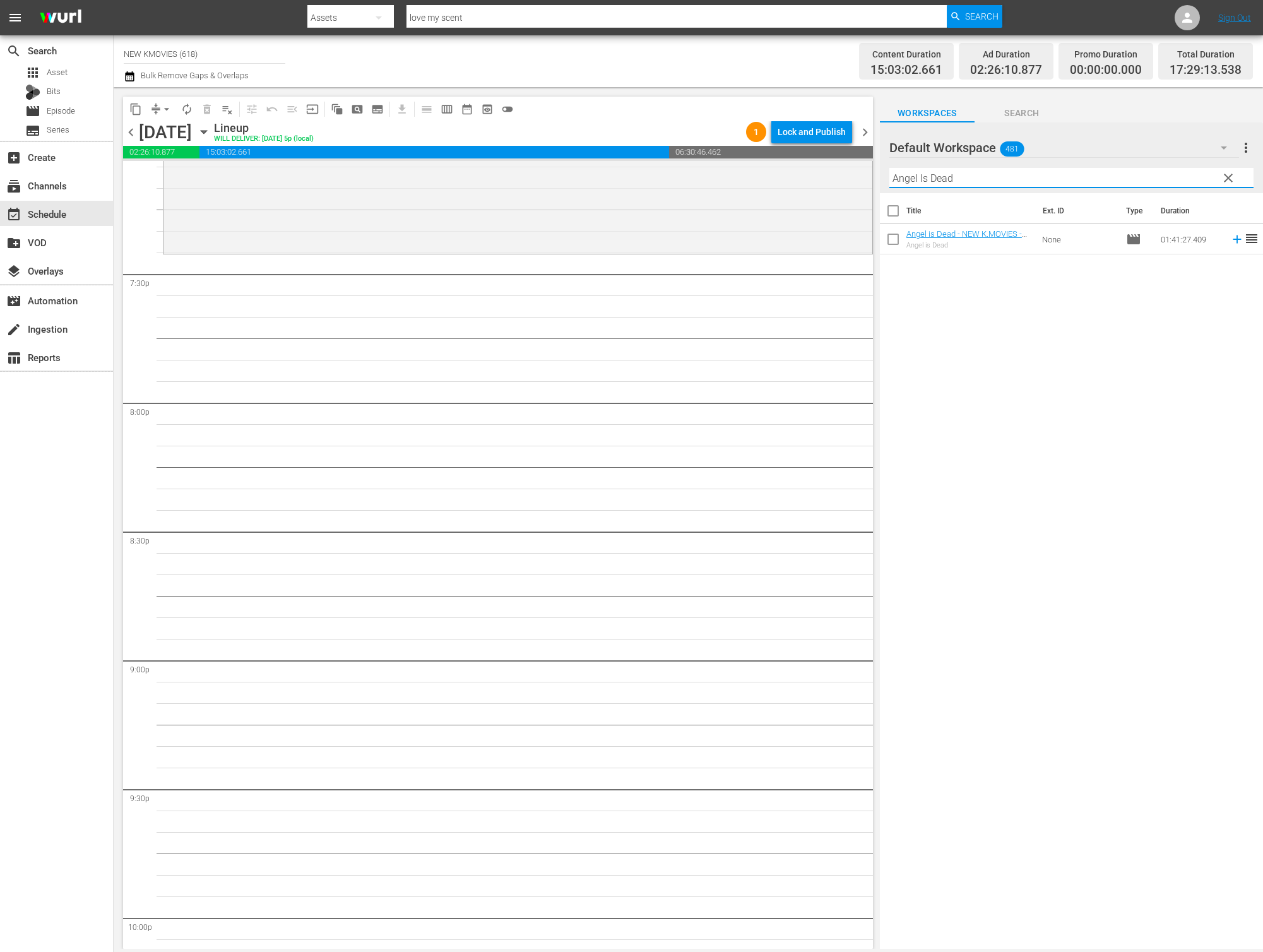
click at [1023, 175] on input "Angel Is Dead" at bounding box center [1071, 178] width 364 height 20
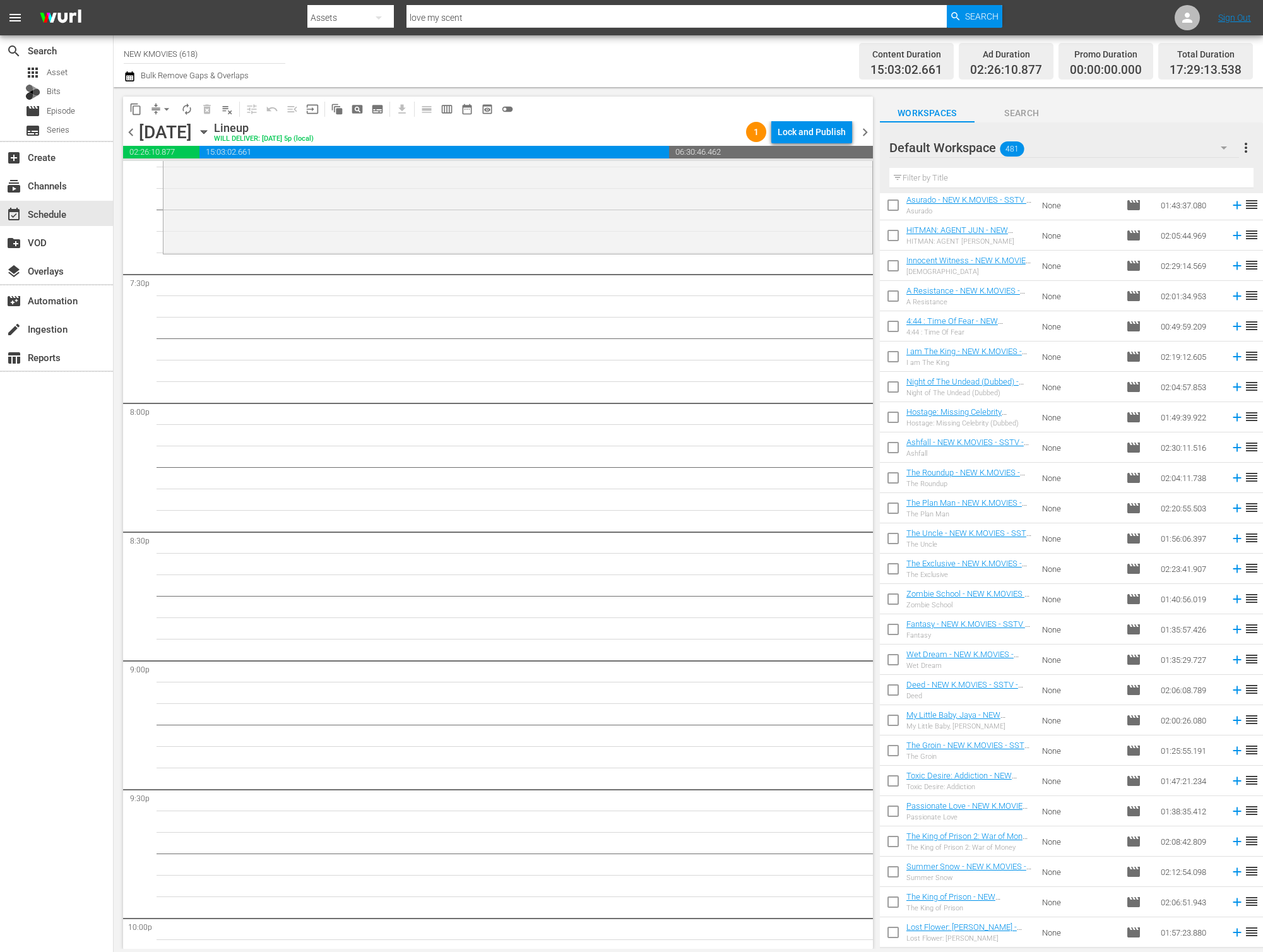
scroll to position [460, 0]
click at [1021, 178] on input "text" at bounding box center [1071, 178] width 364 height 20
paste input "DIVA"
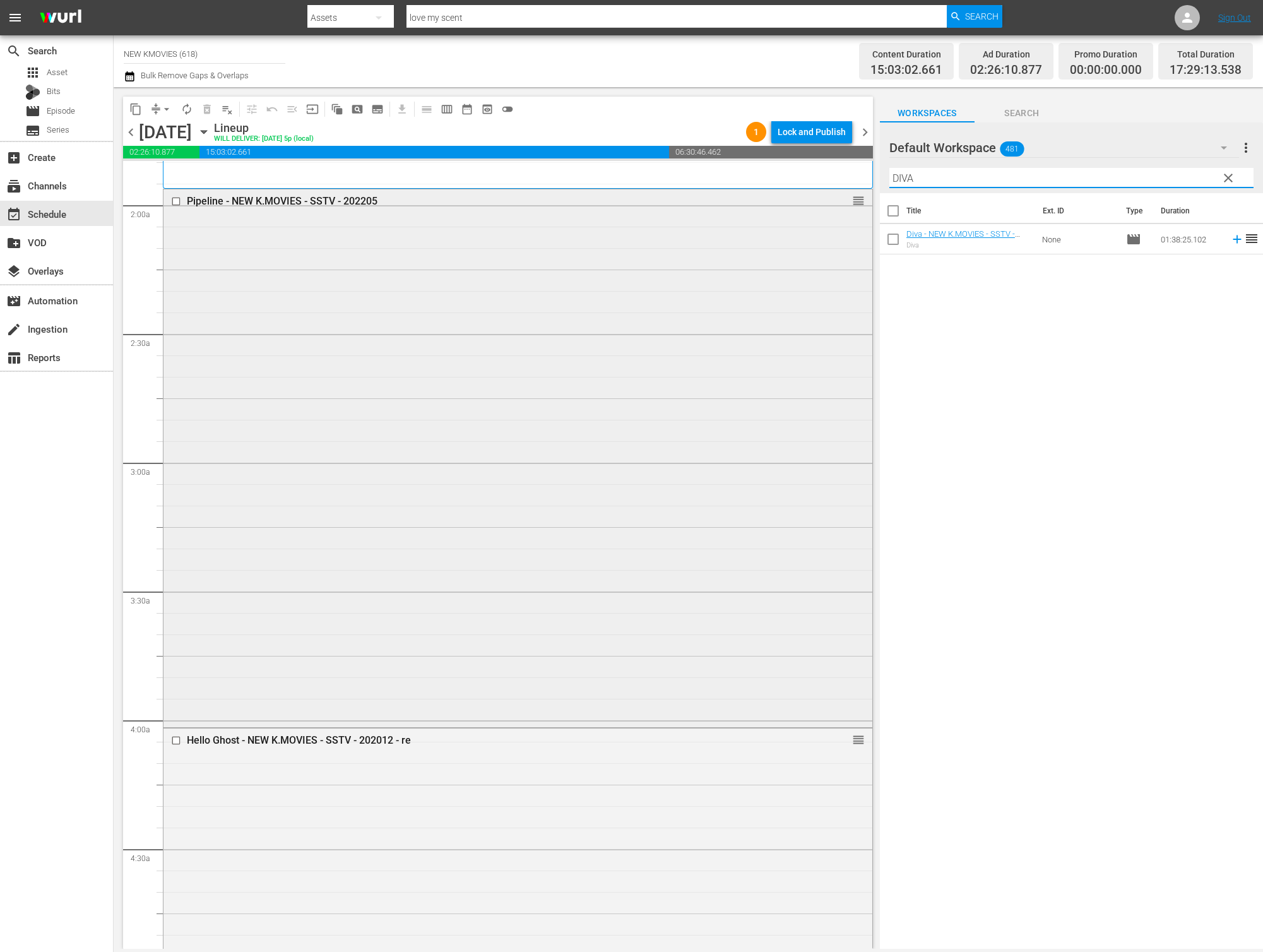
scroll to position [638, 0]
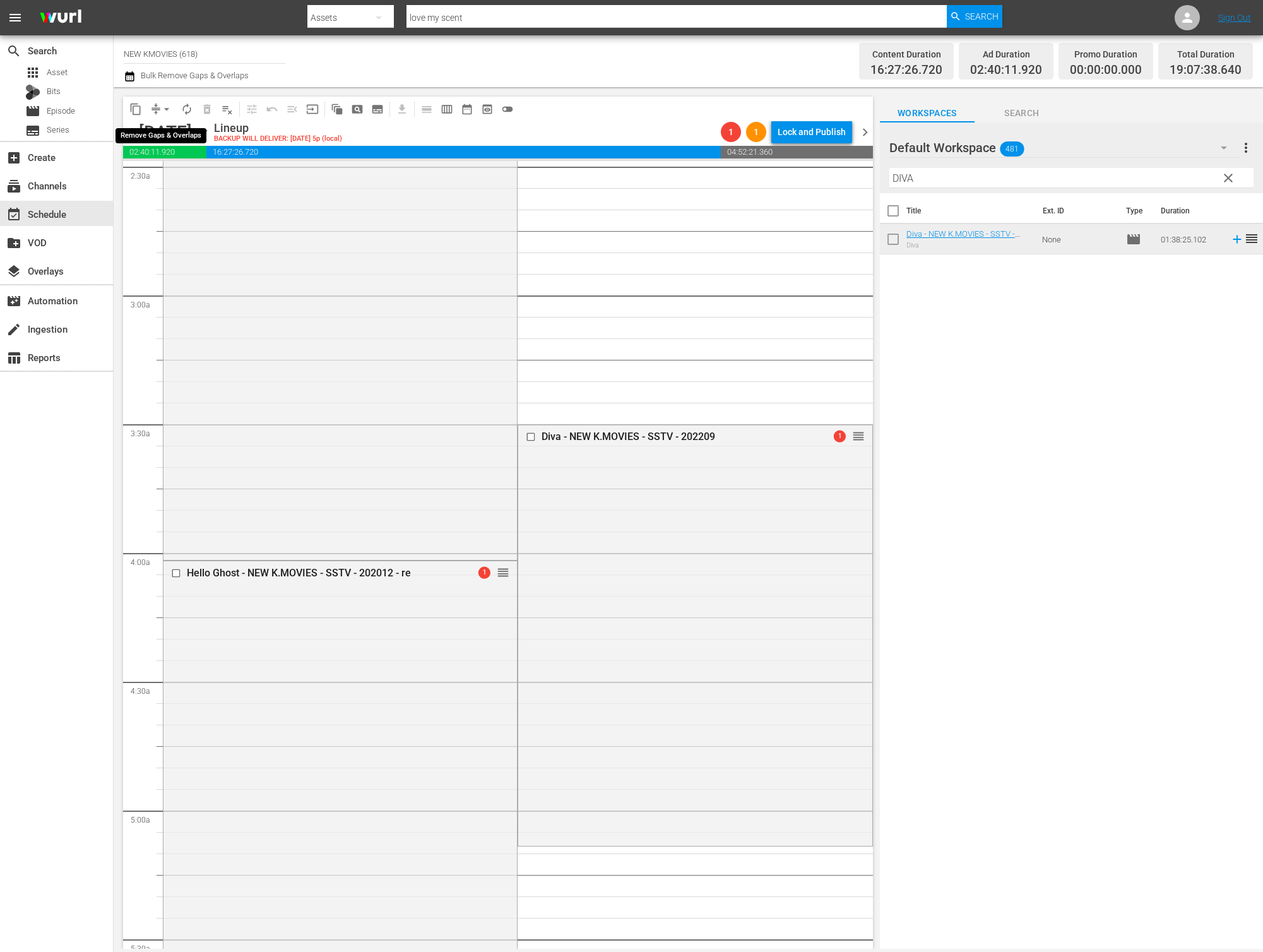
click at [165, 112] on span "arrow_drop_down" at bounding box center [166, 109] width 13 height 13
click at [166, 171] on li "Align to End of Previous Day" at bounding box center [167, 176] width 133 height 20
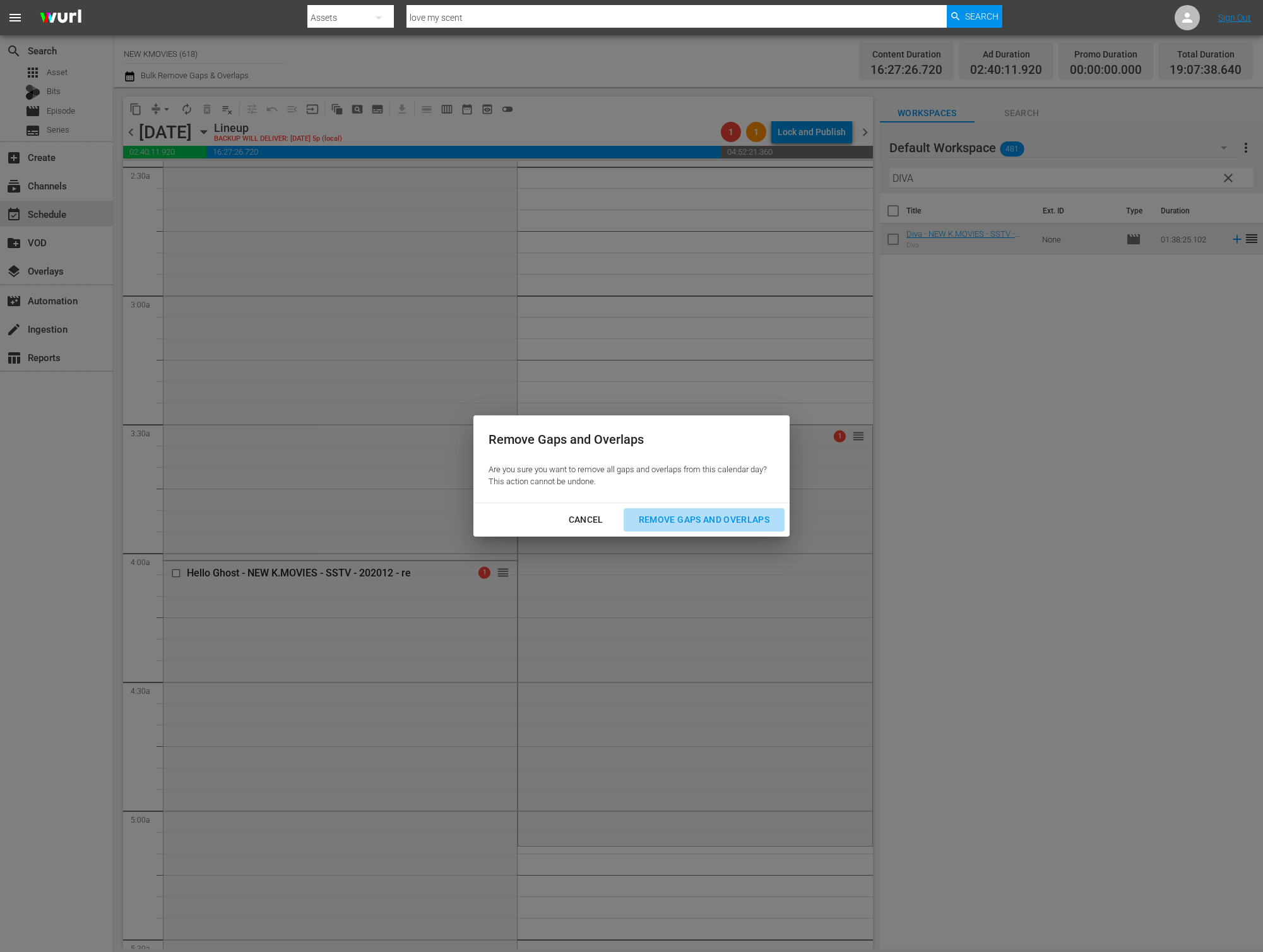
click at [652, 509] on button "Remove Gaps and Overlaps" at bounding box center [704, 520] width 161 height 24
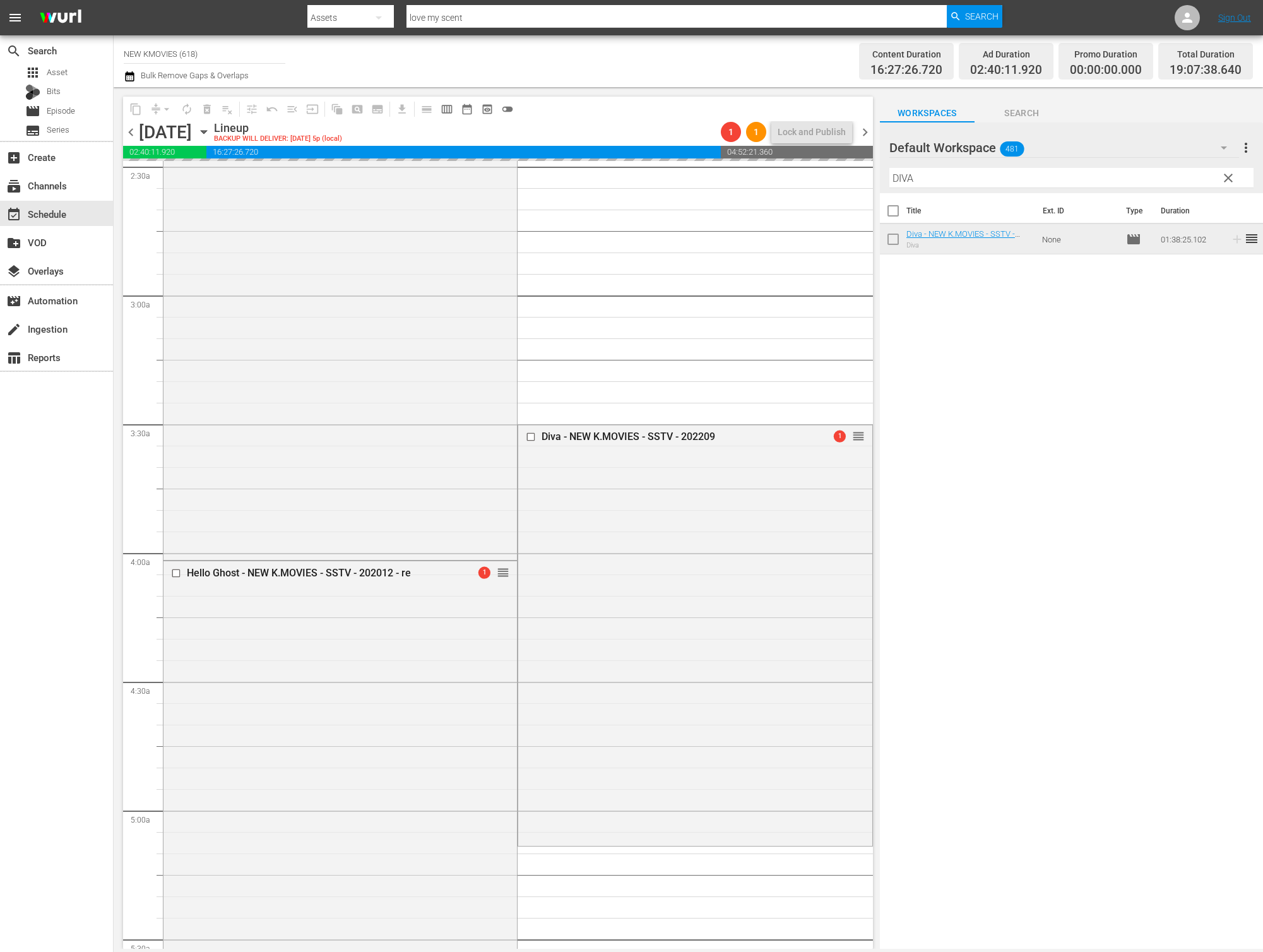
click at [968, 172] on input "DIVA" at bounding box center [1071, 178] width 364 height 20
paste input "Angel Is Dead"
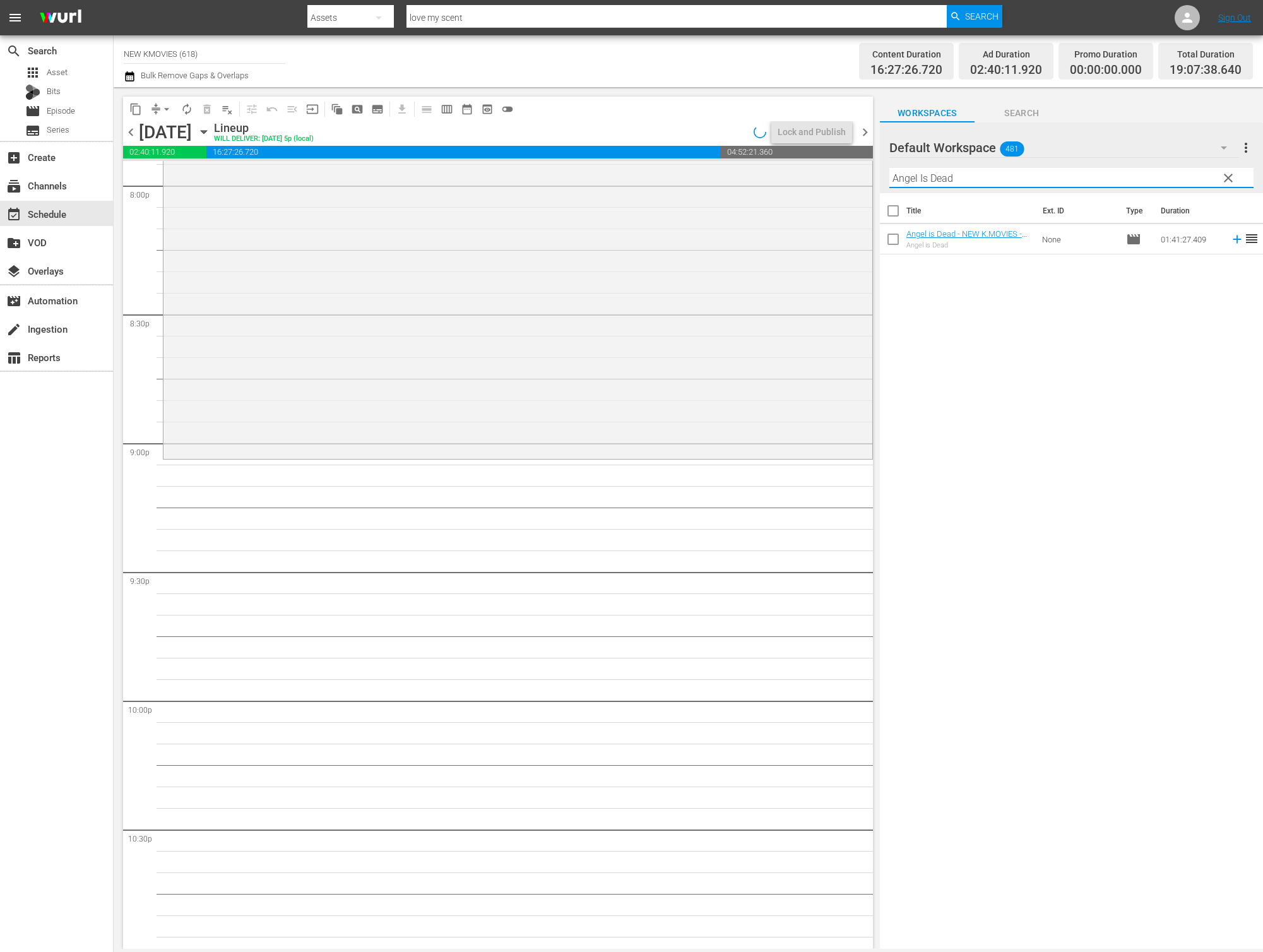
scroll to position [5393, 0]
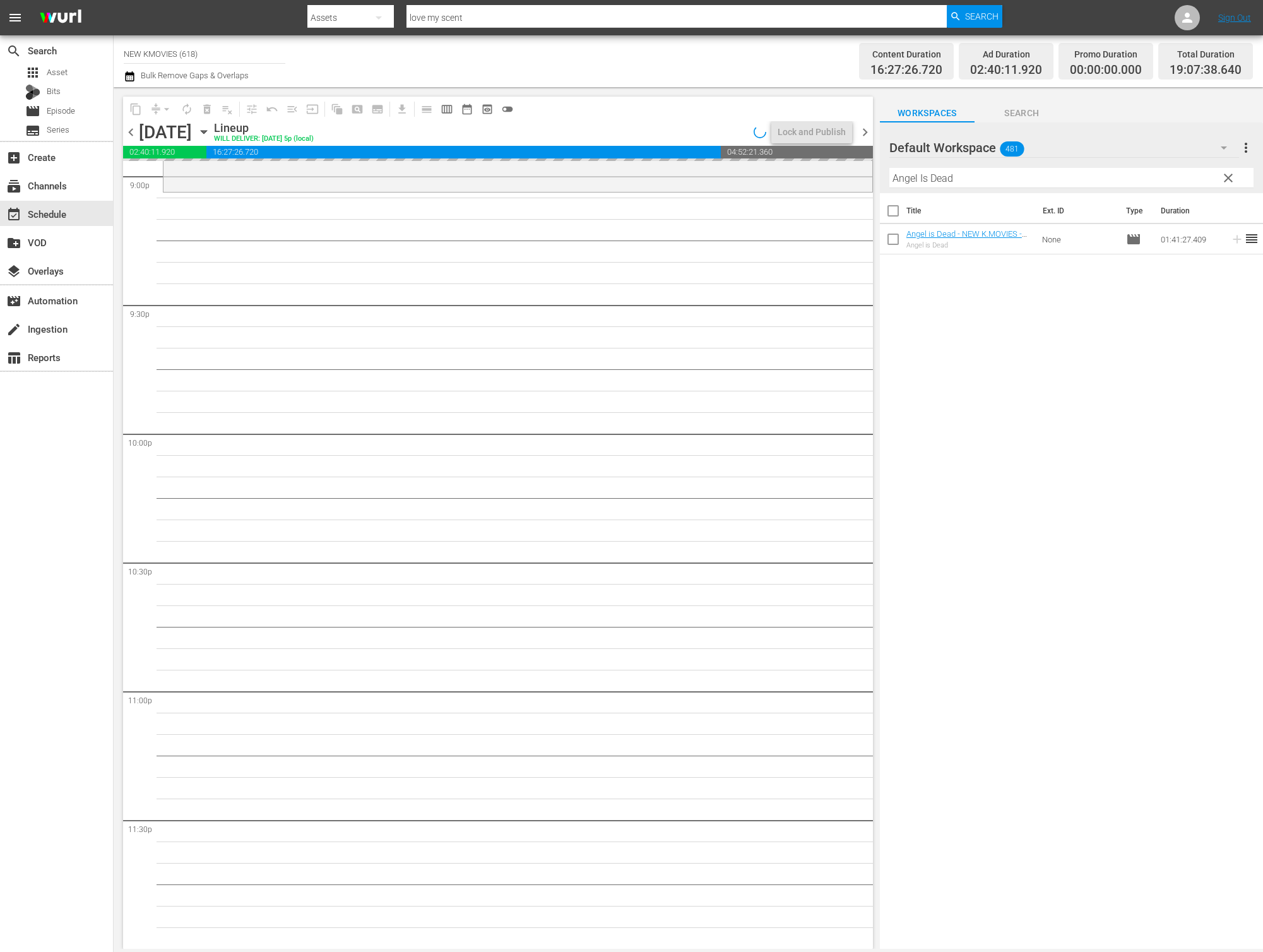
click at [929, 182] on input "Angel Is Dead" at bounding box center [1071, 178] width 364 height 20
paste input "Dee"
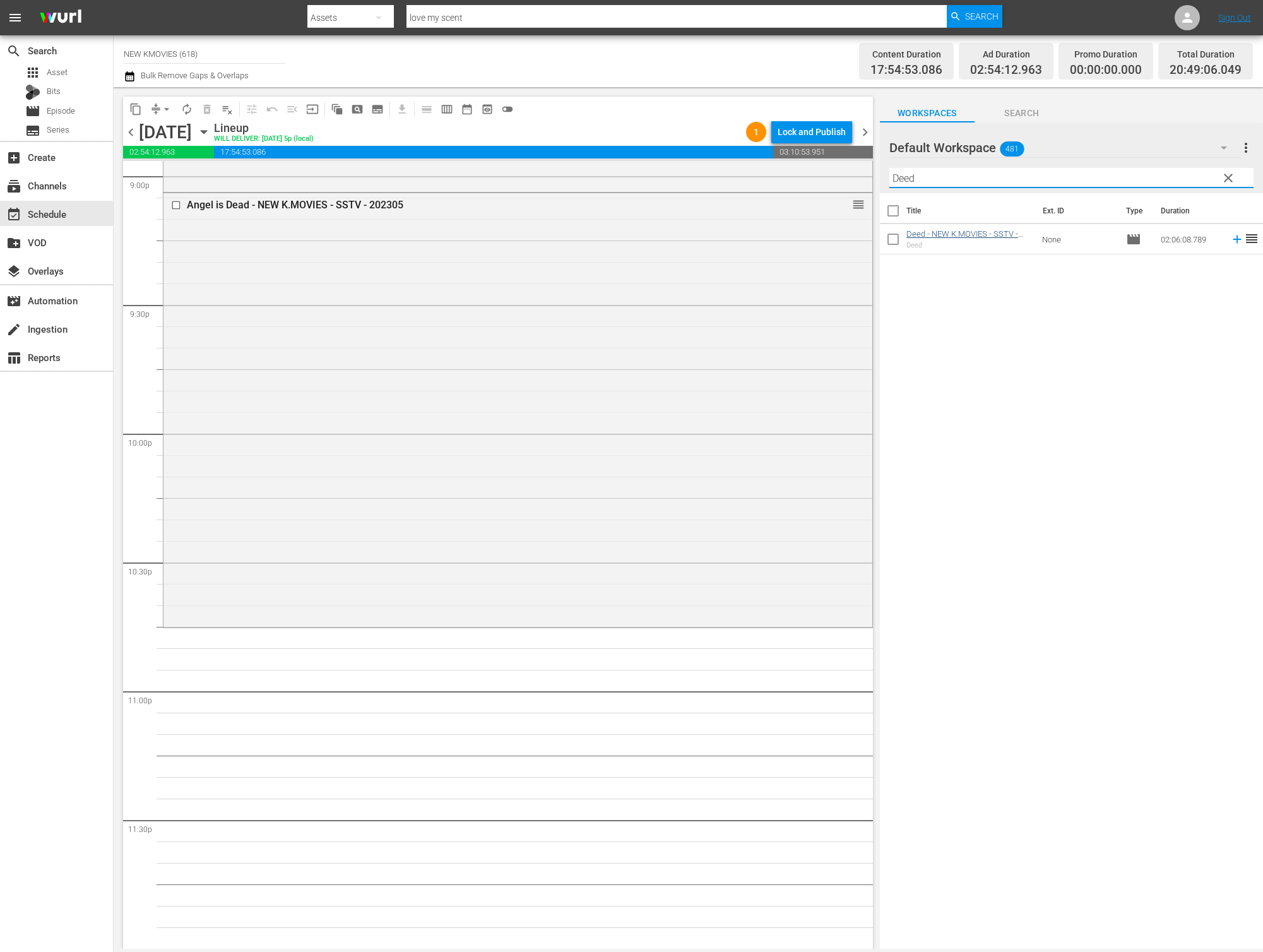
type input "Deed"
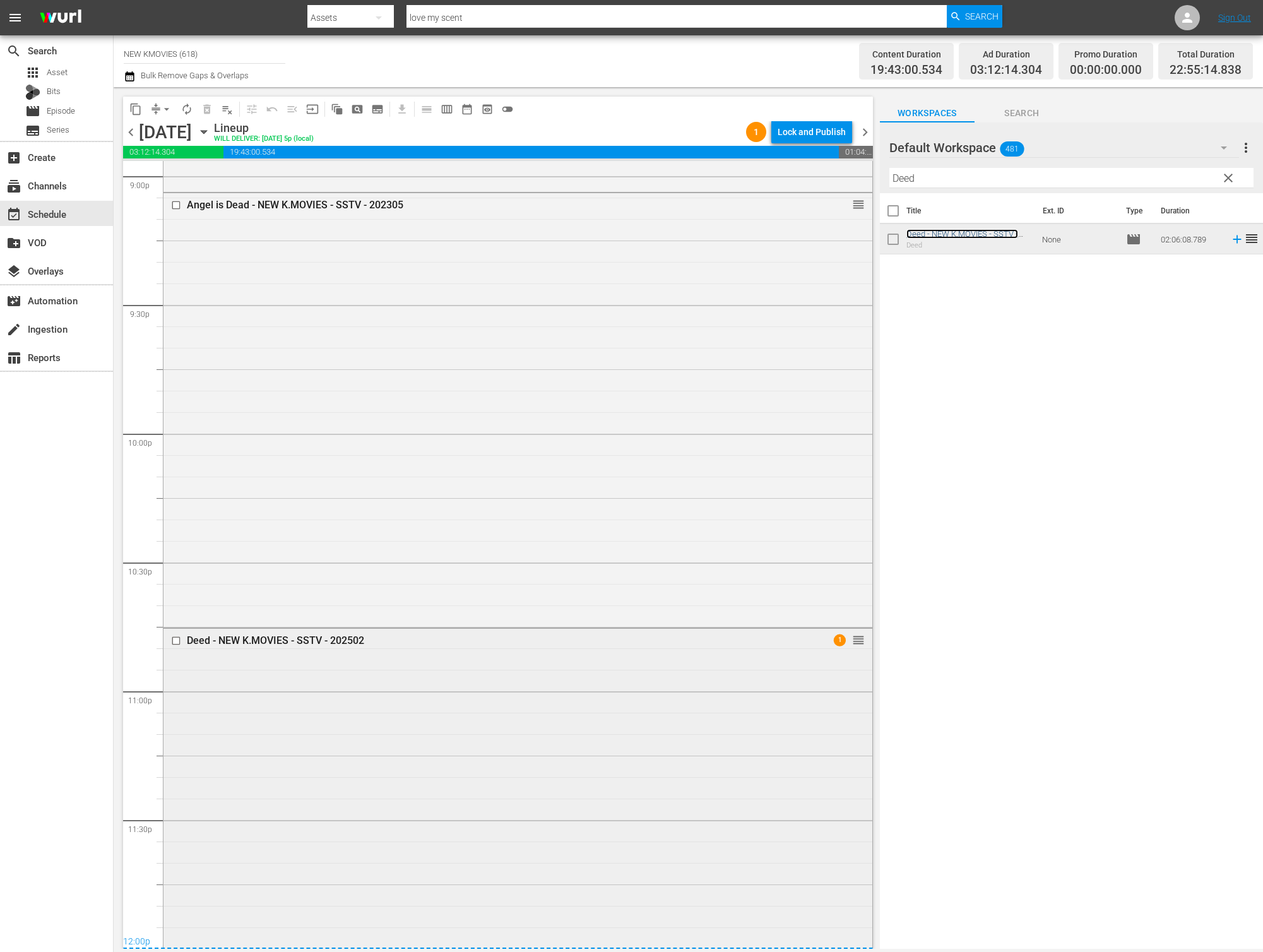
scroll to position [5613, 0]
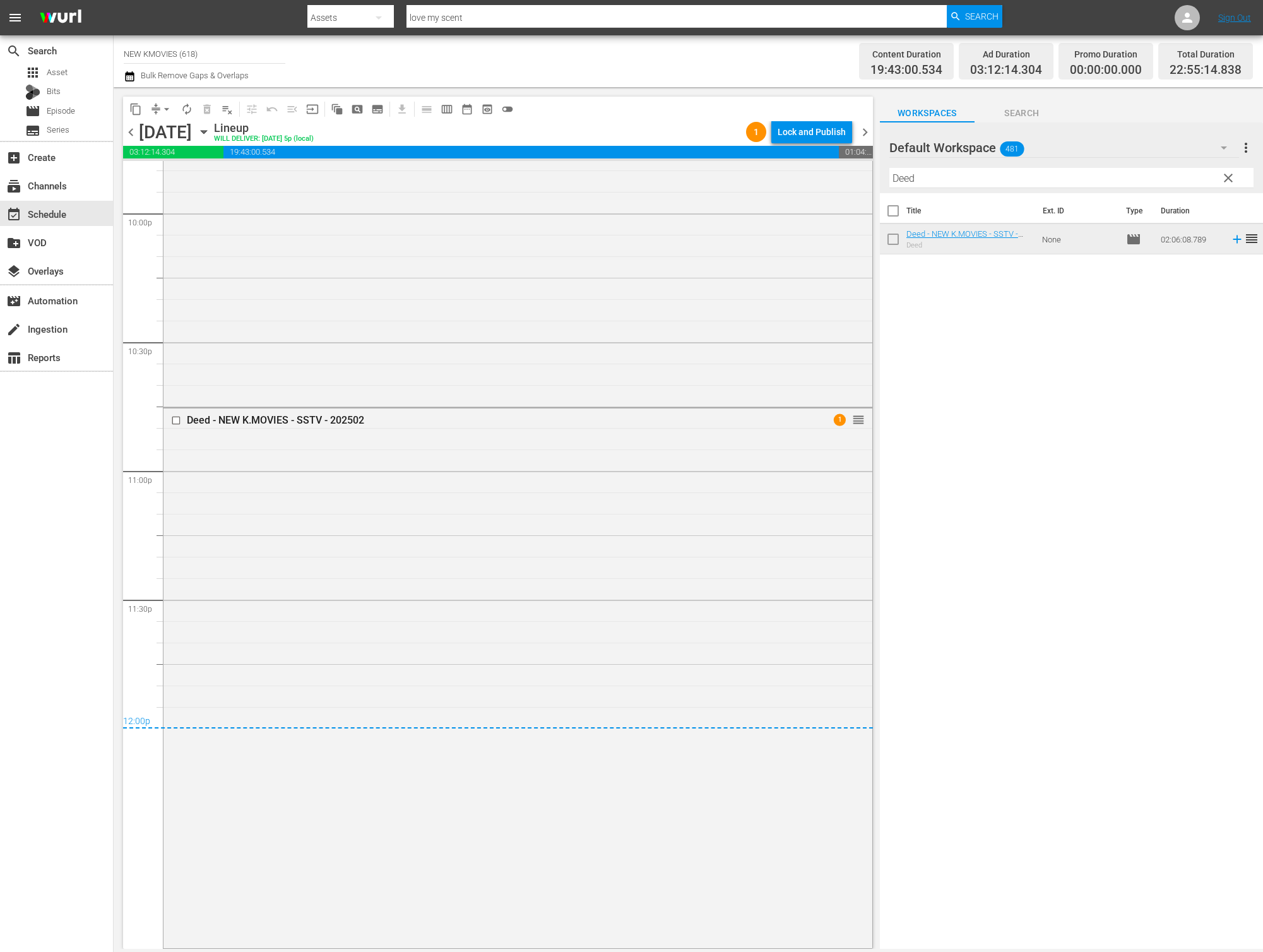
click at [867, 132] on span "chevron_right" at bounding box center [865, 132] width 16 height 16
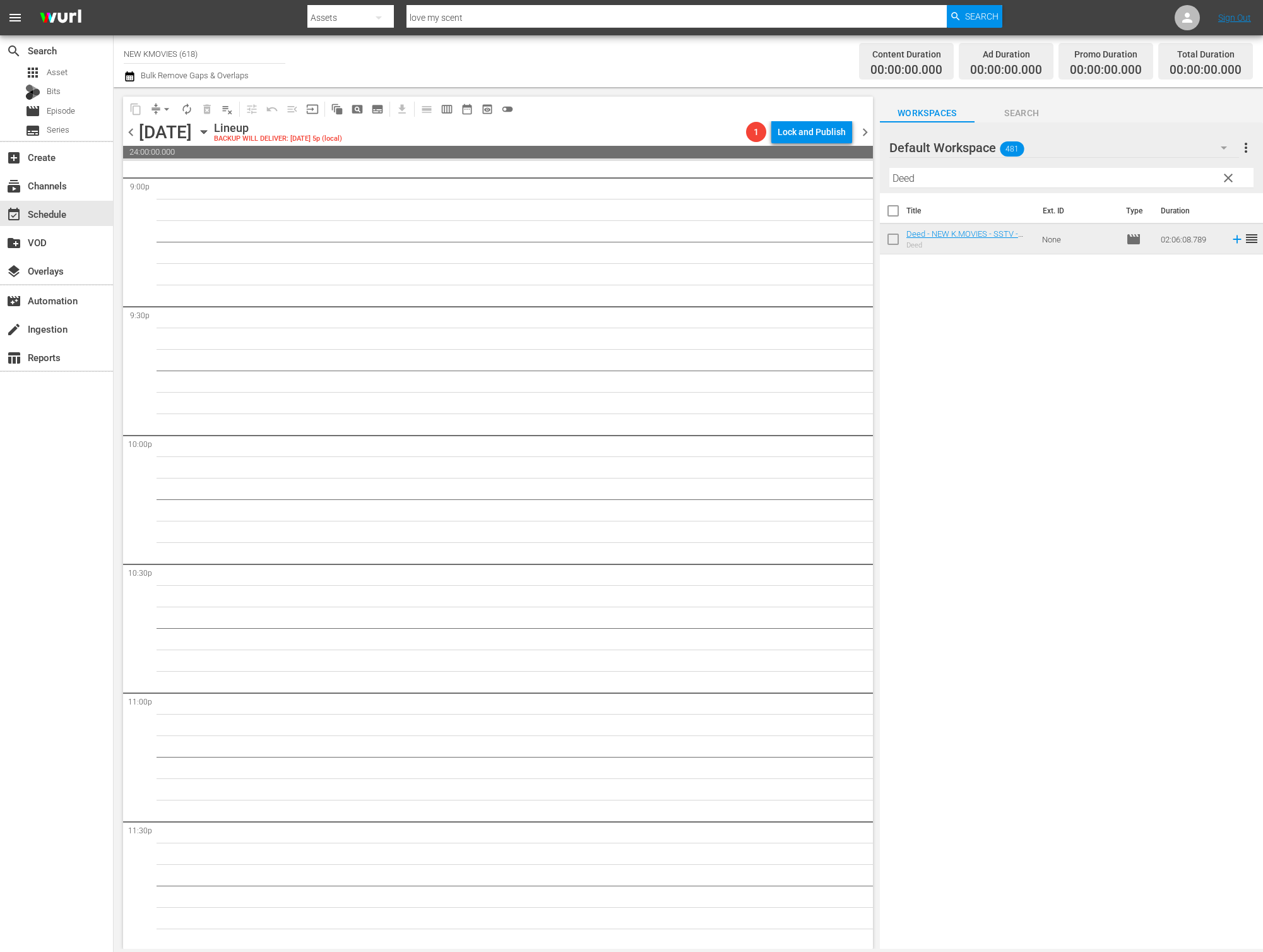
scroll to position [5393, 0]
